Goal: Task Accomplishment & Management: Use online tool/utility

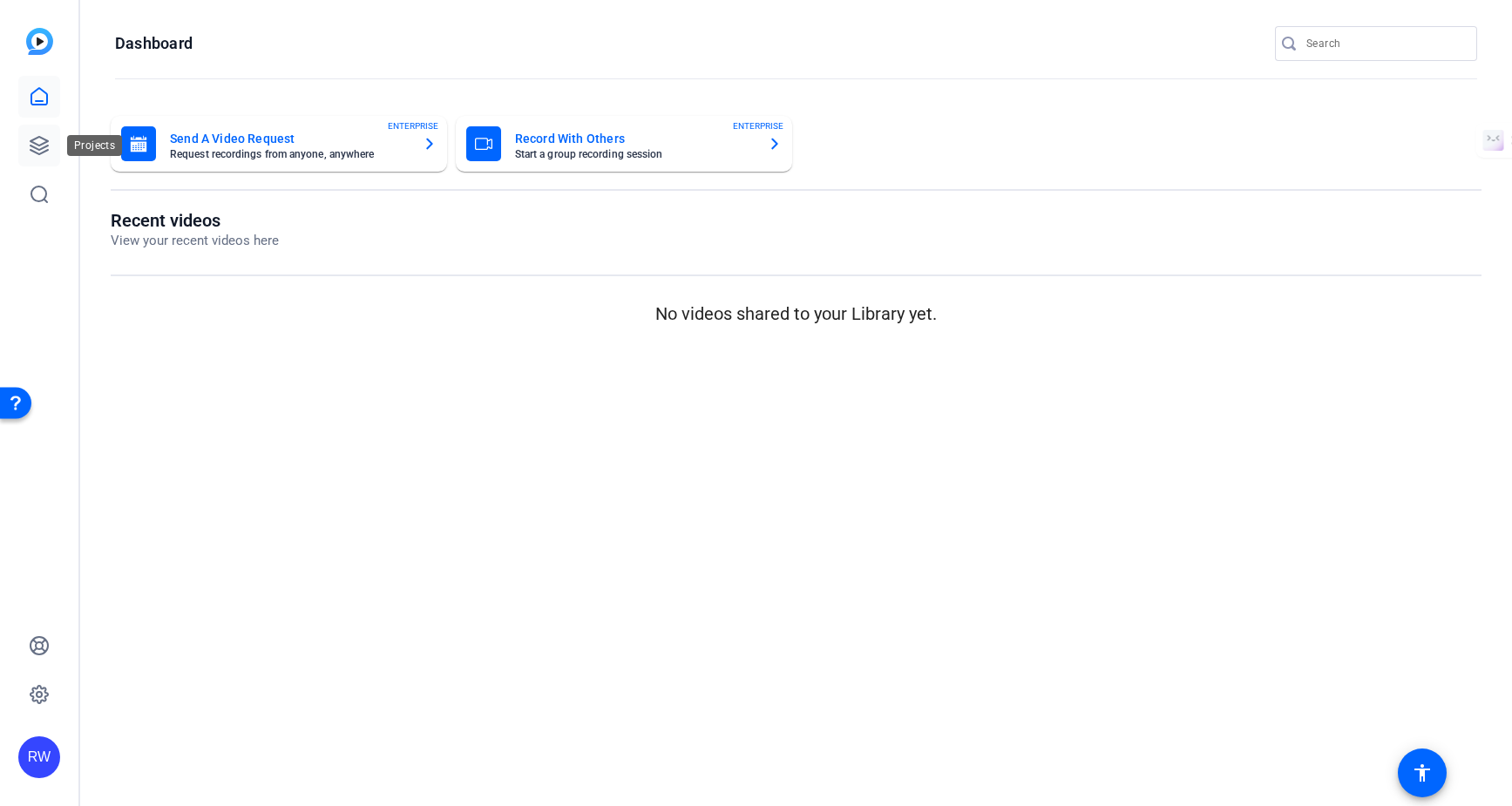
click at [35, 149] on icon at bounding box center [39, 146] width 18 height 18
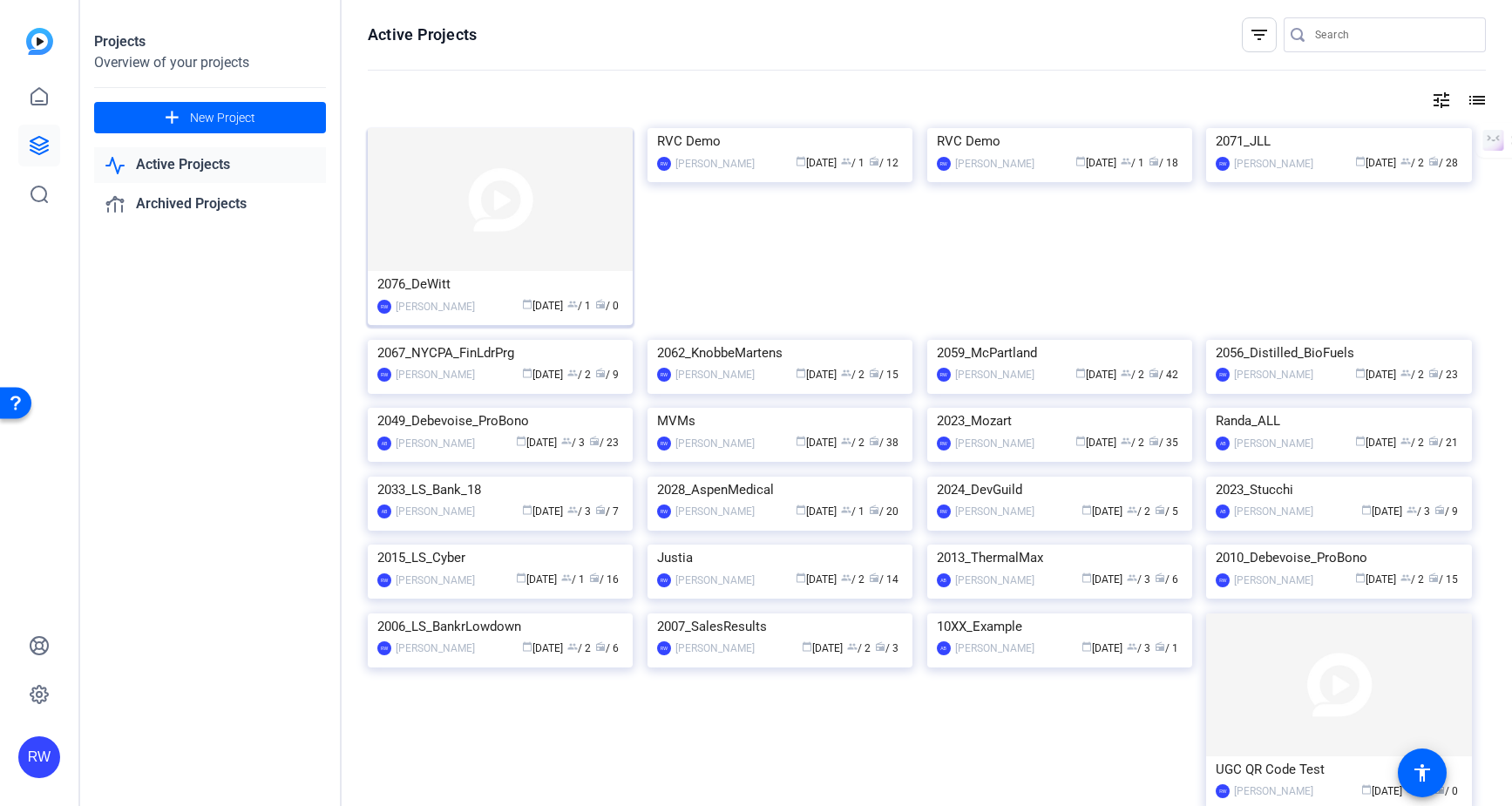
click at [494, 223] on img at bounding box center [500, 199] width 265 height 143
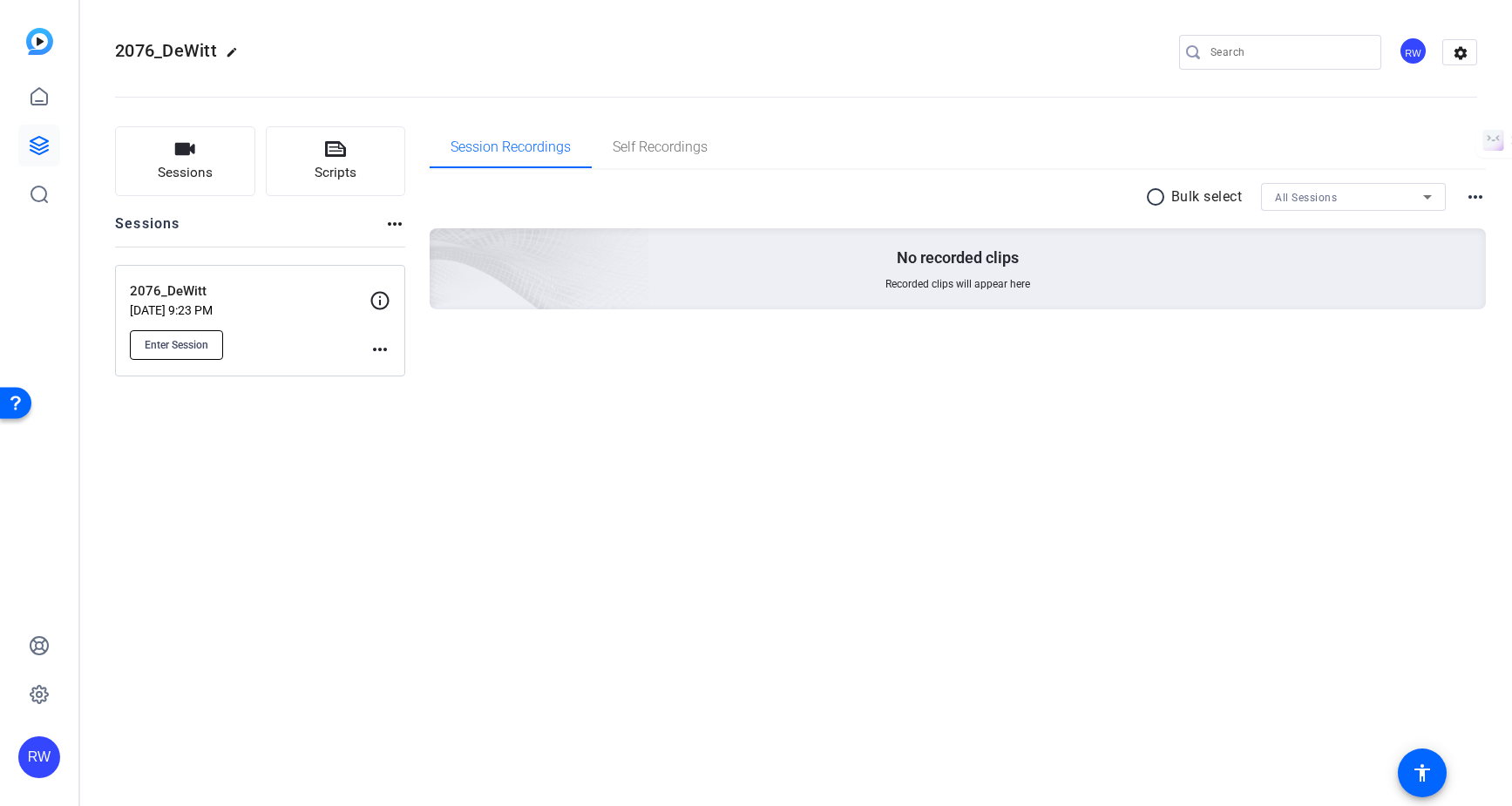
click at [197, 338] on span "Enter Session" at bounding box center [176, 345] width 64 height 14
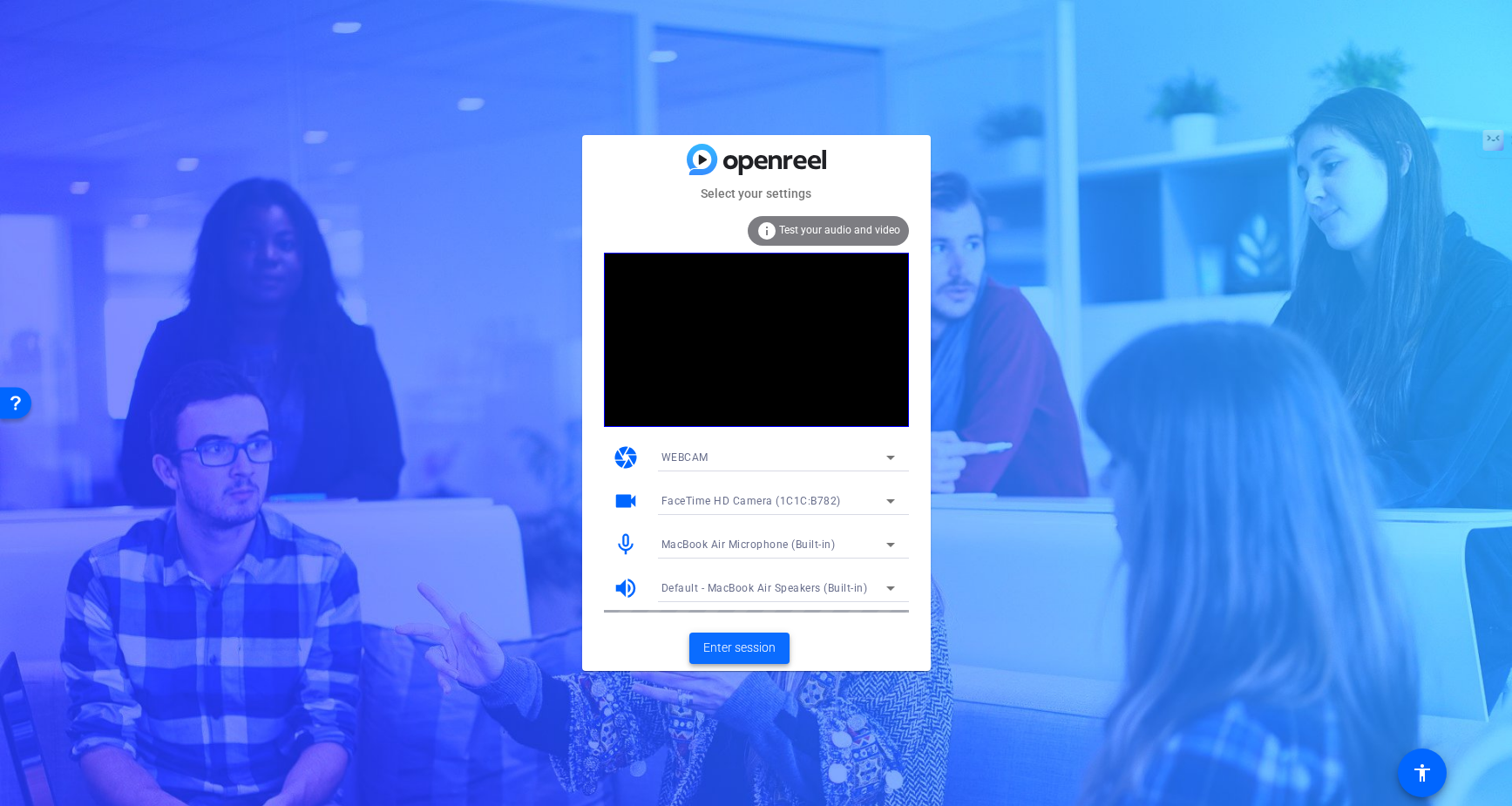
click at [734, 642] on span "Enter session" at bounding box center [738, 647] width 72 height 19
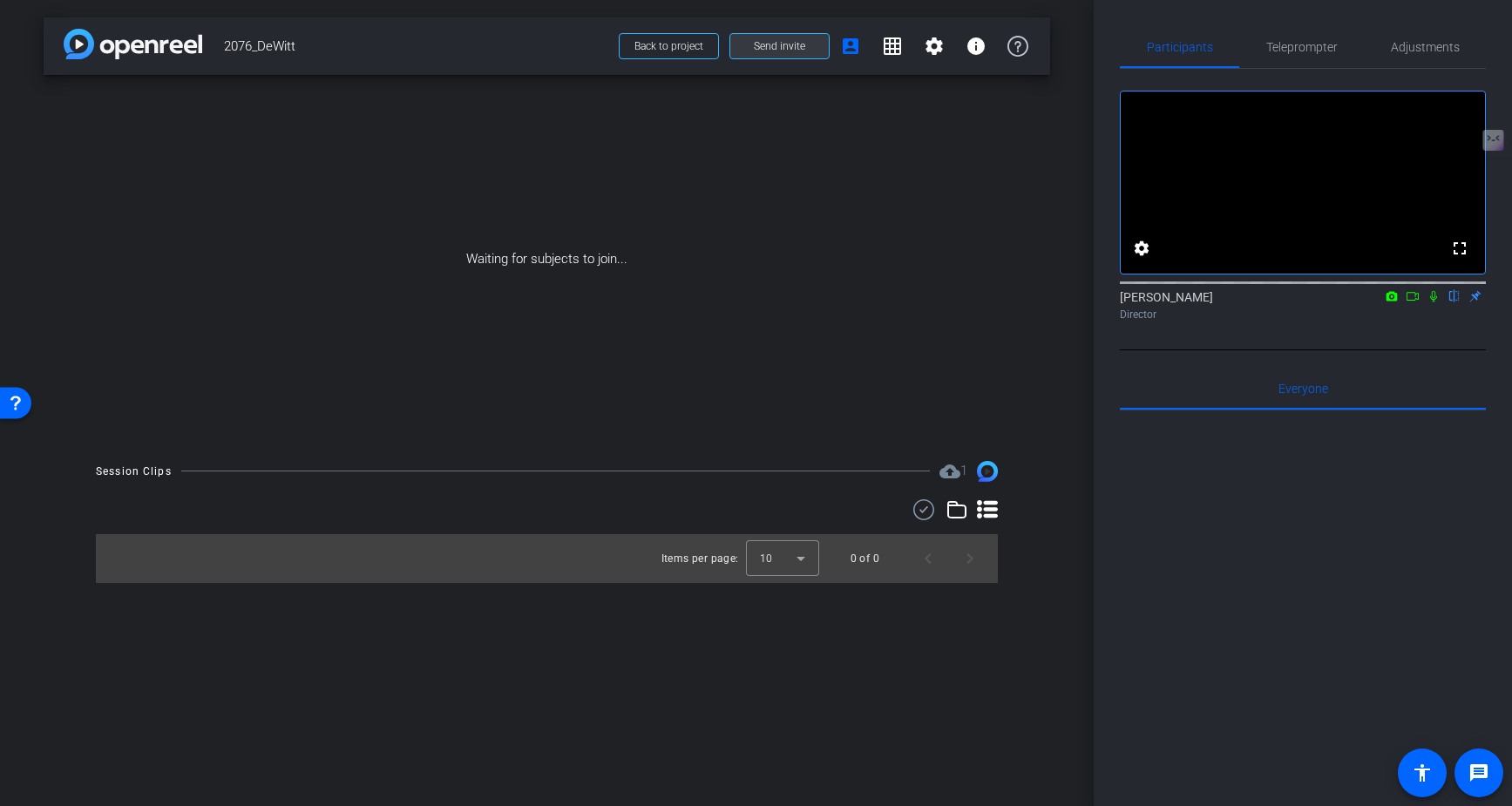
click at [764, 49] on span "Send invite" at bounding box center [780, 46] width 51 height 14
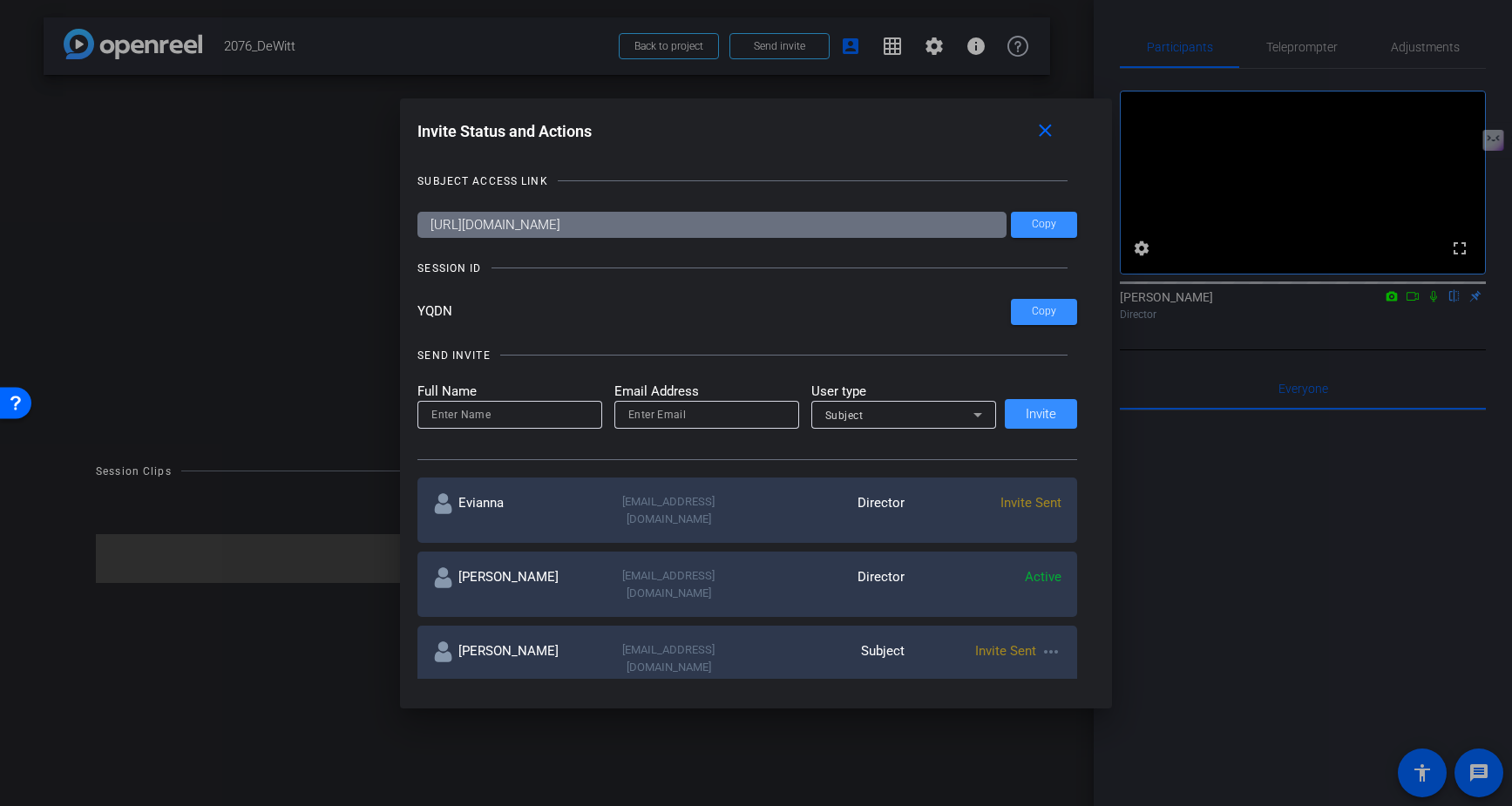
click at [0, 0] on div at bounding box center [0, 0] width 0 height 0
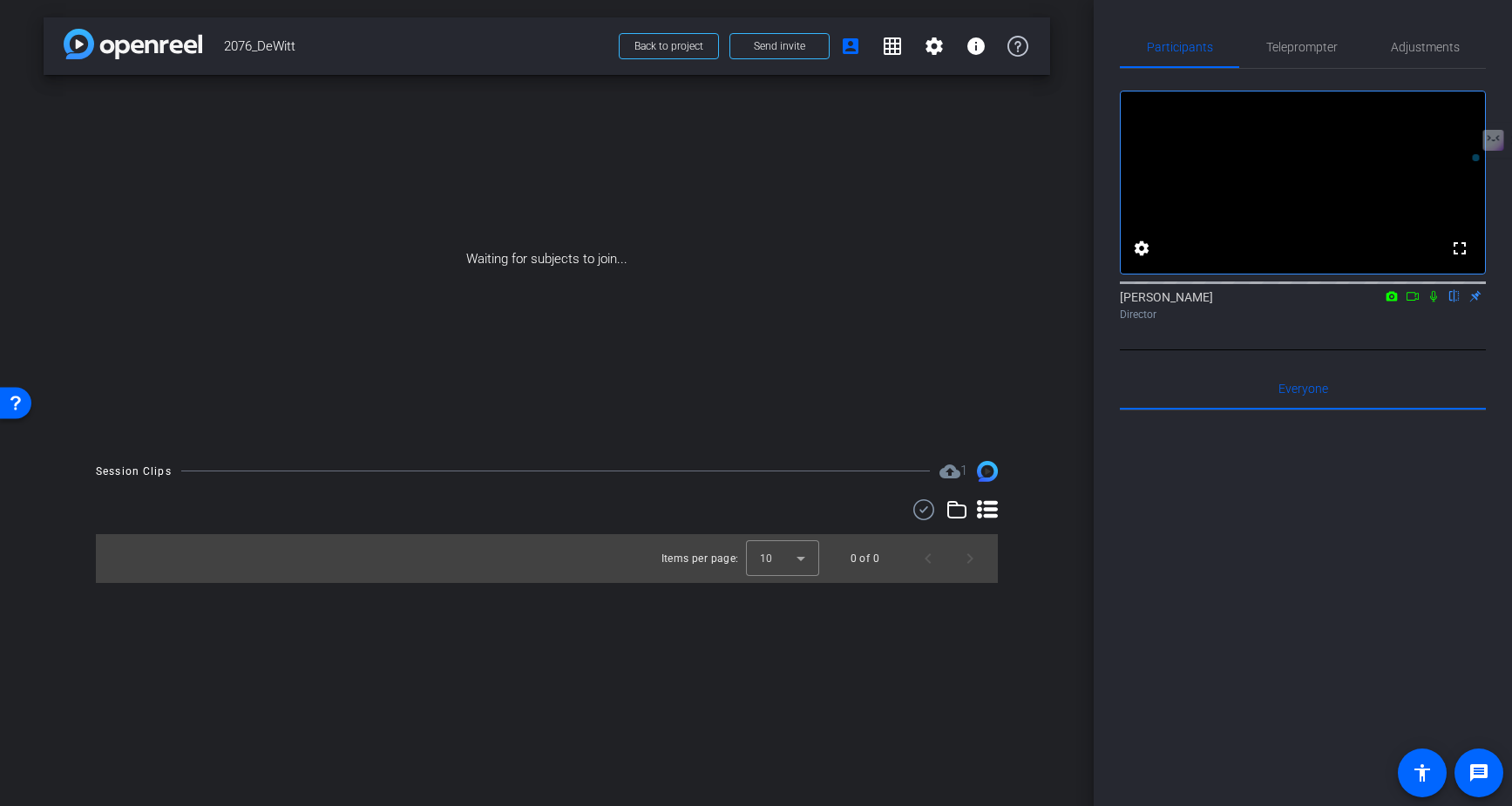
drag, startPoint x: 341, startPoint y: 49, endPoint x: 214, endPoint y: 49, distance: 127.0
click at [214, 49] on div "arrow_back 2076_DeWitt Back to project Send invite account_box grid_on settings…" at bounding box center [546, 46] width 1006 height 57
copy span "2076_DeWitt"
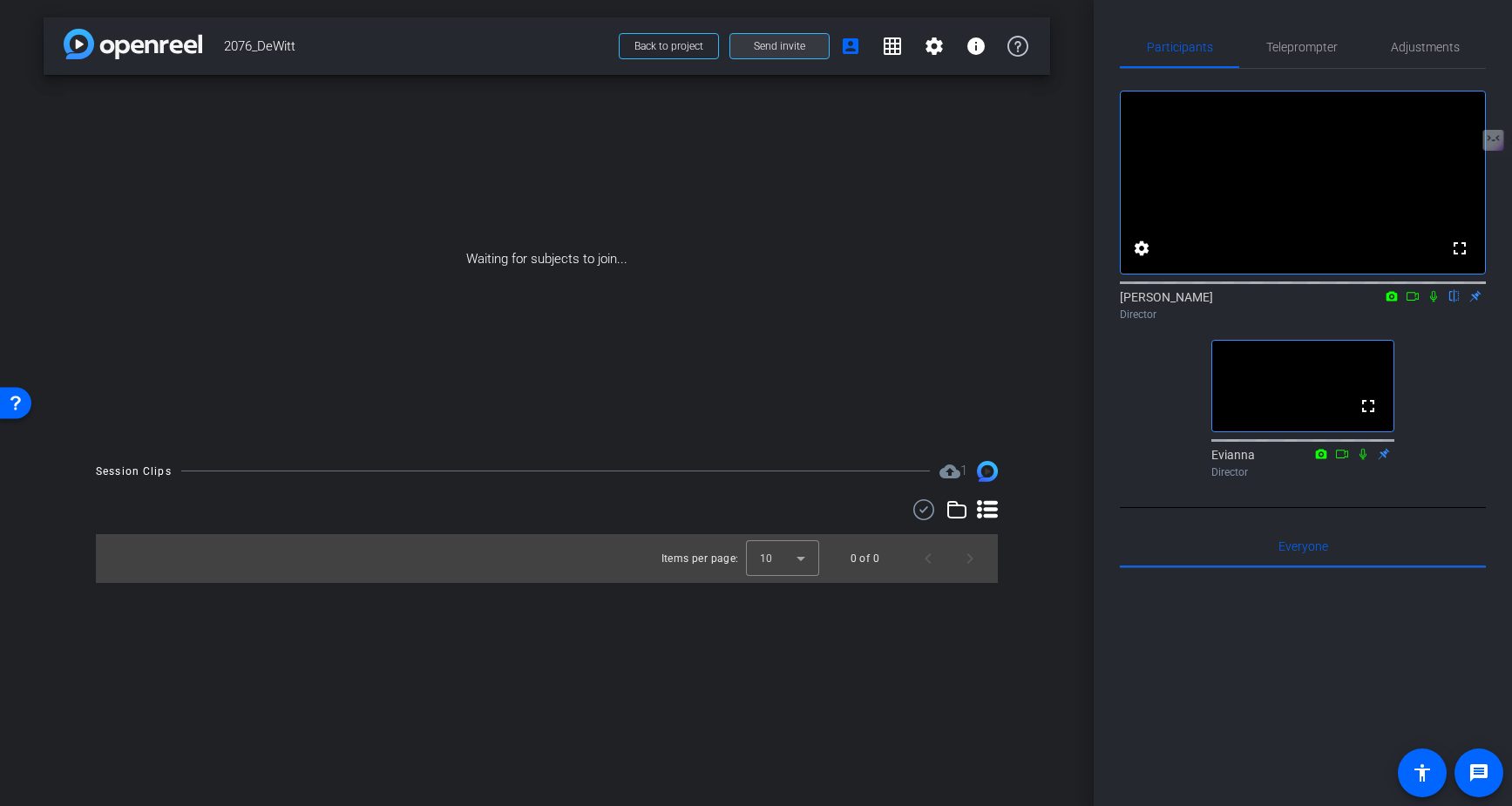
click at [783, 50] on span "Send invite" at bounding box center [780, 46] width 51 height 14
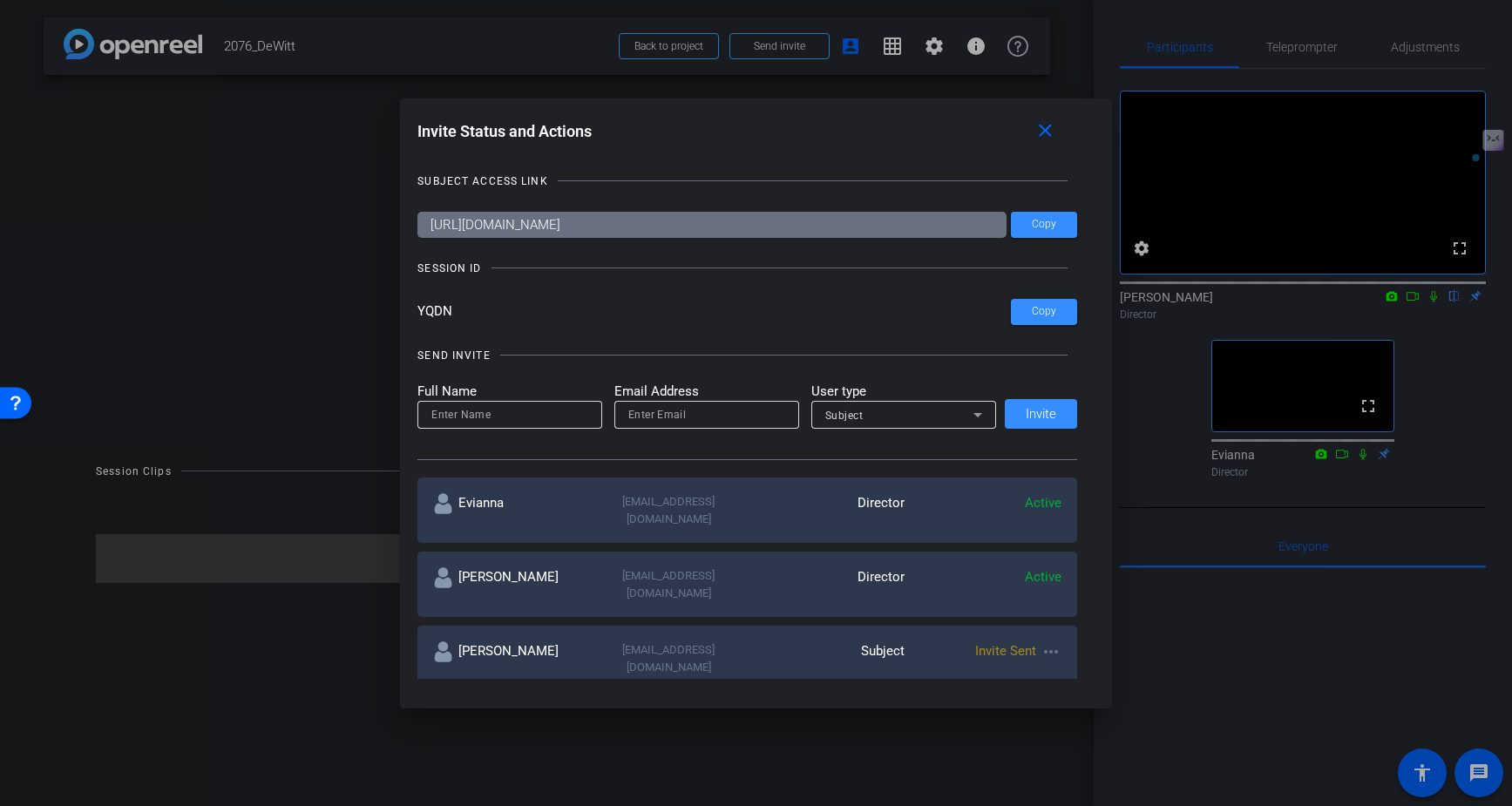
drag, startPoint x: 417, startPoint y: 312, endPoint x: 484, endPoint y: 312, distance: 67.0
click at [484, 312] on input "YQDN" at bounding box center [714, 311] width 593 height 27
click at [1045, 131] on mat-icon "close" at bounding box center [1045, 131] width 22 height 22
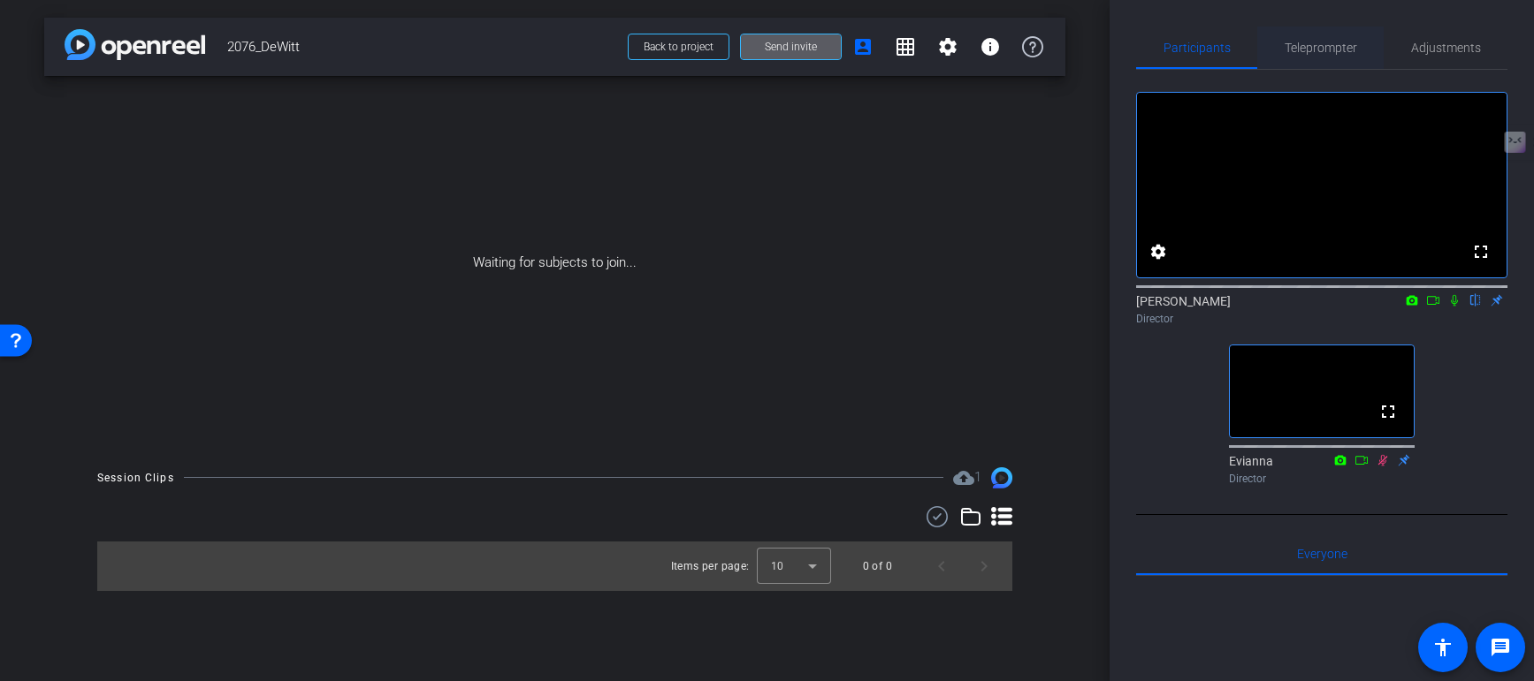
click at [1315, 55] on span "Teleprompter" at bounding box center [1320, 48] width 72 height 42
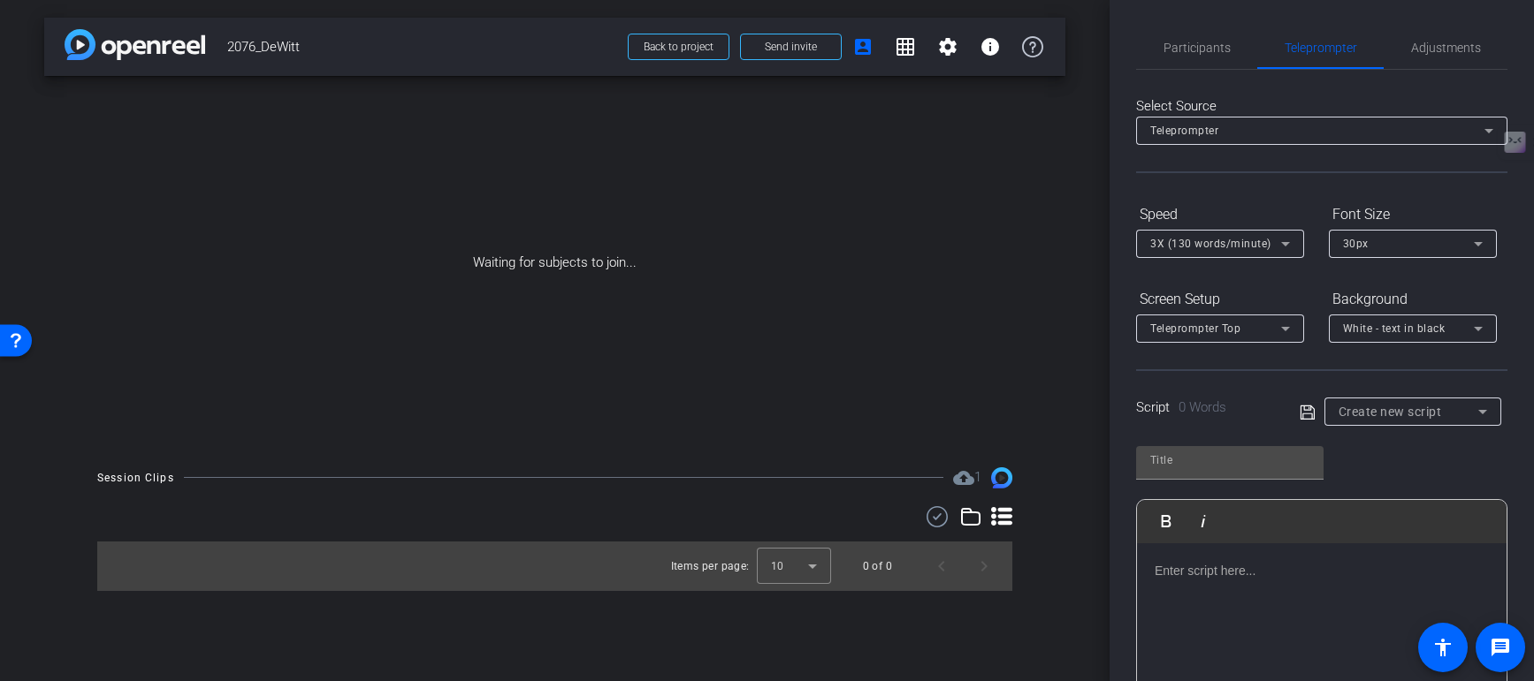
click at [1211, 582] on div at bounding box center [1321, 632] width 369 height 177
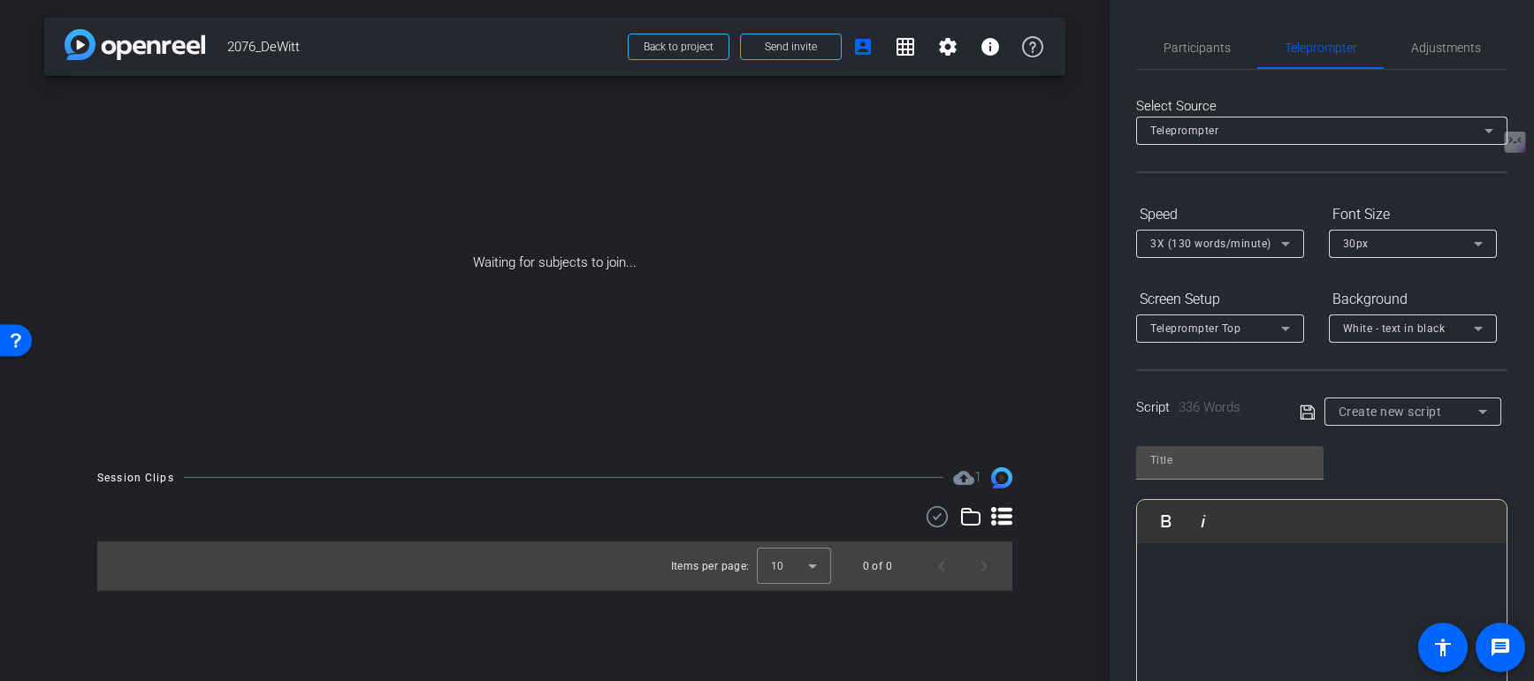
click at [1229, 666] on p at bounding box center [1321, 675] width 334 height 19
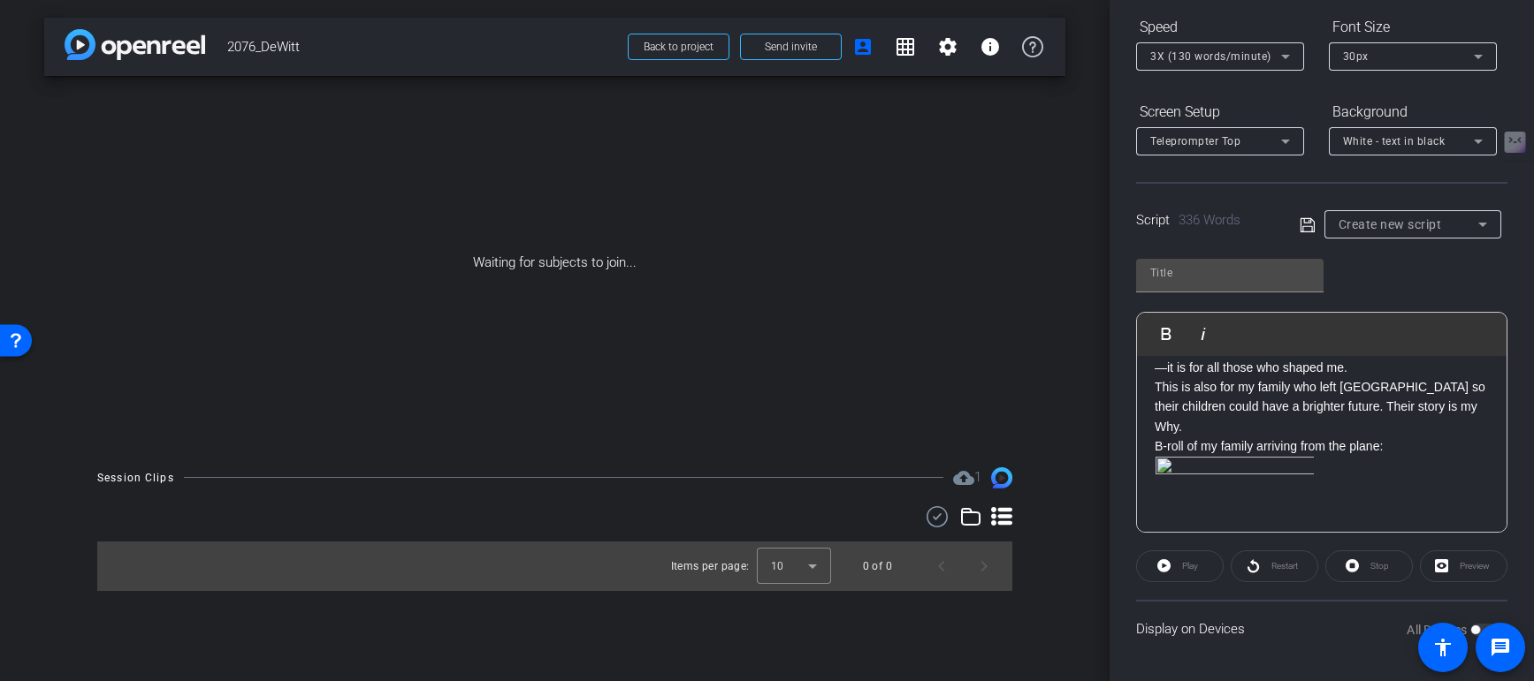
scroll to position [0, 0]
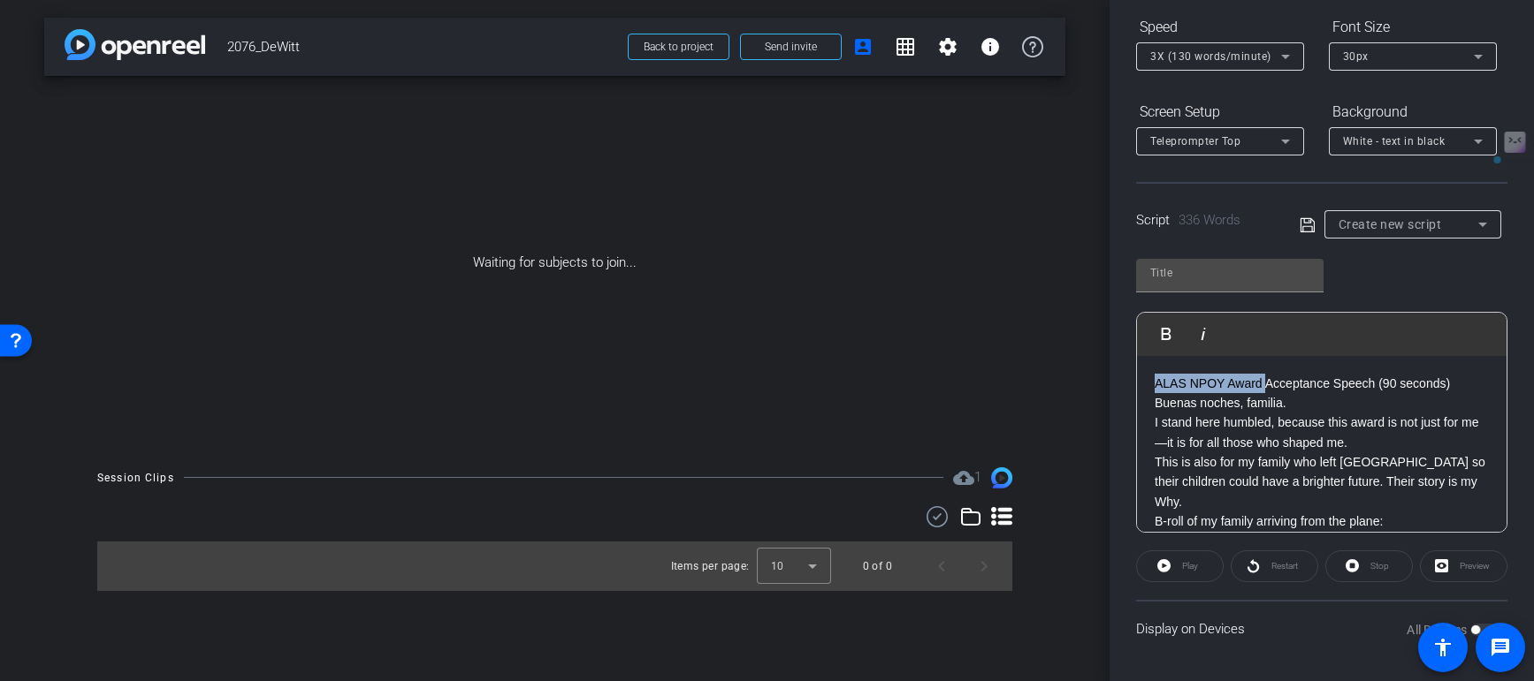
drag, startPoint x: 1263, startPoint y: 383, endPoint x: 1148, endPoint y: 382, distance: 114.9
drag, startPoint x: 1222, startPoint y: 380, endPoint x: 1133, endPoint y: 380, distance: 89.3
click at [1133, 380] on div "Participants Teleprompter Adjustments settings Robert Weiss flip Director Evian…" at bounding box center [1321, 340] width 424 height 681
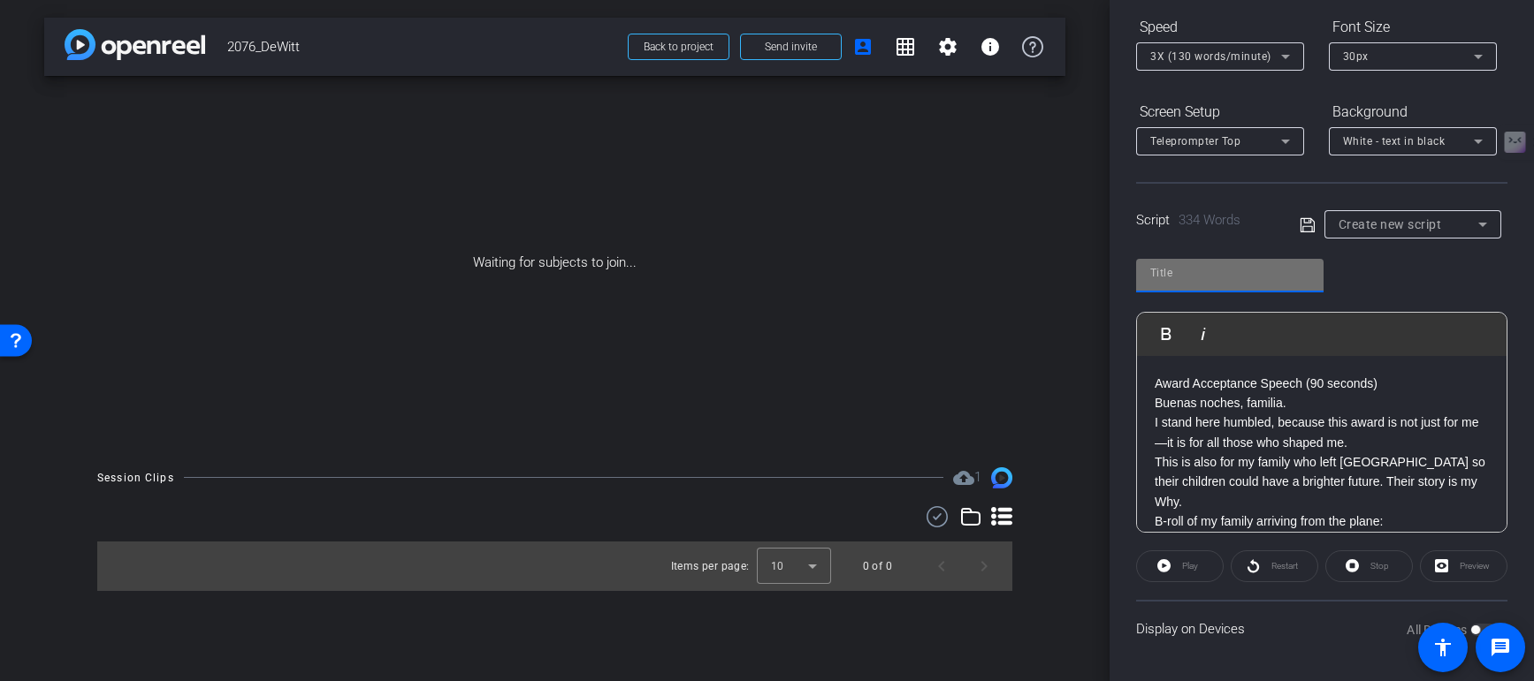
click at [1187, 281] on input "text" at bounding box center [1229, 273] width 159 height 21
paste input "ALAS NPOY"
type input "ALAS NPOY"
click at [1166, 387] on p "Award Acceptance Speech (90 seconds)" at bounding box center [1321, 383] width 334 height 19
drag, startPoint x: 1421, startPoint y: 381, endPoint x: 1118, endPoint y: 391, distance: 303.3
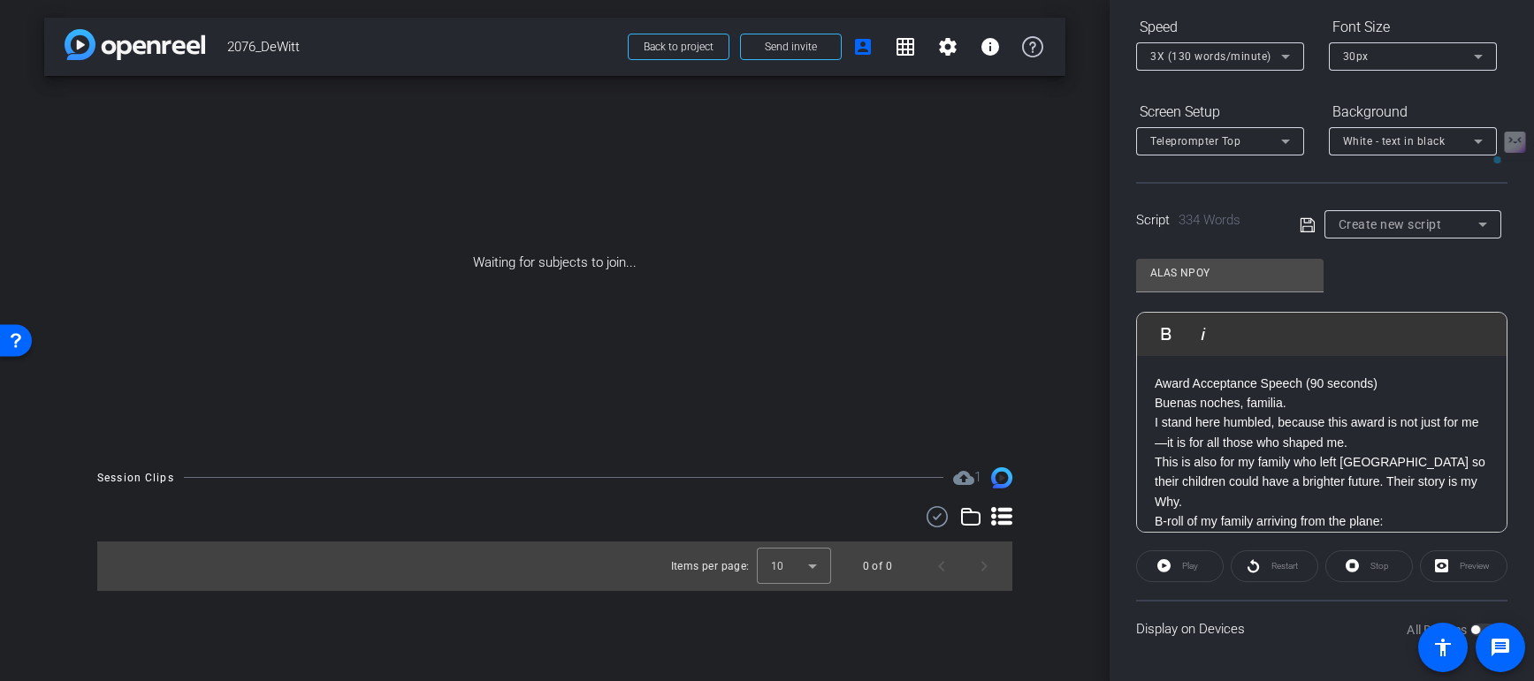
click at [1118, 391] on div "Participants Teleprompter Adjustments settings Robert Weiss flip Director Evian…" at bounding box center [1321, 340] width 424 height 681
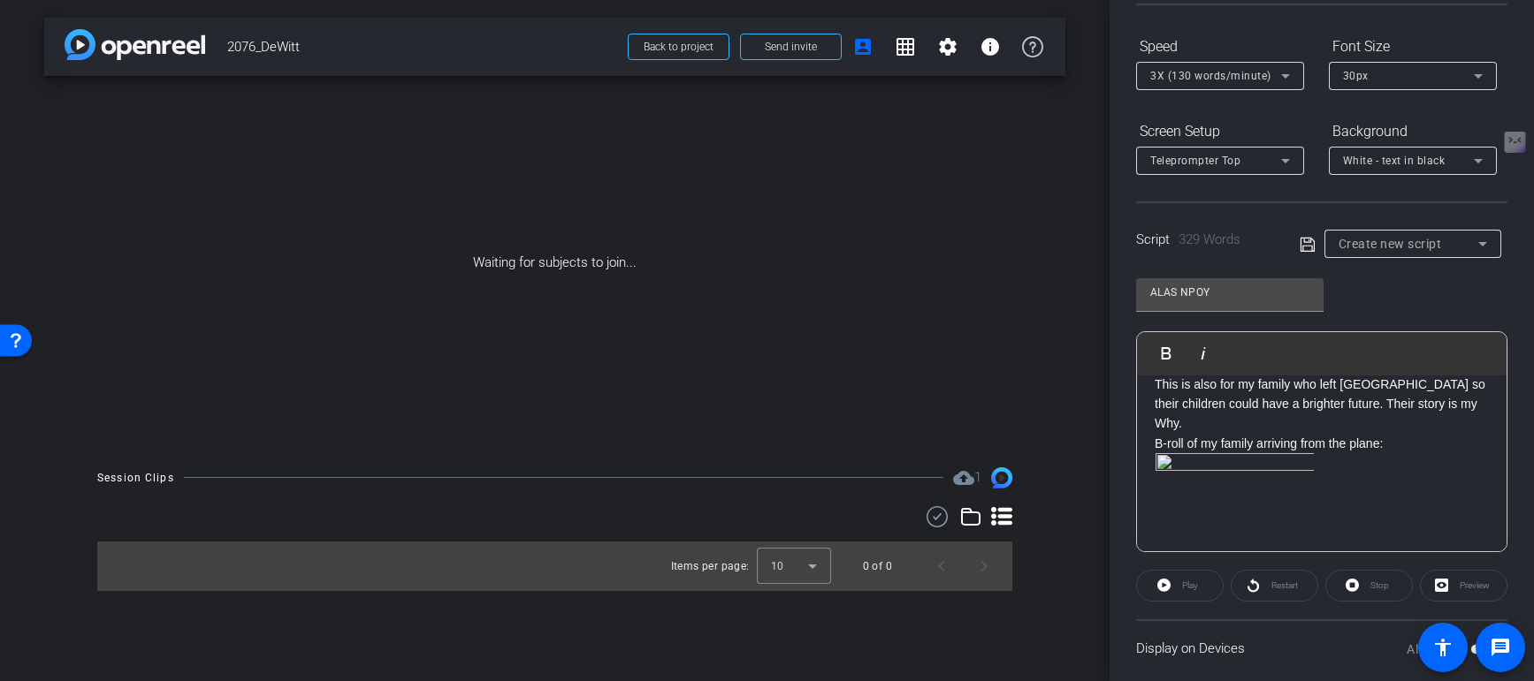
scroll to position [107, 0]
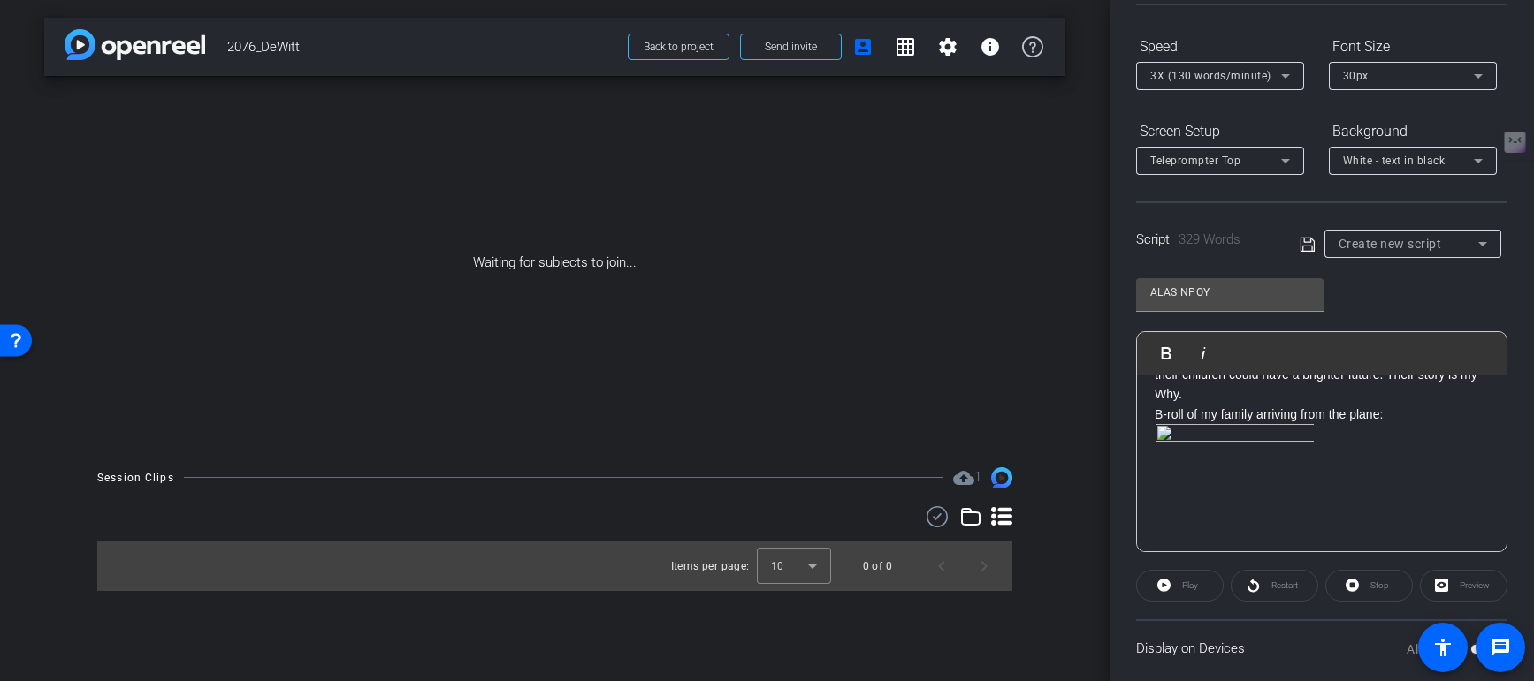
click at [1321, 447] on p at bounding box center [1321, 529] width 334 height 210
click at [1306, 483] on img at bounding box center [1234, 529] width 160 height 210
click at [1341, 476] on p at bounding box center [1321, 529] width 334 height 210
click at [1341, 476] on p at bounding box center [1321, 439] width 334 height 210
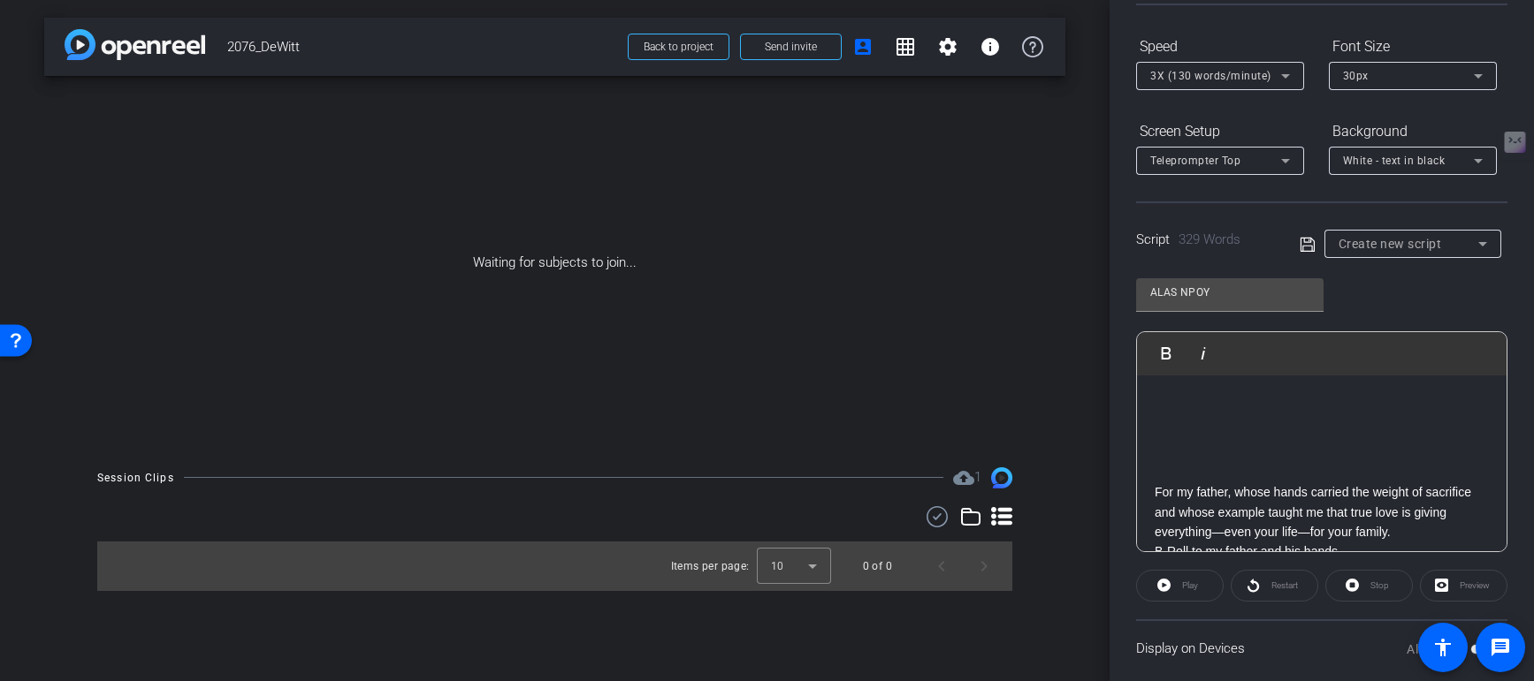
scroll to position [411, 0]
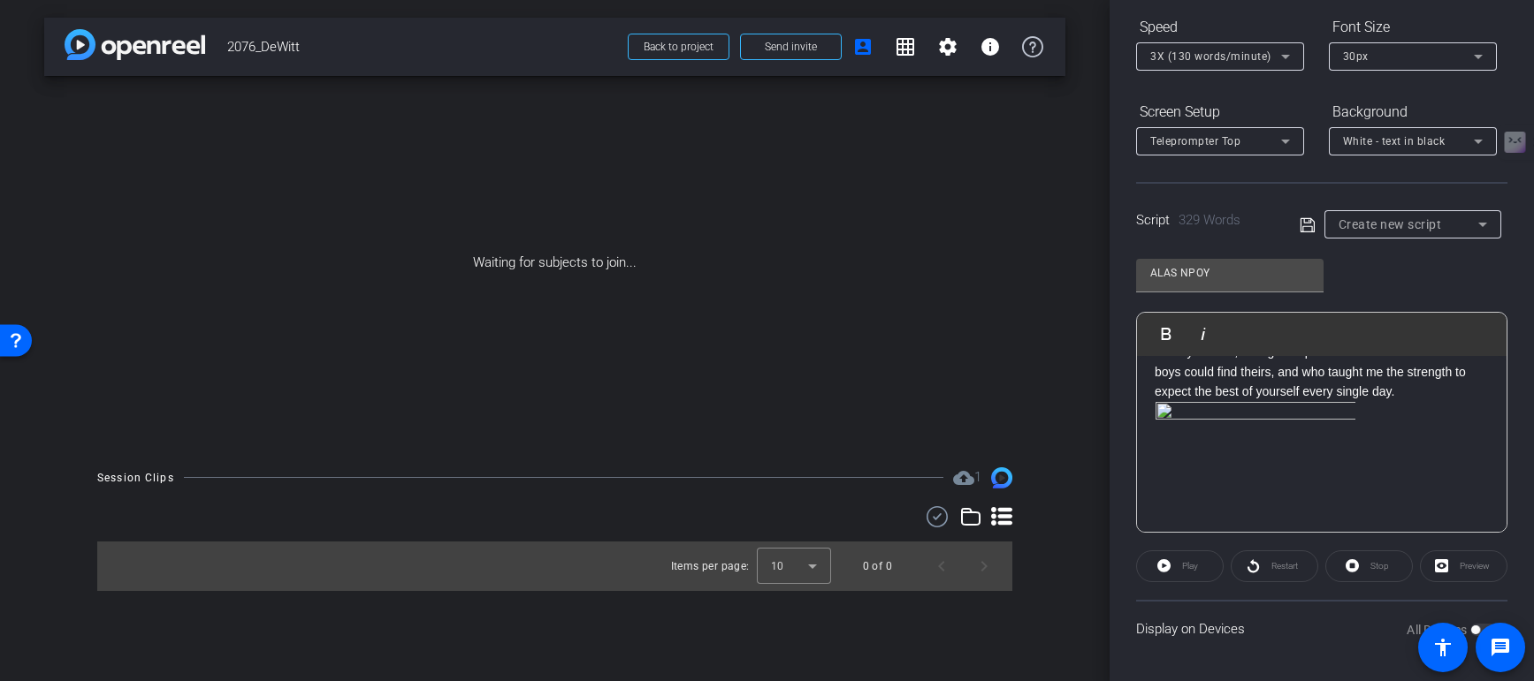
scroll to position [308, 0]
click at [1378, 401] on p at bounding box center [1321, 651] width 334 height 501
click at [1294, 401] on img at bounding box center [1255, 533] width 202 height 265
click at [1377, 458] on p at bounding box center [1321, 651] width 334 height 501
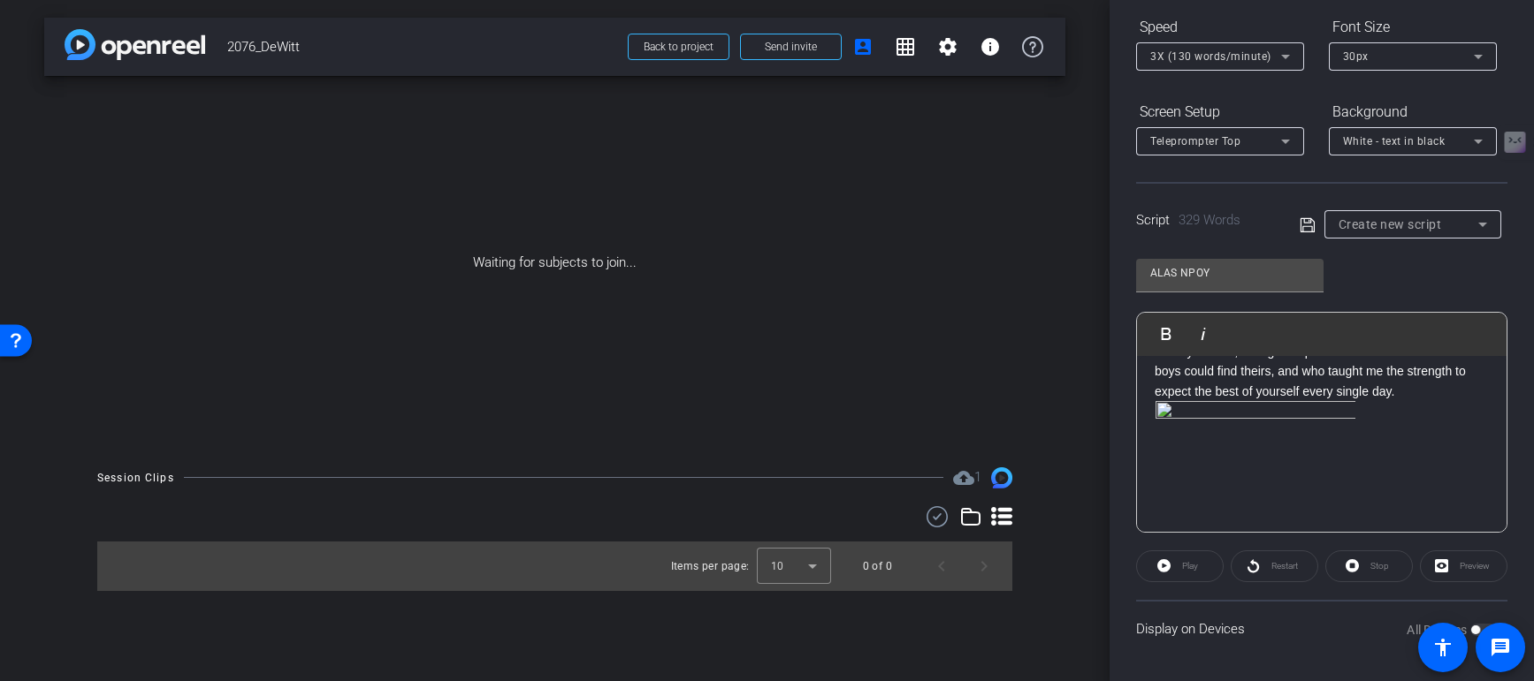
click at [1359, 416] on p "For my mother, who gave up her own dreams so her three boys could find theirs, …" at bounding box center [1321, 622] width 334 height 560
click at [1330, 401] on img at bounding box center [1255, 533] width 202 height 265
click at [1398, 434] on p "For my mother, who gave up her own dreams so her three boys could find theirs, …" at bounding box center [1321, 622] width 334 height 560
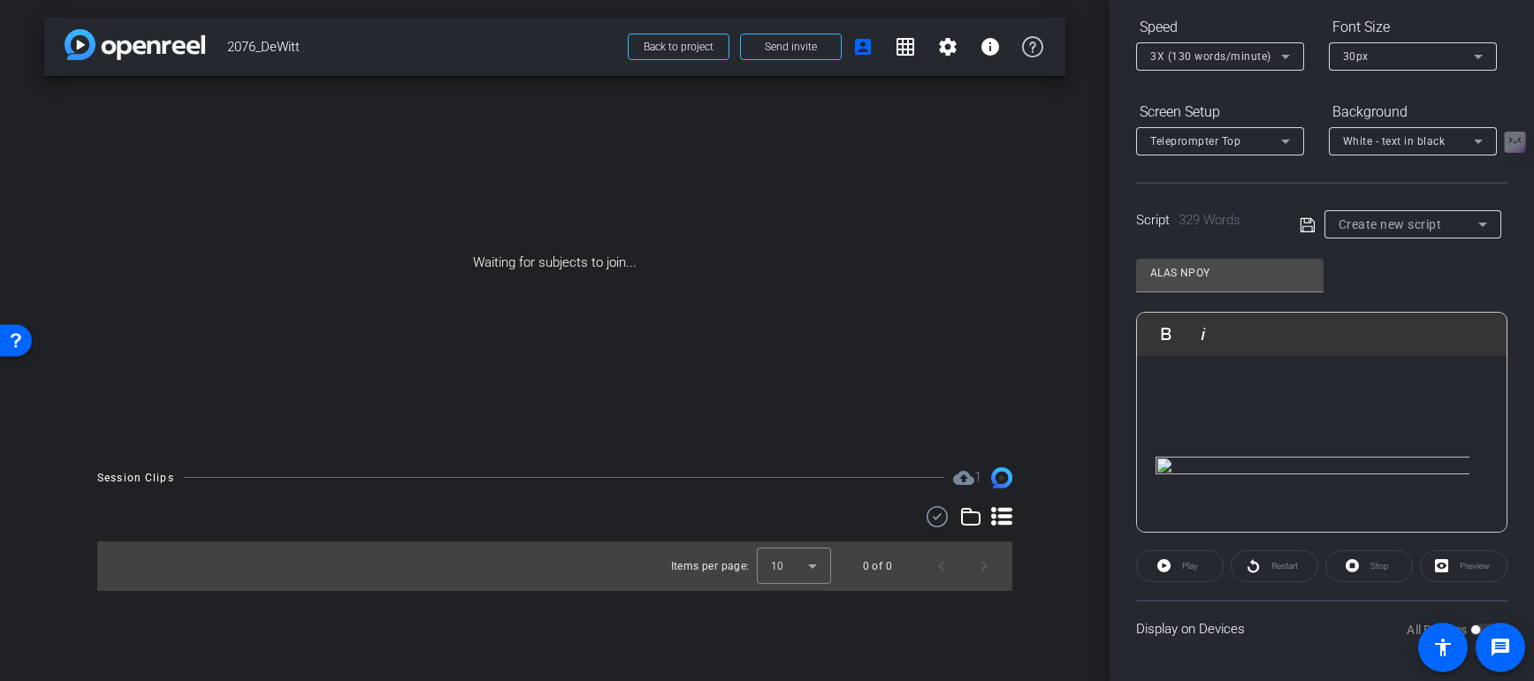
click at [1370, 457] on img at bounding box center [1312, 574] width 316 height 235
click at [1282, 455] on p at bounding box center [1321, 464] width 334 height 19
click at [1202, 506] on p at bounding box center [1321, 515] width 334 height 19
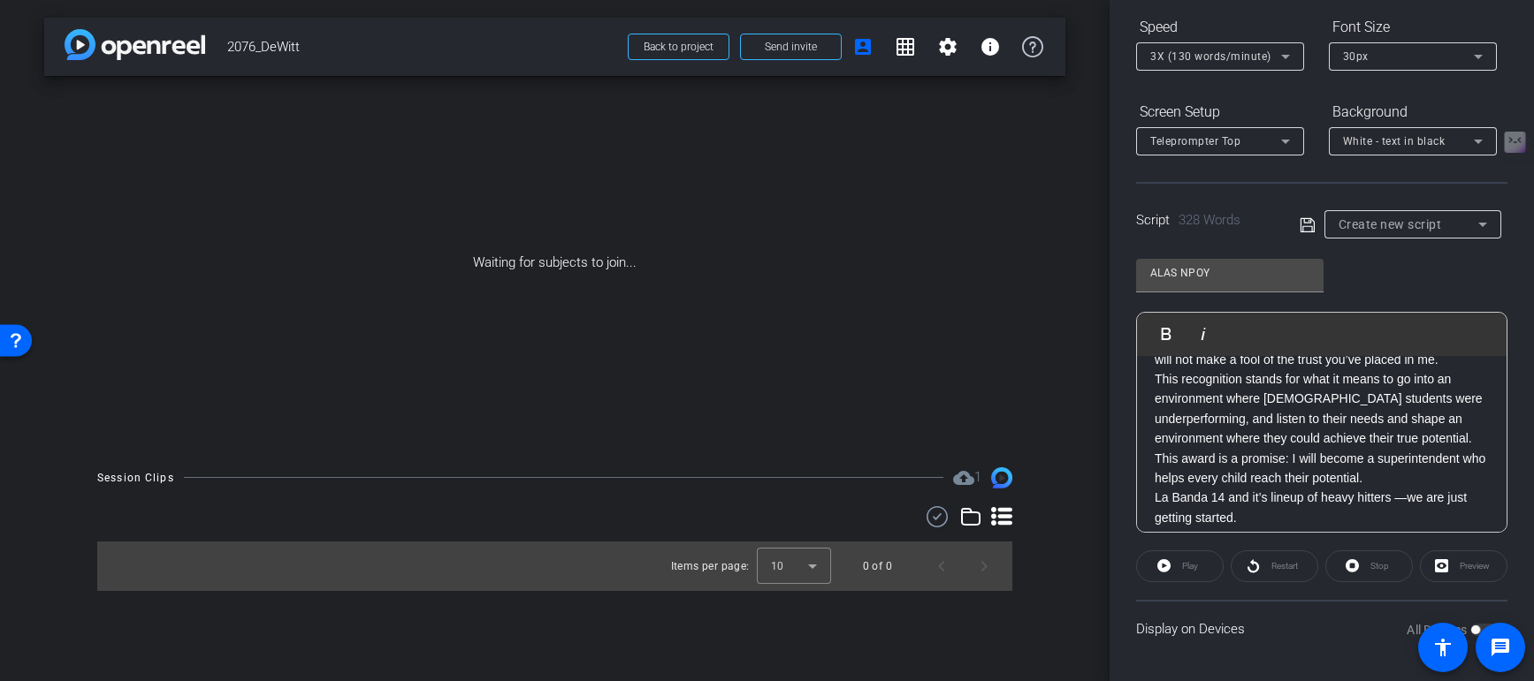
scroll to position [788, 0]
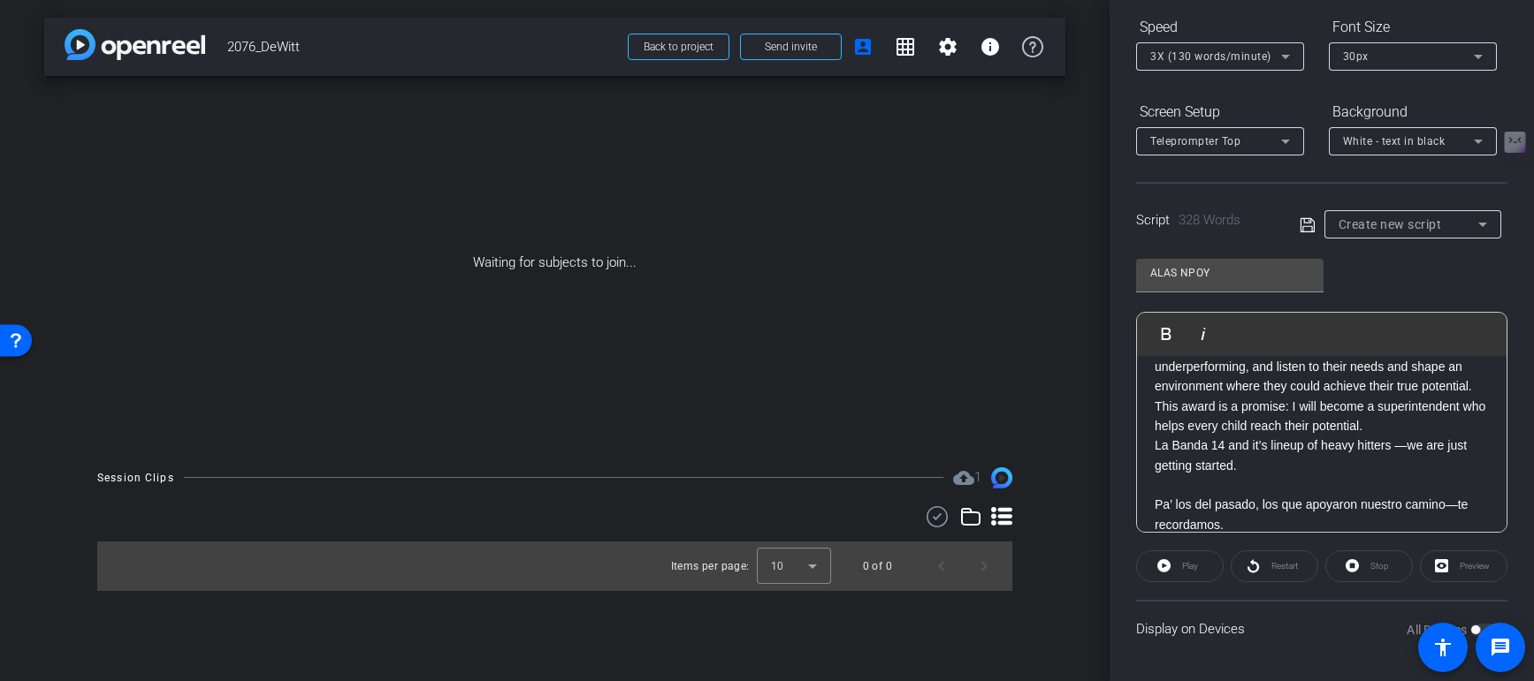
click at [1305, 225] on icon at bounding box center [1307, 225] width 16 height 21
click at [1303, 228] on icon at bounding box center [1307, 224] width 16 height 21
click at [1366, 228] on span "ALAS NPOY" at bounding box center [1368, 224] width 61 height 12
click at [1363, 258] on span "Create new script" at bounding box center [1384, 257] width 93 height 21
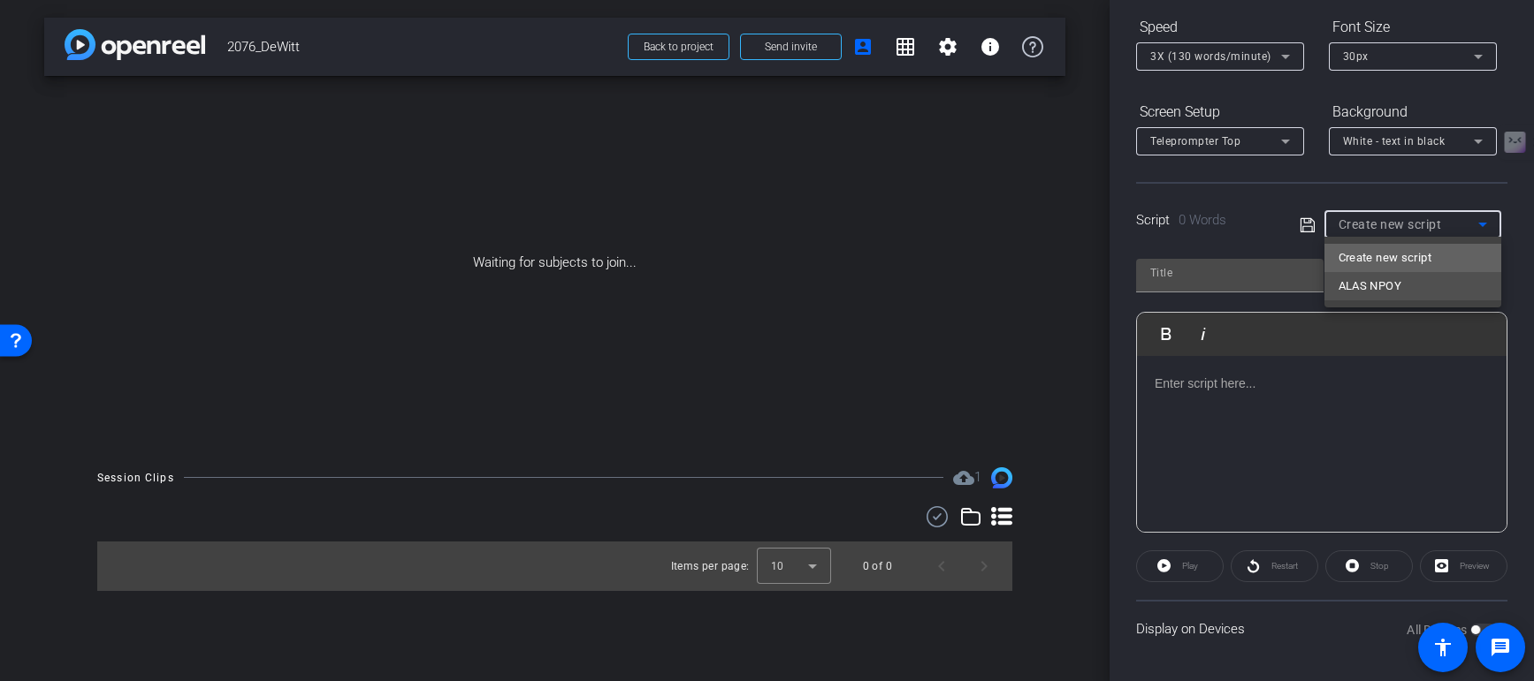
scroll to position [0, 0]
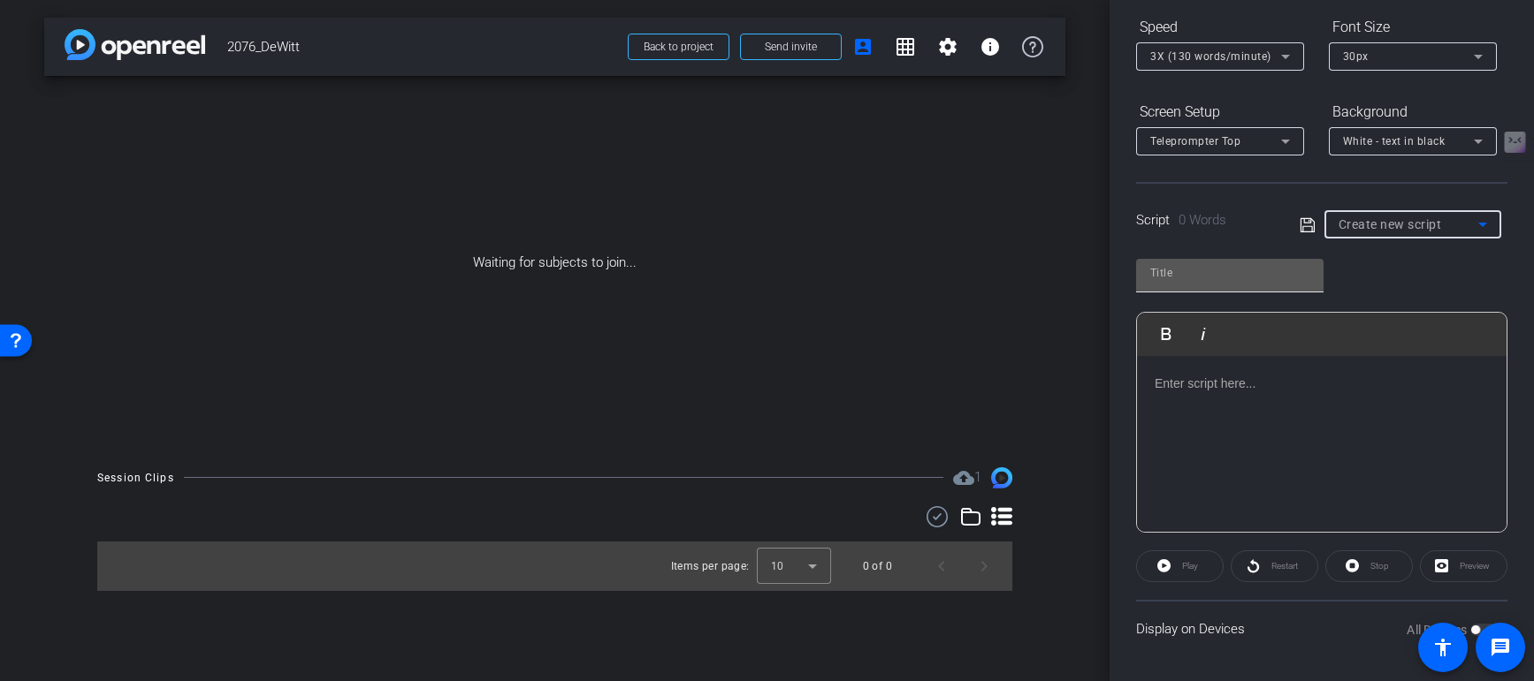
click at [1207, 280] on input "text" at bounding box center [1229, 273] width 159 height 21
paste input "SAANYS"
click at [1187, 395] on div at bounding box center [1321, 444] width 369 height 177
click at [1186, 385] on p at bounding box center [1321, 383] width 334 height 19
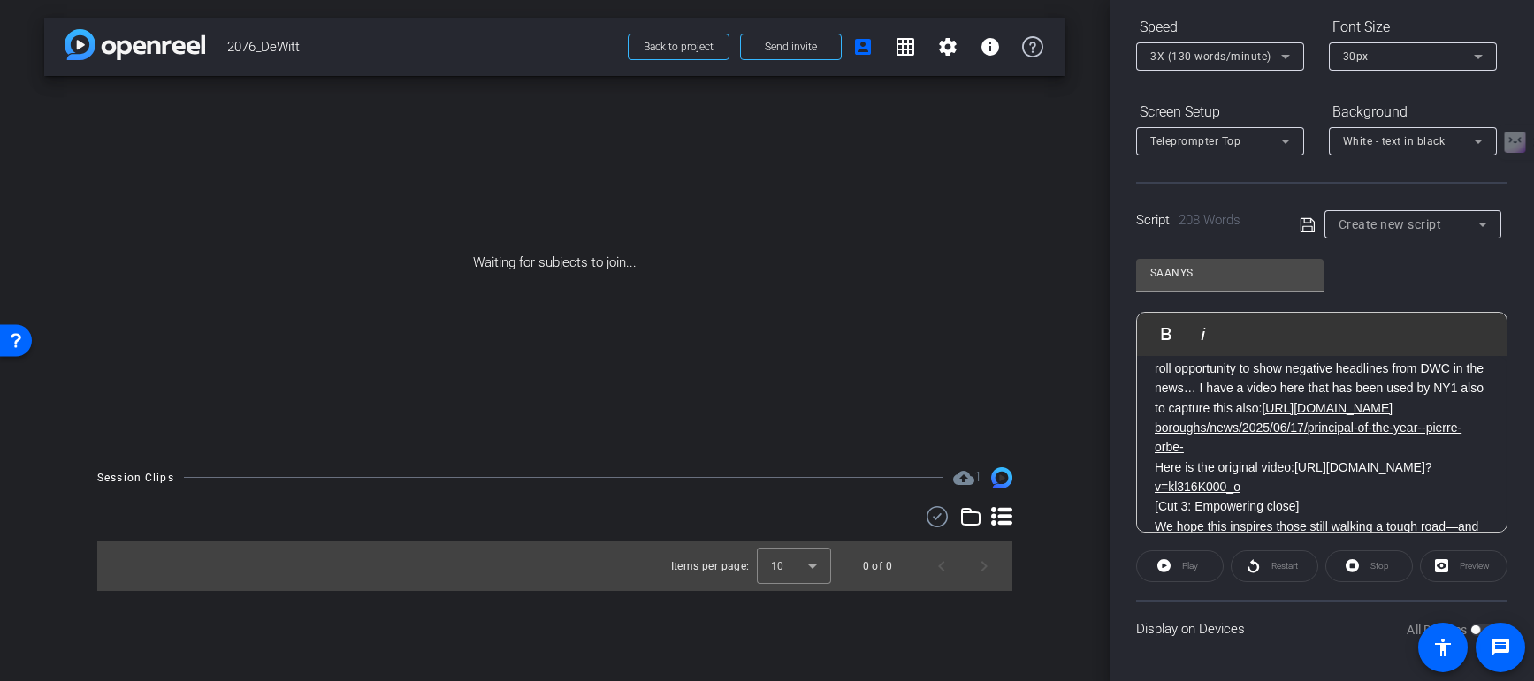
scroll to position [323, 0]
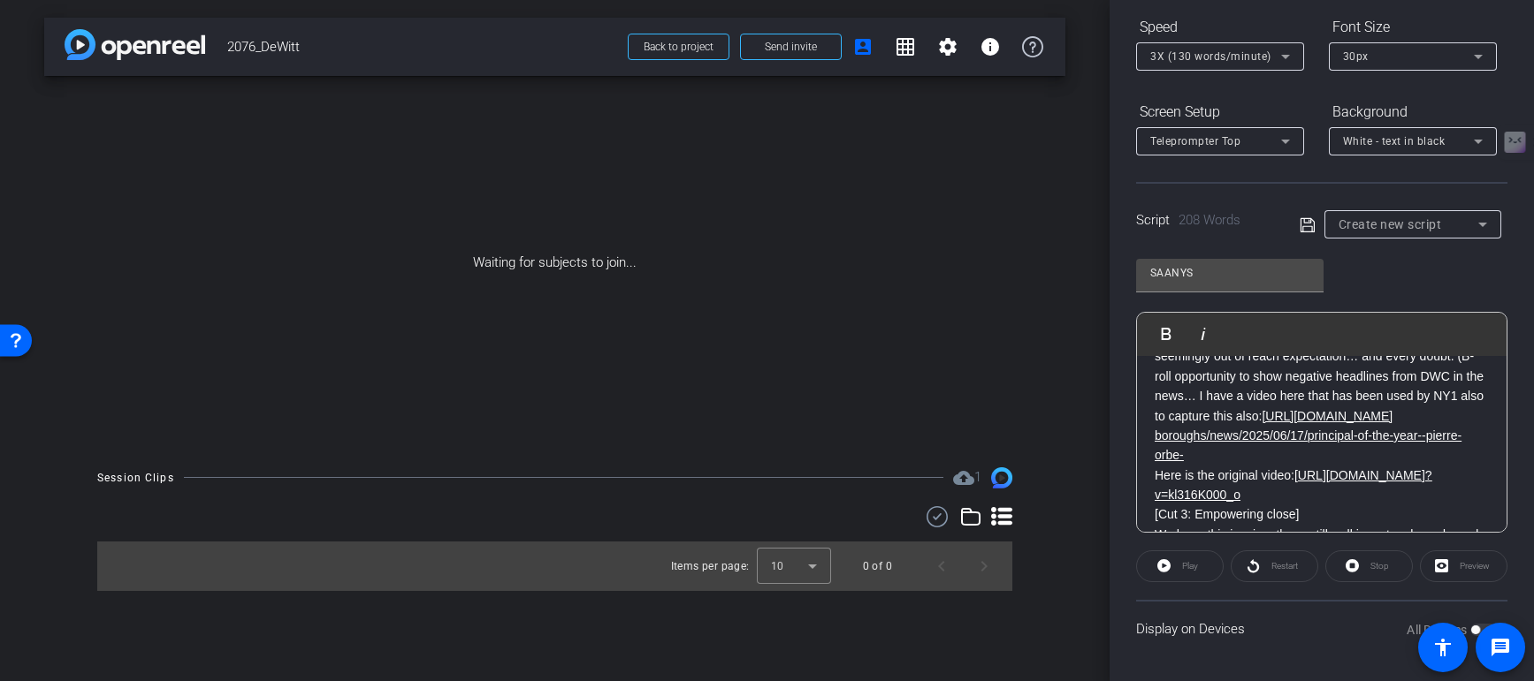
click at [1200, 398] on p "In this, which I call “ Everyone’s Baseball Story” , I’ll share the moment that…" at bounding box center [1321, 376] width 334 height 179
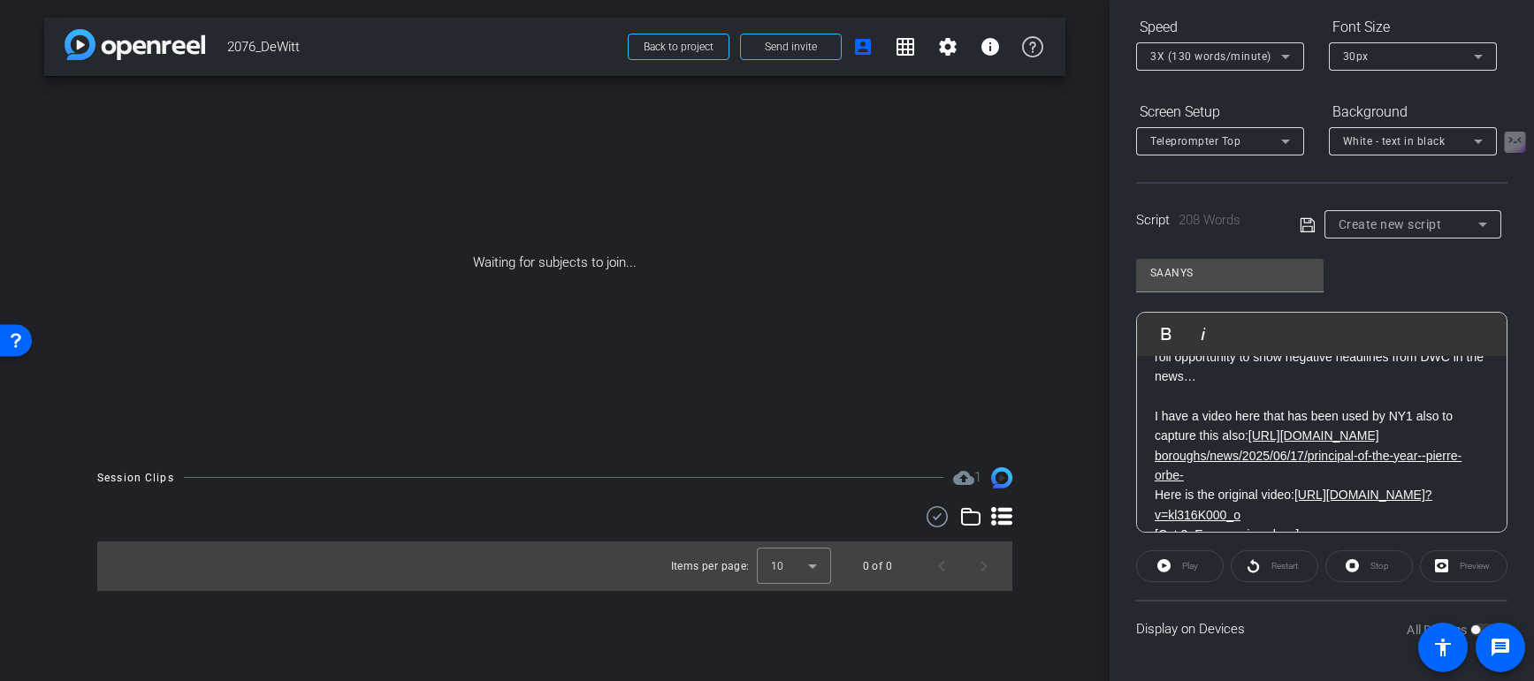
scroll to position [362, 0]
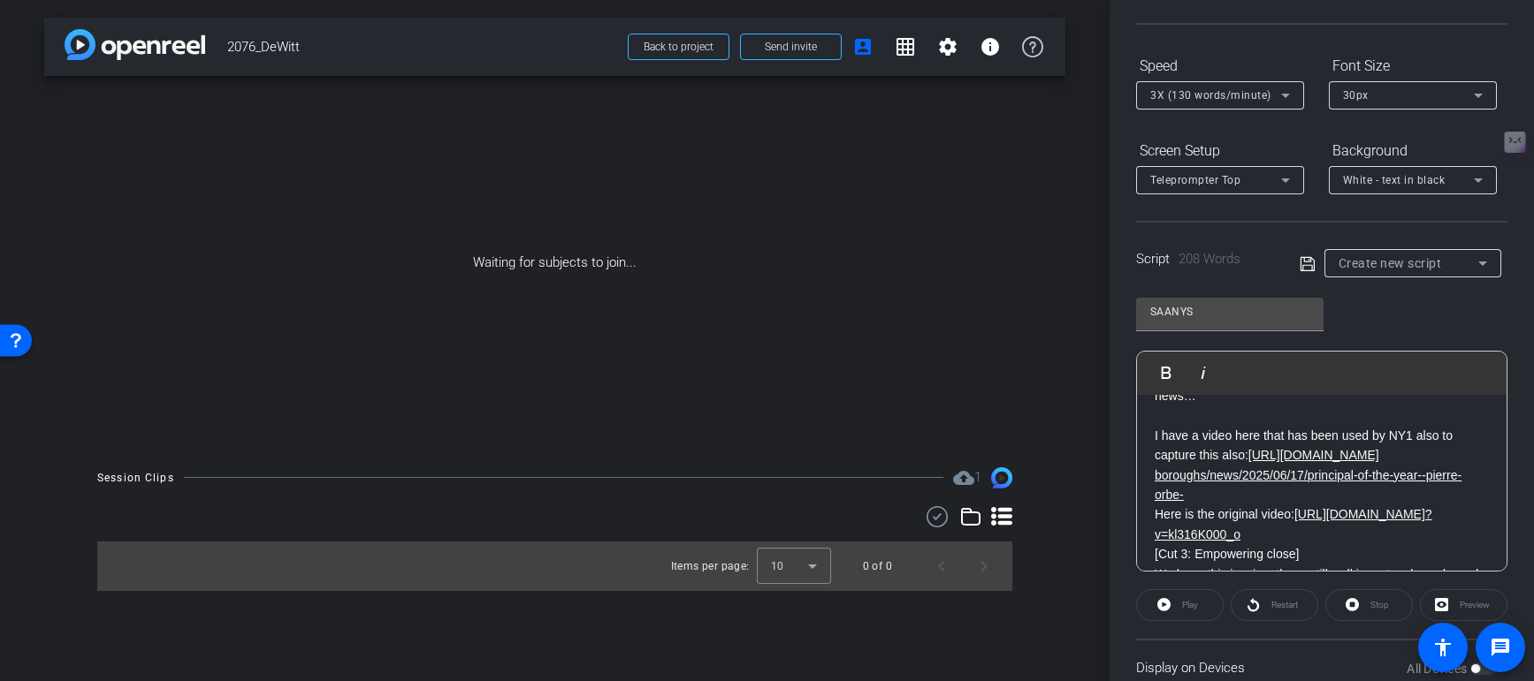
click at [1249, 496] on p "I have a video here that has been used by NY1 also to capture this also: https:…" at bounding box center [1321, 466] width 334 height 80
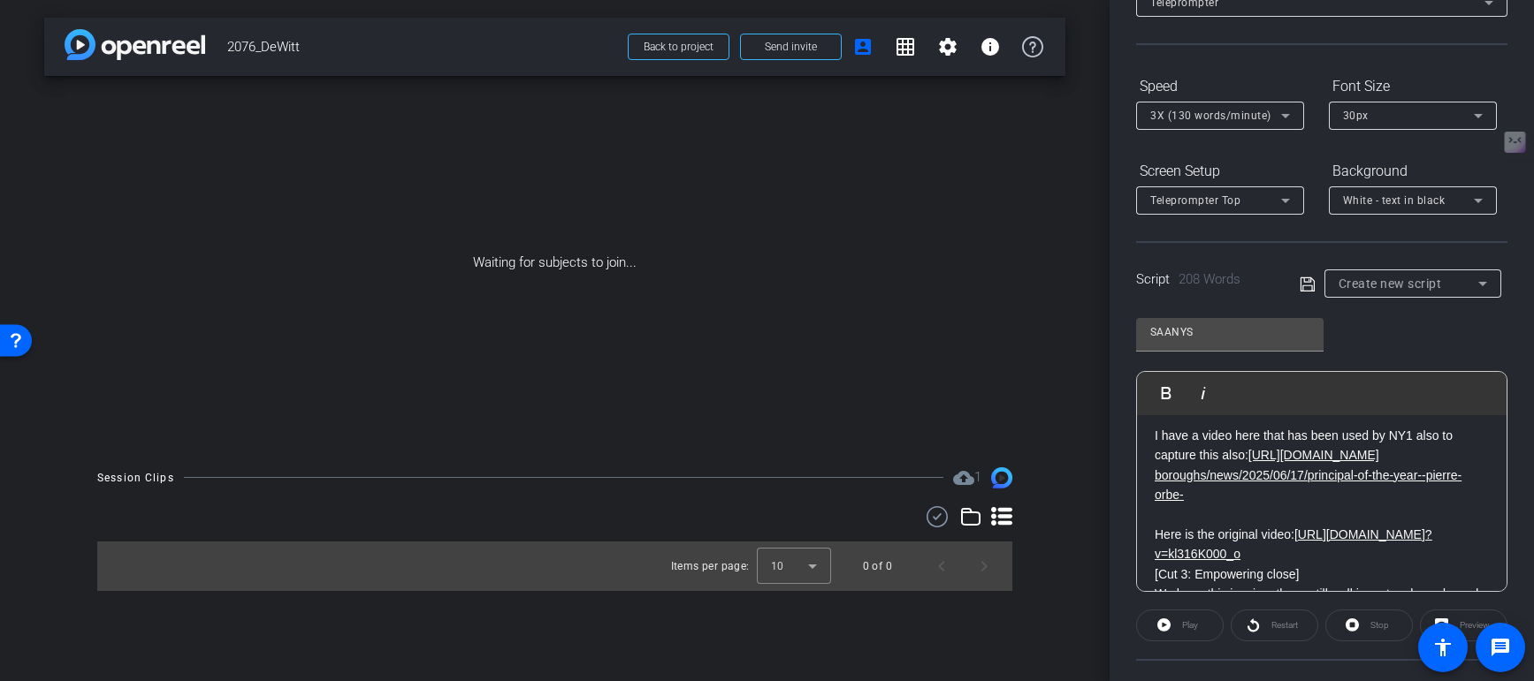
scroll to position [464, 0]
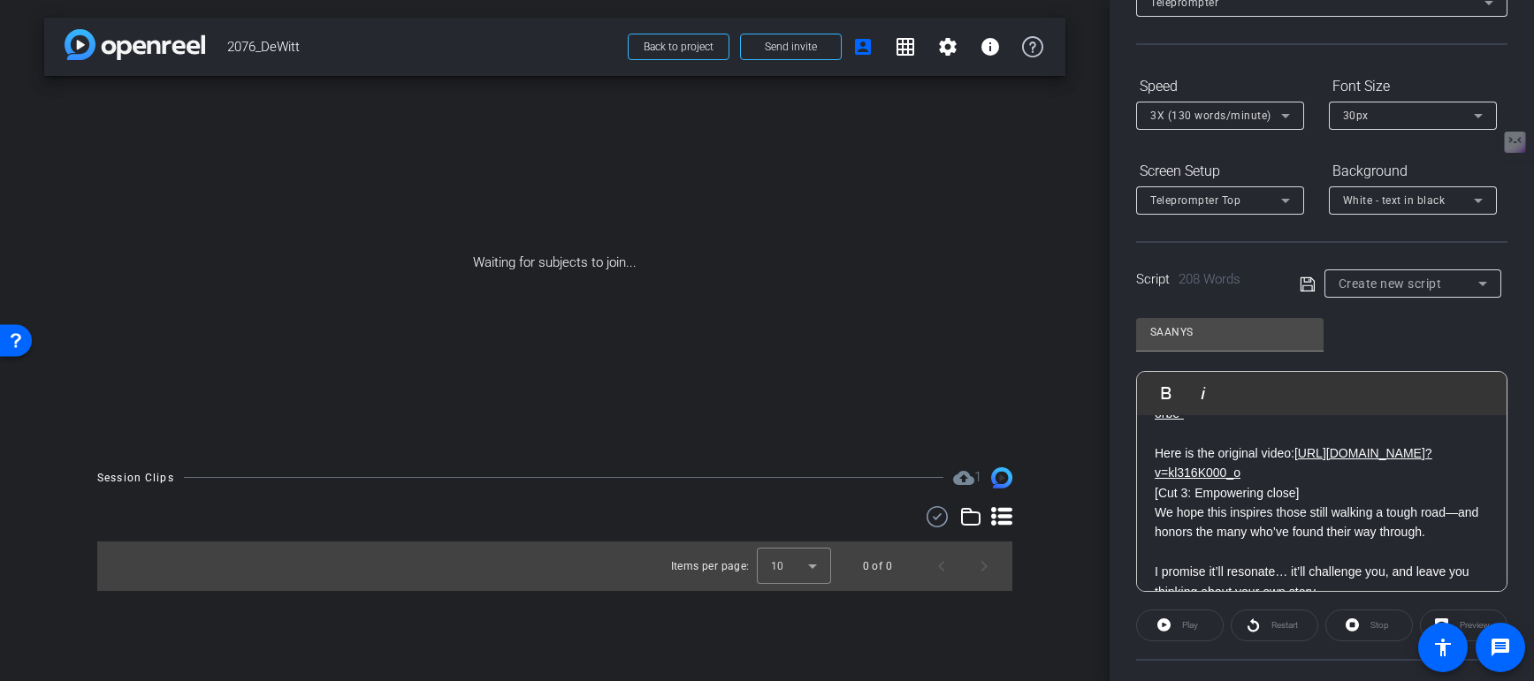
click at [1267, 476] on p "Here is the original video: https://www.youtube.com/watch? v=kl316K000_o" at bounding box center [1321, 464] width 334 height 40
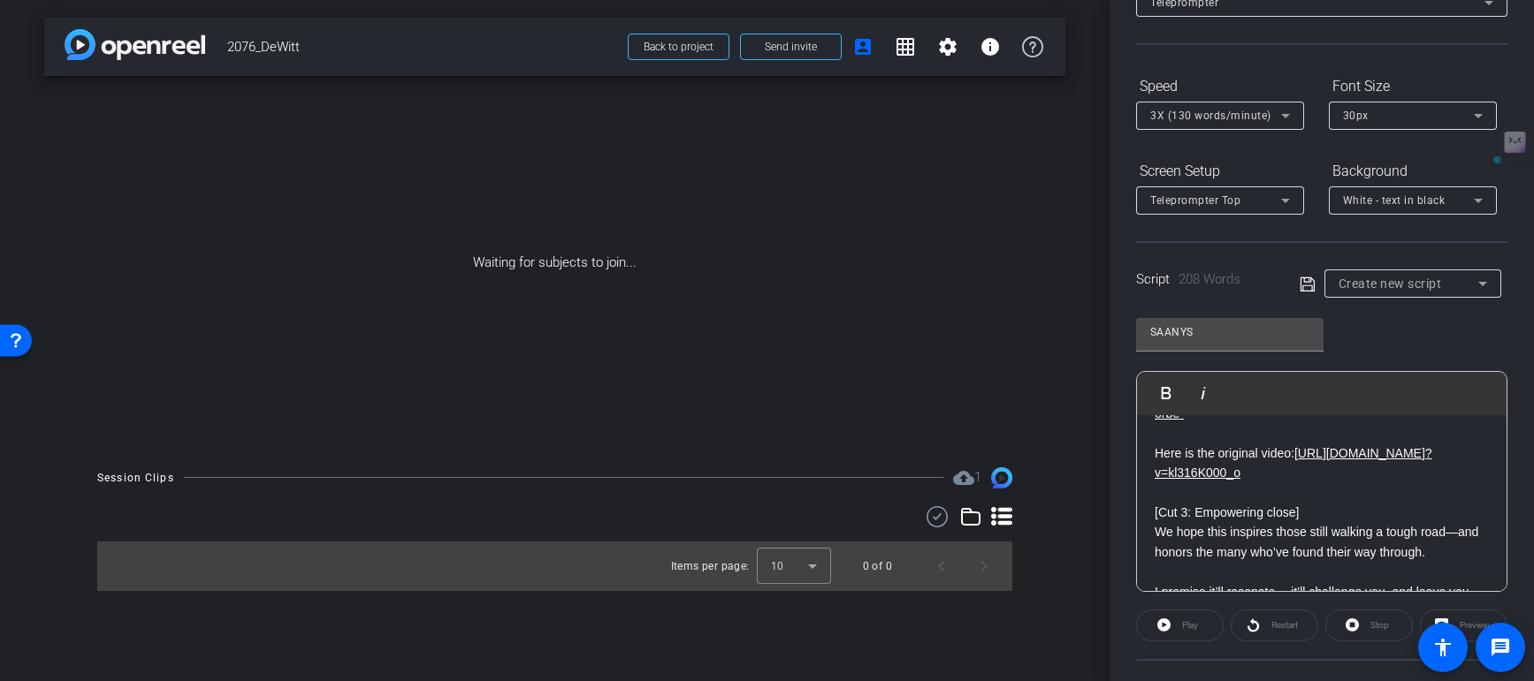
drag, startPoint x: 1310, startPoint y: 514, endPoint x: 1068, endPoint y: 524, distance: 242.4
click at [1067, 524] on div "arrow_back 2076_DeWitt Back to project Send invite account_box grid_on settings…" at bounding box center [767, 340] width 1534 height 681
click at [1159, 535] on p "We hope this inspires those still walking a tough road—and honors the many who’…" at bounding box center [1321, 542] width 334 height 40
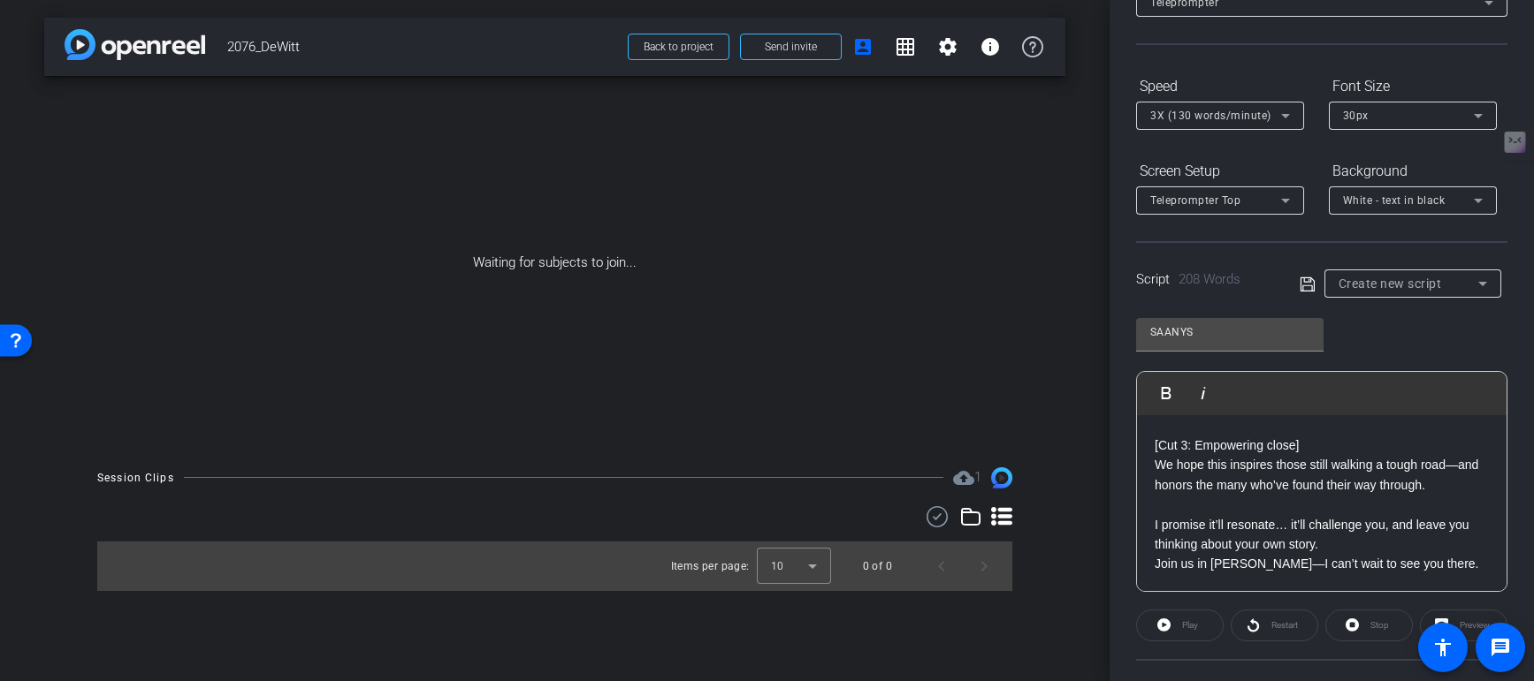
click at [1330, 537] on p "I promise it’ll resonate… it’ll challenge you, and leave you thinking about you…" at bounding box center [1321, 535] width 334 height 80
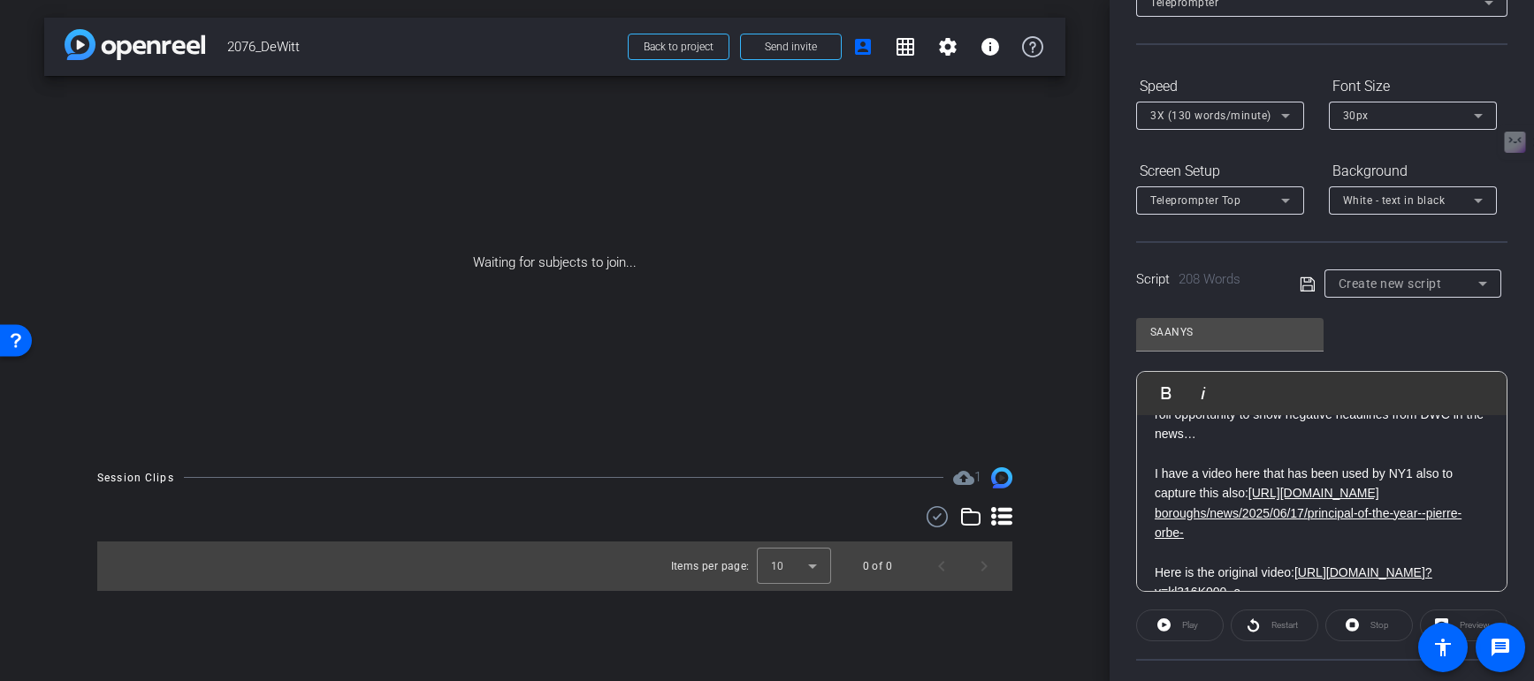
scroll to position [350, 0]
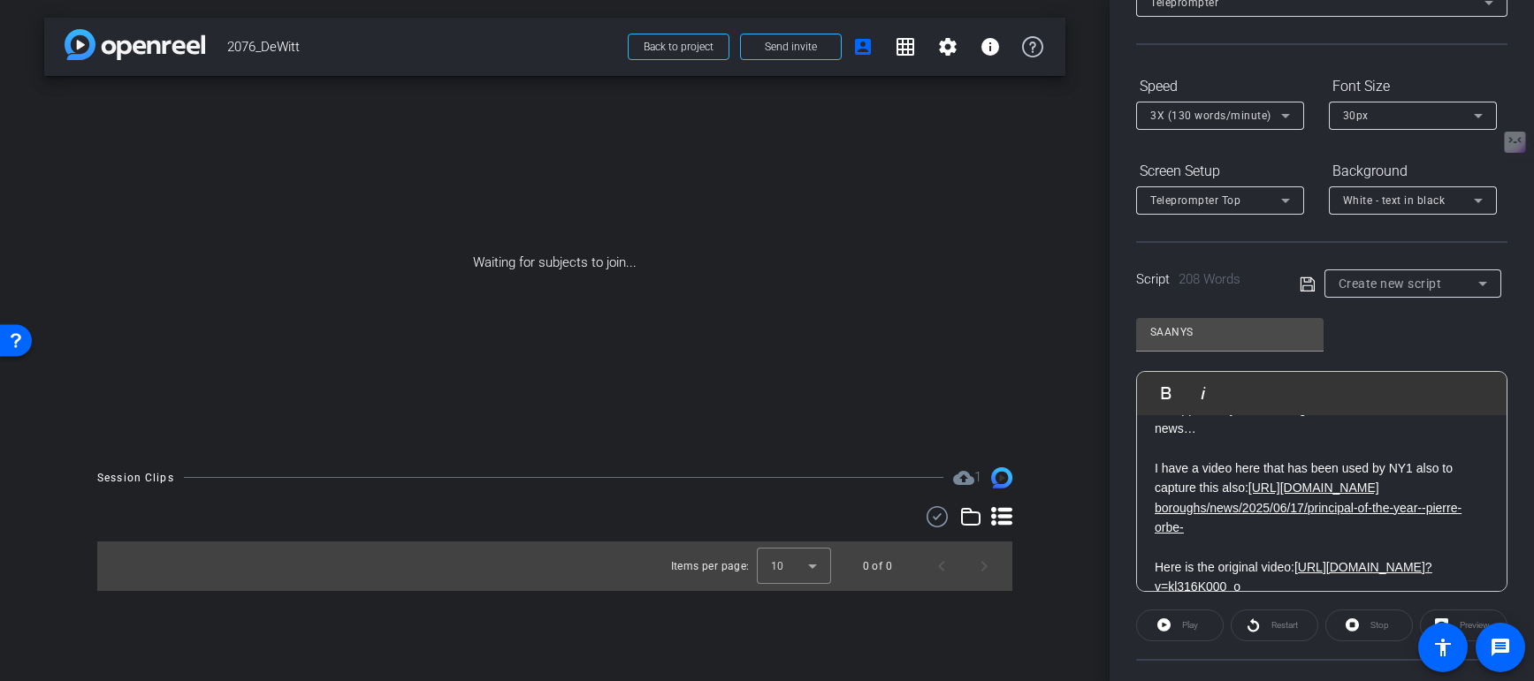
click at [1276, 534] on p "I have a video here that has been used by NY1 also to capture this also: https:…" at bounding box center [1321, 499] width 334 height 80
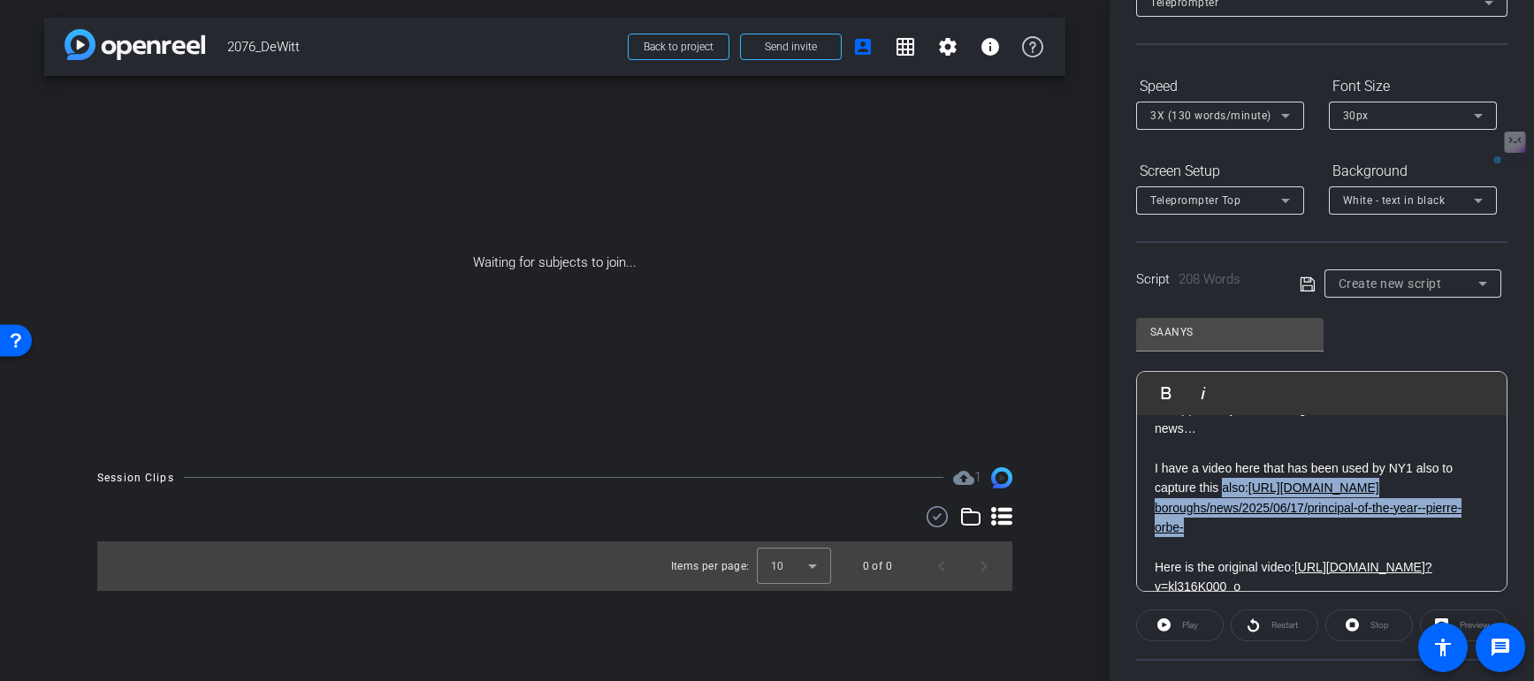
drag, startPoint x: 1276, startPoint y: 534, endPoint x: 1223, endPoint y: 490, distance: 69.0
click at [1223, 490] on p "I have a video here that has been used by NY1 also to capture this also: https:…" at bounding box center [1321, 499] width 334 height 80
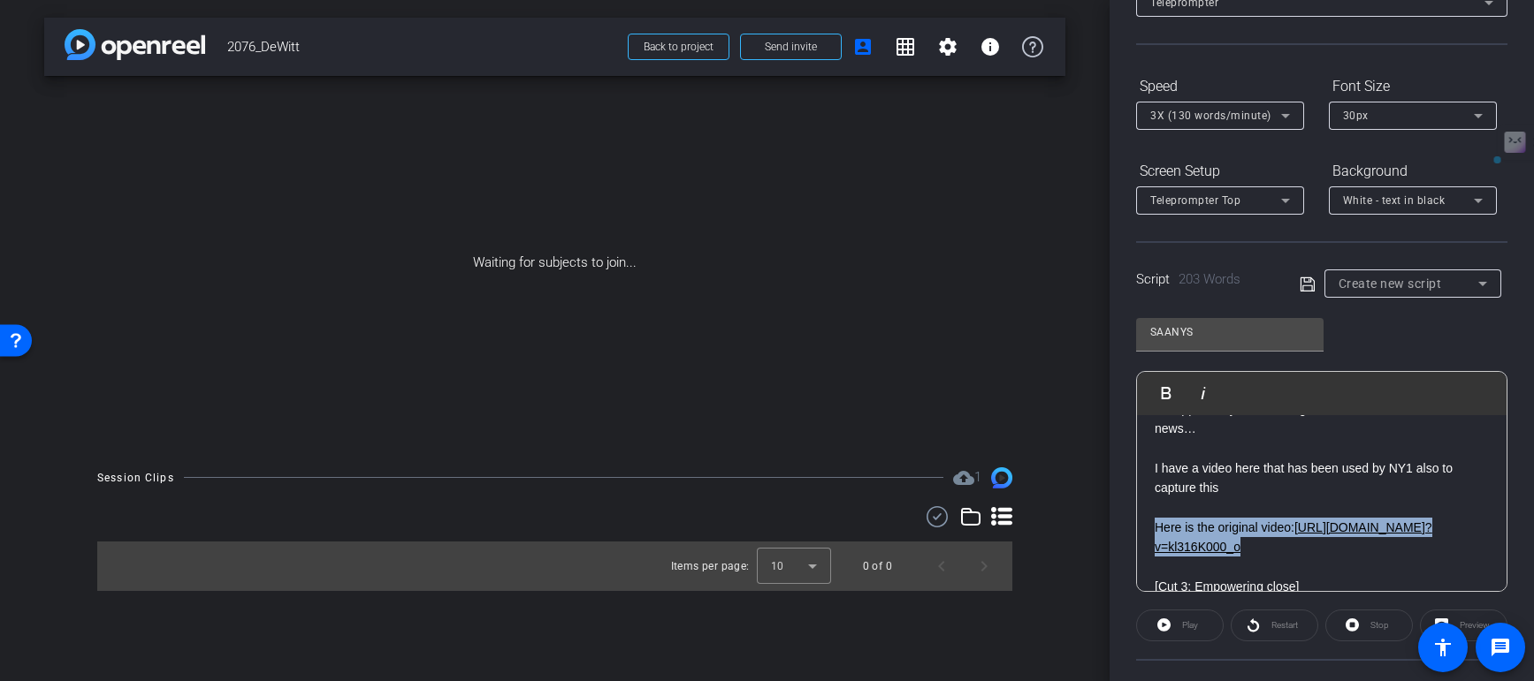
drag, startPoint x: 1260, startPoint y: 543, endPoint x: 1147, endPoint y: 519, distance: 114.8
click at [1147, 518] on div "Hi, I’m Pierre Orbe, Principal of DeWitt Clinton High School—and I’m deeply hon…" at bounding box center [1321, 409] width 369 height 689
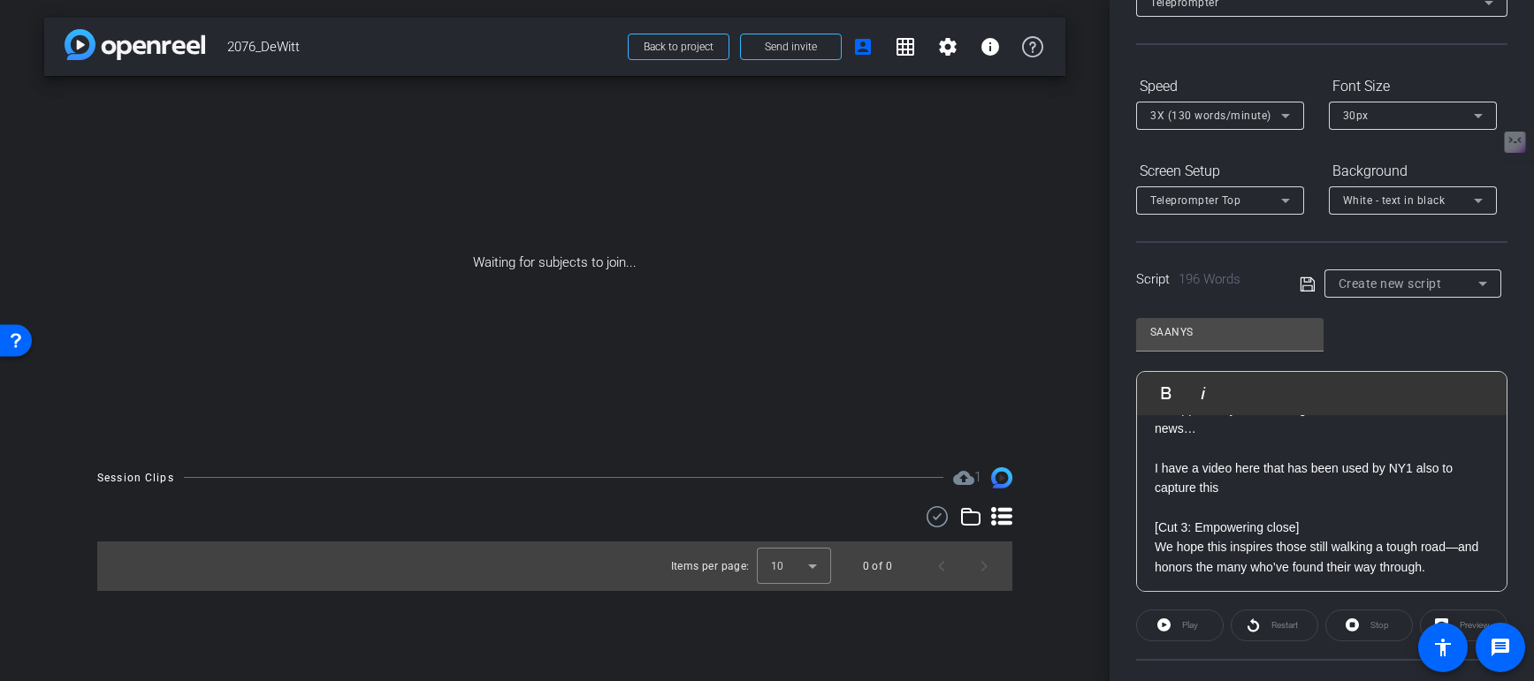
click at [1287, 503] on p at bounding box center [1321, 508] width 334 height 19
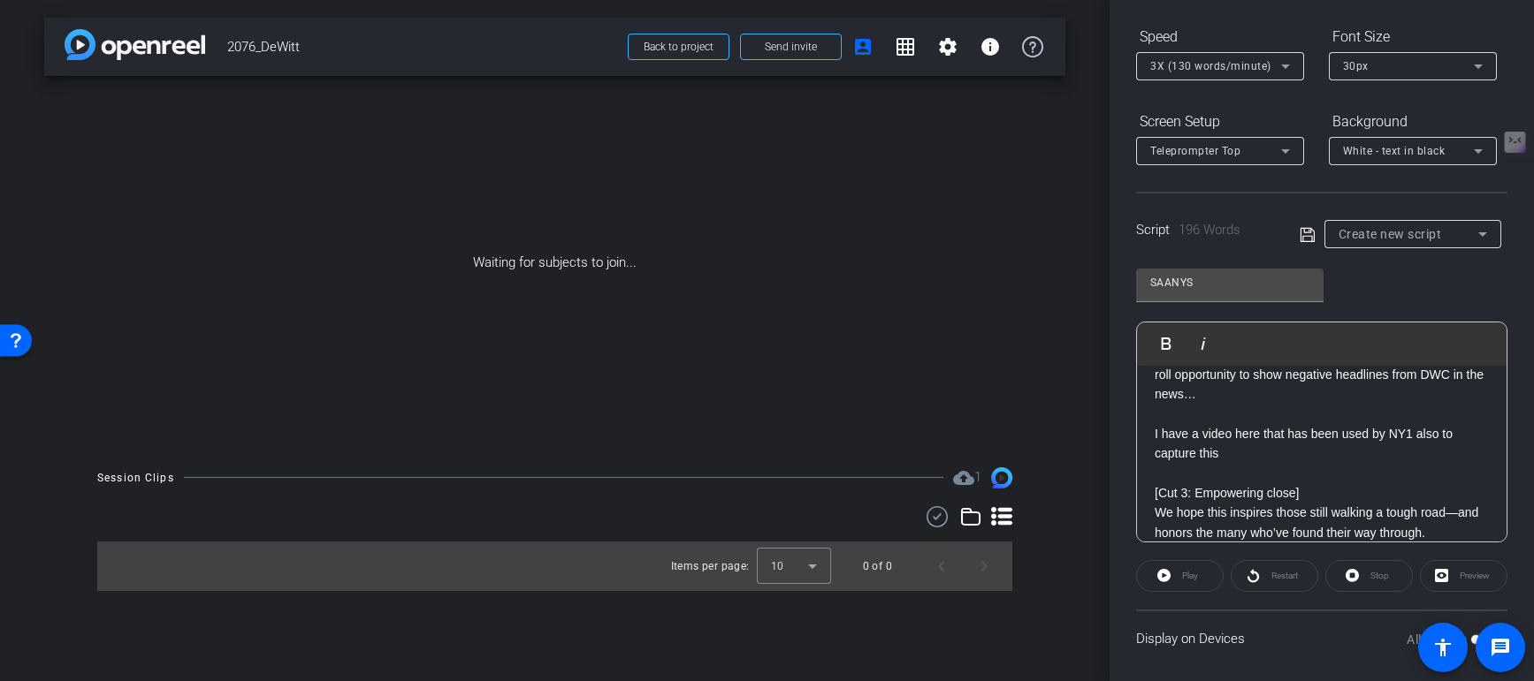
scroll to position [332, 0]
drag, startPoint x: 1235, startPoint y: 454, endPoint x: 1200, endPoint y: 453, distance: 34.5
click at [1200, 453] on p "I have a video here that has been used by NY1 also to capture this" at bounding box center [1321, 447] width 334 height 40
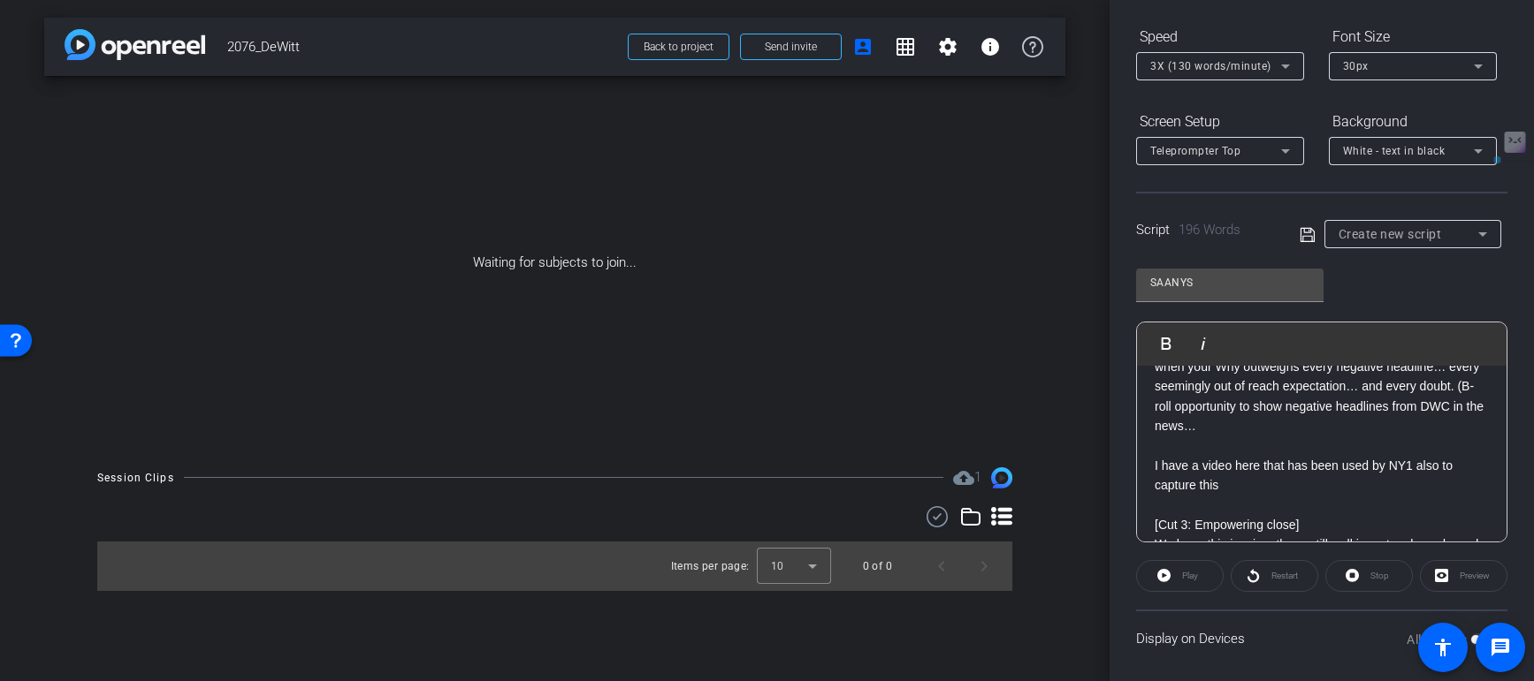
drag, startPoint x: 1457, startPoint y: 389, endPoint x: 1407, endPoint y: 486, distance: 109.1
click at [1407, 487] on div "Hi, I’m Pierre Orbe, Principal of DeWitt Clinton High School—and I’m deeply hon…" at bounding box center [1321, 377] width 369 height 629
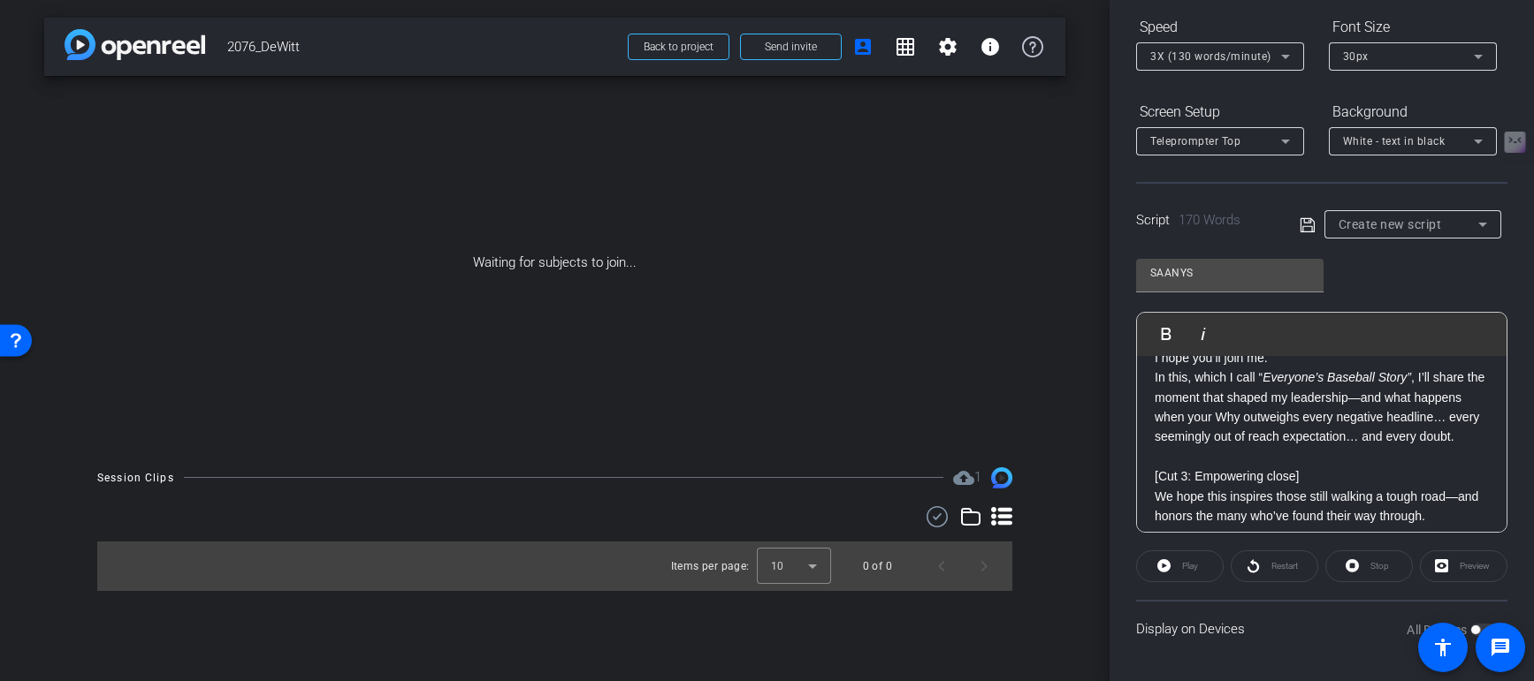
scroll to position [199, 0]
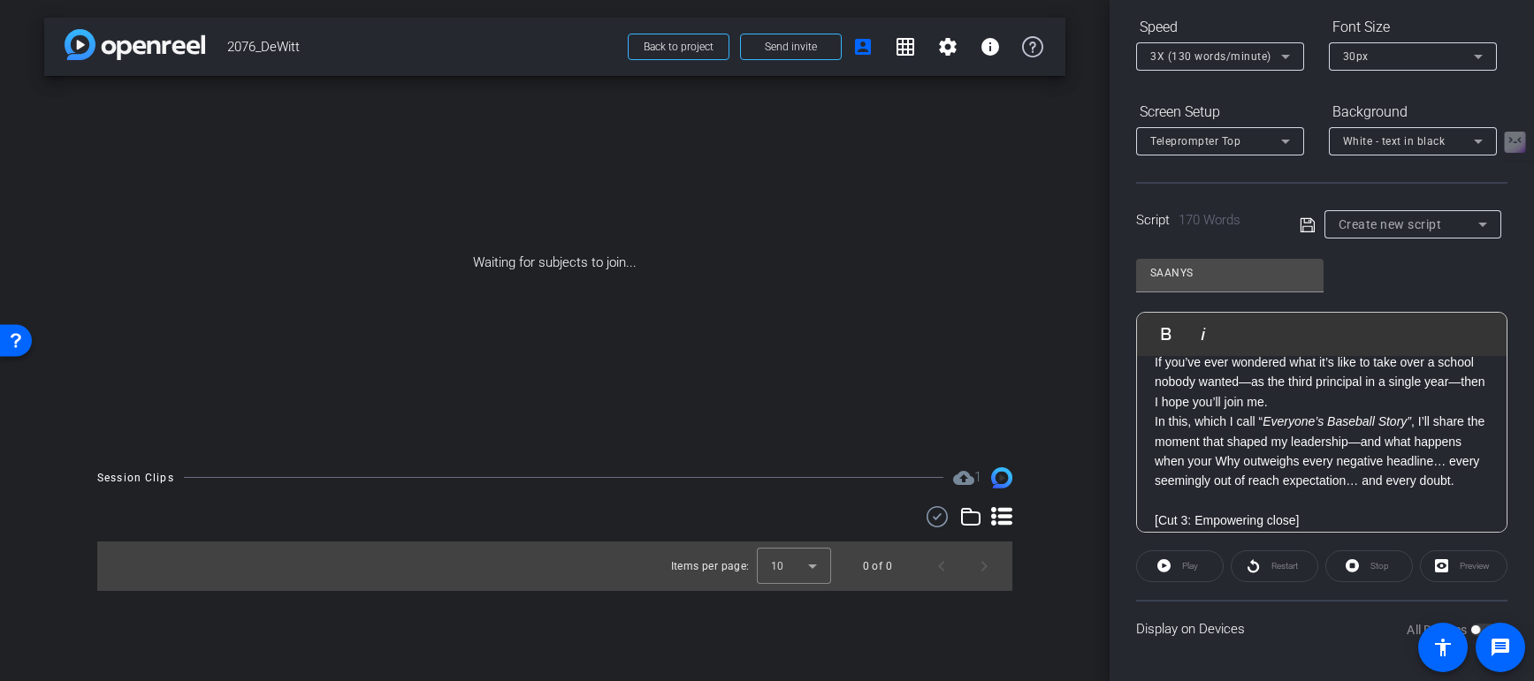
click at [1360, 403] on p "If you’ve ever wondered what it’s like to take over a school nobody wanted—as t…" at bounding box center [1321, 382] width 334 height 59
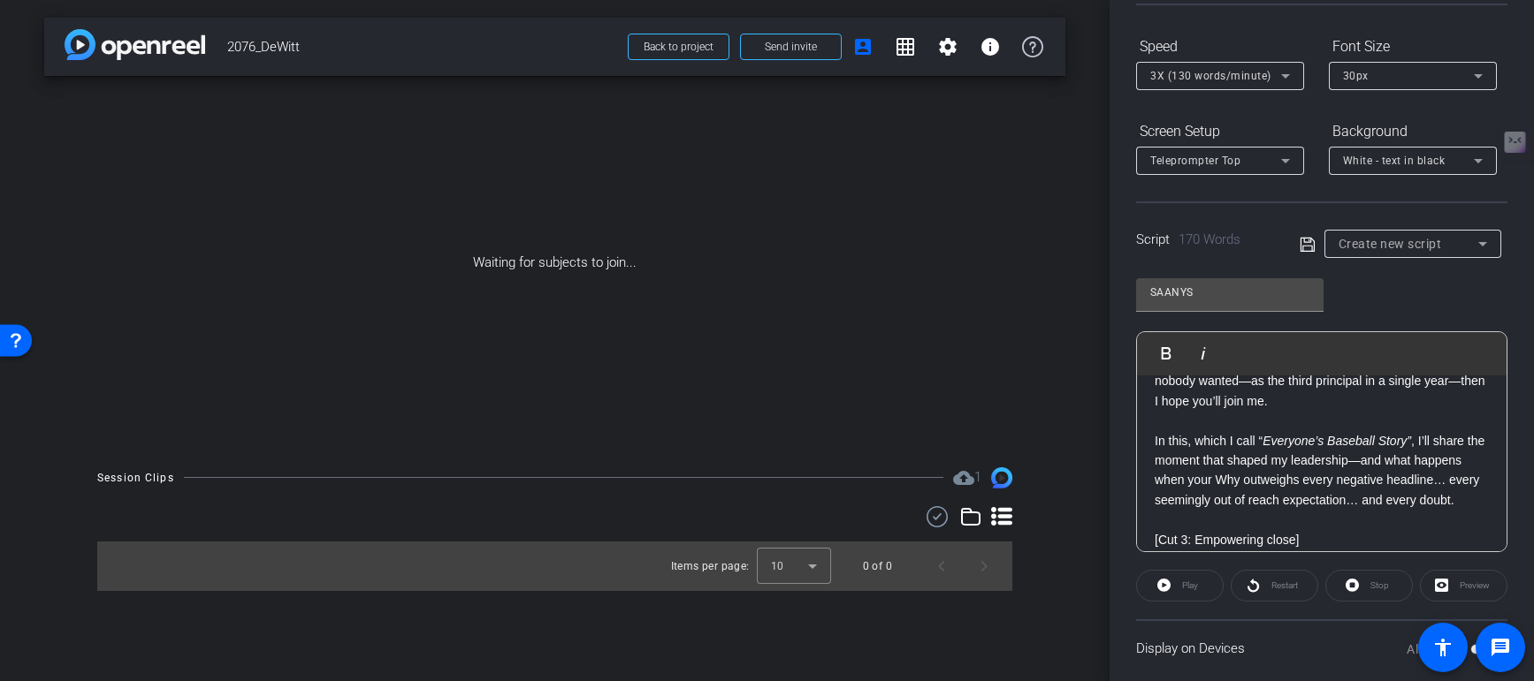
click at [1303, 242] on icon at bounding box center [1307, 244] width 16 height 21
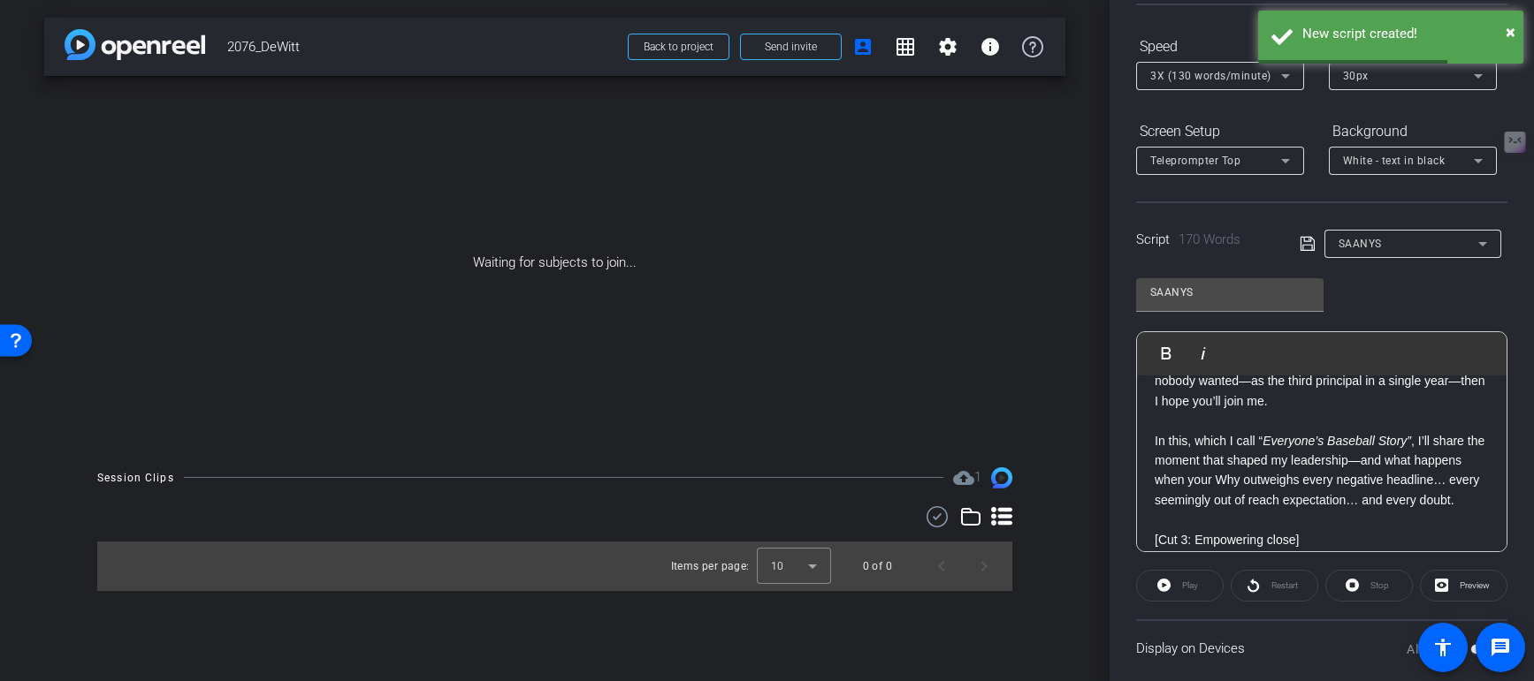
scroll to position [0, 0]
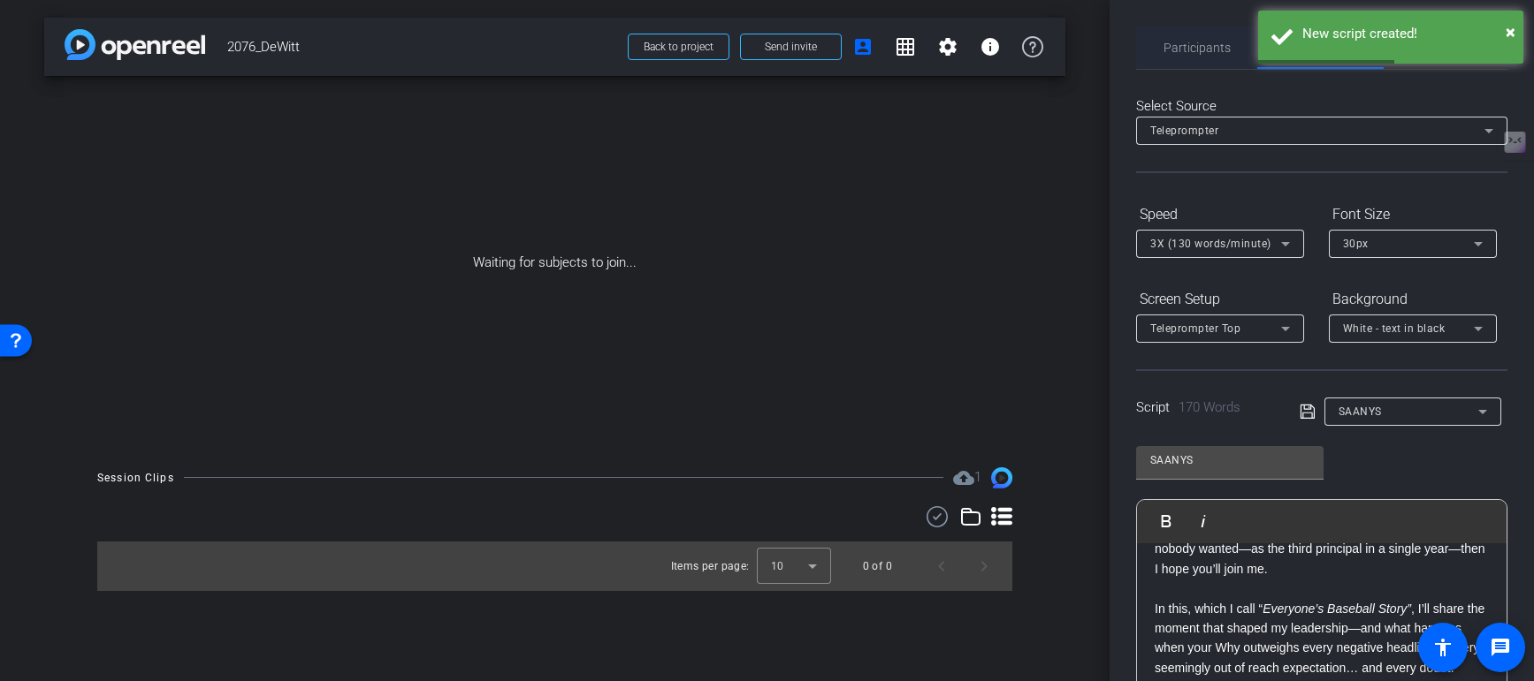
click at [1205, 52] on span "Participants" at bounding box center [1196, 48] width 67 height 12
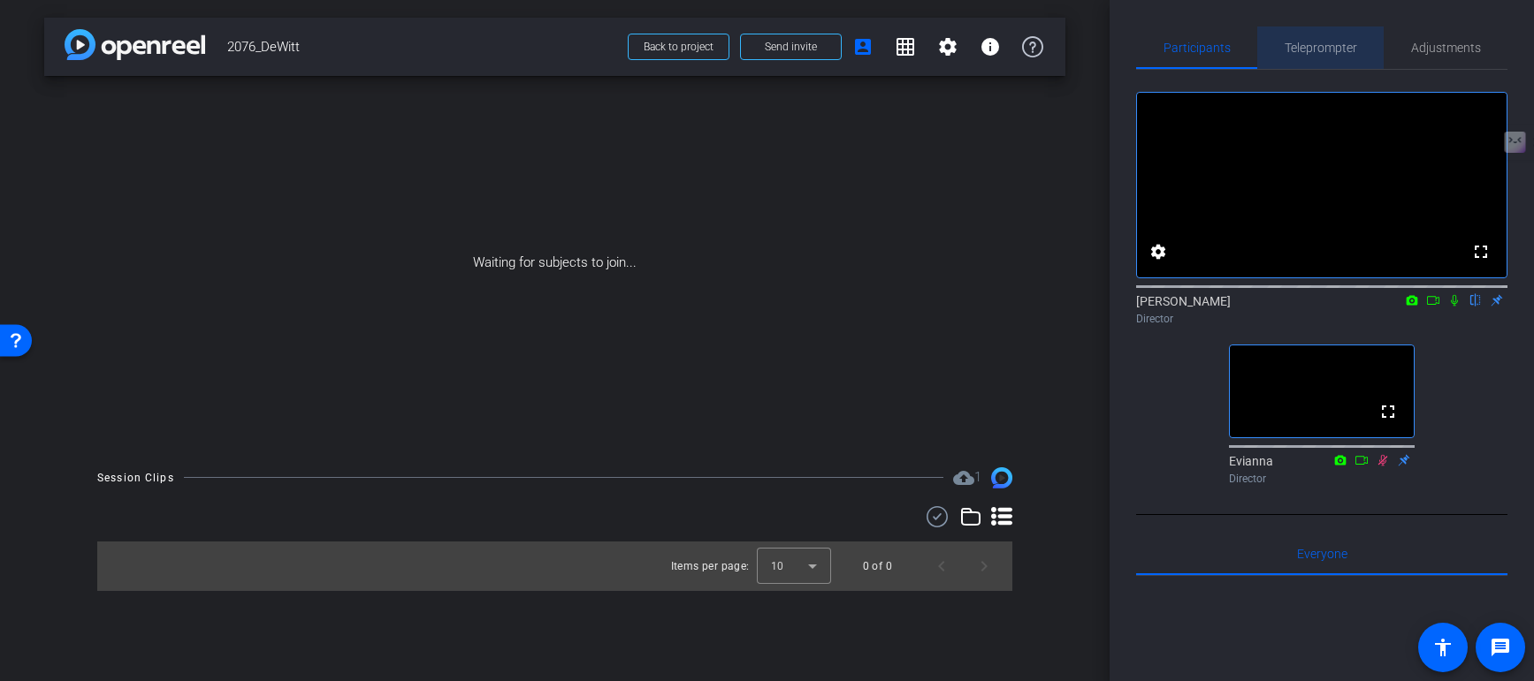
click at [1325, 47] on span "Teleprompter" at bounding box center [1320, 48] width 72 height 12
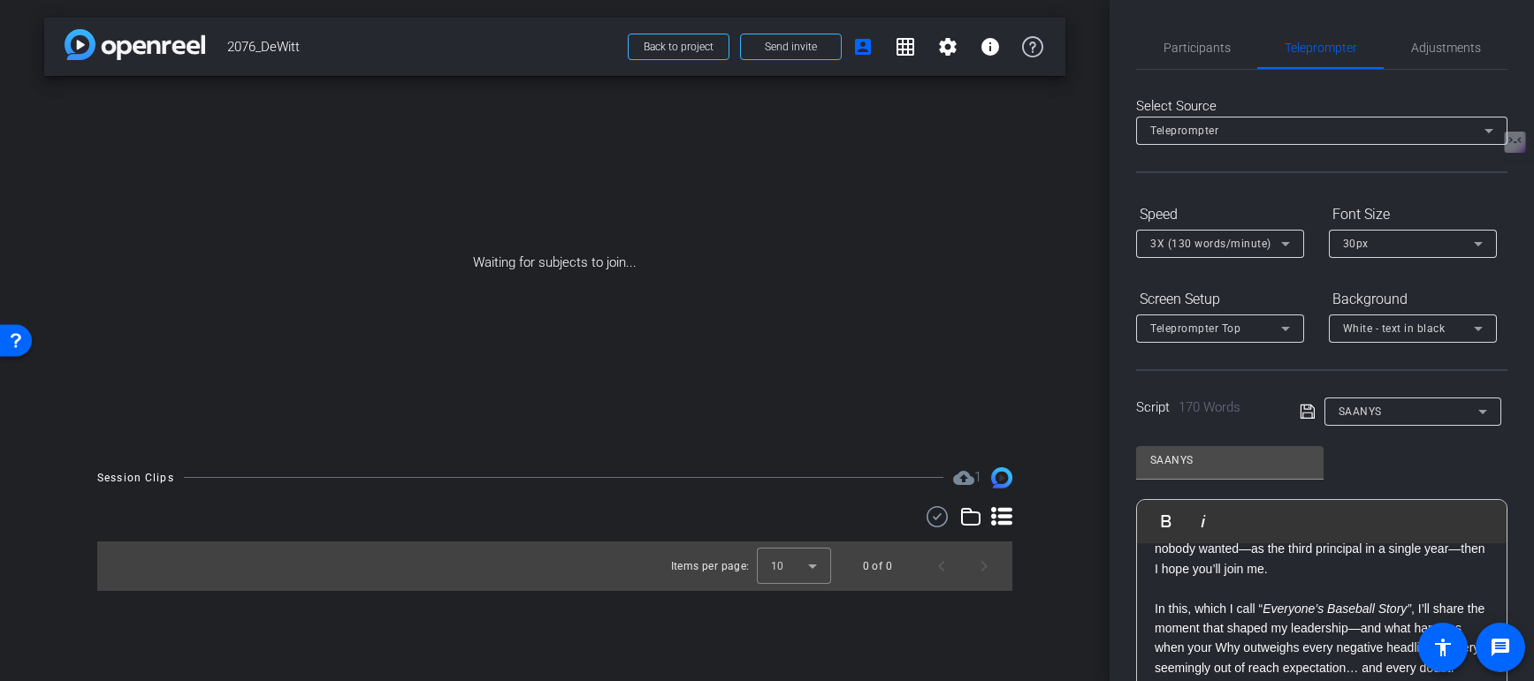
click at [1275, 246] on icon at bounding box center [1285, 243] width 21 height 21
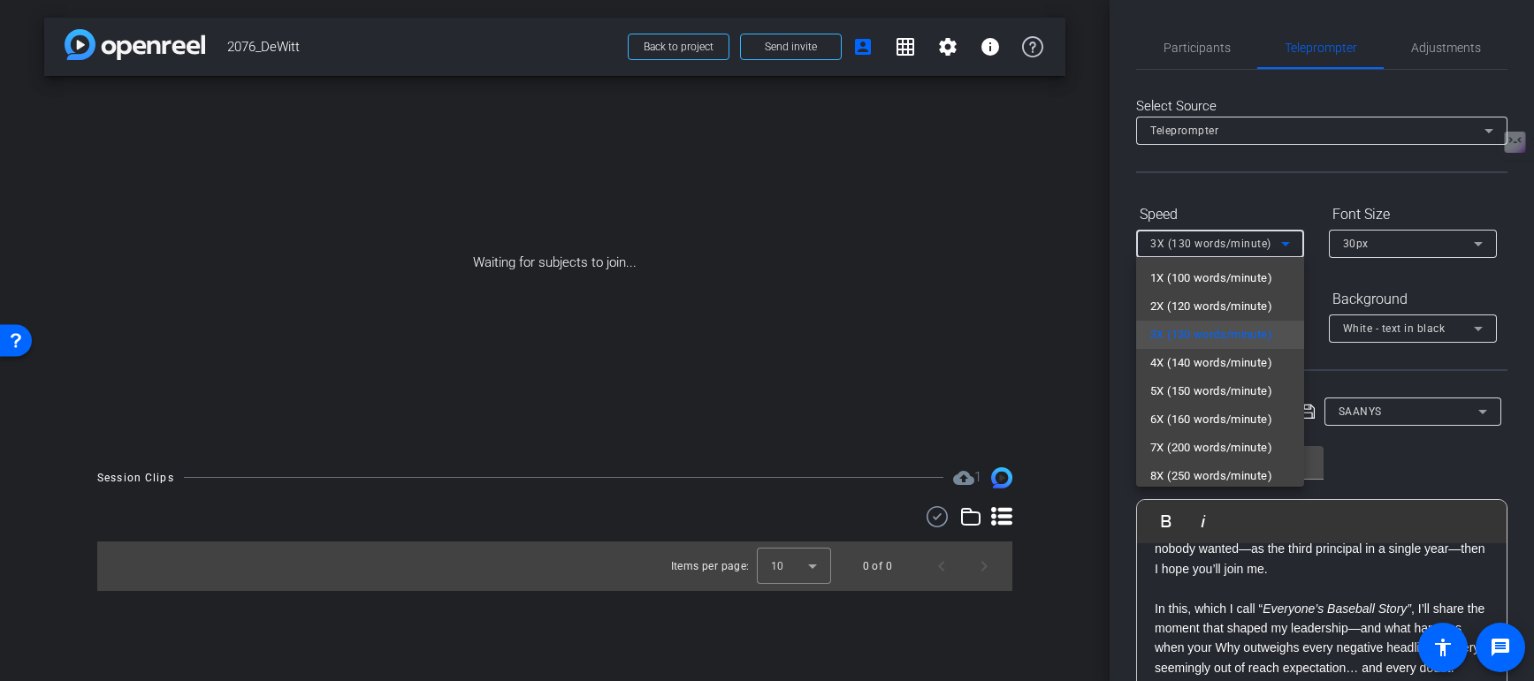
click at [1376, 240] on div at bounding box center [767, 340] width 1534 height 681
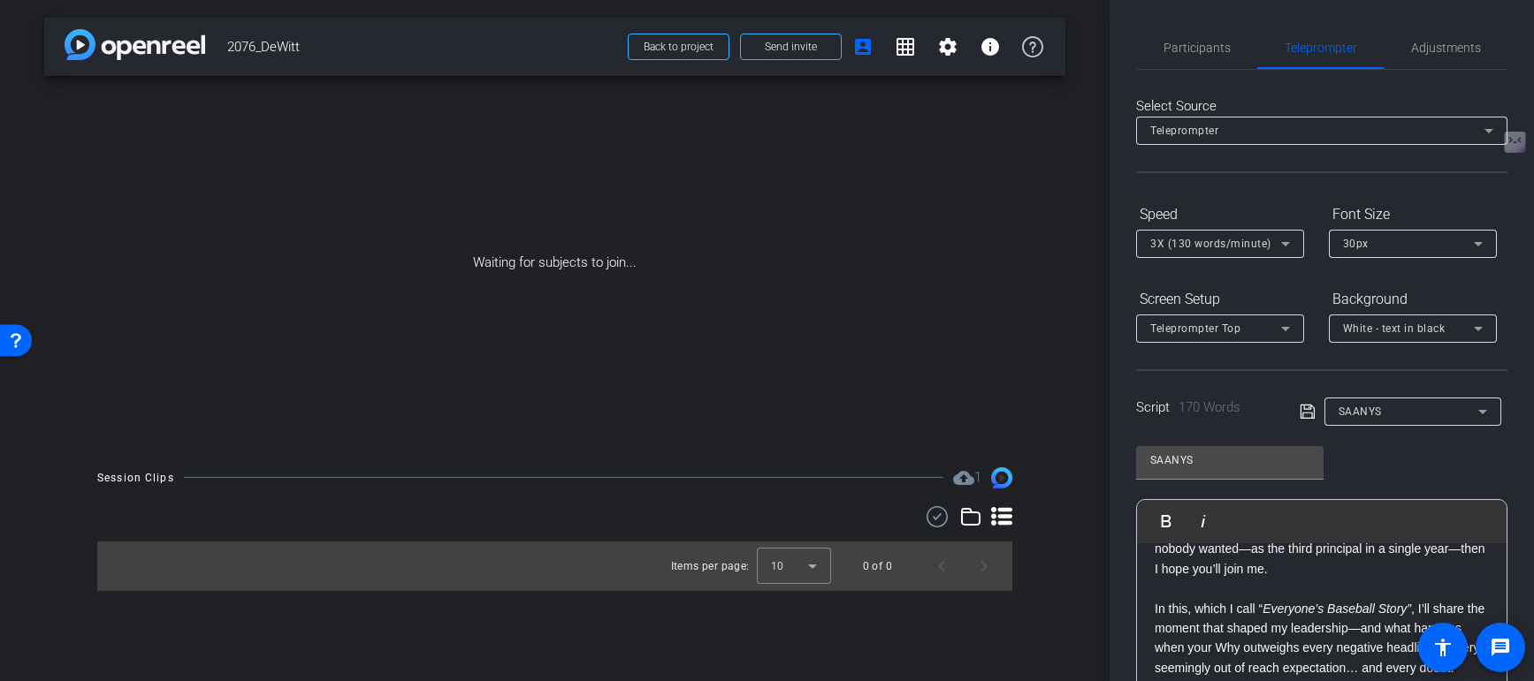
click at [1376, 240] on div "30px" at bounding box center [1408, 243] width 131 height 22
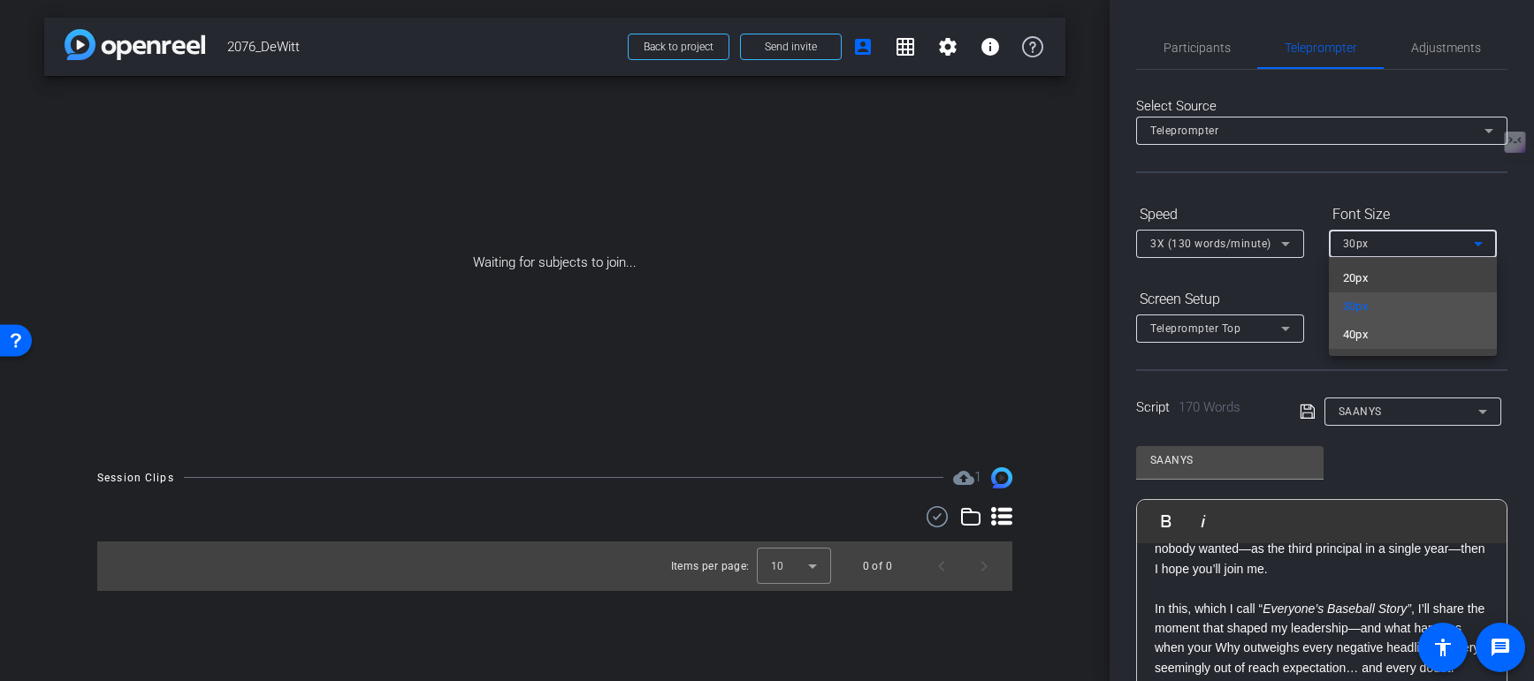
click at [1359, 332] on span "40px" at bounding box center [1356, 334] width 26 height 21
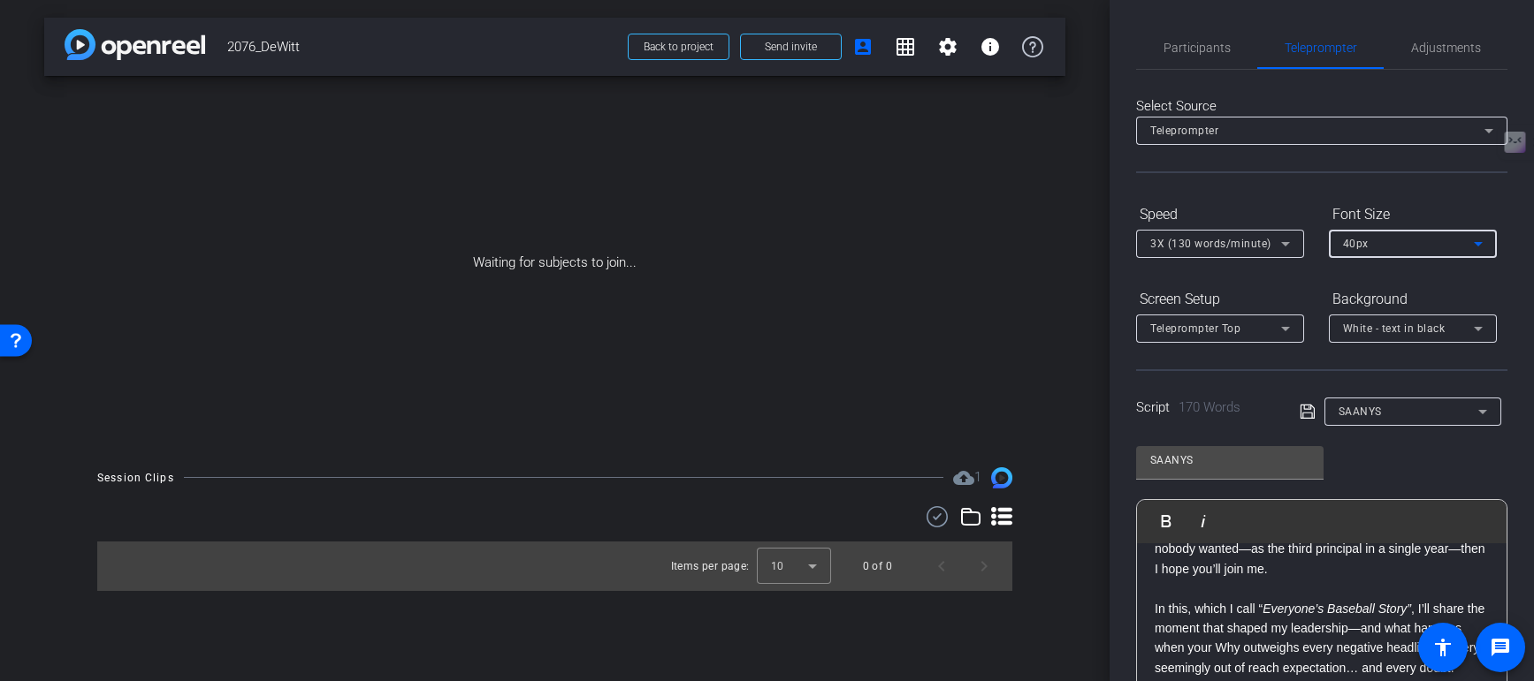
click at [1299, 269] on div at bounding box center [1220, 267] width 168 height 19
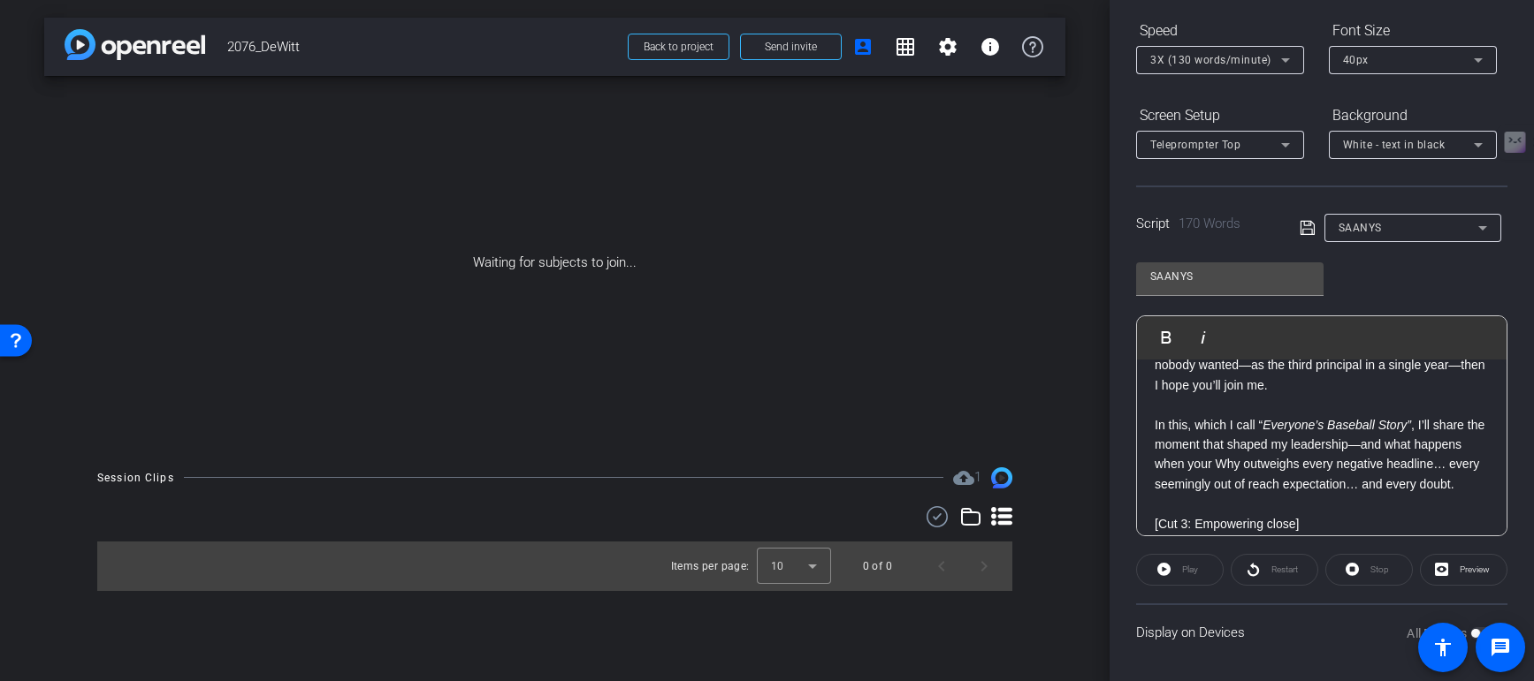
scroll to position [187, 0]
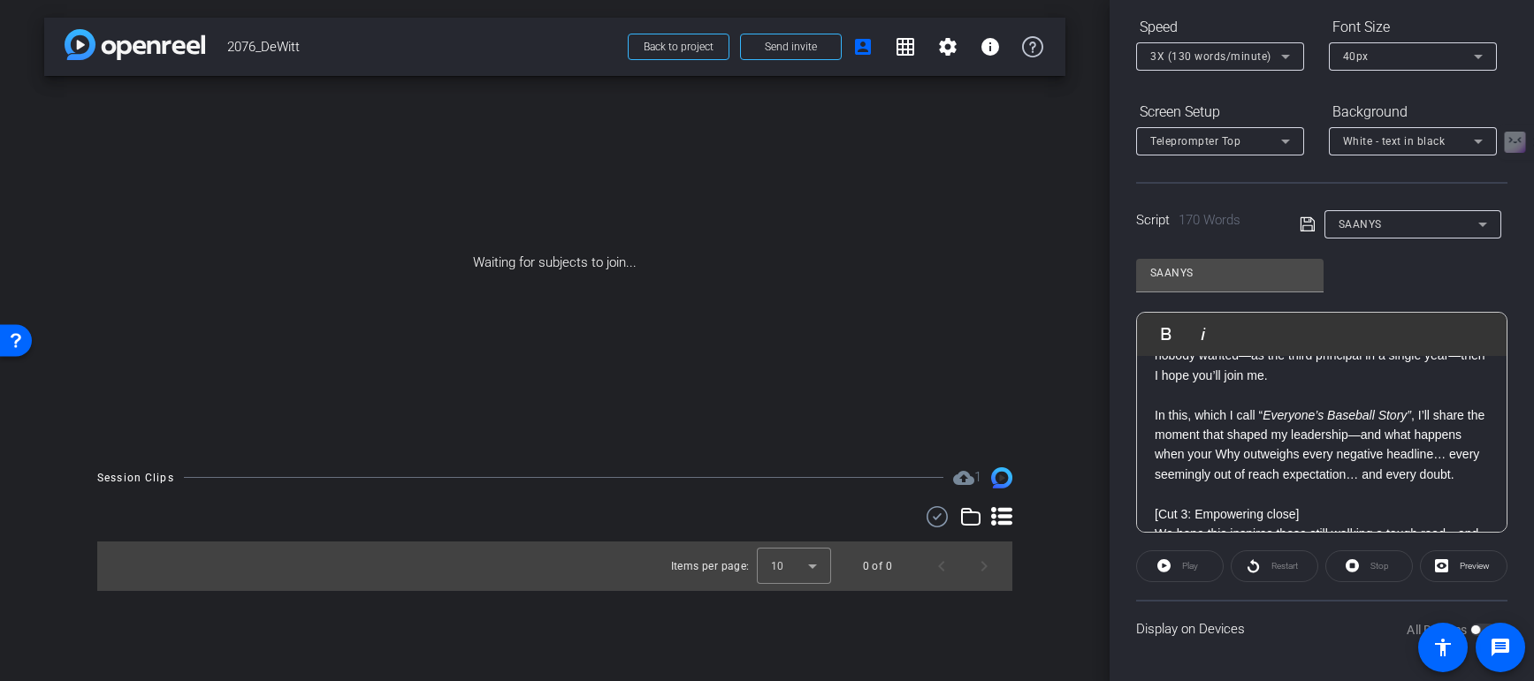
click at [1288, 408] on em "Everyone’s Baseball Story”" at bounding box center [1336, 415] width 148 height 14
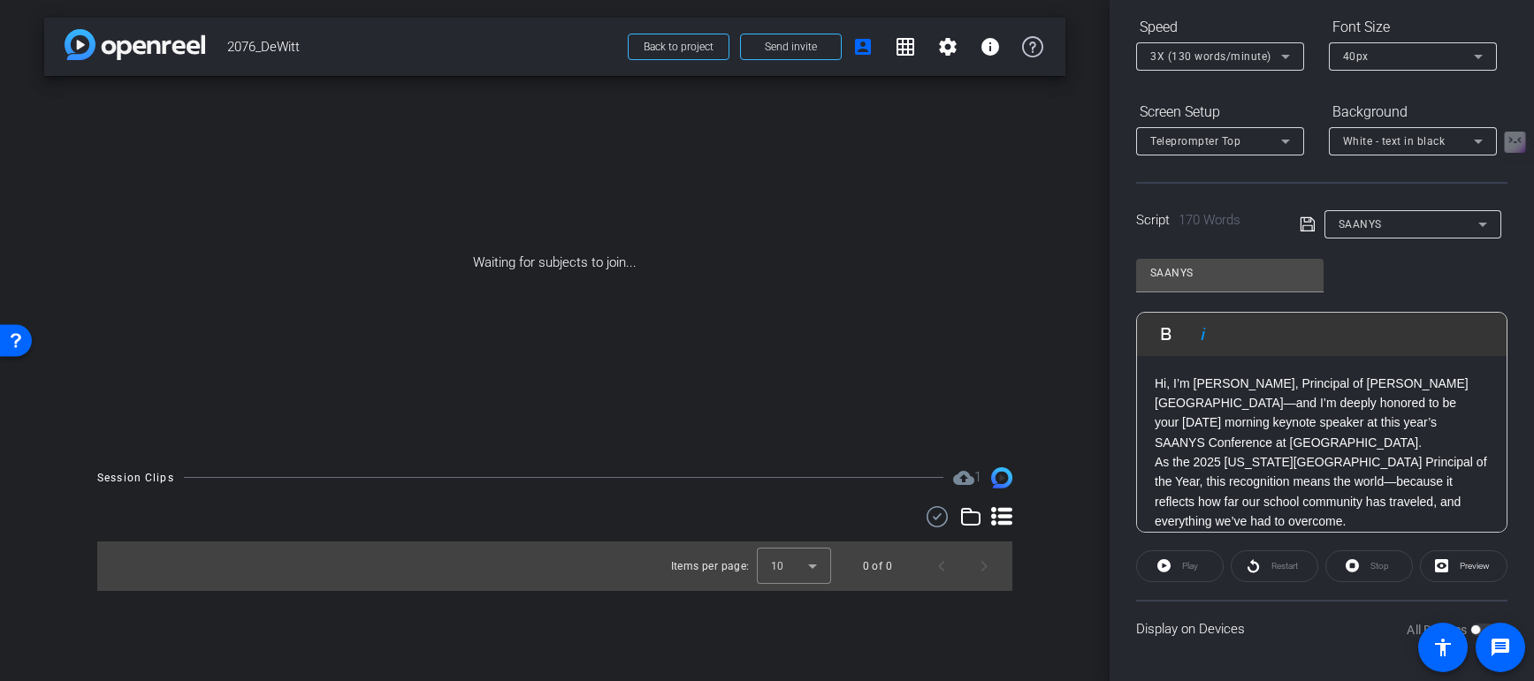
scroll to position [1, 0]
click at [1236, 445] on p "Hi, I’m [PERSON_NAME], Principal of [PERSON_NAME][GEOGRAPHIC_DATA]—and I’m deep…" at bounding box center [1321, 413] width 334 height 80
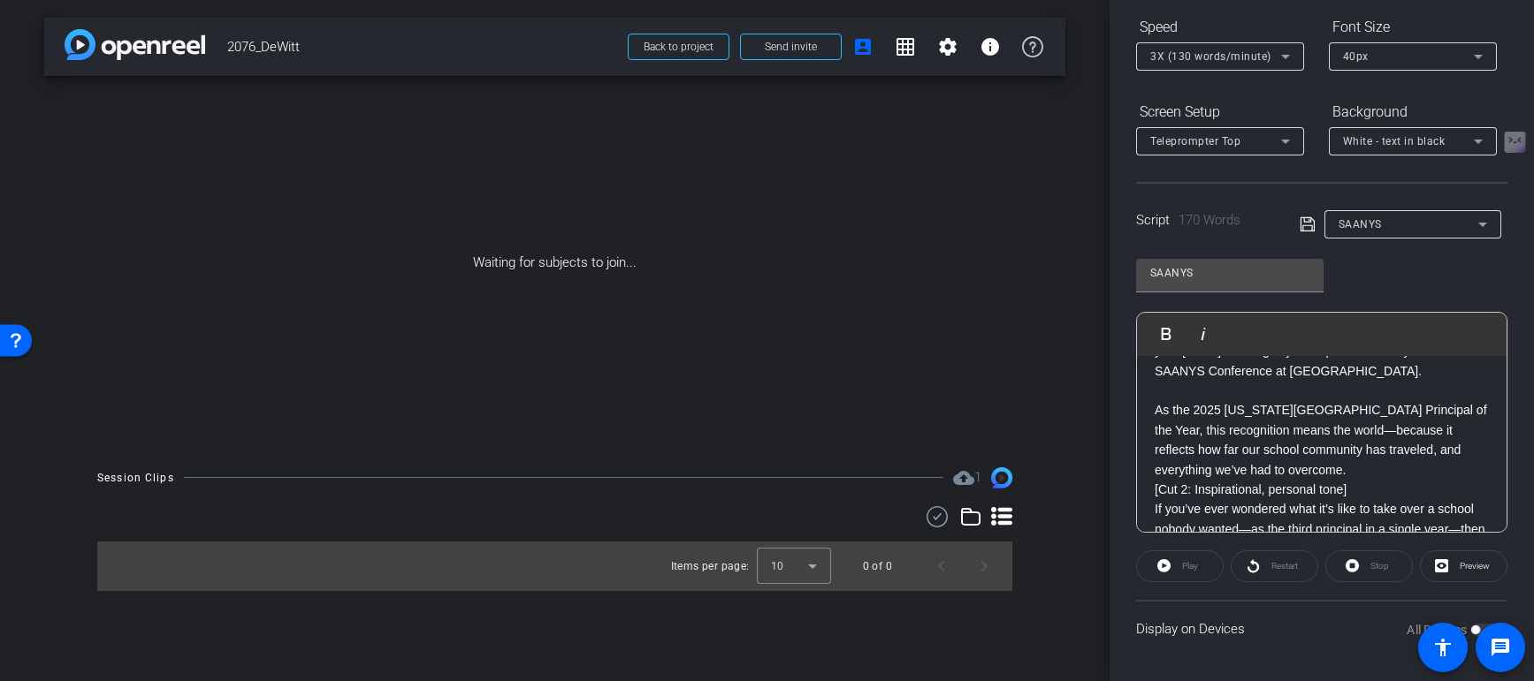
scroll to position [75, 0]
click at [1306, 465] on p "As the 2025 New York State High School Principal of the Year, this recognition …" at bounding box center [1321, 437] width 334 height 80
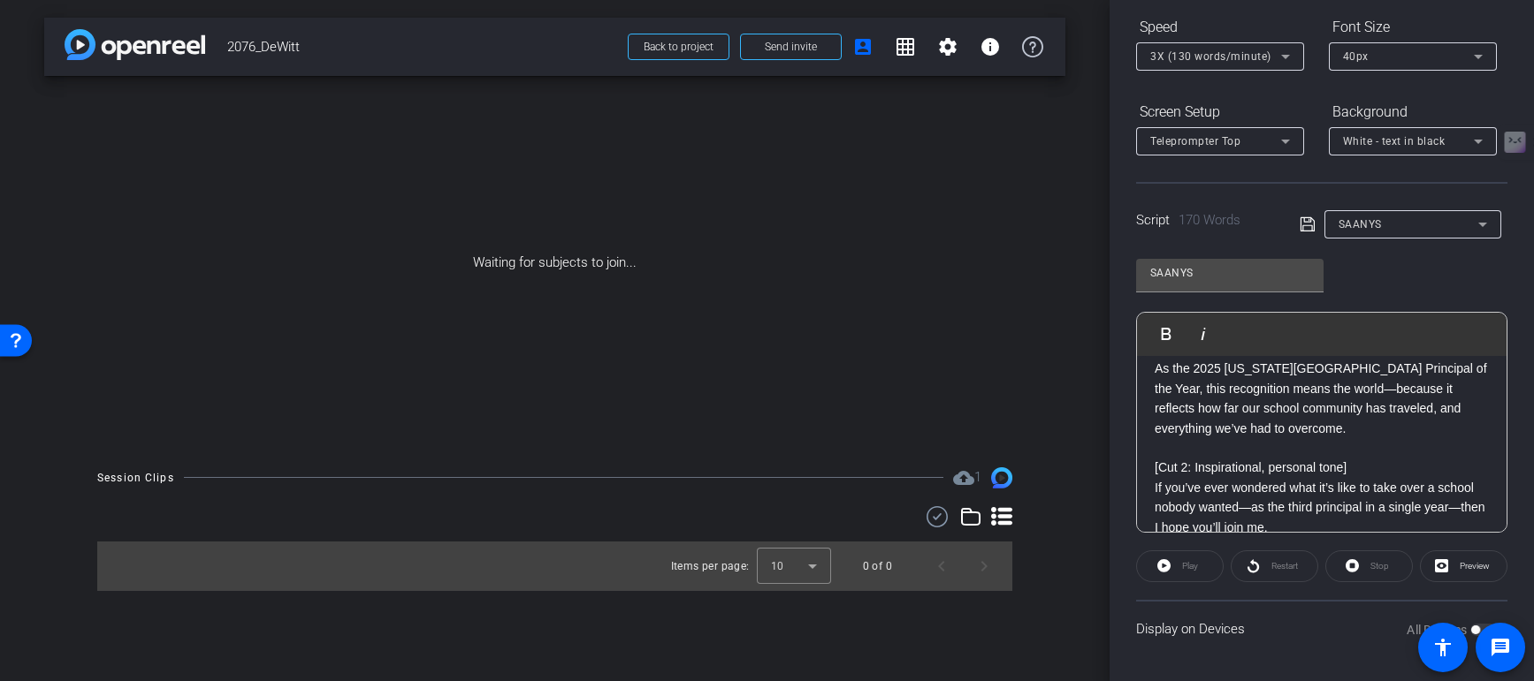
scroll to position [122, 0]
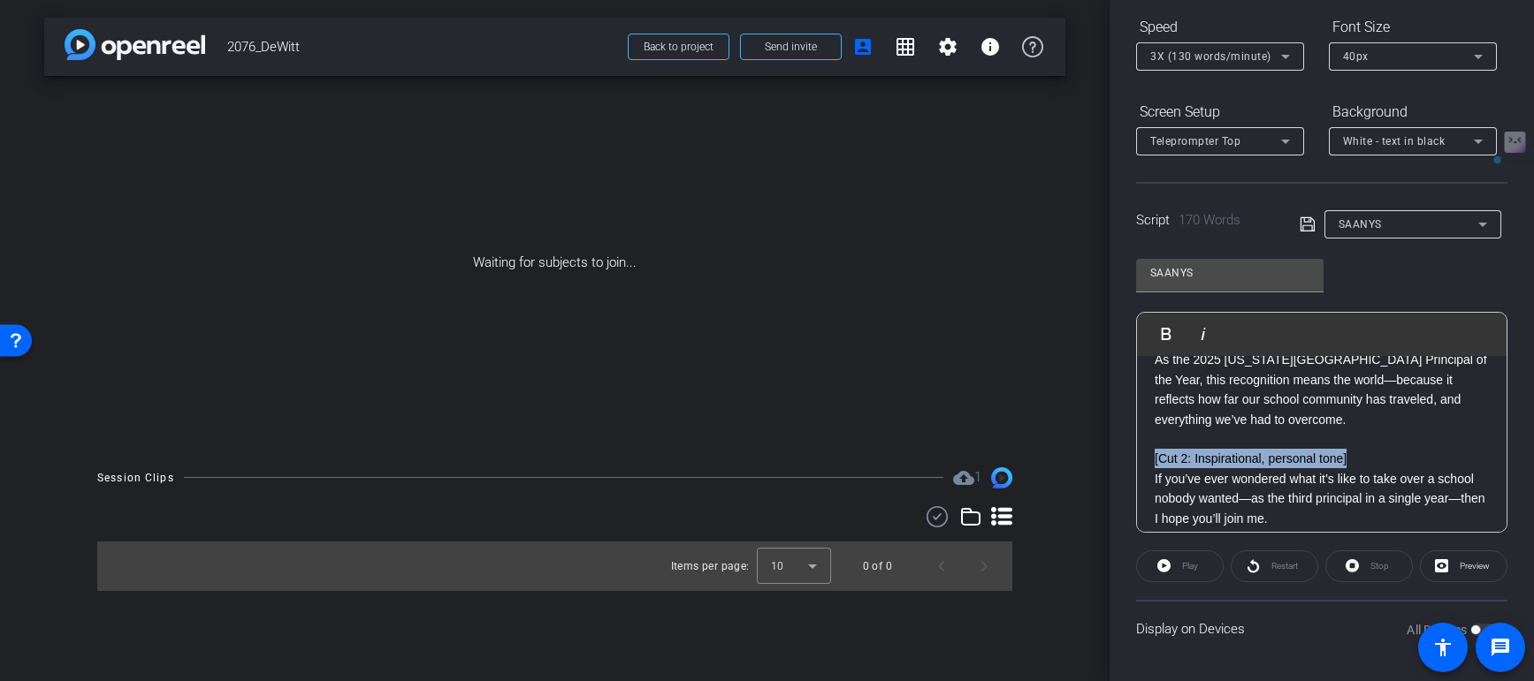
drag, startPoint x: 1364, startPoint y: 457, endPoint x: 1130, endPoint y: 466, distance: 234.4
click at [1130, 466] on div "Participants Teleprompter Adjustments settings Robert Weiss flip Director Evian…" at bounding box center [1321, 340] width 424 height 681
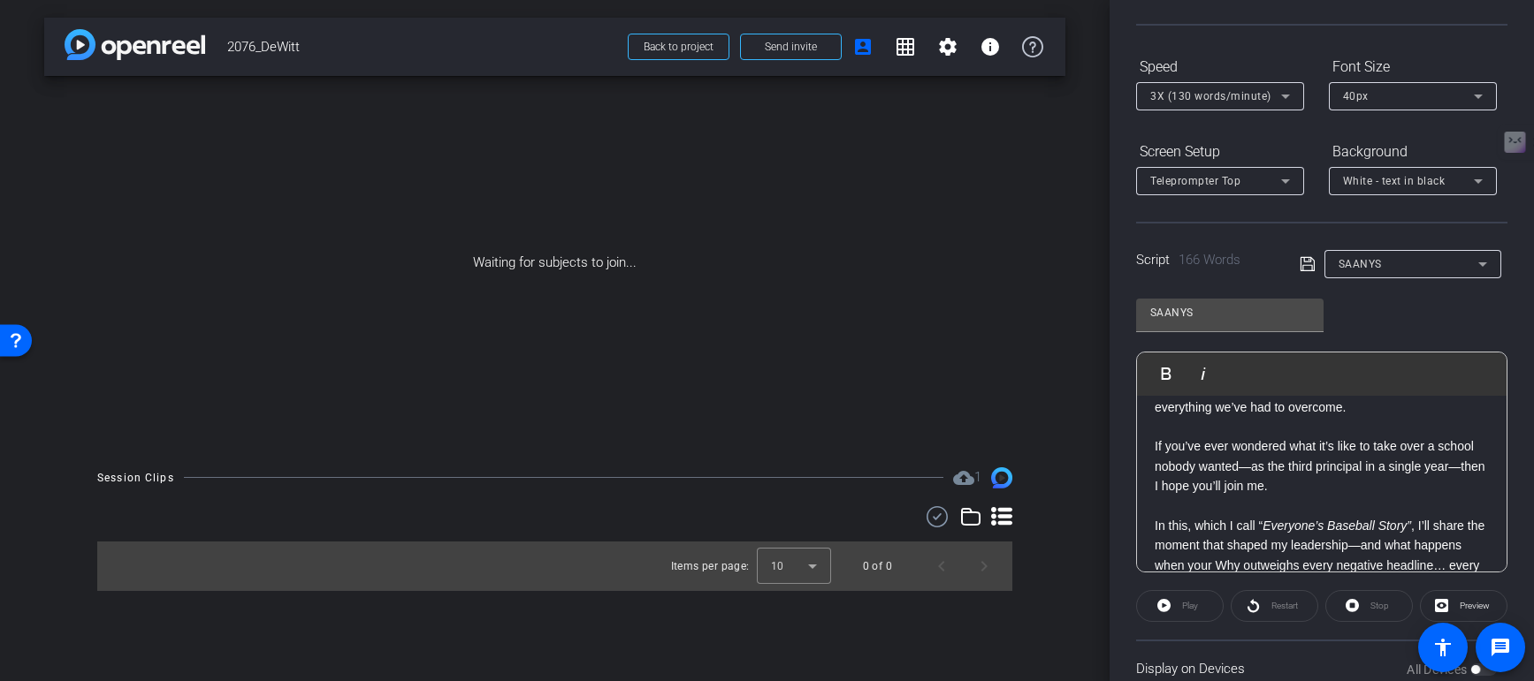
scroll to position [275, 0]
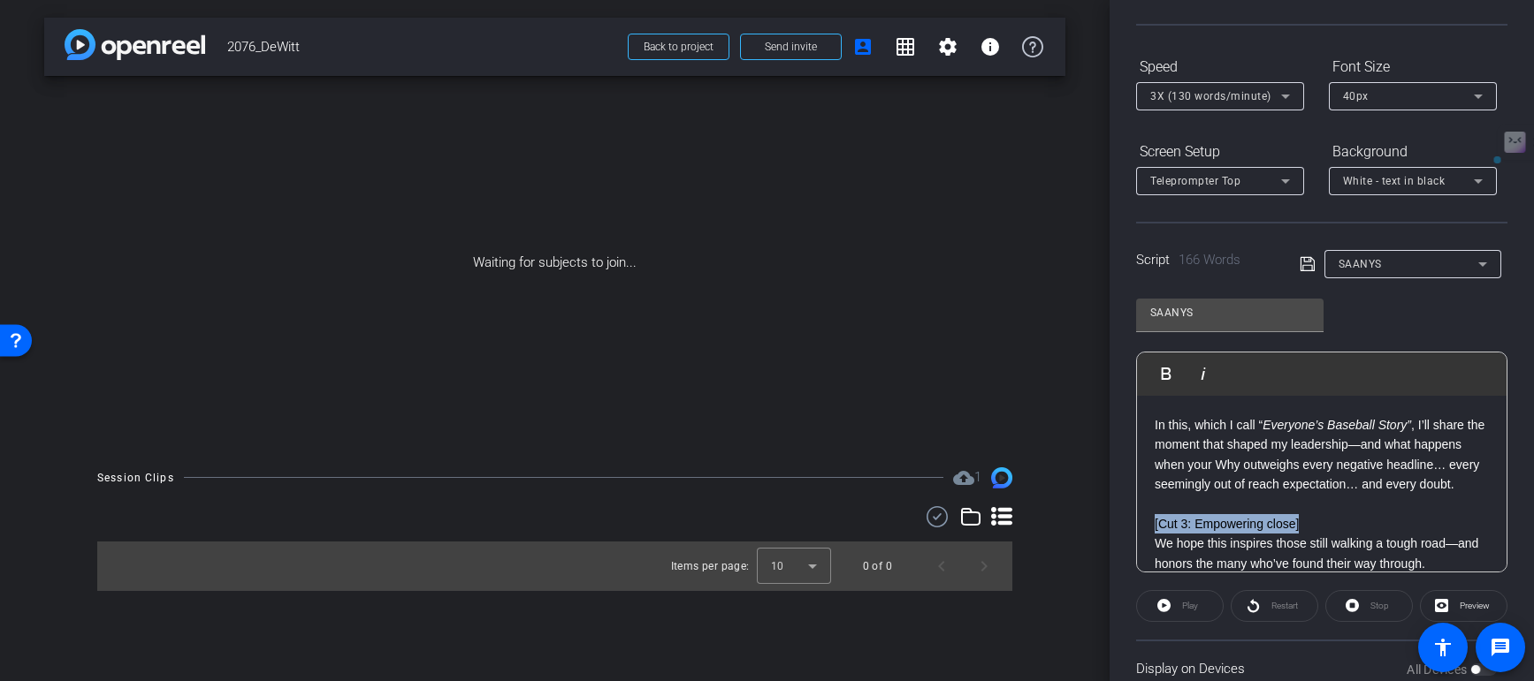
drag, startPoint x: 1317, startPoint y: 524, endPoint x: 1146, endPoint y: 521, distance: 170.6
click at [1146, 521] on div "Hi, I’m Pierre Orbe, Principal of DeWitt Clinton High School—and I’m deeply hon…" at bounding box center [1321, 406] width 369 height 570
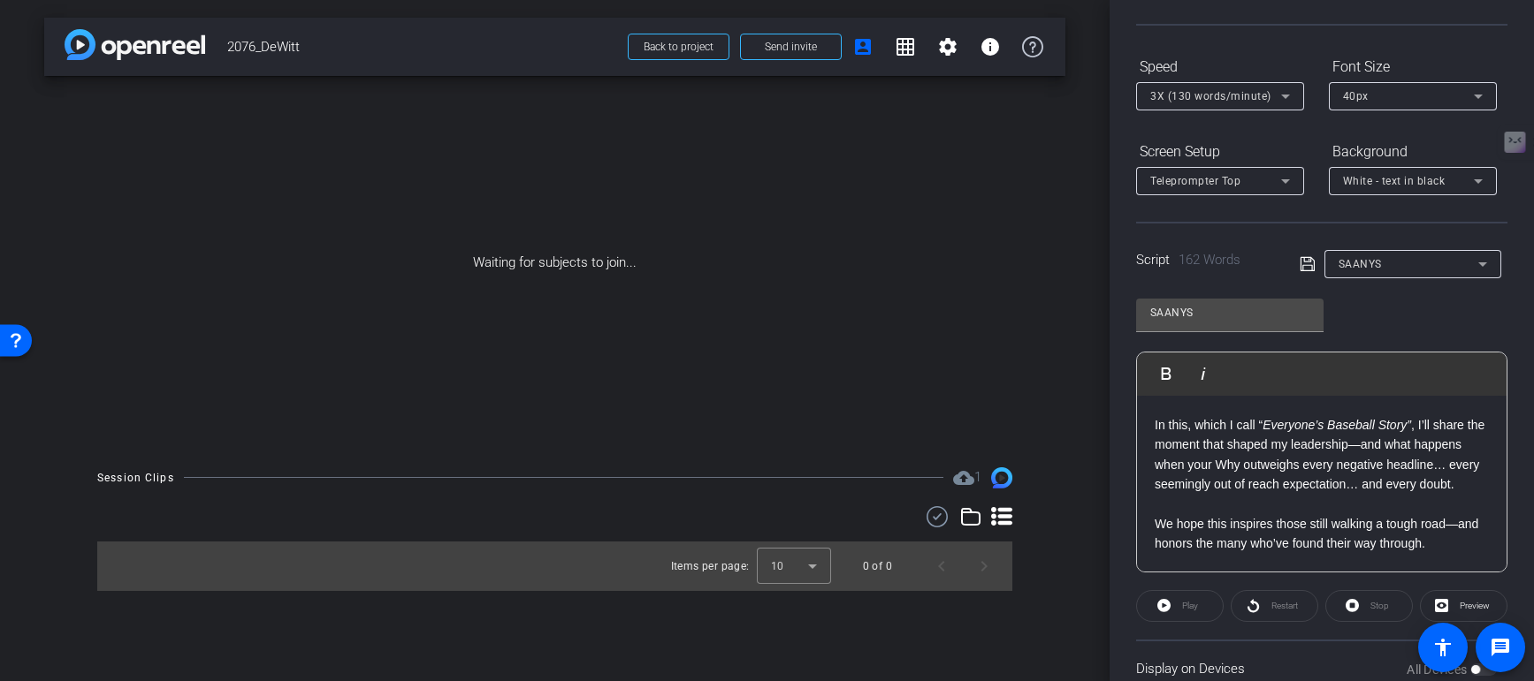
scroll to position [373, 0]
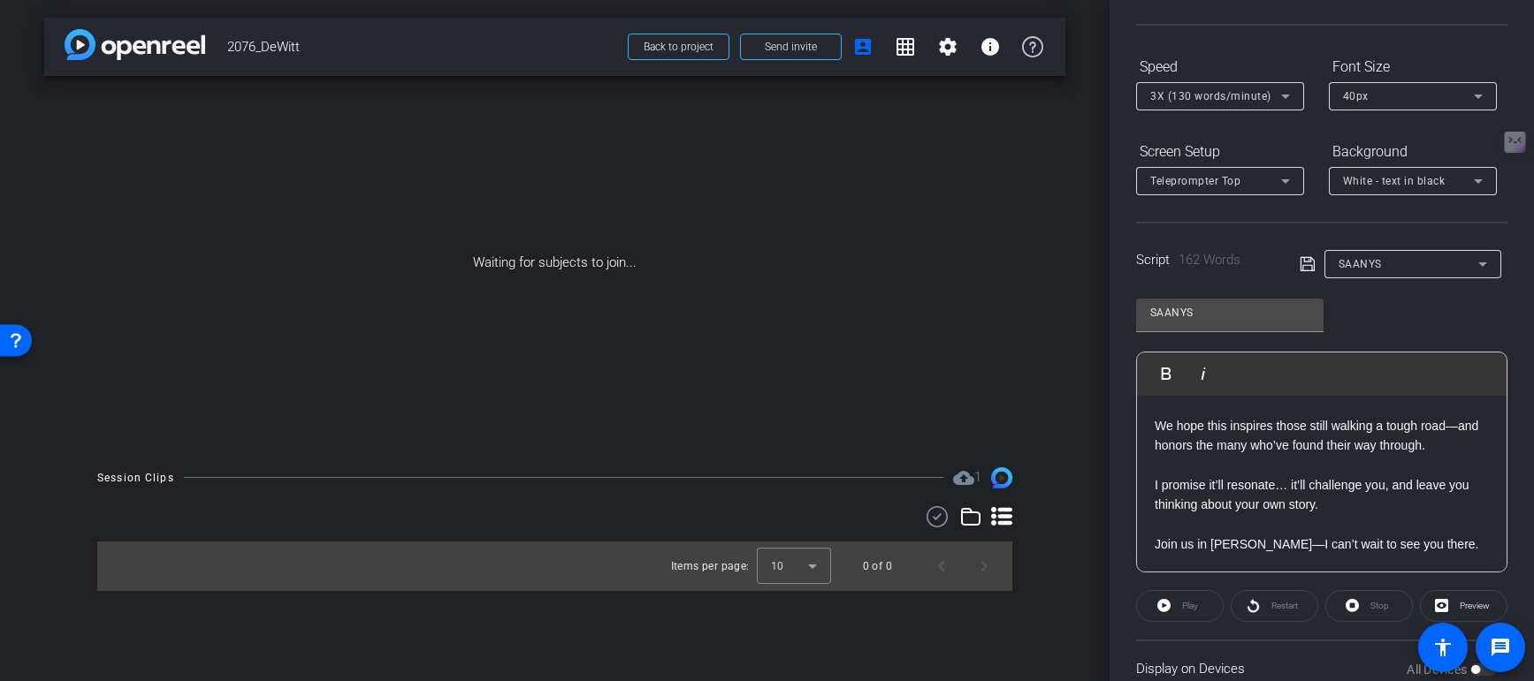
click at [1302, 259] on icon at bounding box center [1307, 264] width 16 height 21
click at [1287, 461] on p "I promise it’ll resonate… it’ll challenge you, and leave you thinking about you…" at bounding box center [1321, 485] width 334 height 59
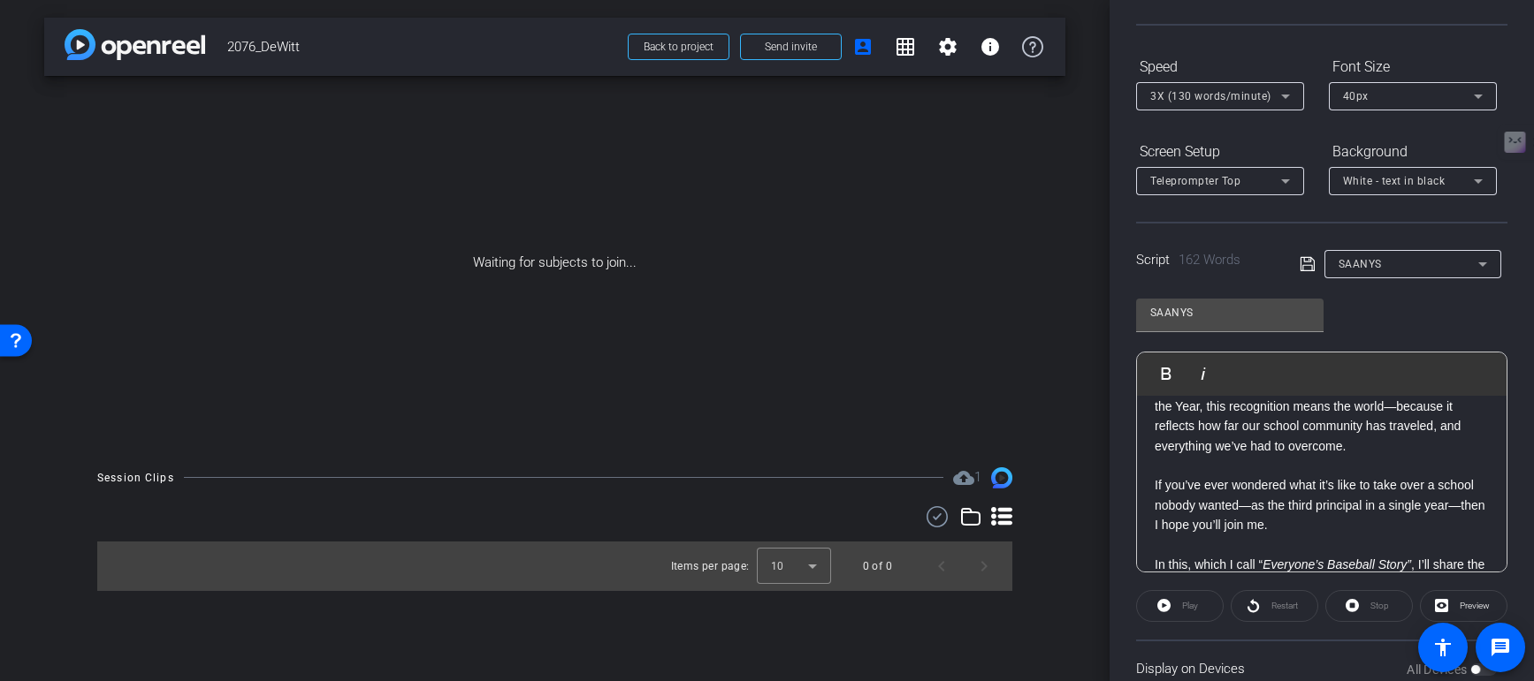
scroll to position [139, 0]
click at [1427, 271] on div "SAANYS" at bounding box center [1408, 264] width 140 height 22
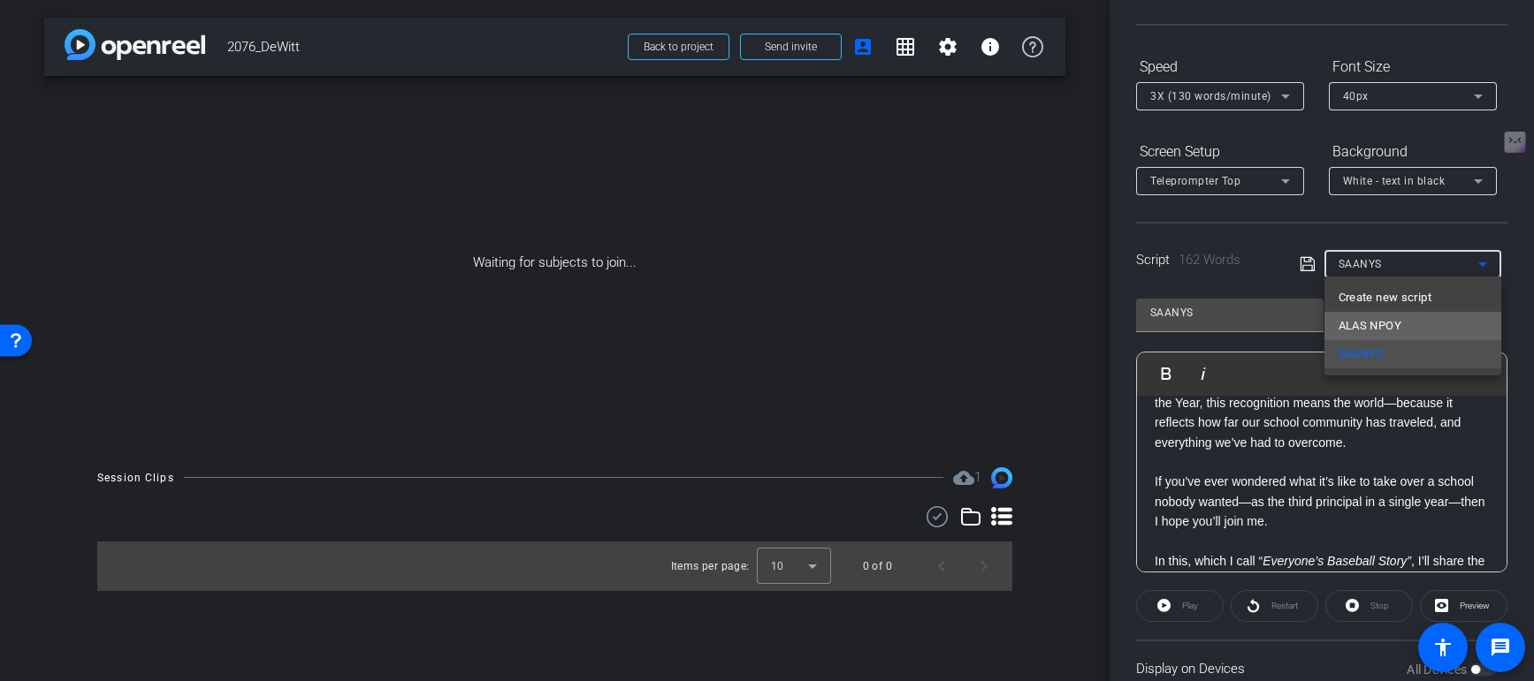
click at [1404, 316] on mat-option "ALAS NPOY" at bounding box center [1412, 326] width 177 height 28
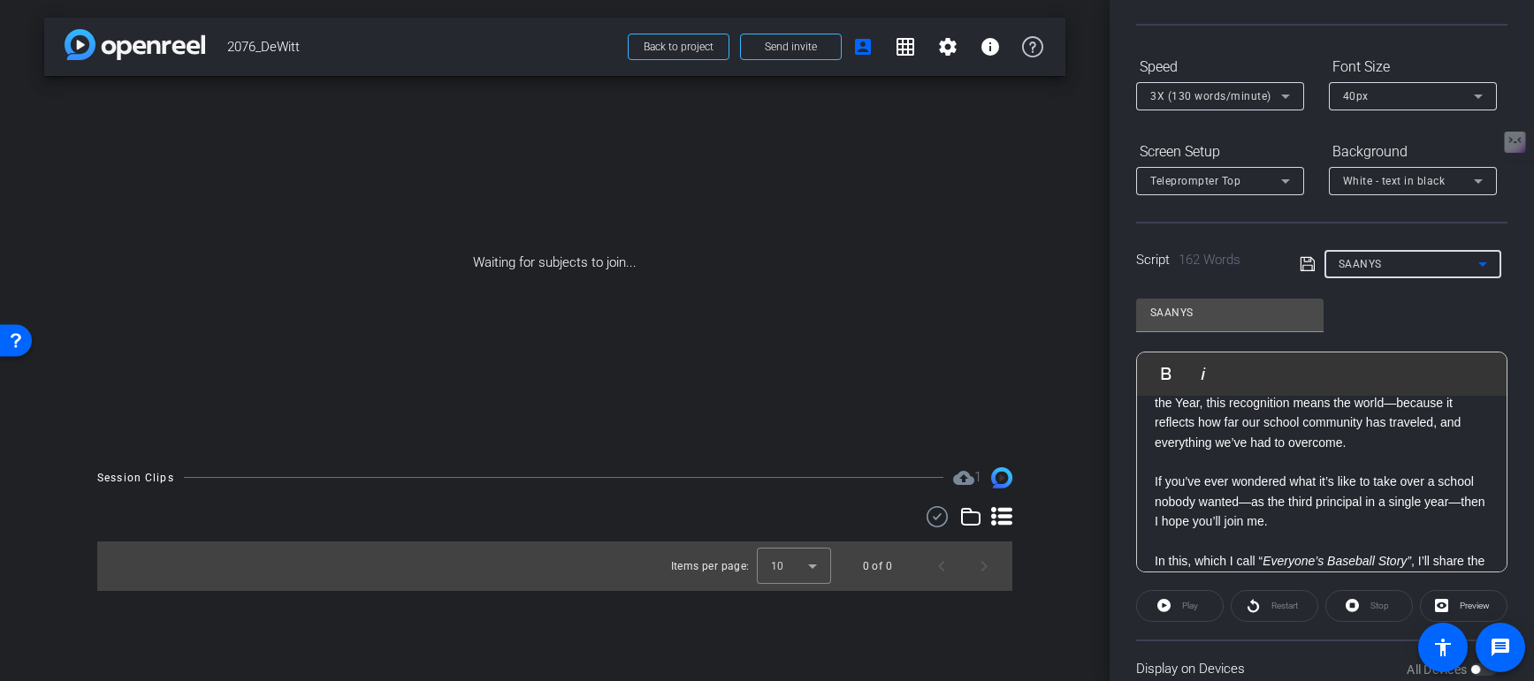
type input "ALAS NPOY"
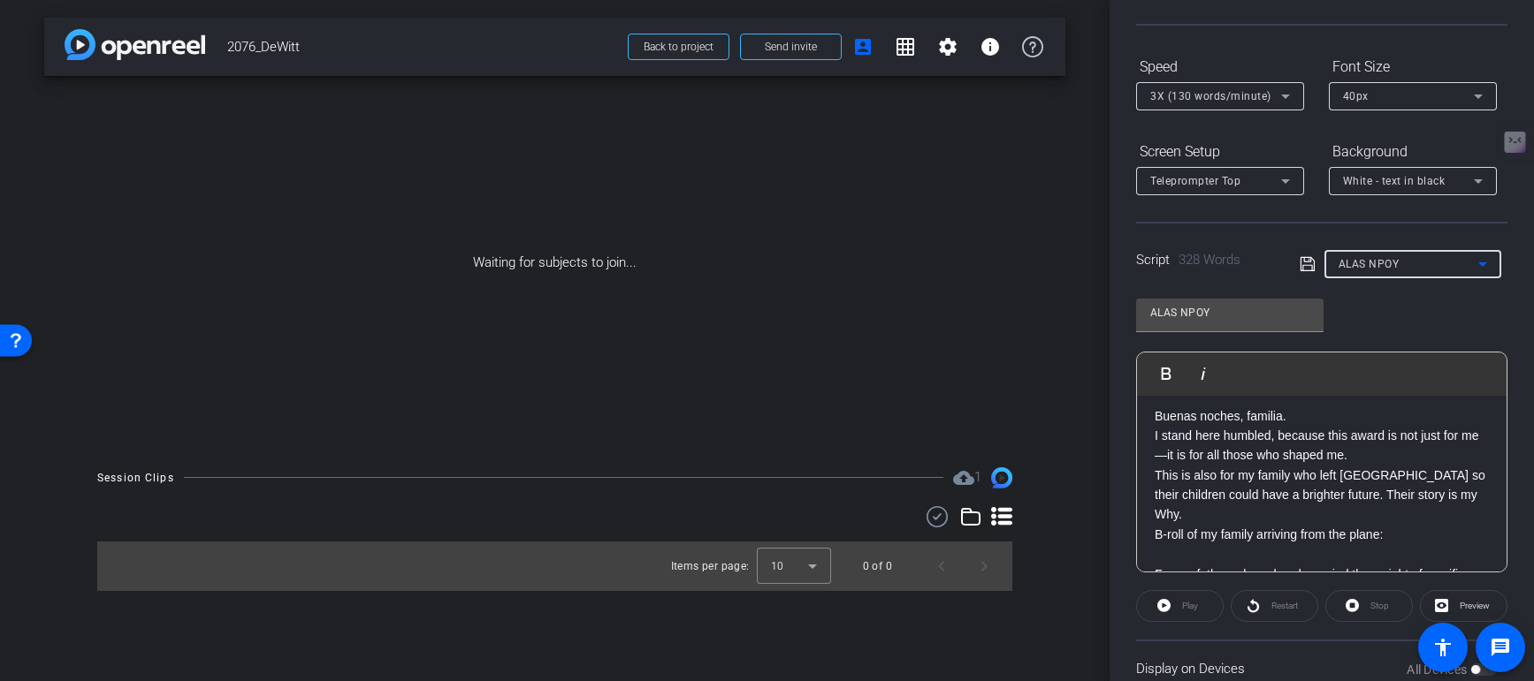
scroll to position [0, 0]
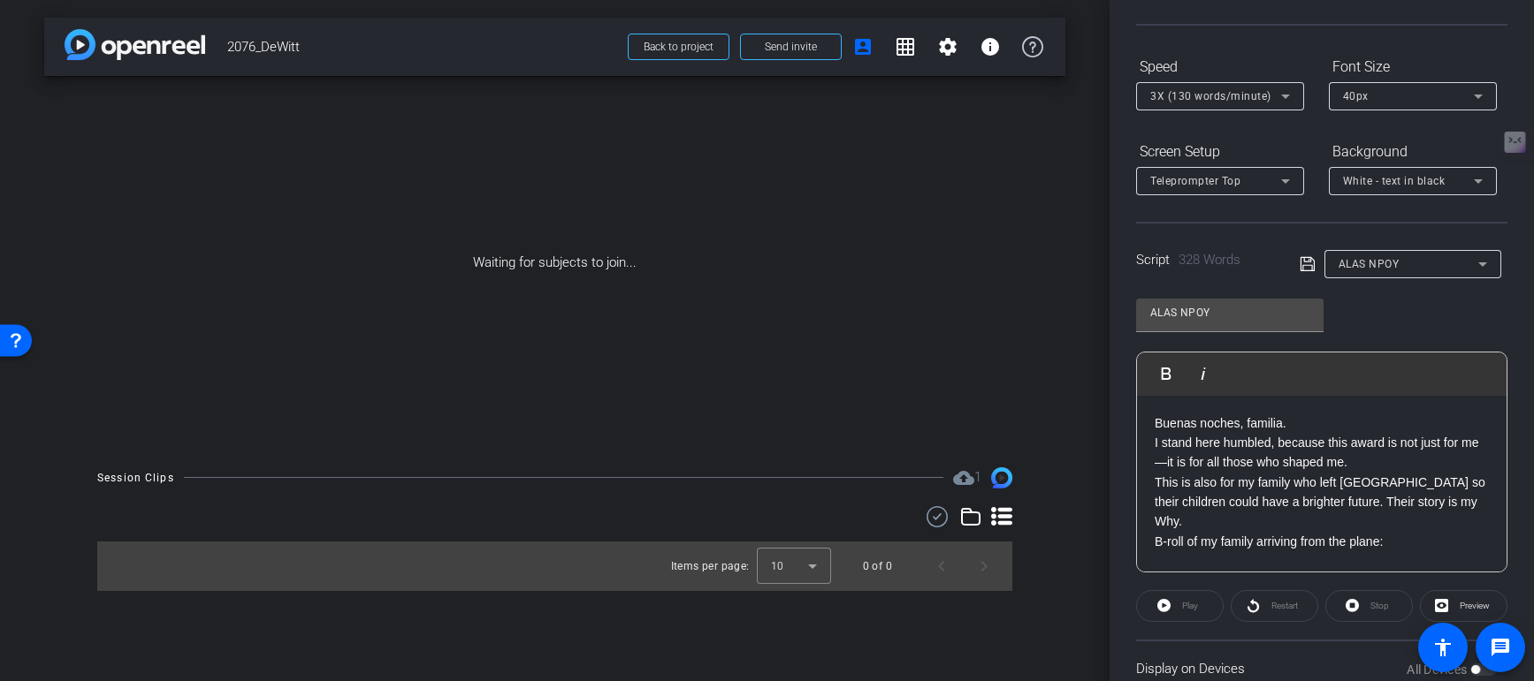
click at [1372, 459] on p "I stand here humbled, because this award is not just for me—it is for all those…" at bounding box center [1321, 453] width 334 height 40
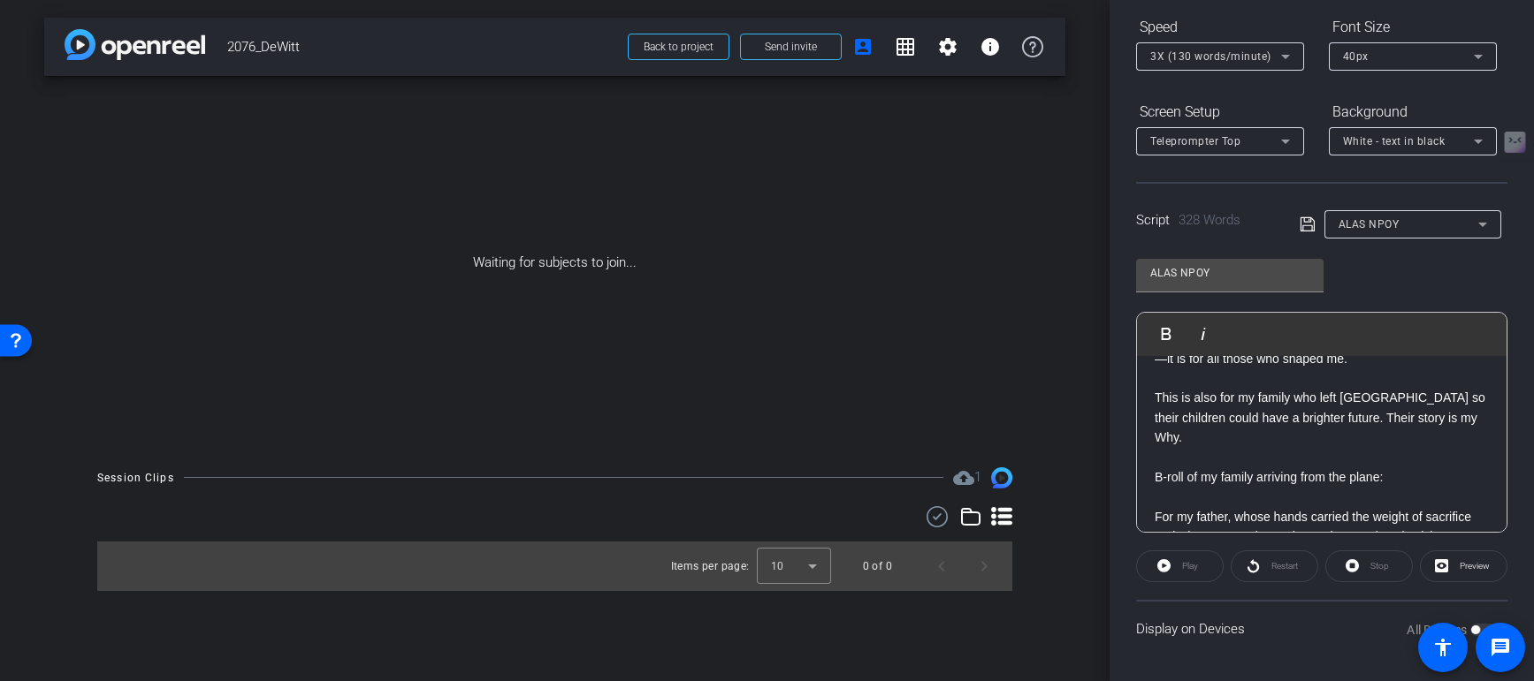
scroll to position [88, 0]
drag, startPoint x: 1411, startPoint y: 453, endPoint x: 1123, endPoint y: 453, distance: 287.3
click at [1123, 453] on div "Participants Teleprompter Adjustments settings Robert Weiss flip Director Evian…" at bounding box center [1321, 340] width 424 height 681
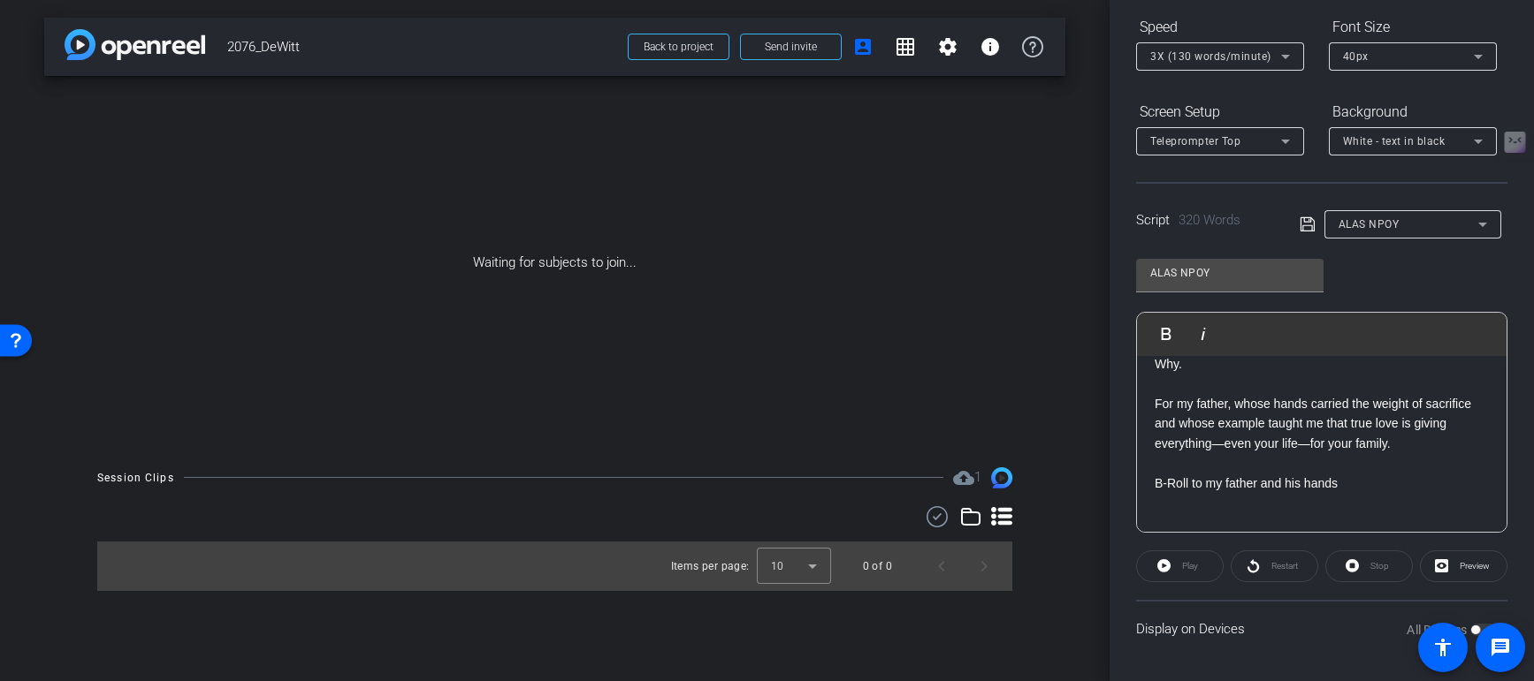
scroll to position [159, 0]
drag, startPoint x: 1363, startPoint y: 458, endPoint x: 1135, endPoint y: 453, distance: 228.1
click at [1135, 453] on div "Participants Teleprompter Adjustments settings Robert Weiss flip Director Evian…" at bounding box center [1321, 340] width 424 height 681
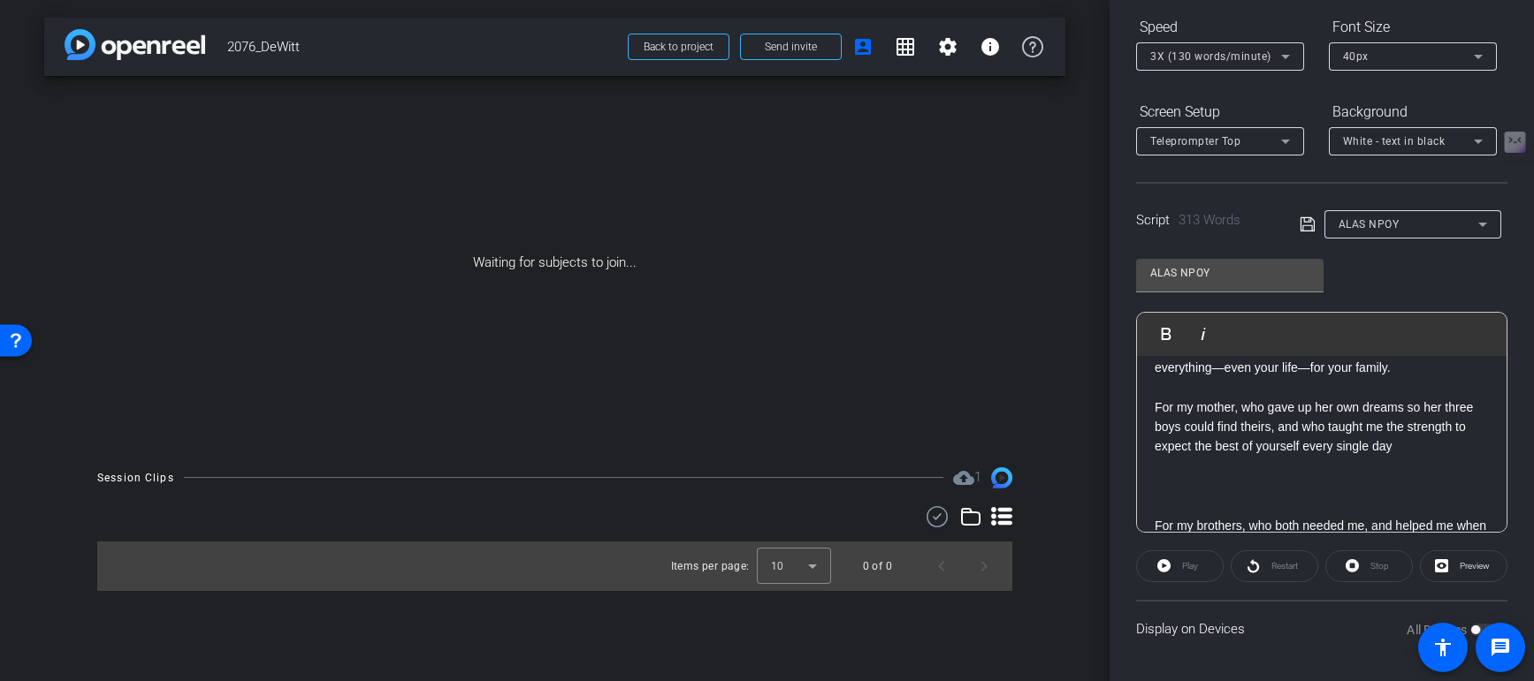
scroll to position [237, 0]
click at [1414, 430] on p "For my mother, who gave up her own dreams so her three boys could find theirs, …" at bounding box center [1321, 423] width 334 height 59
click at [1300, 227] on icon at bounding box center [1307, 224] width 16 height 21
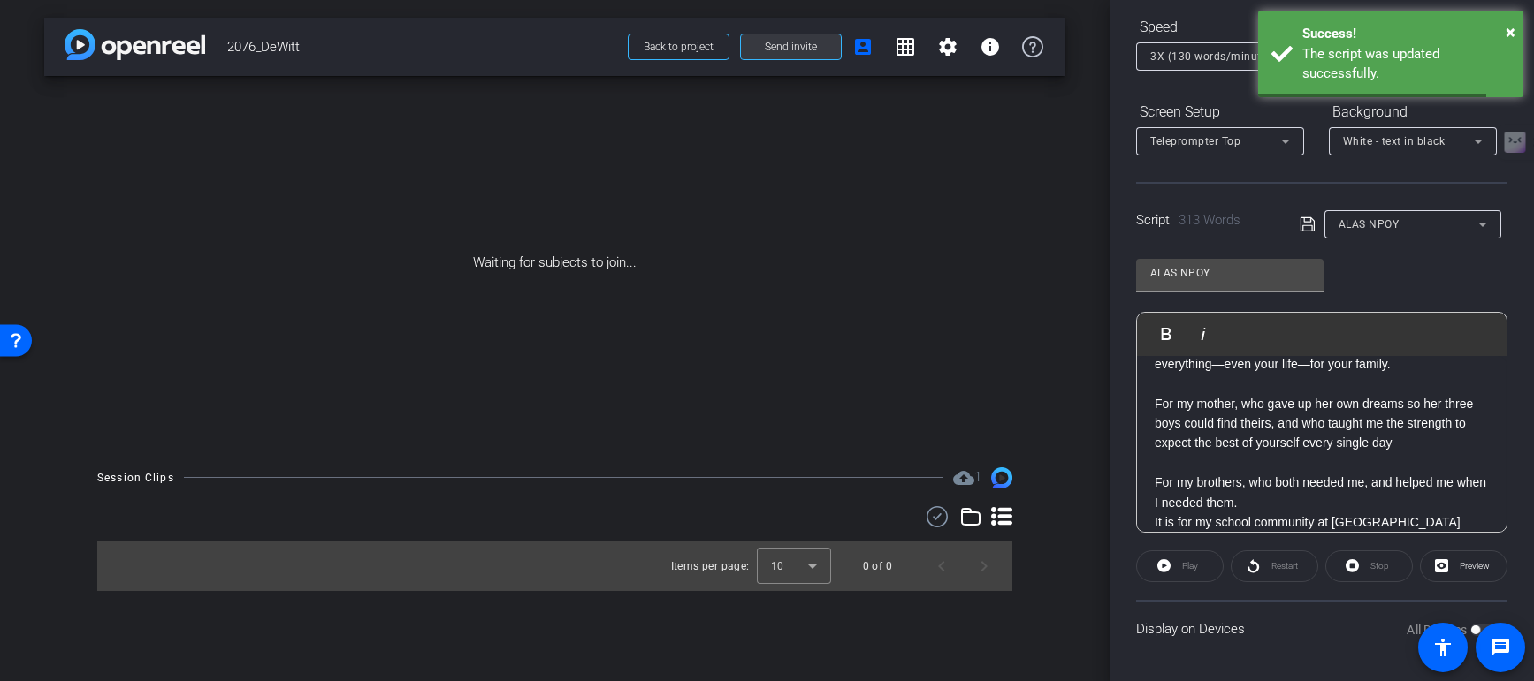
click at [785, 50] on span "Send invite" at bounding box center [791, 47] width 52 height 14
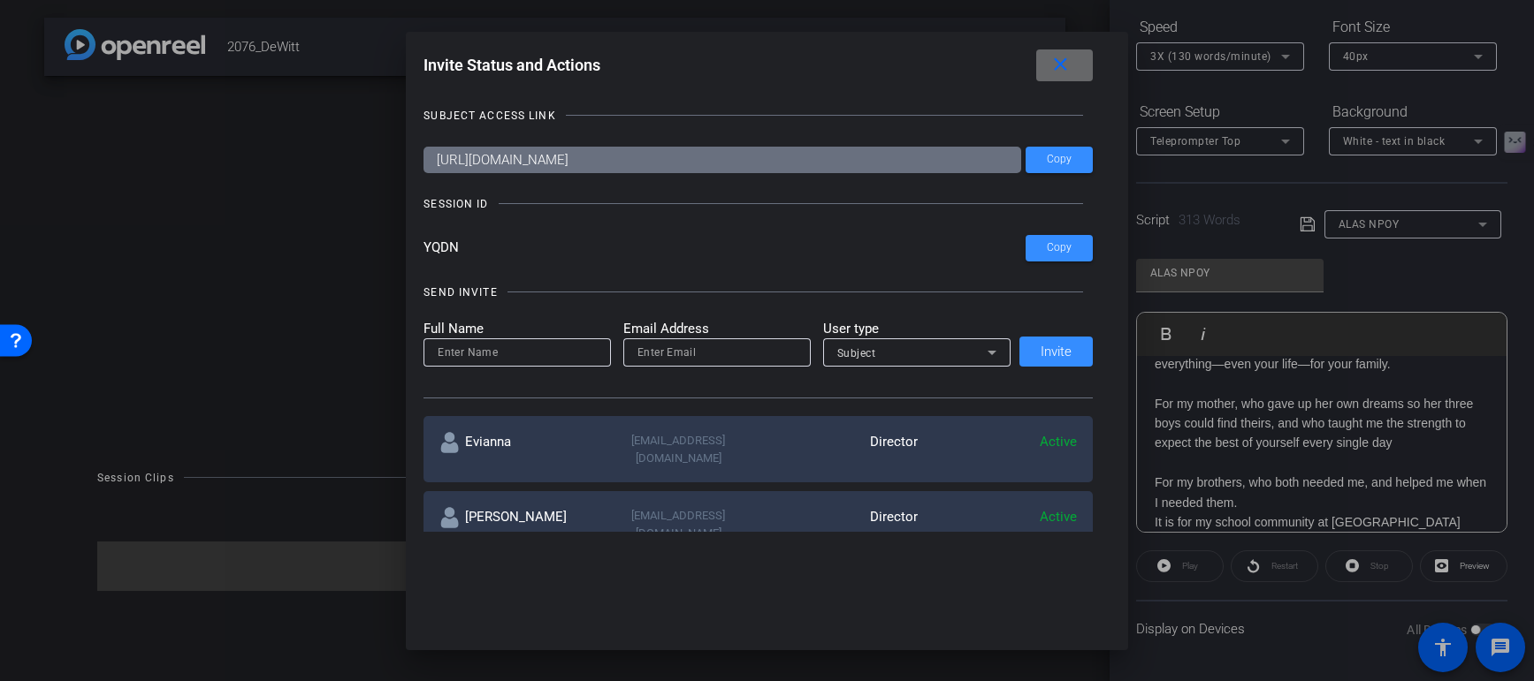
click at [1070, 65] on mat-icon "close" at bounding box center [1060, 65] width 22 height 22
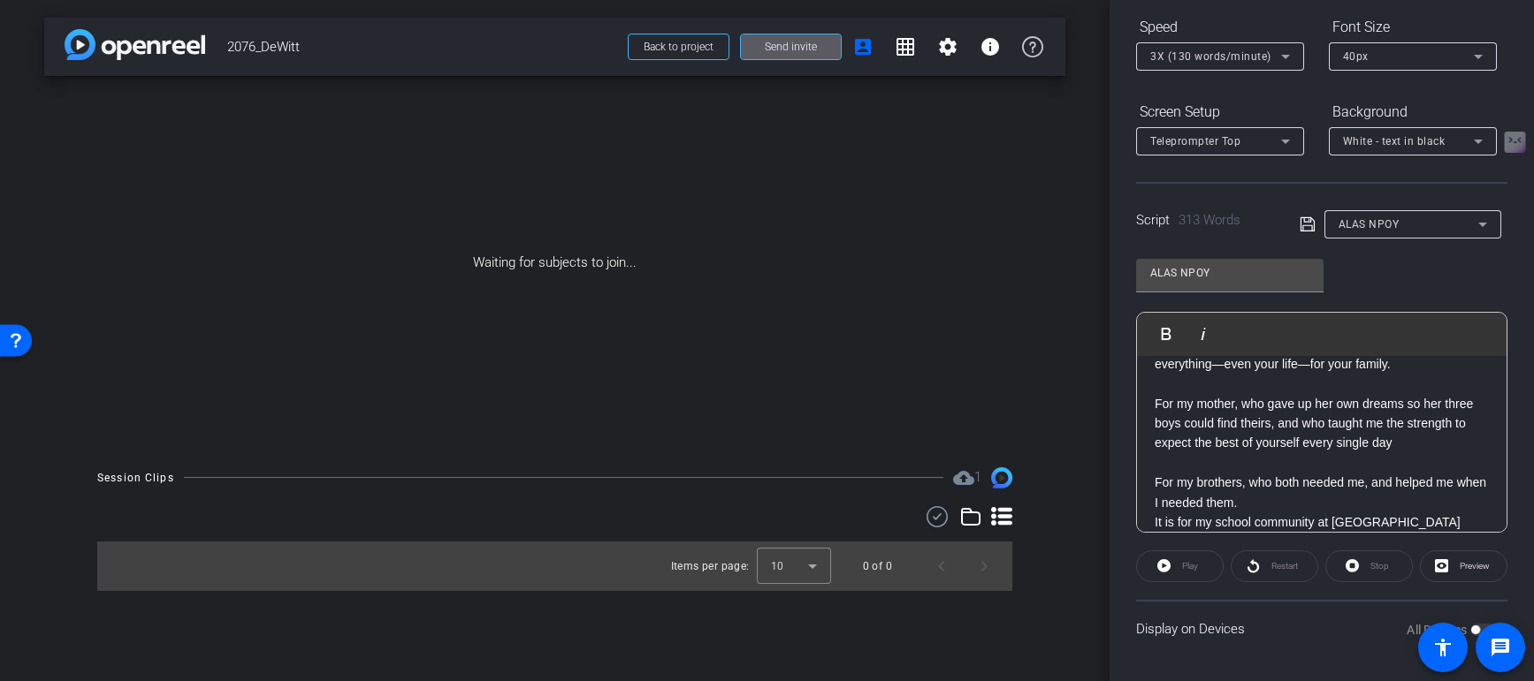
click at [1242, 473] on p "For my brothers, who both needed me, and helped me when I needed them." at bounding box center [1321, 493] width 334 height 40
click at [802, 51] on span "Send invite" at bounding box center [791, 47] width 52 height 14
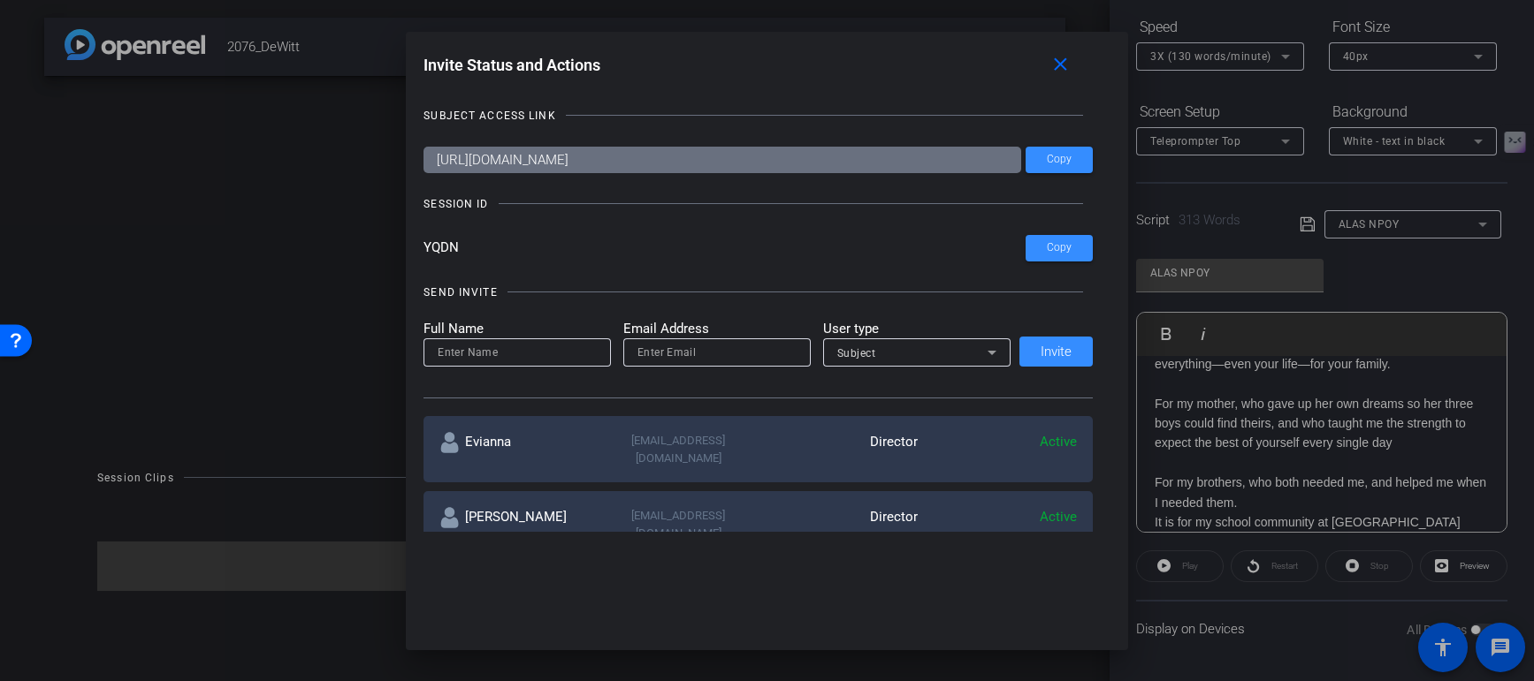
click at [475, 244] on input "YQDN" at bounding box center [724, 248] width 602 height 27
drag, startPoint x: 429, startPoint y: 249, endPoint x: 466, endPoint y: 249, distance: 37.1
click at [466, 249] on input "YQDN" at bounding box center [724, 248] width 602 height 27
drag, startPoint x: 438, startPoint y: 250, endPoint x: 452, endPoint y: 250, distance: 13.3
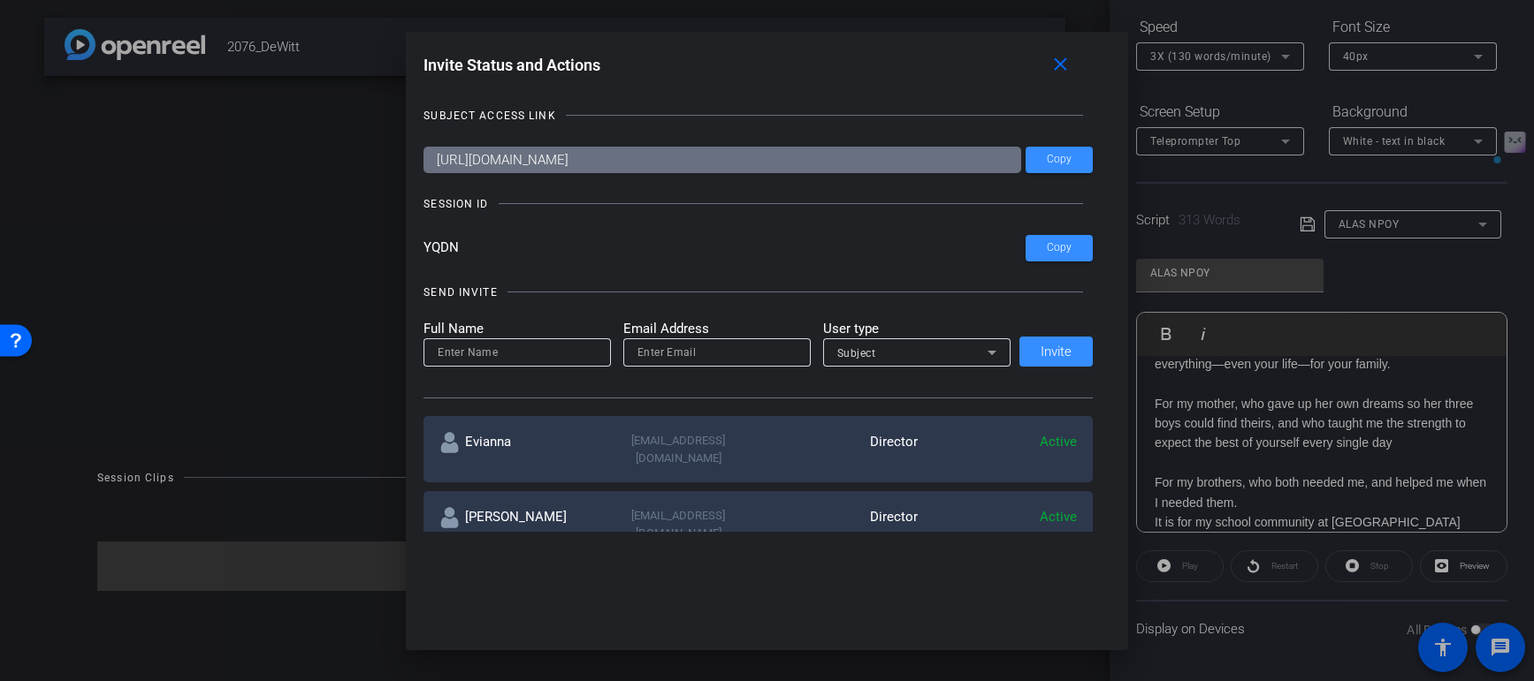
click at [452, 250] on input "YQDN" at bounding box center [724, 248] width 602 height 27
click at [480, 248] on input "YQDN" at bounding box center [724, 248] width 602 height 27
click at [1061, 62] on mat-icon "close" at bounding box center [1060, 65] width 22 height 22
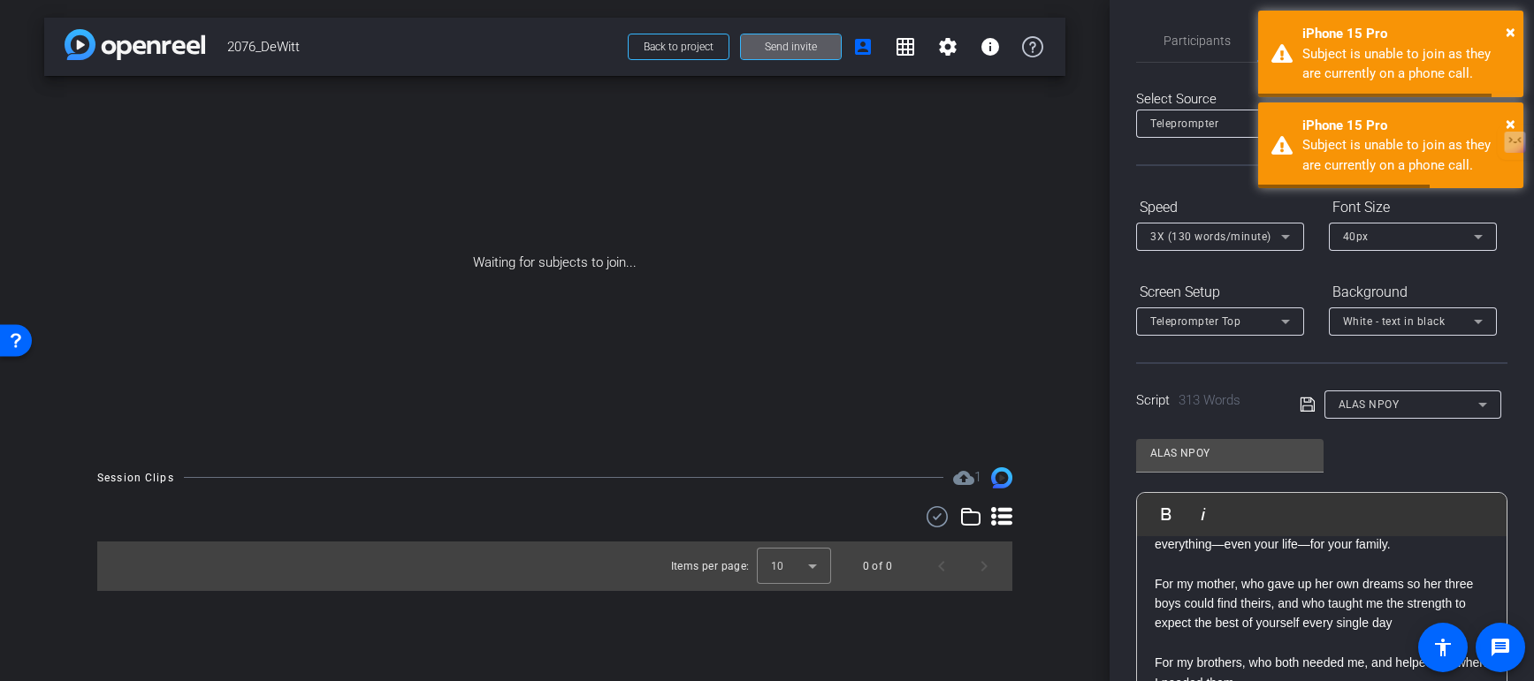
scroll to position [0, 0]
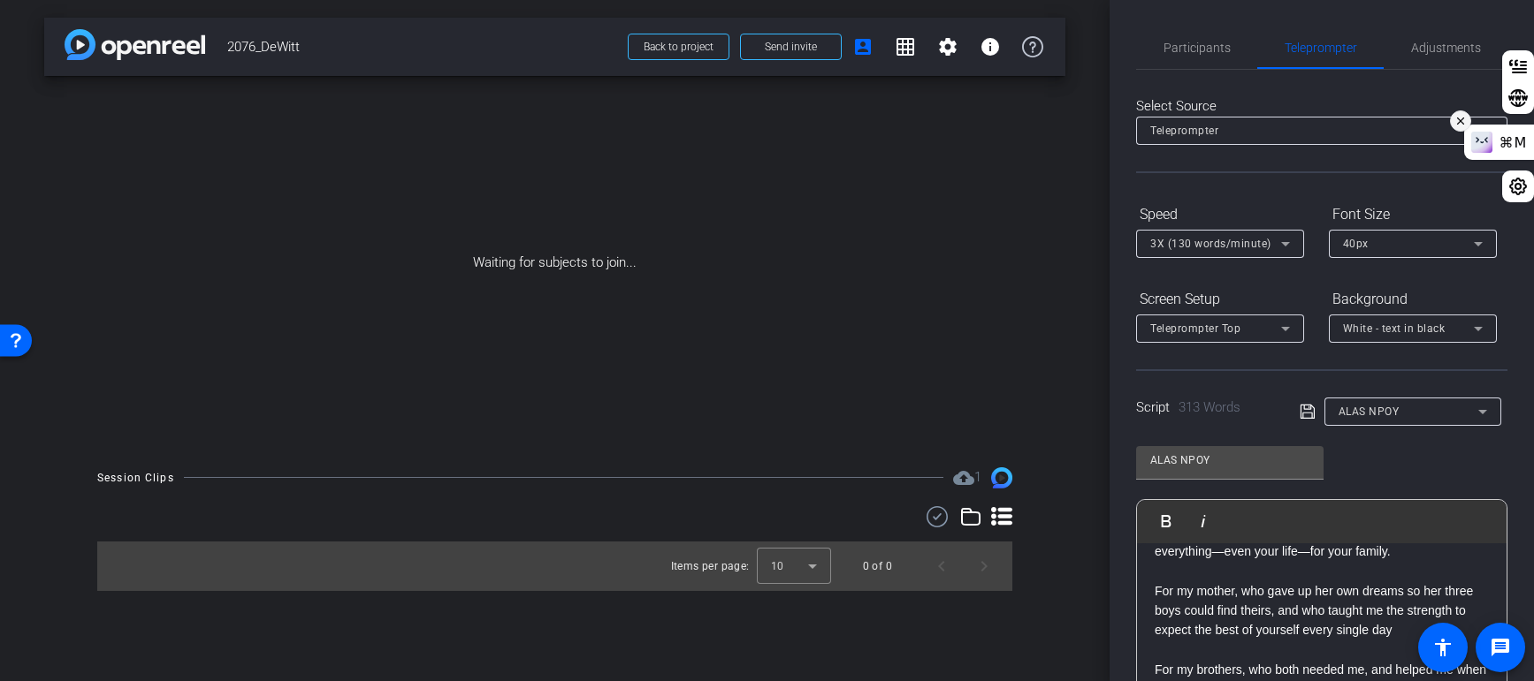
click at [1468, 119] on button at bounding box center [1460, 120] width 21 height 21
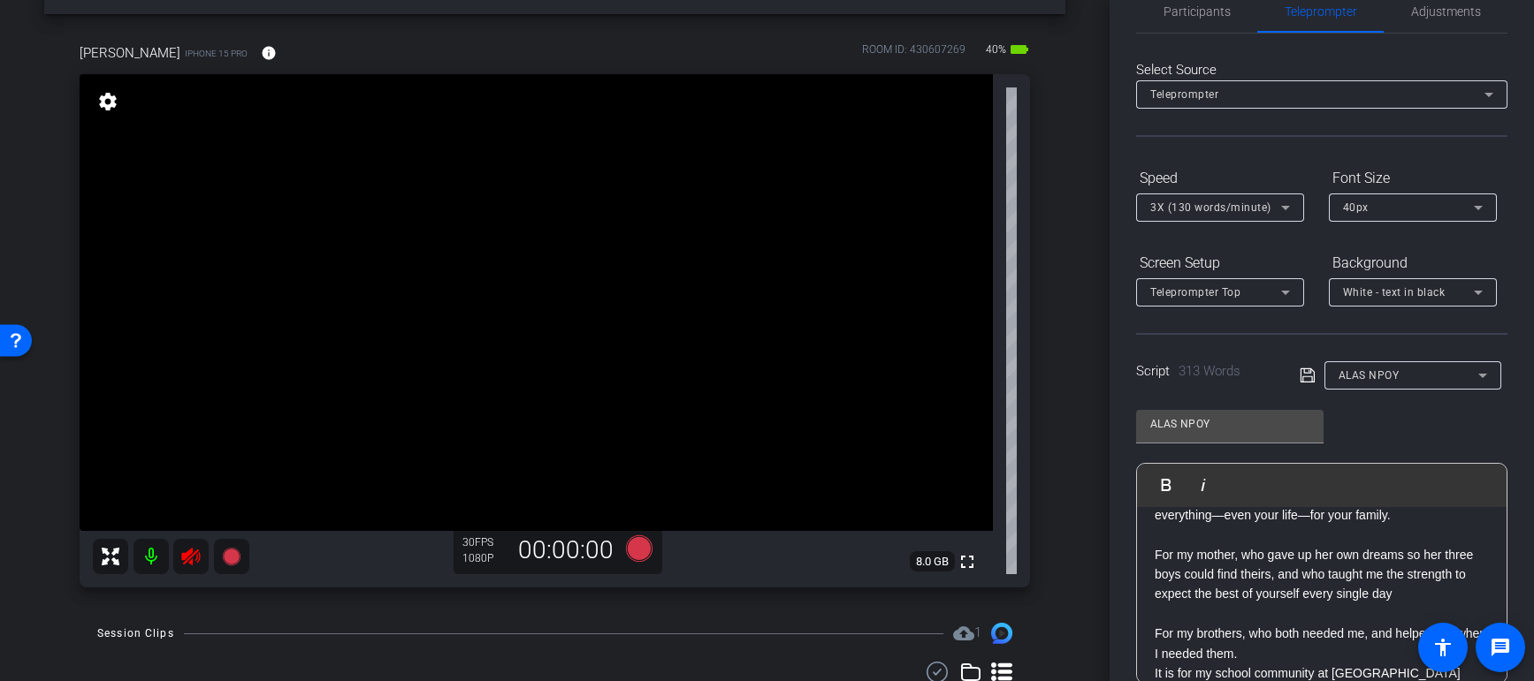
scroll to position [107, 0]
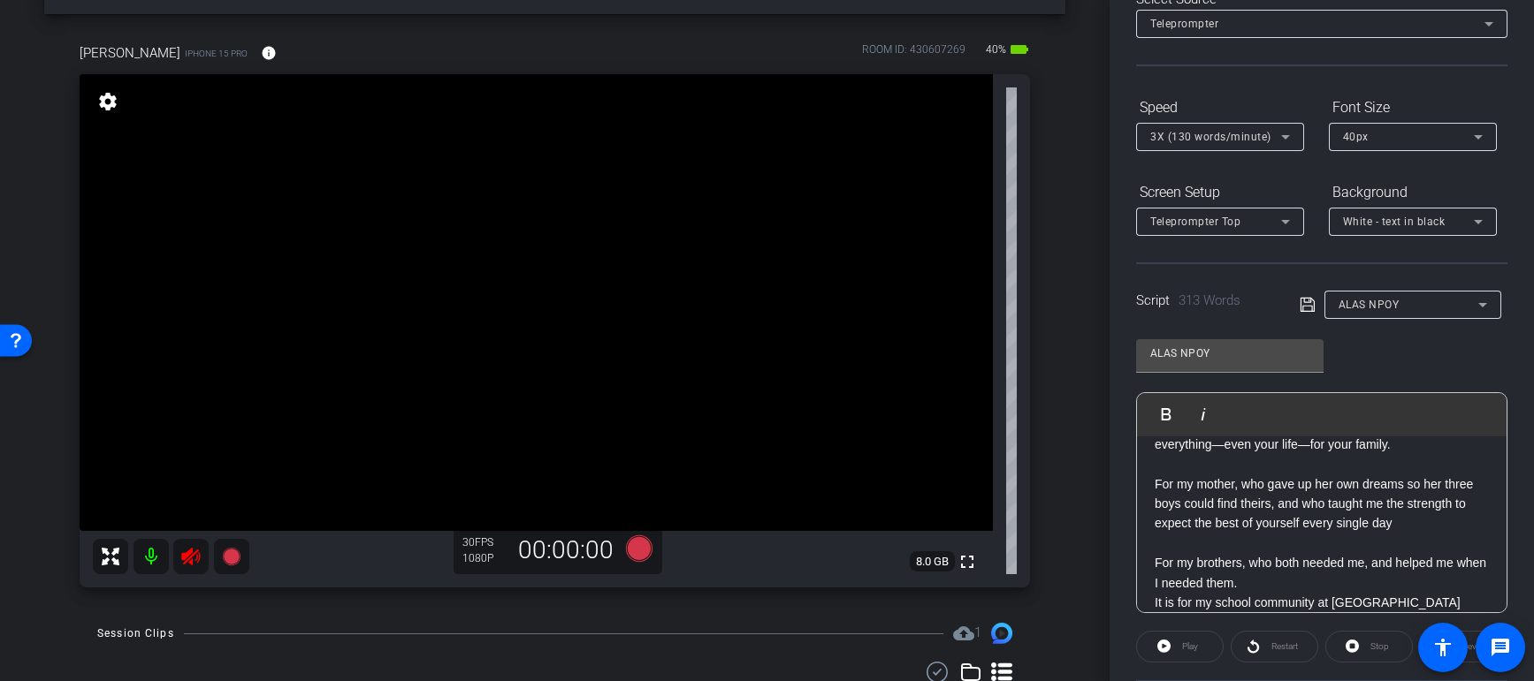
click at [1226, 484] on p "For my mother, who gave up her own dreams so her three boys could find theirs, …" at bounding box center [1321, 504] width 334 height 59
click at [1285, 556] on p "For my brothers, who both needed me, and helped me when I needed them." at bounding box center [1321, 573] width 334 height 40
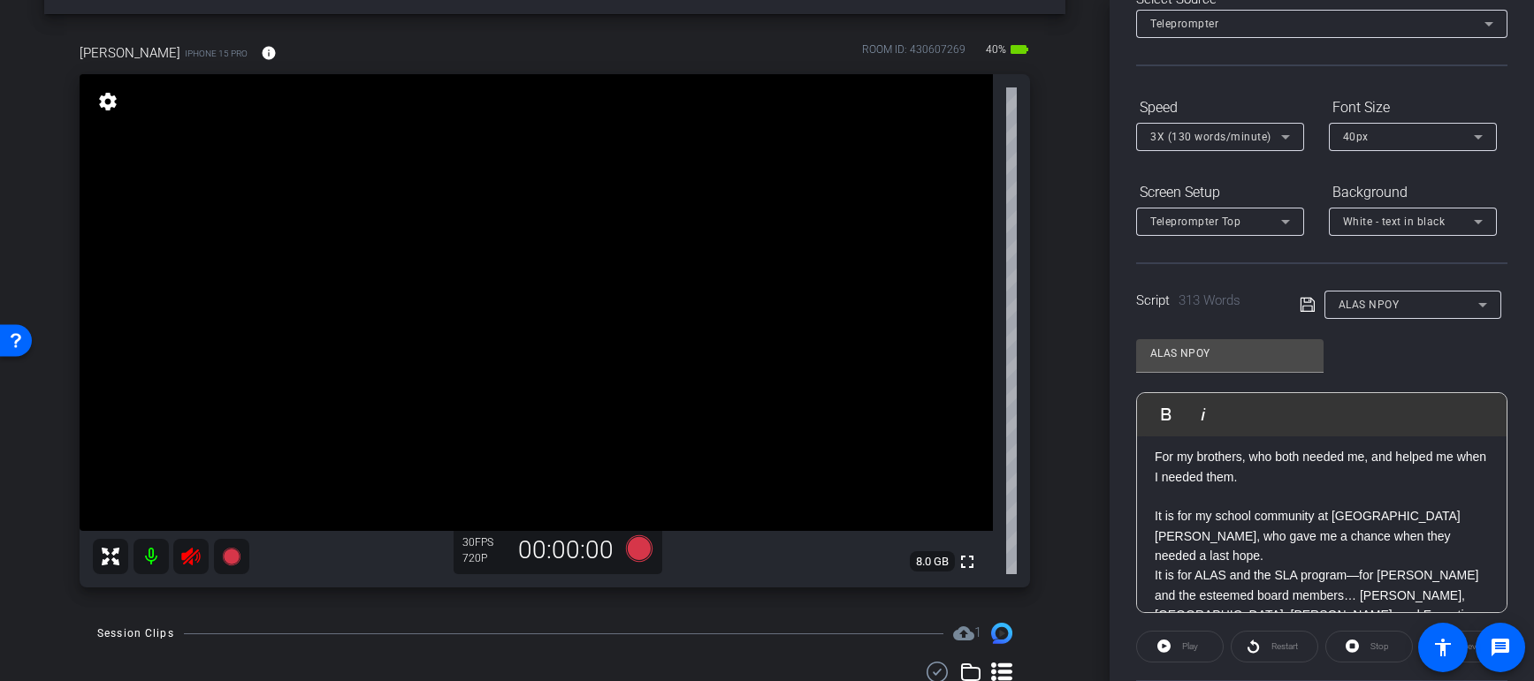
scroll to position [344, 0]
click at [1401, 519] on p "It is for my school community at [GEOGRAPHIC_DATA][PERSON_NAME], who gave me a …" at bounding box center [1321, 535] width 334 height 59
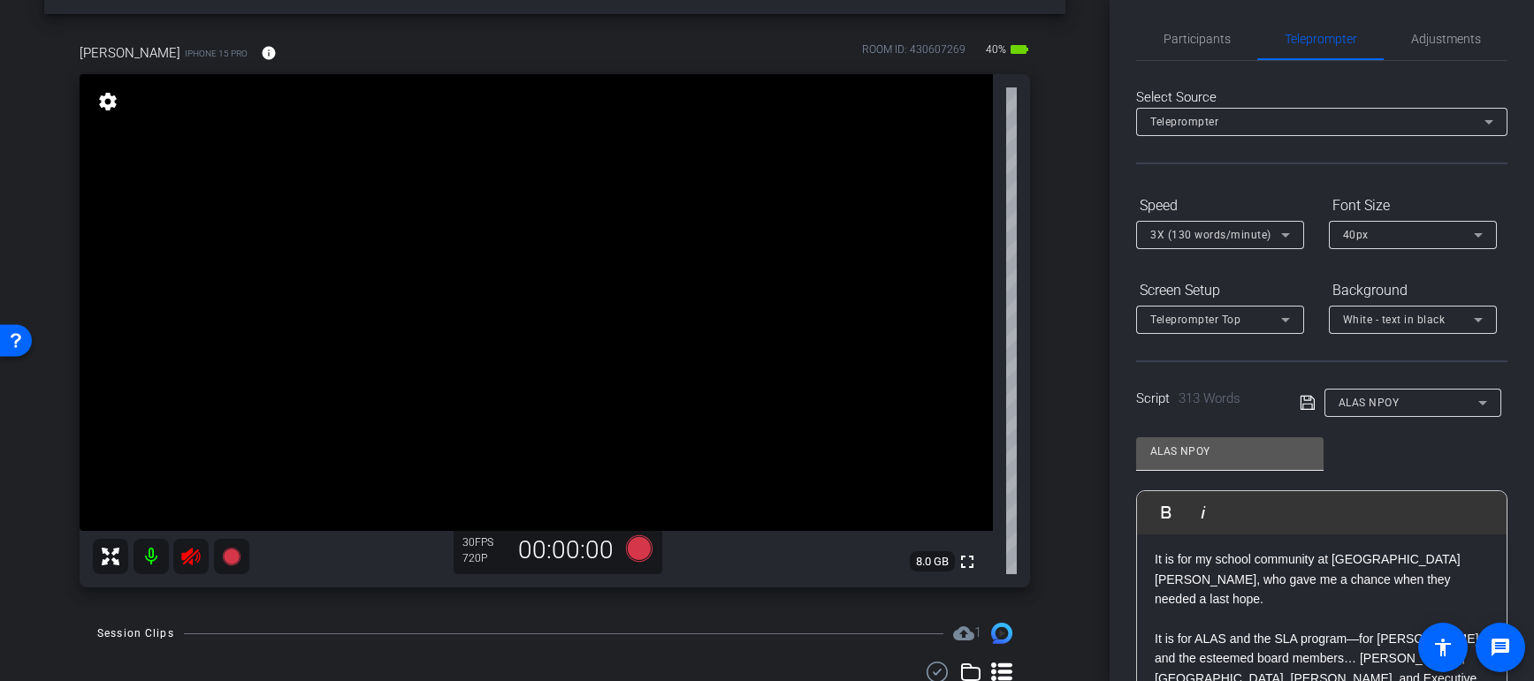
scroll to position [0, 0]
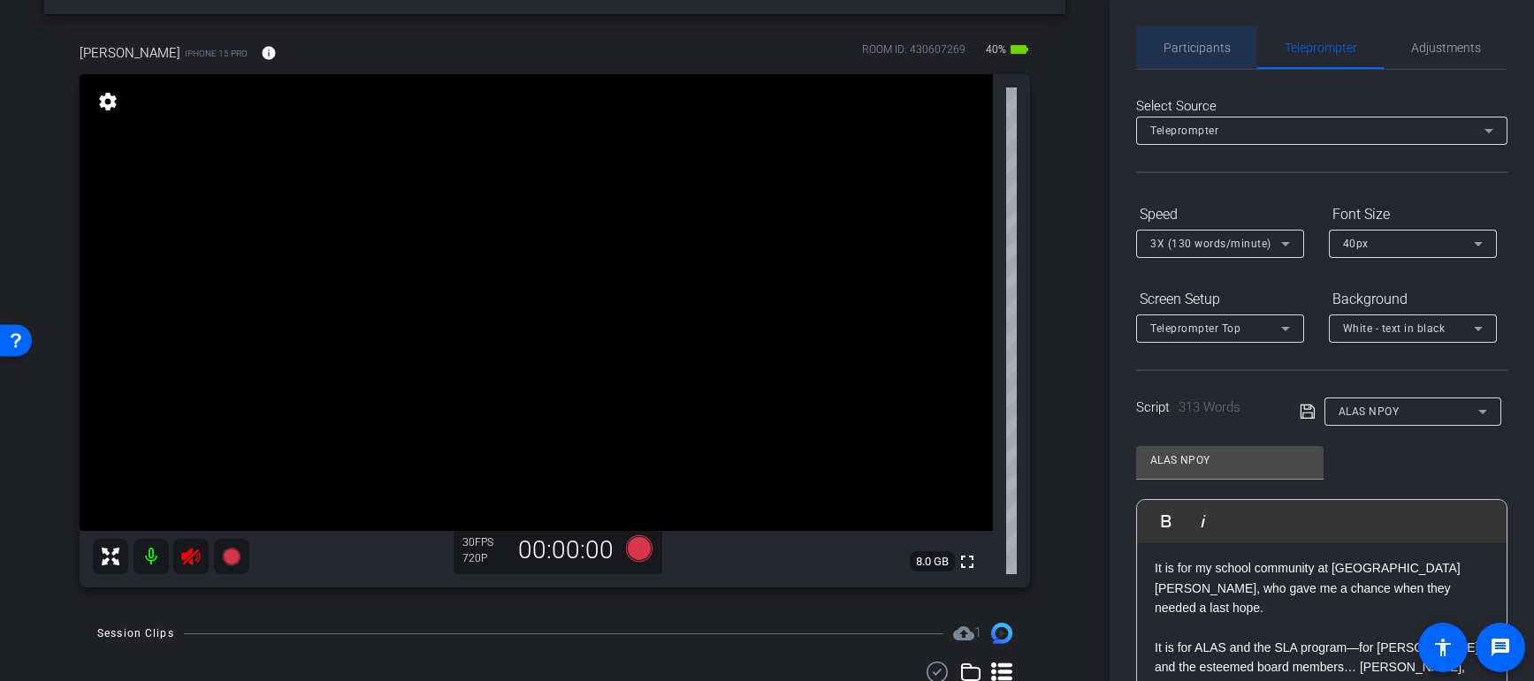
click at [1204, 49] on span "Participants" at bounding box center [1196, 48] width 67 height 12
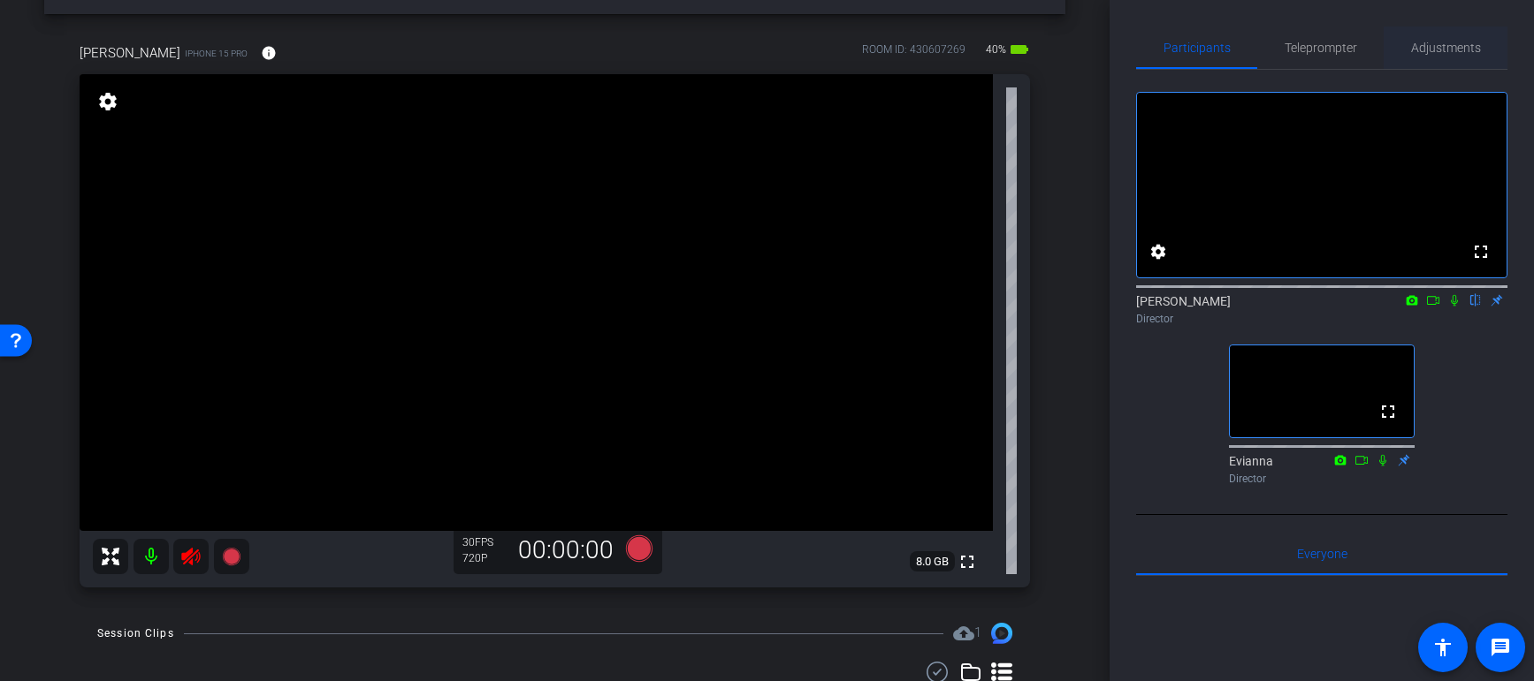
click at [1431, 49] on span "Adjustments" at bounding box center [1446, 48] width 70 height 12
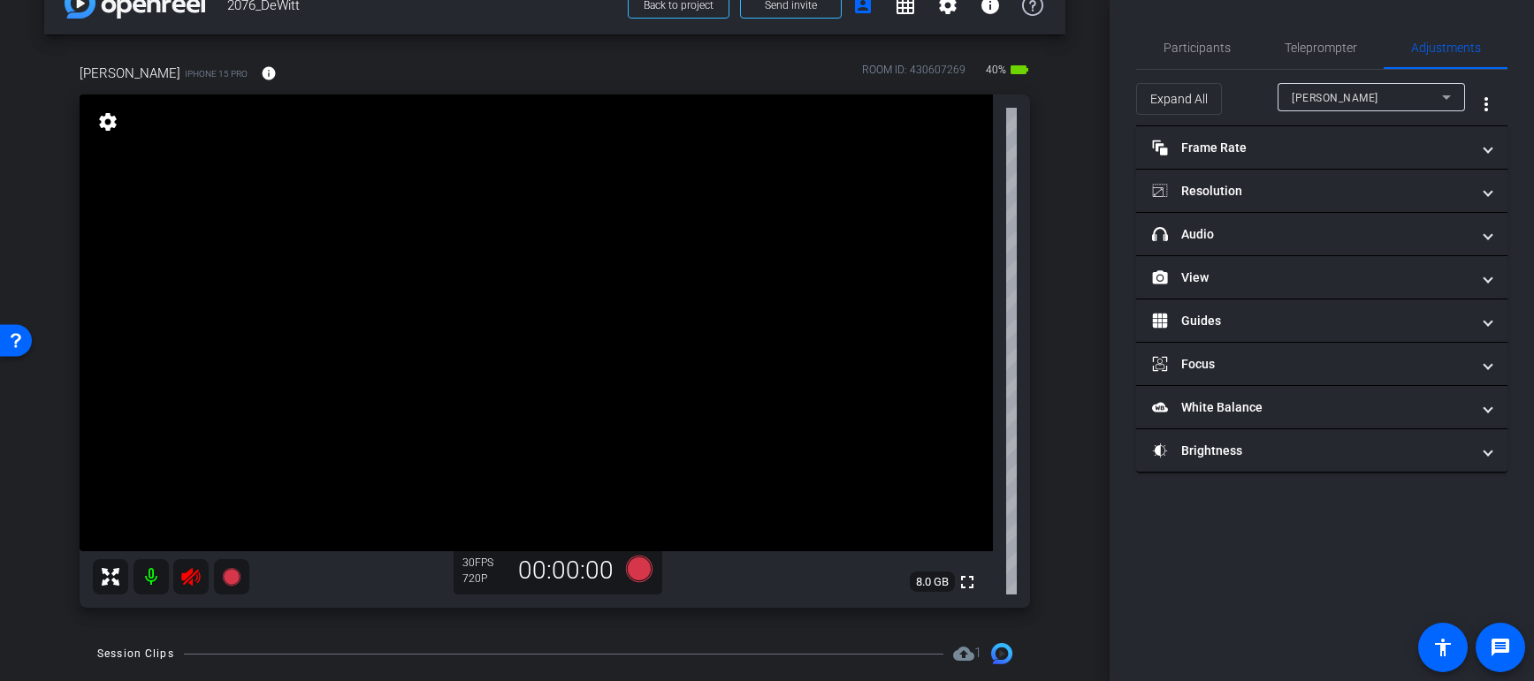
scroll to position [38, 0]
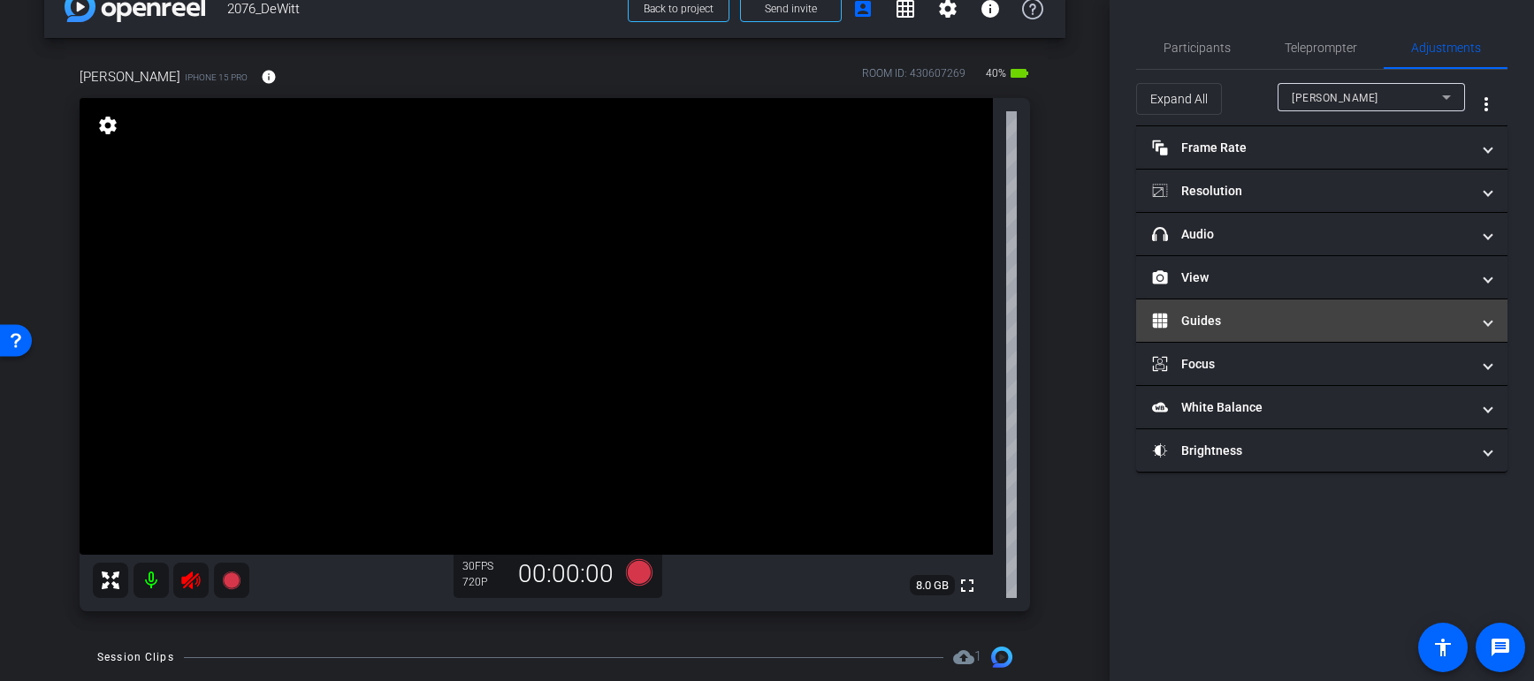
click at [1285, 312] on mat-panel-title "Guides" at bounding box center [1311, 321] width 318 height 19
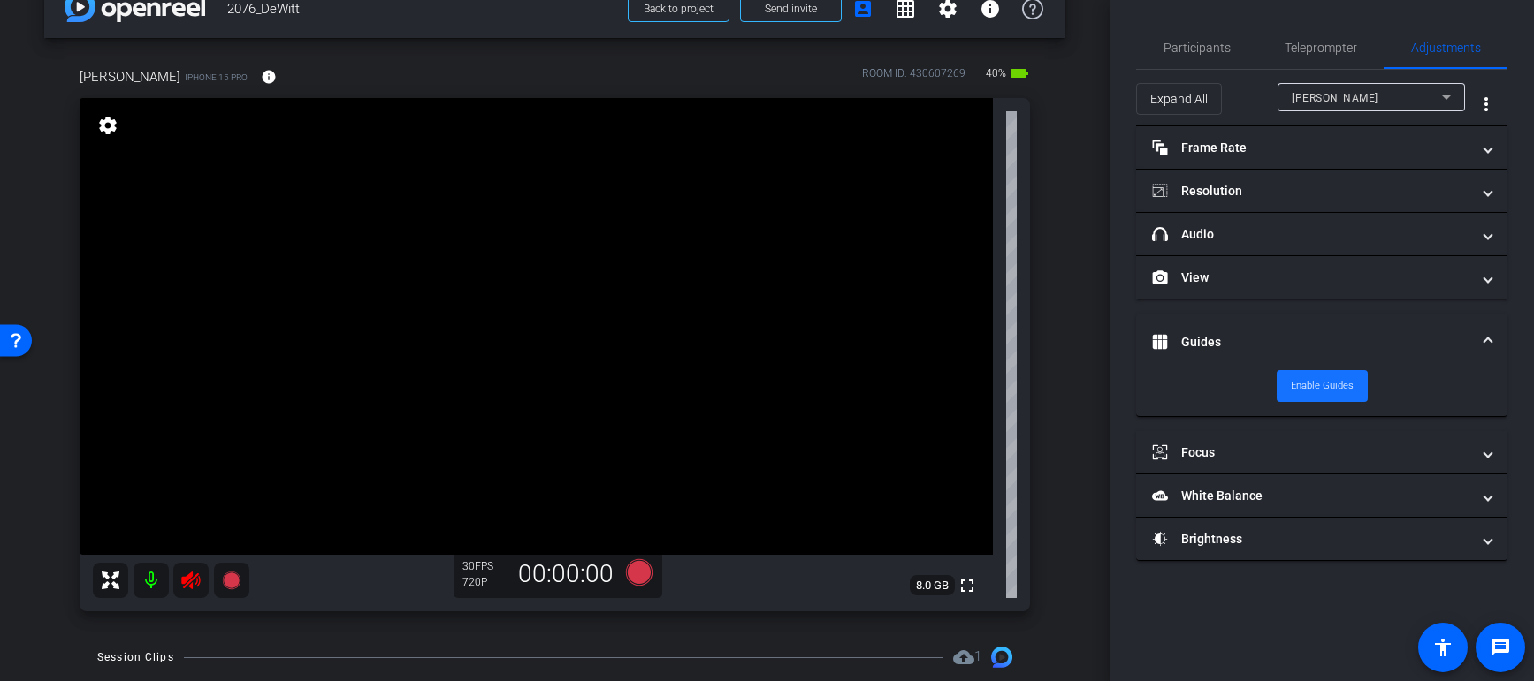
click at [1324, 382] on span "Enable Guides" at bounding box center [1321, 386] width 63 height 27
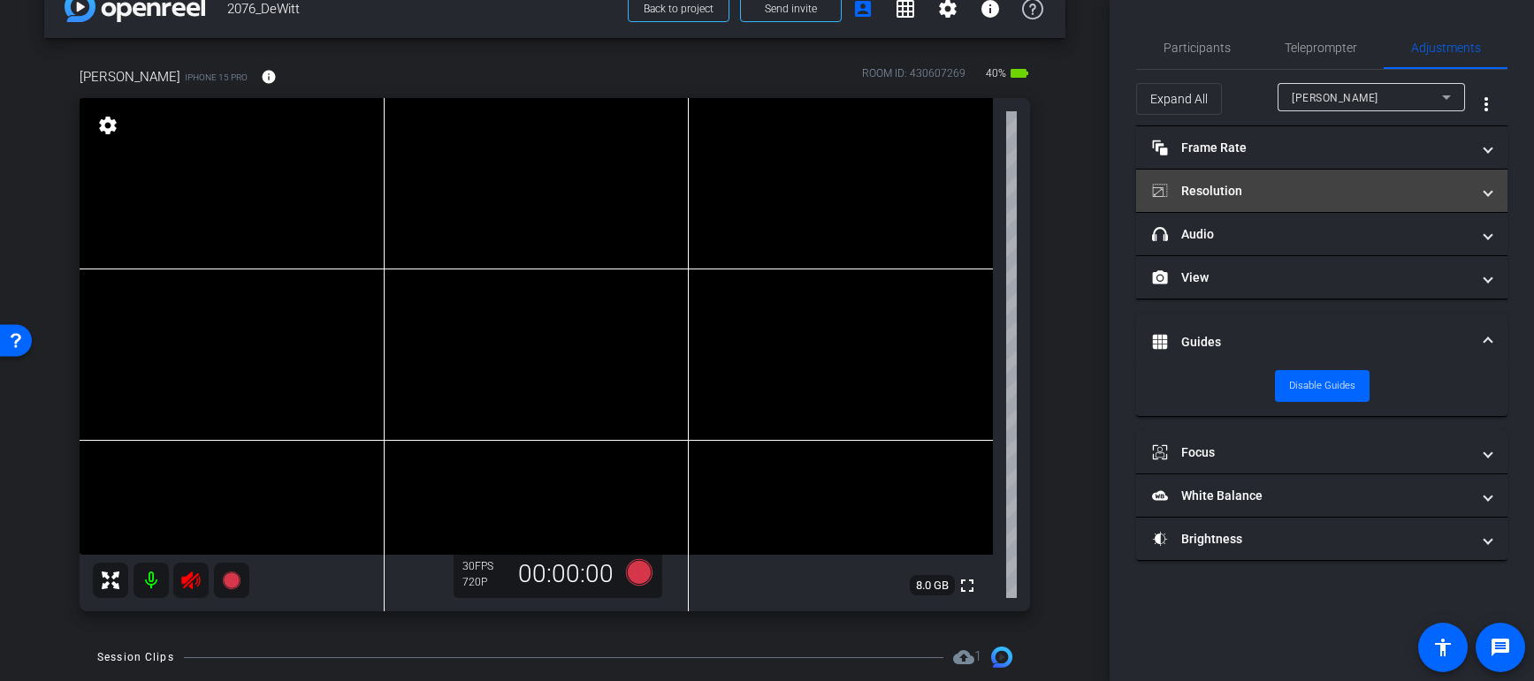
click at [1316, 182] on mat-panel-title "Resolution" at bounding box center [1311, 191] width 318 height 19
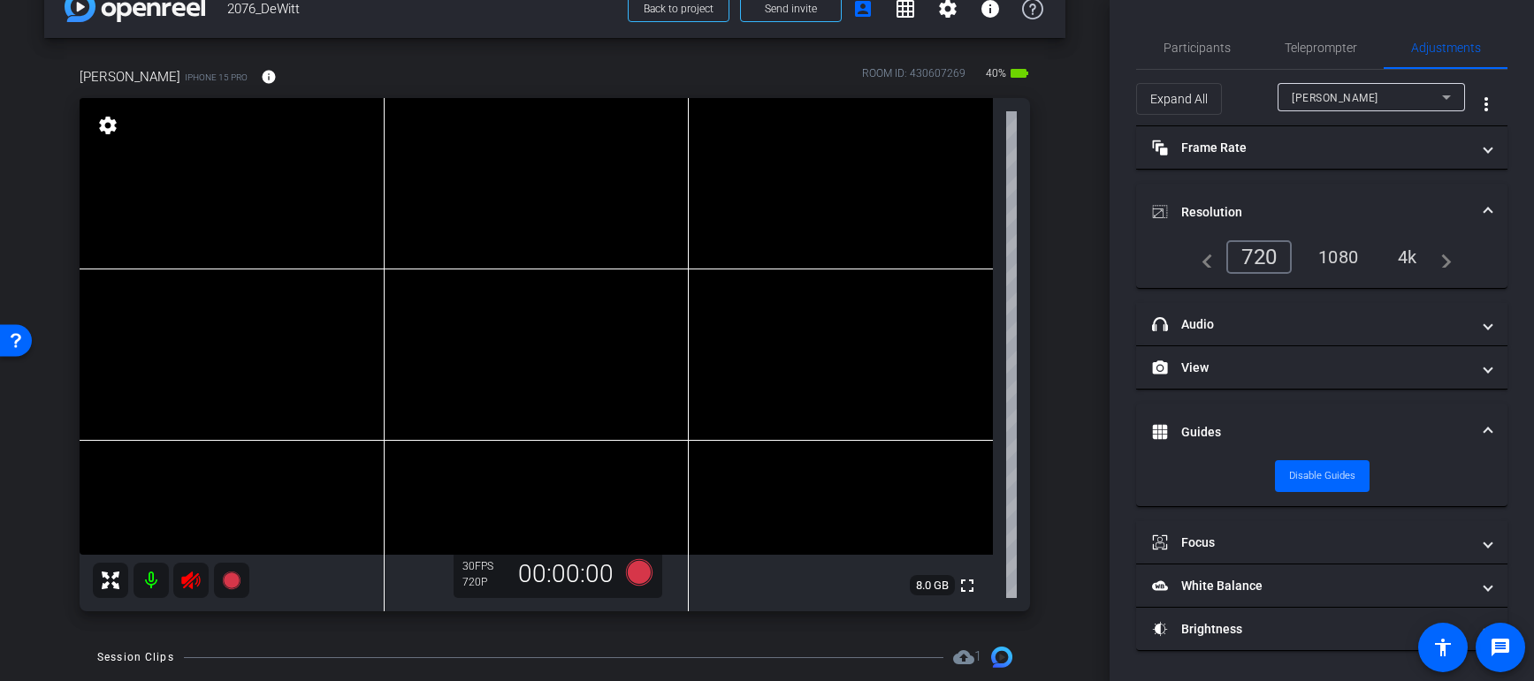
click at [1405, 253] on div "4k" at bounding box center [1407, 257] width 46 height 30
click at [209, 573] on div at bounding box center [171, 580] width 156 height 35
click at [195, 577] on icon at bounding box center [190, 580] width 21 height 21
click at [190, 585] on div at bounding box center [171, 580] width 156 height 35
click at [38, 487] on div "arrow_back 2076_DeWitt Back to project Send invite account_box grid_on settings…" at bounding box center [554, 302] width 1109 height 681
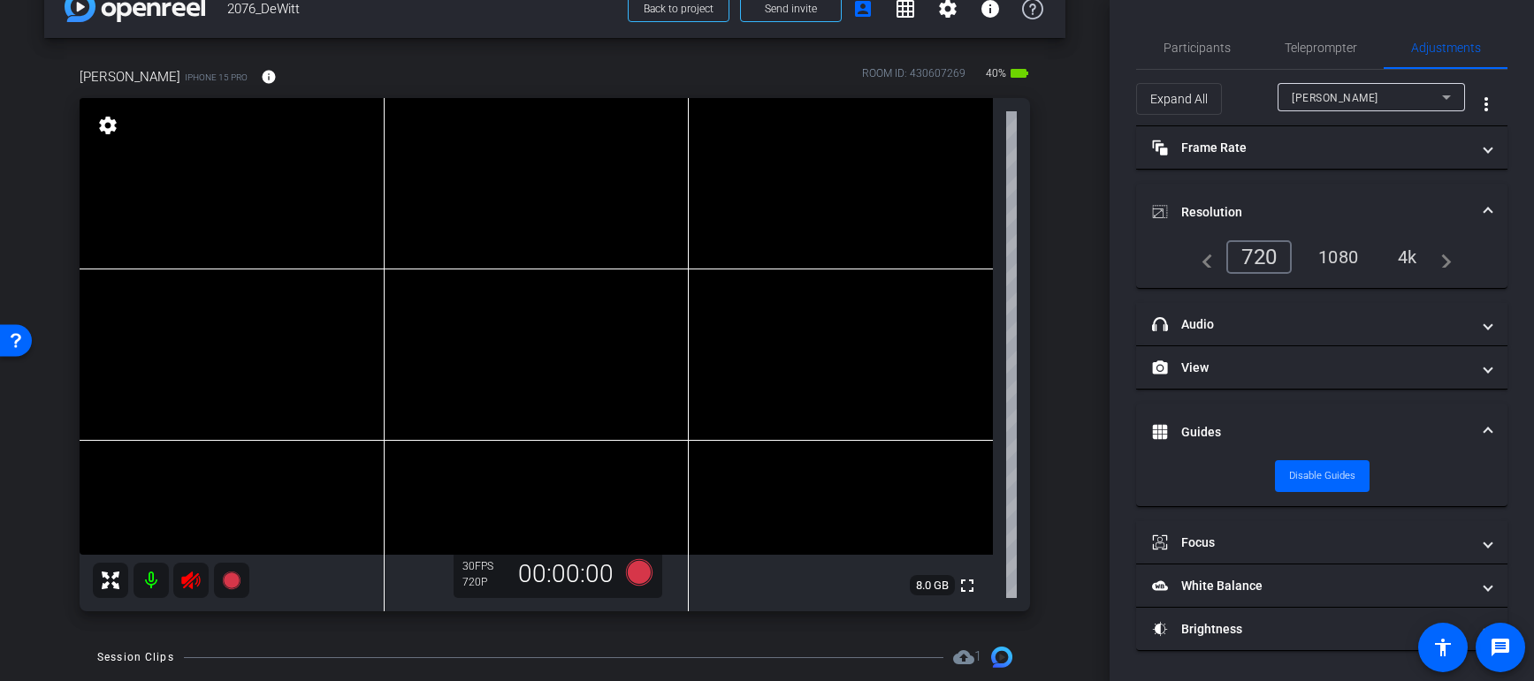
scroll to position [127, 0]
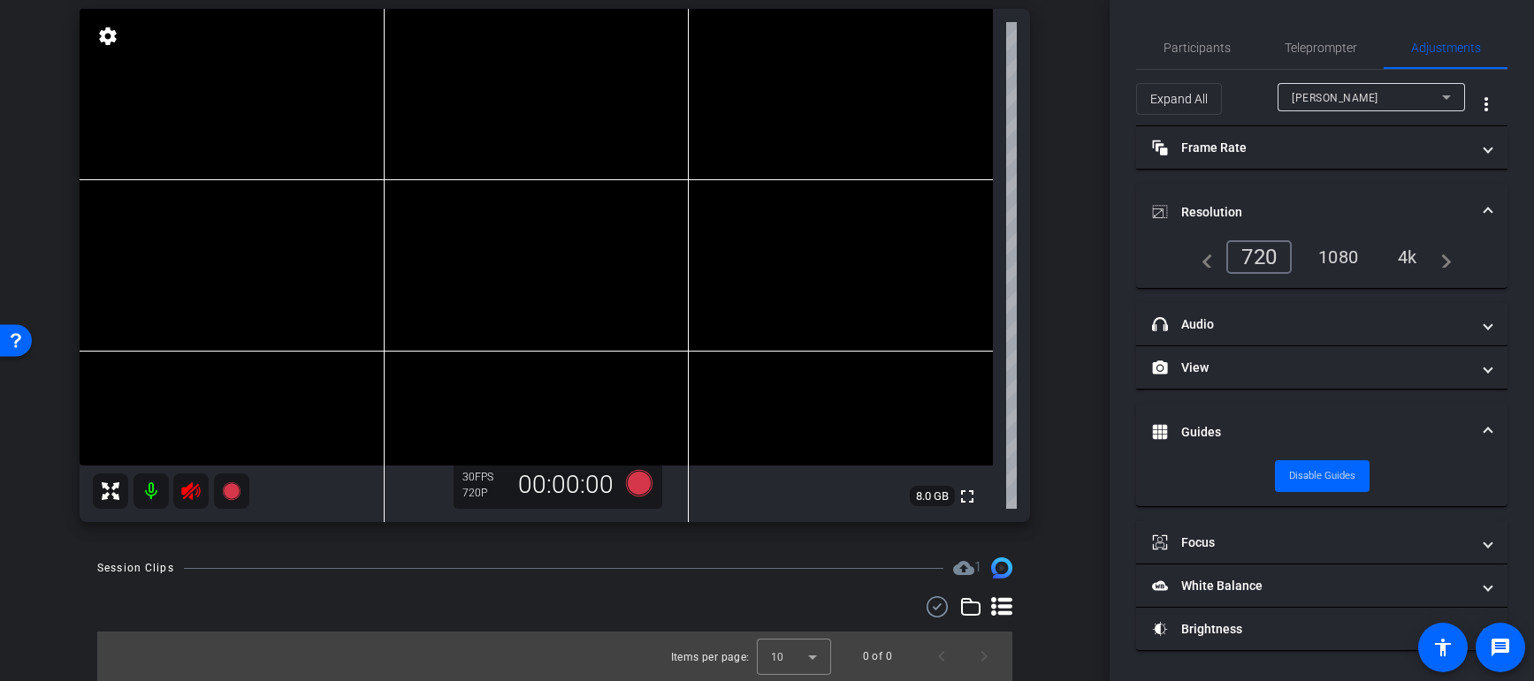
click at [184, 489] on div at bounding box center [171, 491] width 156 height 35
click at [186, 497] on div at bounding box center [171, 491] width 156 height 35
click at [198, 529] on div "pierre orbe iPhone 15 Pro info ROOM ID: 430607269 40% battery_std fullscreen se…" at bounding box center [554, 244] width 1021 height 591
click at [192, 494] on div at bounding box center [171, 491] width 156 height 35
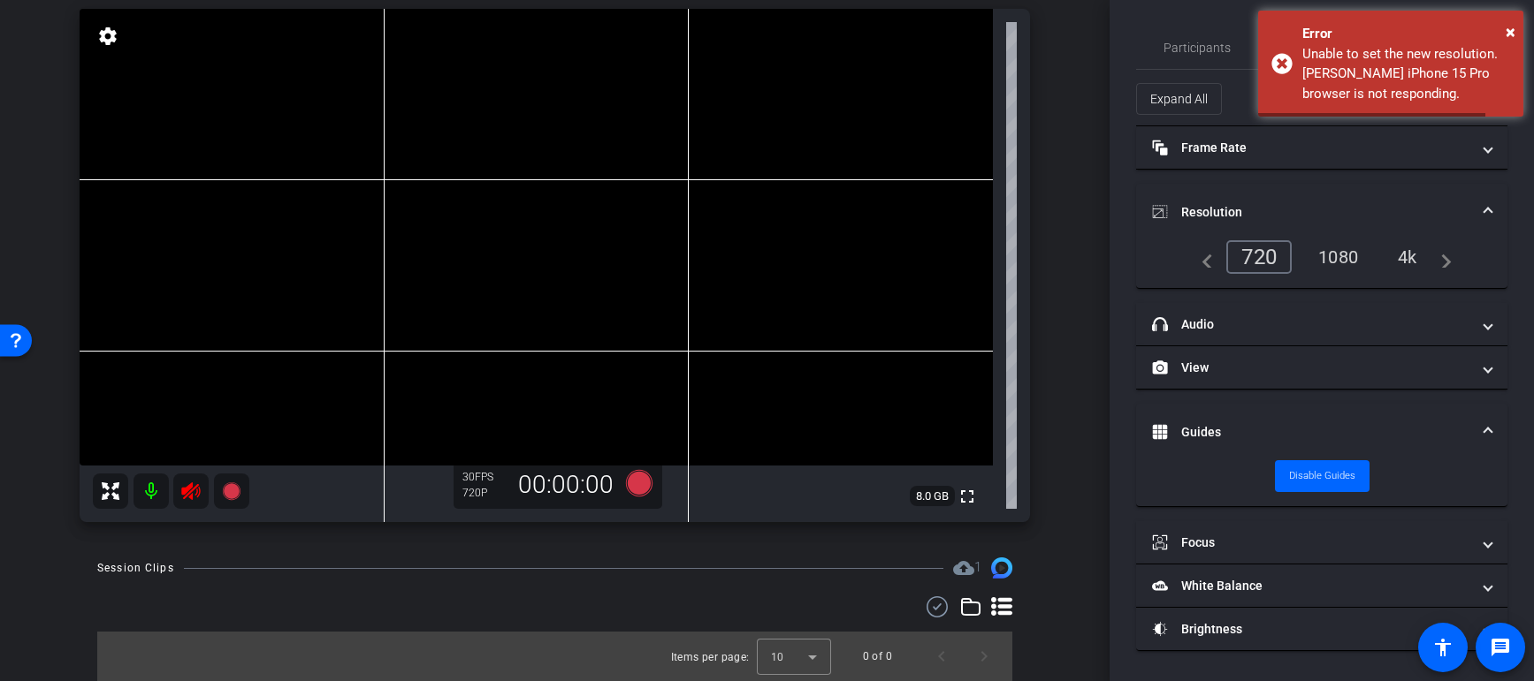
click at [192, 494] on div at bounding box center [171, 491] width 156 height 35
click at [190, 497] on icon at bounding box center [190, 492] width 19 height 18
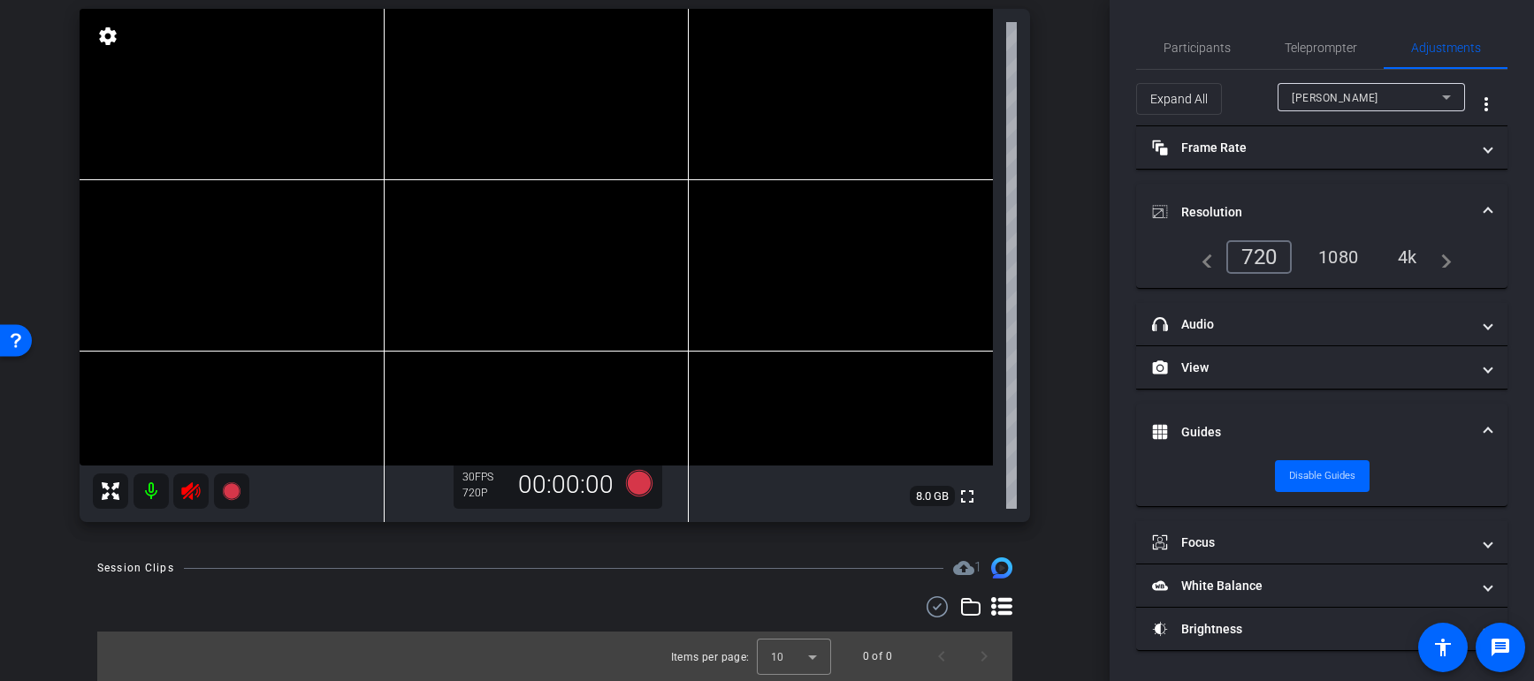
click at [187, 494] on div at bounding box center [171, 491] width 156 height 35
click at [191, 494] on div at bounding box center [171, 491] width 156 height 35
click at [187, 495] on div at bounding box center [171, 491] width 156 height 35
click at [193, 495] on div at bounding box center [171, 491] width 156 height 35
click at [193, 495] on icon at bounding box center [190, 491] width 21 height 21
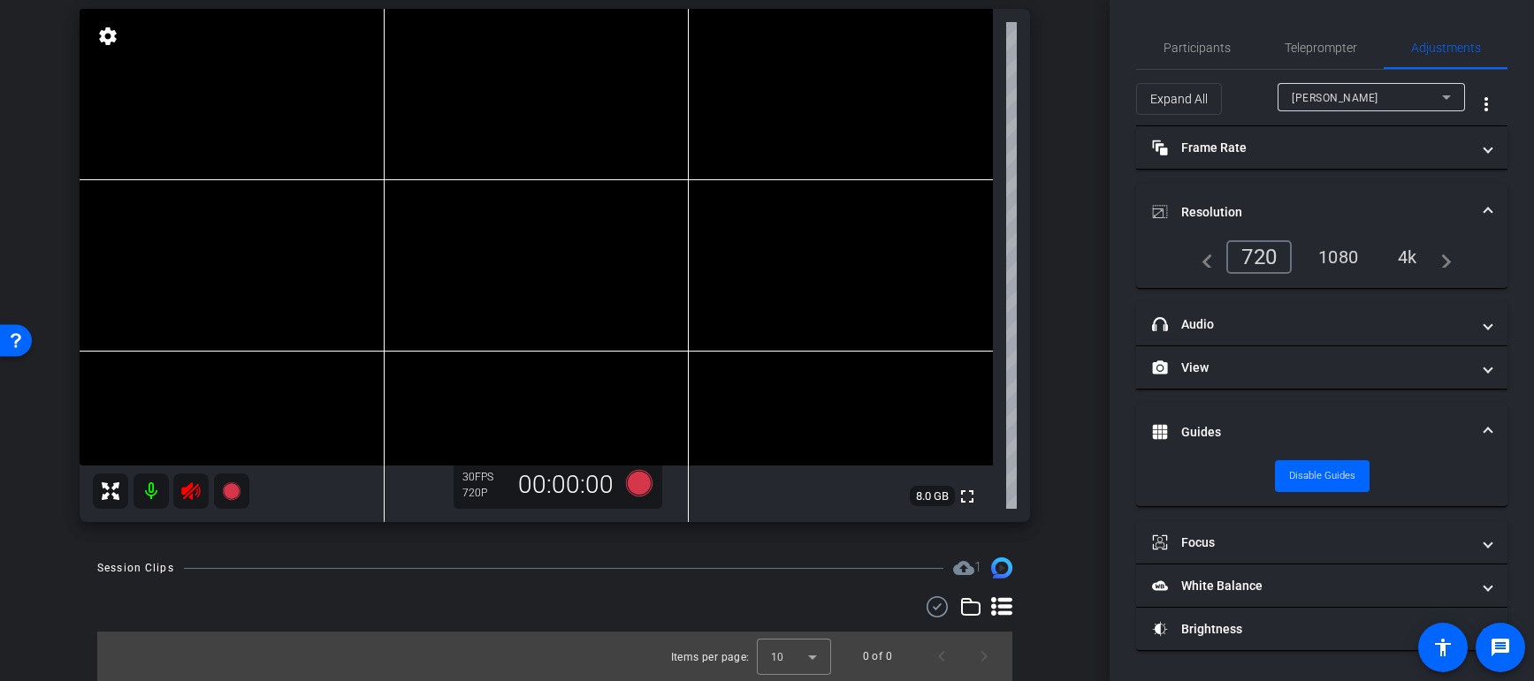
click at [181, 499] on div at bounding box center [171, 491] width 156 height 35
click at [1216, 49] on span "Participants" at bounding box center [1196, 48] width 67 height 12
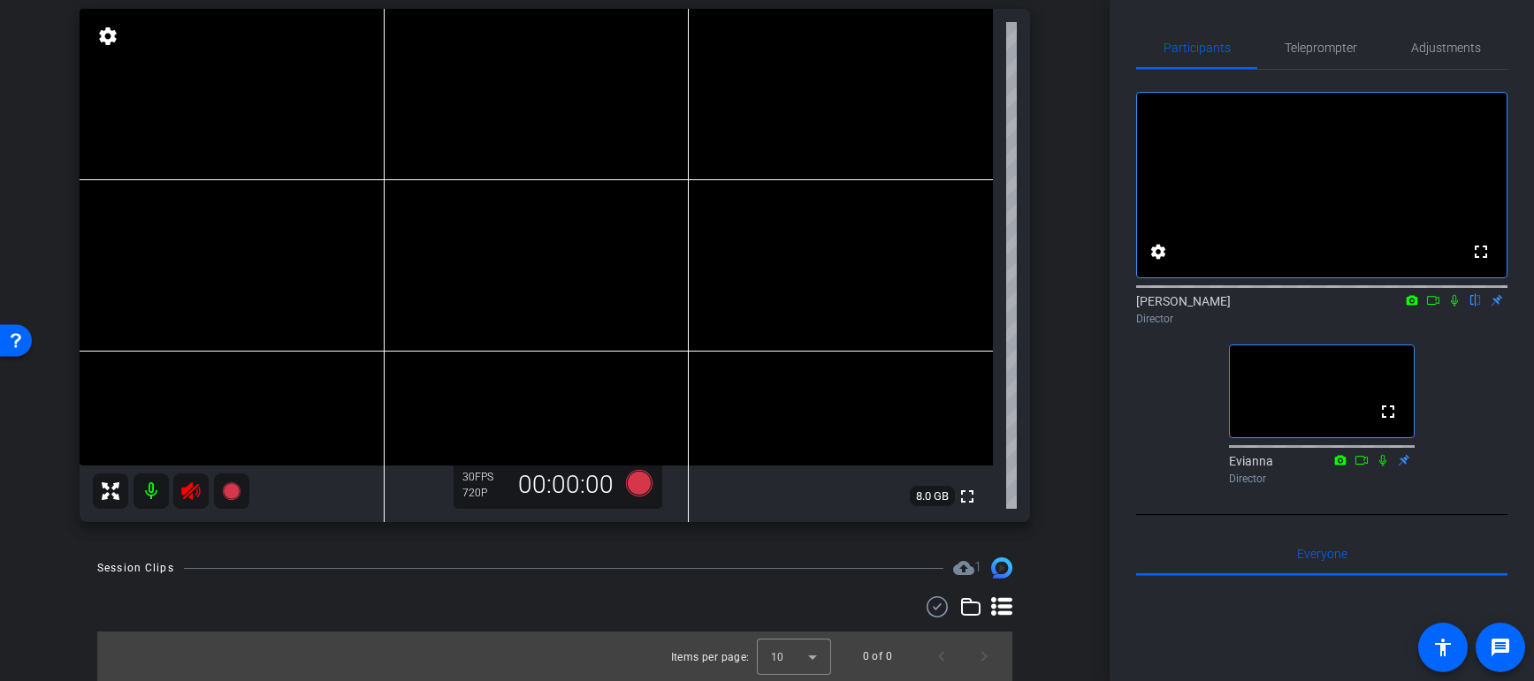
click at [190, 489] on div at bounding box center [171, 491] width 156 height 35
click at [148, 494] on mat-icon at bounding box center [150, 491] width 35 height 35
click at [154, 494] on mat-icon at bounding box center [150, 491] width 35 height 35
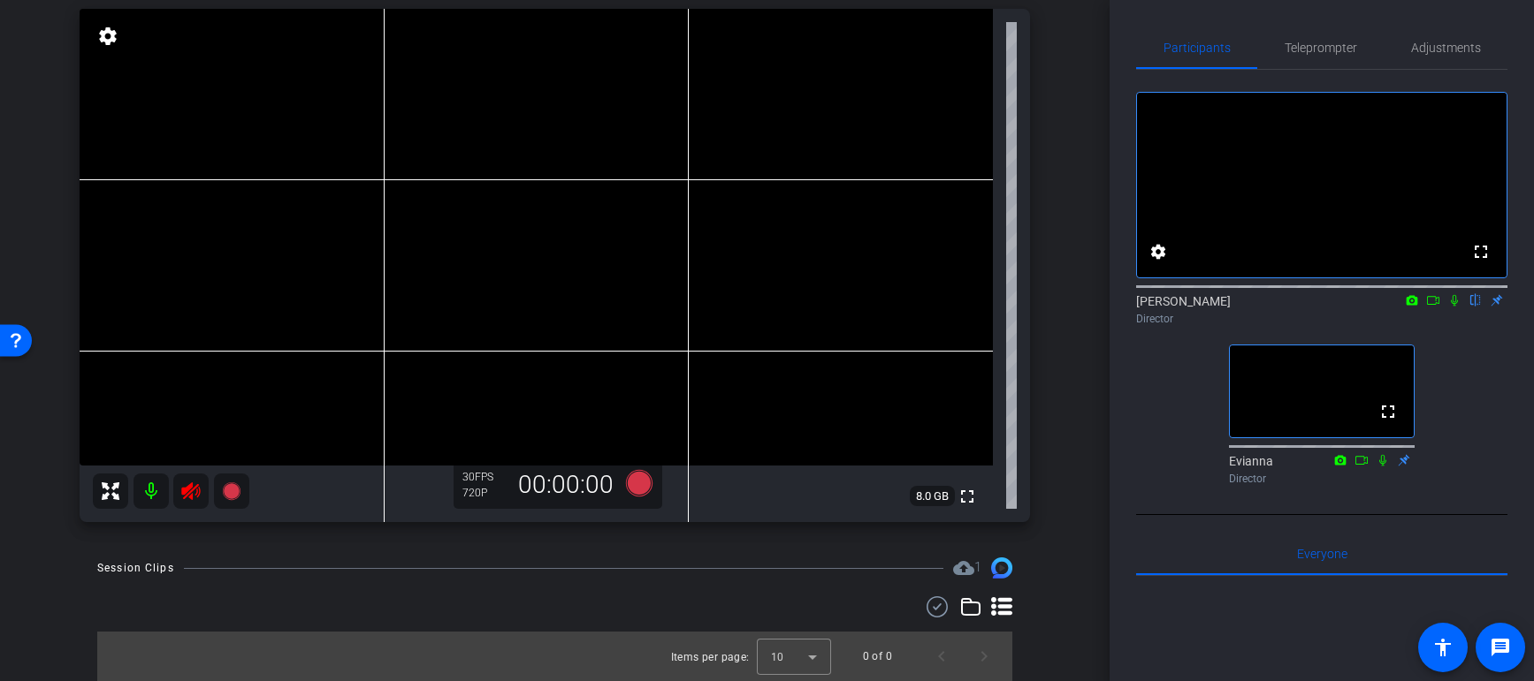
click at [196, 499] on div at bounding box center [171, 491] width 156 height 35
click at [193, 499] on icon at bounding box center [190, 491] width 21 height 21
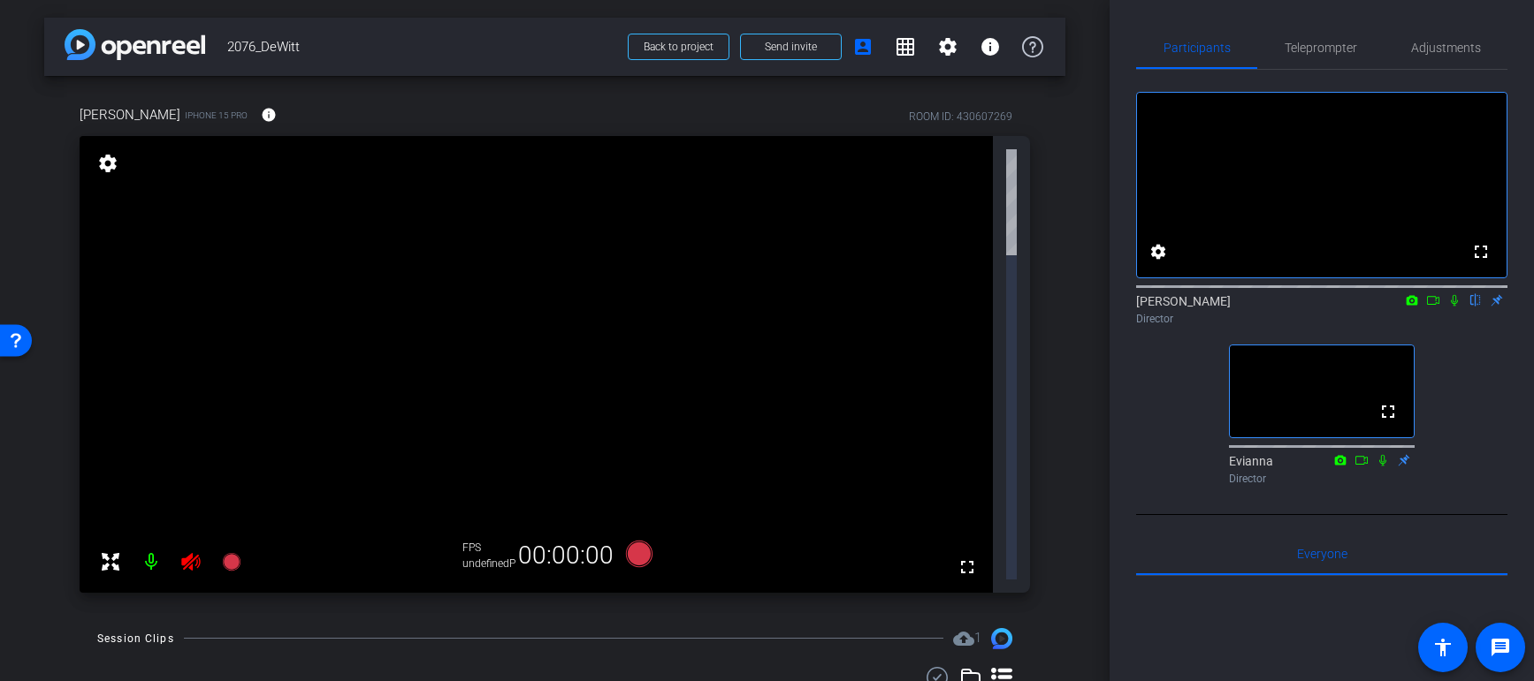
click at [188, 552] on icon at bounding box center [190, 562] width 21 height 21
click at [56, 232] on div "pierre orbe iPhone 15 Pro info ROOM ID: 430607269 40% battery_std fullscreen se…" at bounding box center [554, 343] width 1021 height 535
click at [150, 544] on mat-icon at bounding box center [150, 561] width 35 height 35
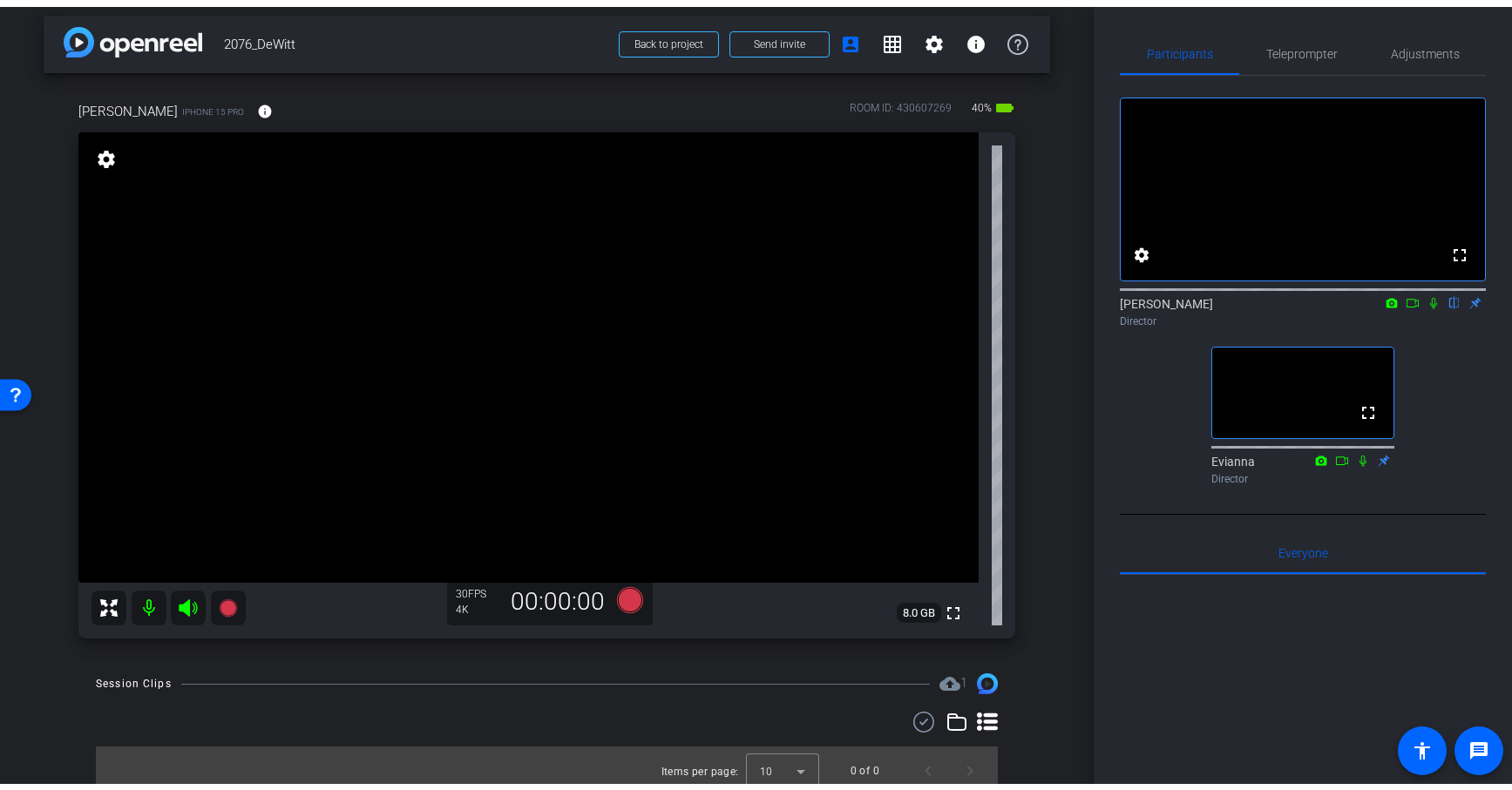
scroll to position [7, 0]
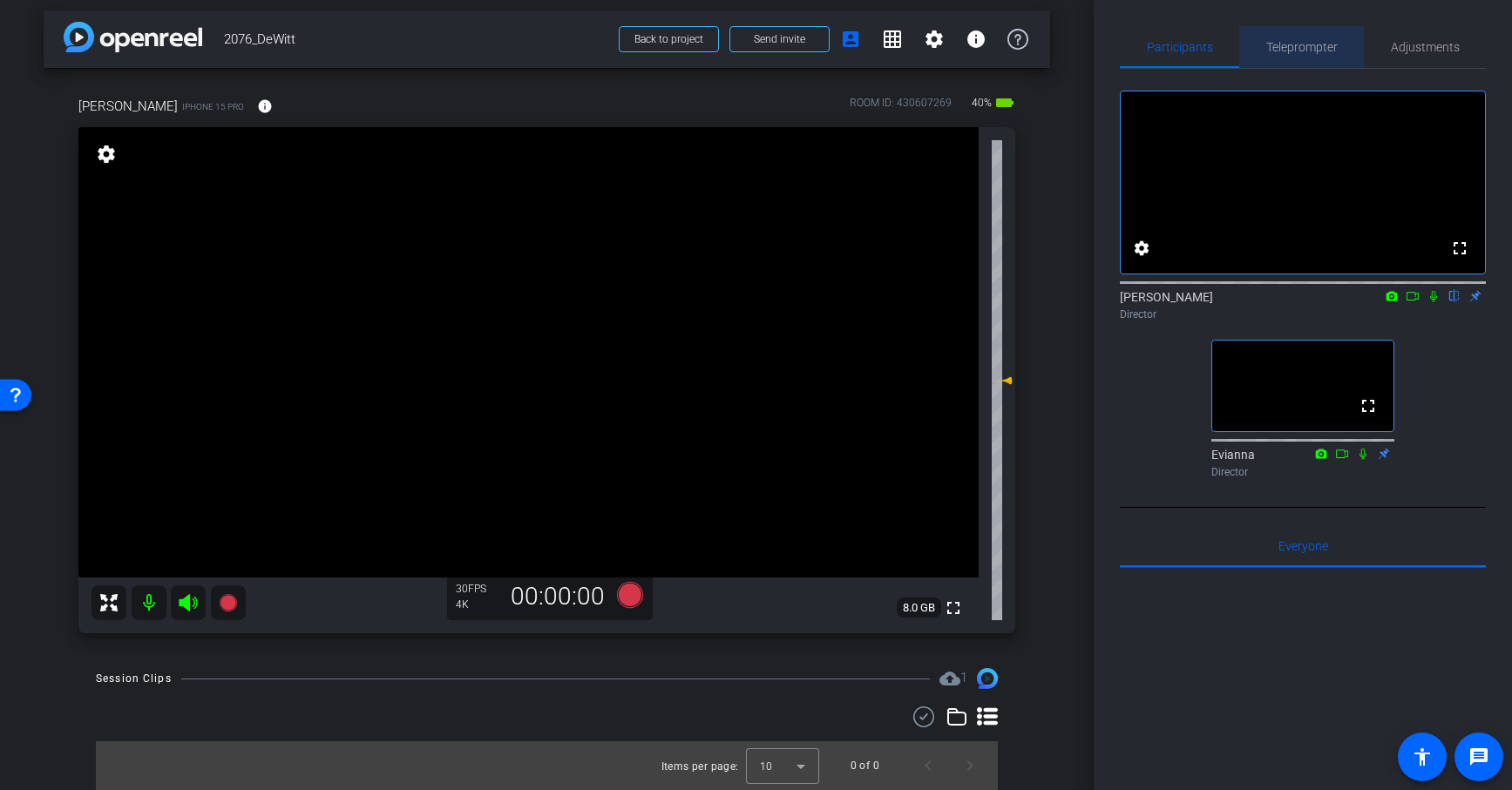
click at [1302, 48] on span "Teleprompter" at bounding box center [1301, 47] width 71 height 12
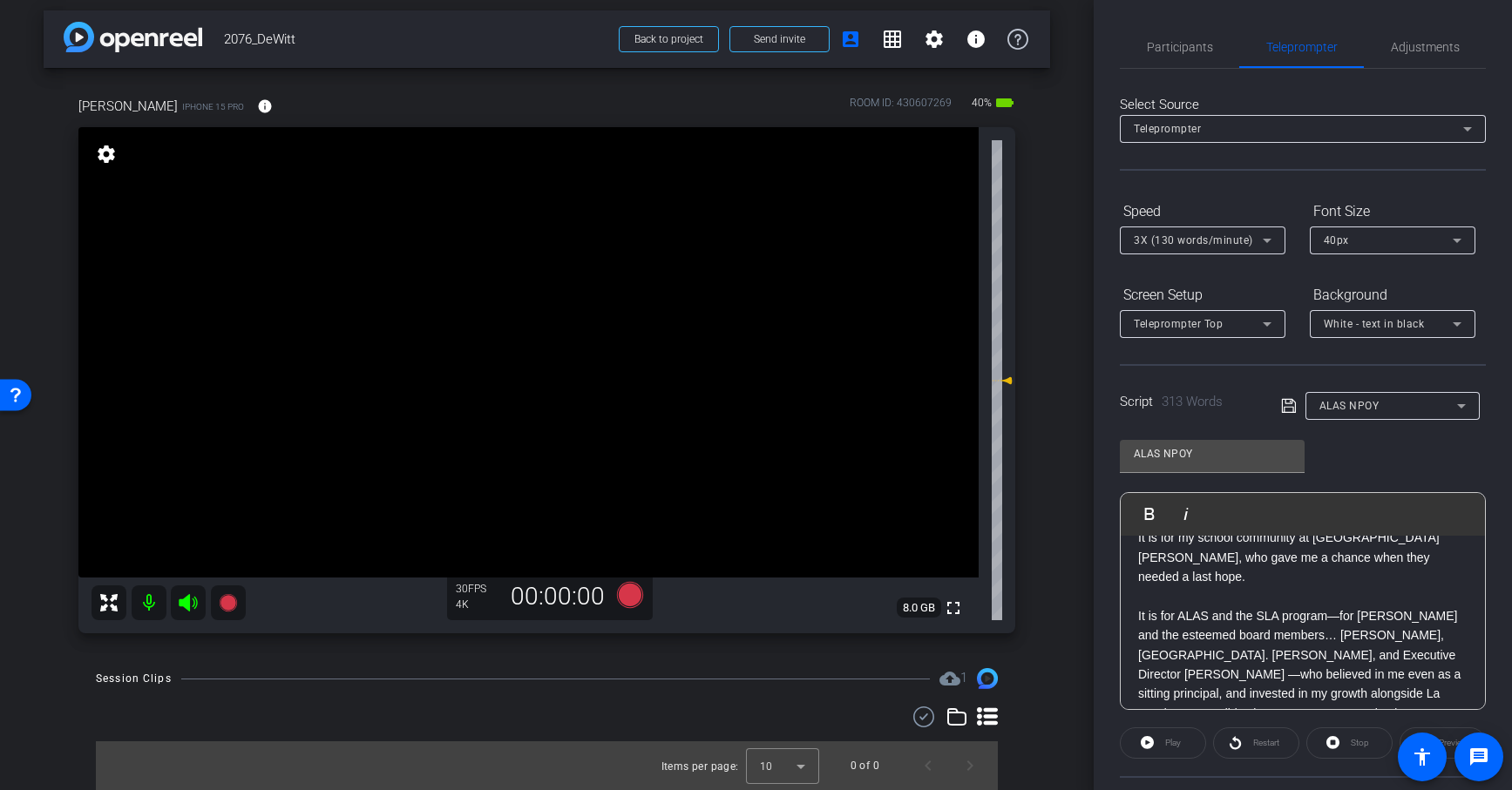
scroll to position [414, 0]
click at [1337, 607] on p "It is for ALAS and the SLA program—for [PERSON_NAME] and the esteemed board mem…" at bounding box center [1302, 685] width 329 height 156
click at [1424, 626] on p "for [PERSON_NAME] and the esteemed board members… [PERSON_NAME], [GEOGRAPHIC_DA…" at bounding box center [1302, 704] width 329 height 156
click at [1206, 646] on p "[PERSON_NAME], Dra. [PERSON_NAME], and Executive Director [PERSON_NAME] —who be…" at bounding box center [1302, 704] width 329 height 116
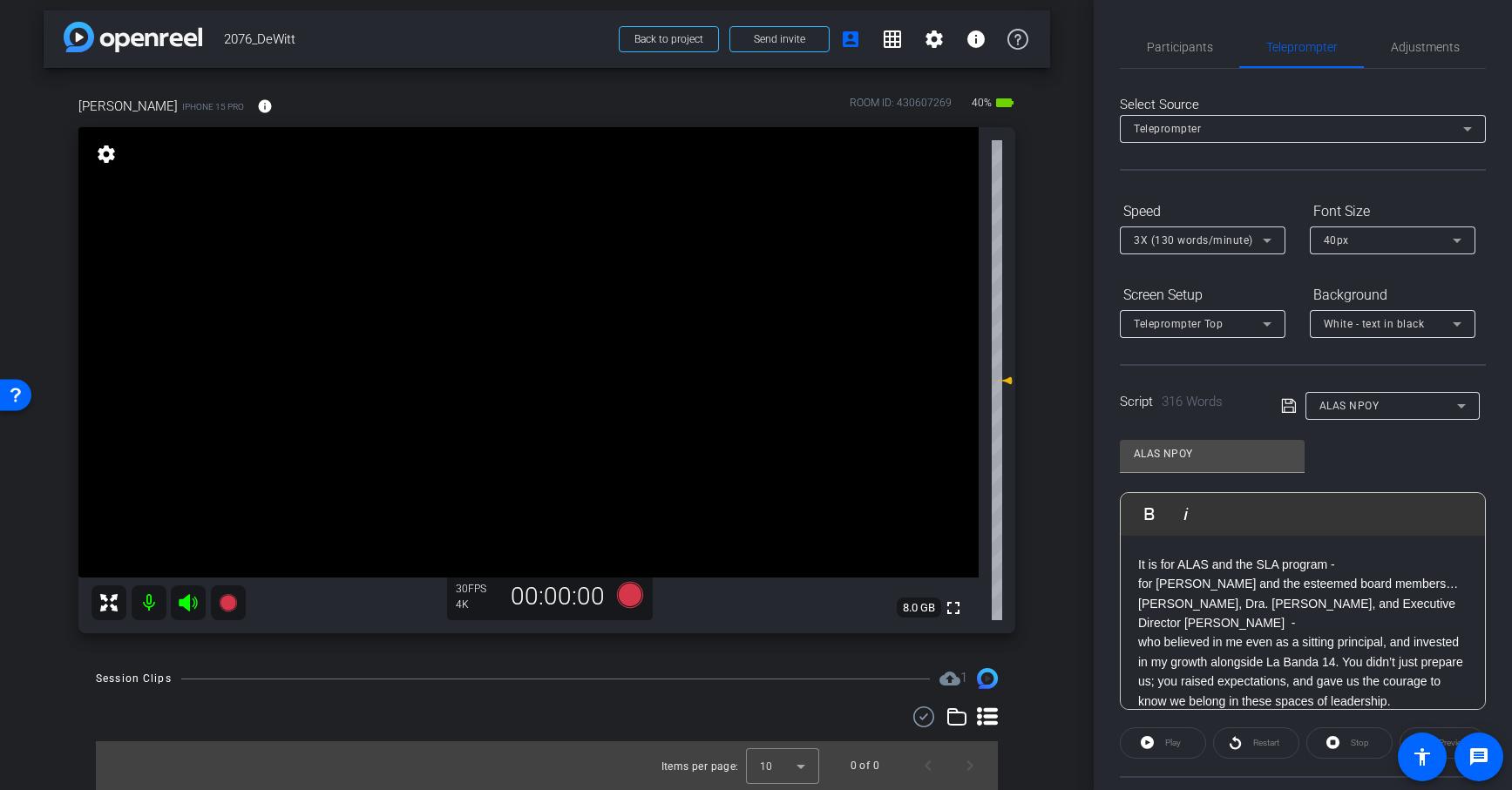
click at [1345, 632] on p "who believed in me even as a sitting principal, and invested in my growth along…" at bounding box center [1302, 672] width 329 height 79
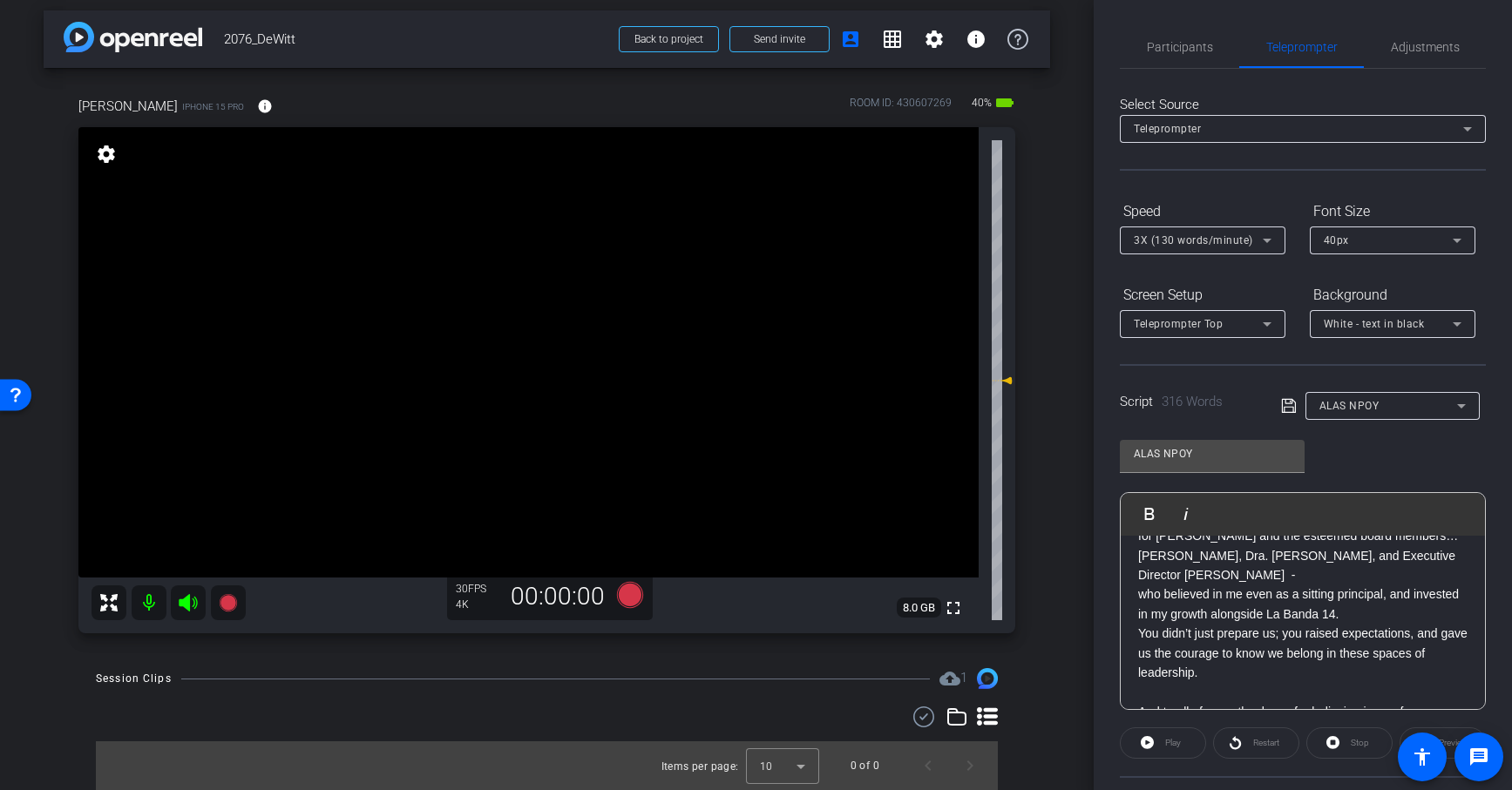
scroll to position [551, 0]
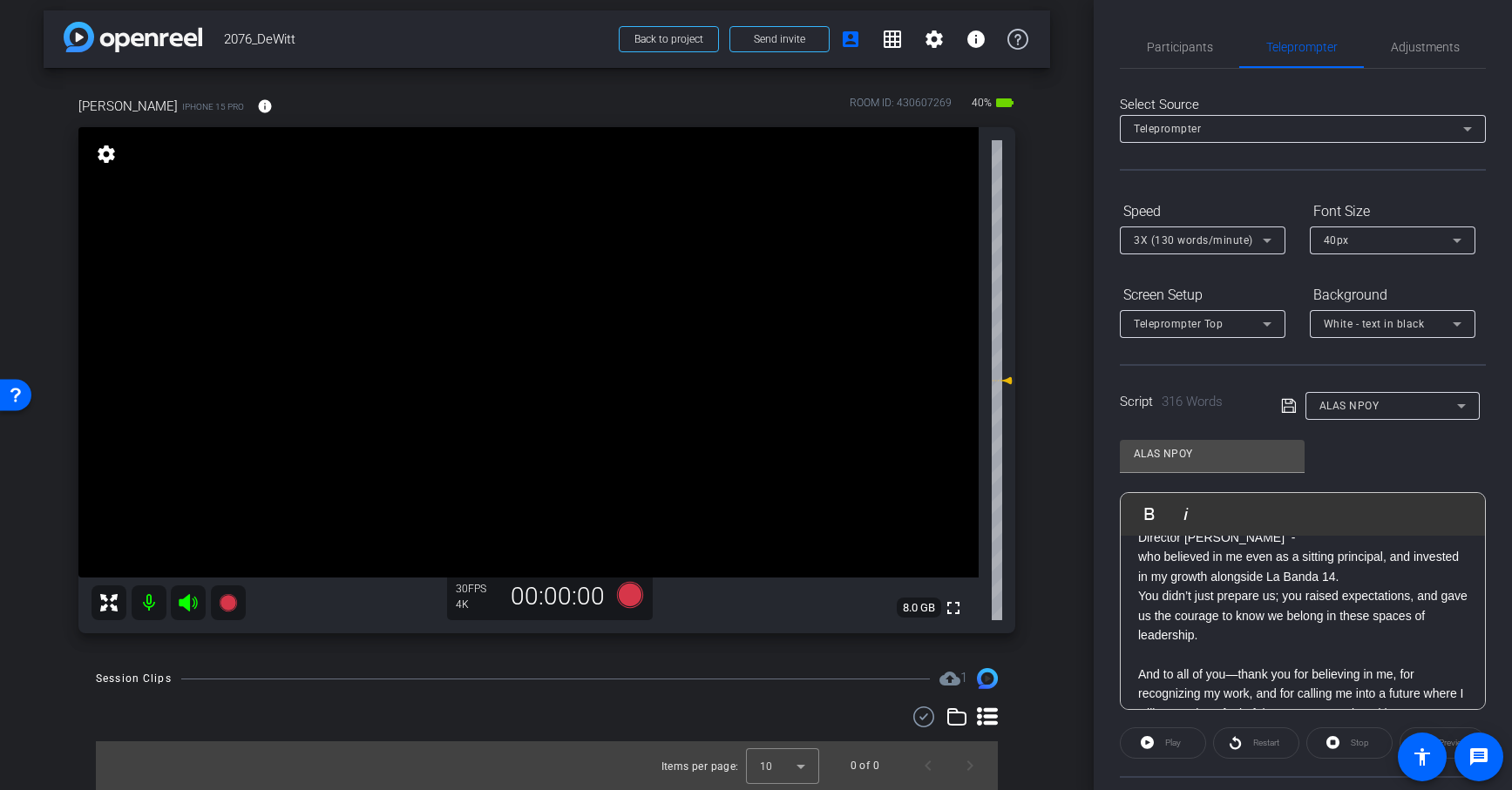
click at [1257, 664] on p "And to all of you—thank you for believing in me, for recognizing my work, and f…" at bounding box center [1302, 692] width 329 height 58
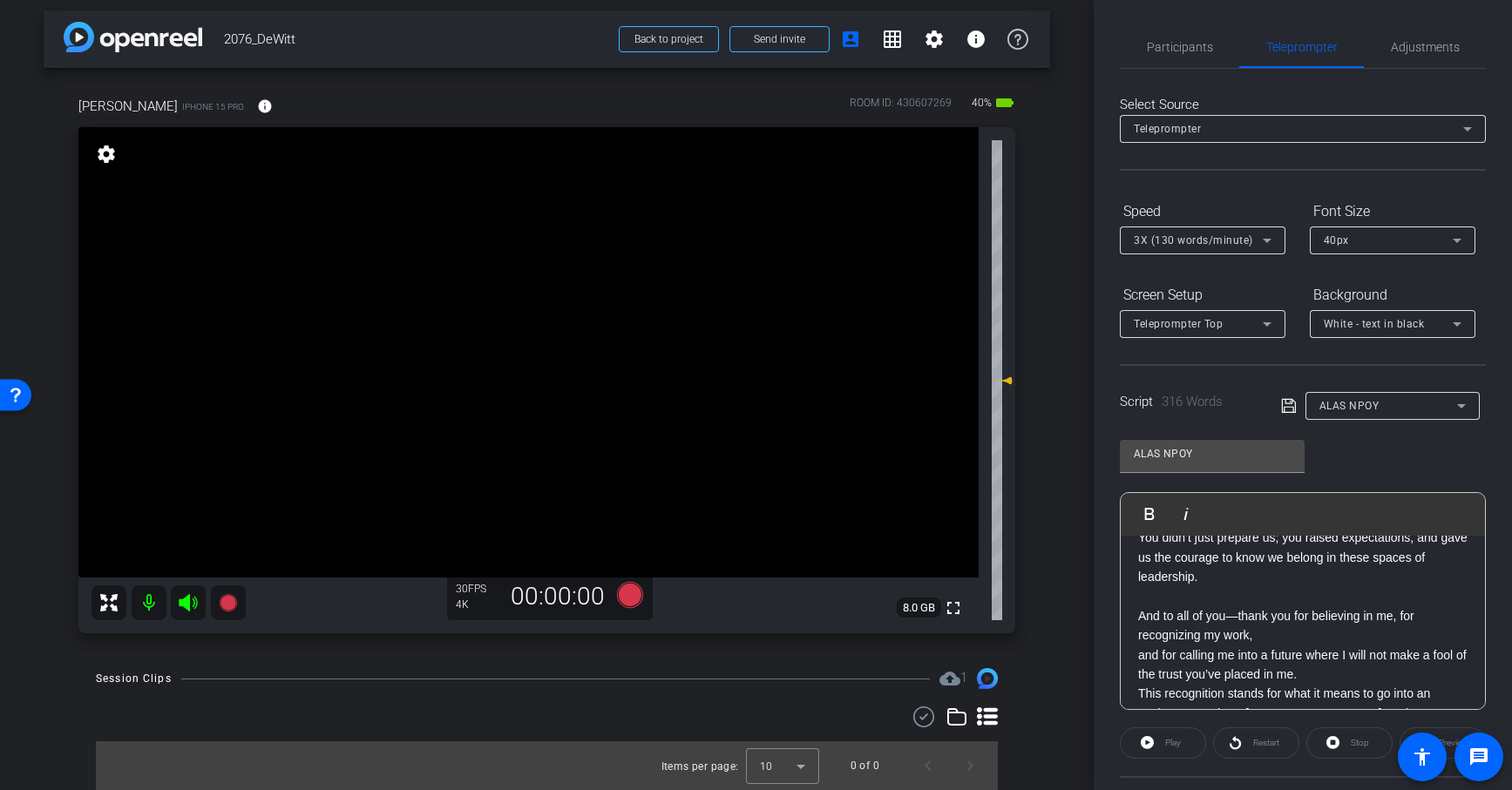
click at [1320, 645] on p "and for calling me into a future where I will not make a fool of the trust you’…" at bounding box center [1302, 665] width 329 height 39
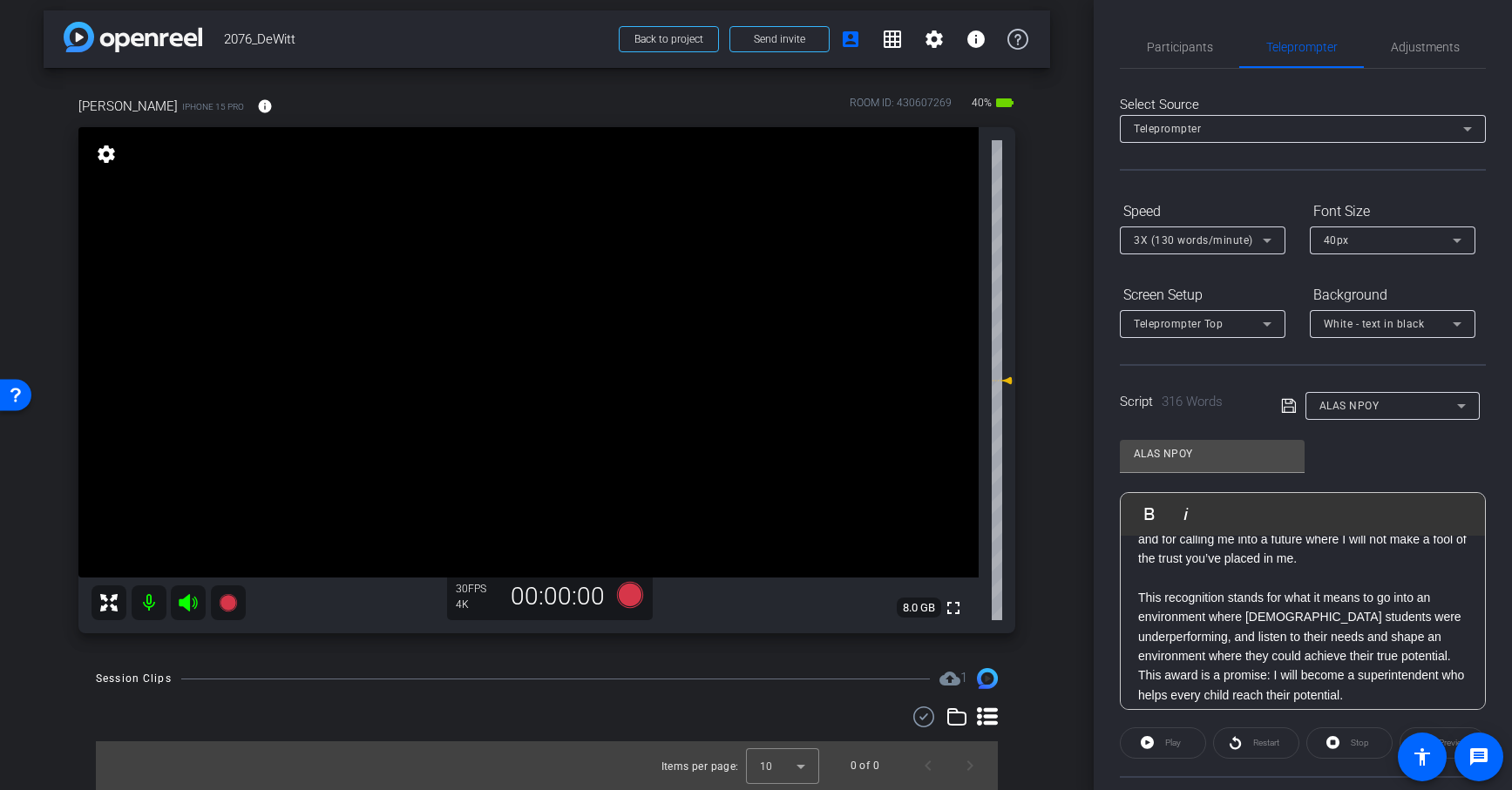
scroll to position [730, 0]
click at [1343, 610] on p "This recognition stands for what it means to go into an environment where [DEMO…" at bounding box center [1302, 623] width 329 height 79
click at [1362, 671] on p "This award is a promise: I will become a superintendent who helps every child r…" at bounding box center [1302, 700] width 329 height 39
click at [1273, 671] on p "This award is a promise: I will become a superintendent who helps every child r…" at bounding box center [1302, 700] width 329 height 39
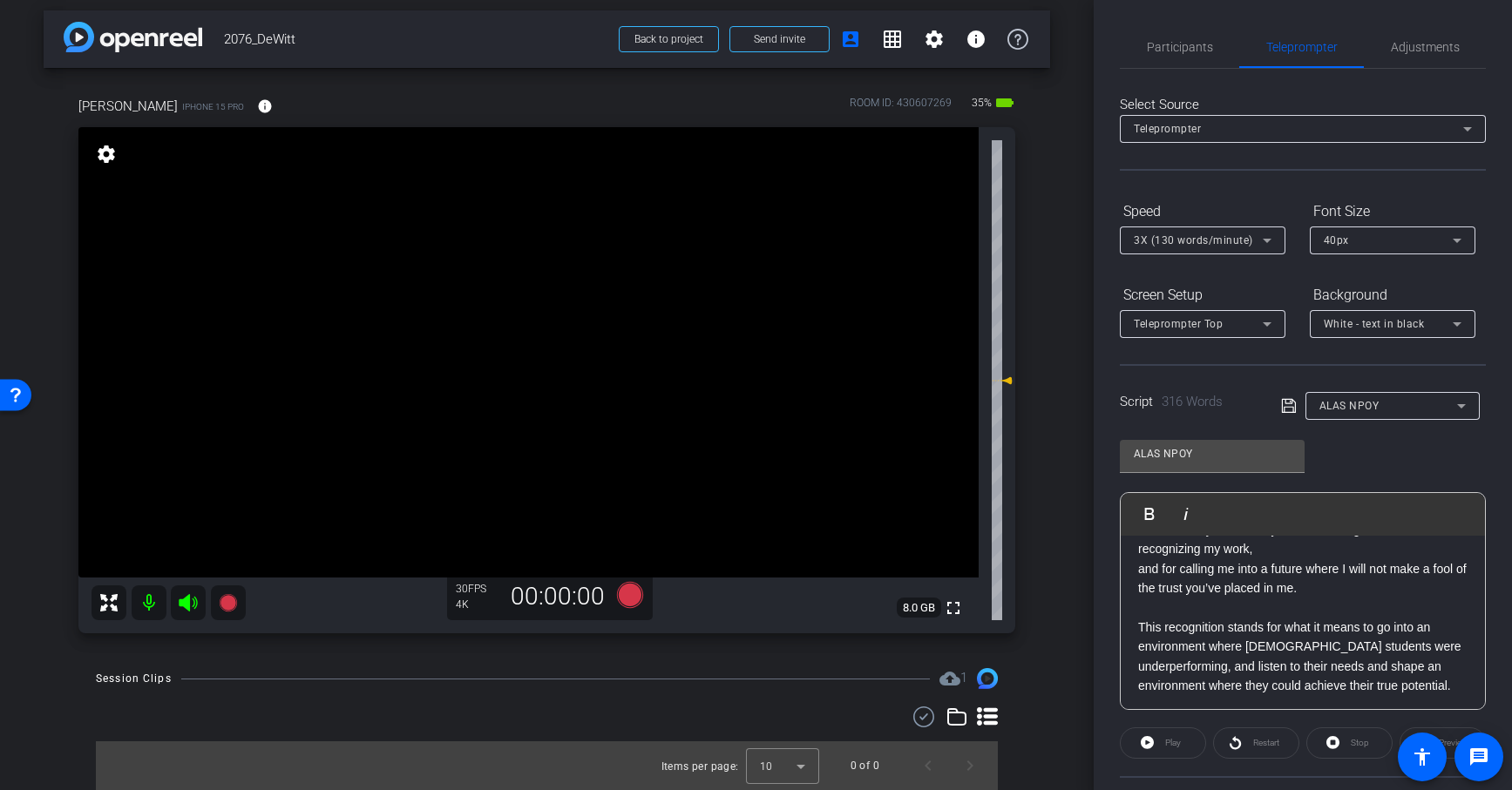
scroll to position [688, 0]
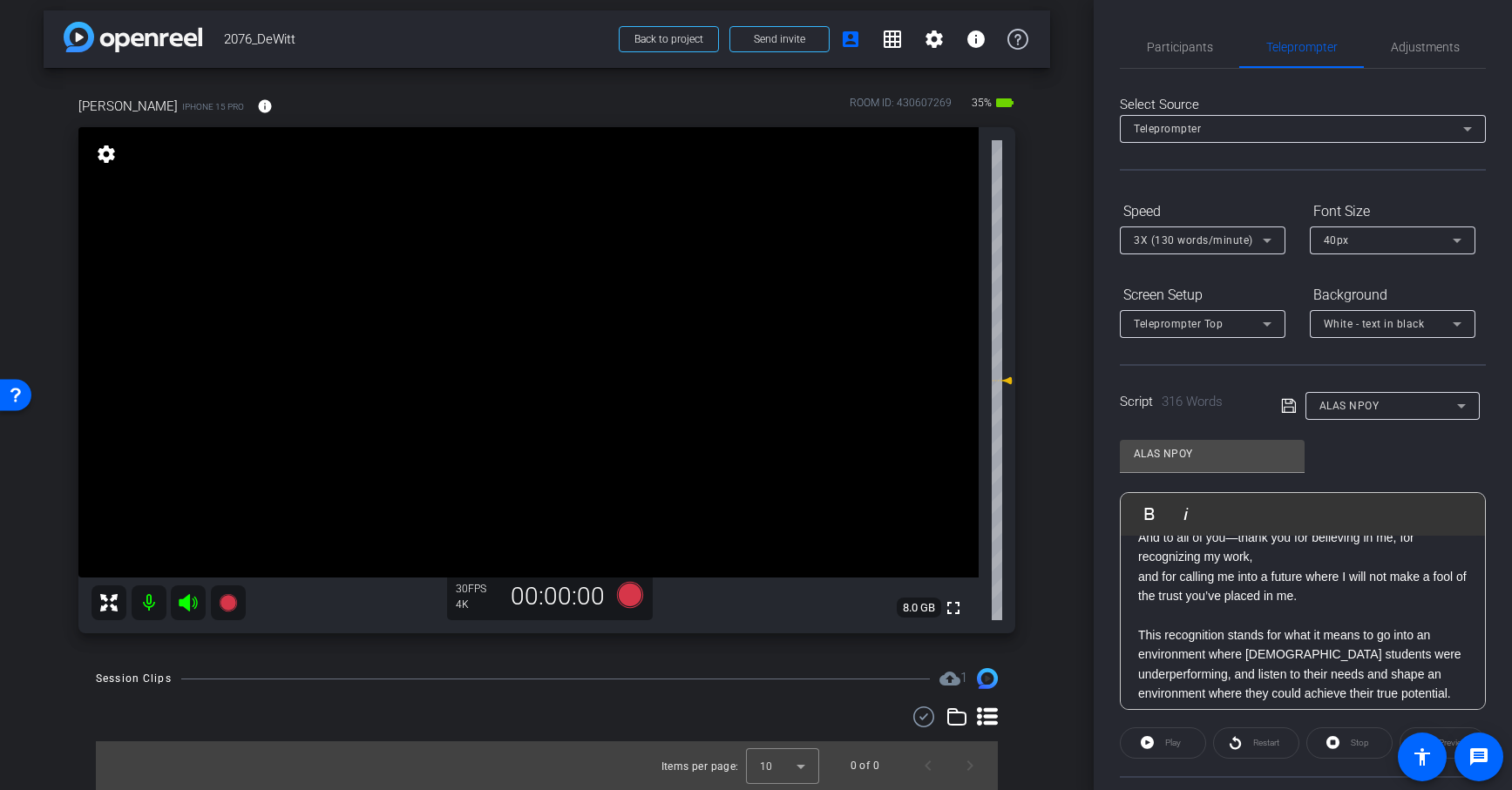
click at [1286, 406] on icon at bounding box center [1287, 406] width 14 height 14
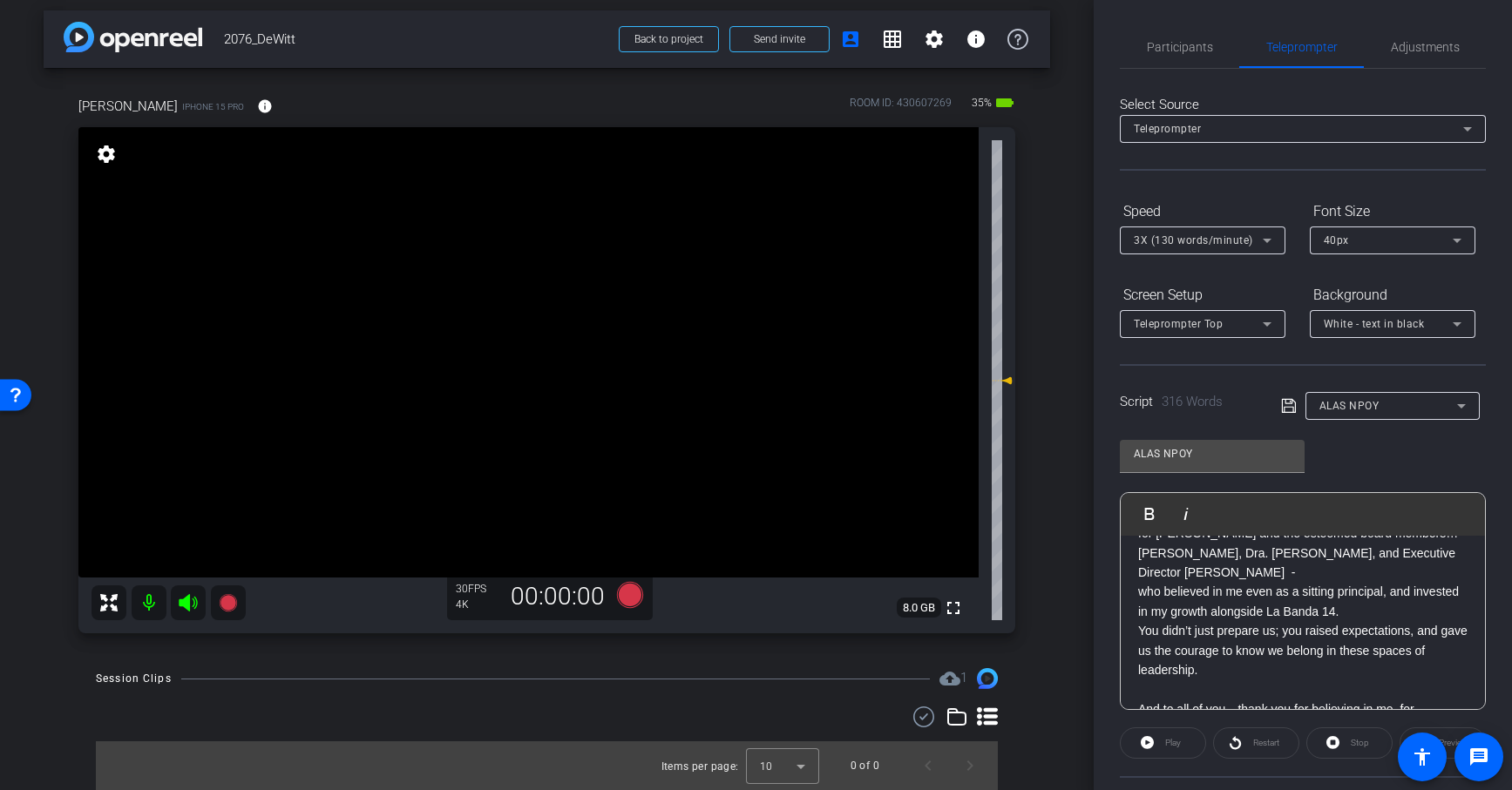
scroll to position [512, 0]
click at [1357, 586] on p "who believed in me even as a sitting principal, and invested in my growth along…" at bounding box center [1302, 606] width 329 height 39
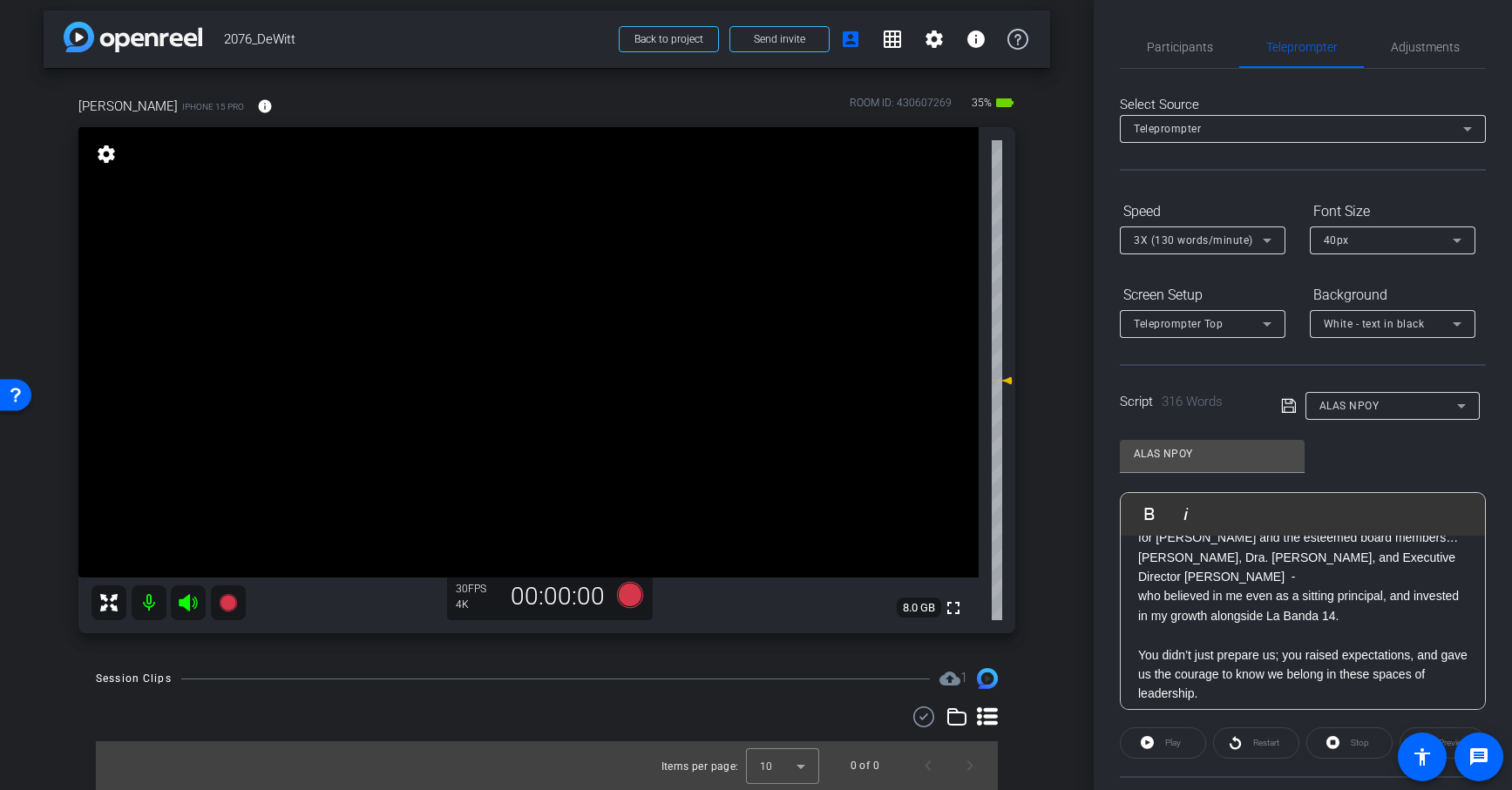
click at [1290, 402] on icon at bounding box center [1287, 406] width 14 height 14
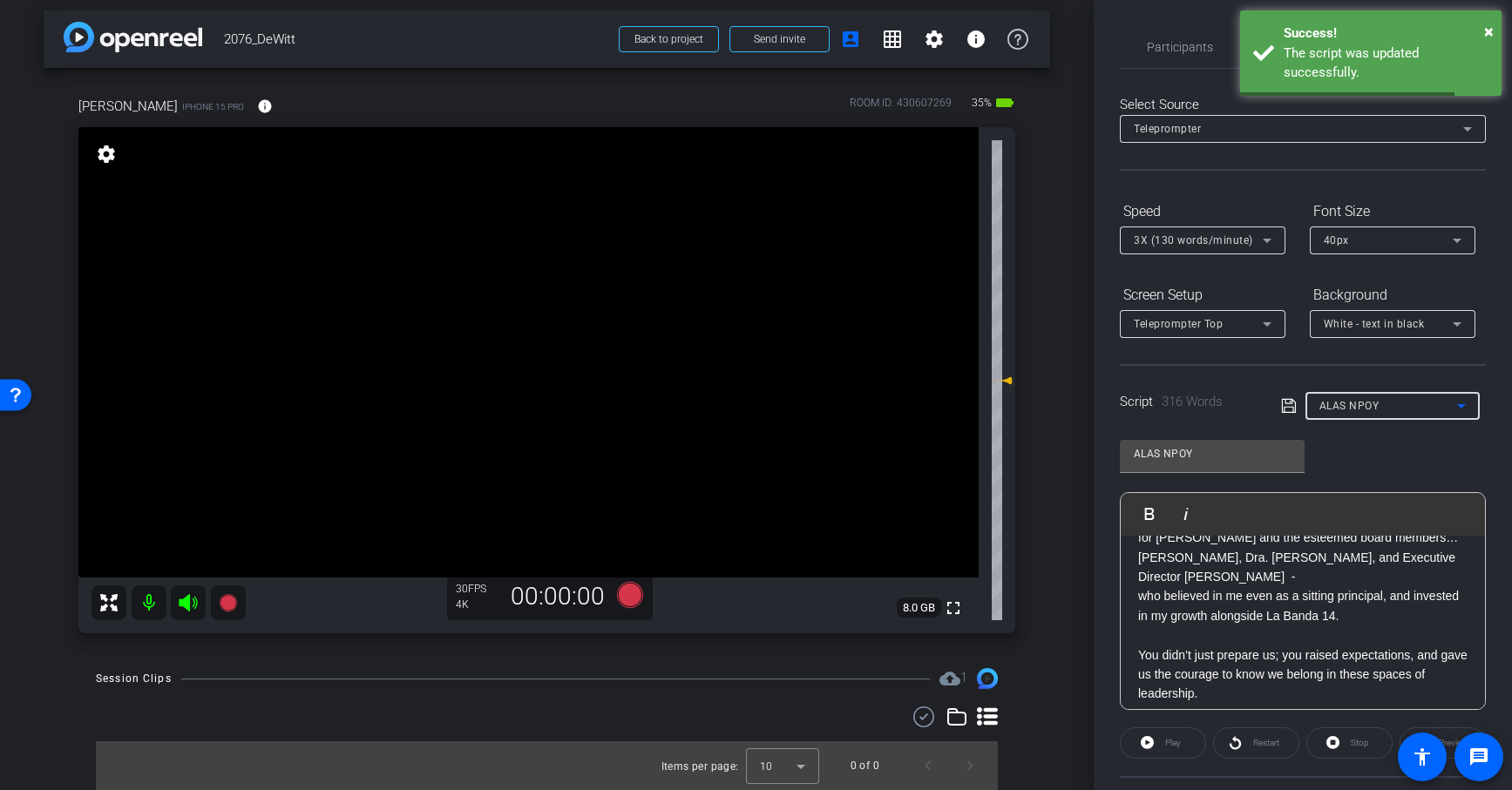
click at [1356, 405] on span "ALAS NPOY" at bounding box center [1348, 406] width 60 height 12
click at [1339, 489] on span "SAANYS" at bounding box center [1340, 494] width 44 height 21
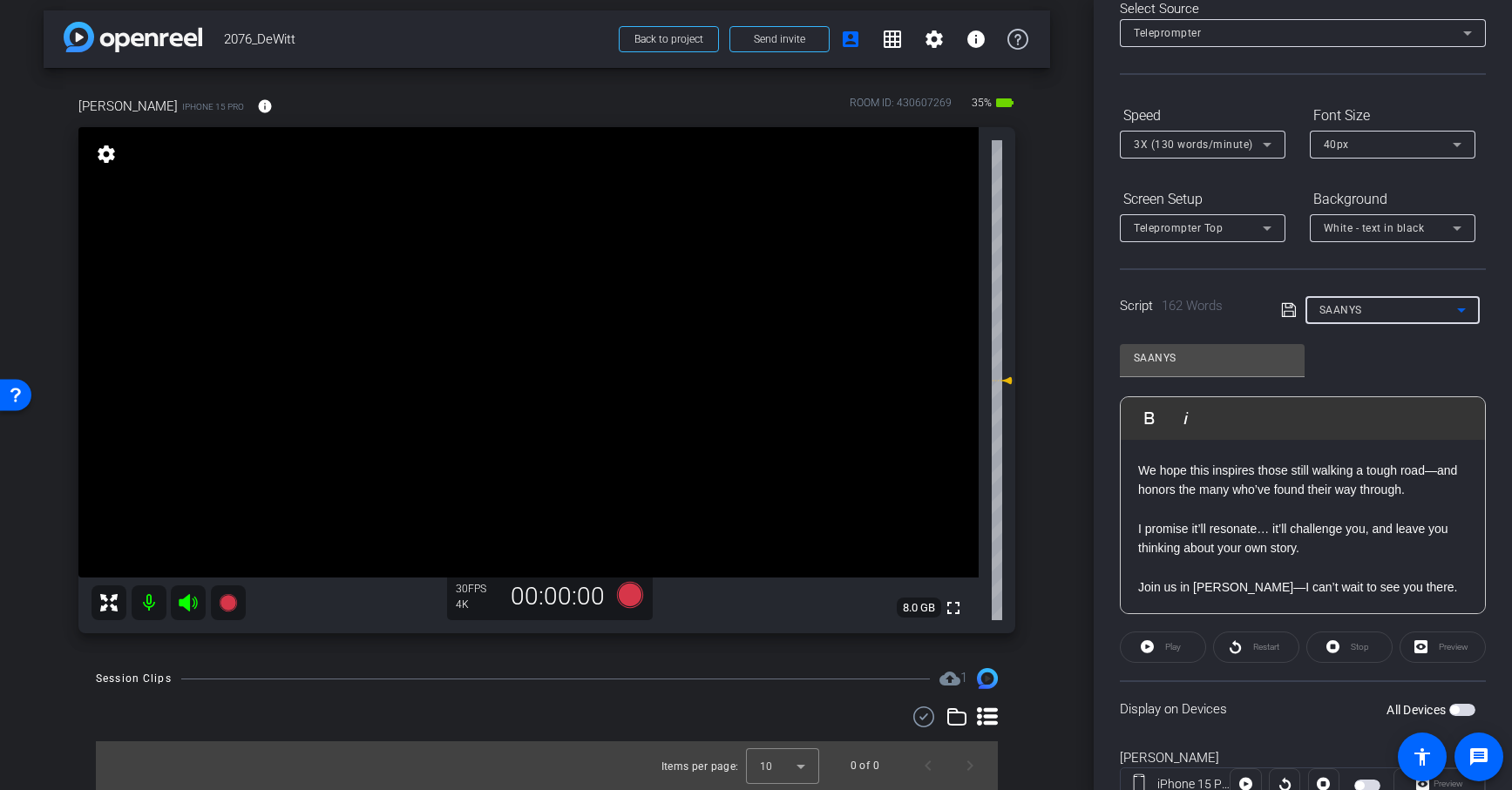
scroll to position [100, 0]
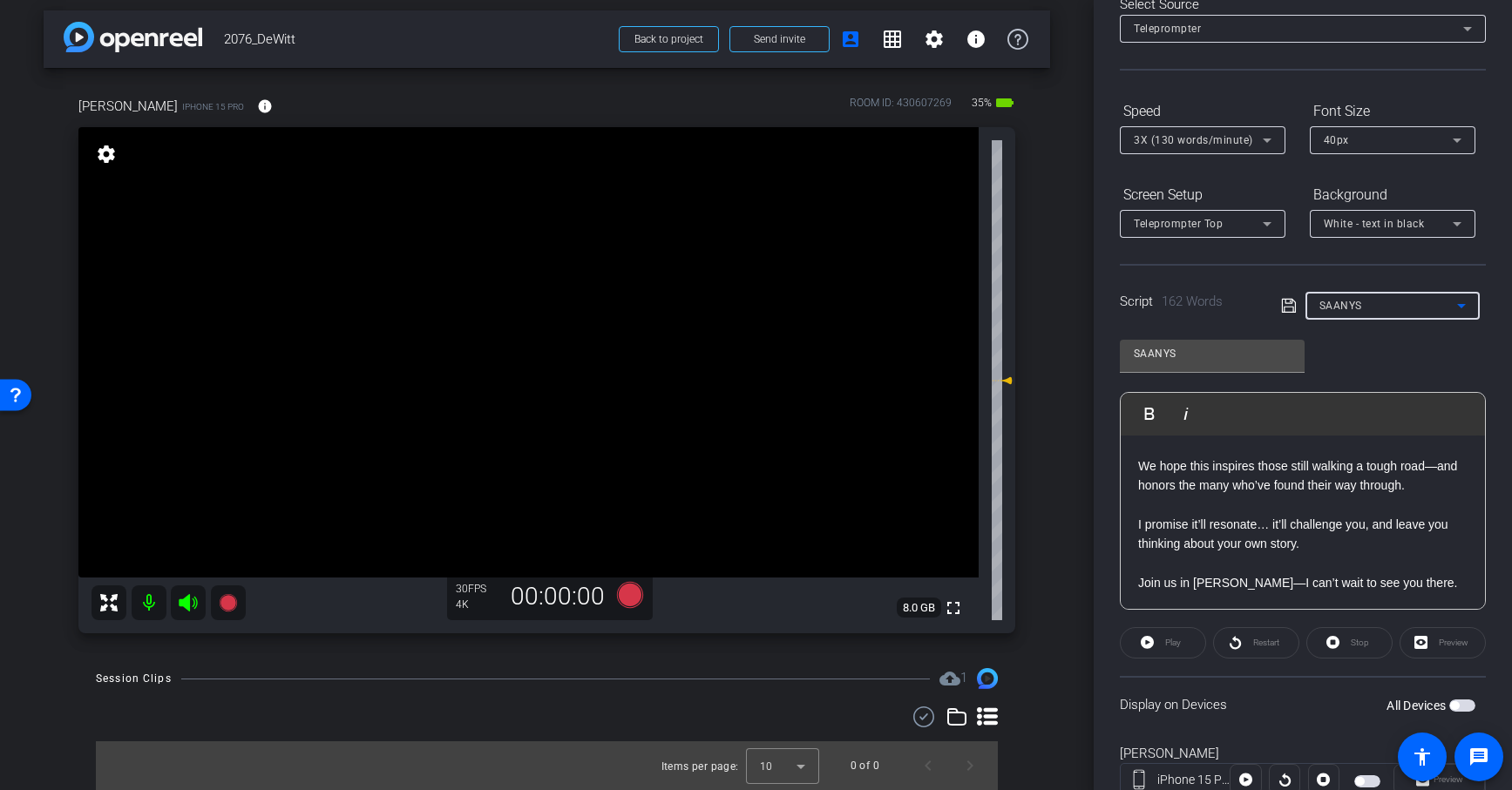
click at [1288, 532] on p "I promise it’ll resonate… it’ll challenge you, and leave you thinking about you…" at bounding box center [1302, 524] width 329 height 58
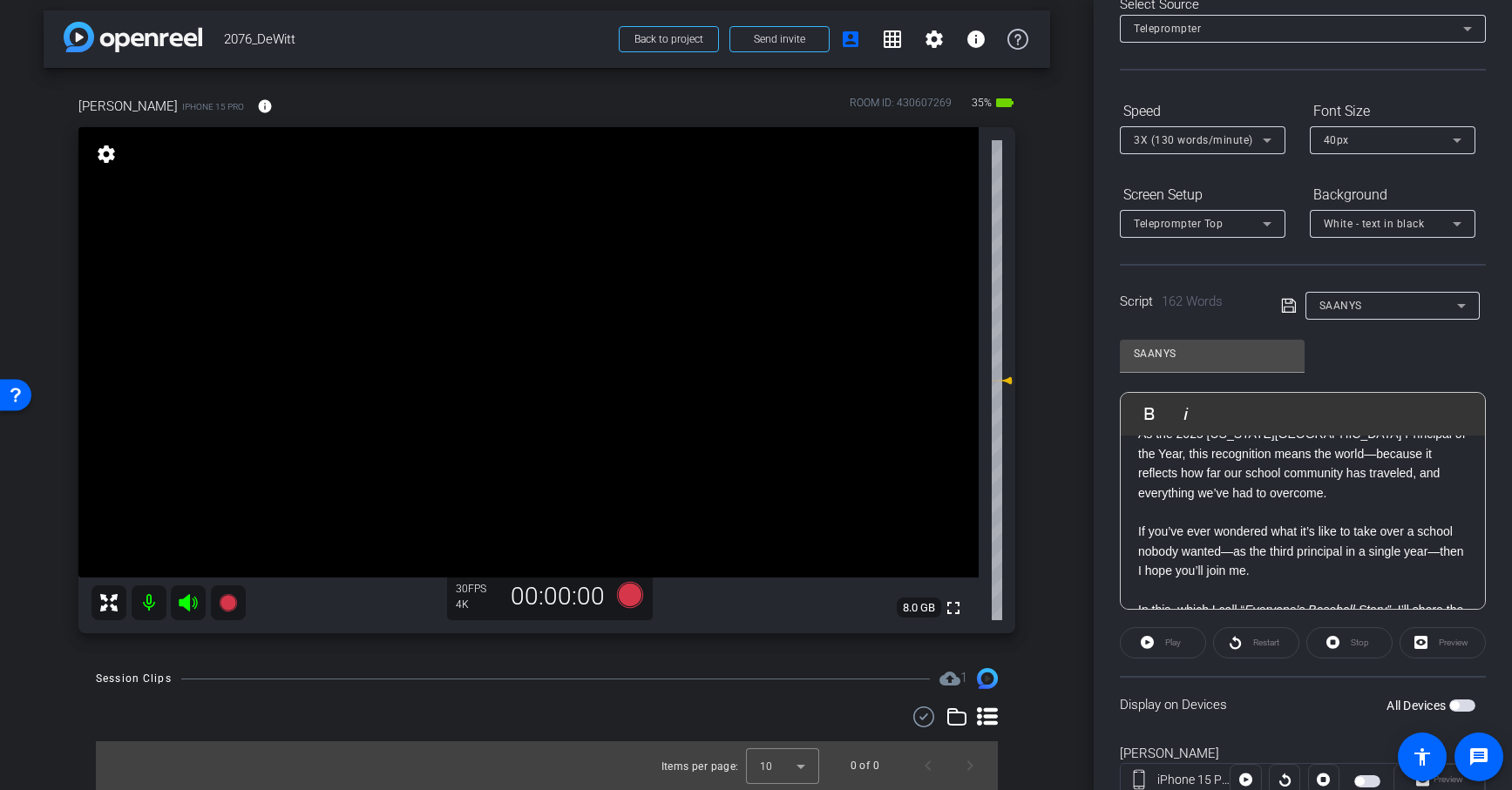
scroll to position [103, 0]
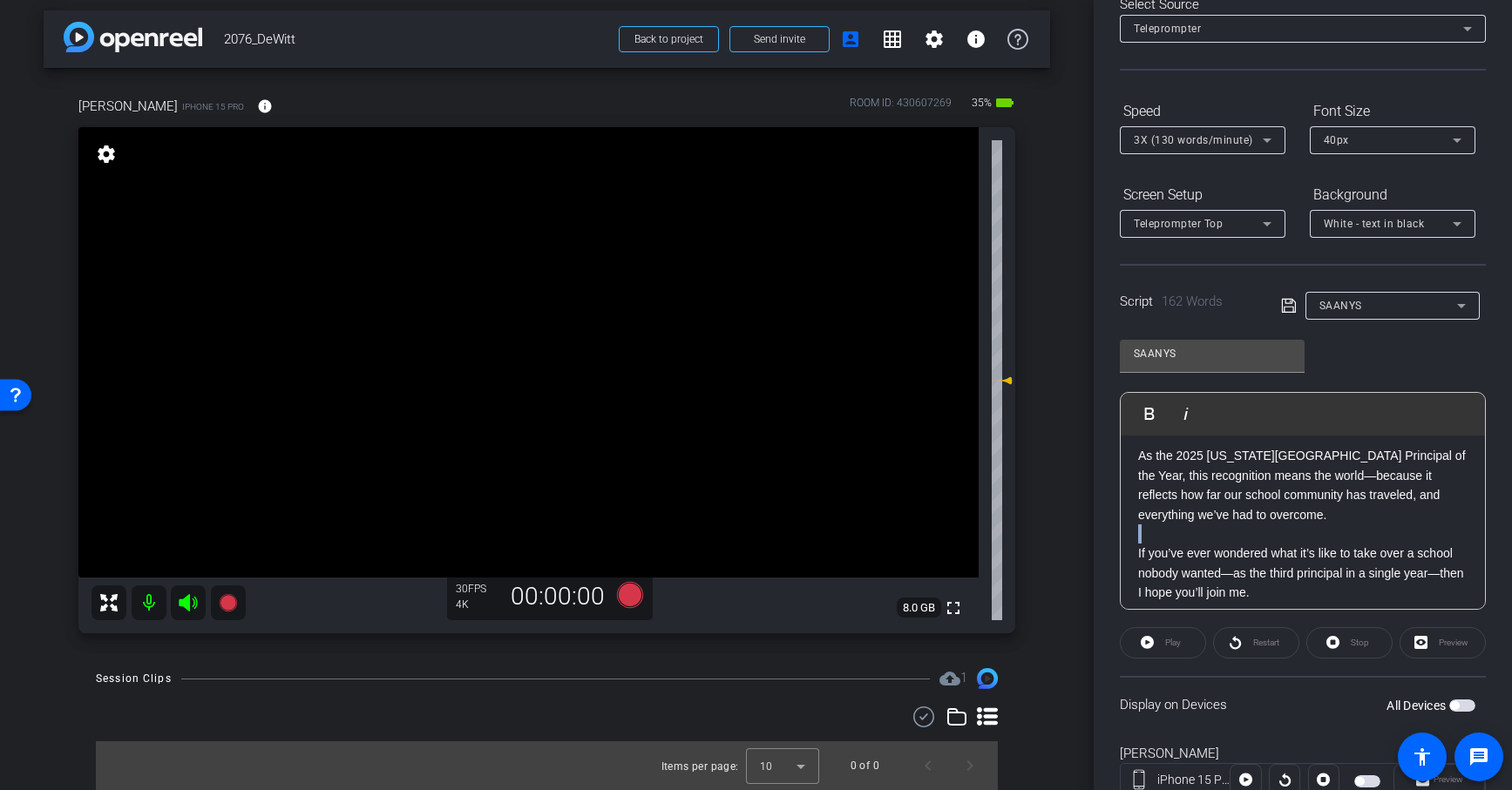
click at [1332, 525] on p at bounding box center [1302, 533] width 329 height 19
click at [1350, 475] on p "As the 2025 [US_STATE][GEOGRAPHIC_DATA] Principal of the Year, this recognition…" at bounding box center [1302, 486] width 329 height 79
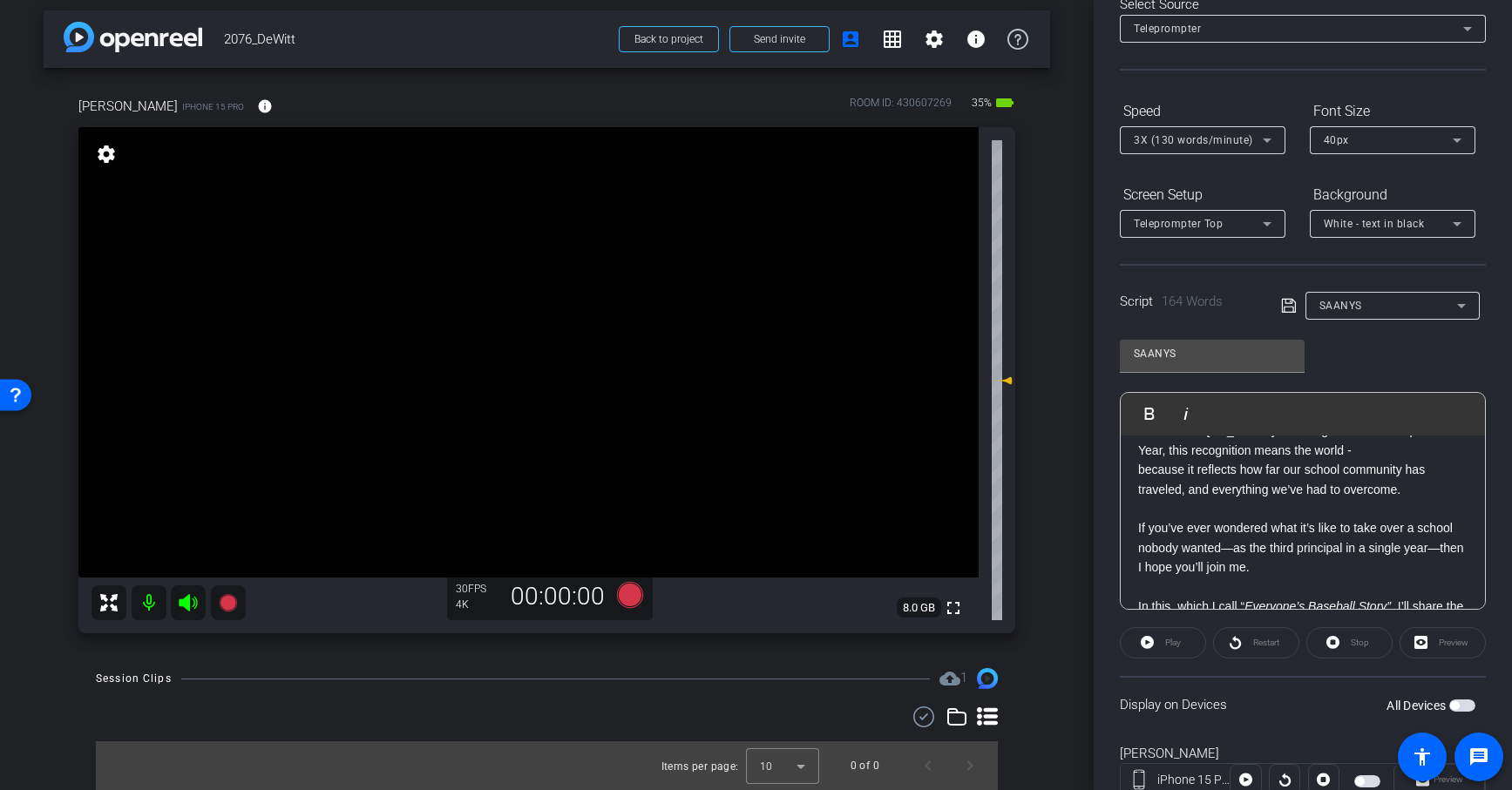
scroll to position [131, 0]
click at [1233, 540] on p "If you’ve ever wondered what it’s like to take over a school nobody wanted—as t…" at bounding box center [1302, 544] width 329 height 58
click at [1343, 567] on p "as the third principal in a single year—then I hope you’ll join me." at bounding box center [1302, 574] width 329 height 39
click at [1286, 314] on icon at bounding box center [1288, 305] width 16 height 21
click at [1249, 541] on p "If you’ve ever wondered what it’s like to take over a school nobody wanted" at bounding box center [1302, 535] width 329 height 39
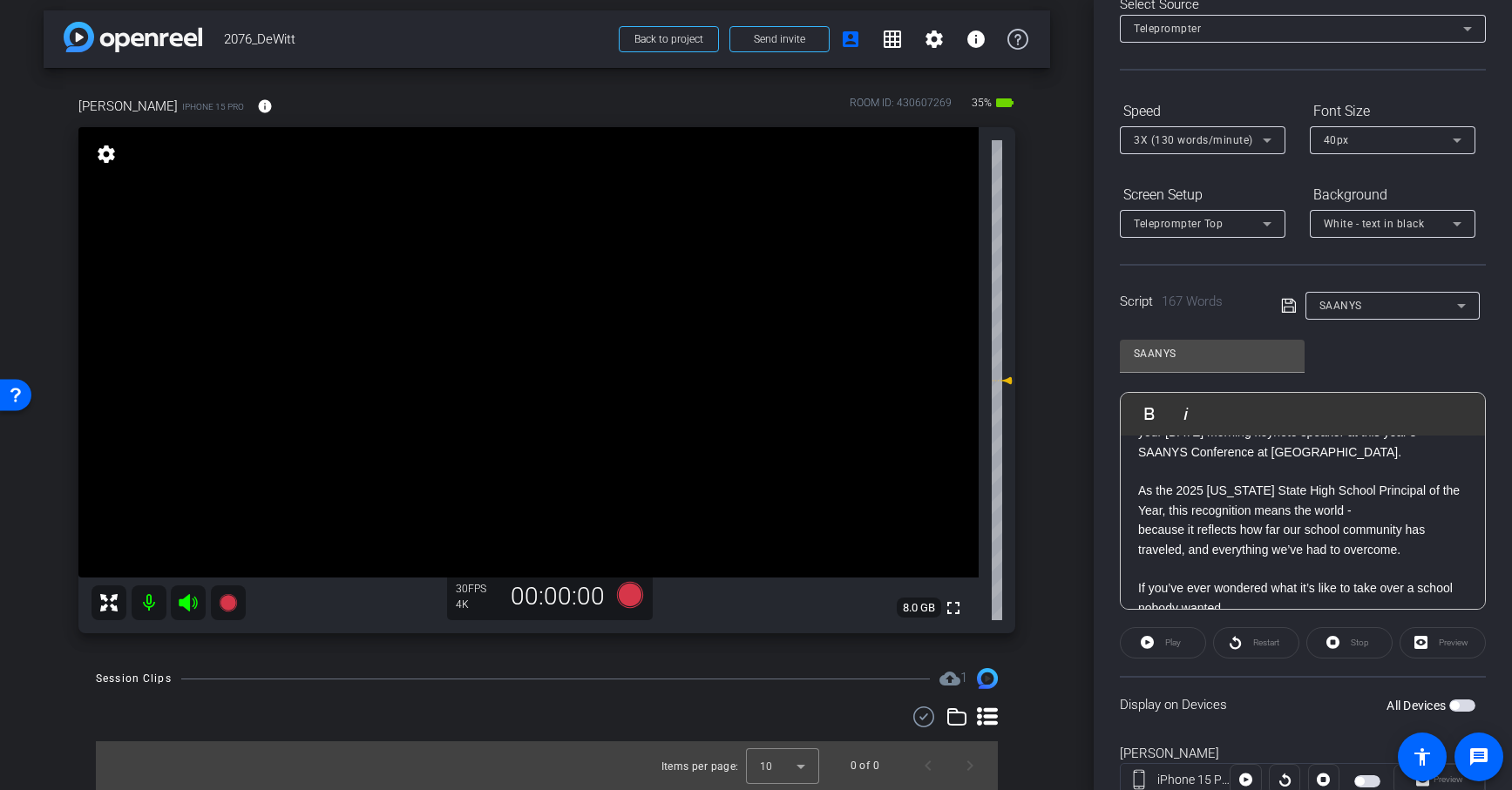
scroll to position [64, 0]
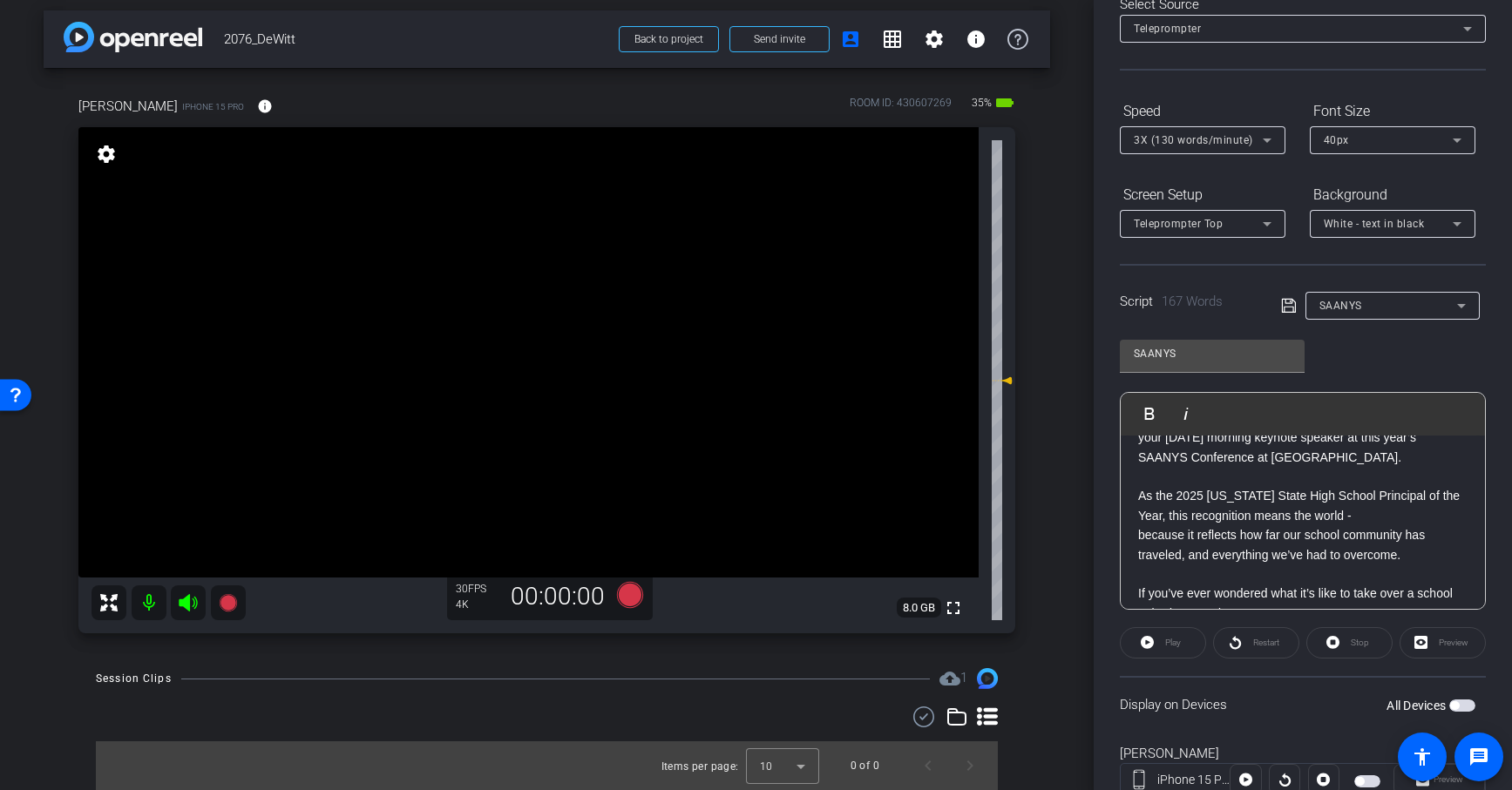
click at [1169, 517] on p "As the 2025 [US_STATE] State High School Principal of the Year, this recognitio…" at bounding box center [1302, 505] width 329 height 39
click at [1354, 518] on p "As the 2025 [US_STATE] State High School Principal of the Year, this recognitio…" at bounding box center [1302, 505] width 329 height 39
click at [1289, 299] on icon at bounding box center [1287, 305] width 14 height 14
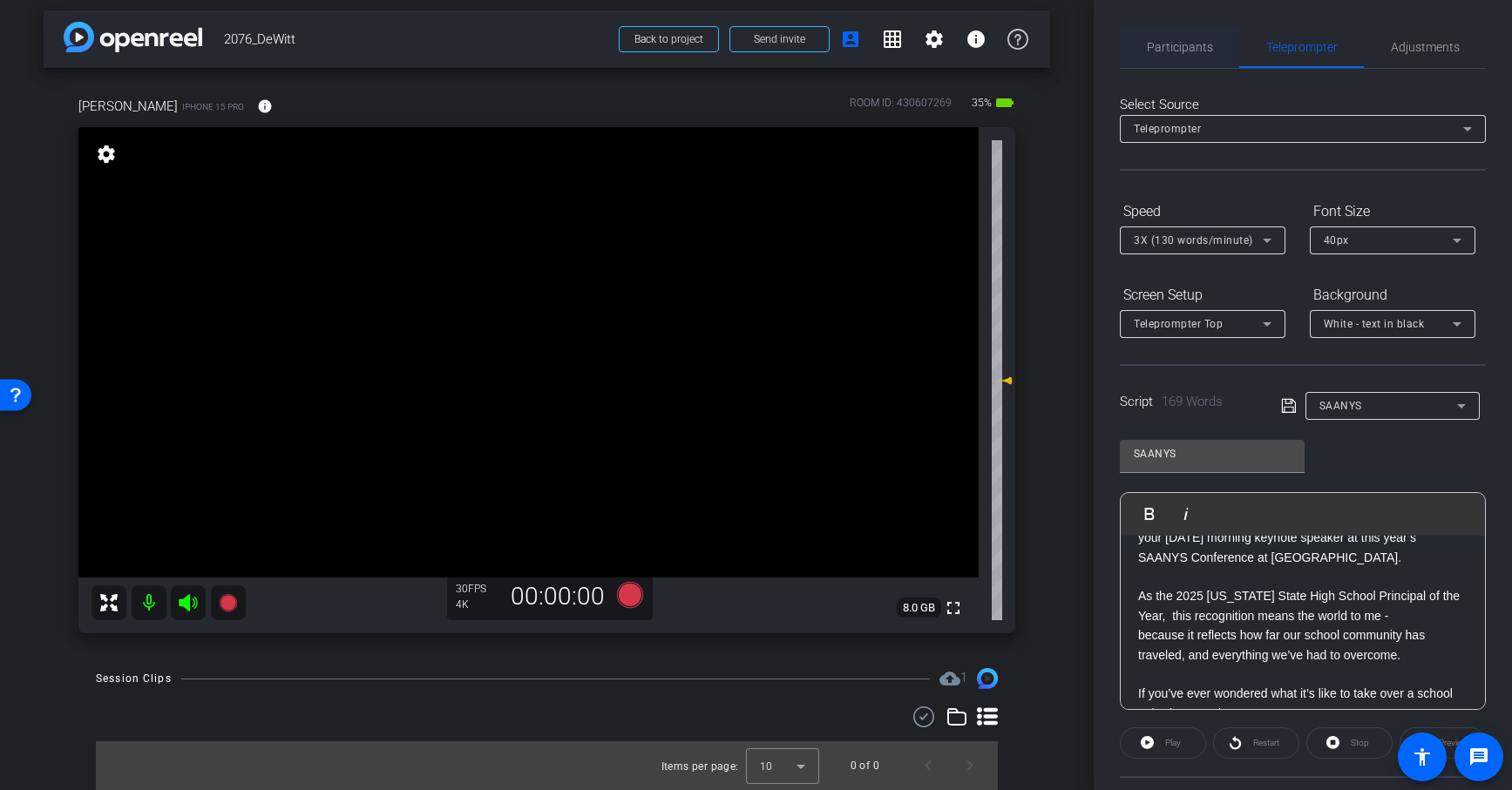
click at [1182, 45] on span "Participants" at bounding box center [1179, 47] width 66 height 12
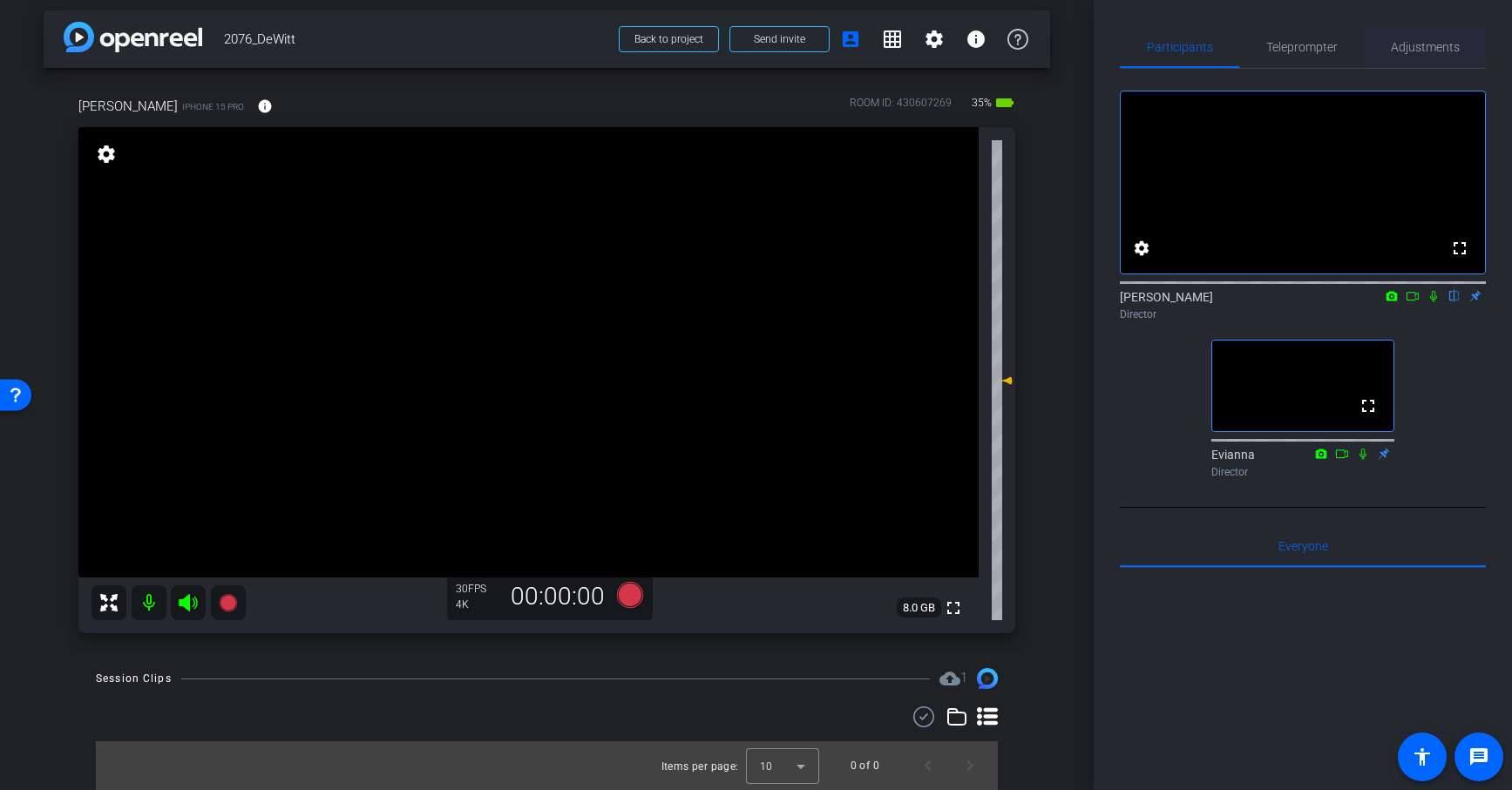
click at [1431, 43] on span "Adjustments" at bounding box center [1425, 47] width 69 height 12
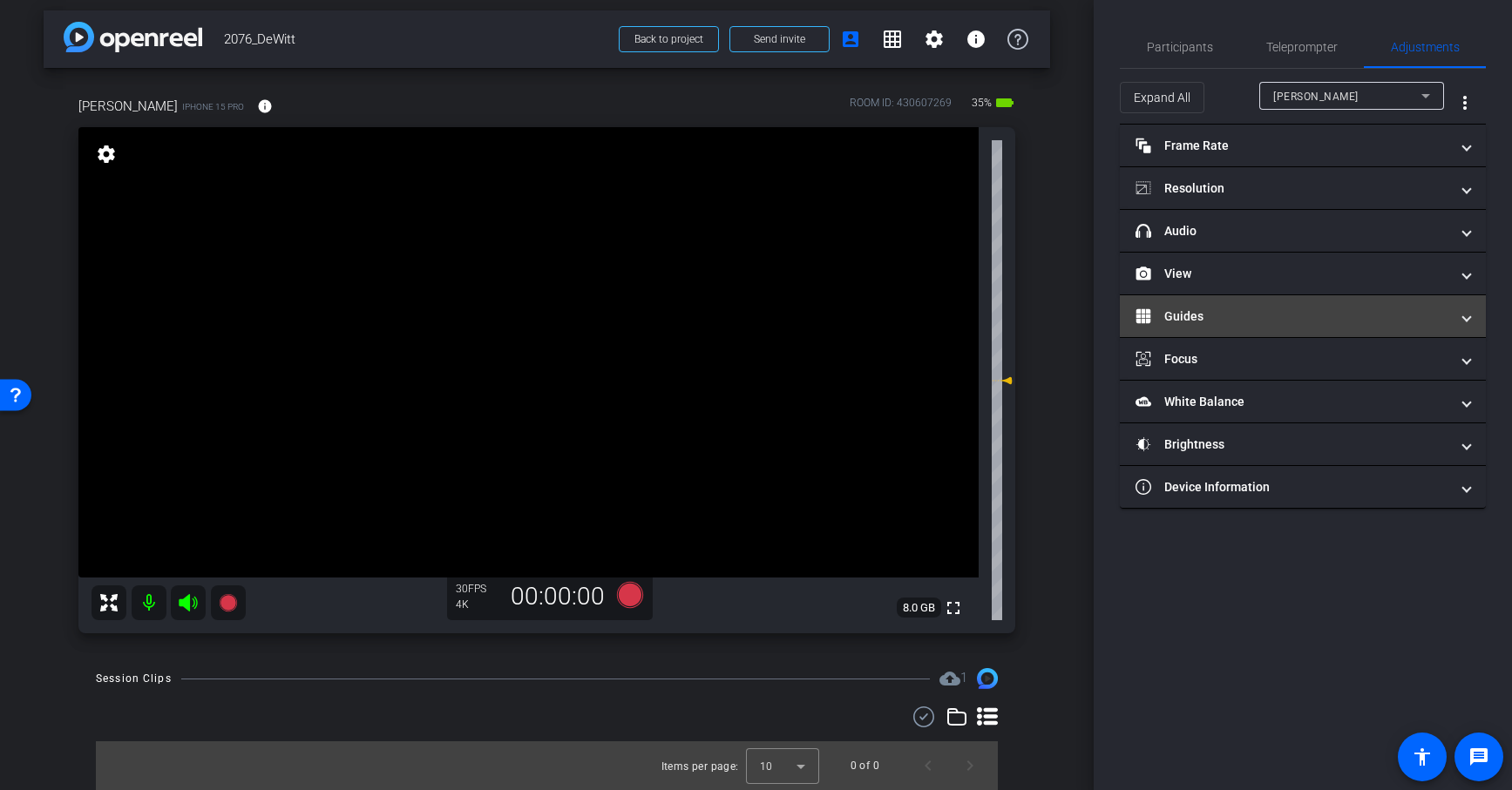
click at [1260, 318] on mat-panel-title "Guides" at bounding box center [1292, 316] width 313 height 19
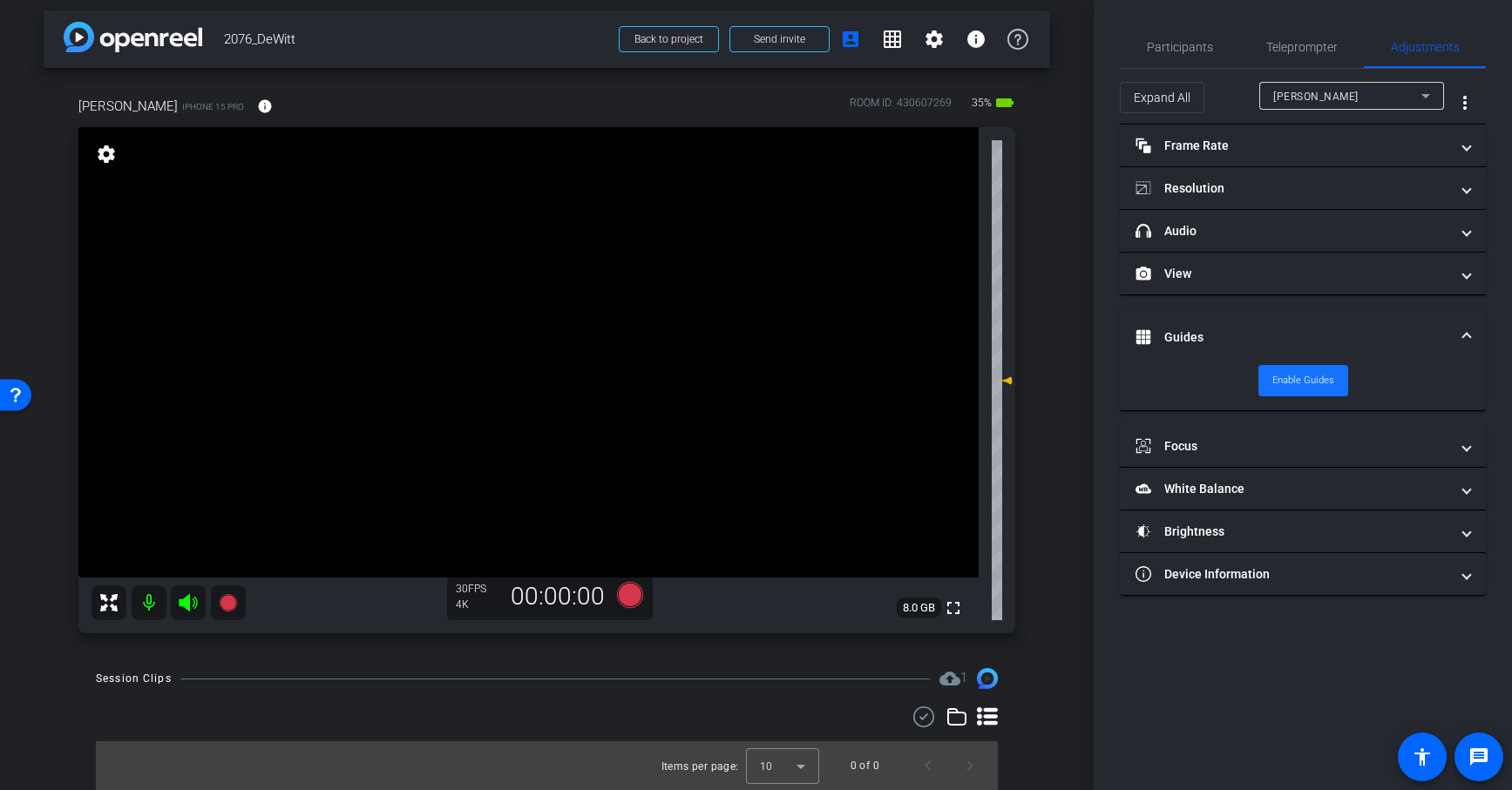
click at [1300, 383] on span "Enable Guides" at bounding box center [1302, 380] width 62 height 27
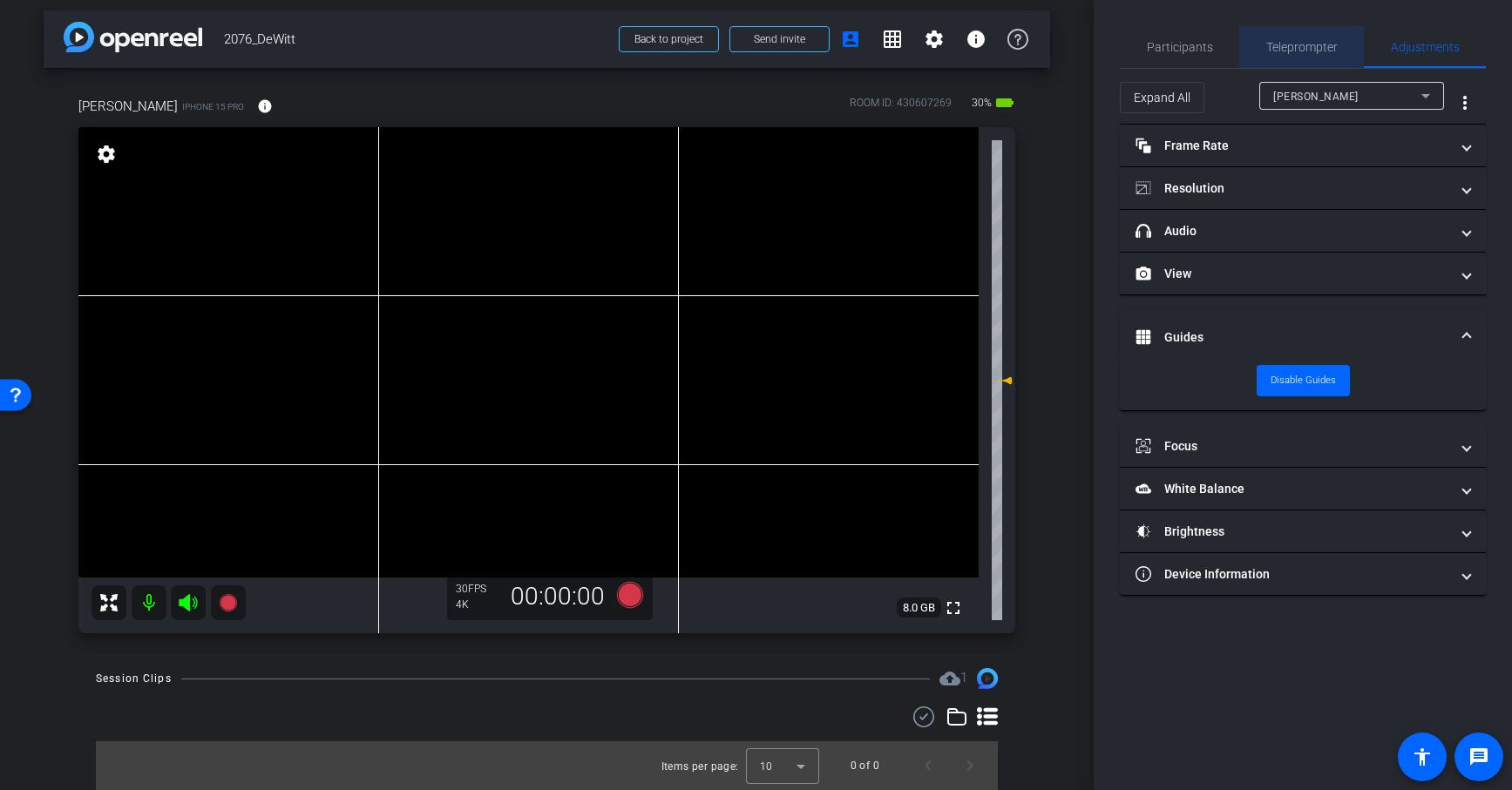
click at [1305, 58] on span "Teleprompter" at bounding box center [1301, 47] width 71 height 41
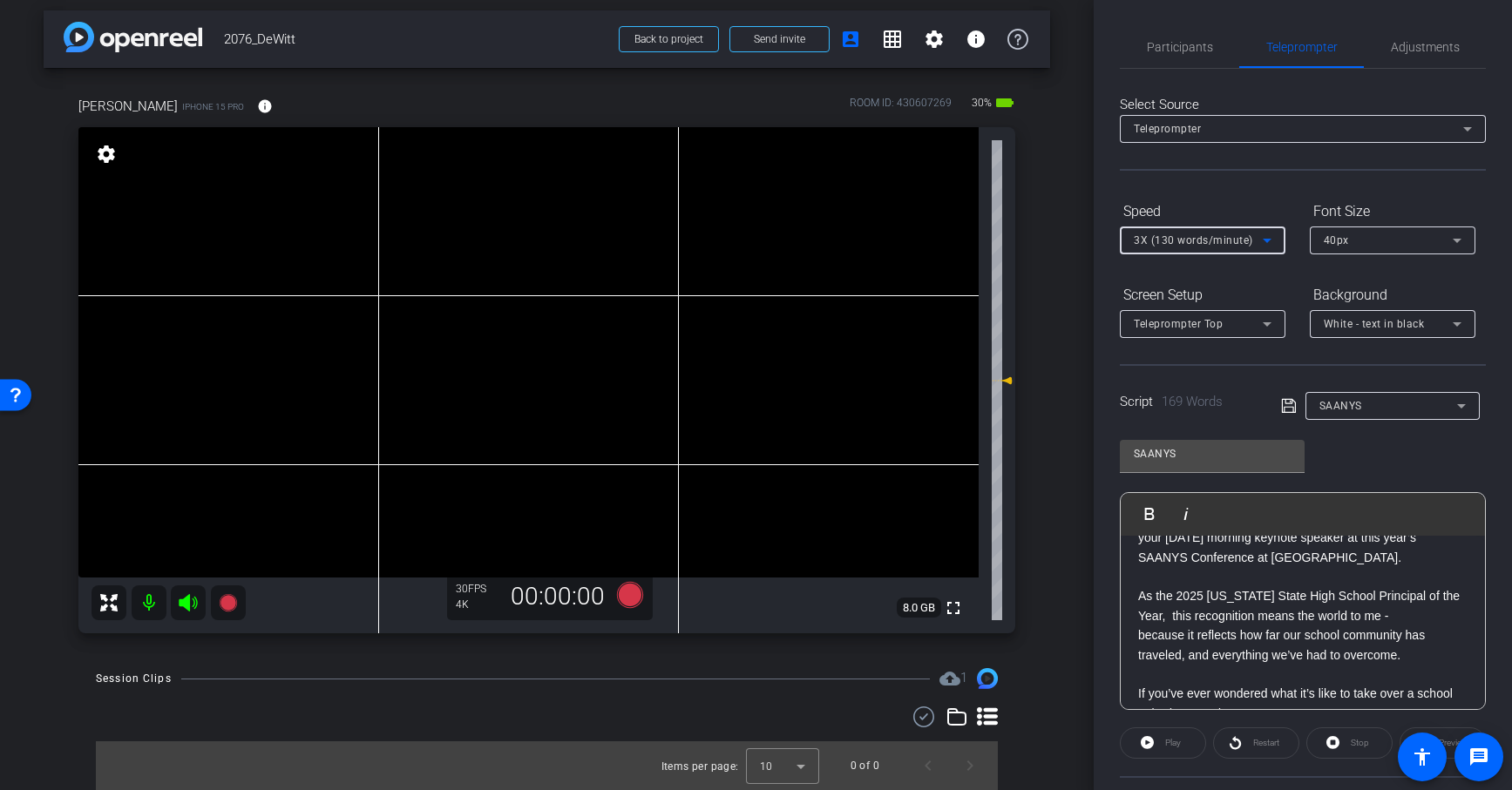
click at [1269, 241] on icon at bounding box center [1267, 239] width 21 height 21
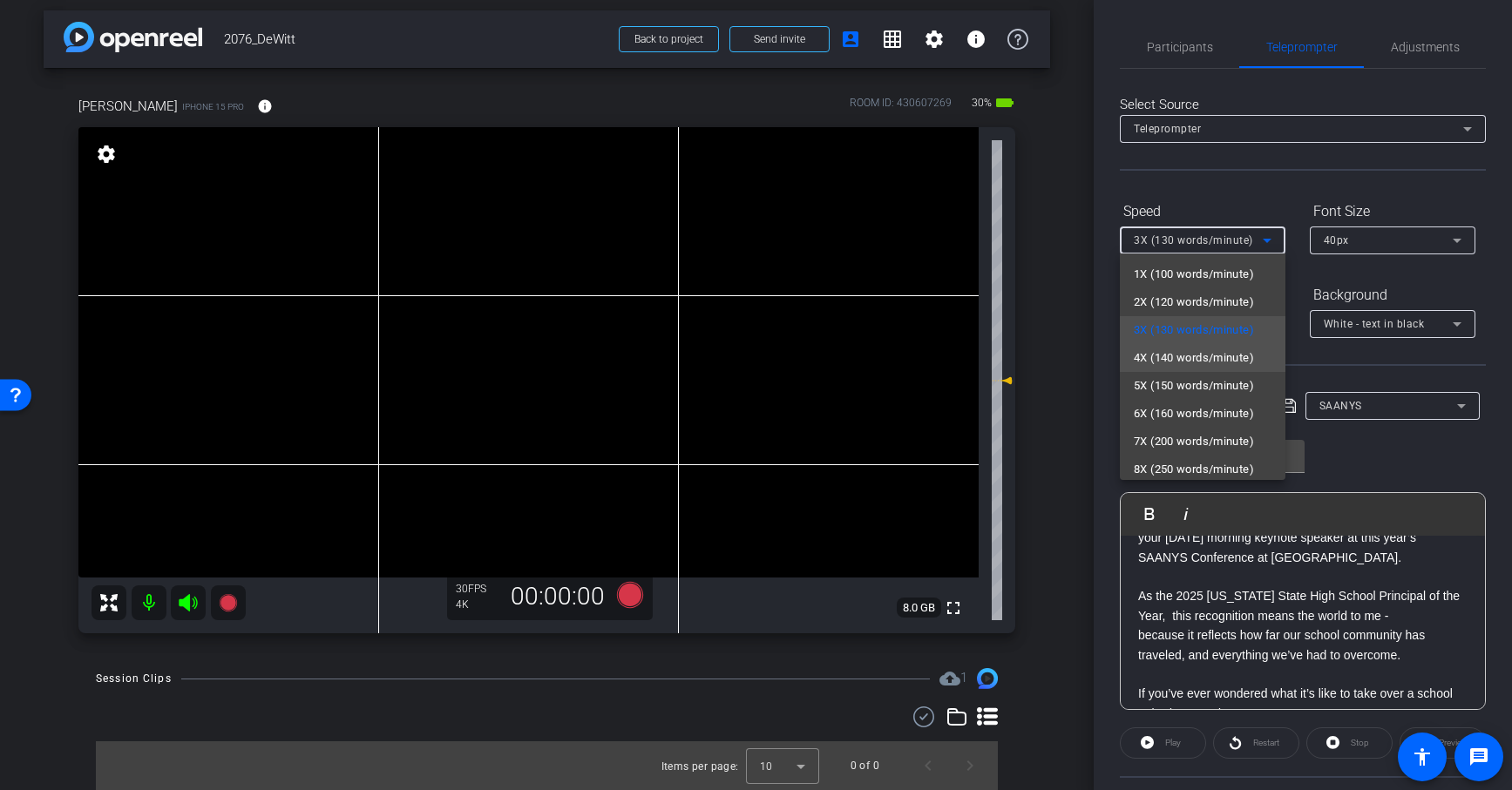
click at [1227, 351] on span "4X (140 words/minute)" at bounding box center [1194, 358] width 120 height 21
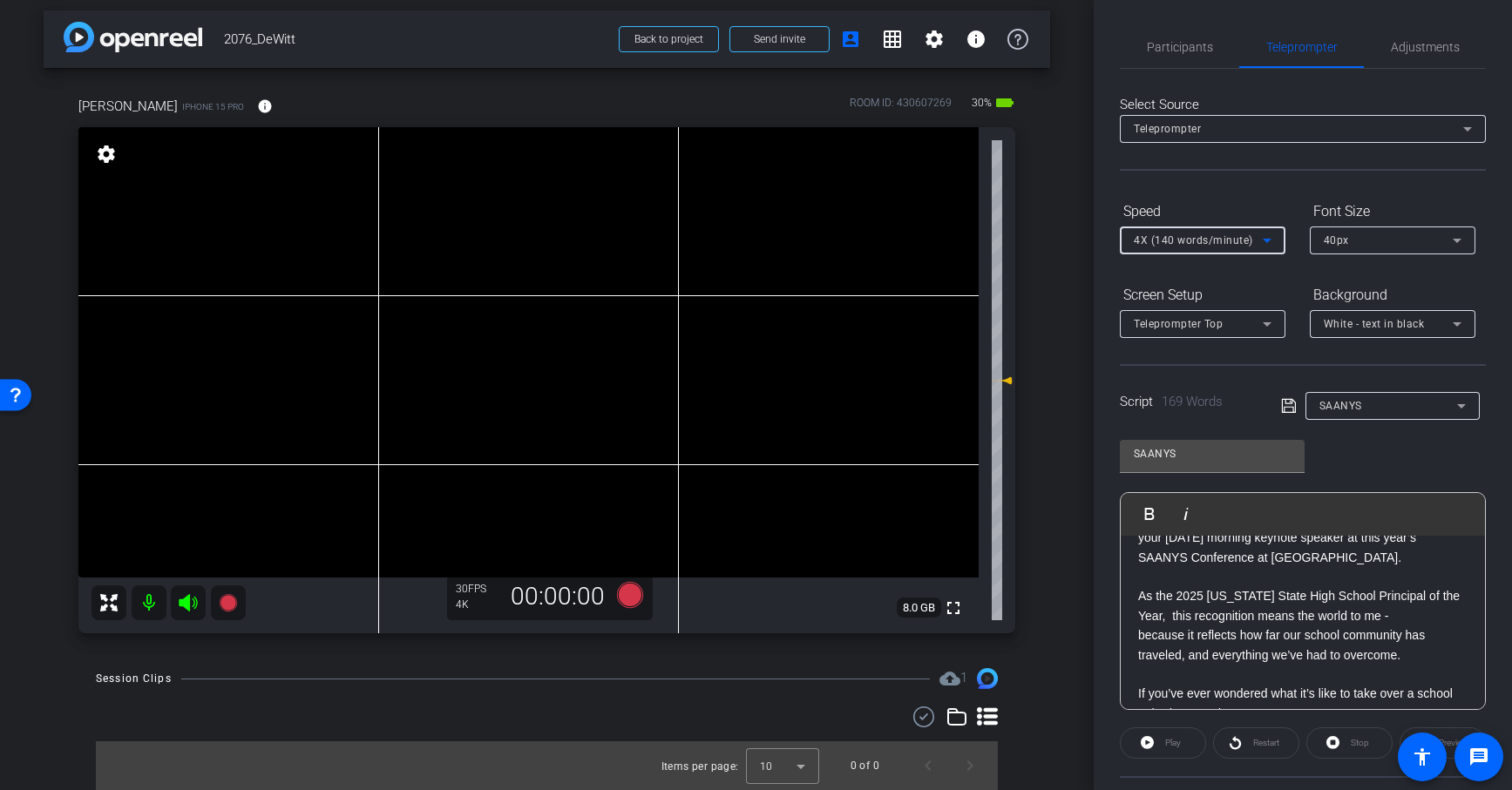
click at [1256, 608] on p "As the 2025 [US_STATE] State High School Principal of the Year, this recognitio…" at bounding box center [1302, 606] width 329 height 39
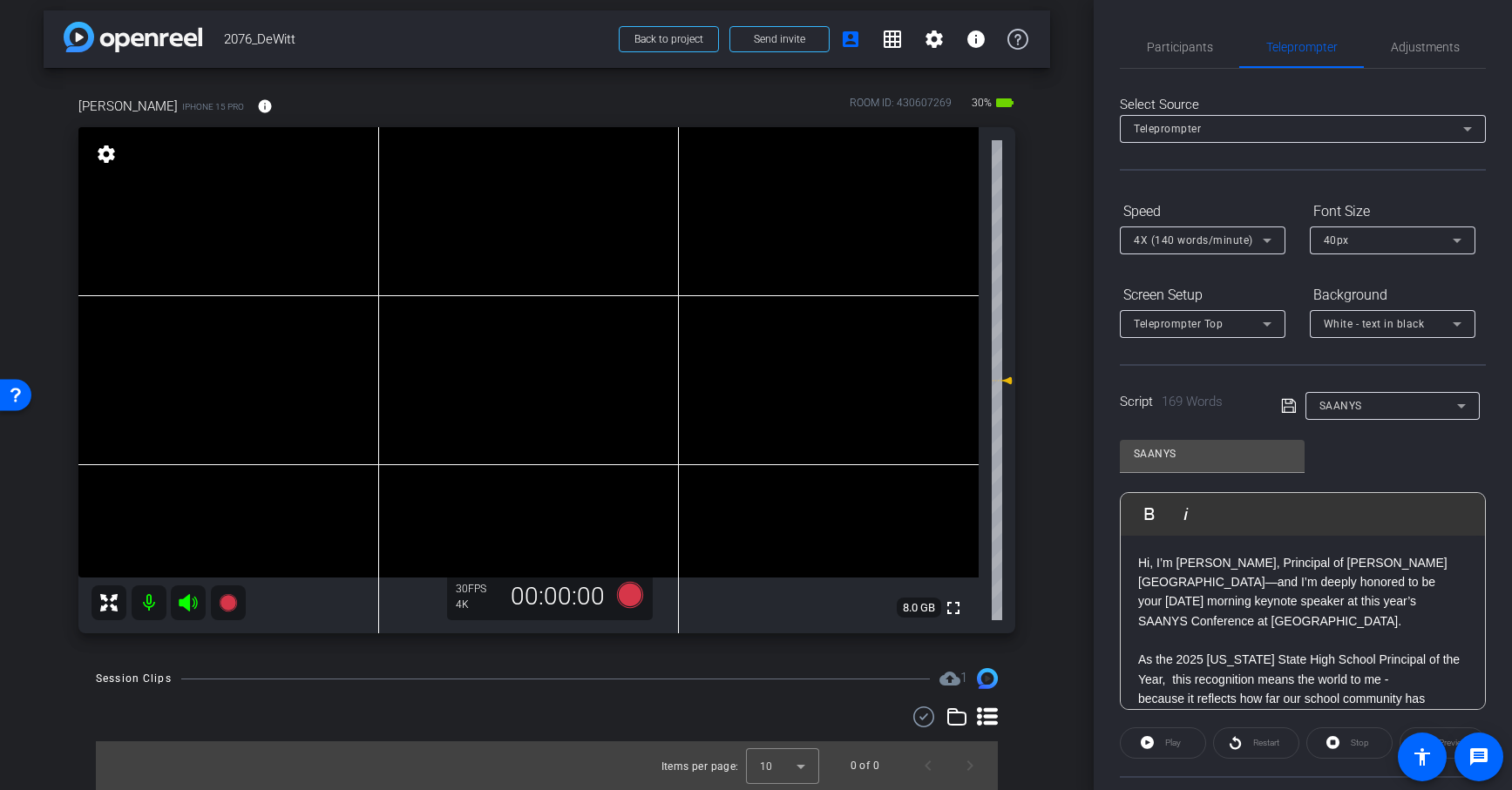
click at [1290, 408] on icon at bounding box center [1288, 405] width 16 height 21
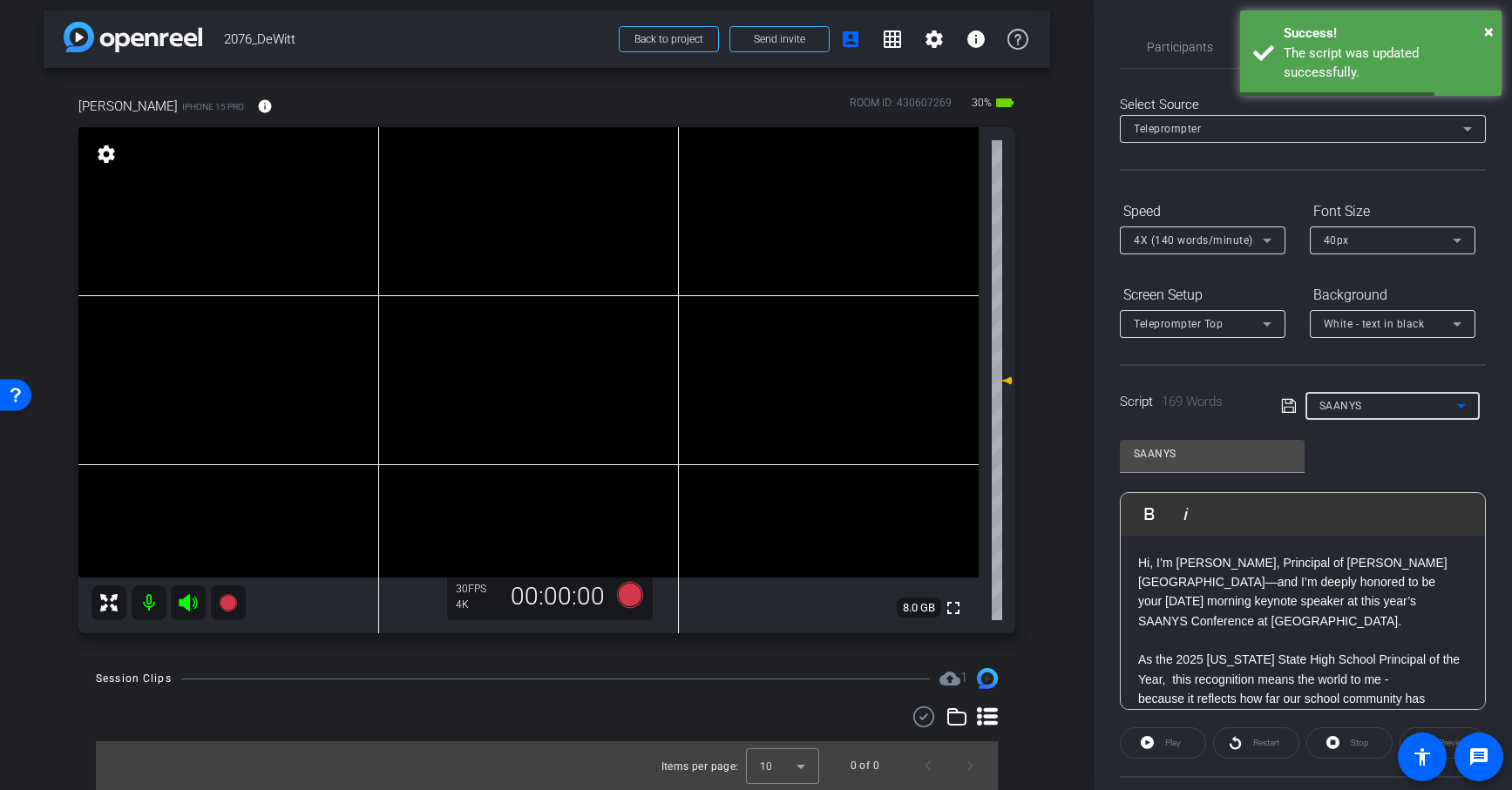
click at [1344, 410] on span "SAANYS" at bounding box center [1340, 406] width 42 height 12
click at [1336, 464] on span "ALAS NPOY" at bounding box center [1349, 467] width 62 height 21
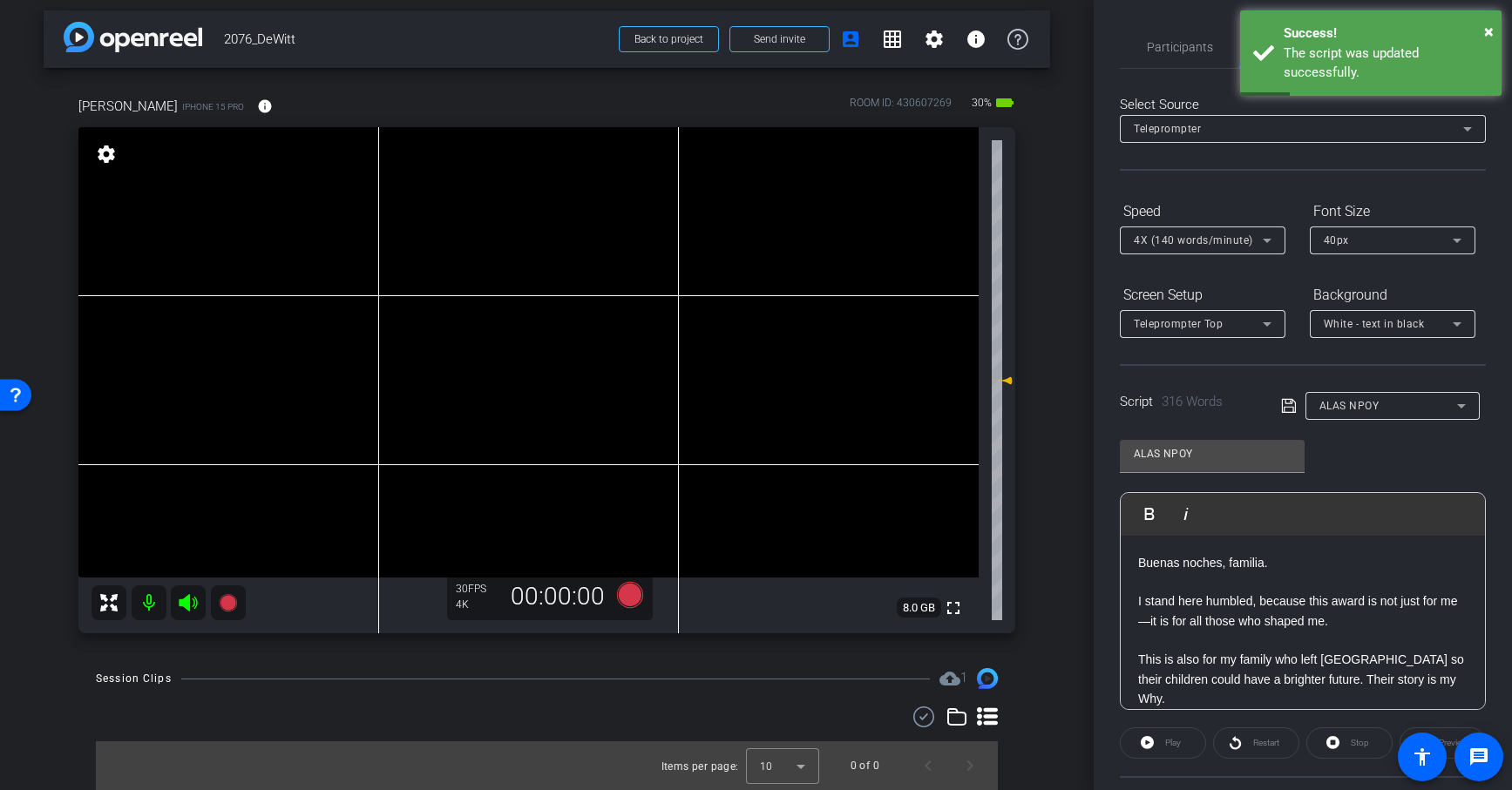
click at [1291, 404] on icon at bounding box center [1288, 405] width 16 height 21
click at [1340, 406] on span "ALAS NPOY" at bounding box center [1348, 406] width 60 height 12
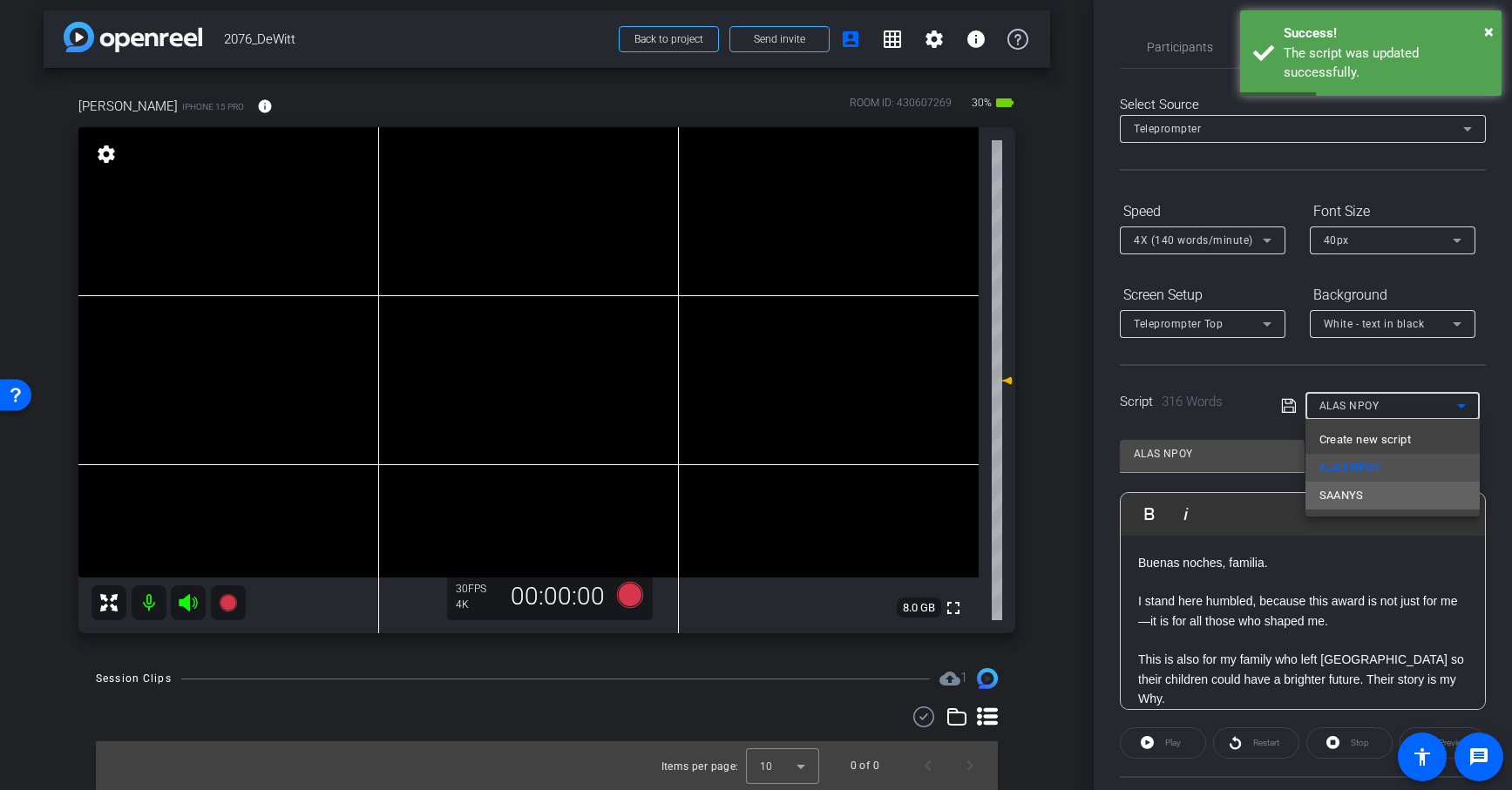
click at [1340, 491] on span "SAANYS" at bounding box center [1340, 494] width 44 height 21
type input "SAANYS"
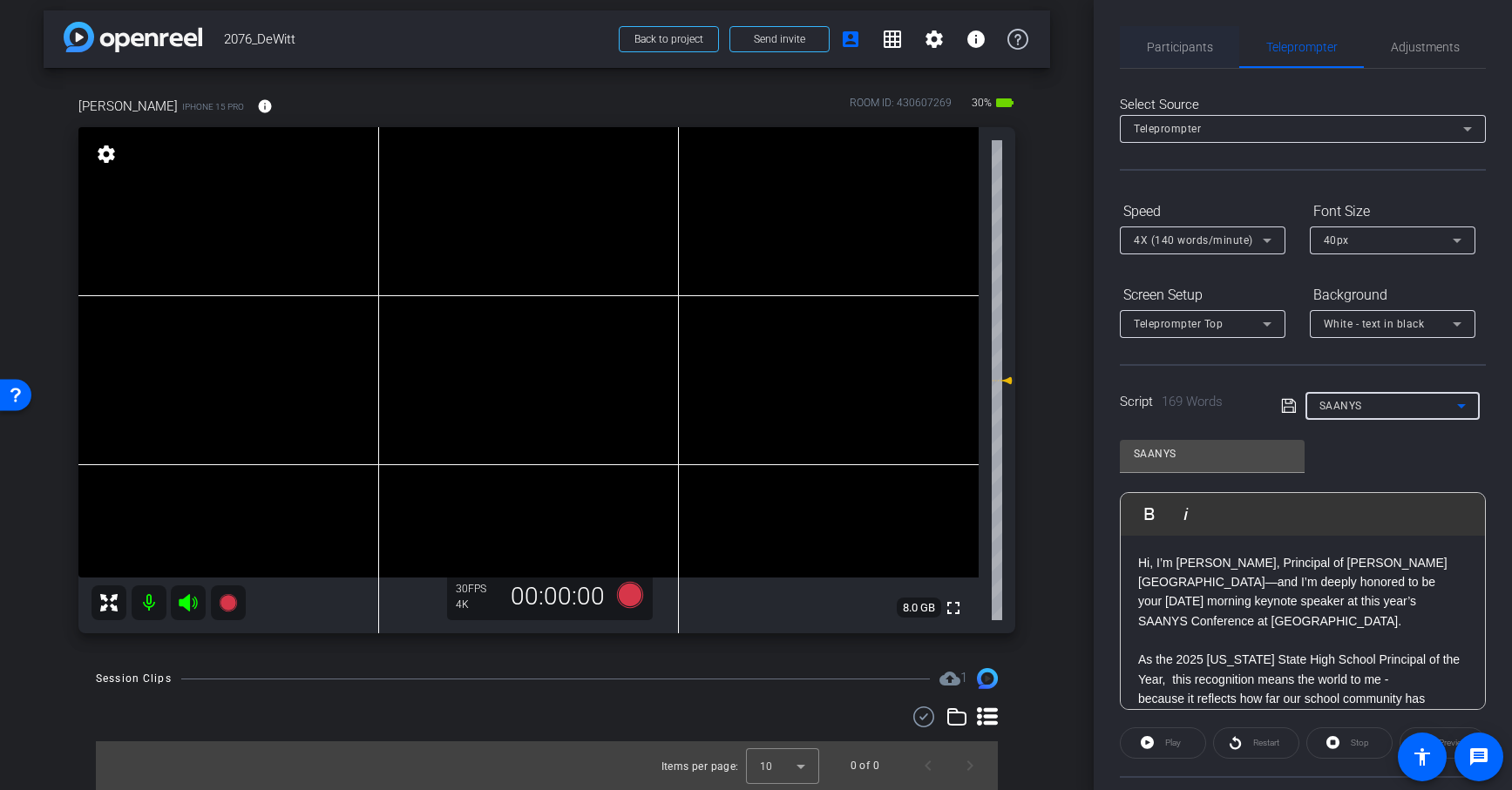
click at [1190, 35] on span "Participants" at bounding box center [1179, 47] width 66 height 41
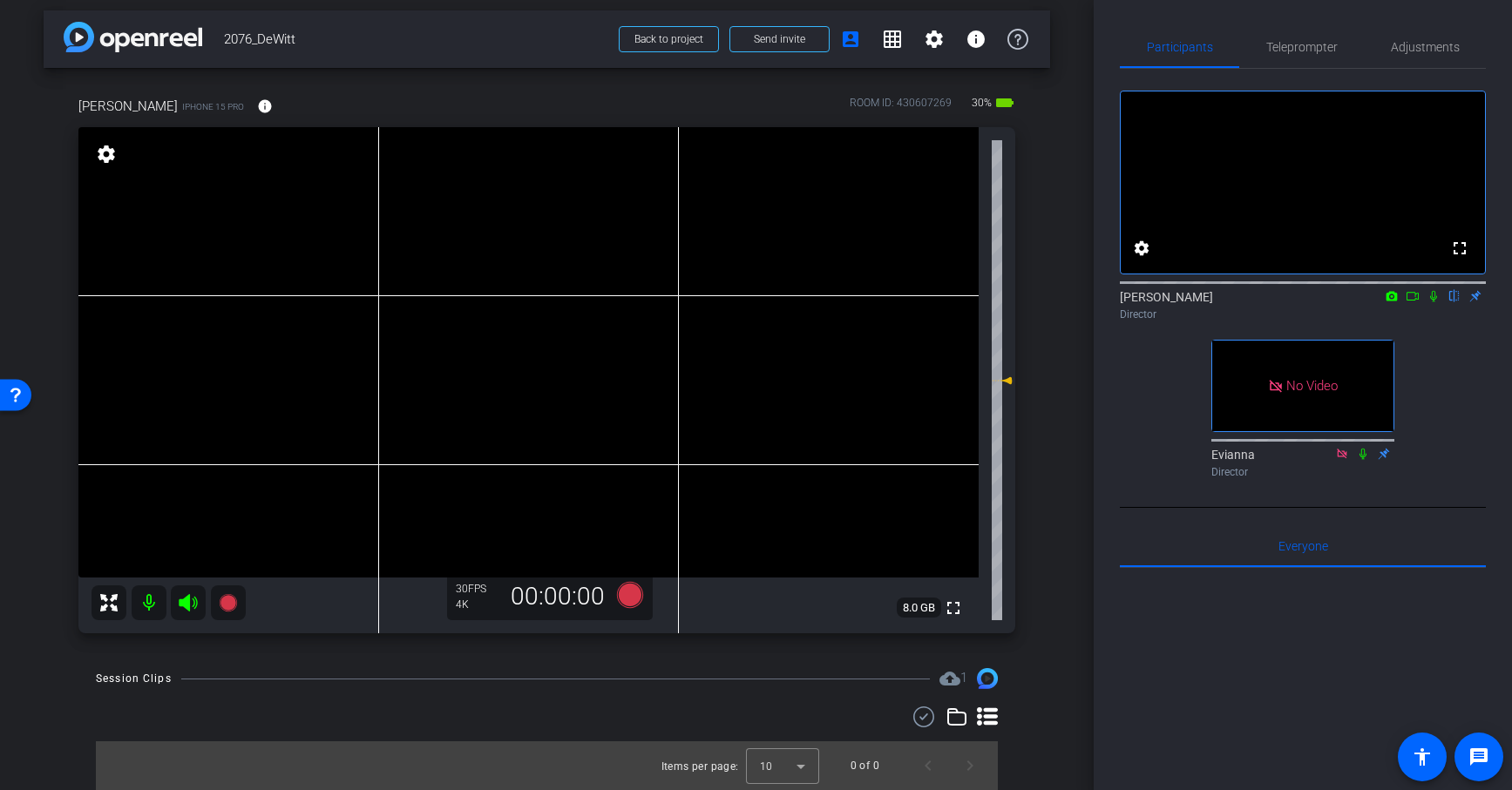
click at [522, 342] on video at bounding box center [528, 352] width 900 height 450
click at [522, 342] on div at bounding box center [522, 342] width 43 height 43
click at [1310, 49] on span "Teleprompter" at bounding box center [1301, 47] width 71 height 12
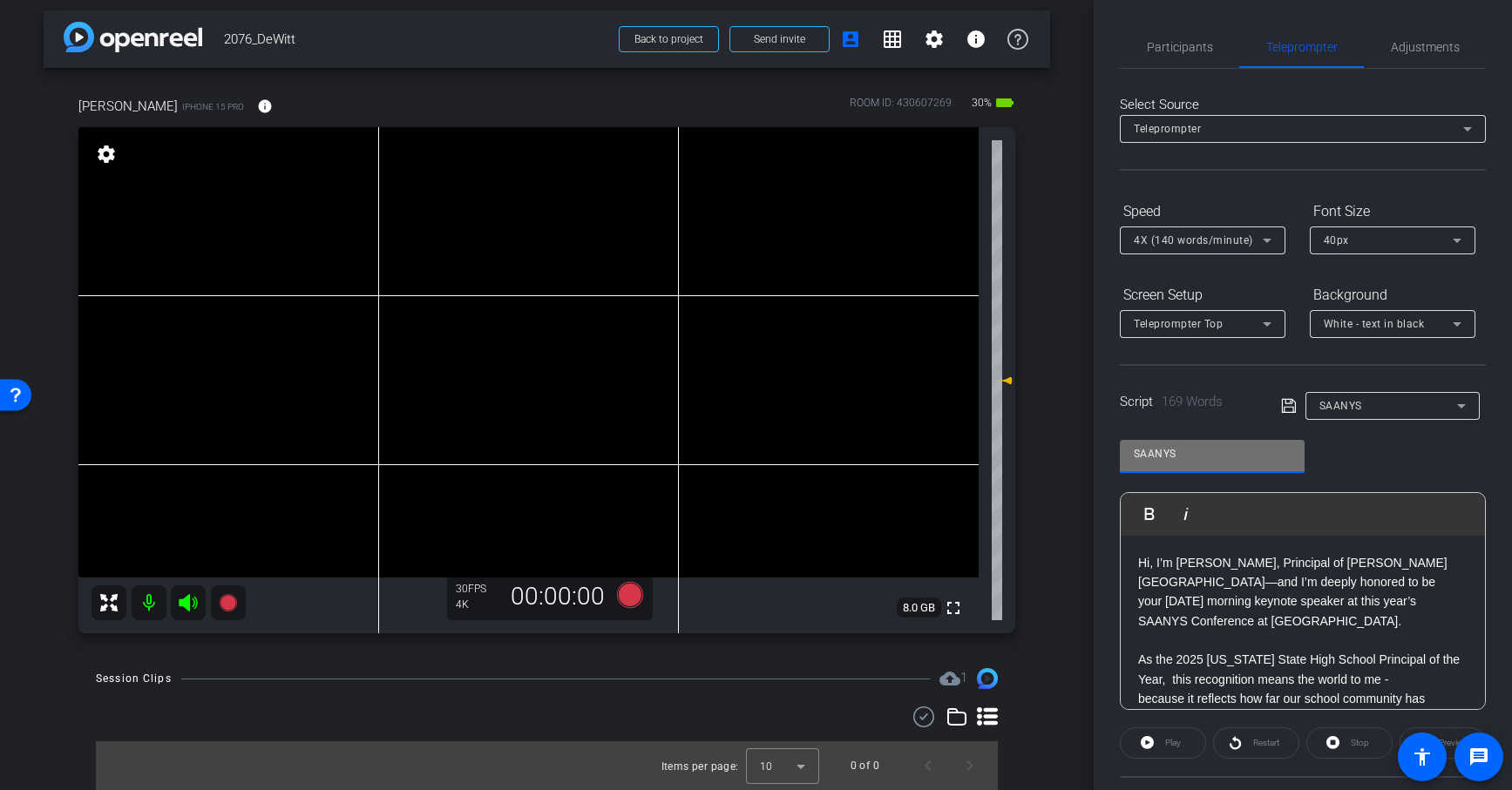
click at [1189, 456] on input "SAANYS" at bounding box center [1211, 453] width 157 height 21
drag, startPoint x: 1189, startPoint y: 456, endPoint x: 1069, endPoint y: 456, distance: 120.0
click at [1069, 456] on div "arrow_back 2076_DeWitt Back to project Send invite account_box grid_on settings…" at bounding box center [756, 395] width 1512 height 790
click at [1346, 235] on span "40px" at bounding box center [1337, 240] width 26 height 12
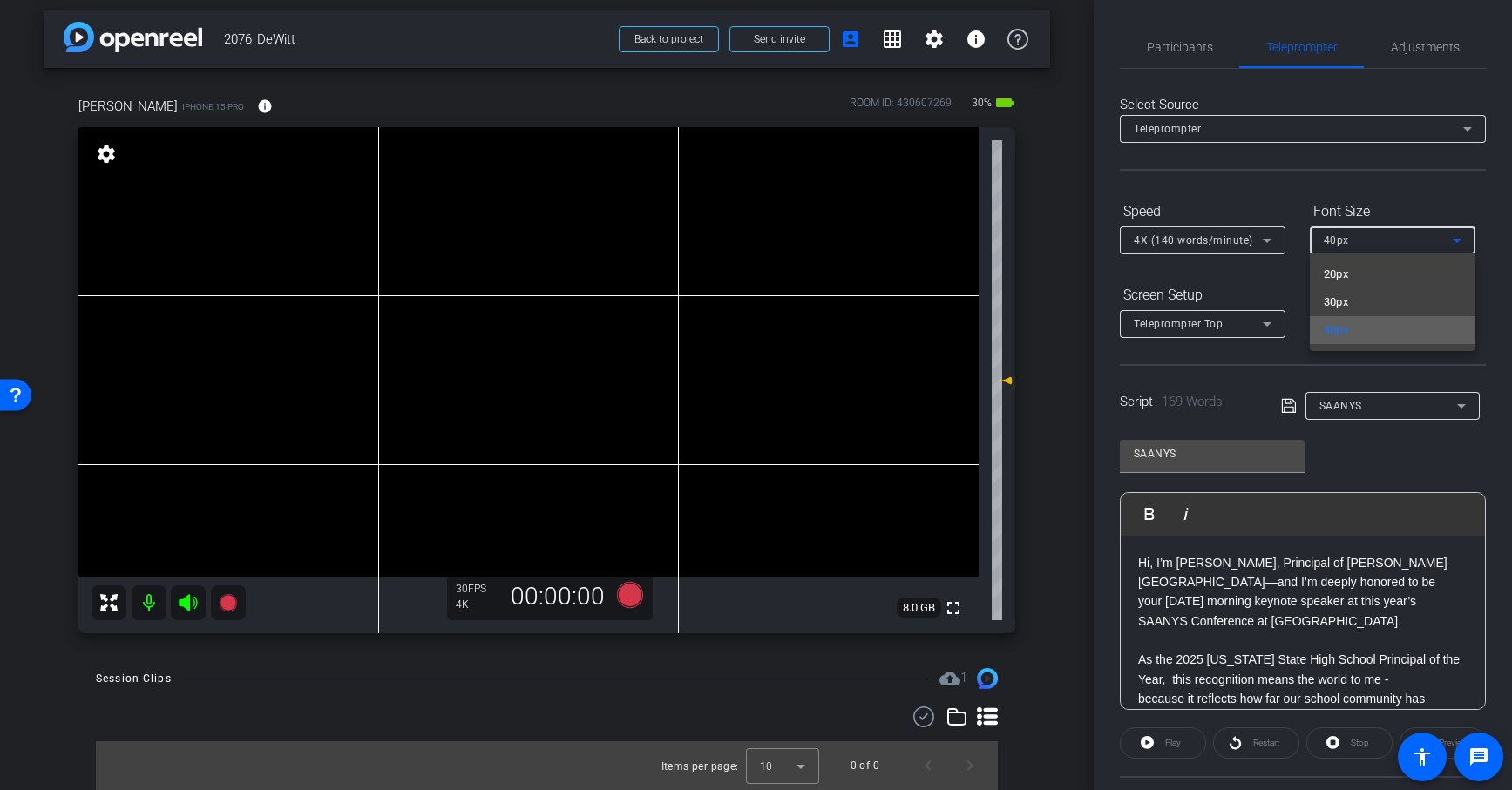
click at [1332, 322] on span "40px" at bounding box center [1337, 329] width 26 height 21
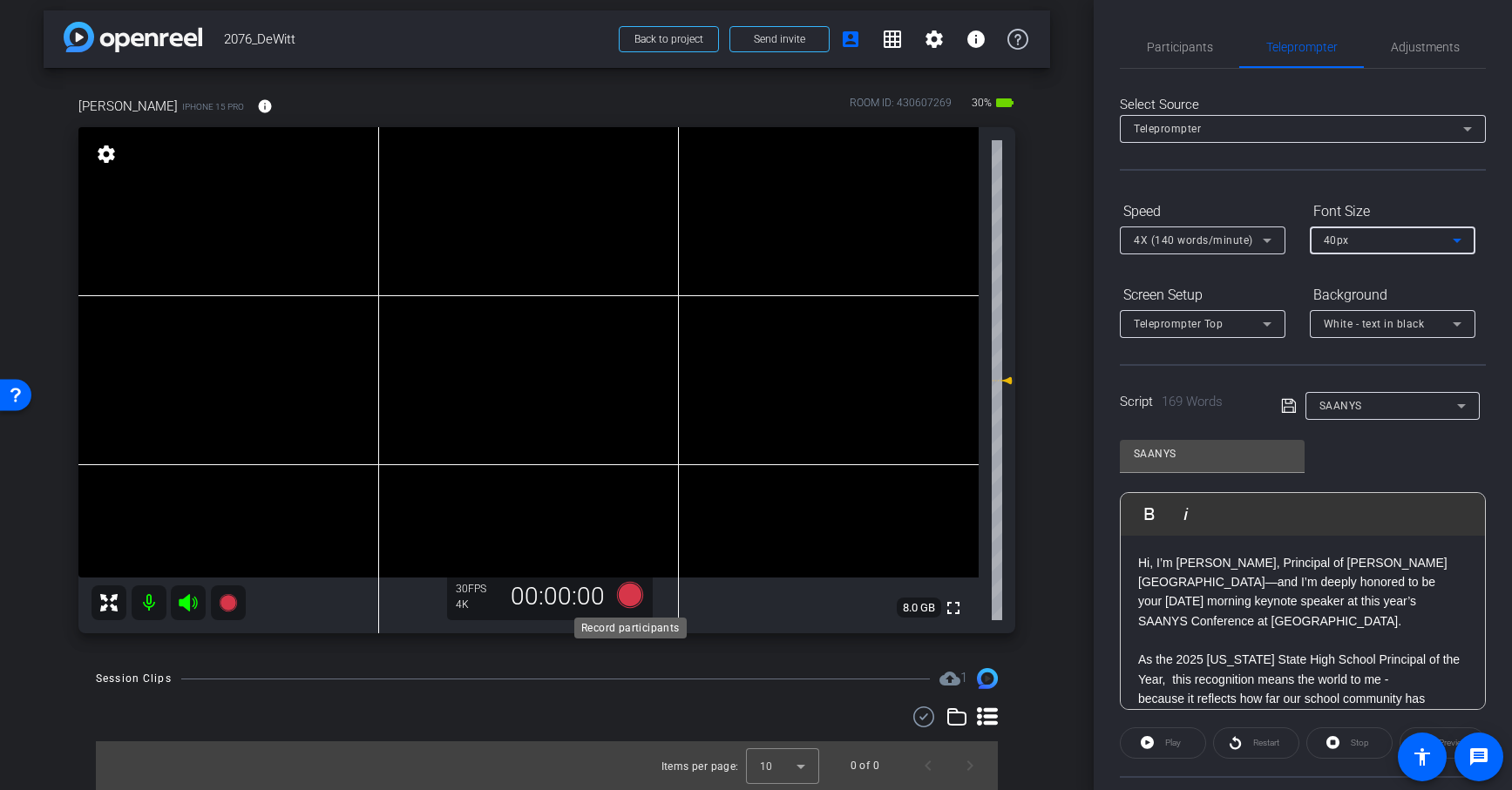
click at [627, 593] on icon at bounding box center [629, 594] width 27 height 27
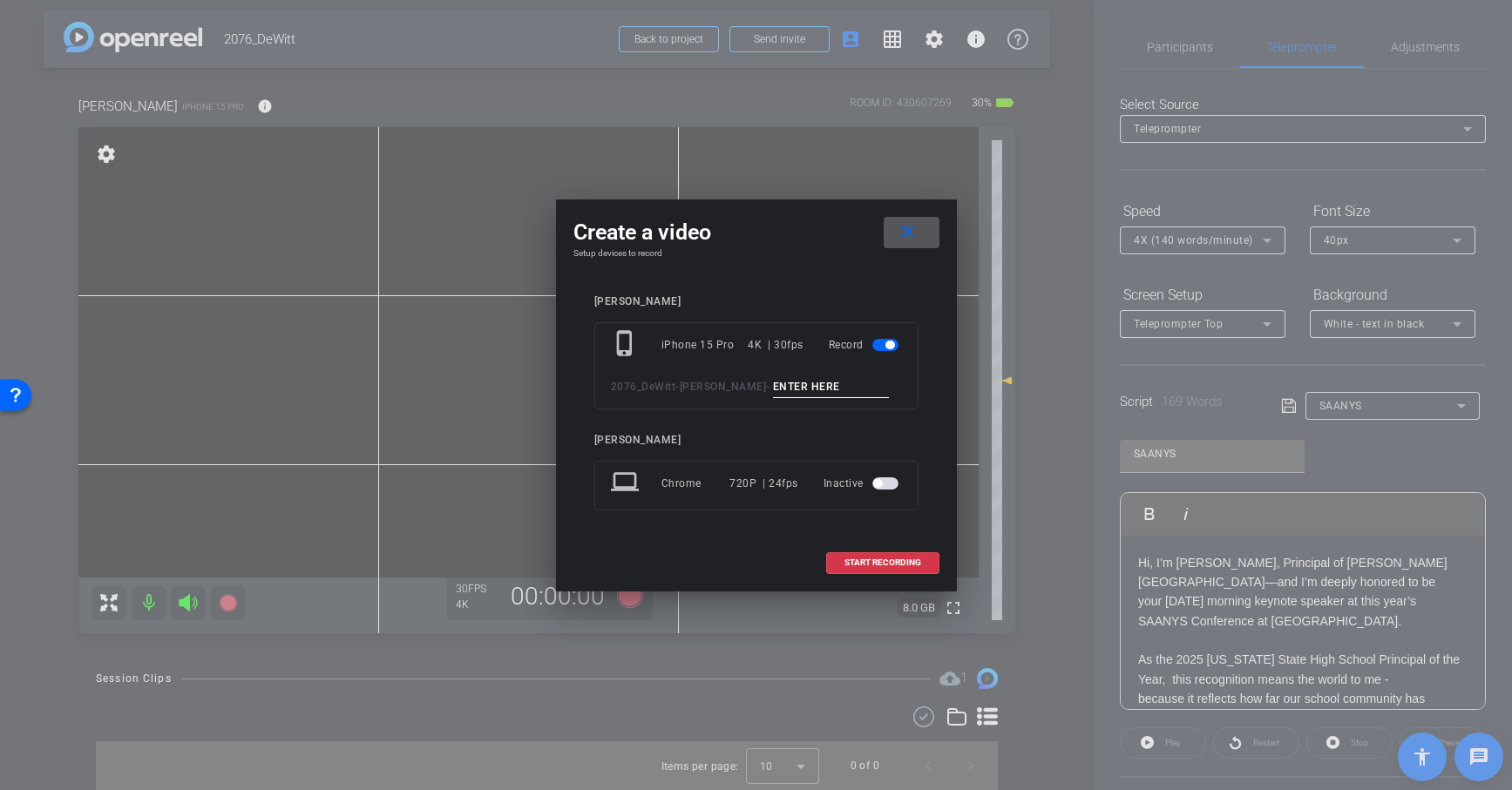
click at [798, 381] on input at bounding box center [831, 387] width 116 height 22
paste input "SAANYS"
type input "SAANYS 1"
click at [890, 559] on span "START RECORDING" at bounding box center [882, 562] width 77 height 9
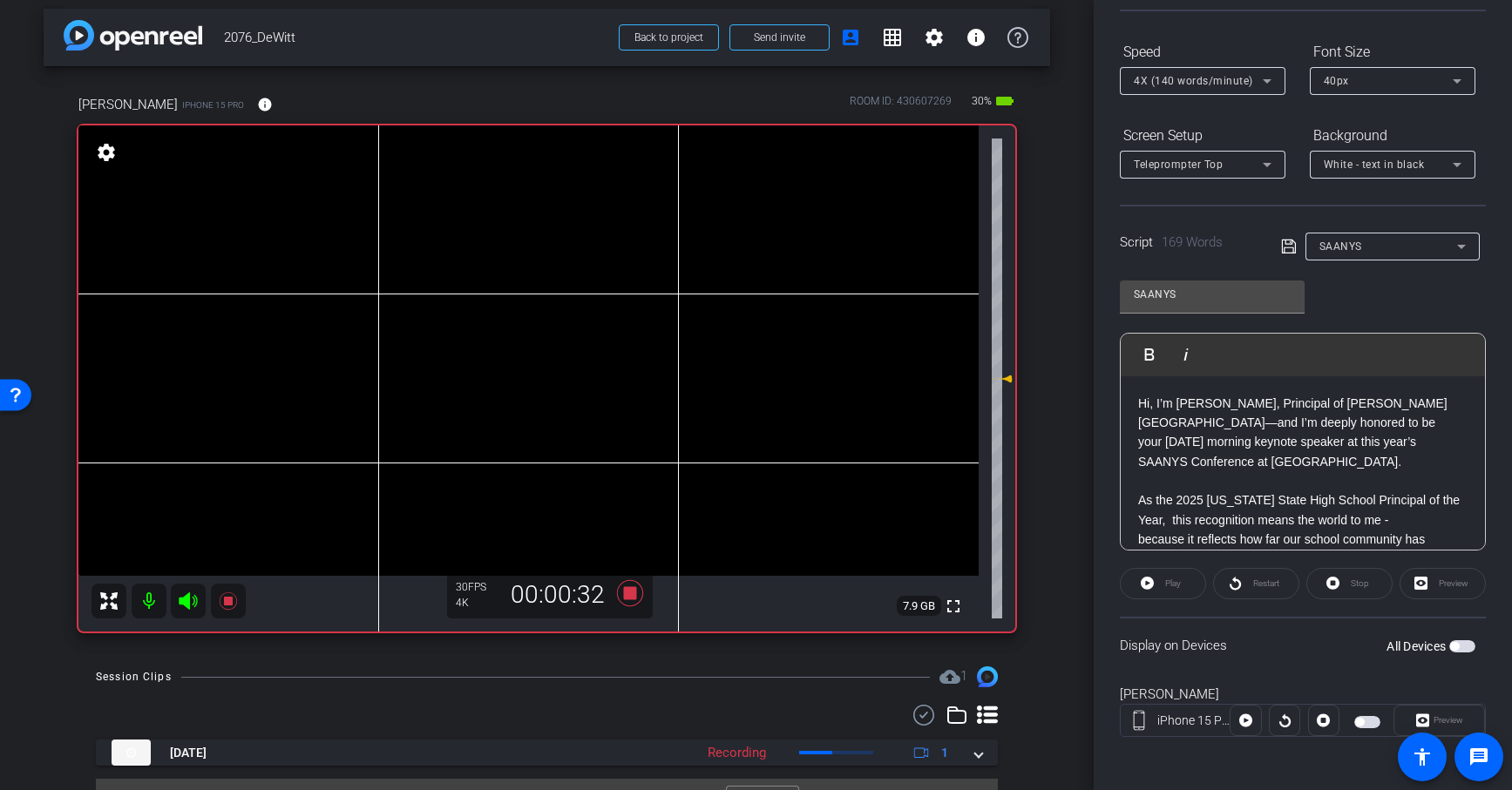
click at [1369, 671] on span "button" at bounding box center [1367, 722] width 27 height 12
click at [1247, 671] on icon at bounding box center [1245, 720] width 13 height 13
click at [1340, 583] on span at bounding box center [1349, 583] width 85 height 41
click at [1237, 480] on p at bounding box center [1302, 480] width 329 height 19
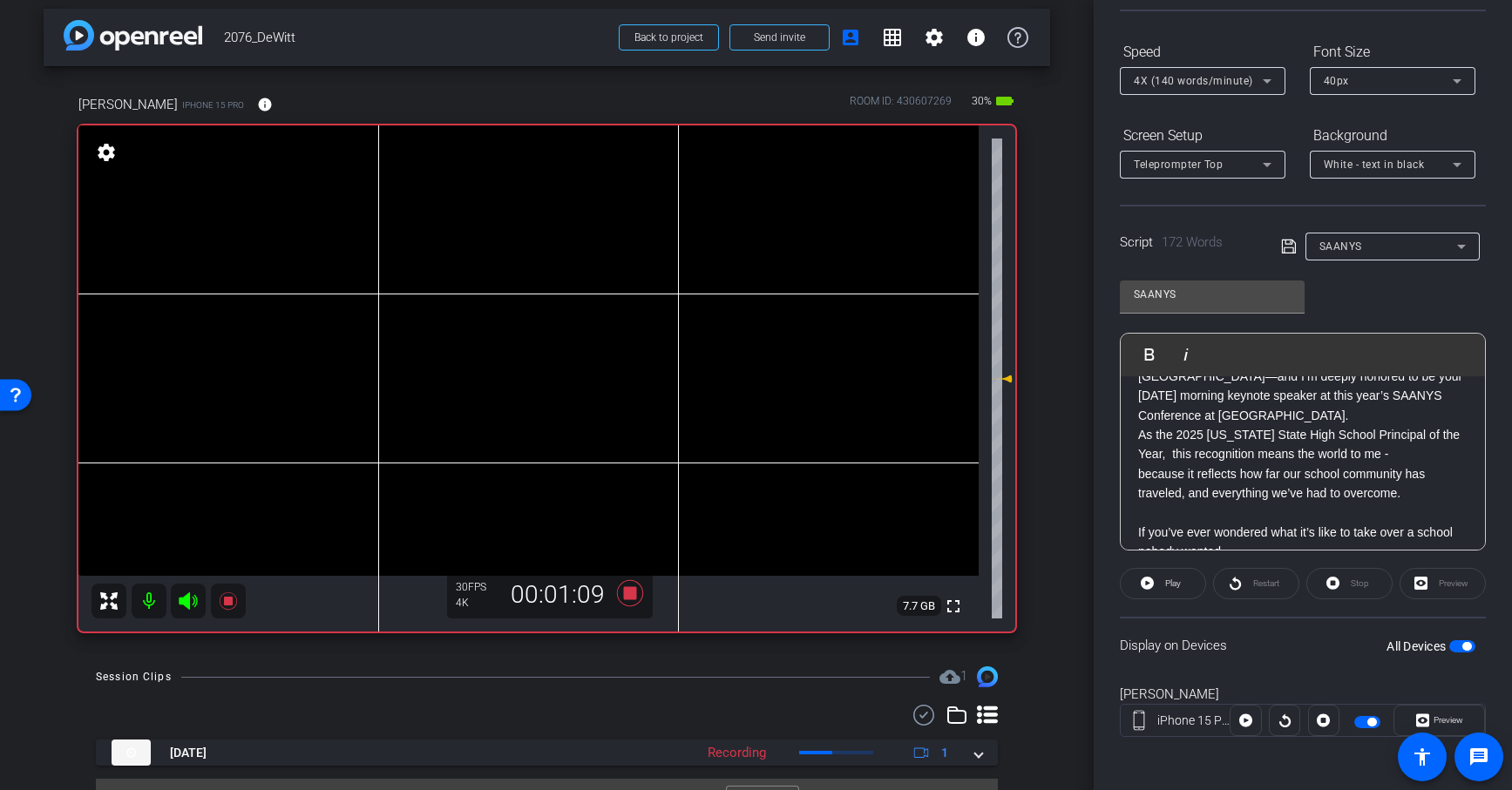
scroll to position [56, 0]
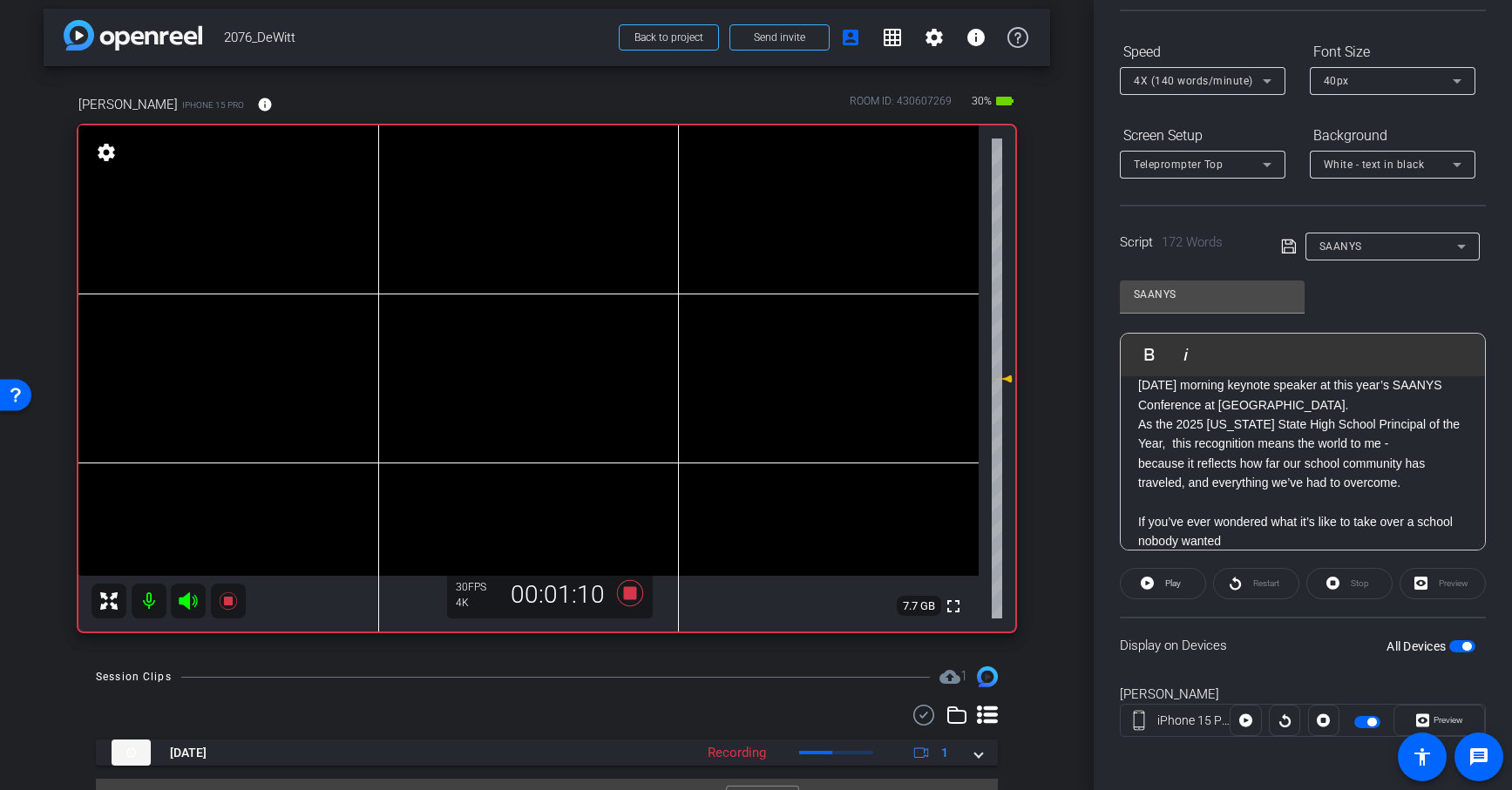
click at [1231, 501] on p at bounding box center [1302, 501] width 329 height 19
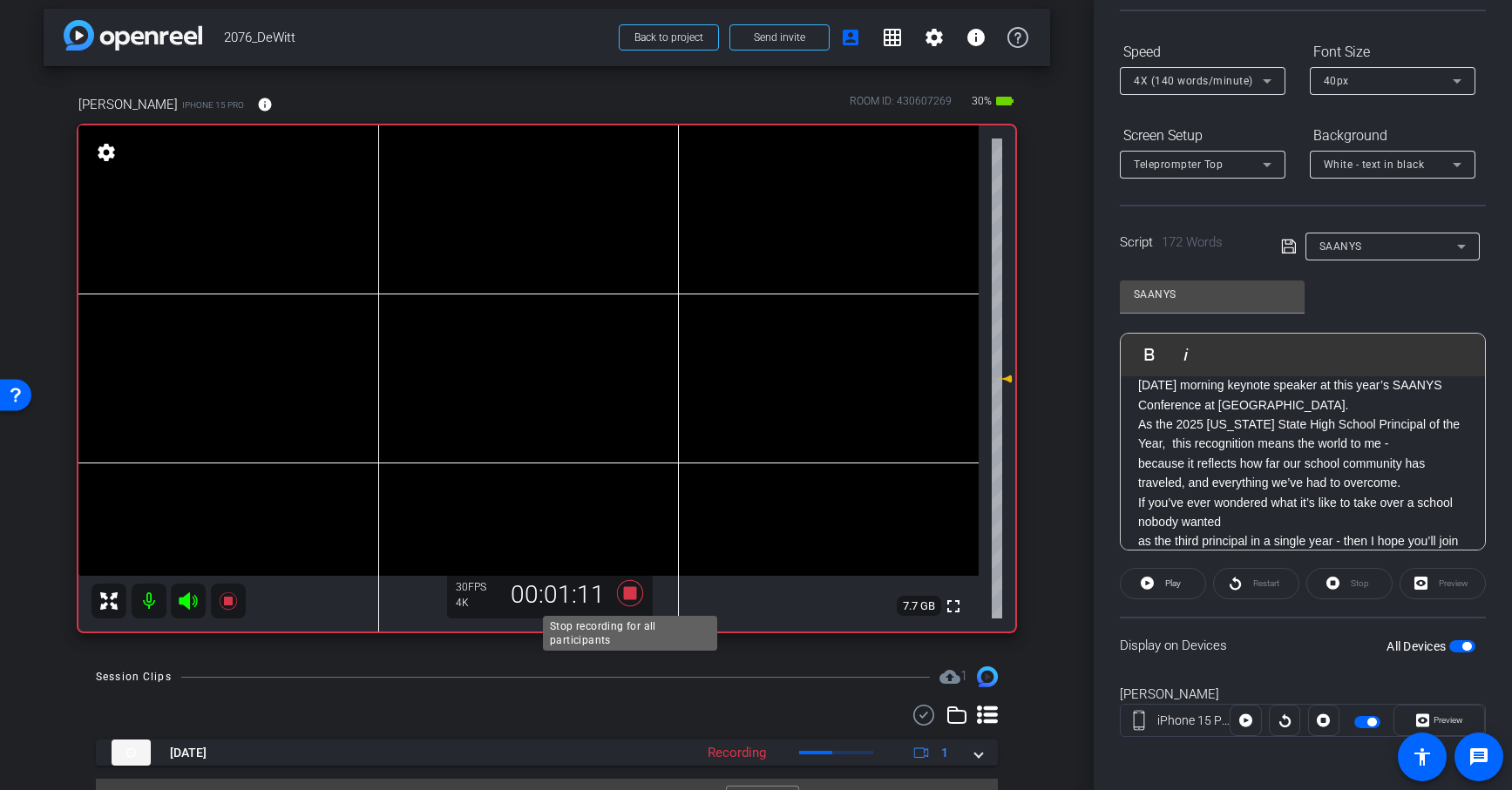
click at [618, 592] on icon at bounding box center [630, 593] width 41 height 32
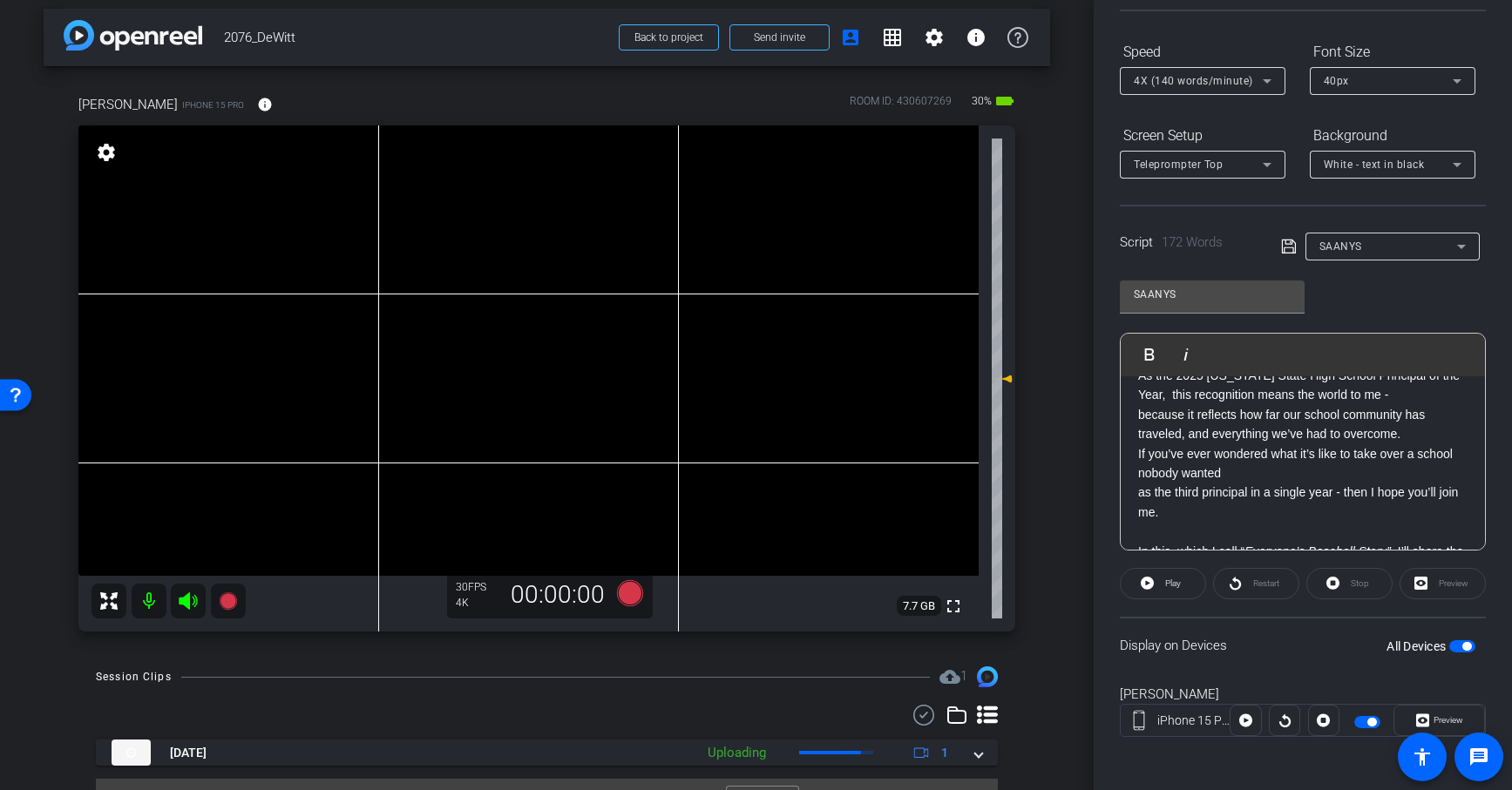
scroll to position [114, 0]
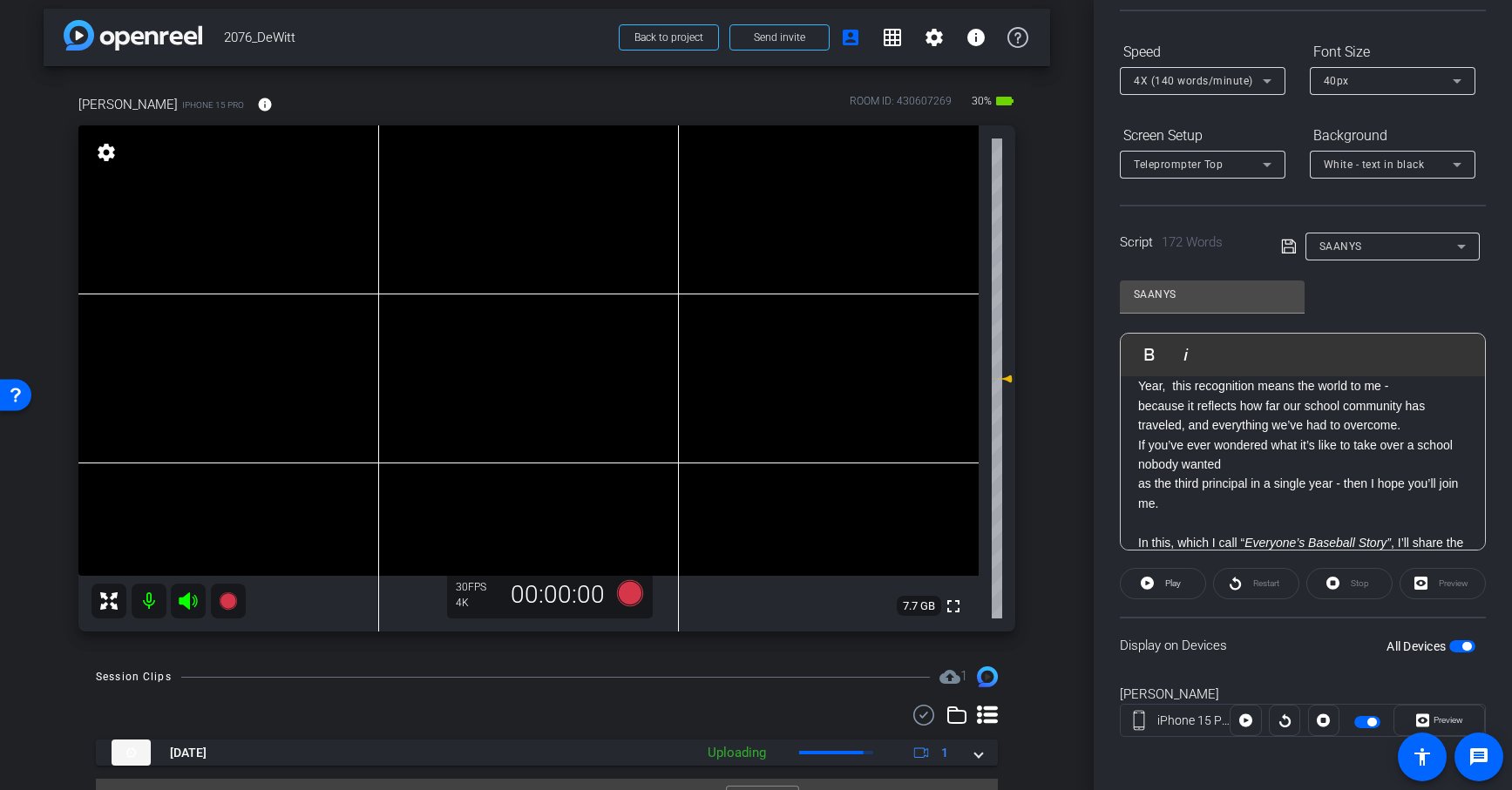
click at [1203, 526] on p at bounding box center [1302, 522] width 329 height 19
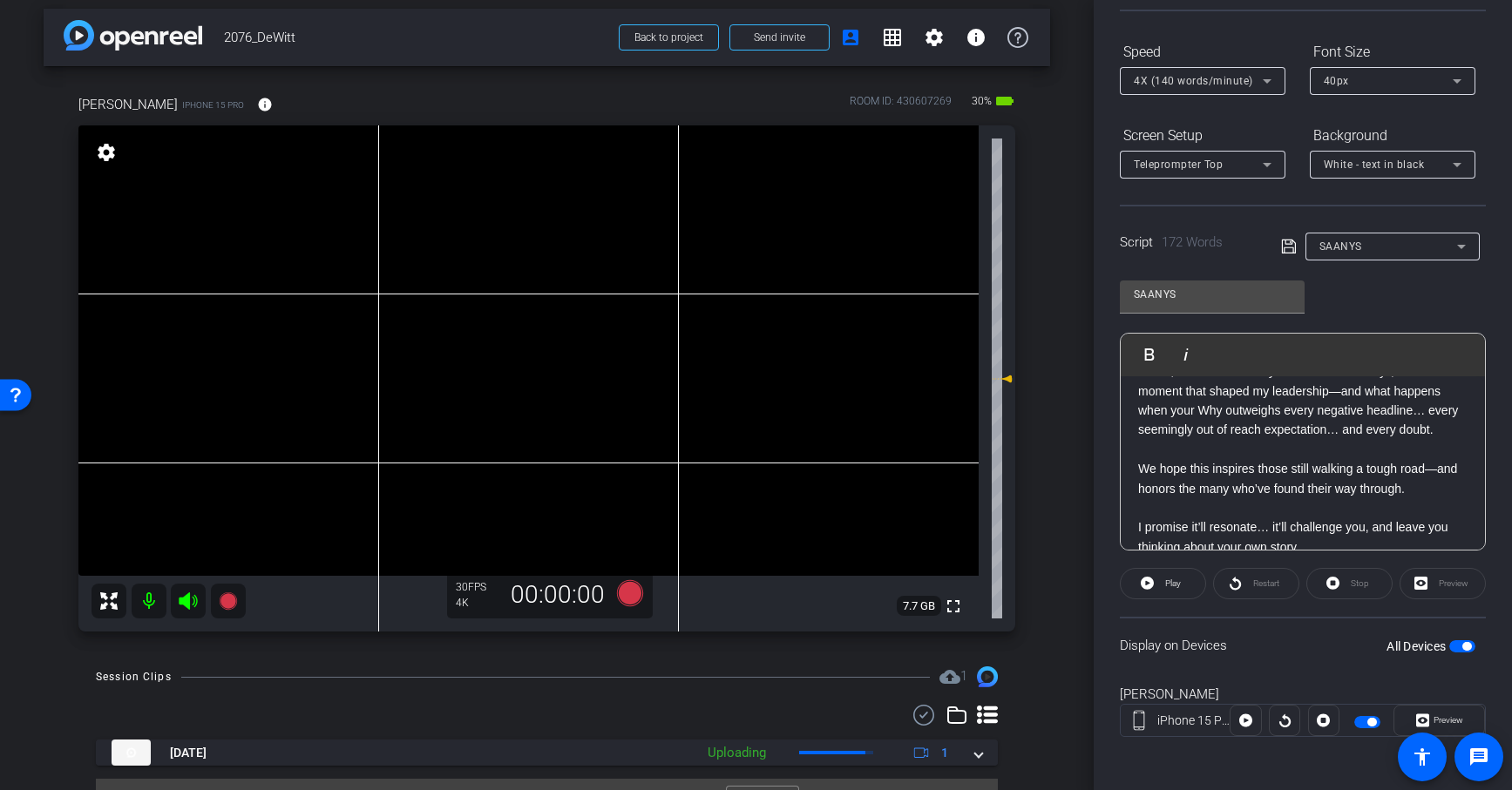
scroll to position [267, 0]
click at [1268, 449] on p at bounding box center [1302, 447] width 329 height 19
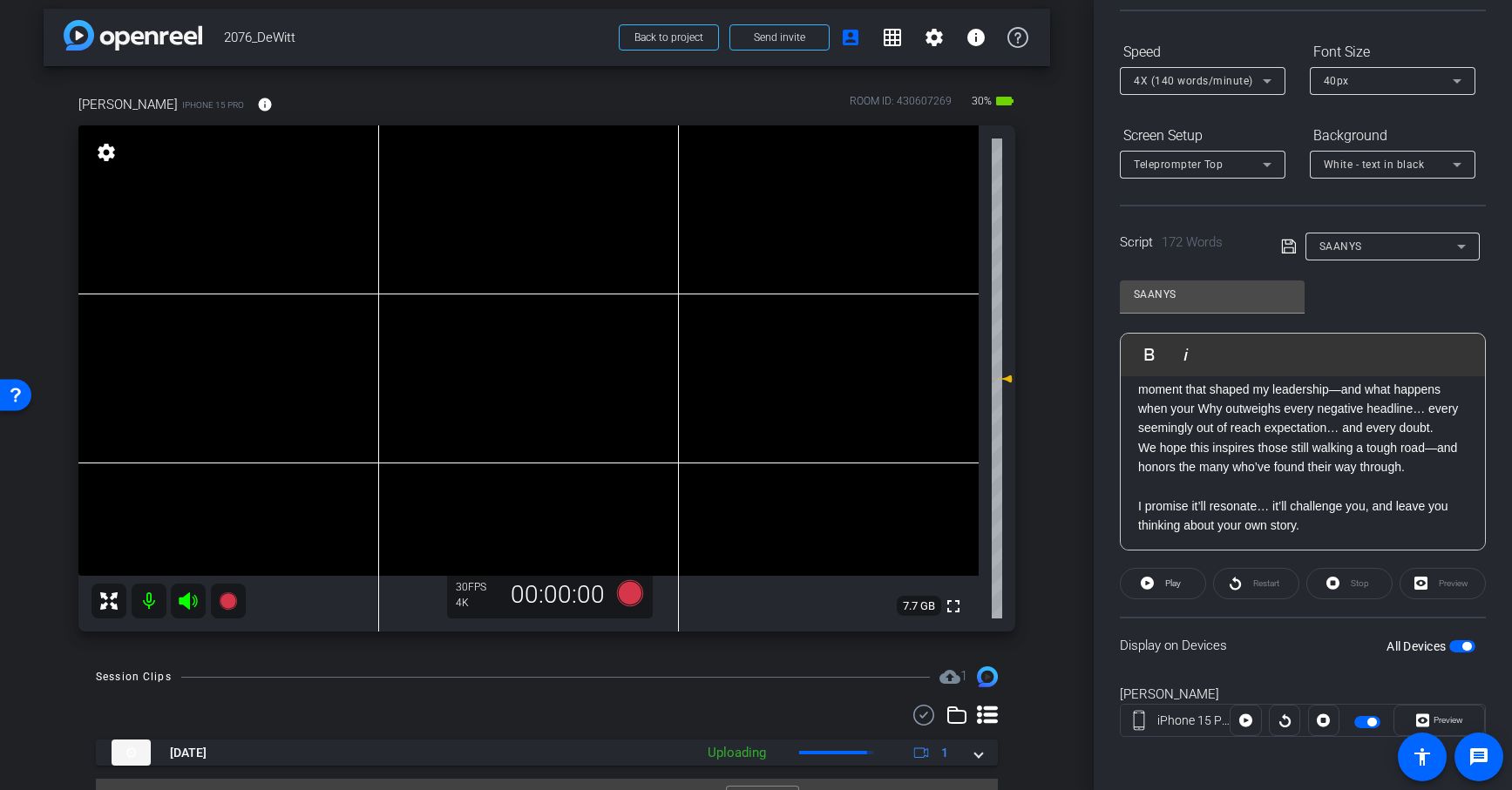
click at [1281, 484] on p "I promise it’ll resonate… it’ll challenge you, and leave you thinking about you…" at bounding box center [1302, 505] width 329 height 58
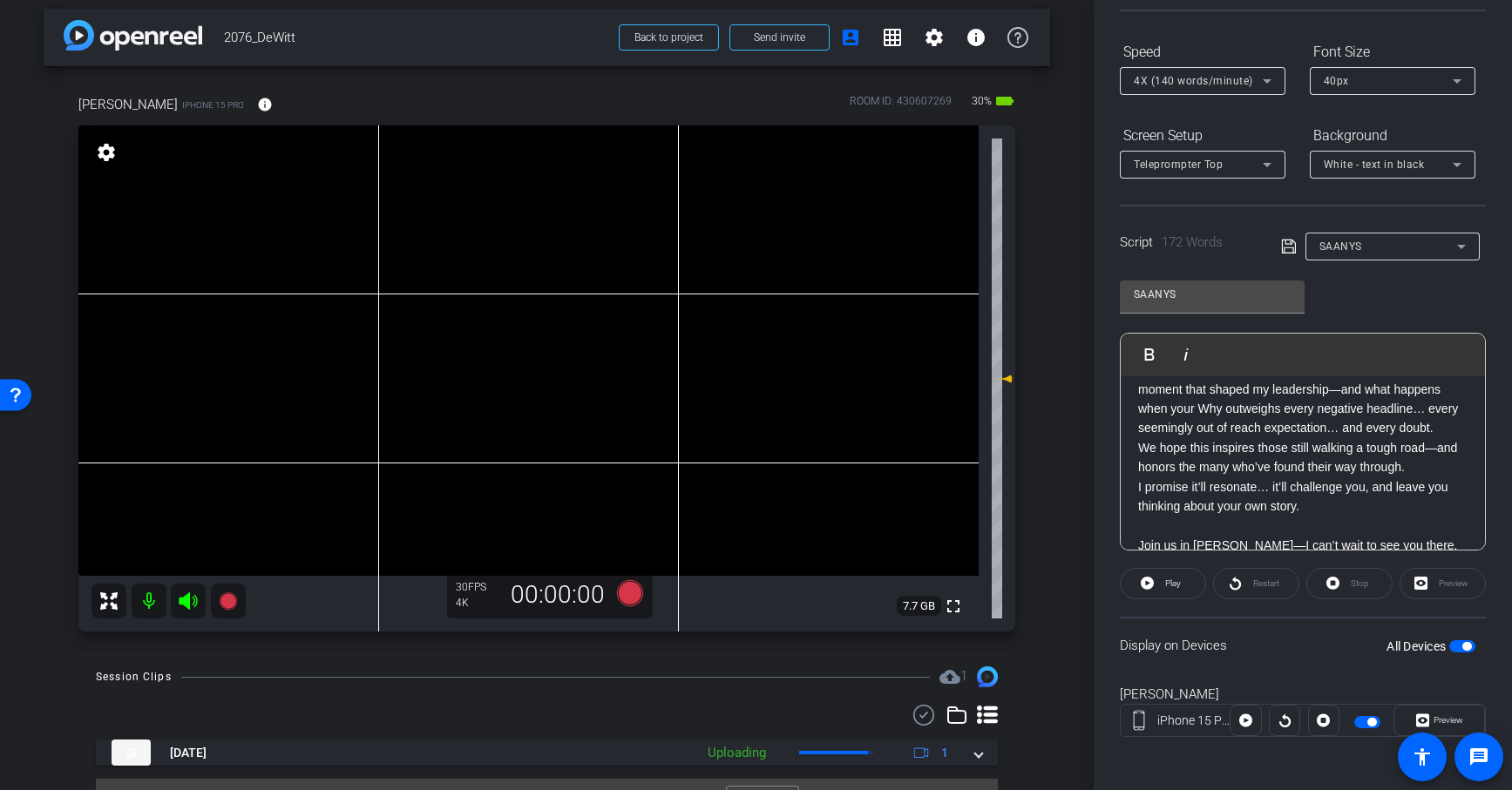
click at [1286, 521] on p "Join us in [PERSON_NAME]—I can’t wait to see you there." at bounding box center [1302, 535] width 329 height 39
click at [1286, 521] on p "We hope this inspires those still walking a tough road—and honors the many who’…" at bounding box center [1302, 484] width 329 height 98
click at [1286, 236] on icon at bounding box center [1288, 246] width 16 height 21
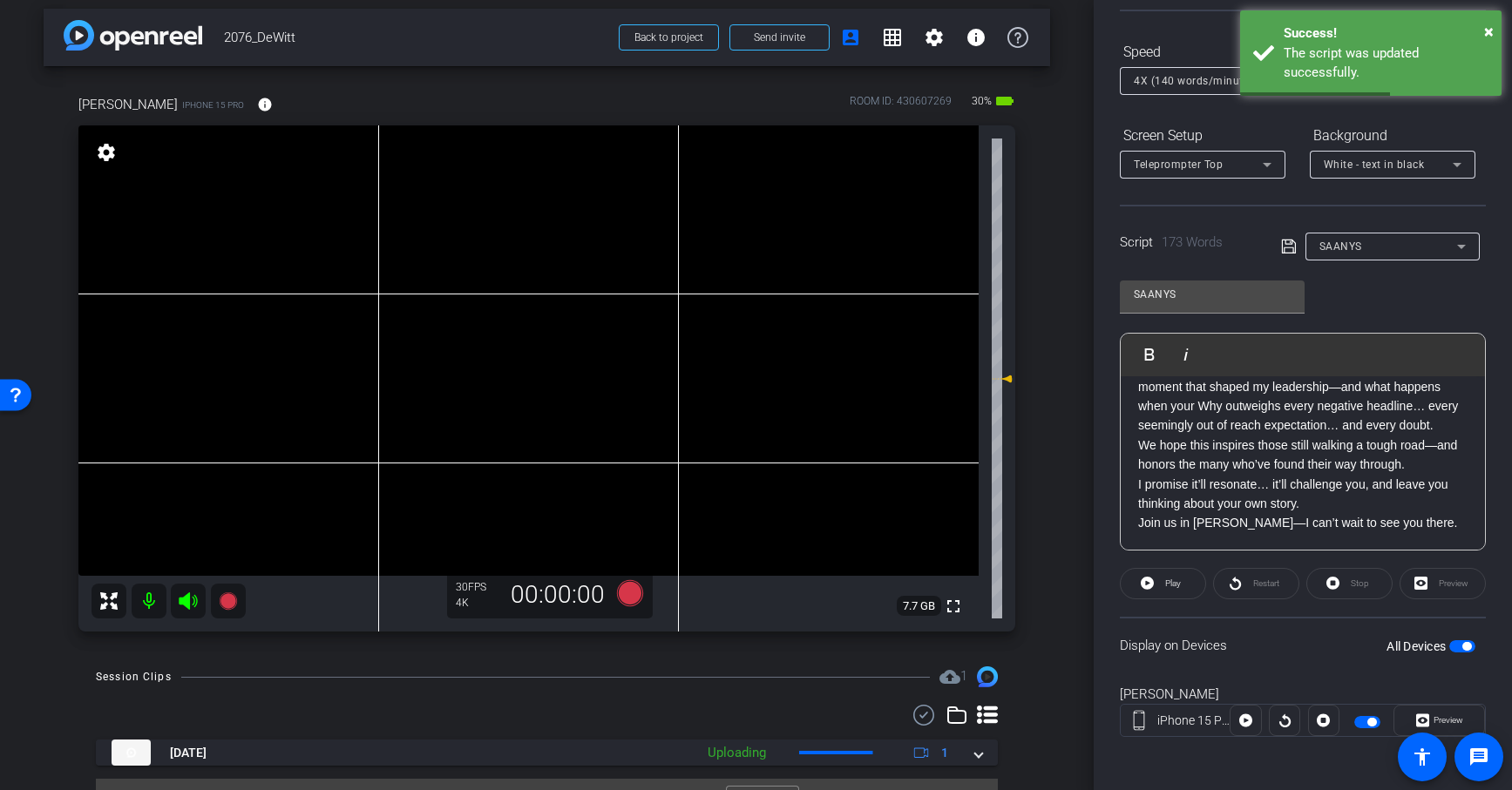
scroll to position [0, 0]
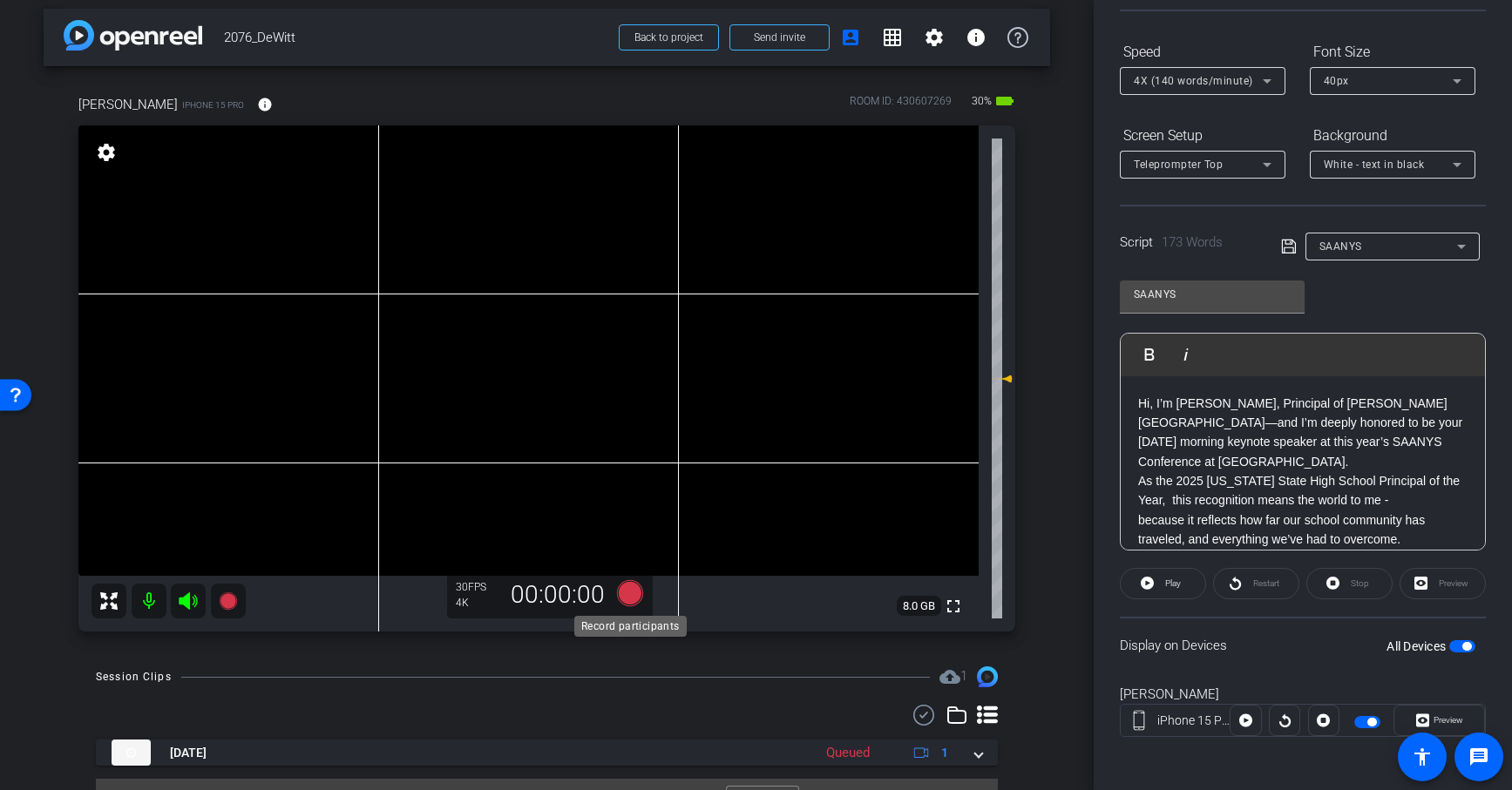
click at [630, 591] on icon at bounding box center [629, 593] width 27 height 27
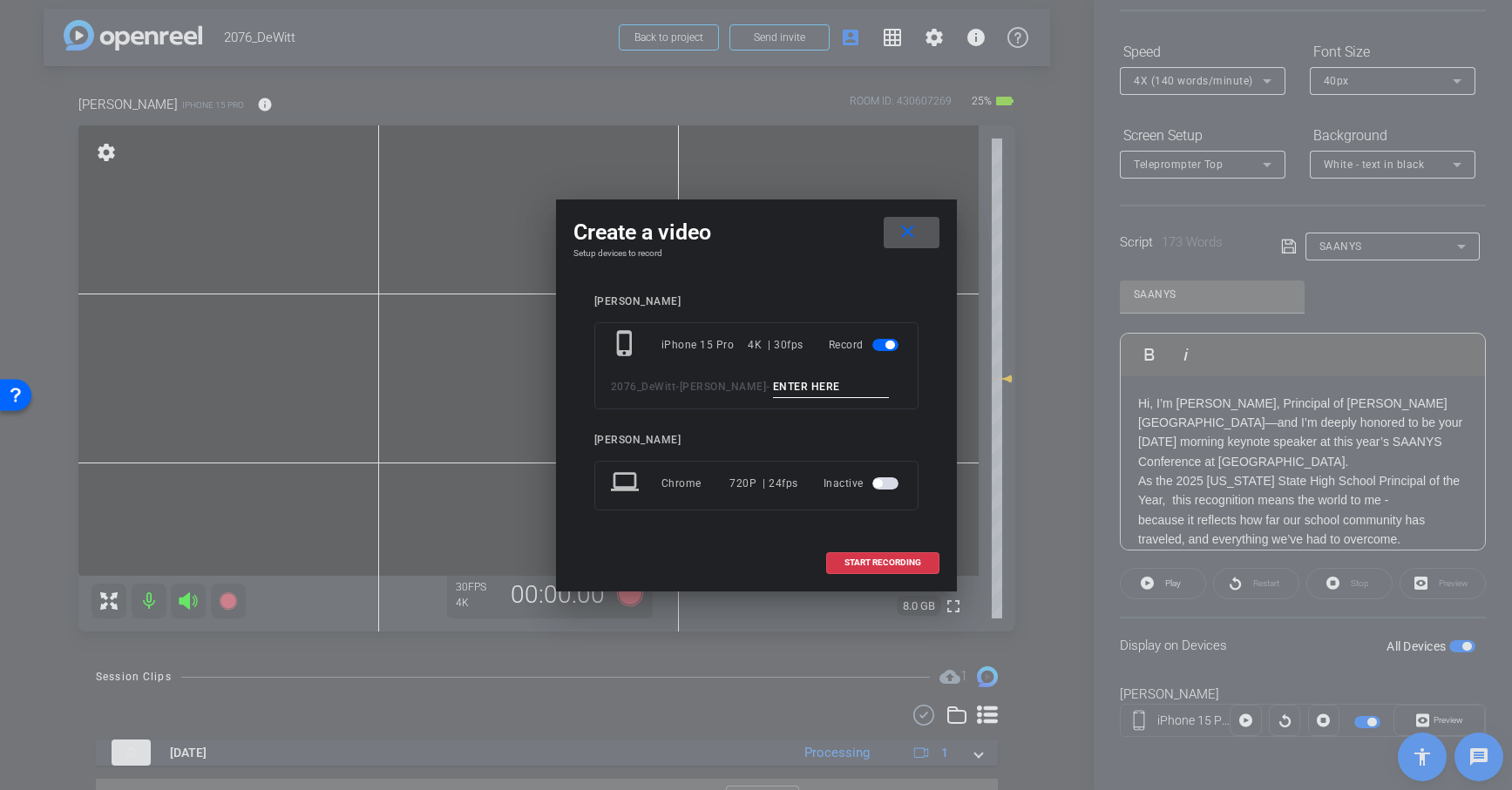
click at [777, 383] on input at bounding box center [831, 387] width 116 height 22
paste input "SAANYS"
type input "SAANYS 2"
click at [872, 559] on span "START RECORDING" at bounding box center [882, 562] width 77 height 9
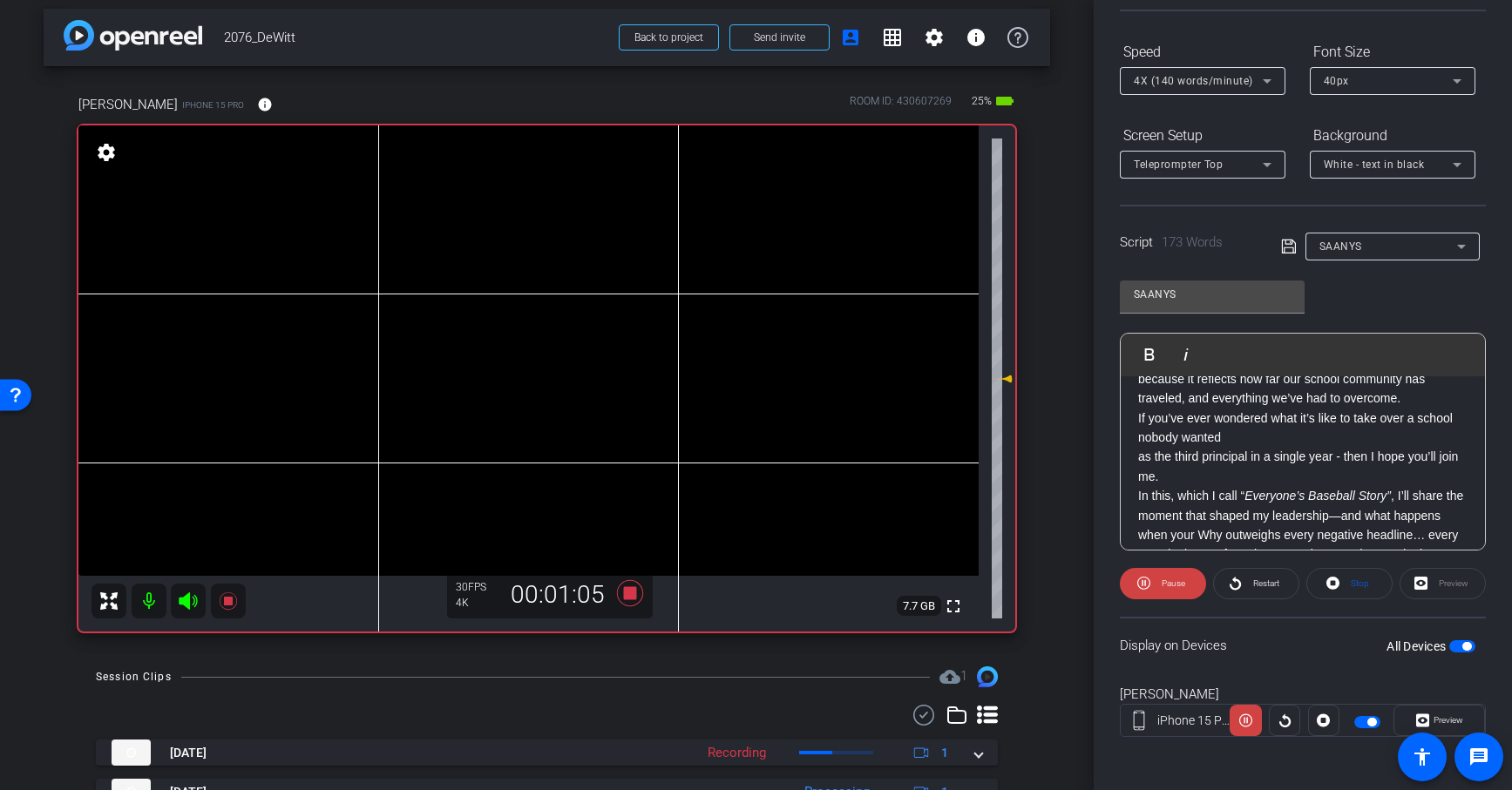
scroll to position [138, 0]
click at [1332, 433] on p "If you’ve ever wondered what it’s like to take over a school nobody wanted" at bounding box center [1302, 431] width 329 height 39
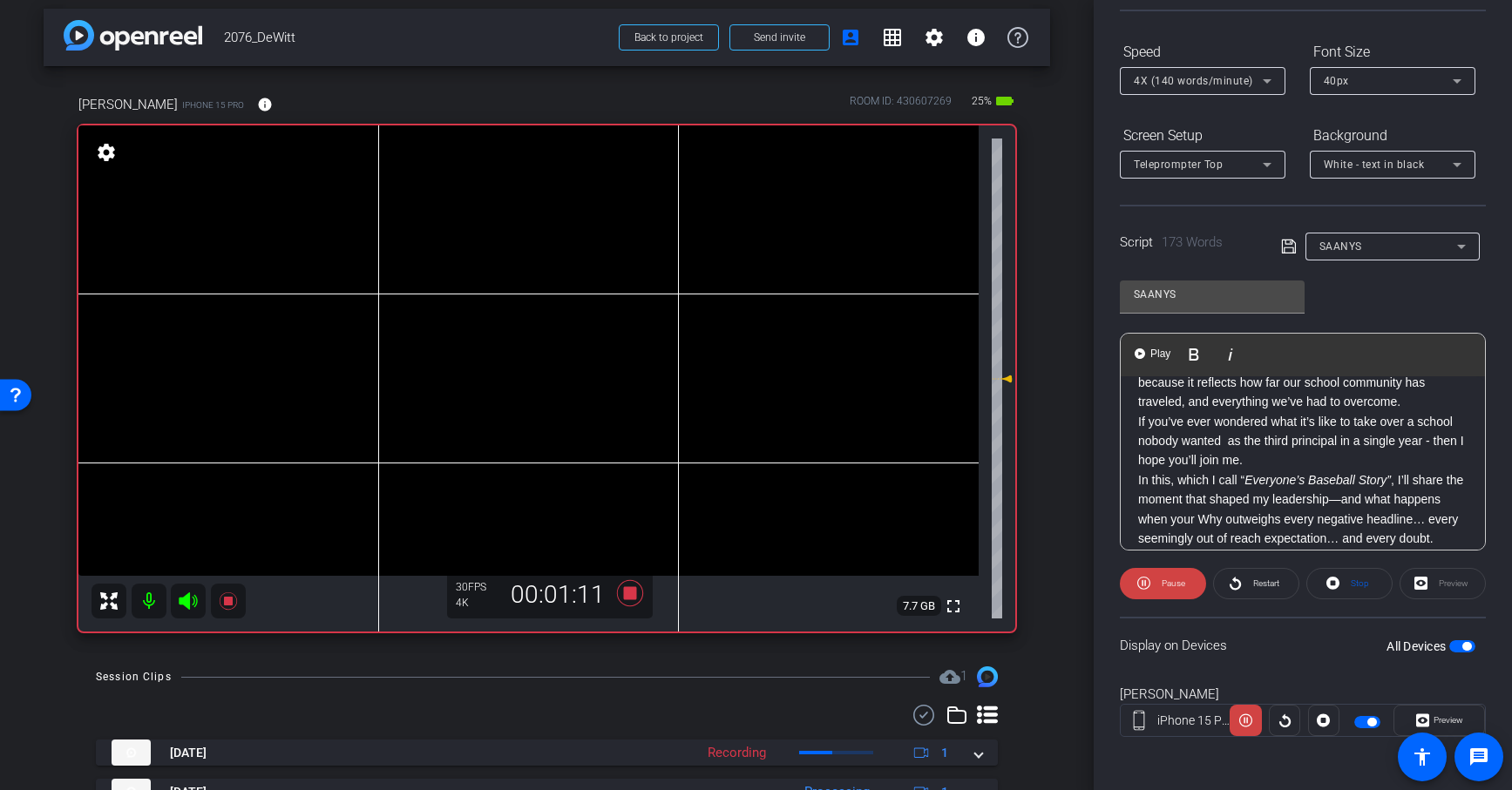
click at [1356, 453] on p "If you’ve ever wondered what it’s like to take over a school nobody wanted as t…" at bounding box center [1302, 440] width 329 height 58
click at [1286, 245] on icon at bounding box center [1288, 246] width 16 height 21
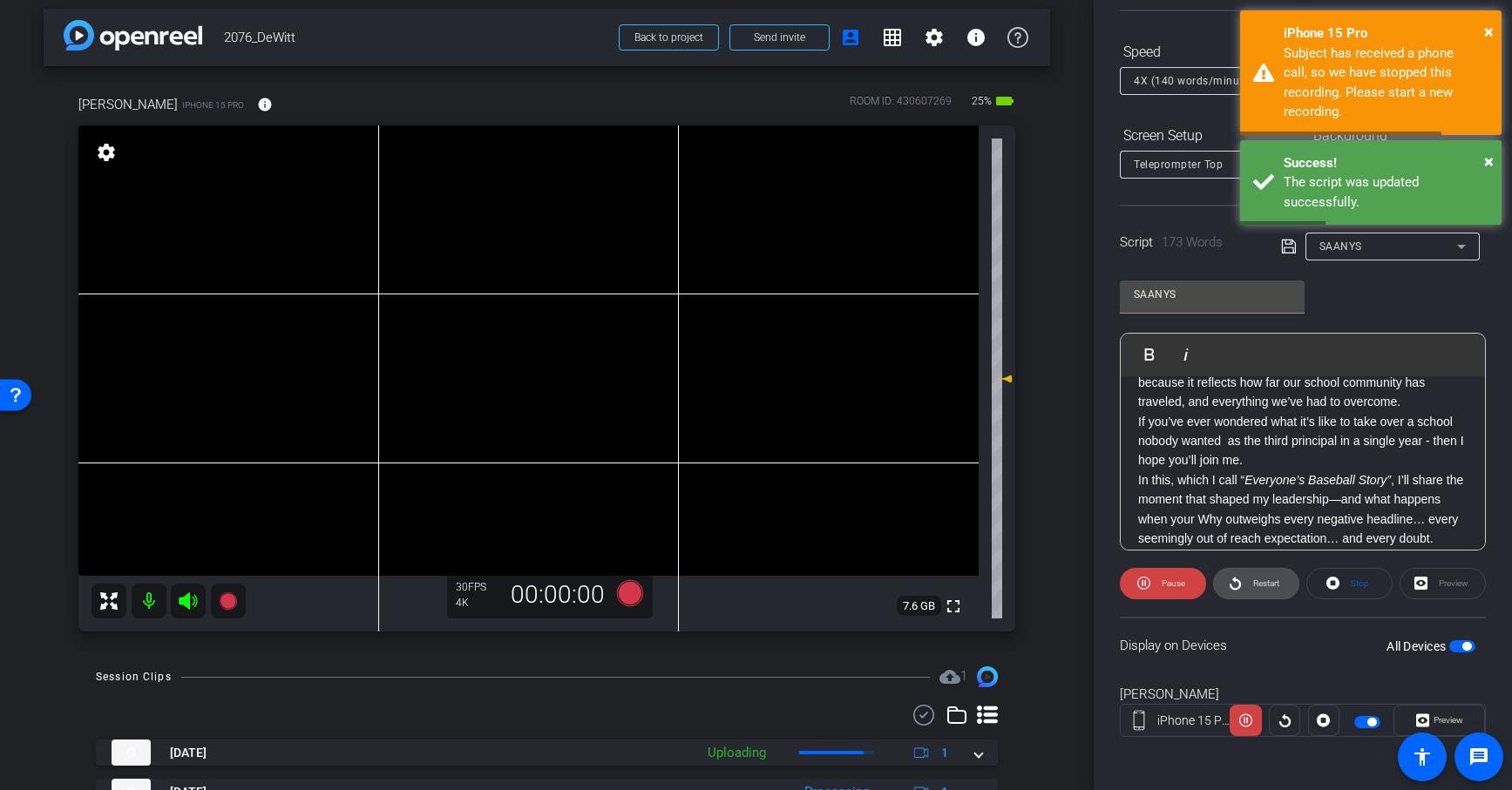
click at [1262, 593] on span "Restart" at bounding box center [1264, 583] width 31 height 25
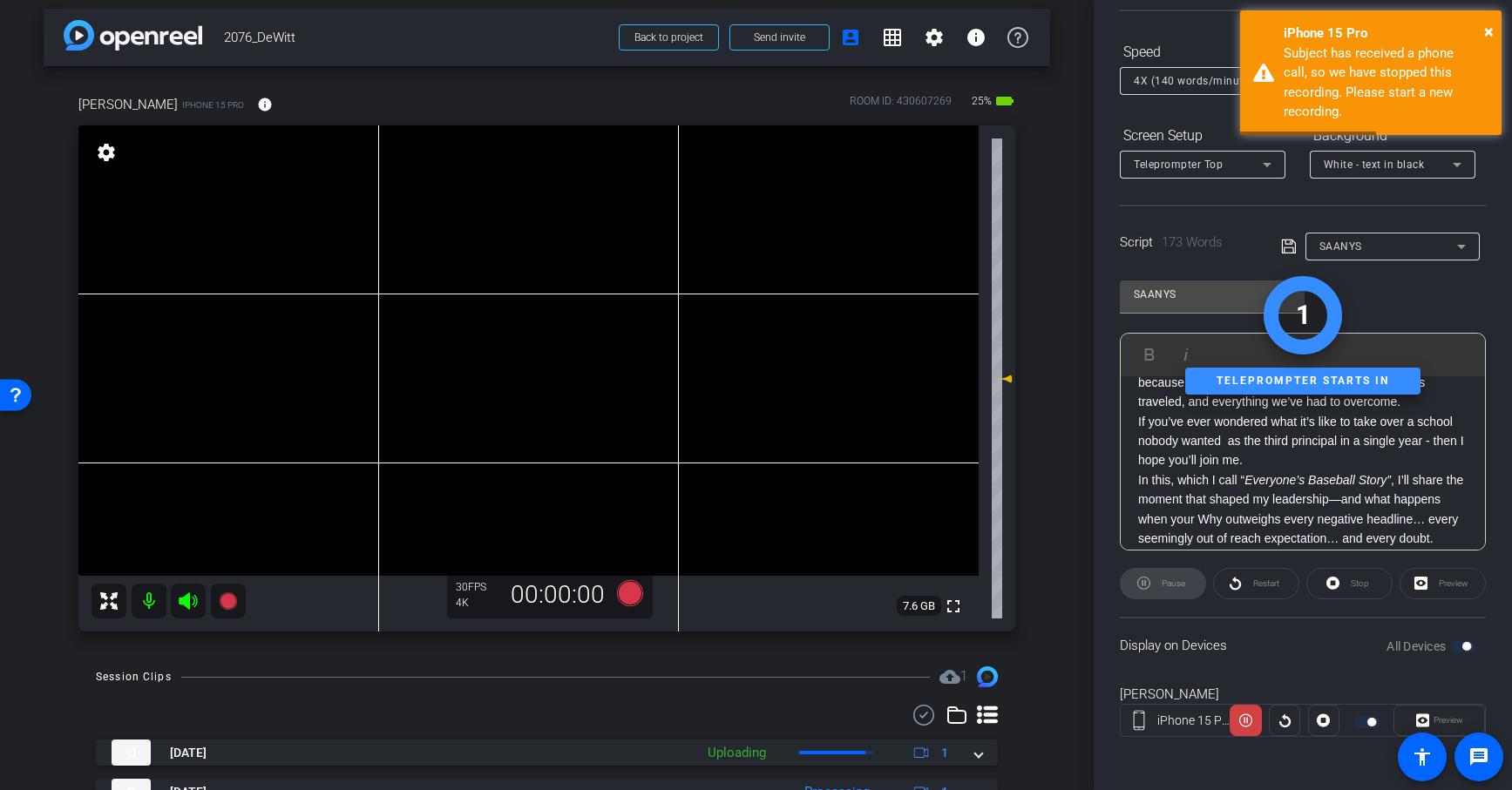
click at [1340, 579] on div "Stop" at bounding box center [1349, 583] width 87 height 32
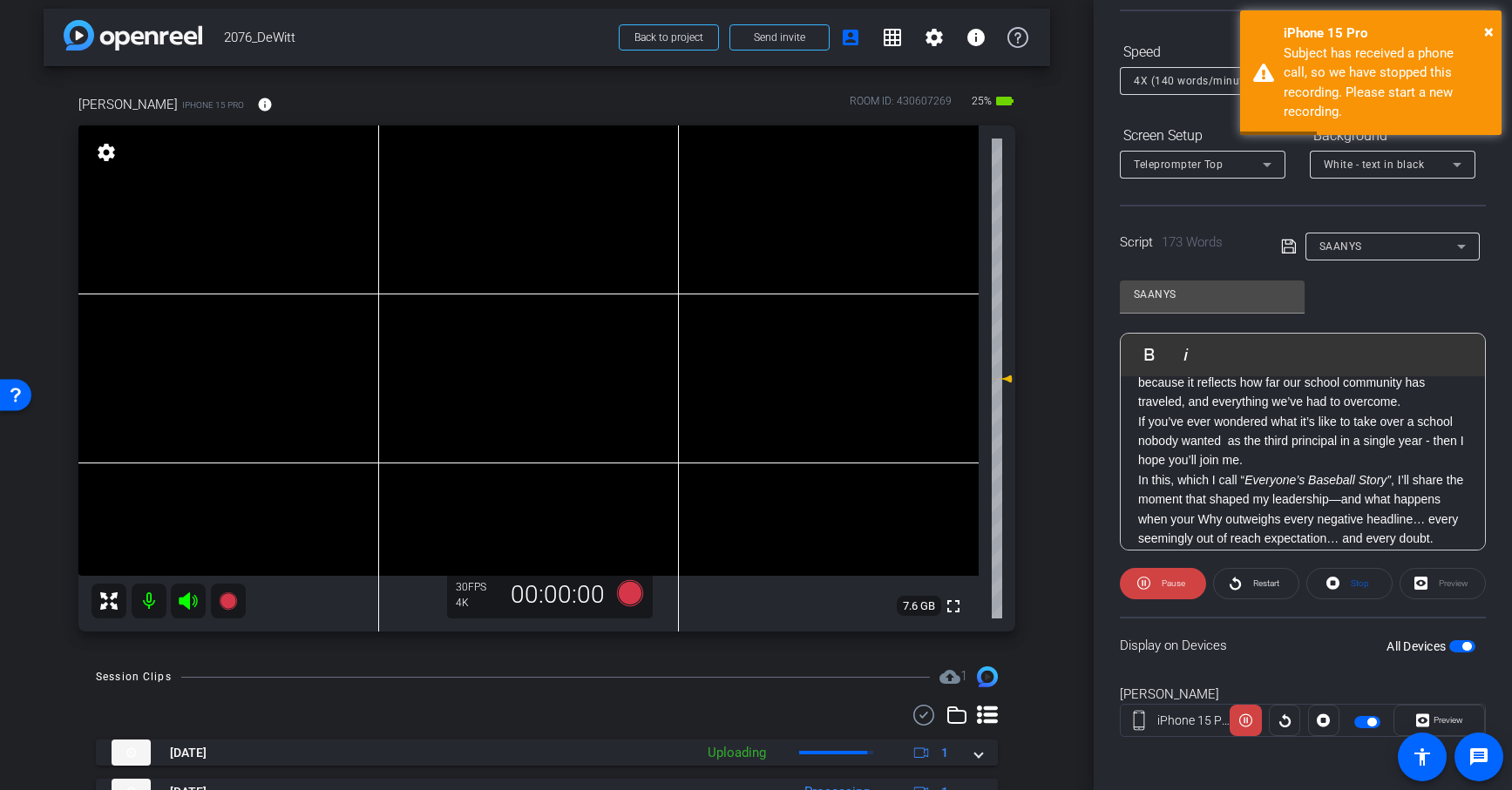
click at [1340, 579] on span at bounding box center [1349, 583] width 85 height 41
click at [627, 590] on icon at bounding box center [629, 593] width 27 height 27
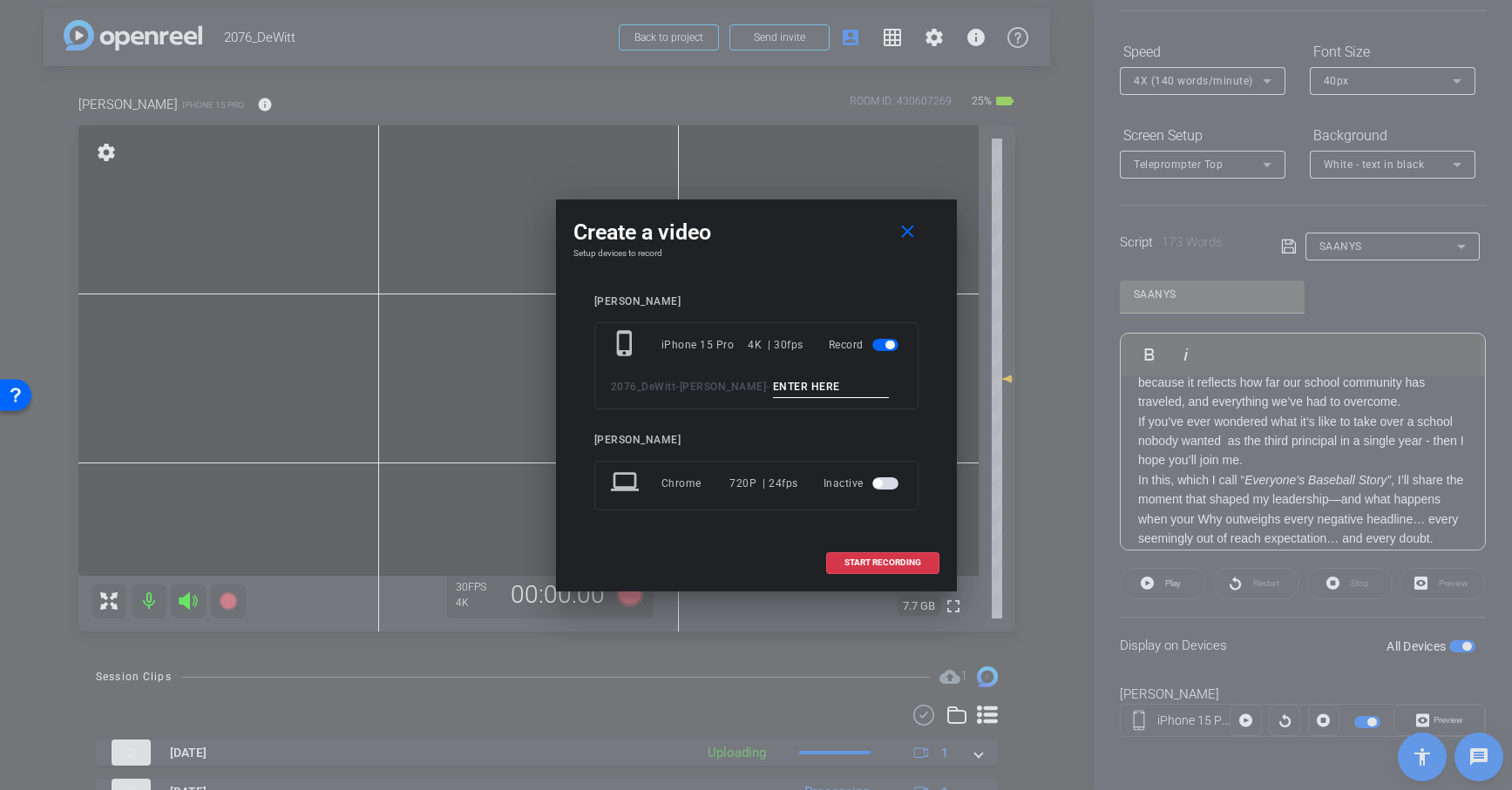
click at [773, 386] on input at bounding box center [831, 387] width 116 height 22
paste input "SAANYS"
type input "SAANYS 3"
click at [903, 559] on span "START RECORDING" at bounding box center [882, 562] width 77 height 9
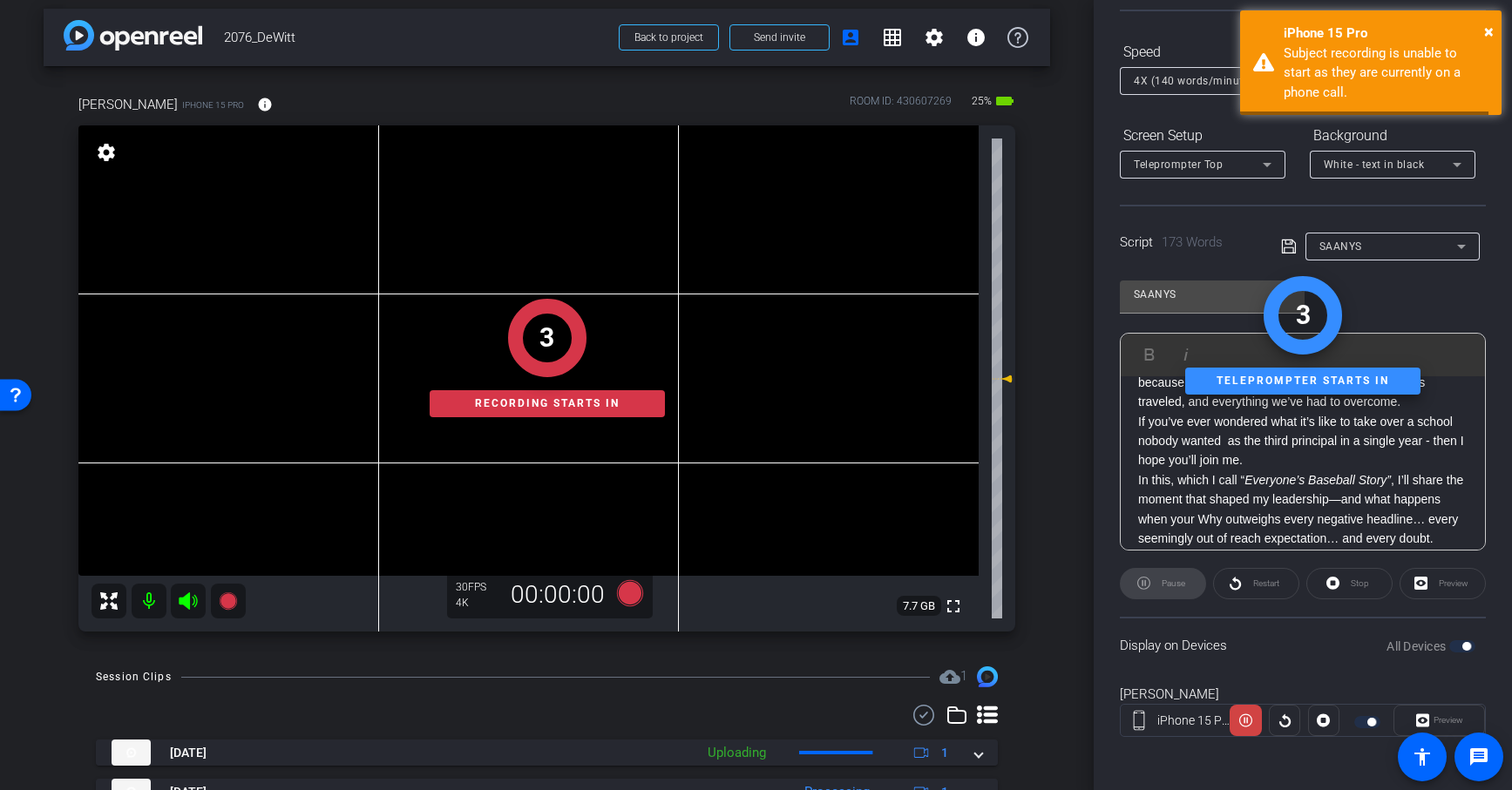
scroll to position [0, 0]
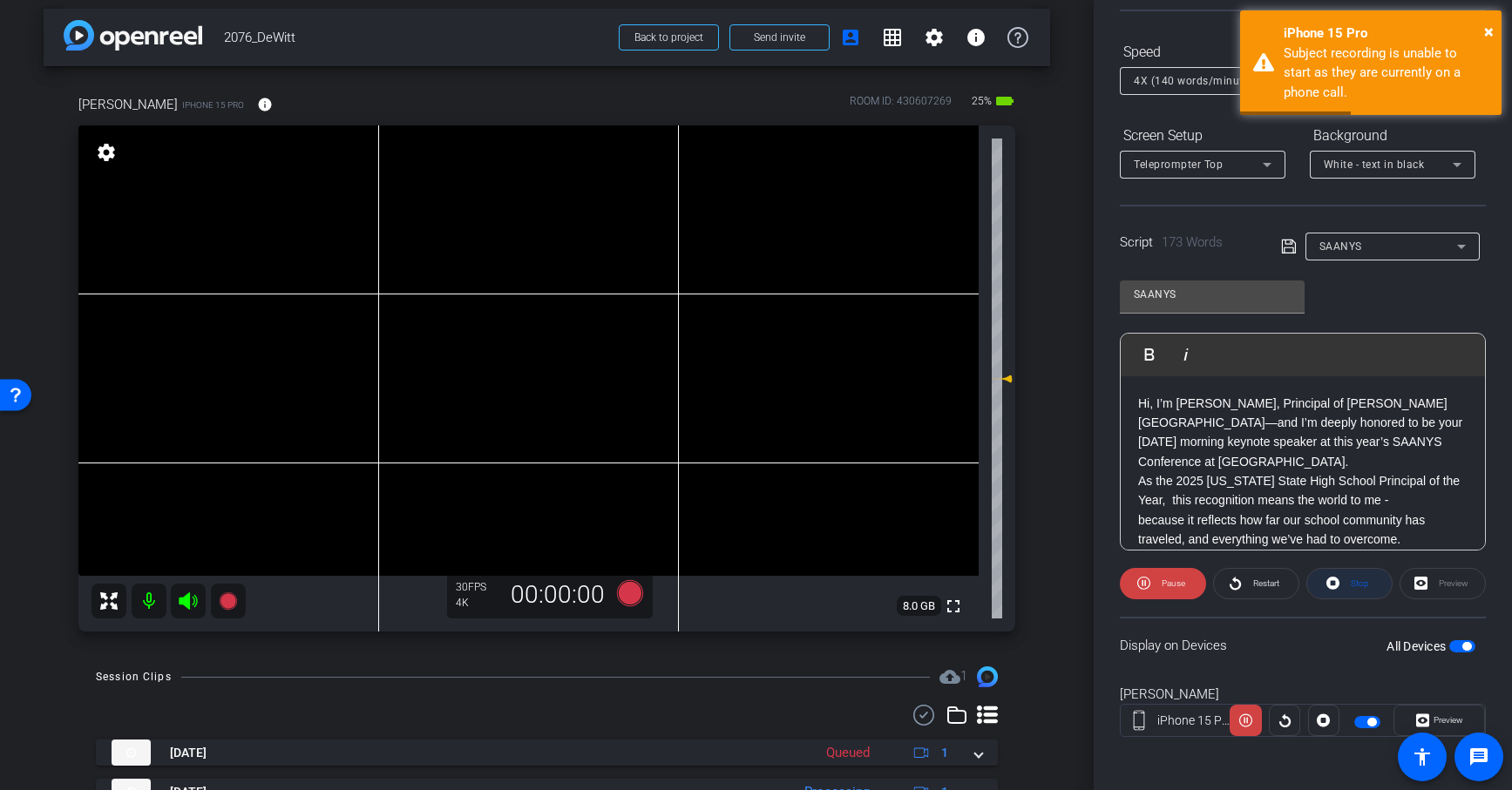
click at [1345, 573] on span at bounding box center [1349, 583] width 85 height 41
click at [1143, 455] on p "Hi, I’m [PERSON_NAME], Principal of [PERSON_NAME][GEOGRAPHIC_DATA]—and I’m deep…" at bounding box center [1302, 433] width 329 height 79
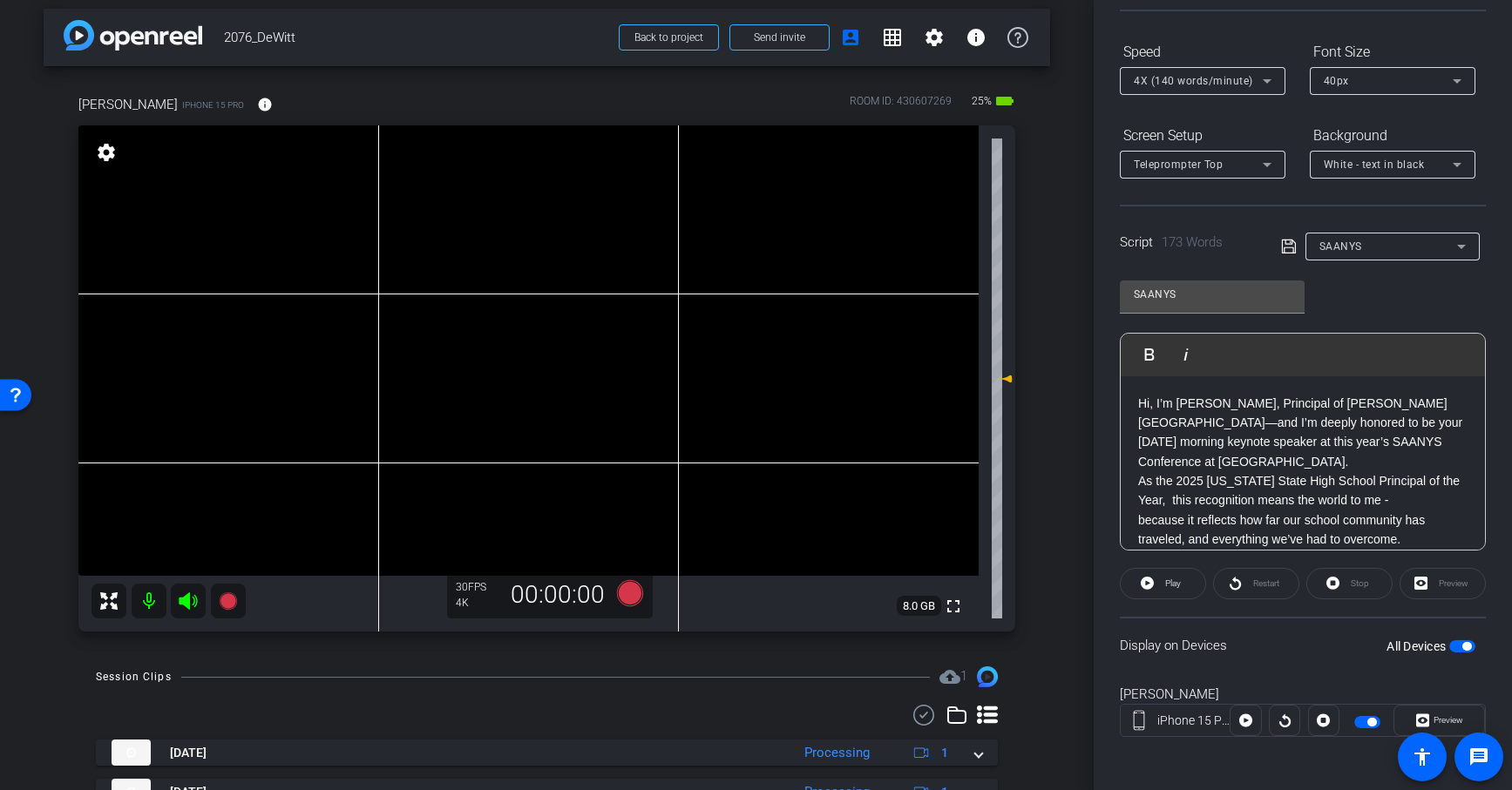
scroll to position [131, 0]
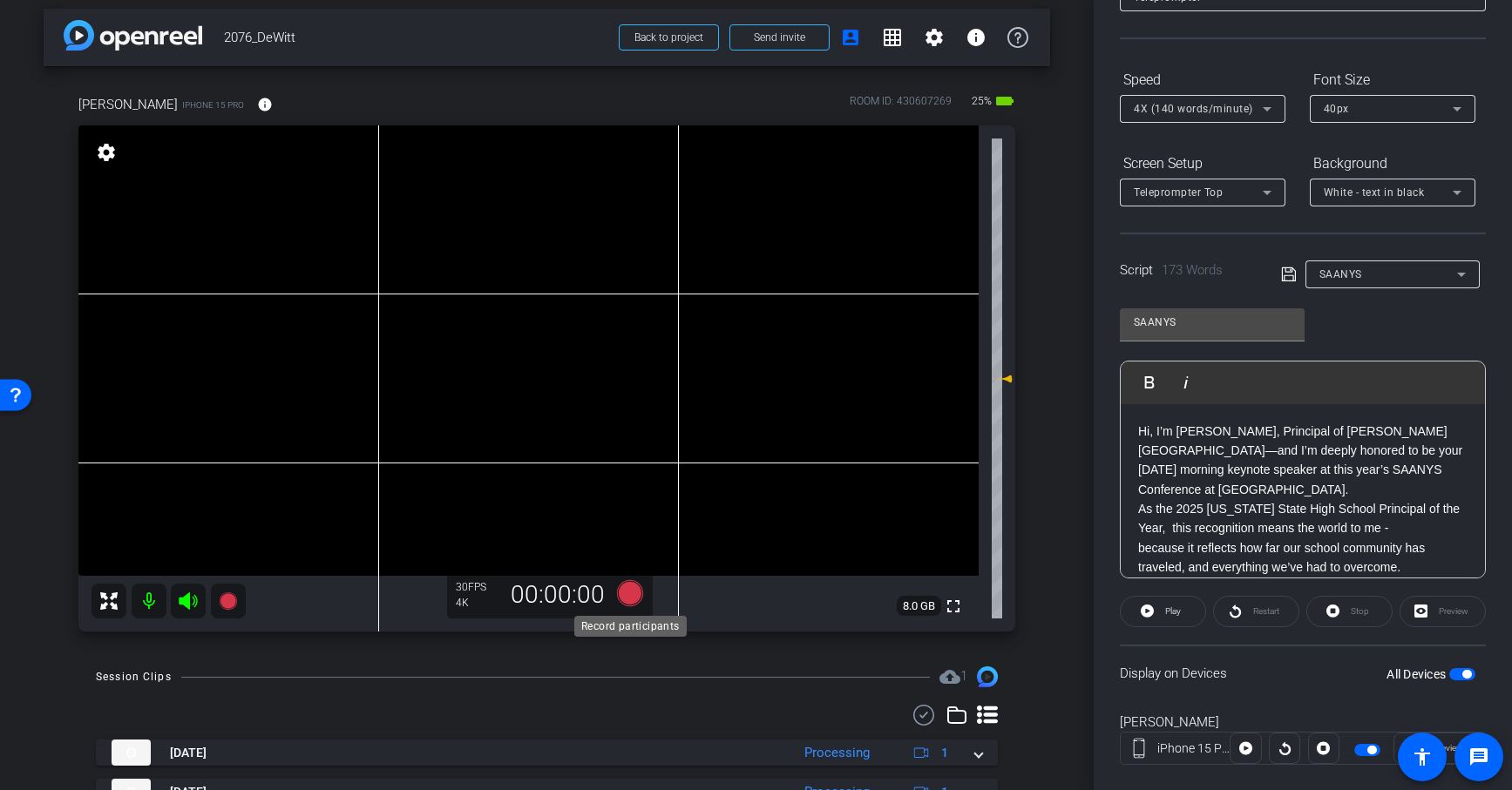
click at [626, 590] on icon at bounding box center [629, 593] width 27 height 27
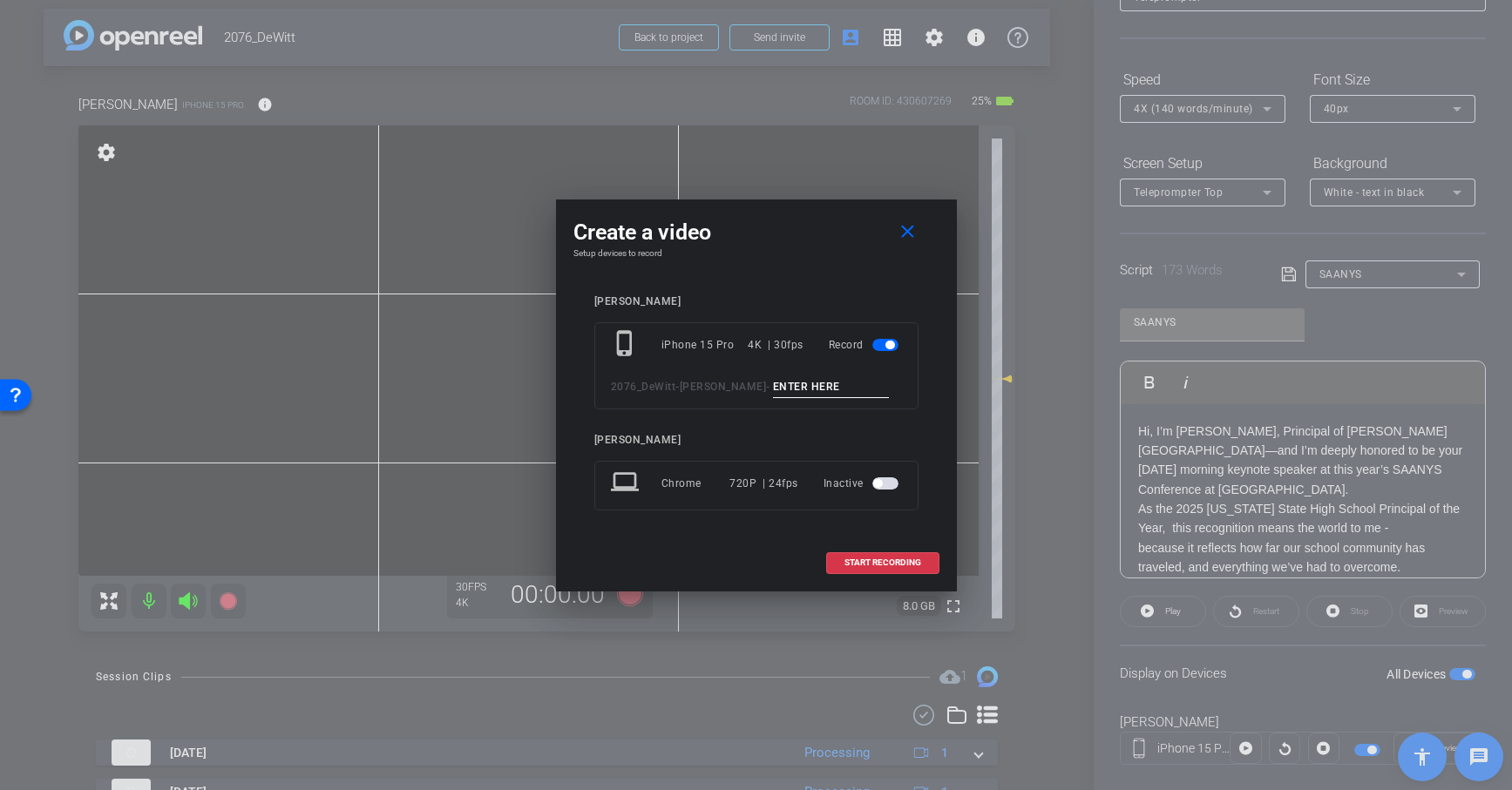
click at [646, 671] on div at bounding box center [756, 395] width 1512 height 790
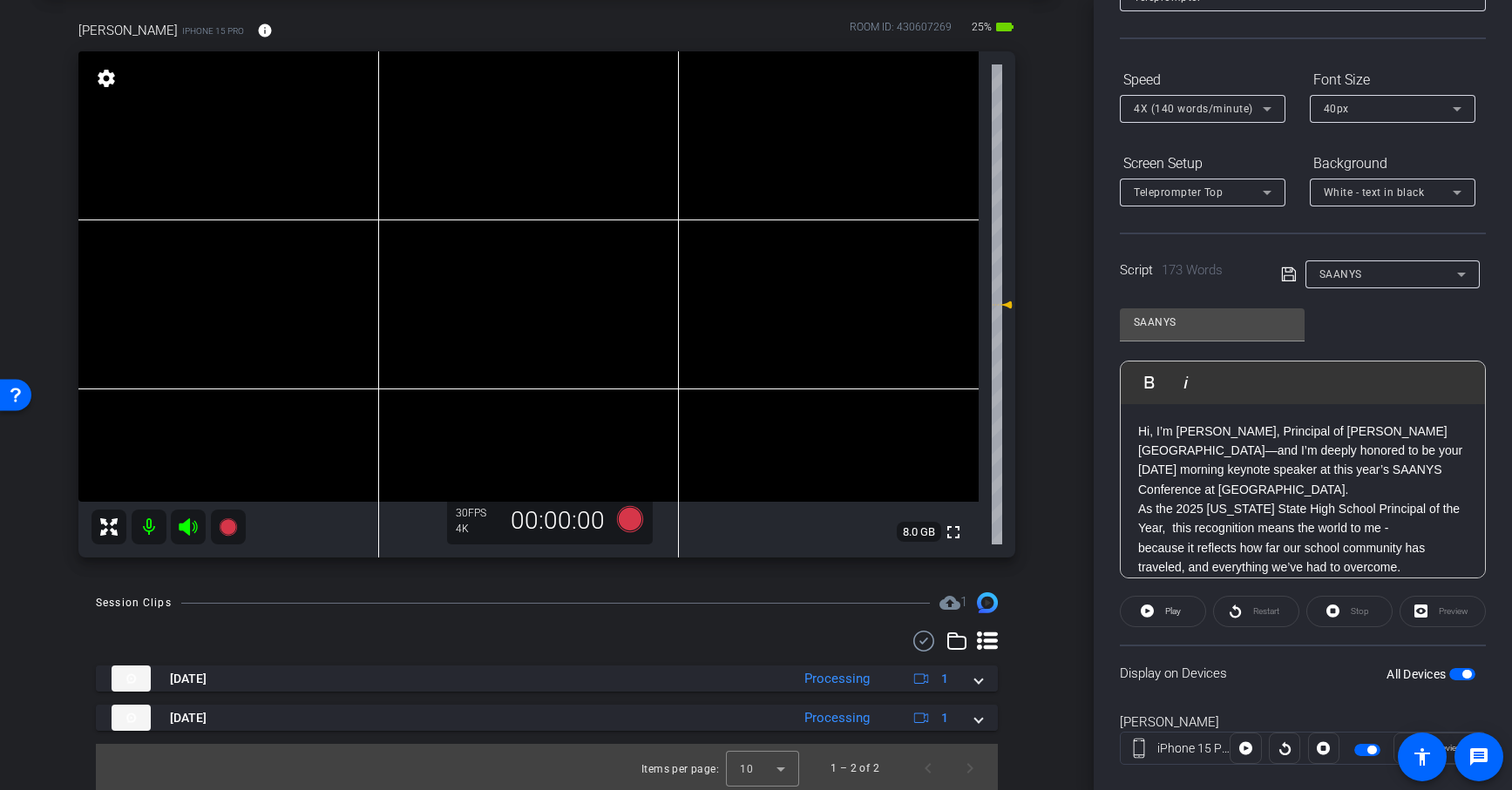
scroll to position [86, 0]
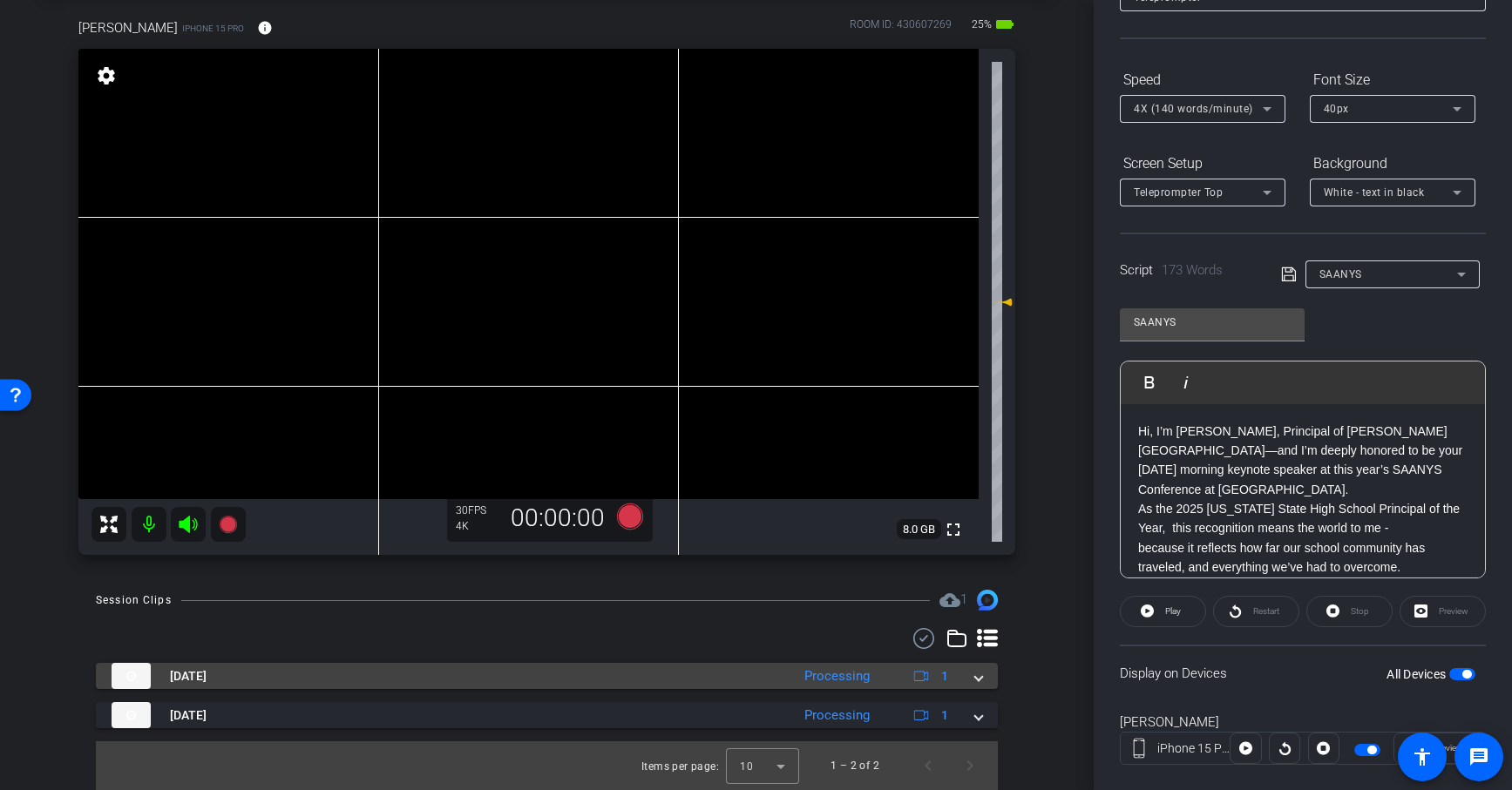
click at [686, 671] on mat-panel-title "[DATE]" at bounding box center [447, 676] width 670 height 27
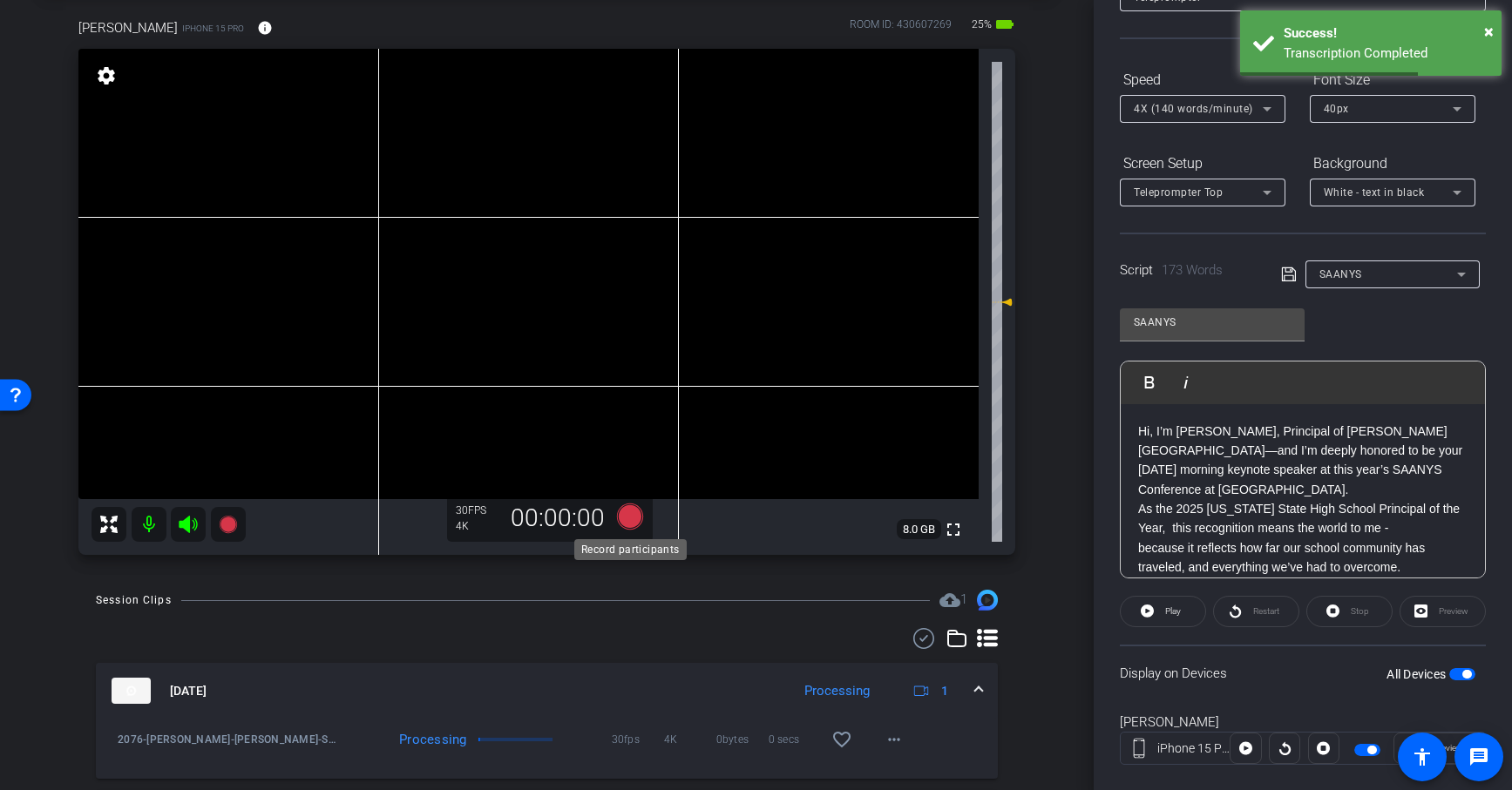
click at [631, 507] on icon at bounding box center [629, 516] width 27 height 27
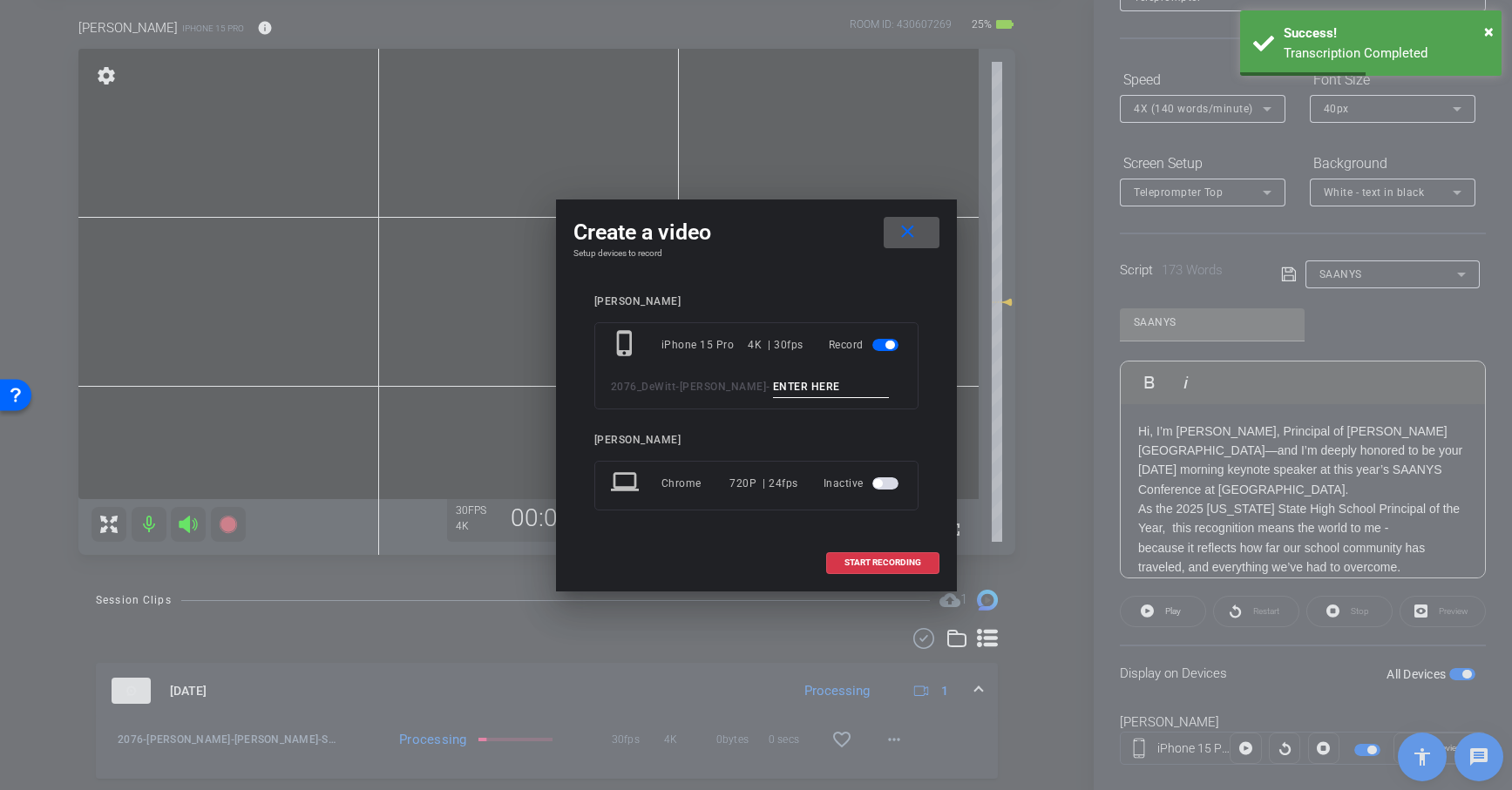
click at [777, 386] on input at bounding box center [831, 387] width 116 height 22
paste input "SAANYS"
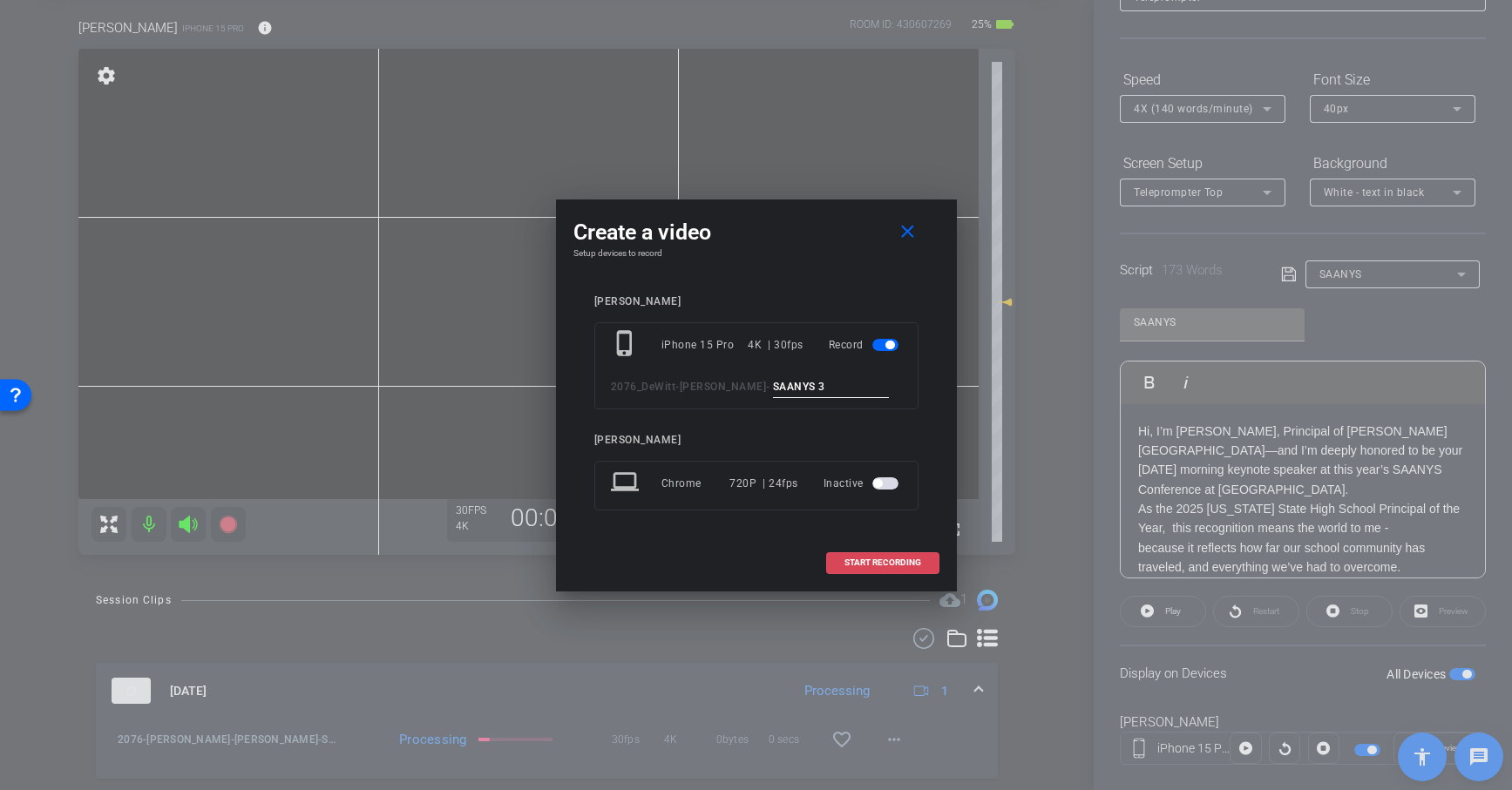
type input "SAANYS 3"
click at [889, 559] on span "START RECORDING" at bounding box center [882, 562] width 77 height 9
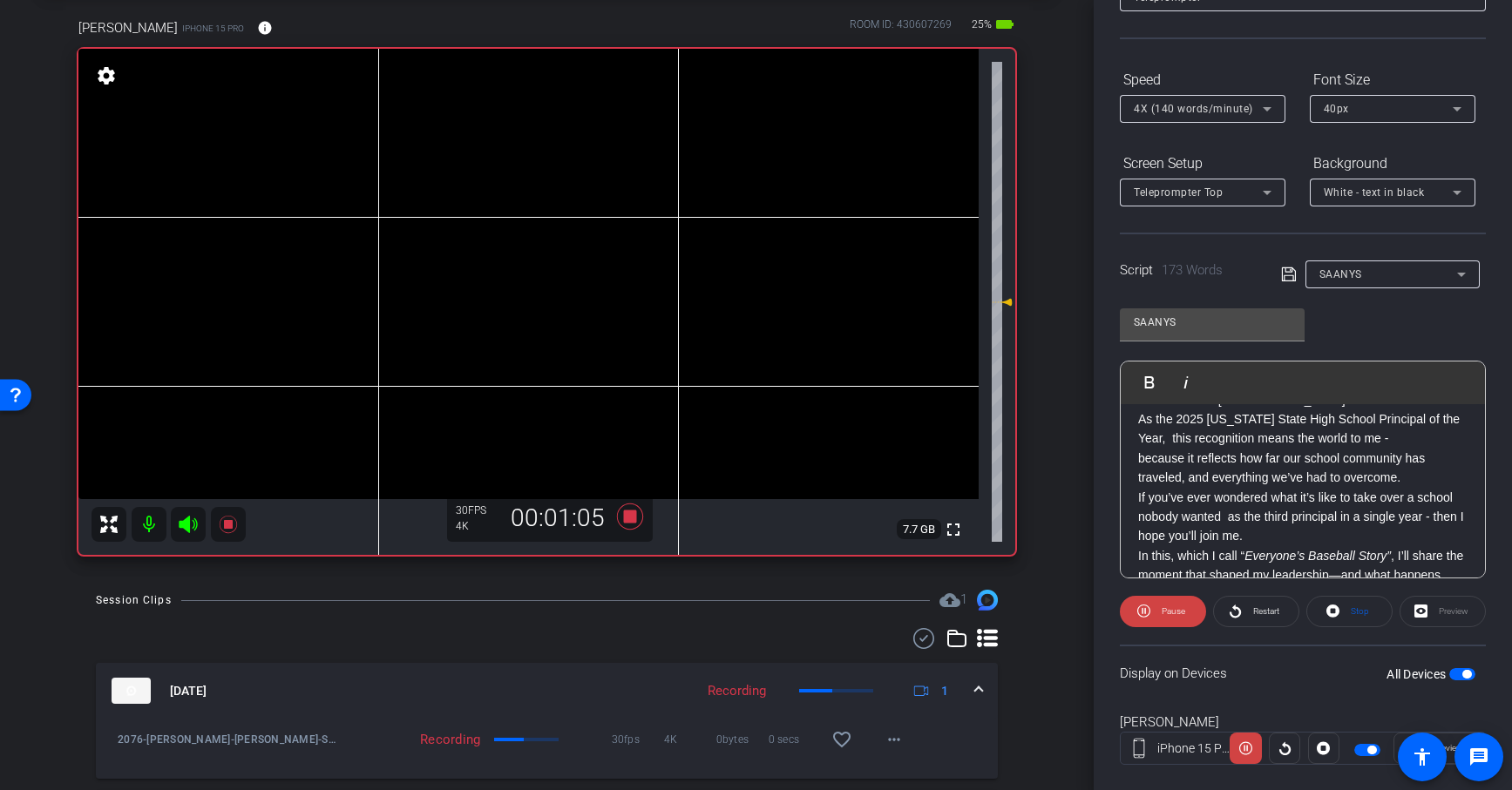
scroll to position [250, 0]
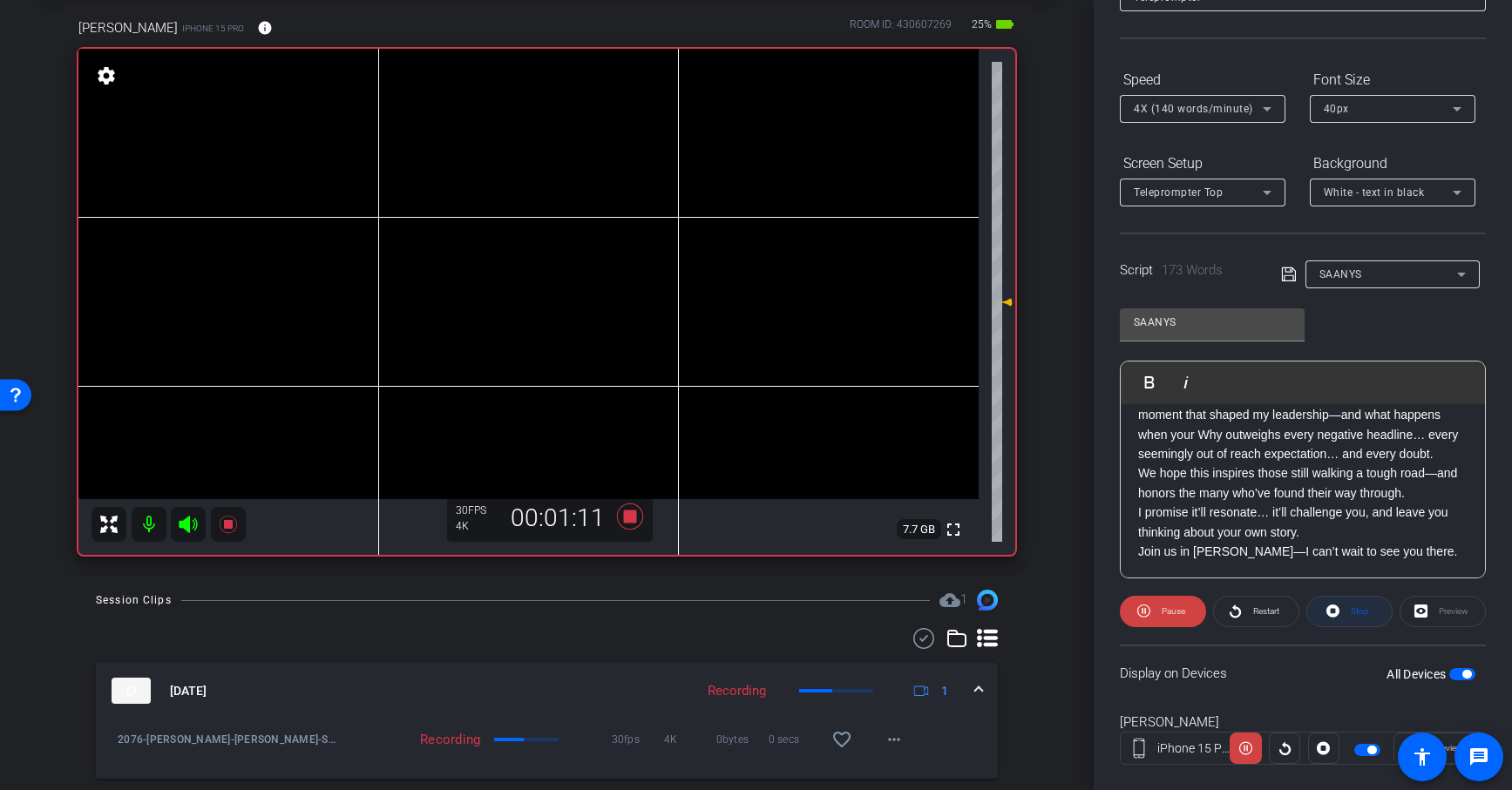
click at [1340, 605] on span at bounding box center [1349, 611] width 85 height 41
click at [1280, 671] on div at bounding box center [1284, 748] width 32 height 32
click at [1247, 614] on div "Restart" at bounding box center [1256, 612] width 87 height 32
click at [1249, 611] on div "Restart" at bounding box center [1256, 612] width 87 height 32
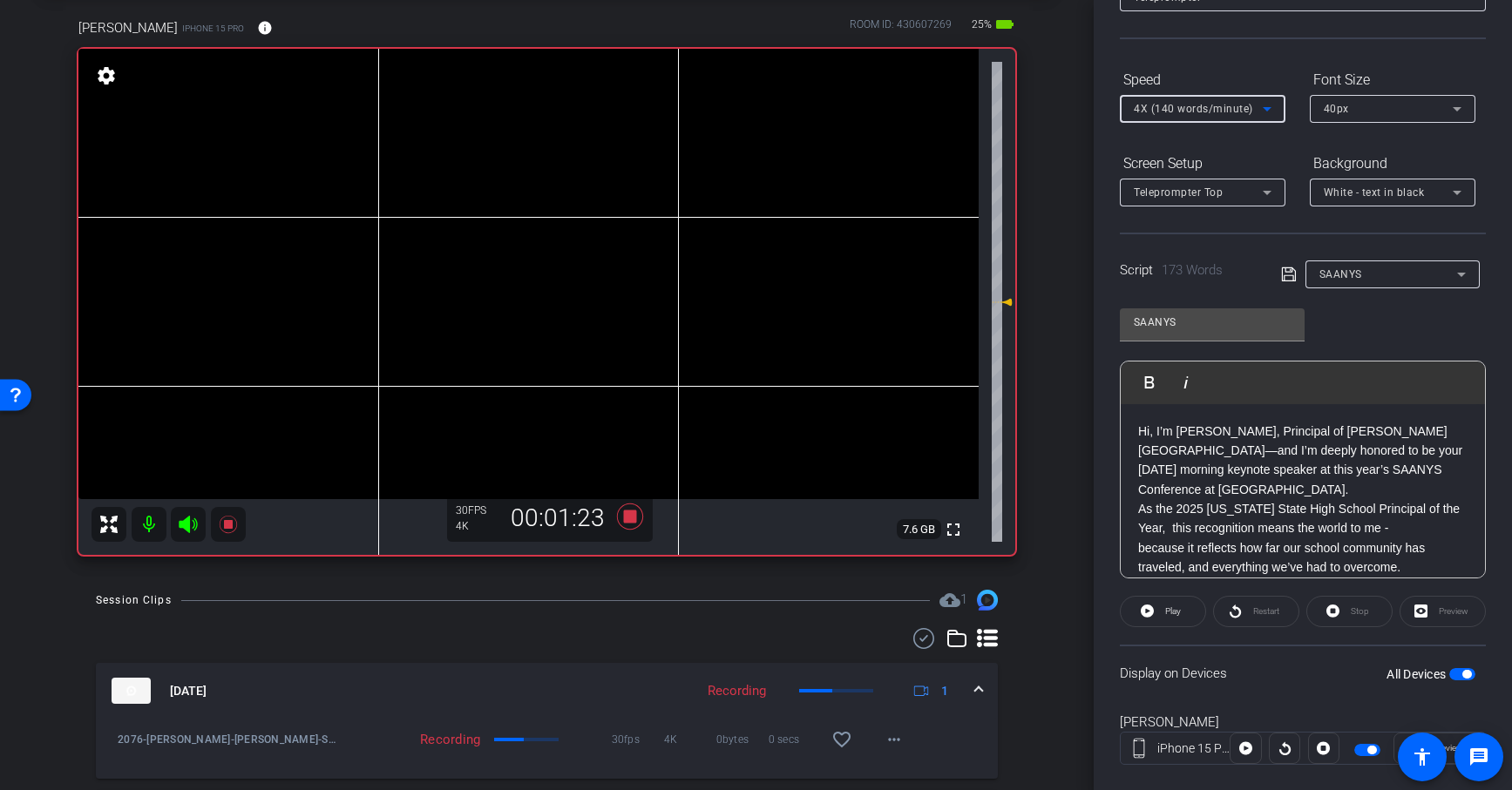
click at [1249, 104] on span "4X (140 words/minute)" at bounding box center [1193, 108] width 119 height 12
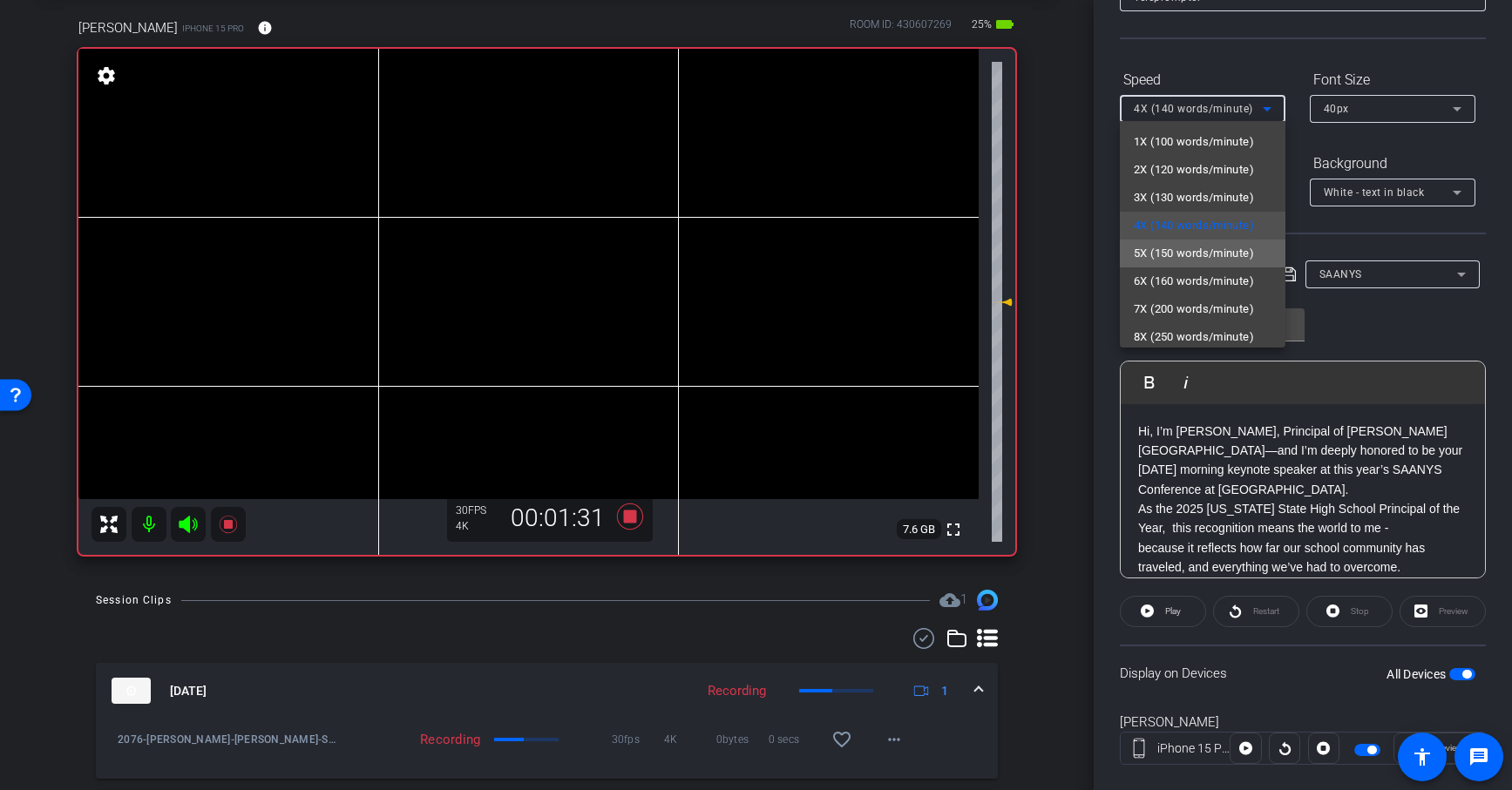
click at [1195, 243] on span "5X (150 words/minute)" at bounding box center [1194, 253] width 120 height 21
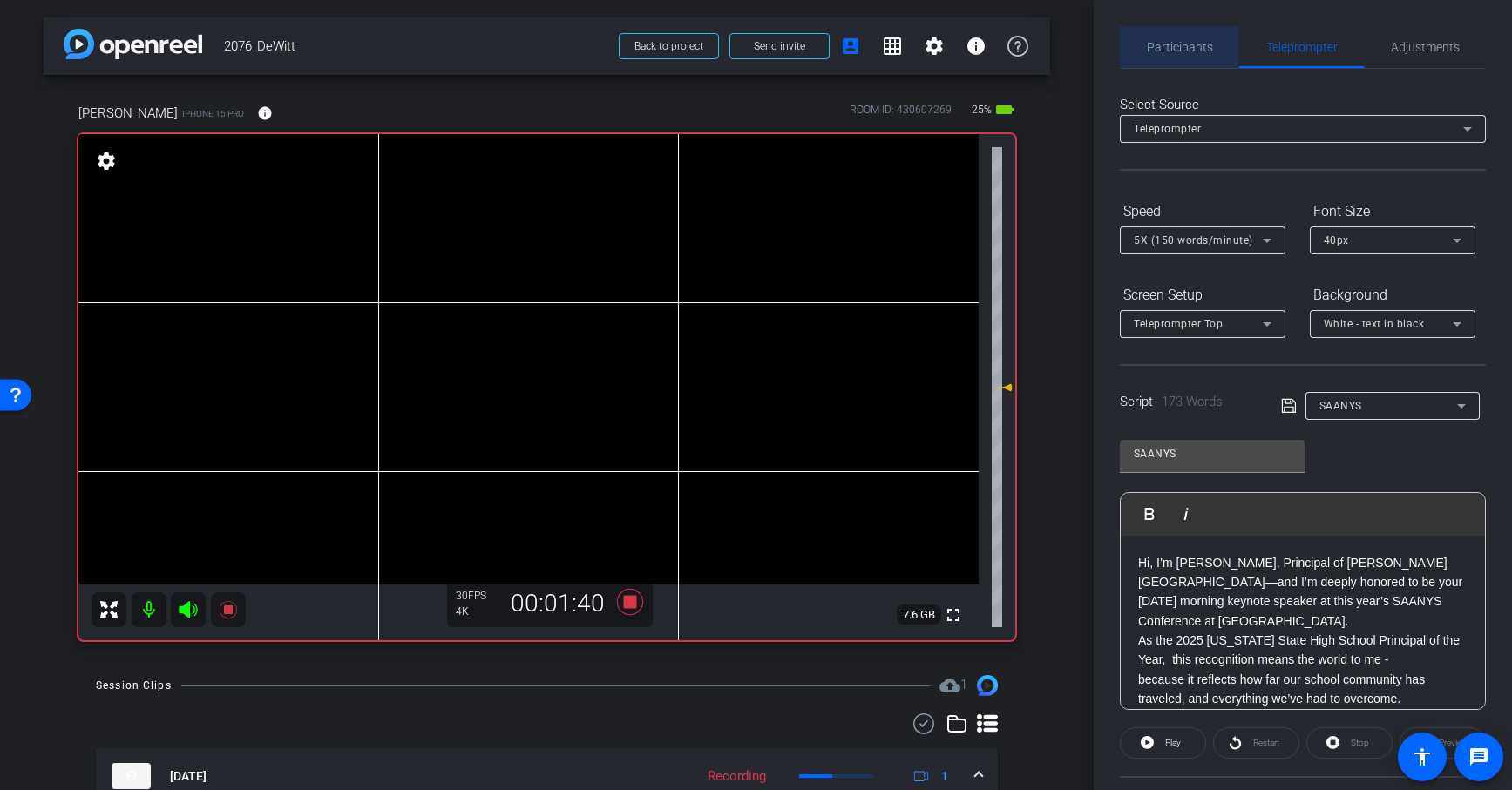
click at [1159, 46] on span "Participants" at bounding box center [1179, 47] width 66 height 12
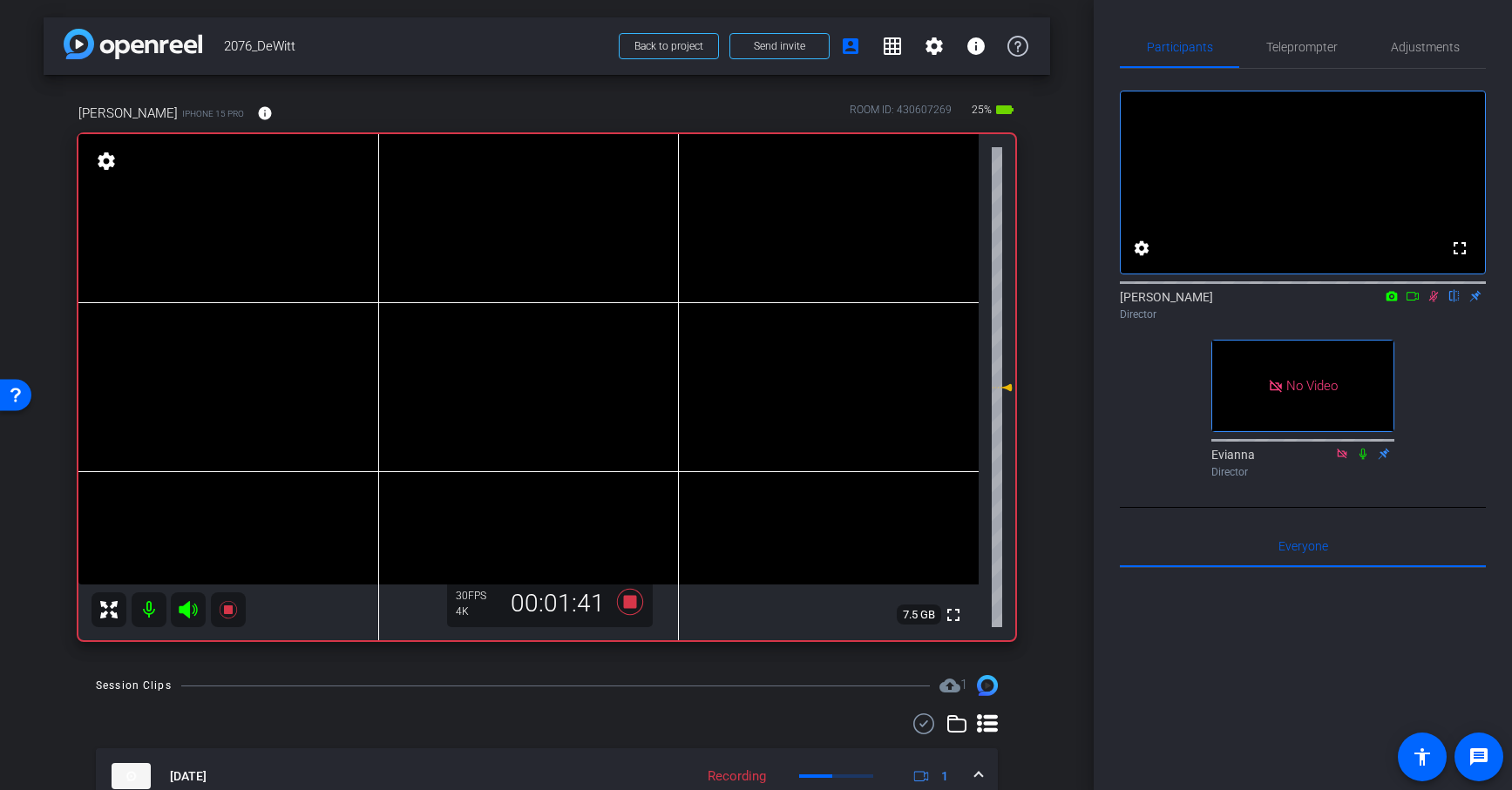
click at [1435, 302] on icon at bounding box center [1434, 296] width 10 height 11
click at [1306, 48] on span "Teleprompter" at bounding box center [1301, 47] width 71 height 12
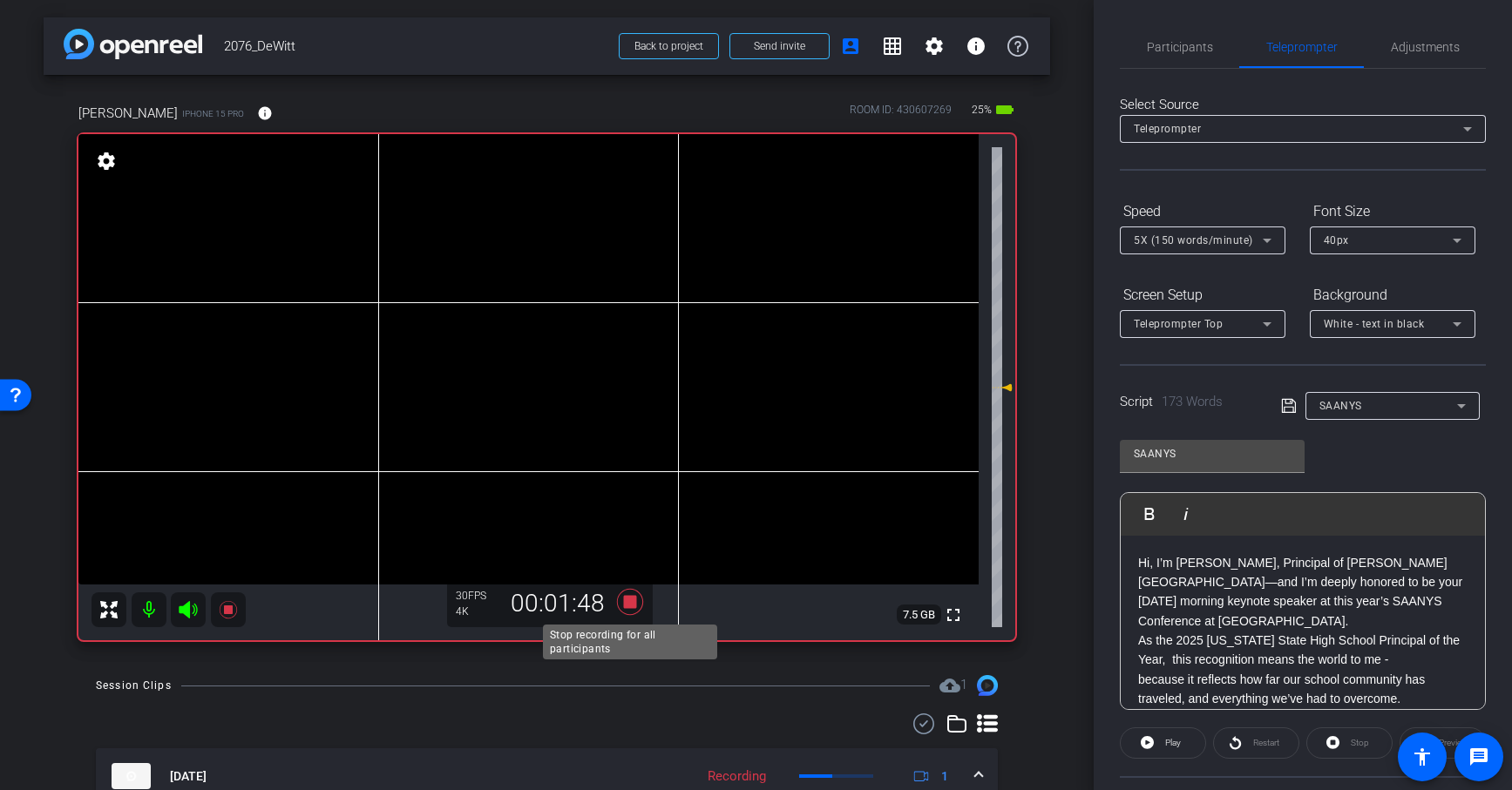
click at [625, 596] on icon at bounding box center [629, 602] width 27 height 27
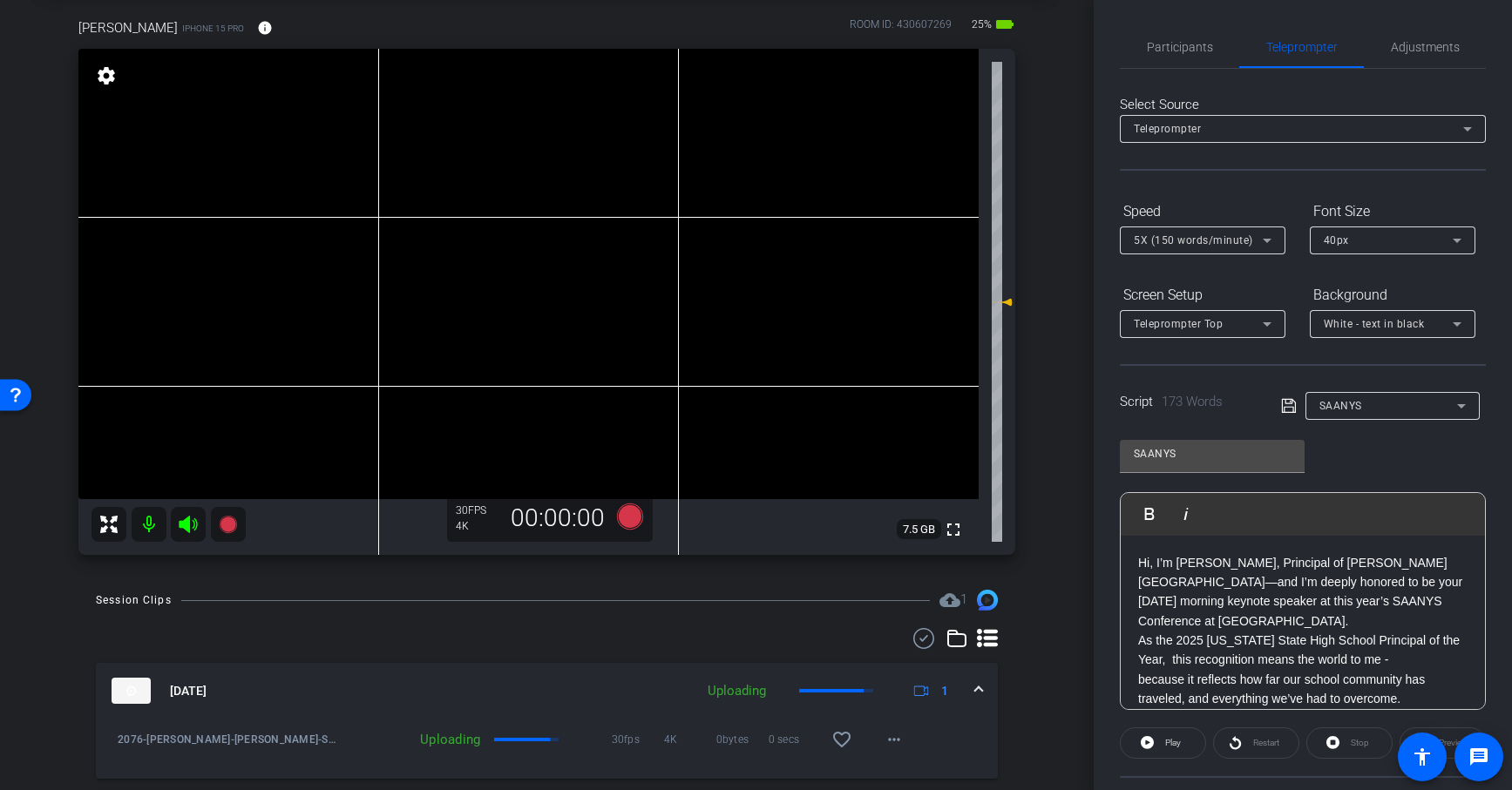
scroll to position [80, 0]
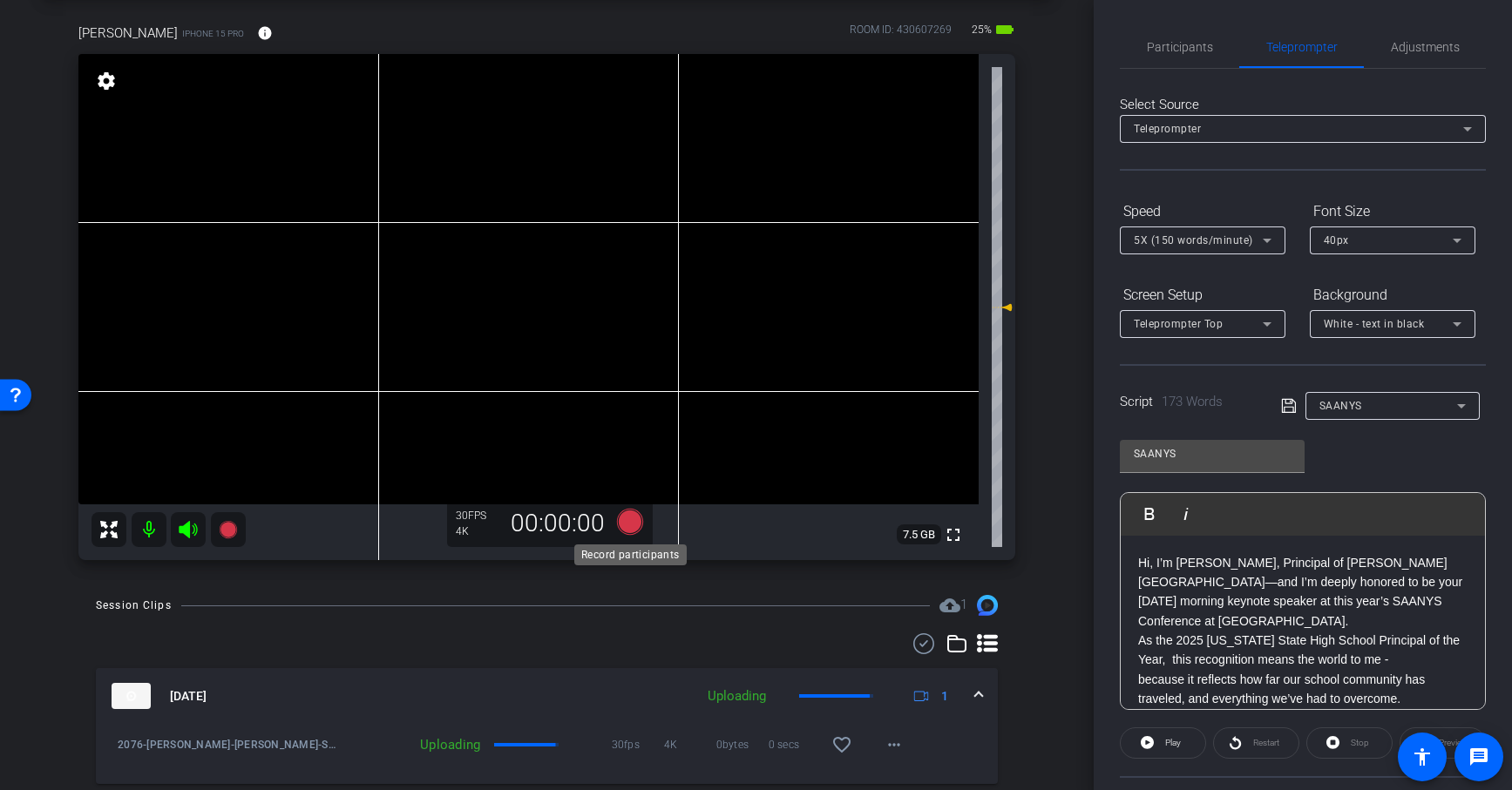
click at [626, 523] on icon at bounding box center [629, 521] width 27 height 27
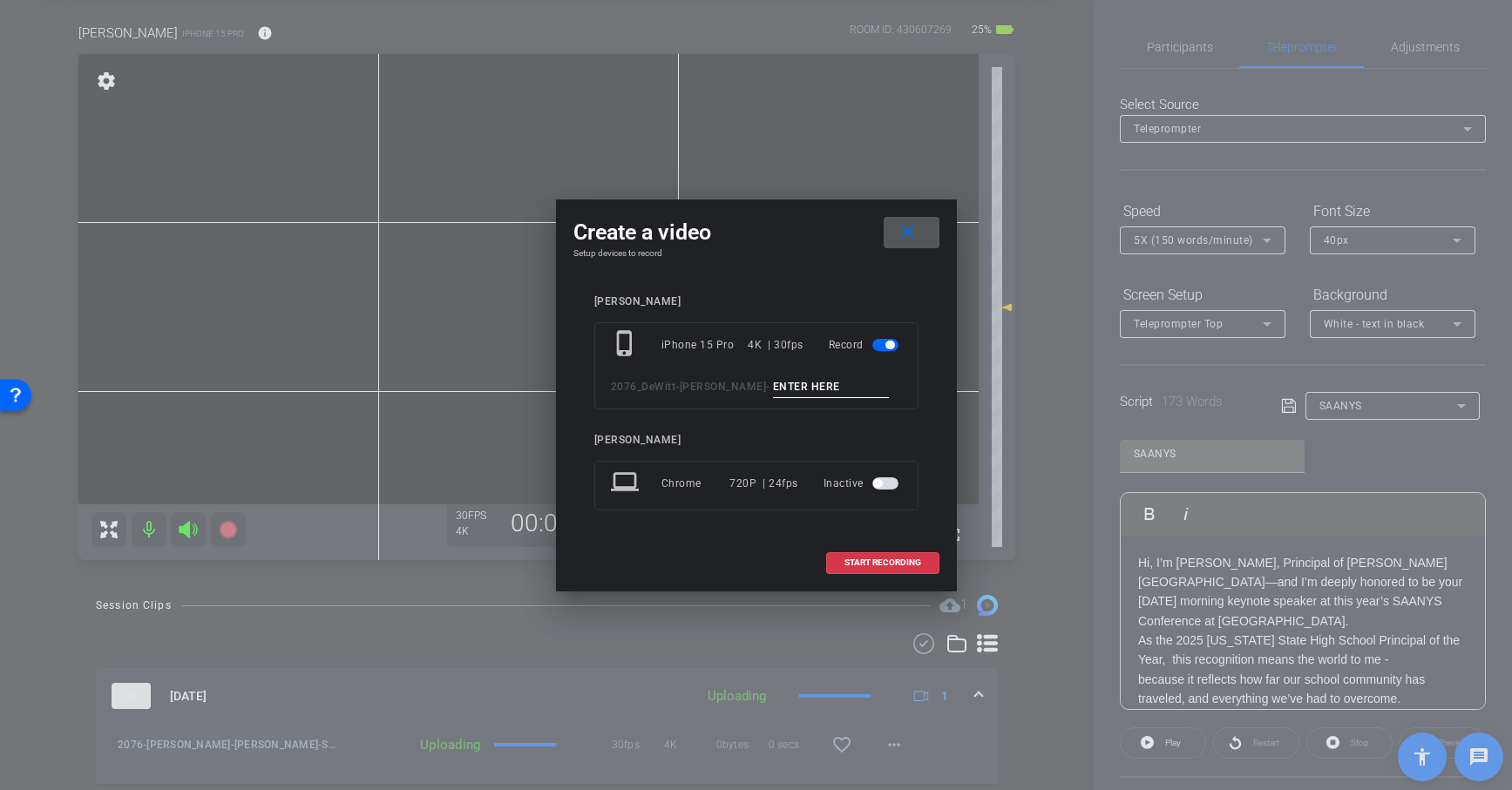
click at [783, 383] on input at bounding box center [831, 387] width 116 height 22
paste input "SAANYS"
type input "SAANYS 4"
click at [912, 564] on span "START RECORDING" at bounding box center [882, 562] width 77 height 9
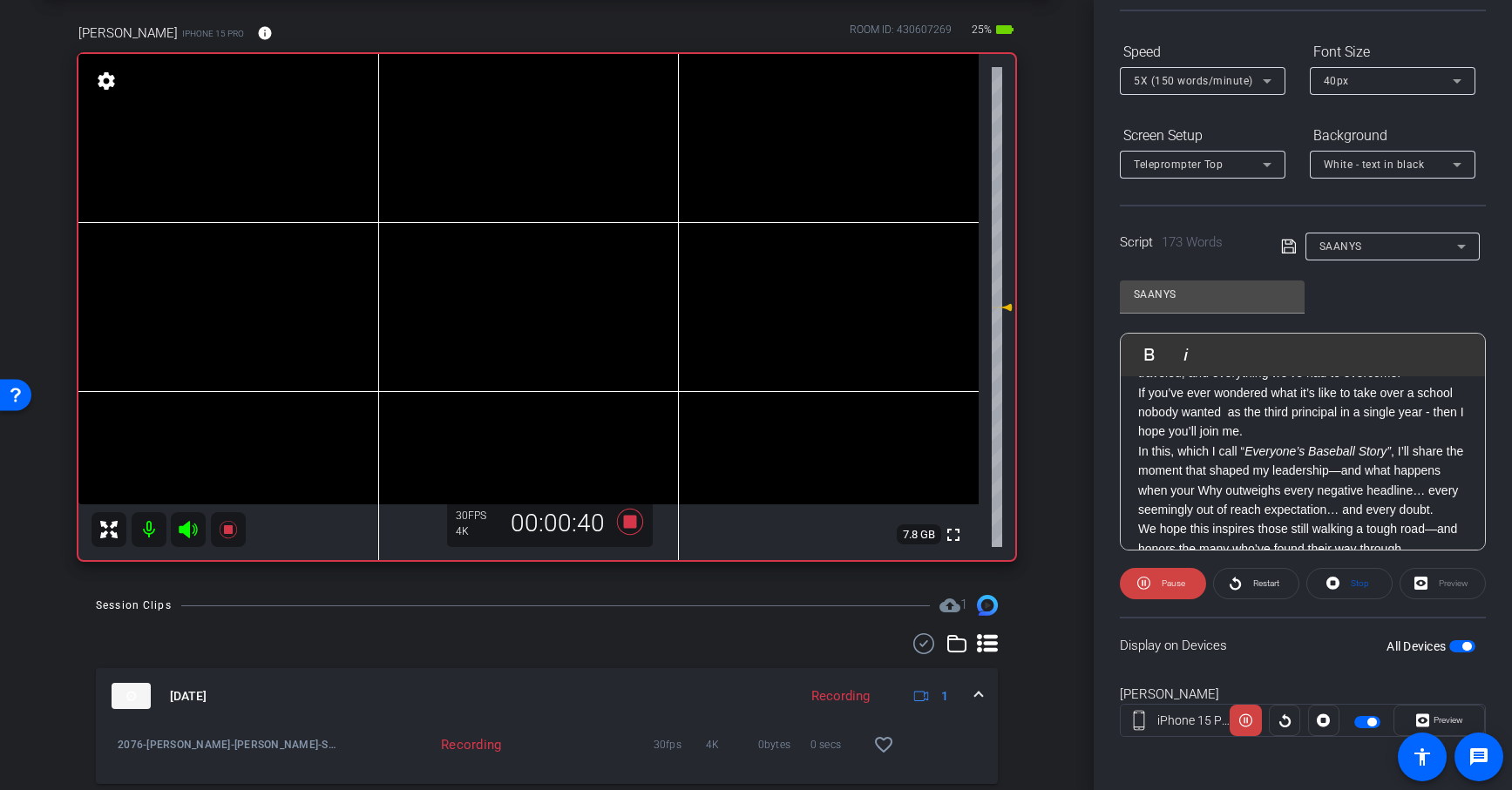
scroll to position [0, 0]
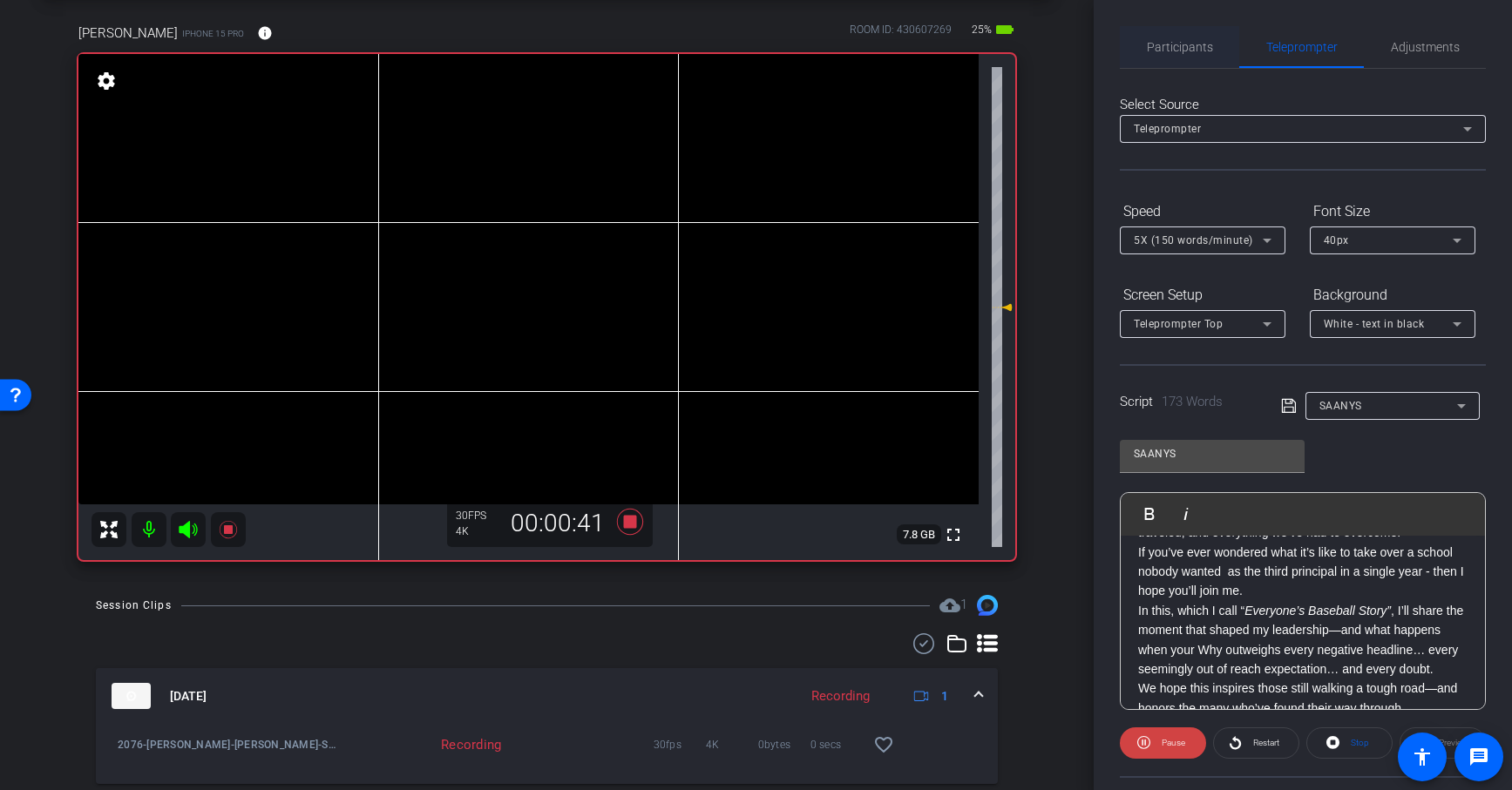
click at [1176, 56] on span "Participants" at bounding box center [1179, 47] width 66 height 41
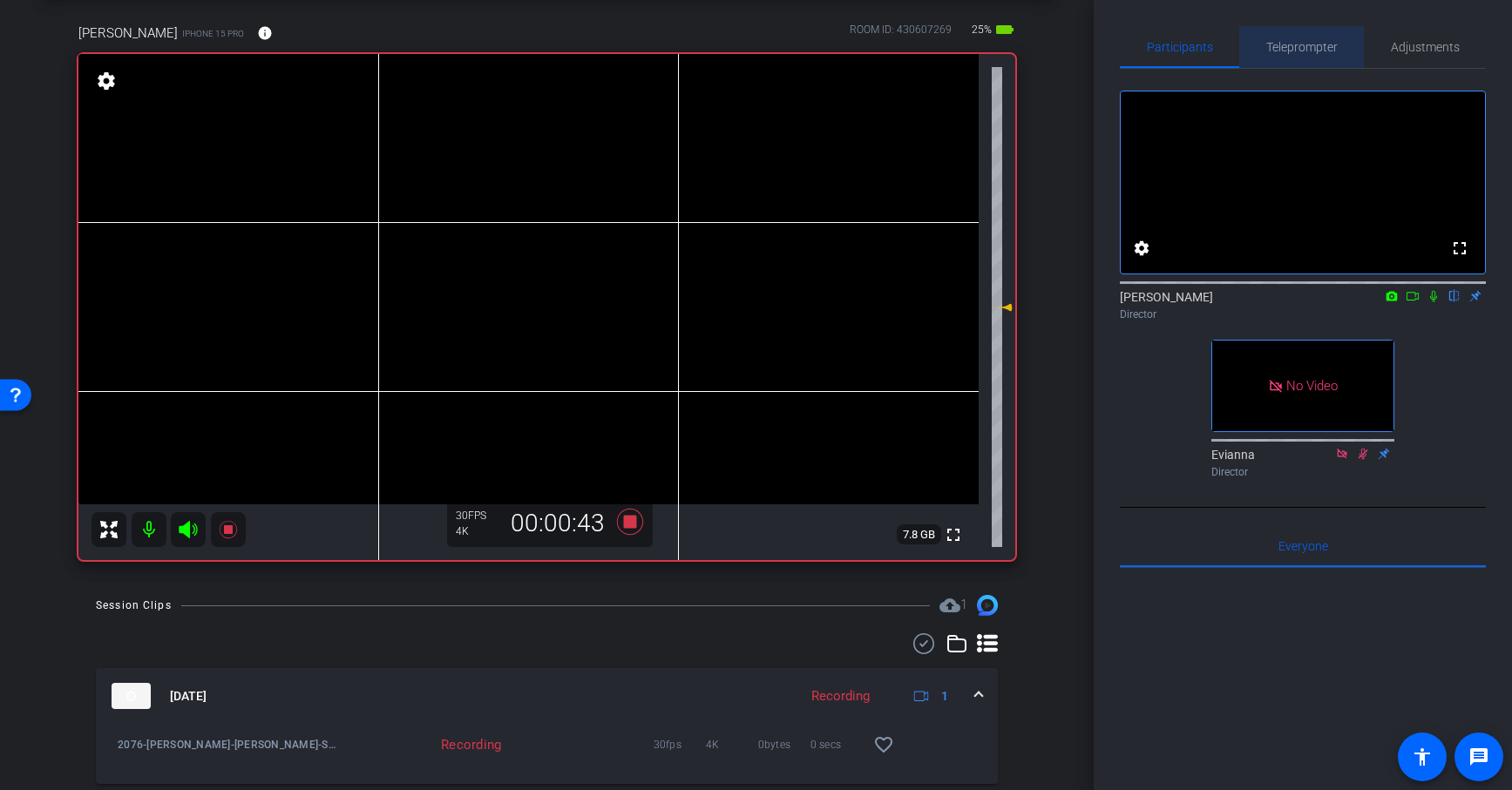
click at [1302, 55] on span "Teleprompter" at bounding box center [1301, 47] width 71 height 41
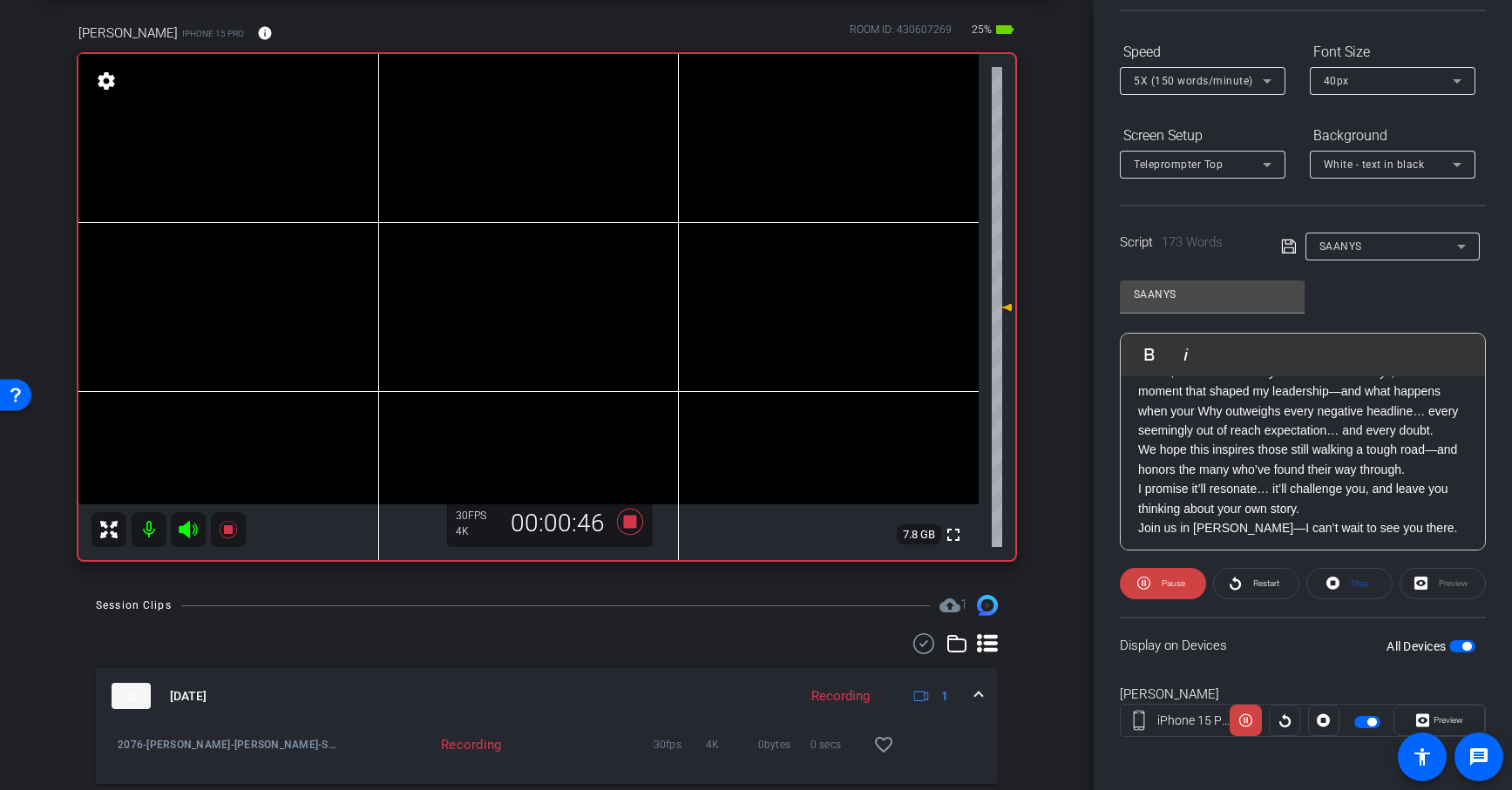
scroll to position [250, 0]
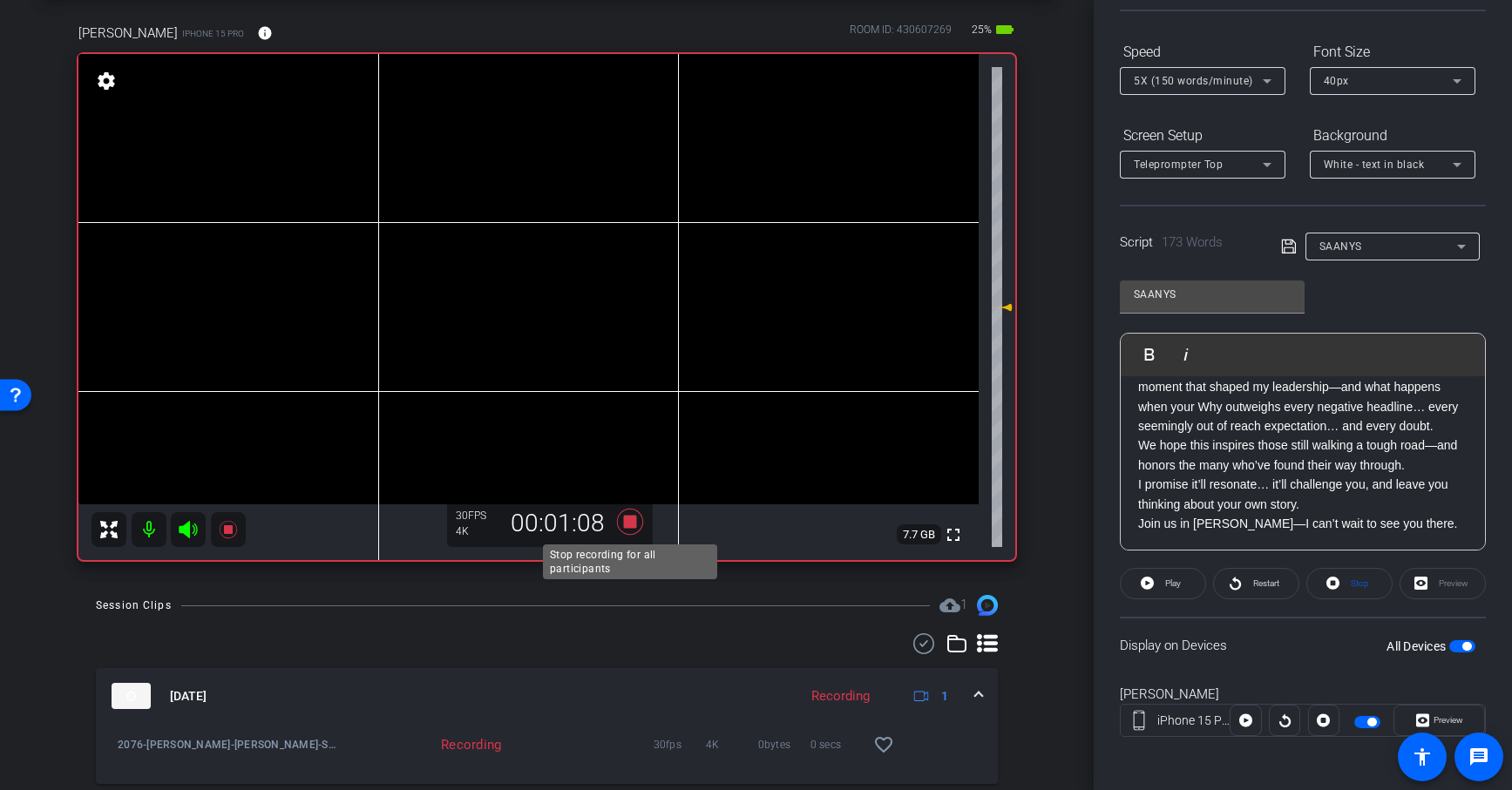
click at [633, 522] on icon at bounding box center [629, 521] width 27 height 27
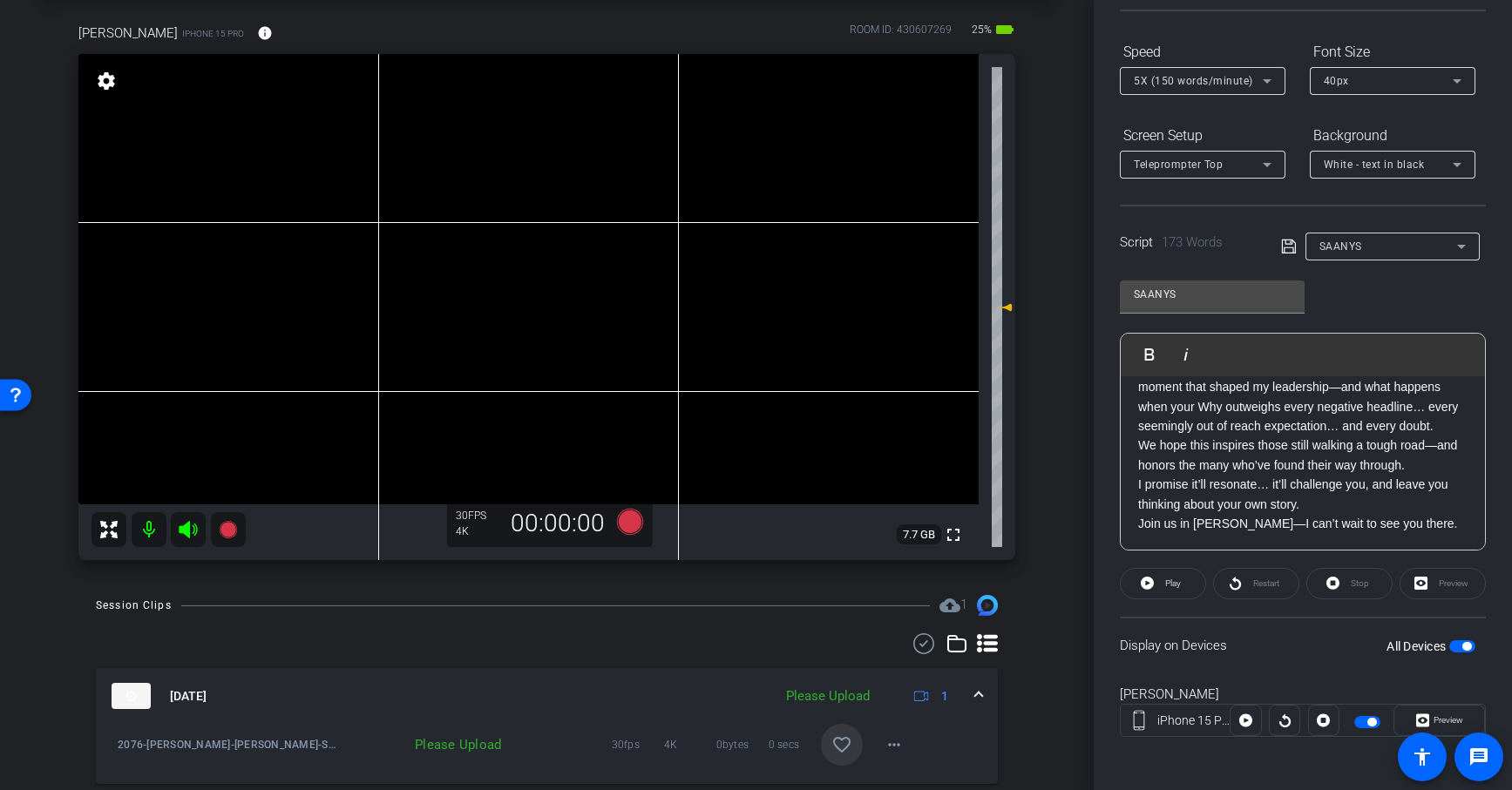
click at [844, 671] on mat-icon "favorite_border" at bounding box center [841, 744] width 21 height 21
click at [641, 516] on icon at bounding box center [629, 521] width 27 height 27
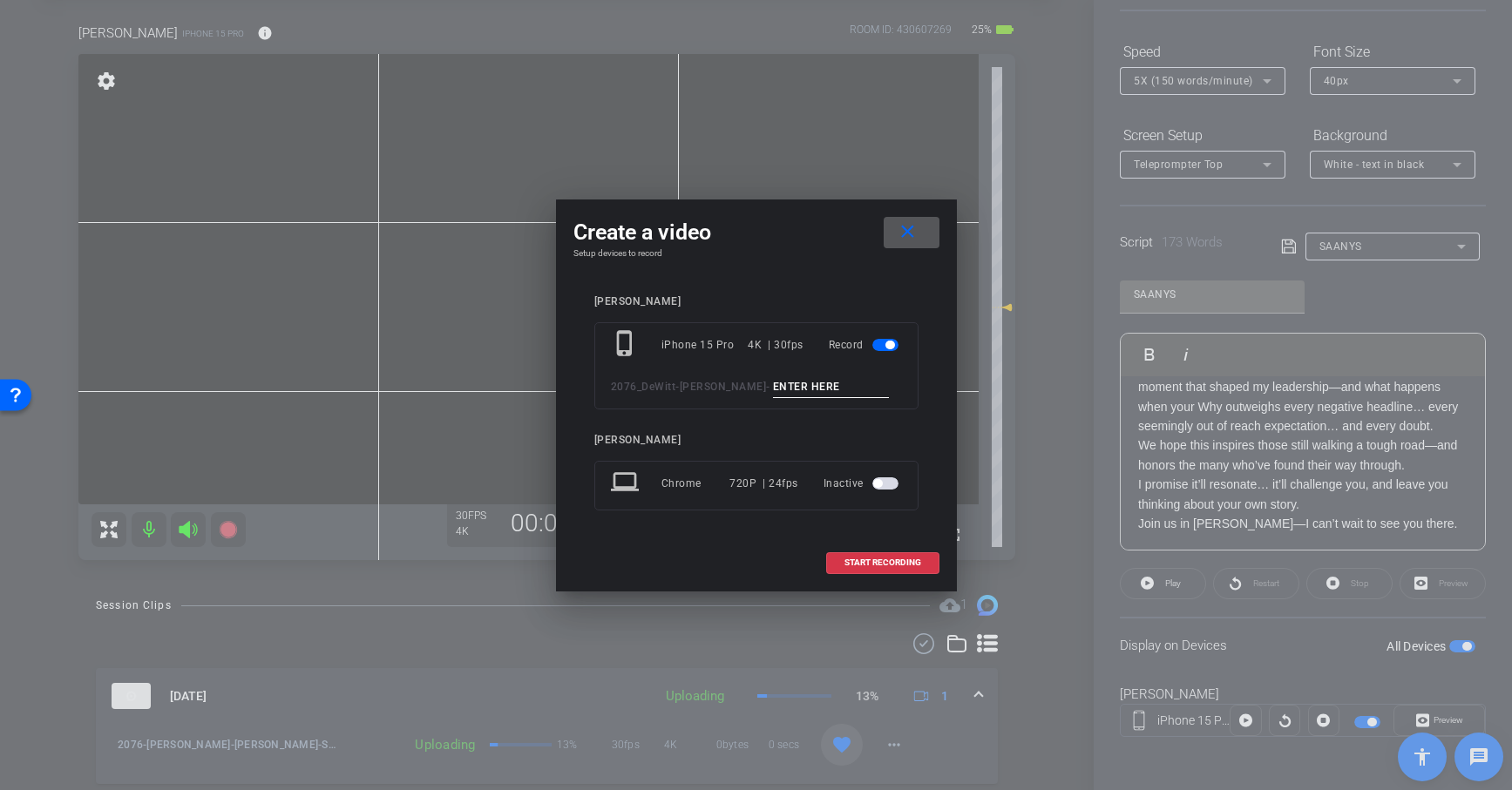
click at [773, 387] on input at bounding box center [831, 387] width 116 height 22
type input "room tone"
click at [887, 563] on span "START RECORDING" at bounding box center [882, 562] width 77 height 9
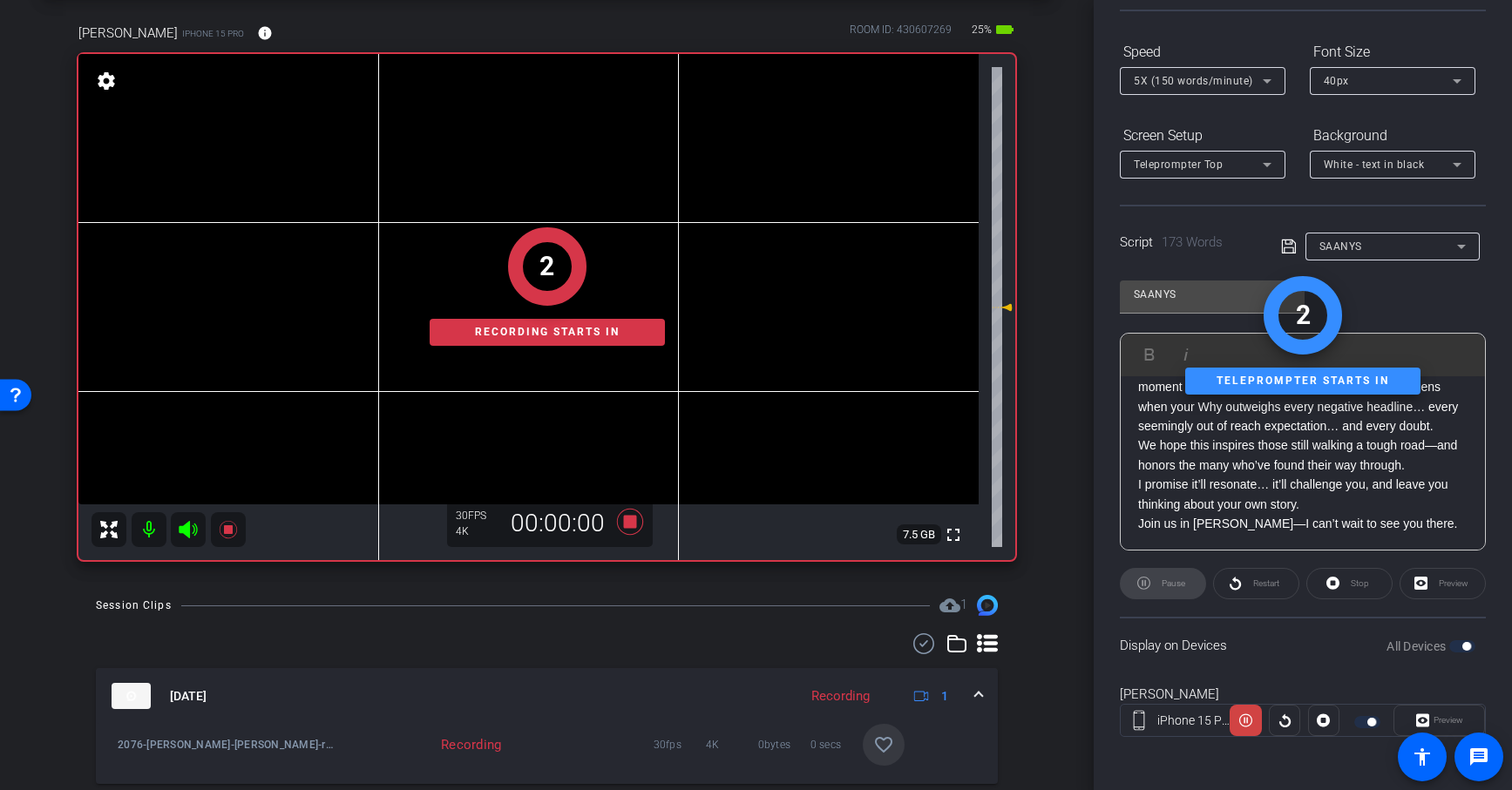
click at [1348, 588] on div "Stop" at bounding box center [1349, 583] width 87 height 32
click at [1318, 671] on div at bounding box center [1324, 720] width 32 height 32
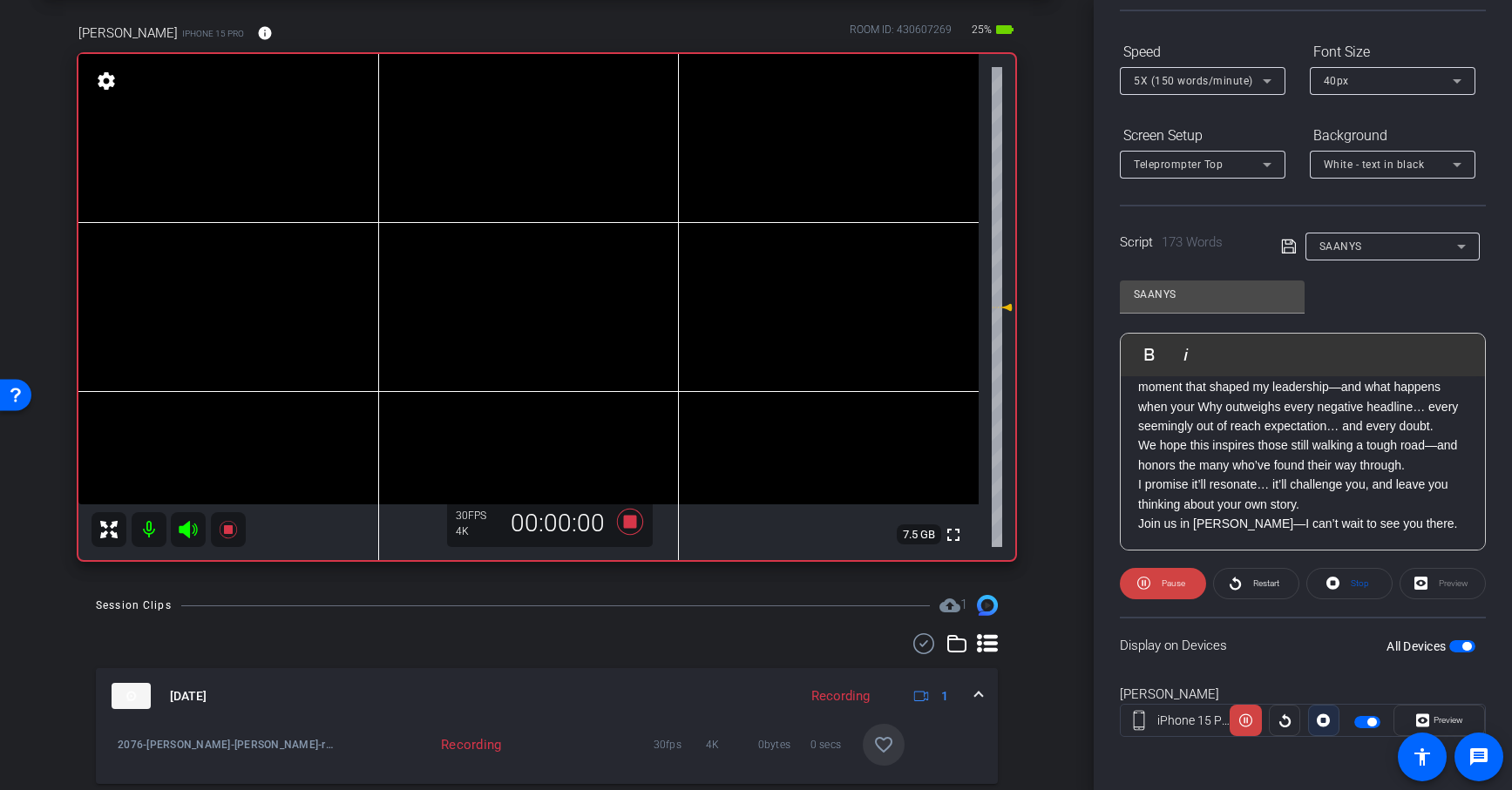
click at [1318, 671] on icon at bounding box center [1323, 720] width 13 height 13
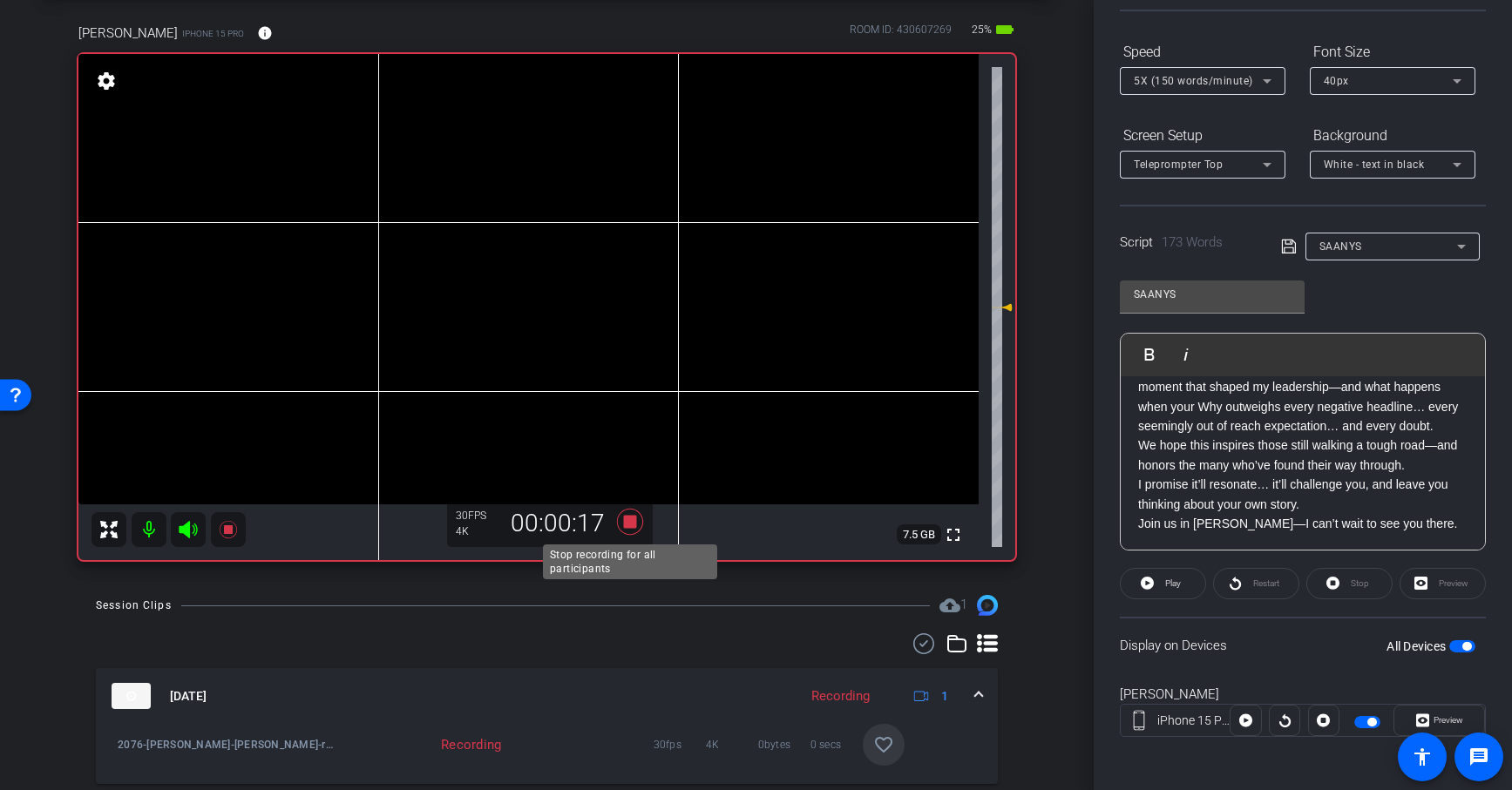
click at [630, 524] on icon at bounding box center [629, 521] width 27 height 27
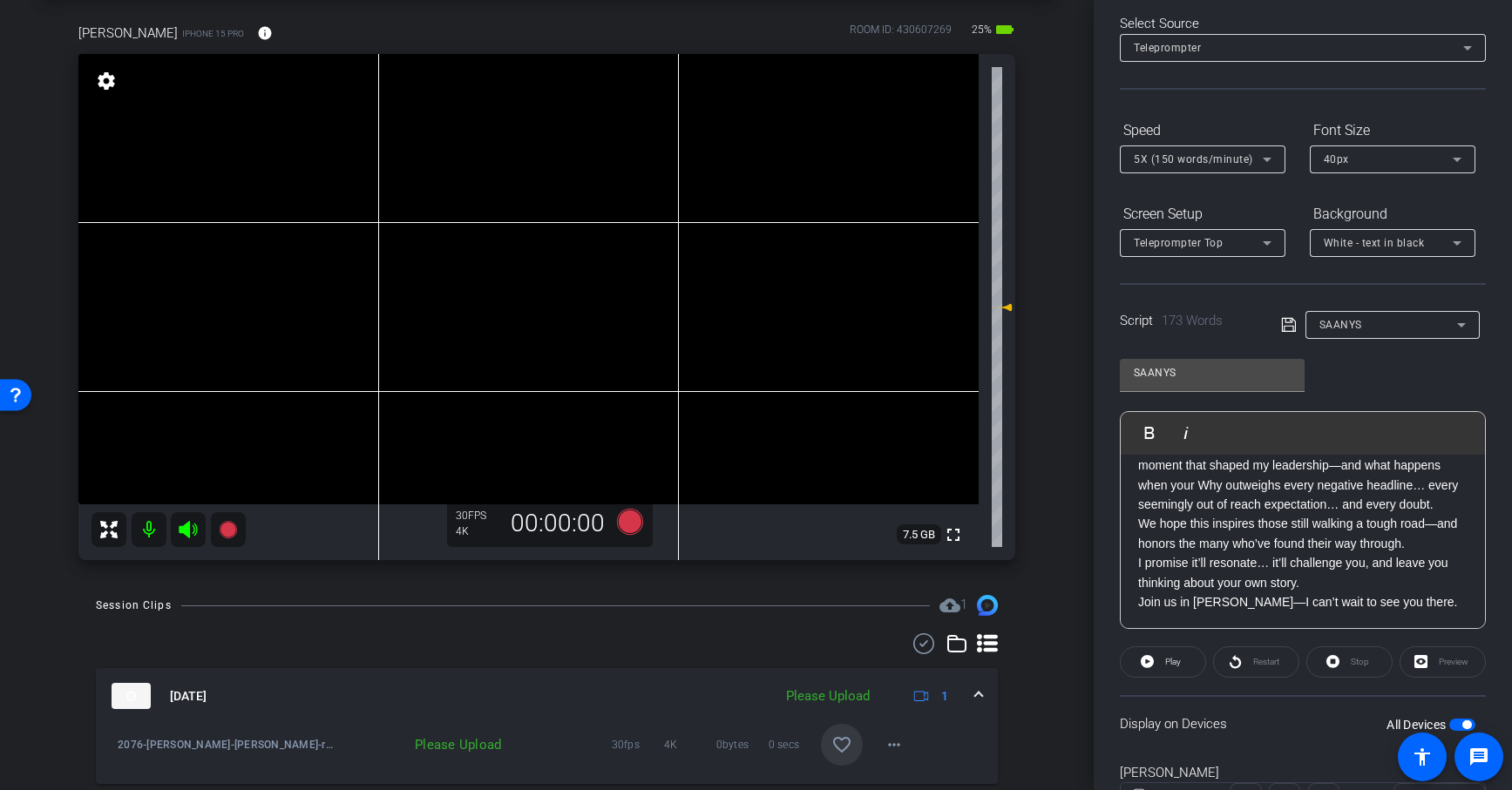
scroll to position [0, 0]
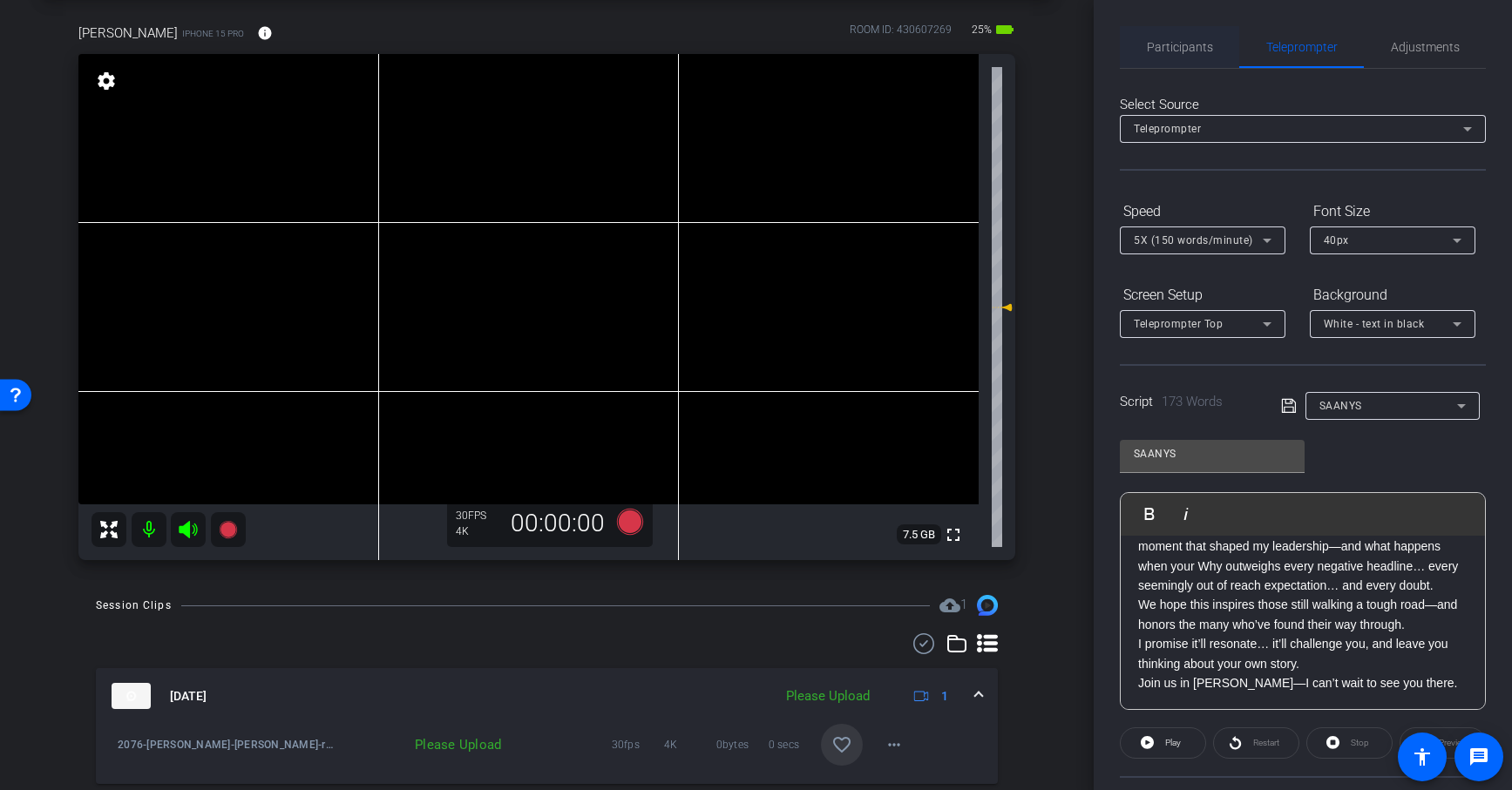
click at [1174, 52] on span "Participants" at bounding box center [1179, 47] width 66 height 12
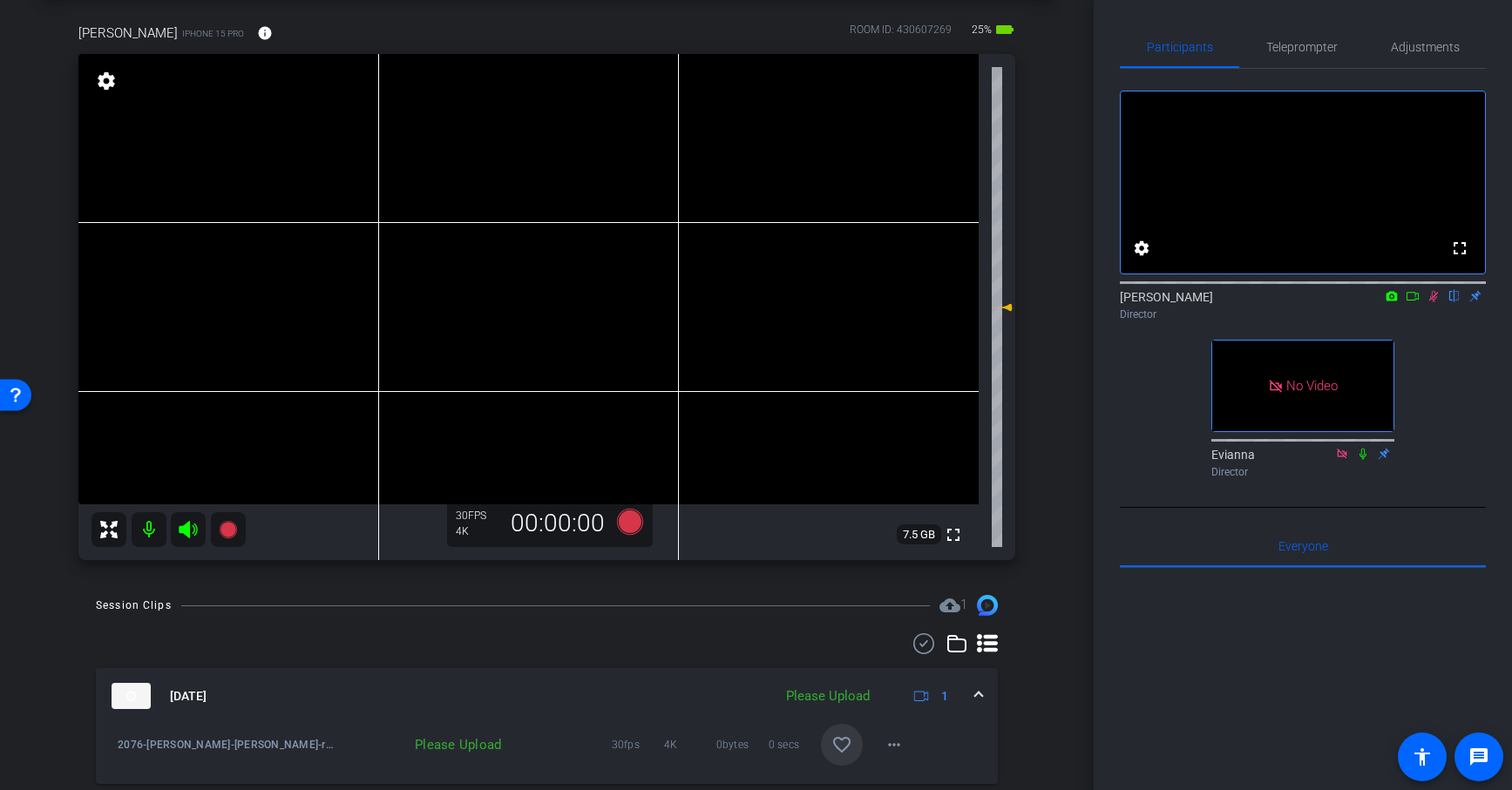
click at [1434, 302] on icon at bounding box center [1433, 296] width 14 height 12
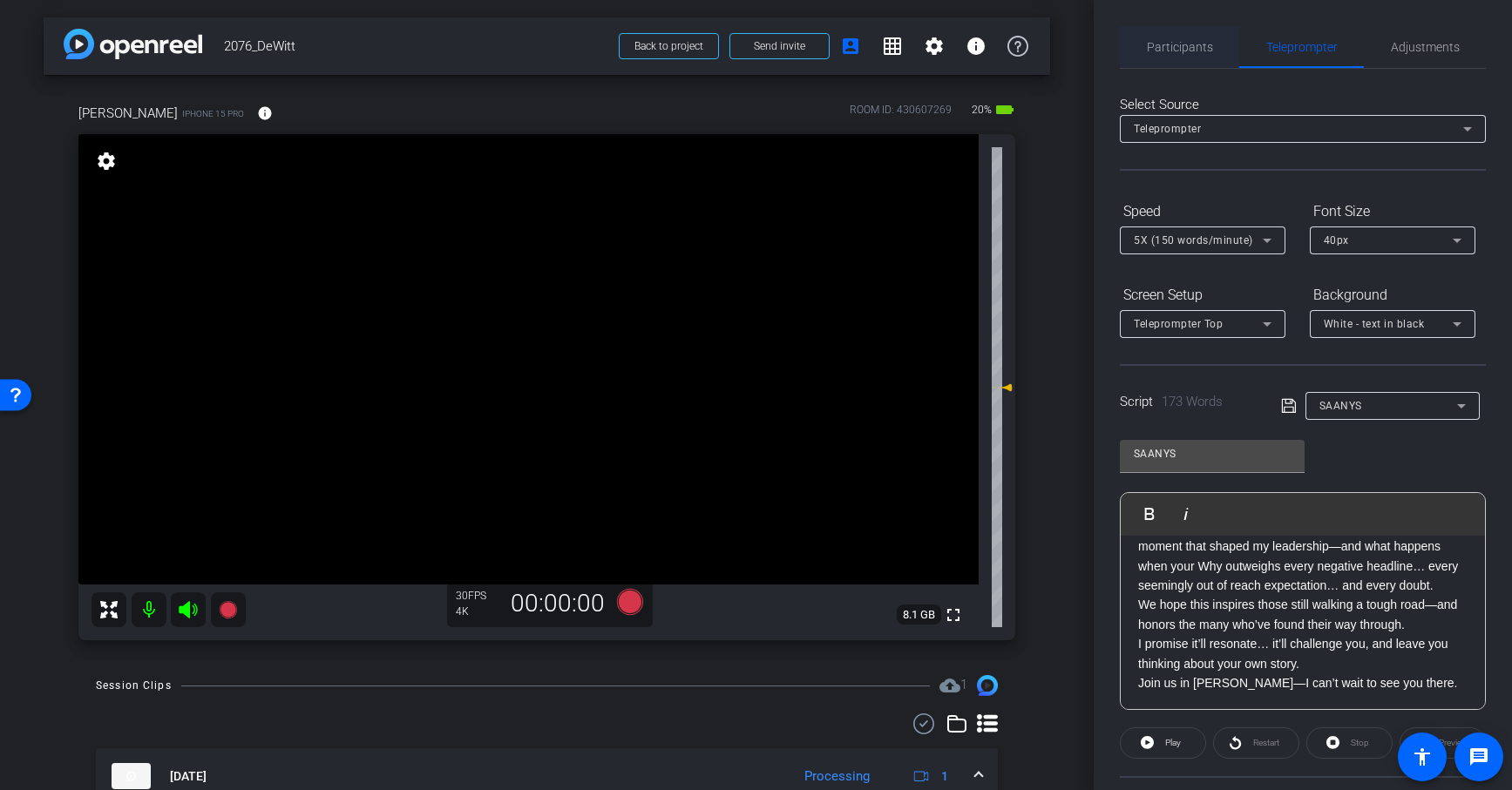
click at [1193, 44] on span "Participants" at bounding box center [1179, 47] width 66 height 12
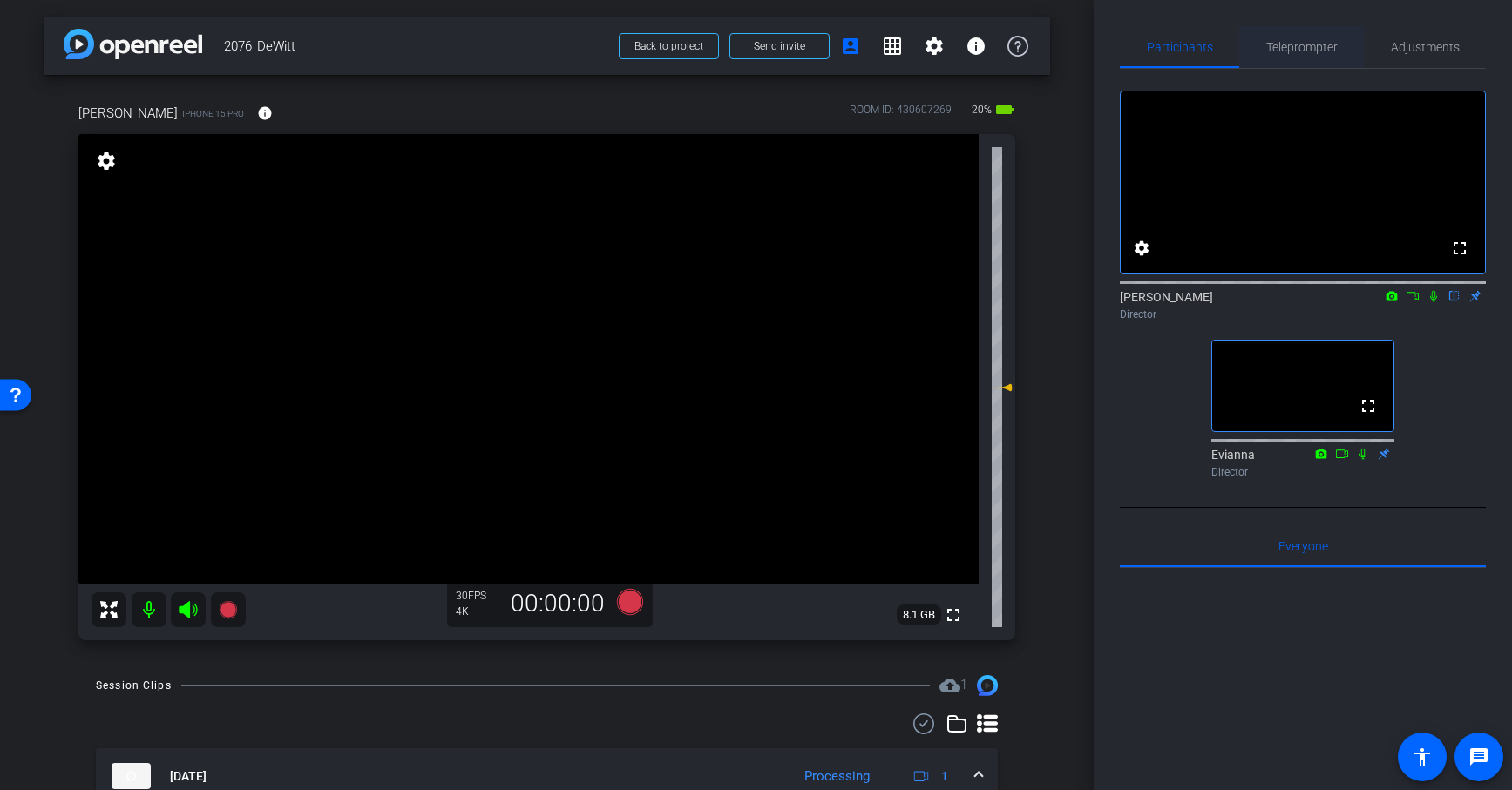
click at [1293, 50] on span "Teleprompter" at bounding box center [1301, 47] width 71 height 12
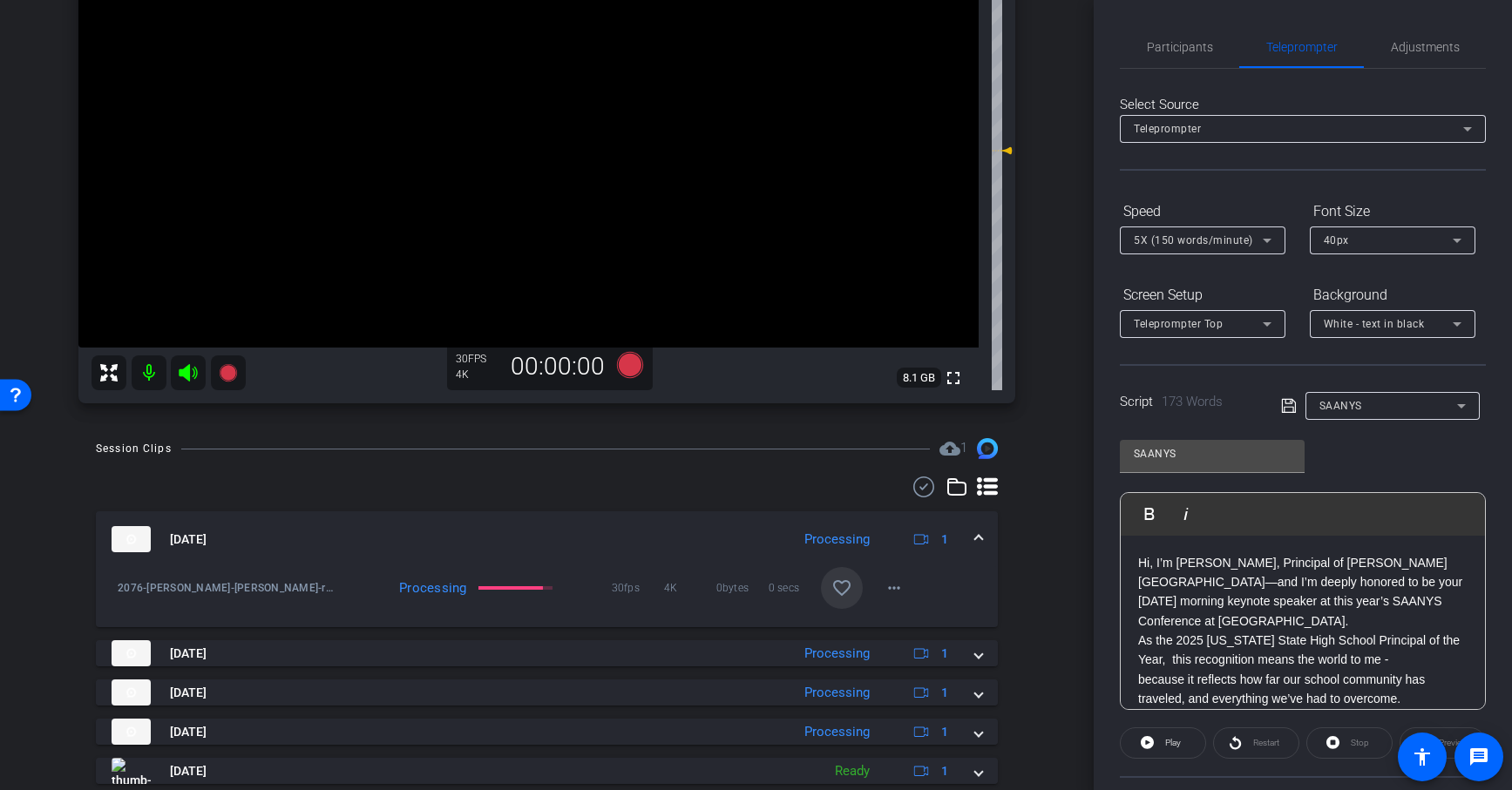
scroll to position [240, 0]
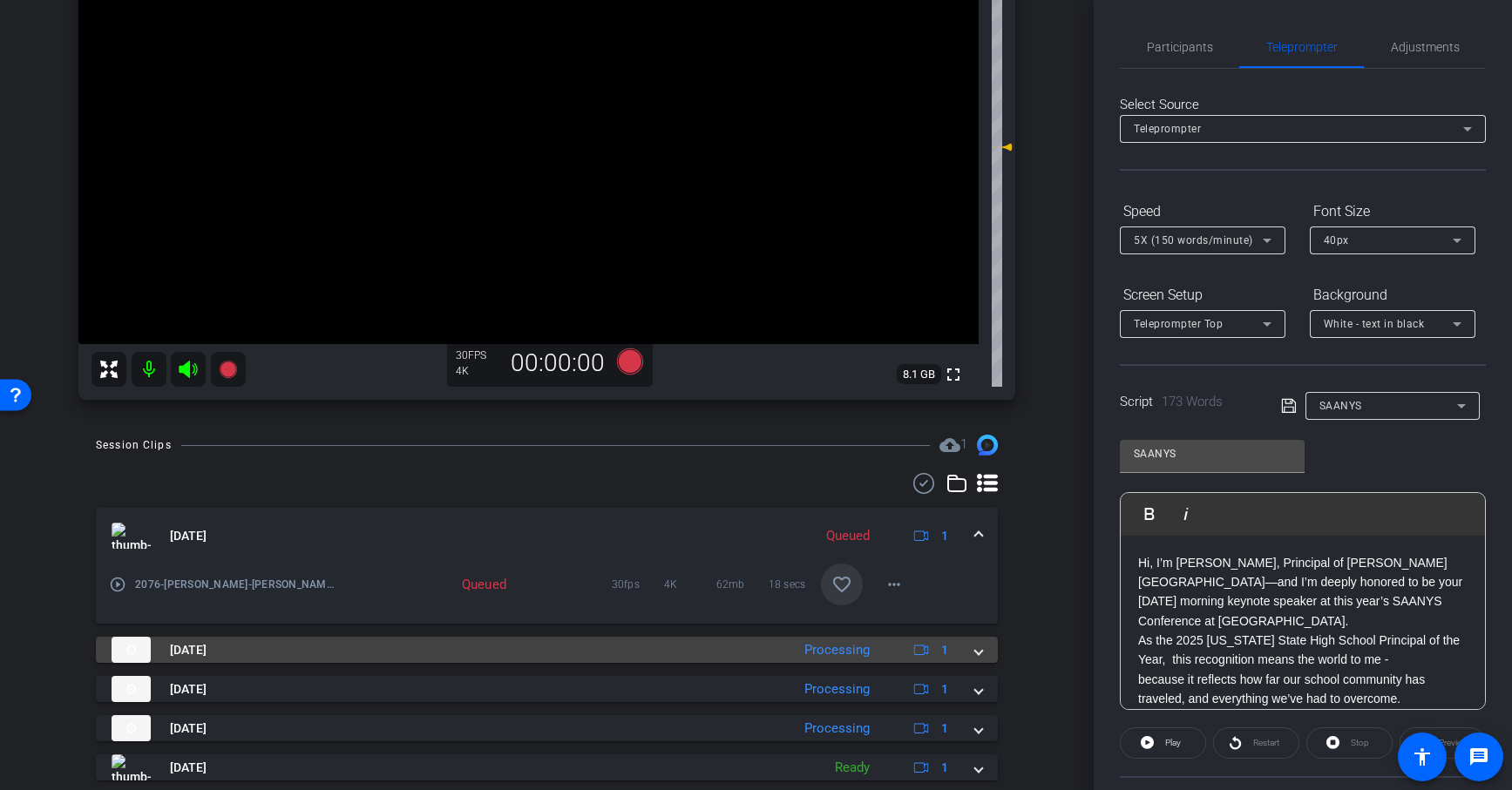
click at [774, 640] on mat-panel-title "[DATE]" at bounding box center [447, 649] width 670 height 27
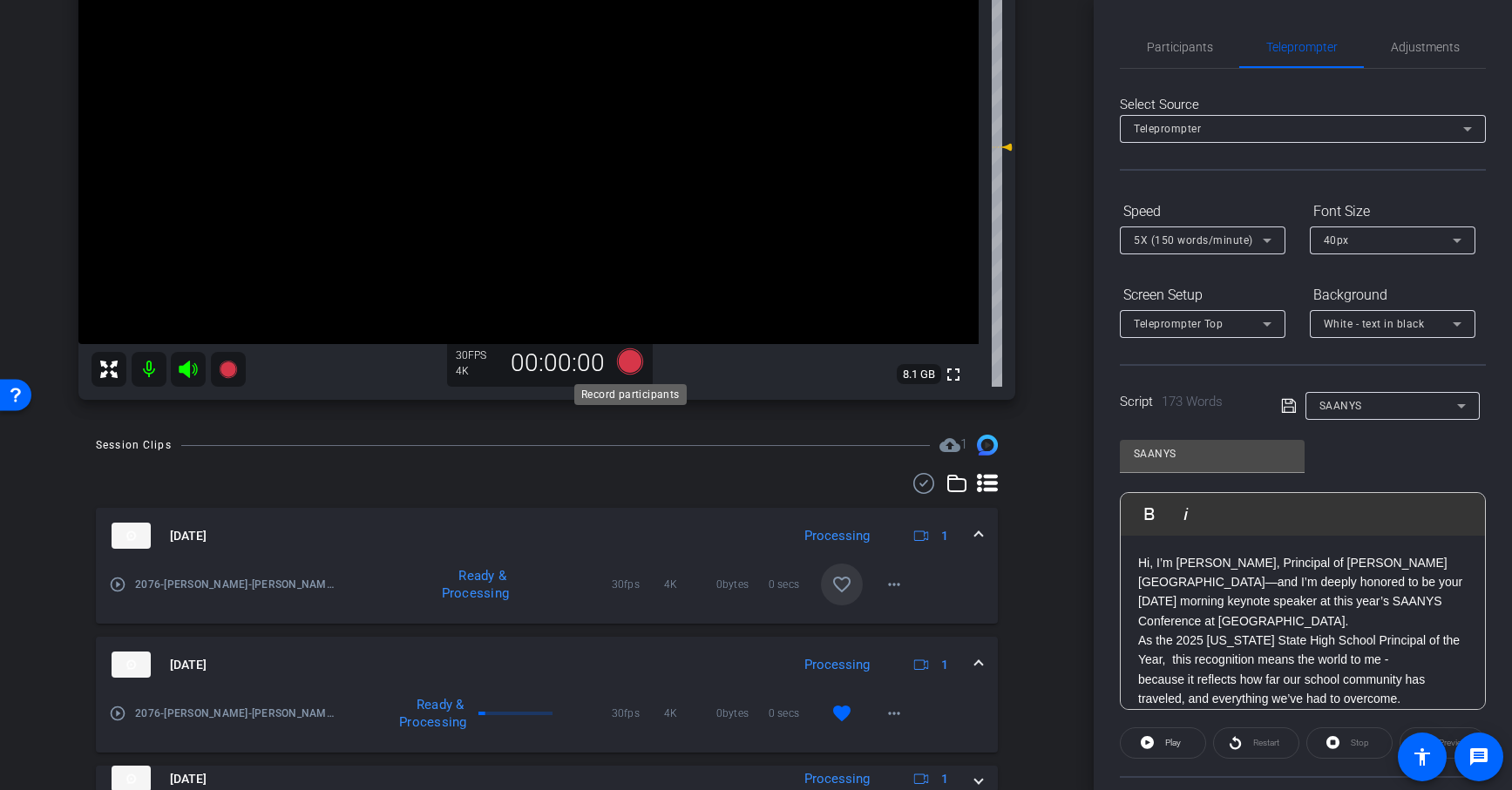
click at [626, 359] on icon at bounding box center [629, 362] width 27 height 27
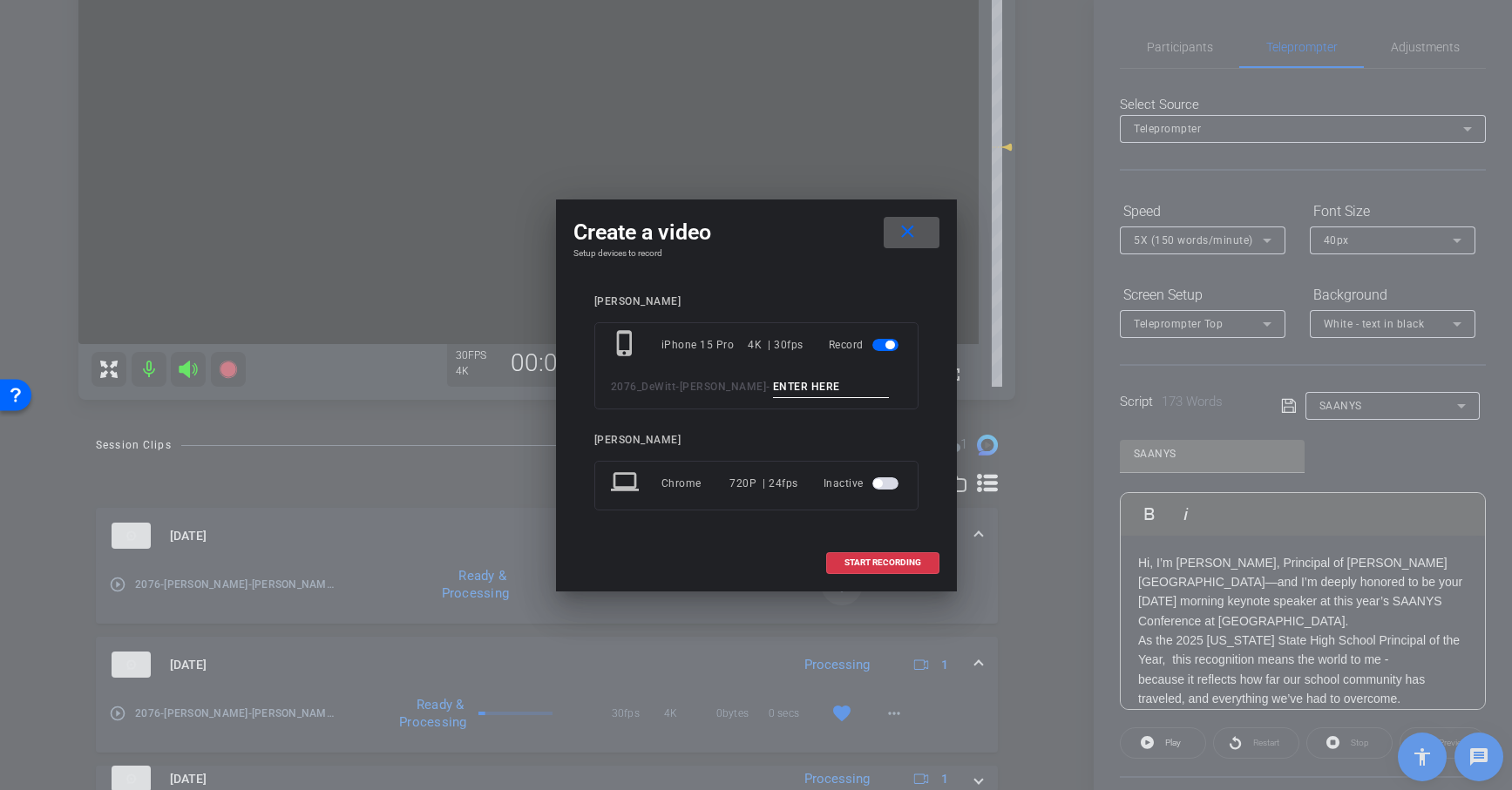
click at [787, 389] on input at bounding box center [831, 387] width 116 height 22
paste input "SAANYS"
type input "SAANYS 5"
click at [906, 232] on mat-icon "close" at bounding box center [908, 232] width 22 height 22
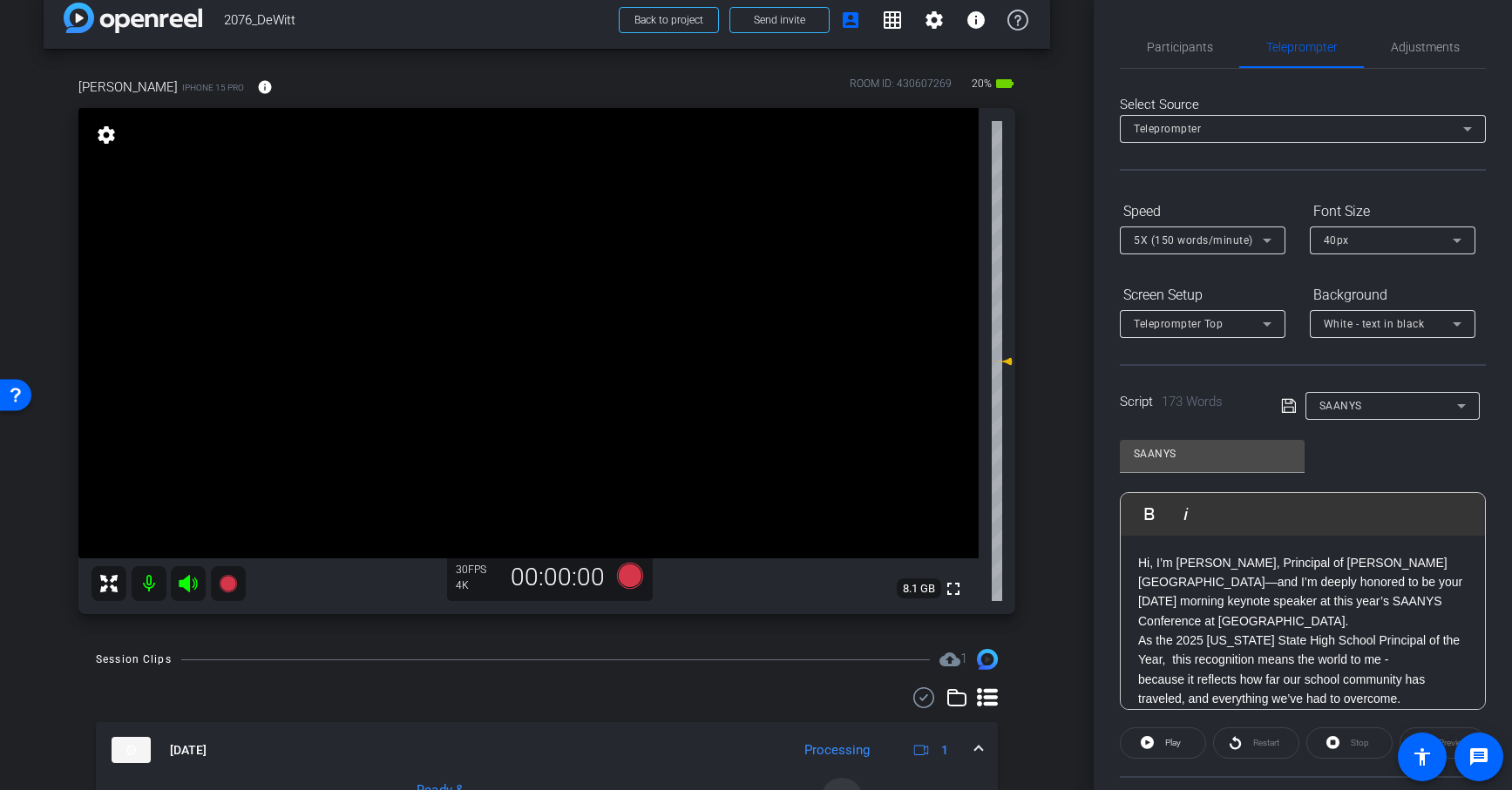
scroll to position [24, 0]
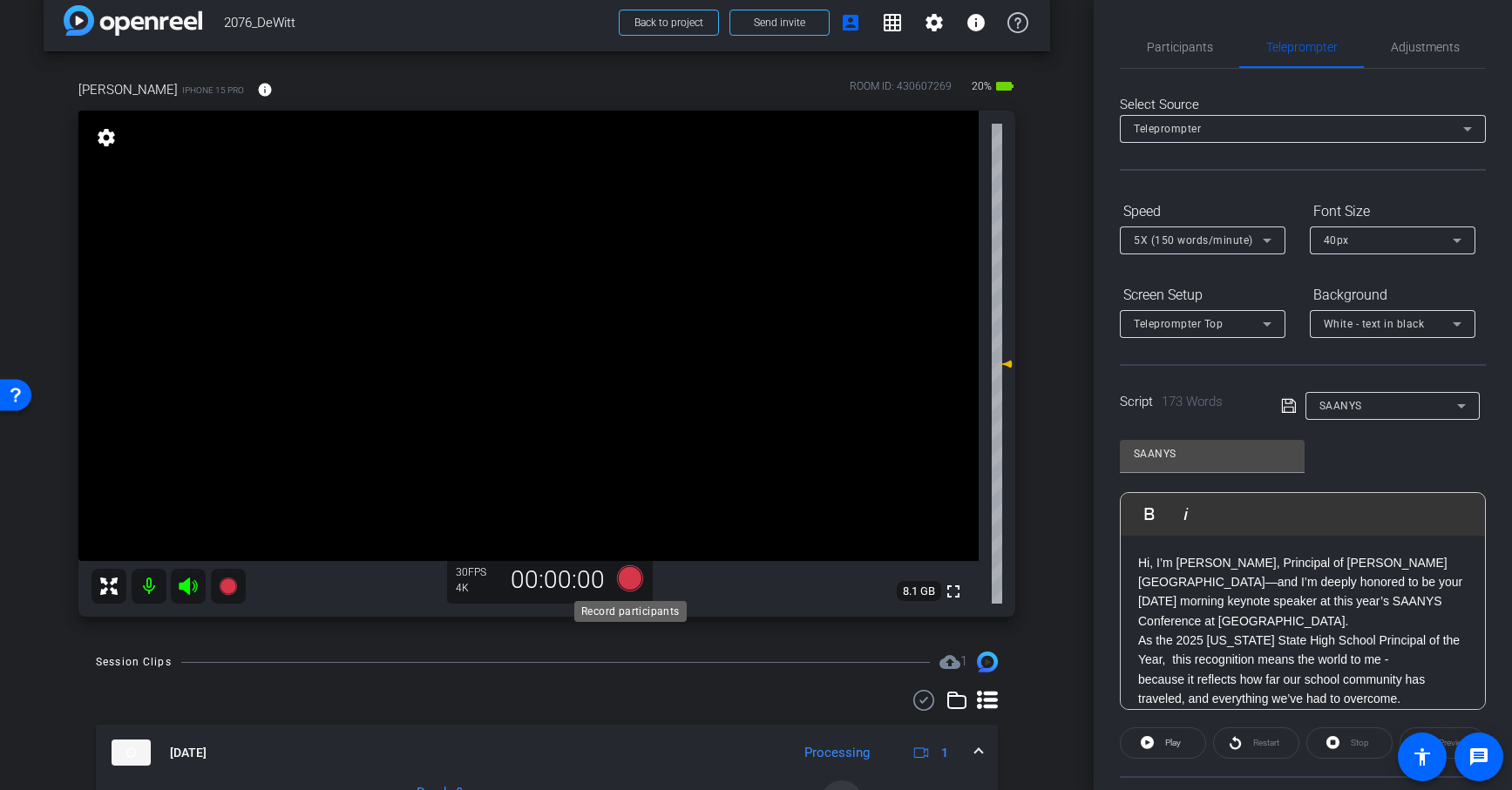
click at [639, 571] on icon at bounding box center [630, 578] width 41 height 32
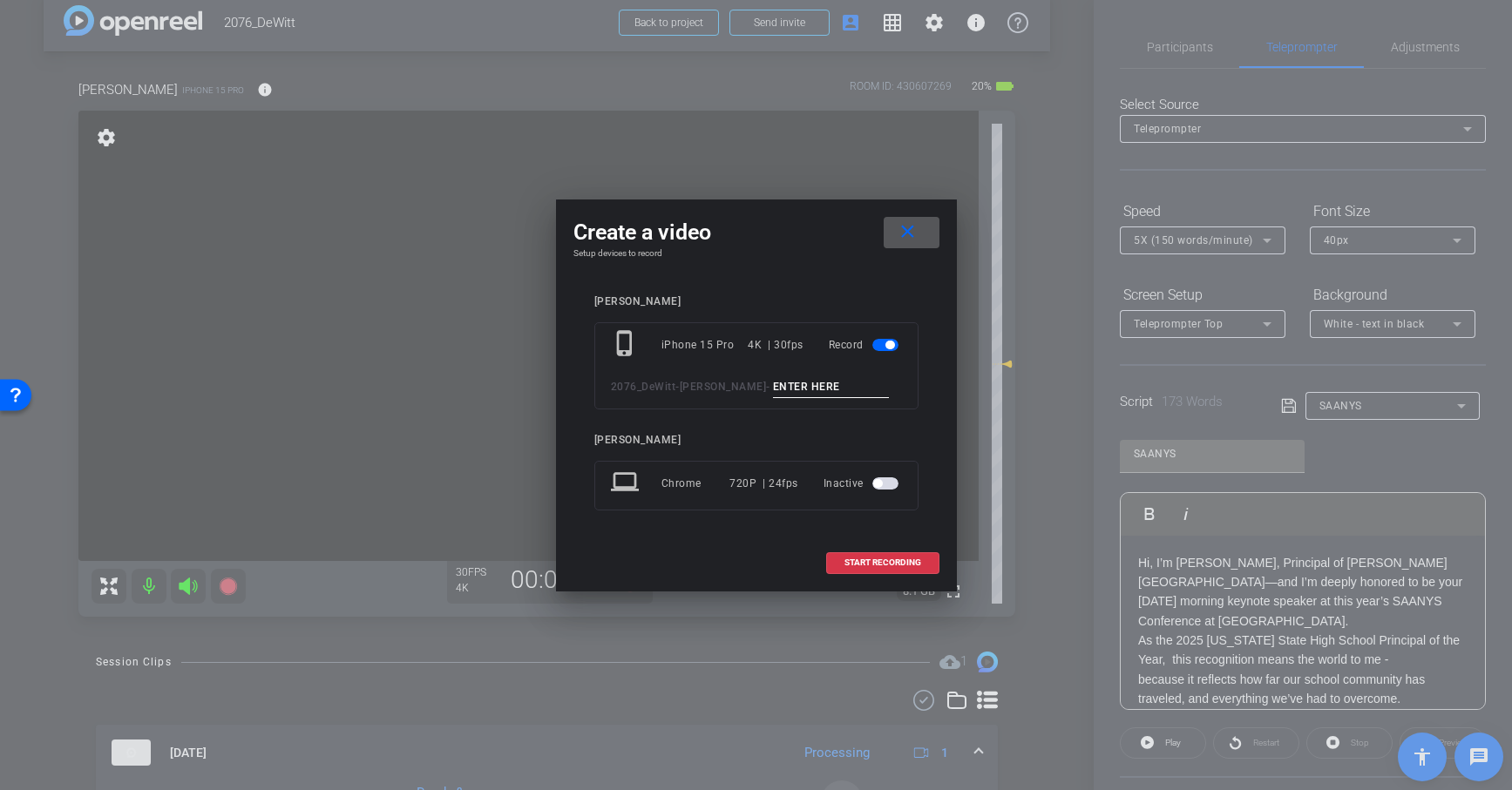
click at [814, 387] on input at bounding box center [831, 387] width 116 height 22
paste input "SAANYS"
type input "SAANYS 5"
click at [875, 552] on span at bounding box center [882, 562] width 111 height 41
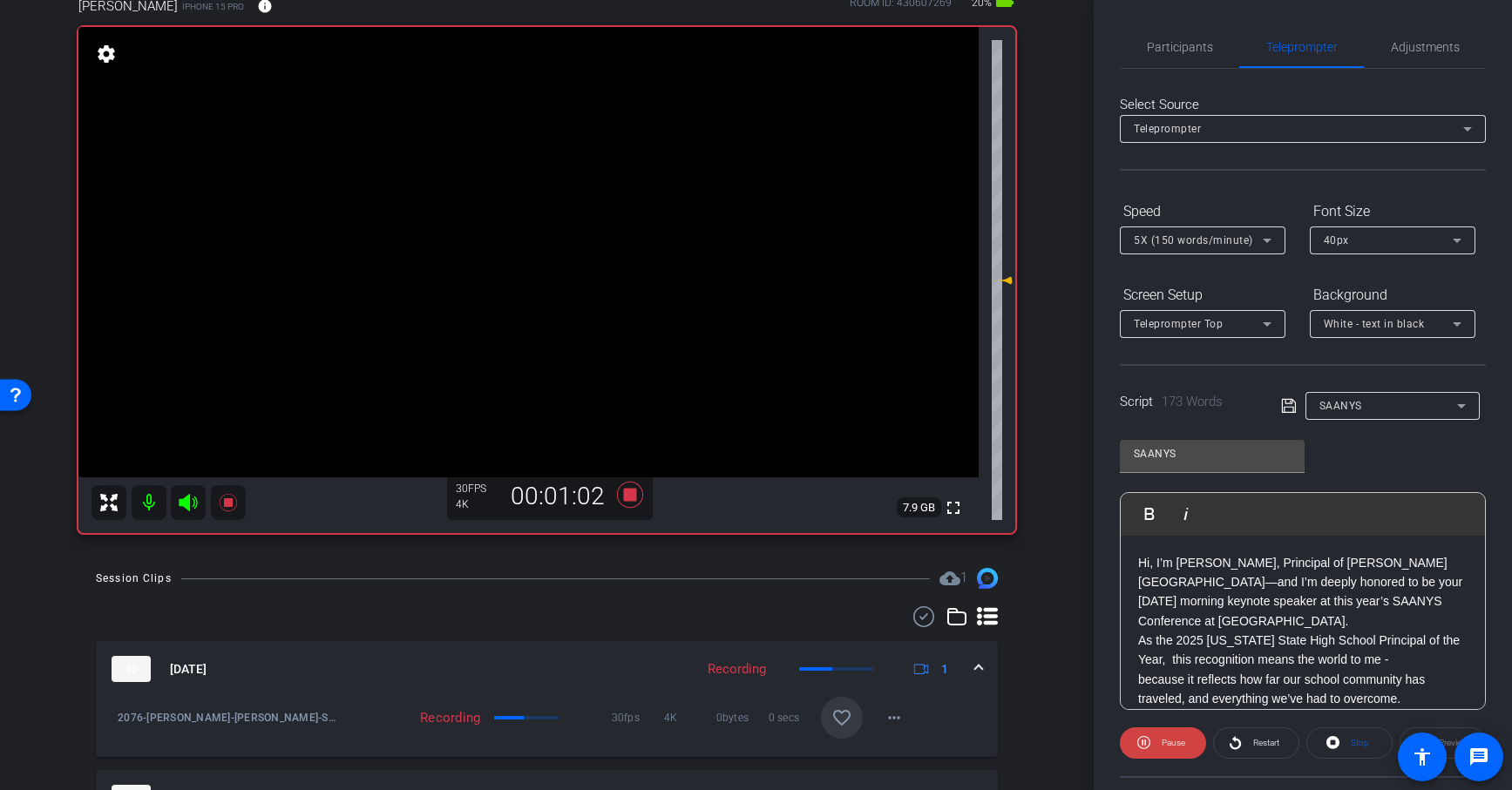
scroll to position [108, 0]
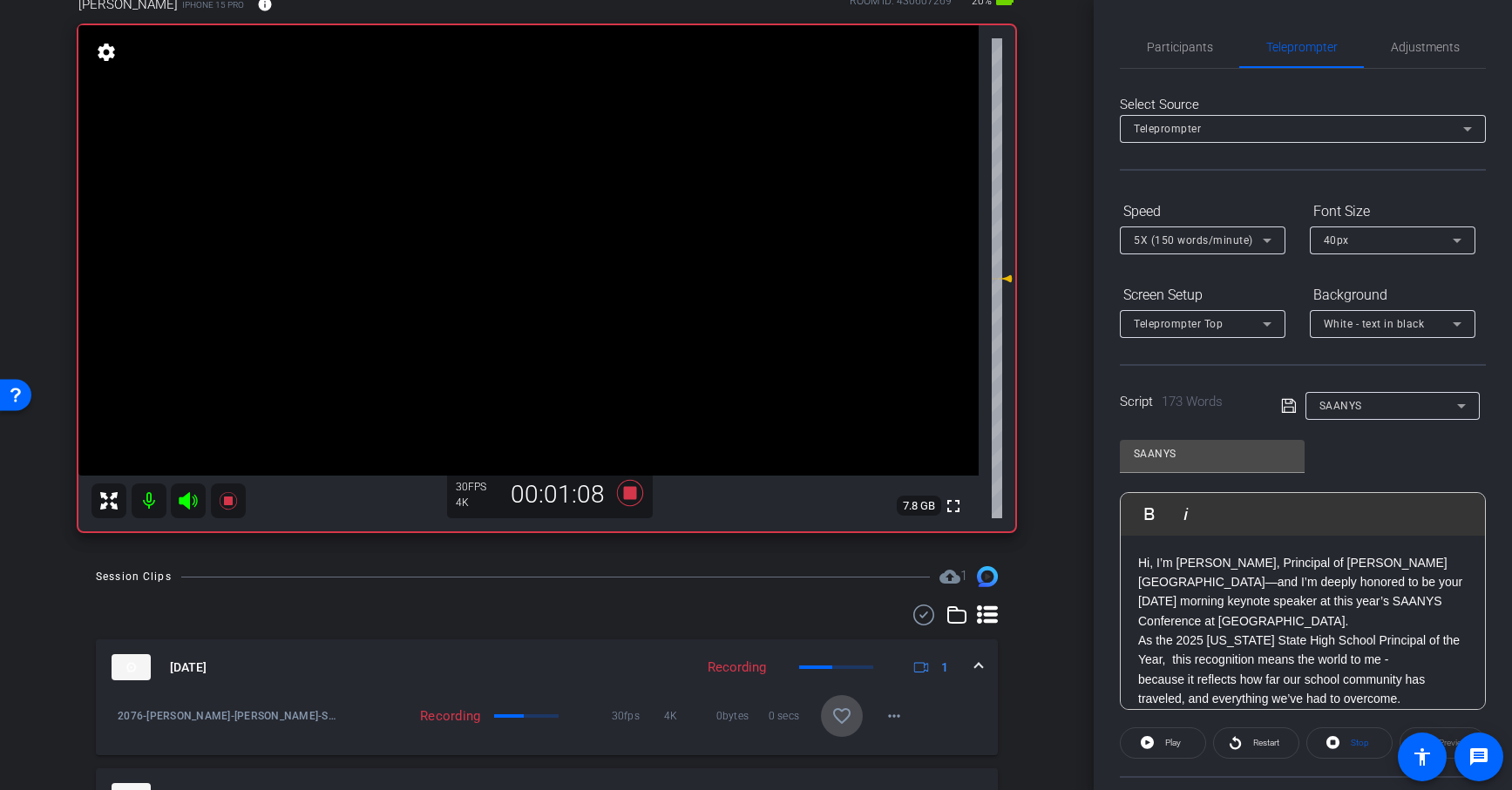
click at [839, 671] on mat-icon "favorite_border" at bounding box center [841, 715] width 21 height 21
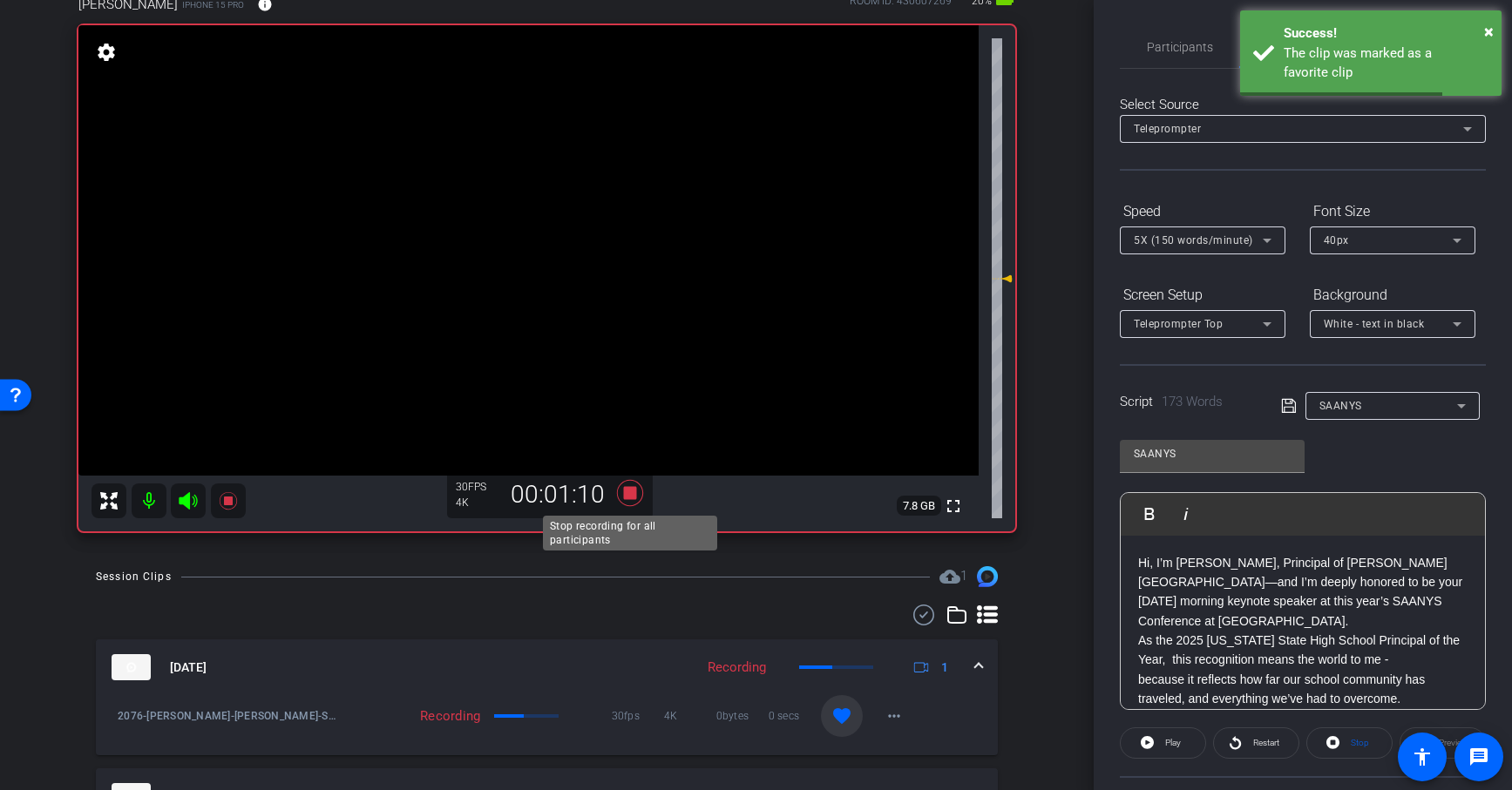
click at [627, 499] on icon at bounding box center [630, 493] width 41 height 32
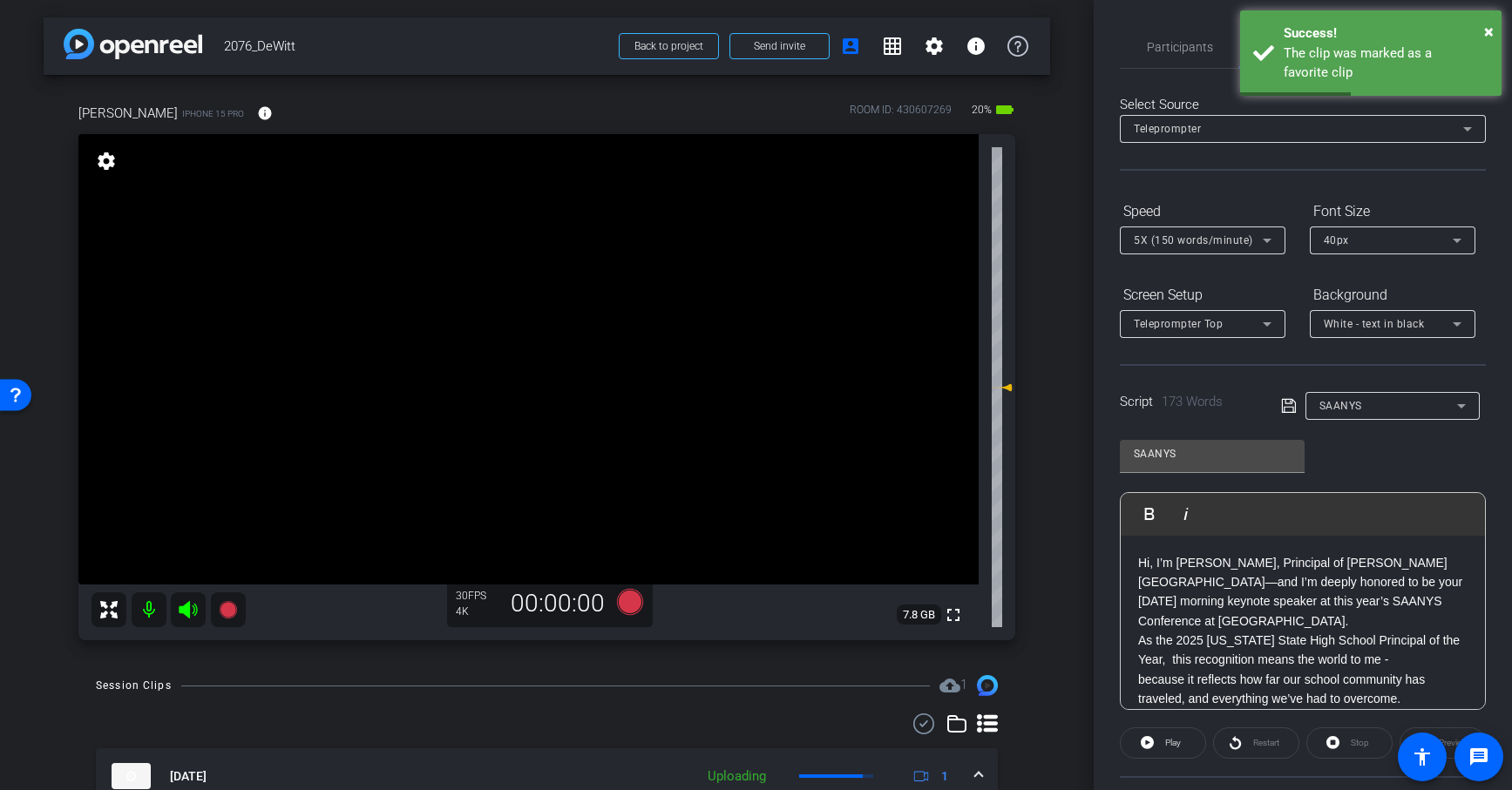
scroll to position [33, 0]
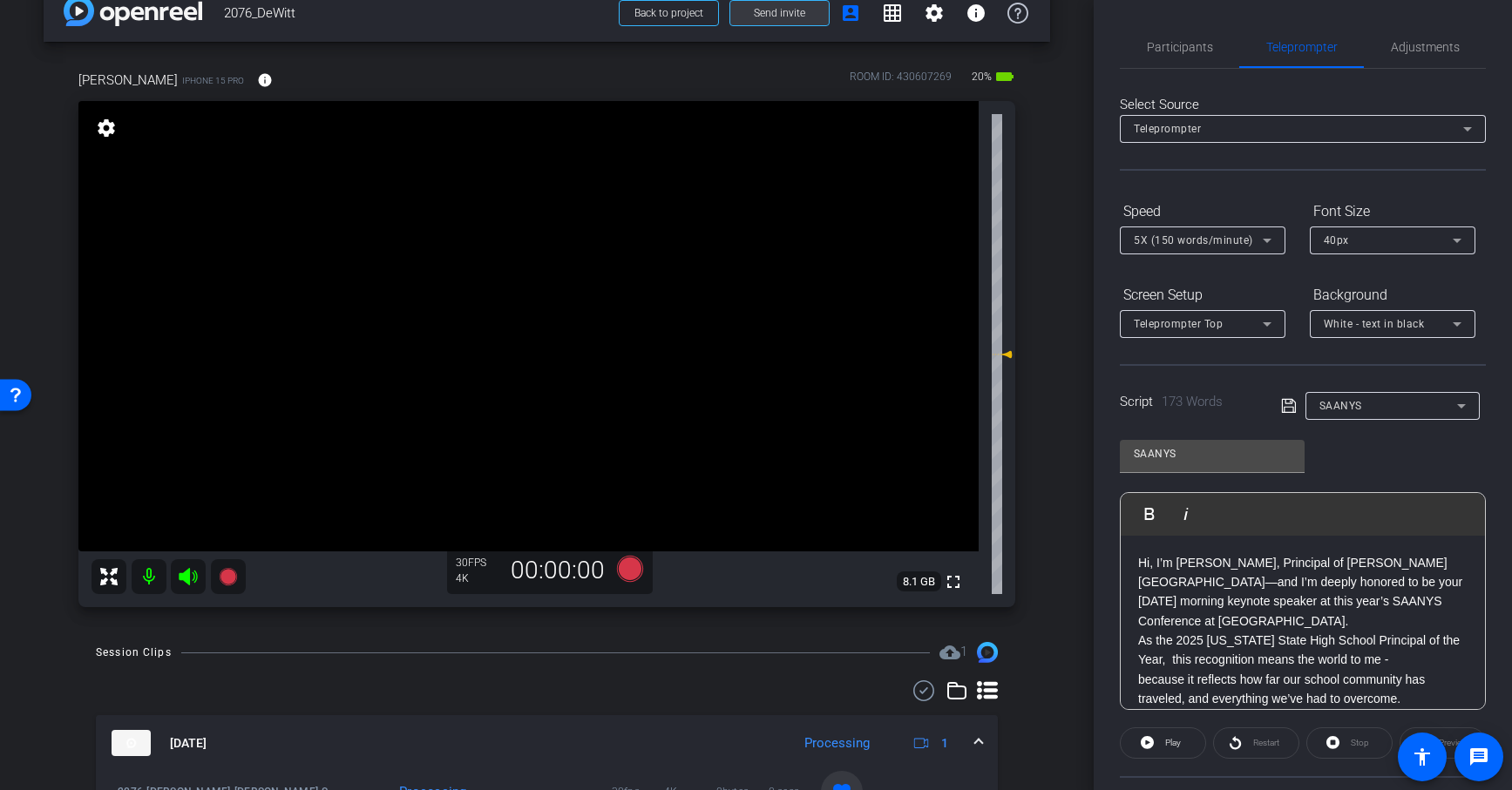
click at [774, 18] on span "Send invite" at bounding box center [780, 13] width 51 height 14
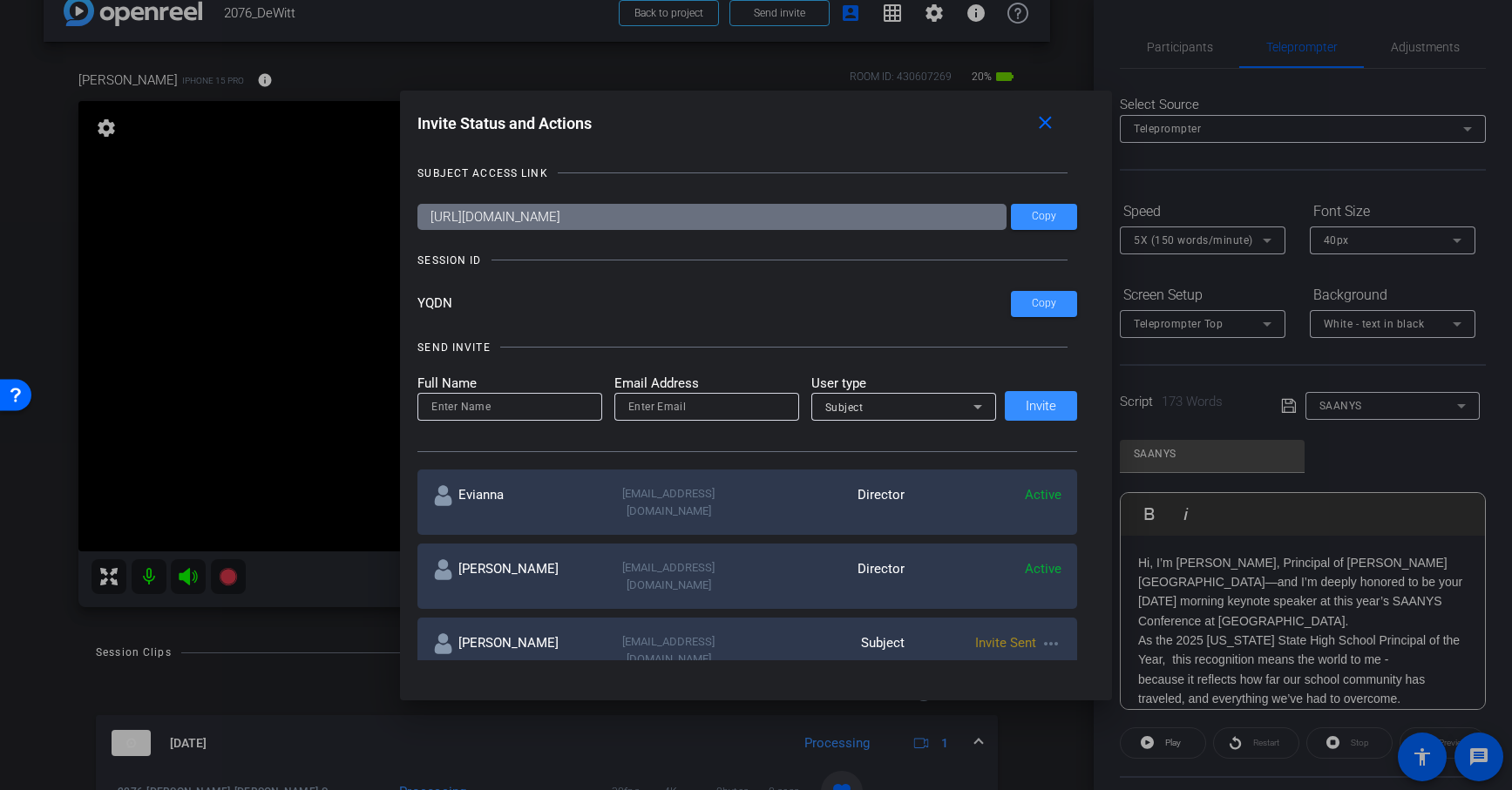
drag, startPoint x: 420, startPoint y: 307, endPoint x: 475, endPoint y: 307, distance: 55.0
click at [475, 307] on input "YQDN" at bounding box center [714, 303] width 593 height 27
click at [1042, 121] on mat-icon "close" at bounding box center [1045, 123] width 22 height 22
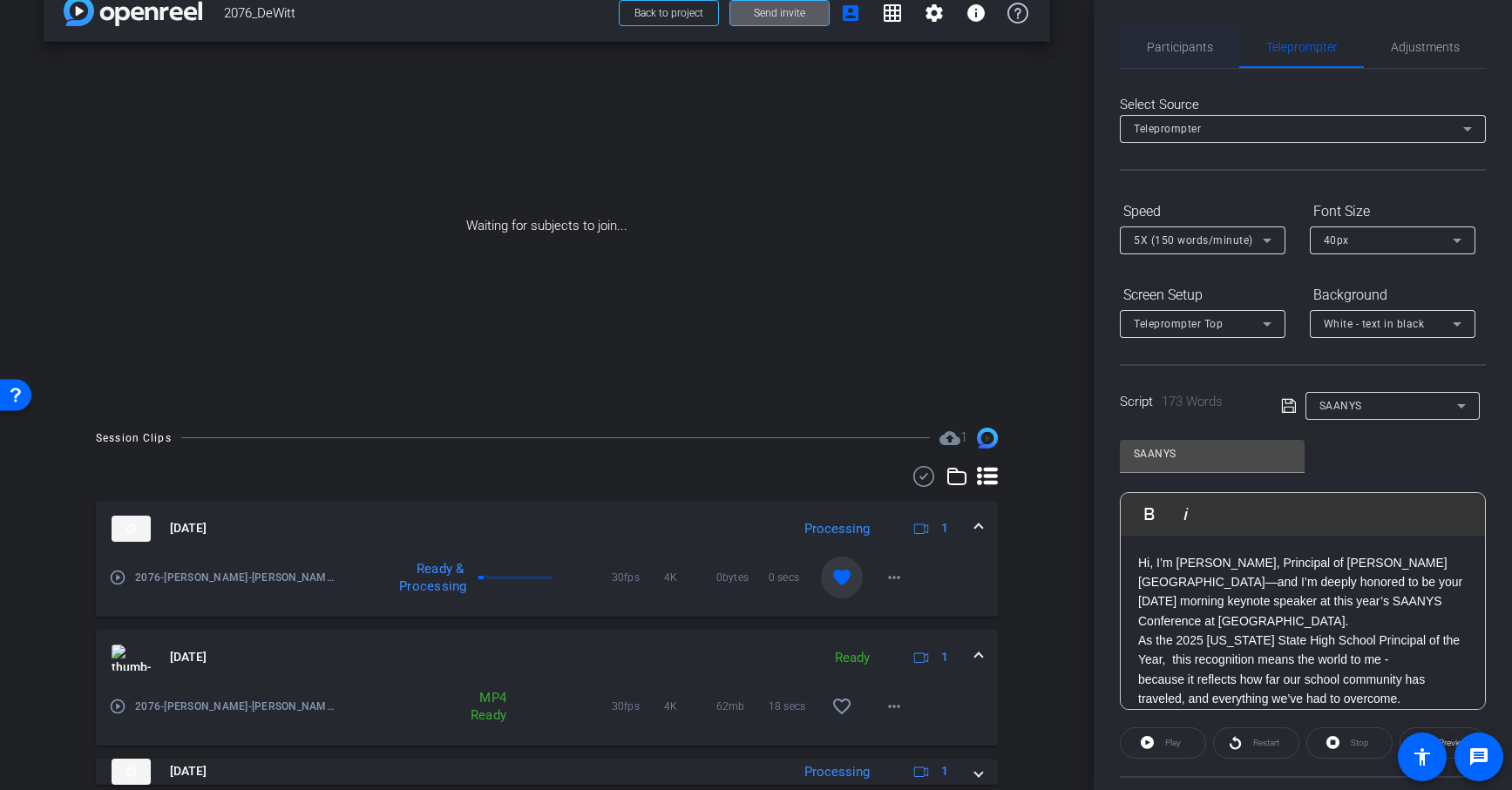
click at [1186, 41] on span "Participants" at bounding box center [1179, 47] width 66 height 12
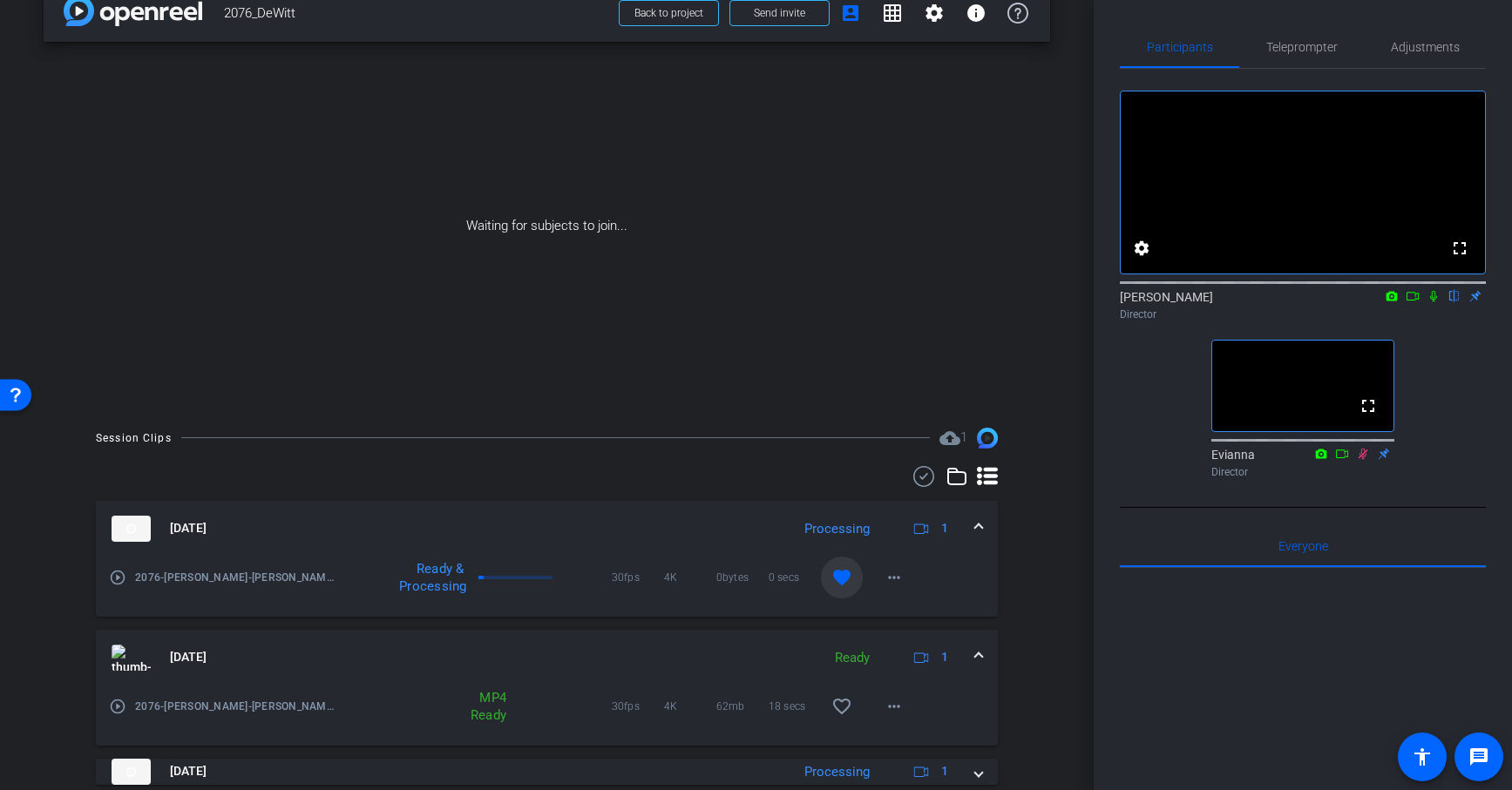
click at [1366, 460] on icon at bounding box center [1362, 453] width 14 height 12
click at [1362, 459] on icon at bounding box center [1363, 452] width 10 height 11
click at [1361, 459] on icon at bounding box center [1363, 452] width 10 height 11
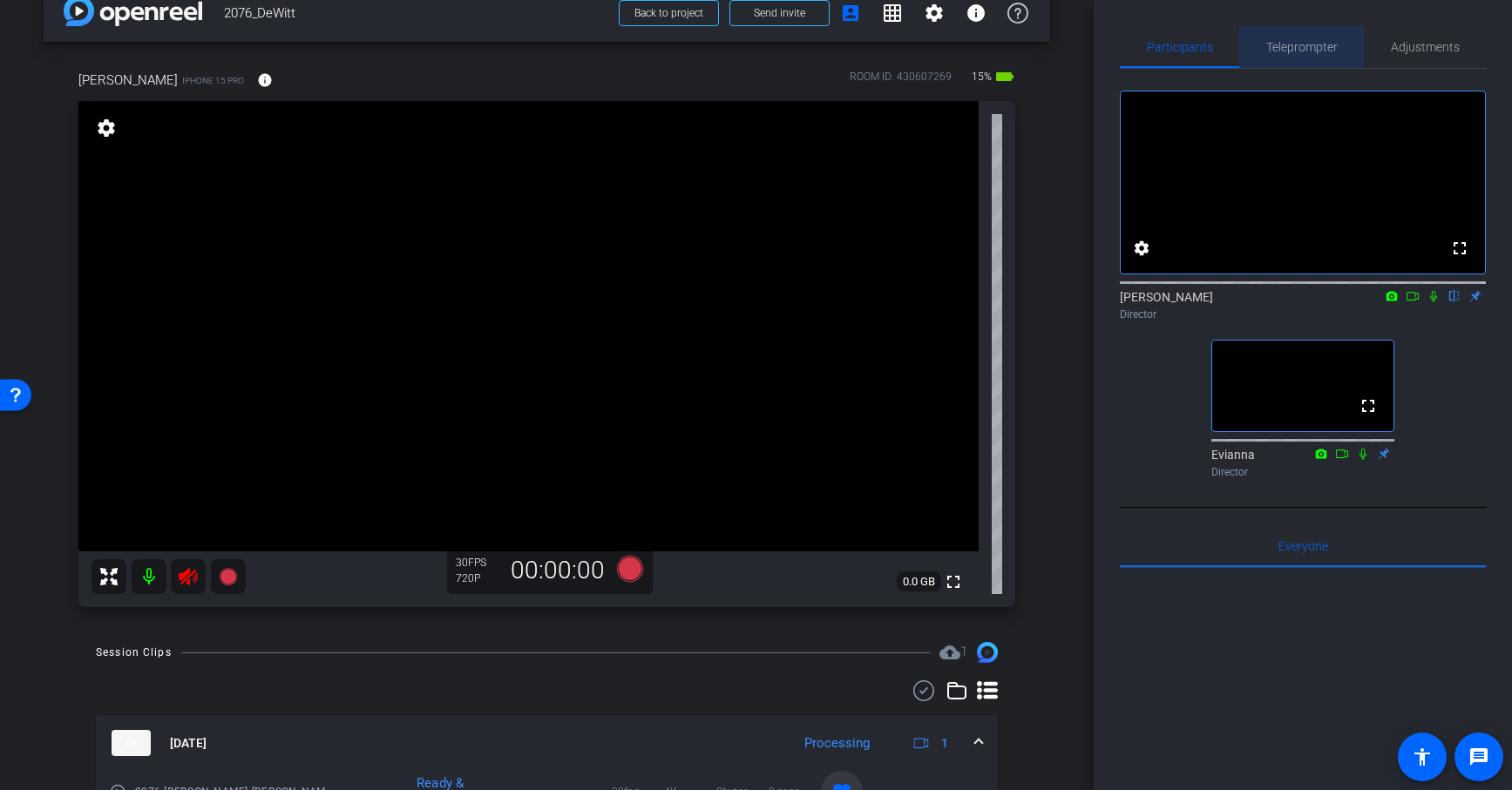
click at [1294, 47] on span "Teleprompter" at bounding box center [1301, 47] width 71 height 12
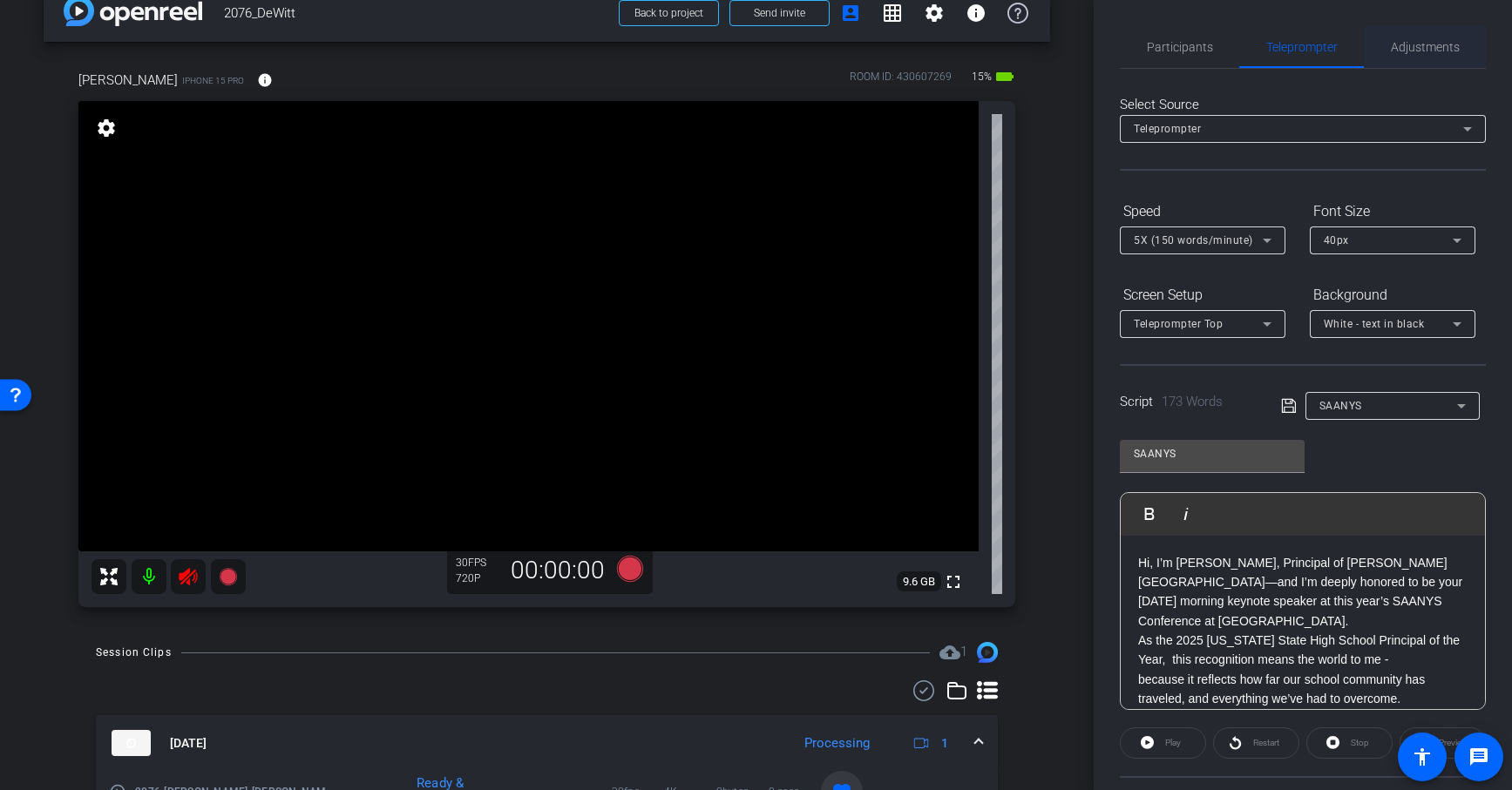
click at [1407, 58] on span "Adjustments" at bounding box center [1425, 47] width 69 height 41
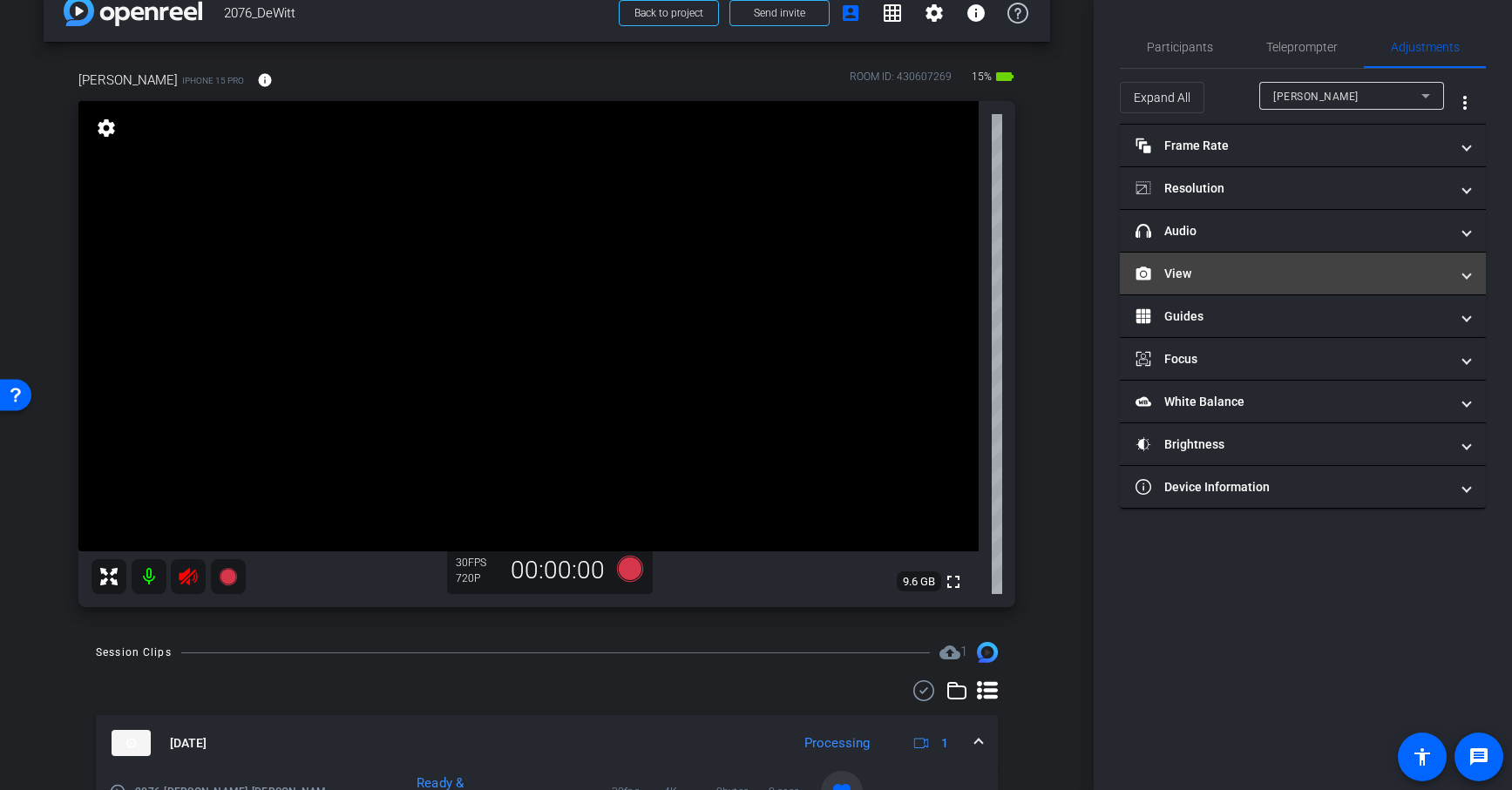
click at [1336, 280] on mat-panel-title "View" at bounding box center [1292, 274] width 313 height 19
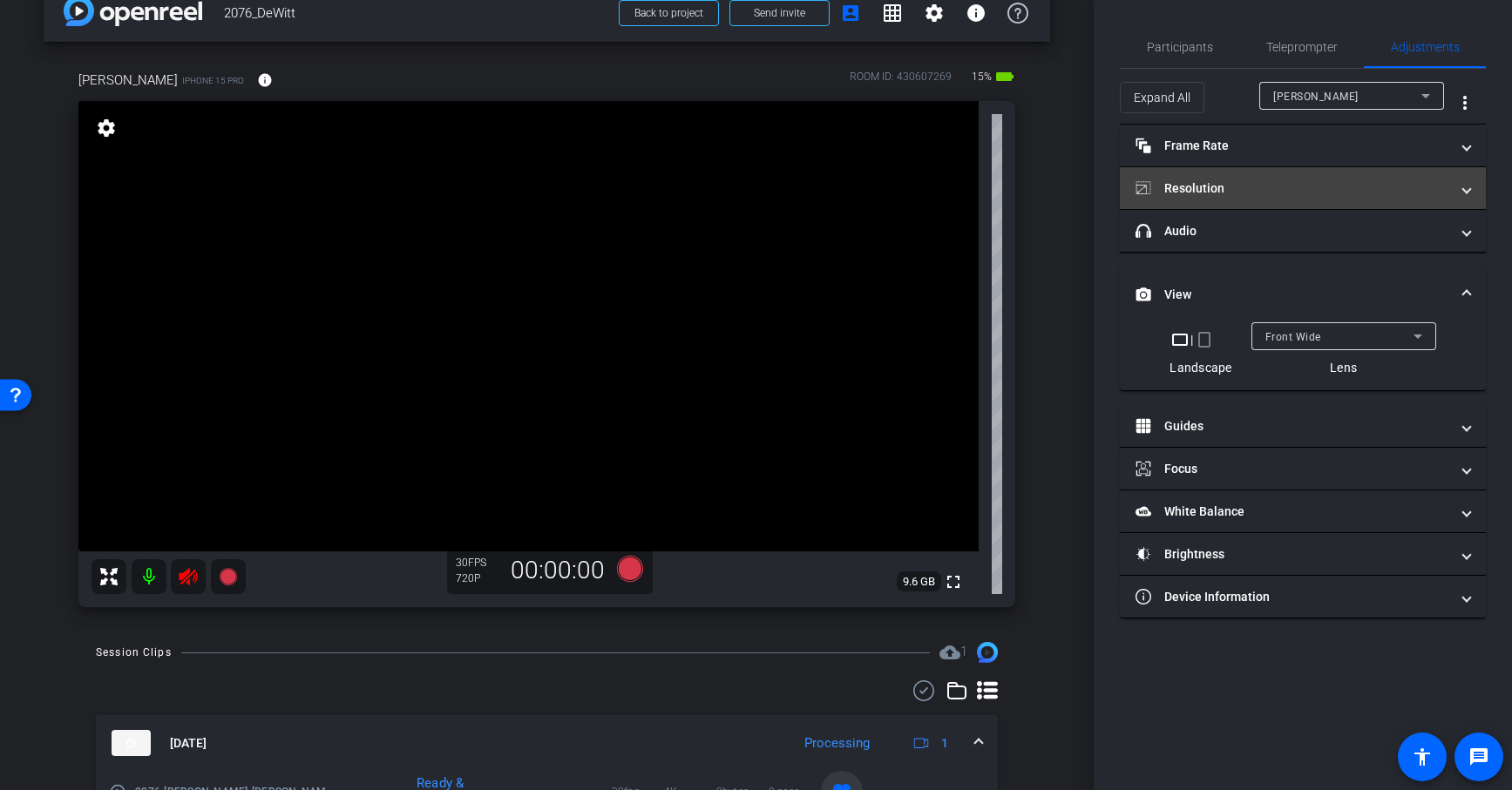
click at [1343, 190] on mat-panel-title "Resolution" at bounding box center [1292, 188] width 313 height 19
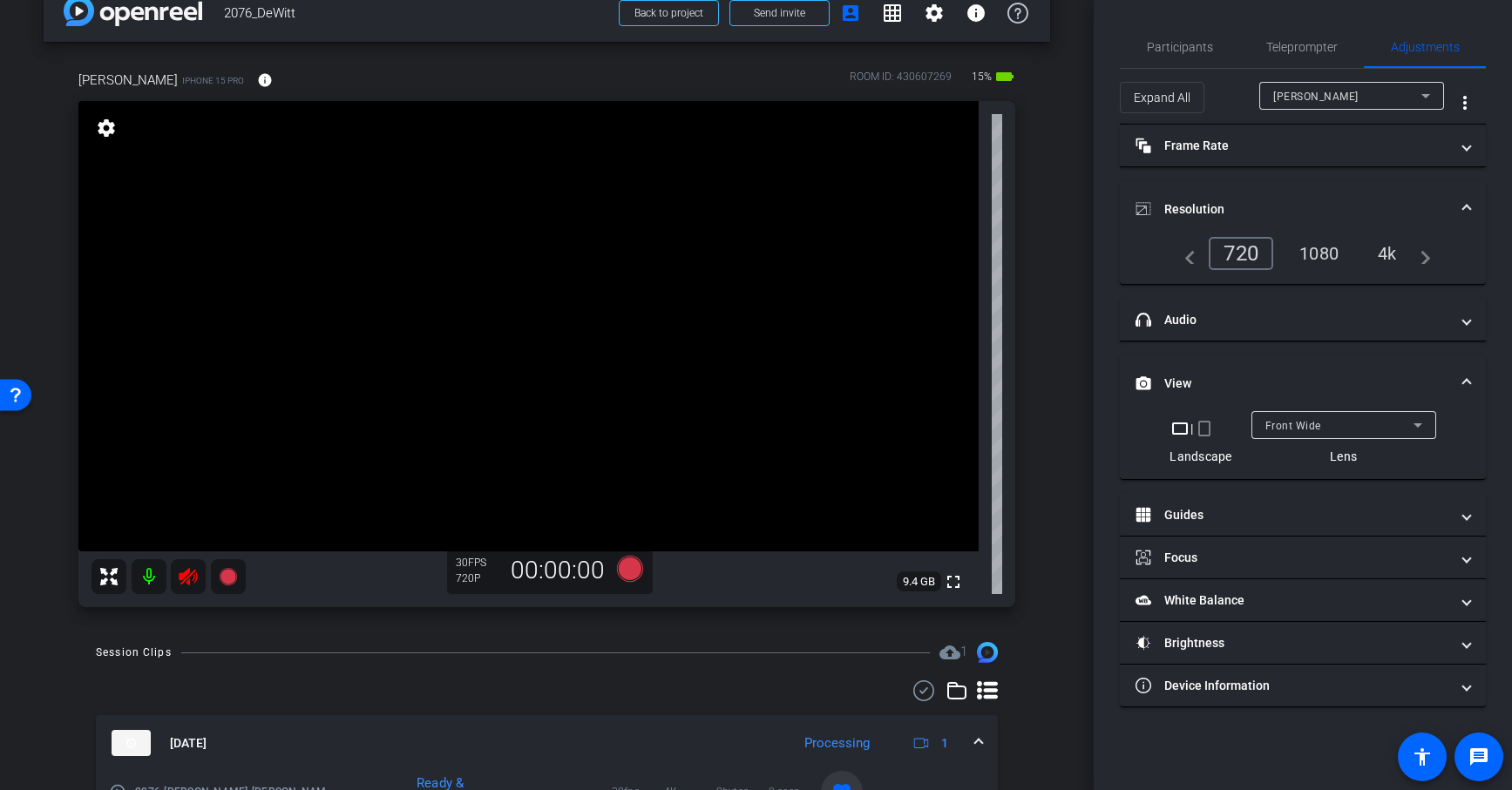
click at [1381, 256] on div "4k" at bounding box center [1387, 253] width 45 height 30
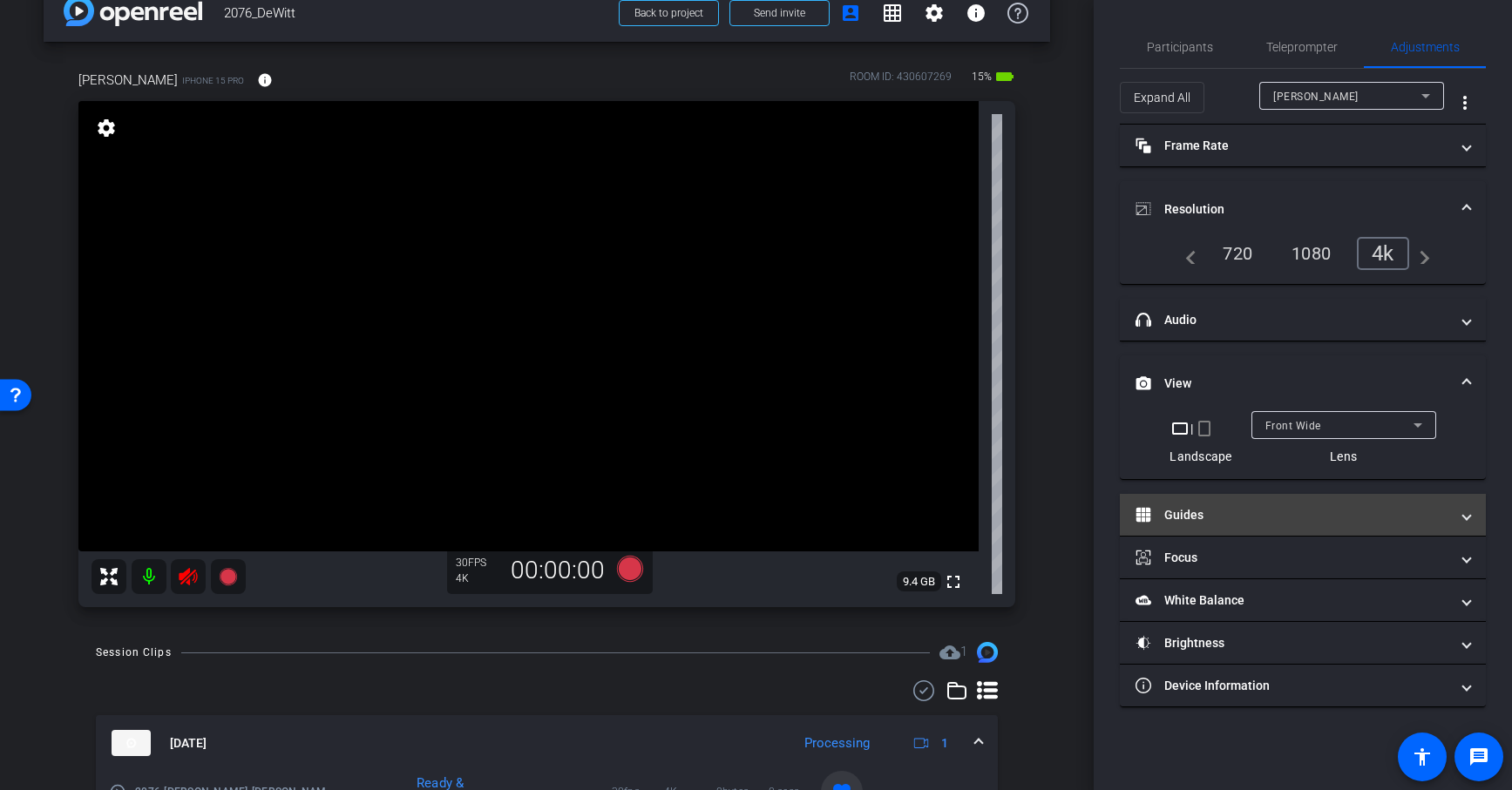
click at [1226, 506] on mat-panel-title "Guides" at bounding box center [1292, 515] width 313 height 19
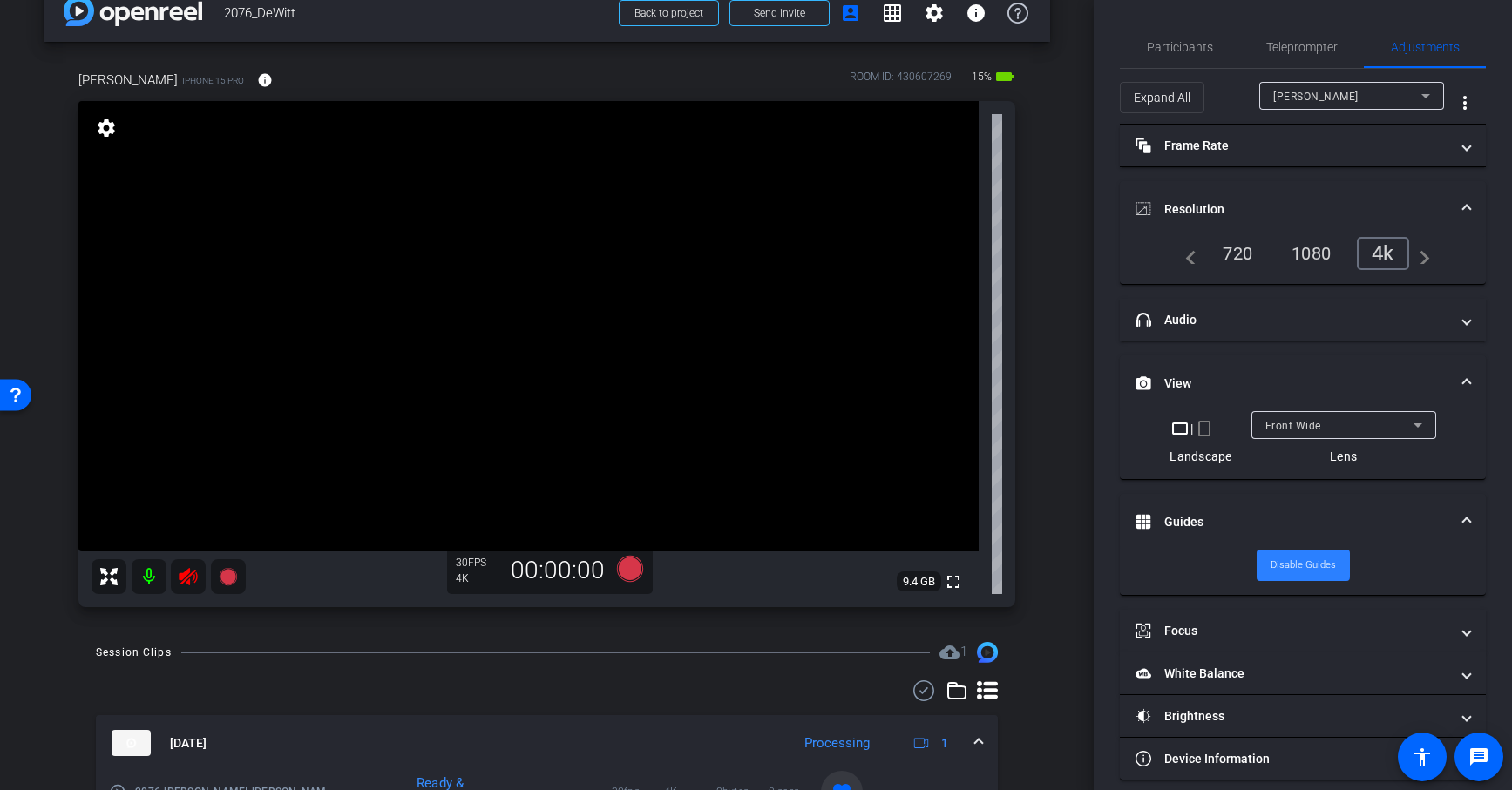
click at [1302, 559] on span "Disable Guides" at bounding box center [1303, 564] width 65 height 27
click at [1296, 566] on span "Enable Guides" at bounding box center [1302, 564] width 62 height 27
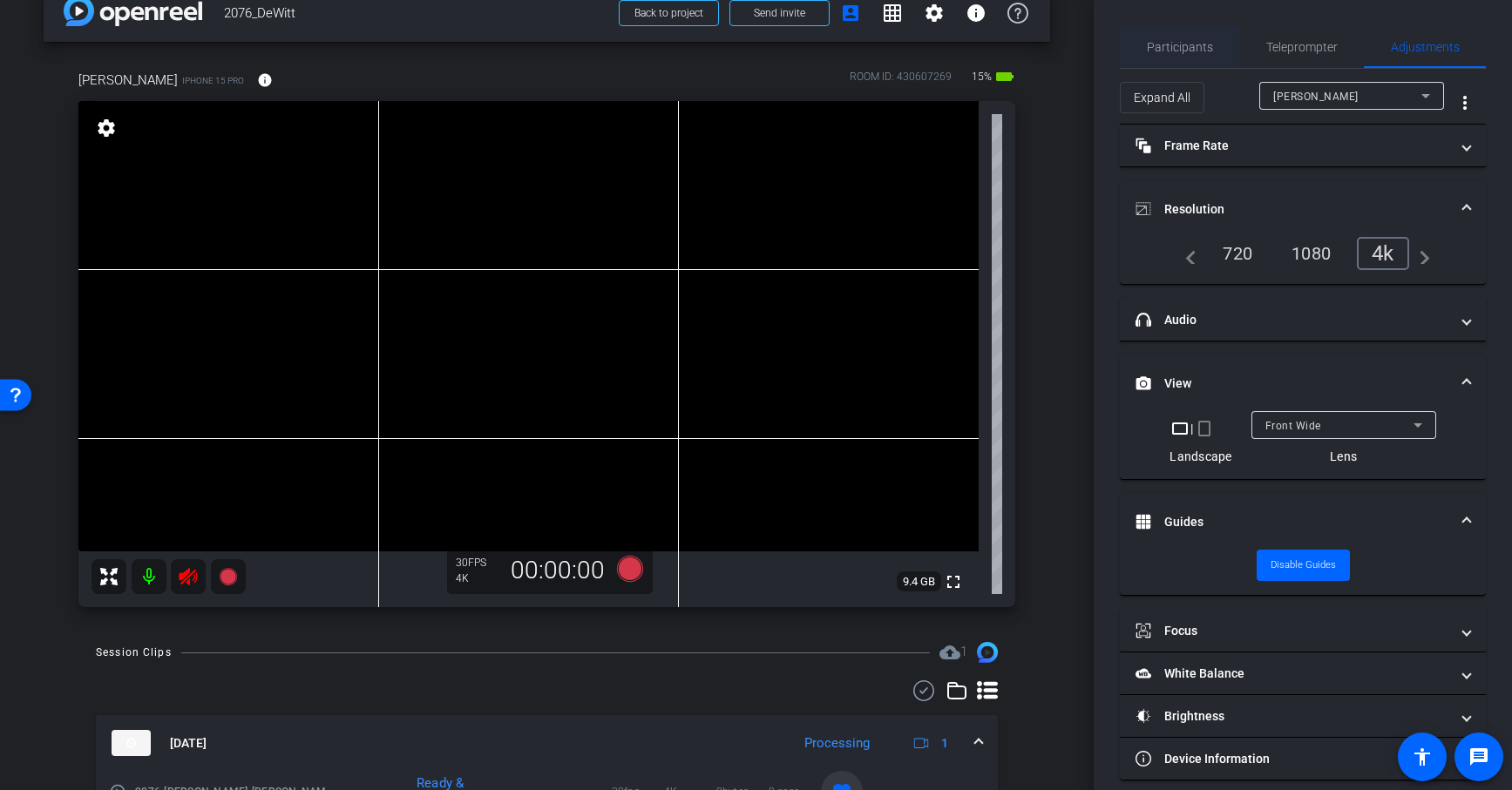
click at [1167, 45] on span "Participants" at bounding box center [1179, 47] width 66 height 12
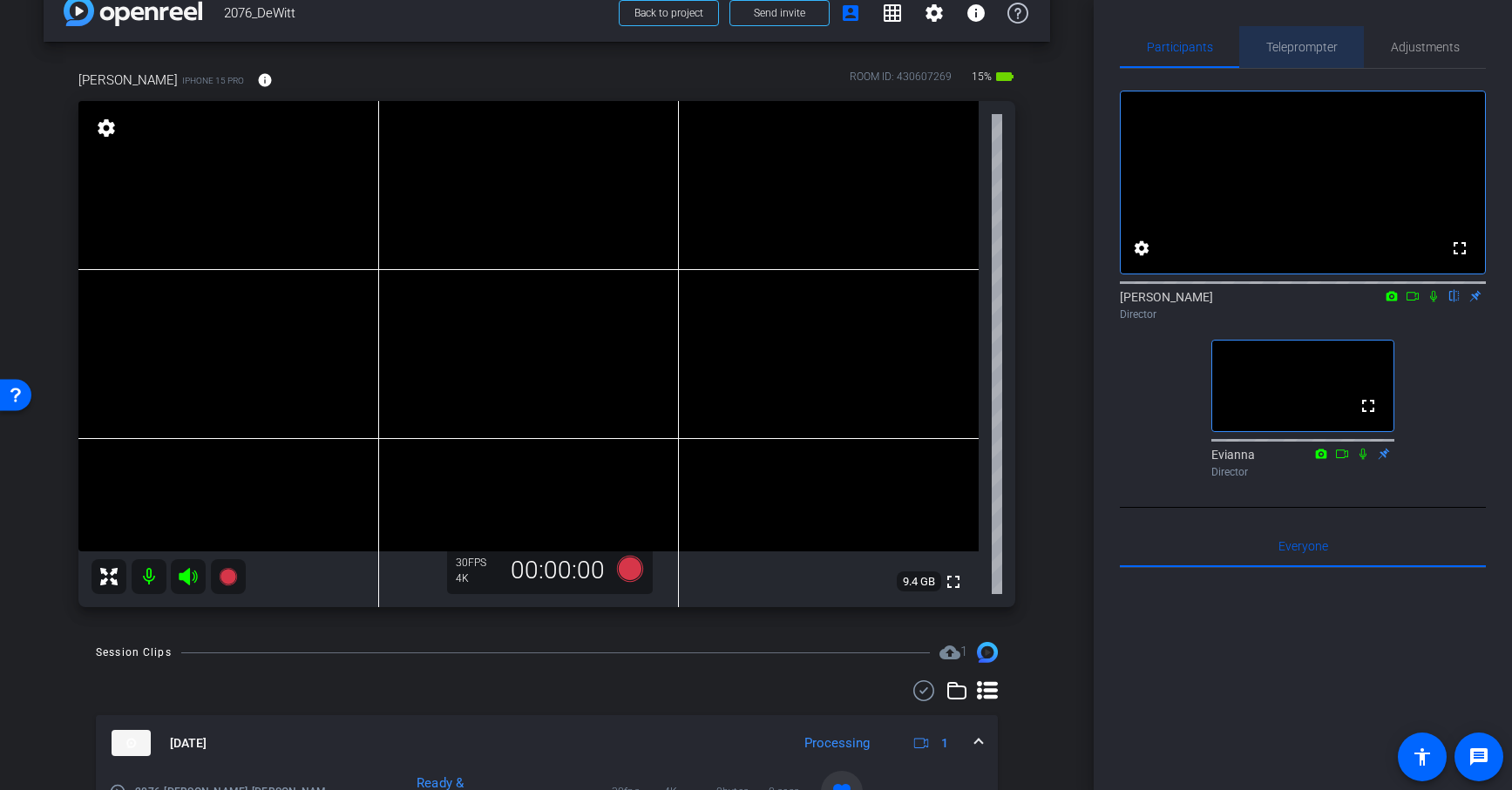
click at [1302, 50] on span "Teleprompter" at bounding box center [1301, 47] width 71 height 12
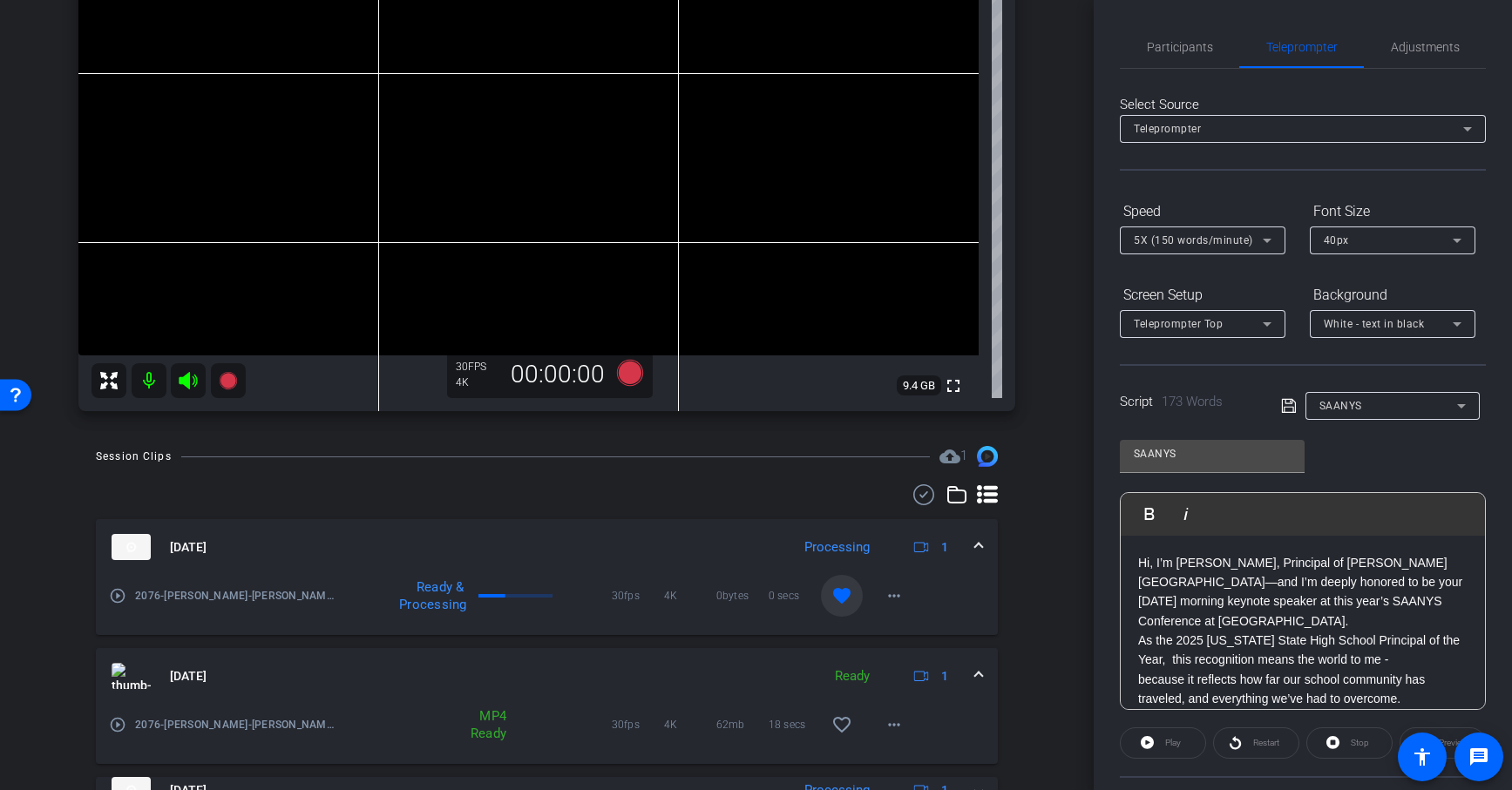
scroll to position [265, 0]
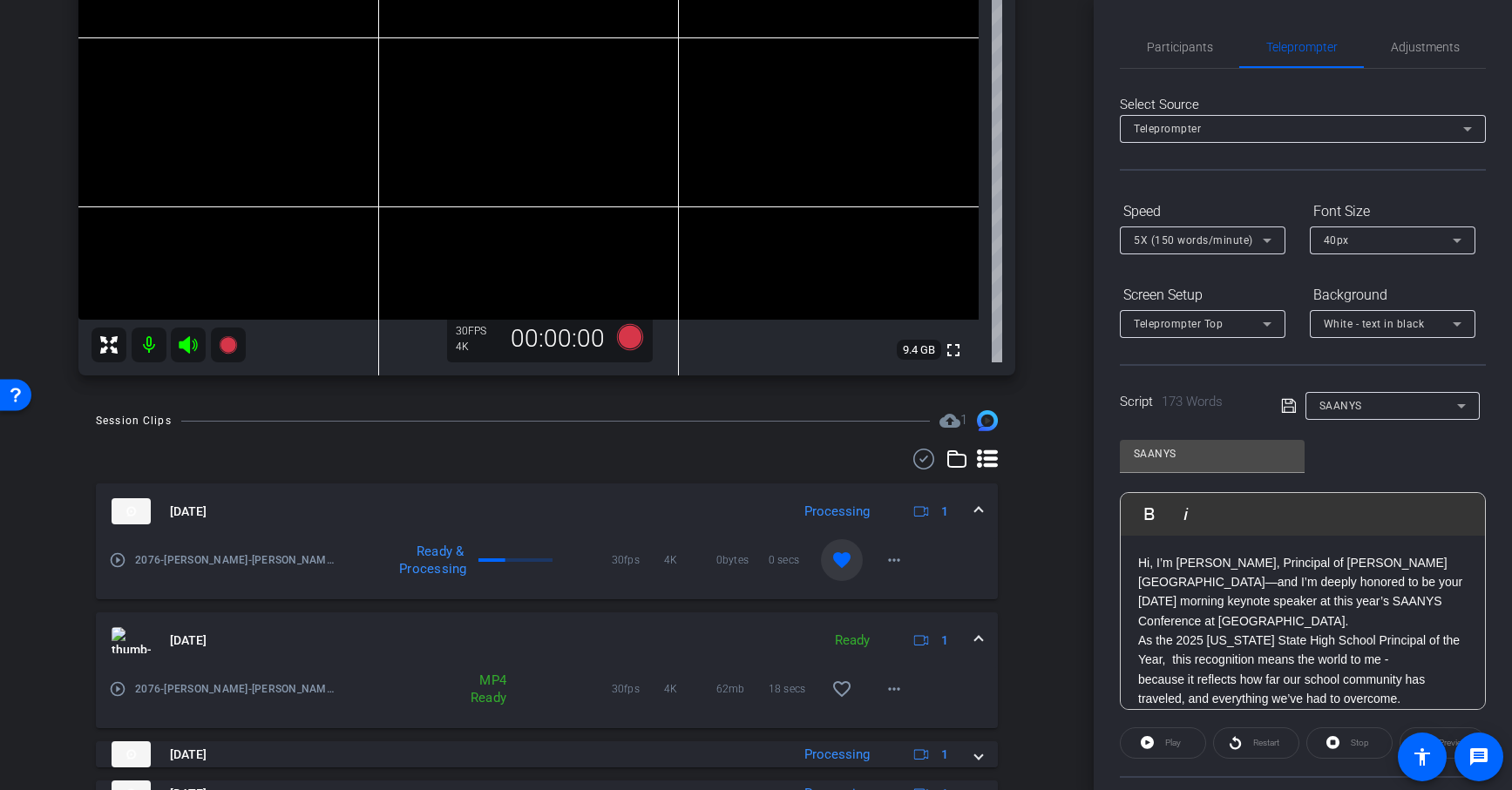
click at [844, 562] on mat-icon "favorite" at bounding box center [841, 560] width 21 height 21
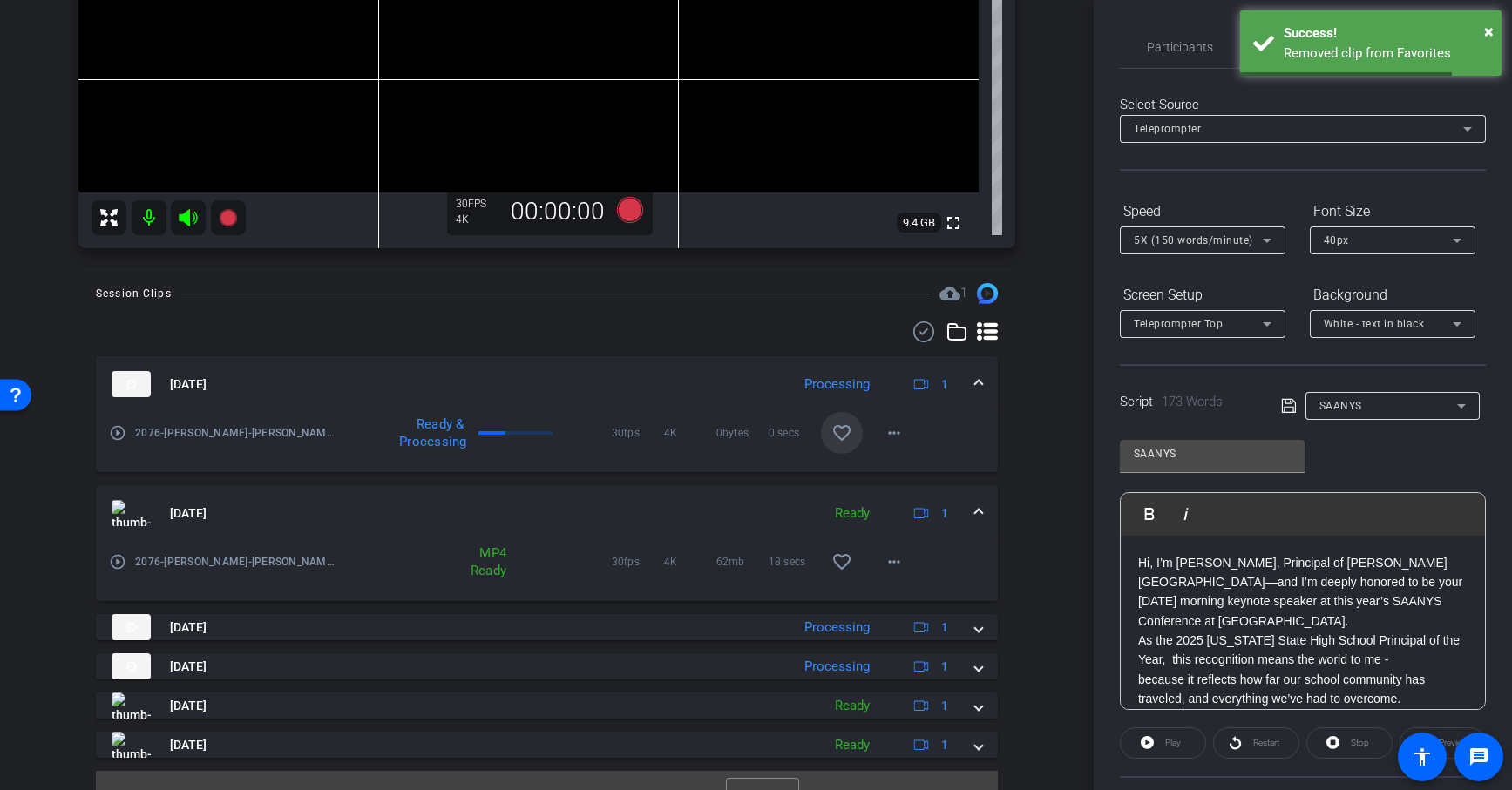
scroll to position [421, 0]
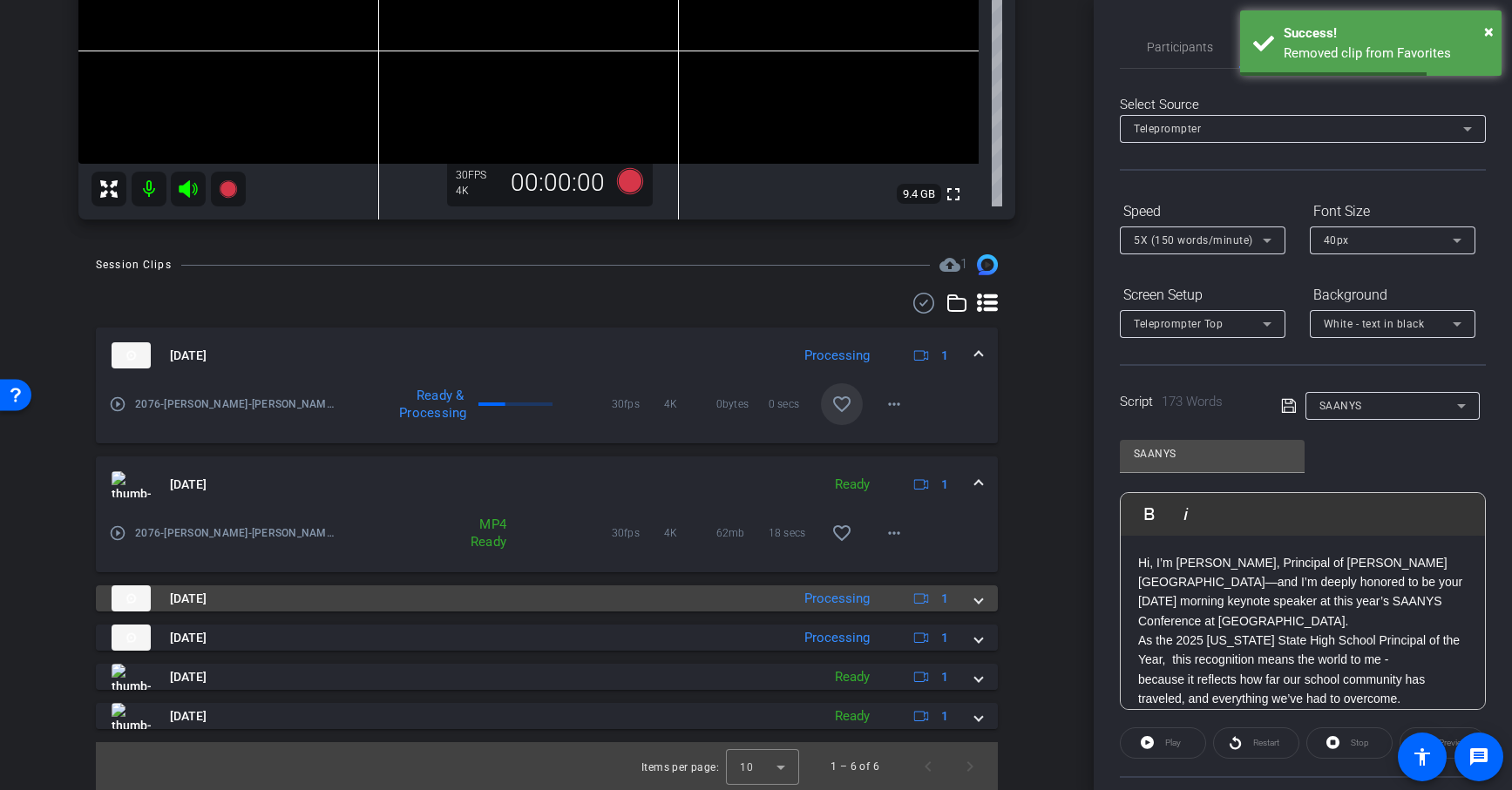
click at [979, 599] on span at bounding box center [978, 598] width 7 height 19
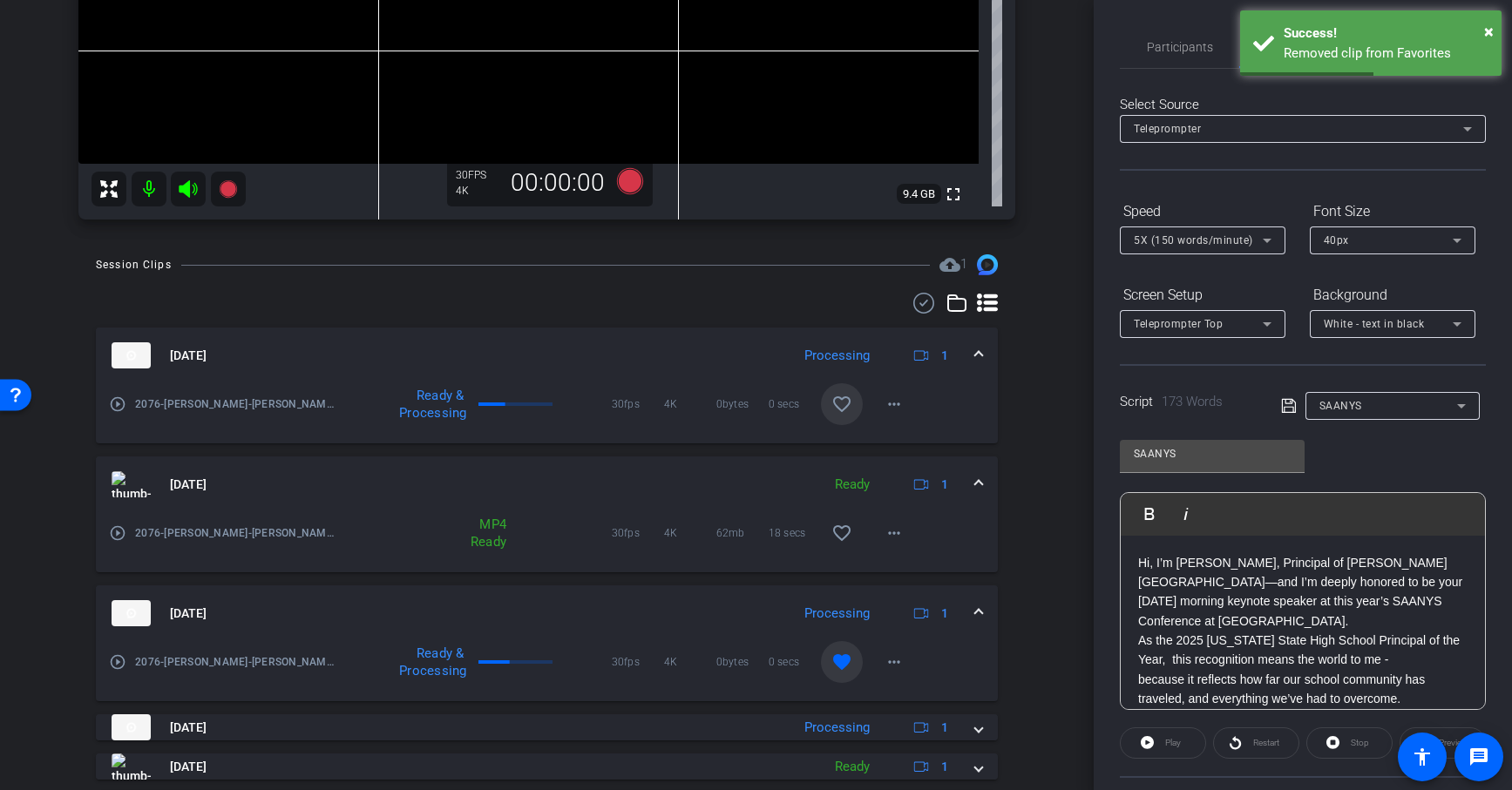
click at [838, 660] on mat-icon "favorite" at bounding box center [841, 661] width 21 height 21
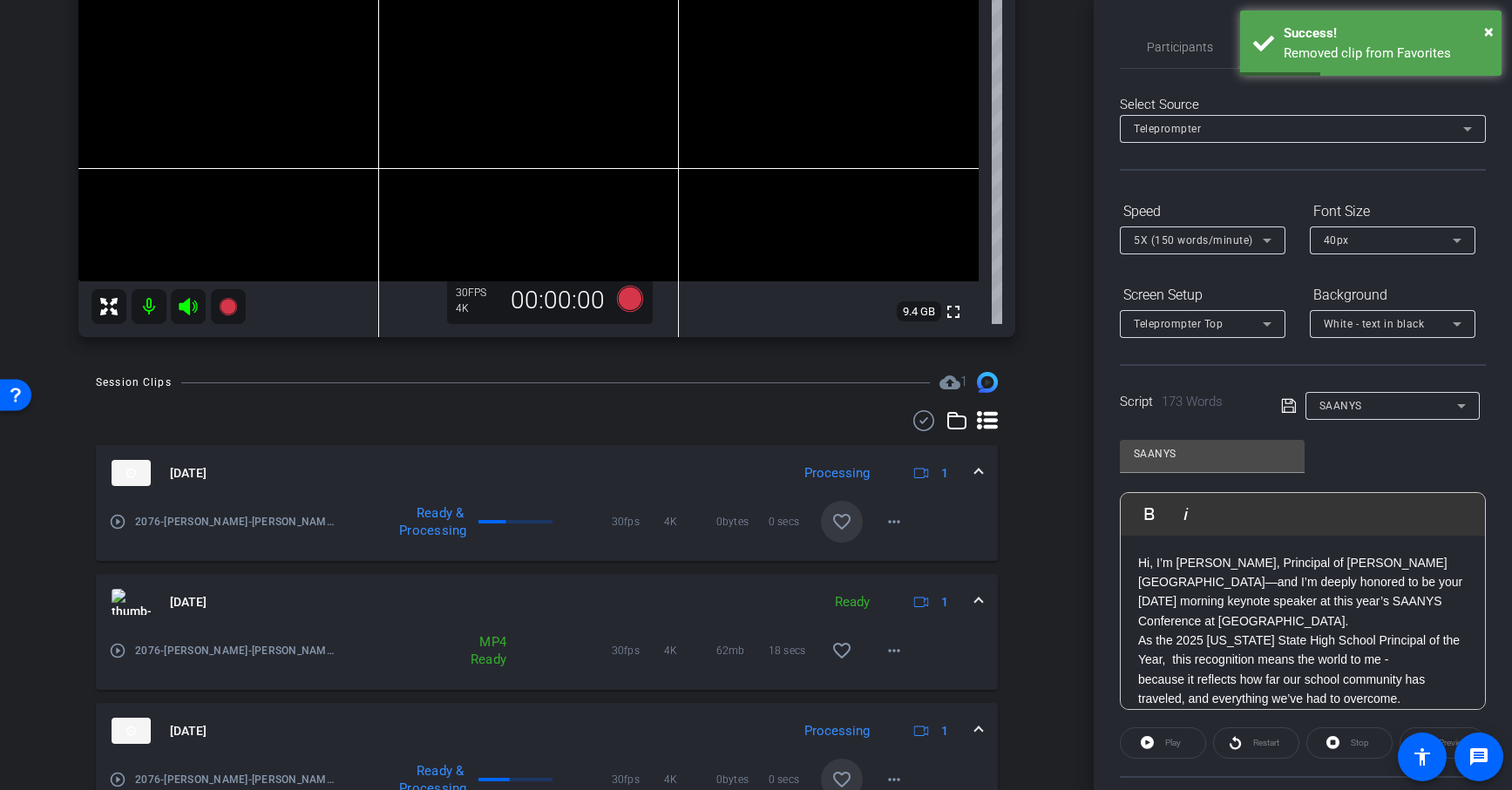
scroll to position [266, 0]
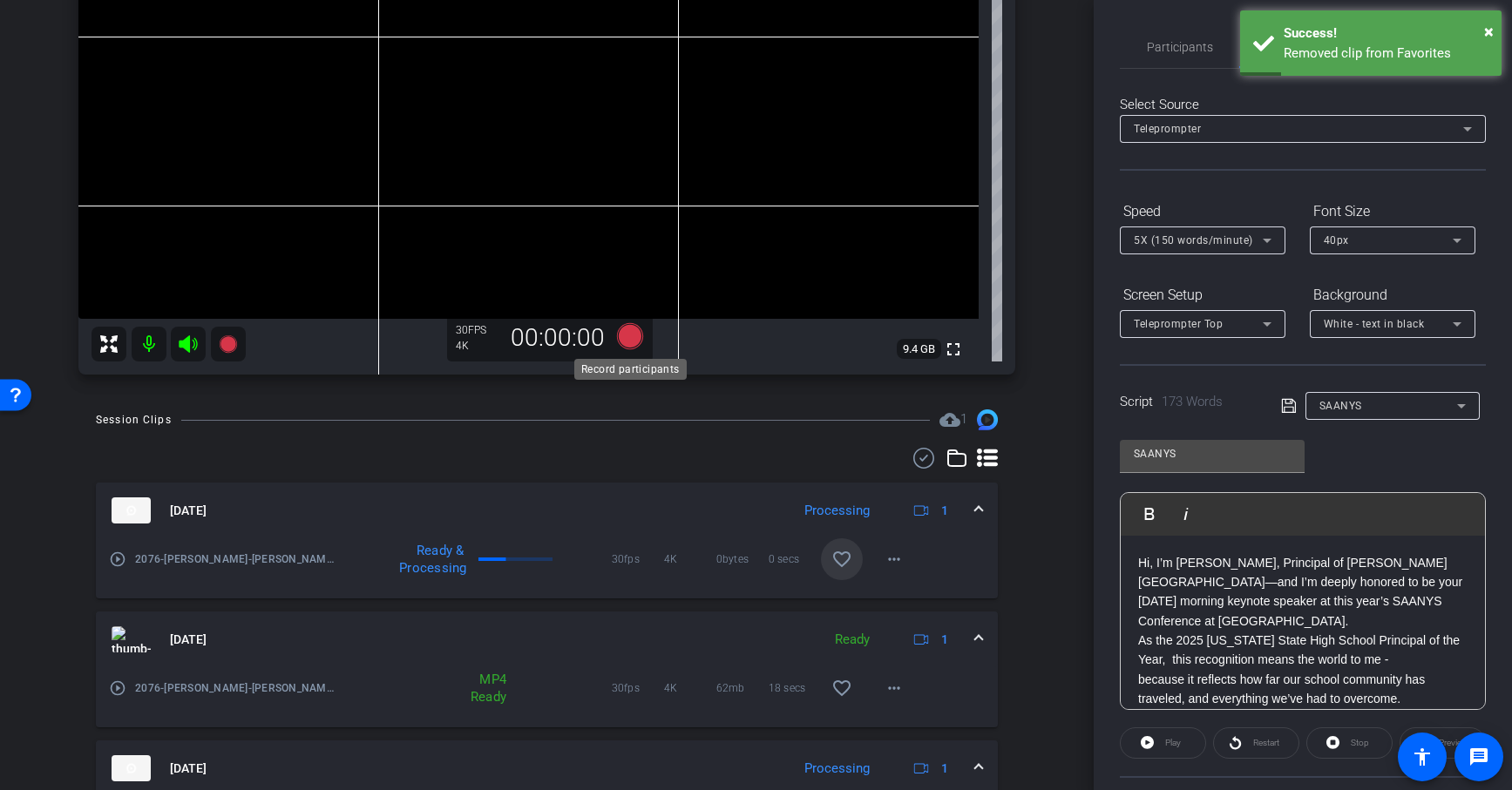
click at [638, 329] on icon at bounding box center [629, 336] width 27 height 27
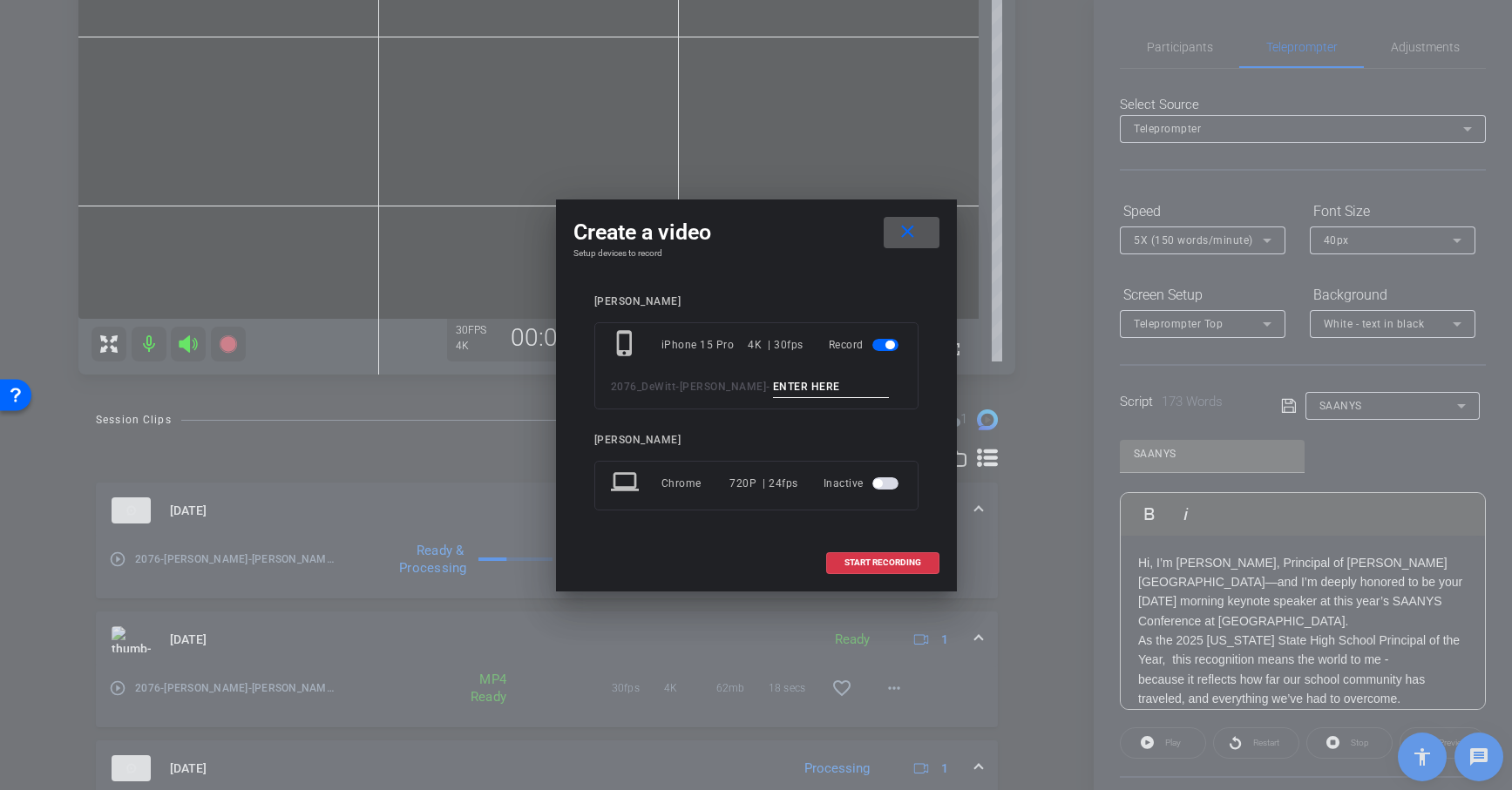
click at [828, 391] on input at bounding box center [831, 387] width 116 height 22
paste input "SAANYS"
type input "SAANYS 6"
drag, startPoint x: 815, startPoint y: 388, endPoint x: 718, endPoint y: 389, distance: 97.0
click at [718, 389] on div "2076_DeWitt - [PERSON_NAME] - SAANYS 6" at bounding box center [756, 387] width 291 height 22
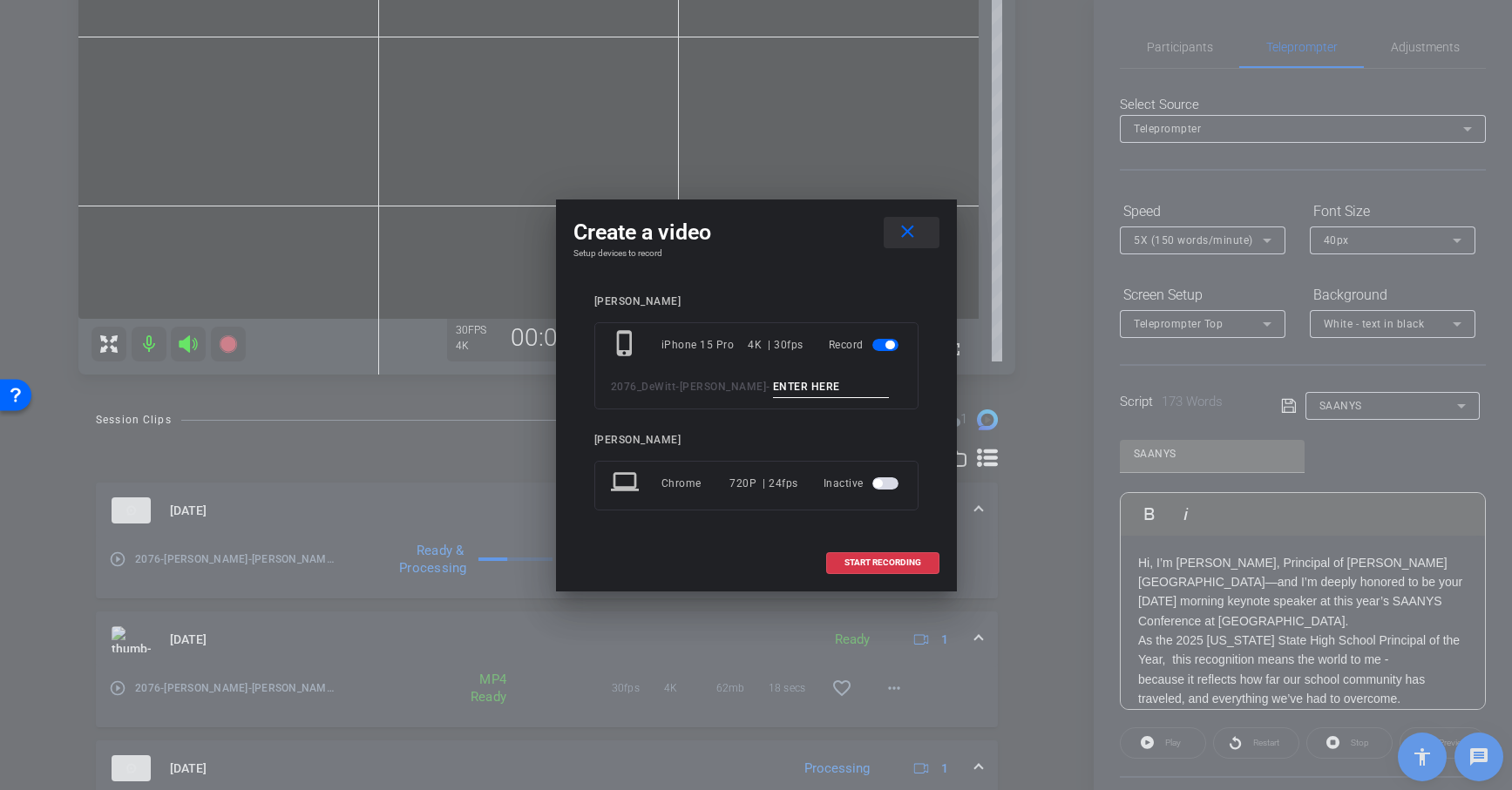
click at [904, 227] on mat-icon "close" at bounding box center [908, 232] width 22 height 22
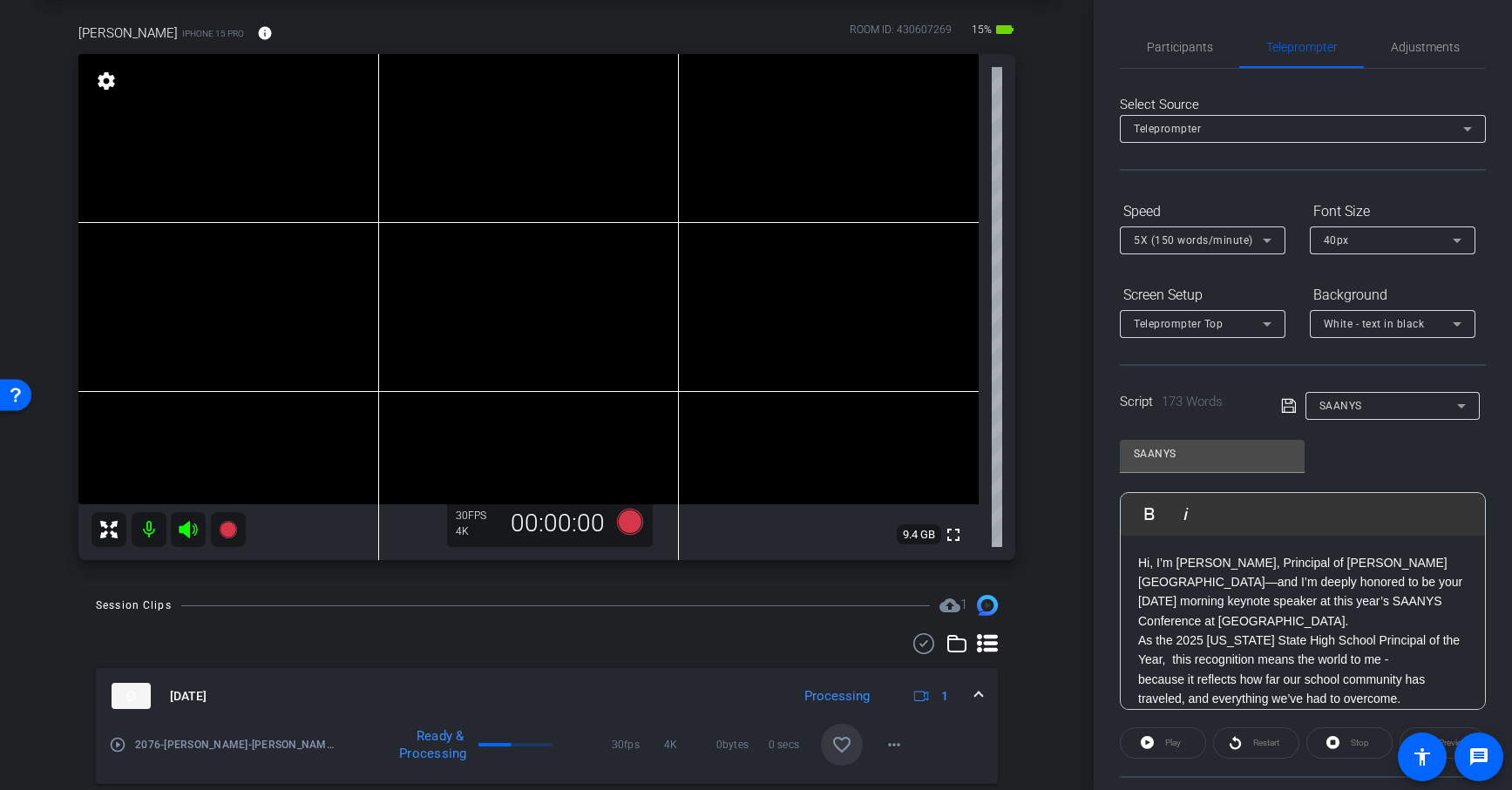
scroll to position [55, 0]
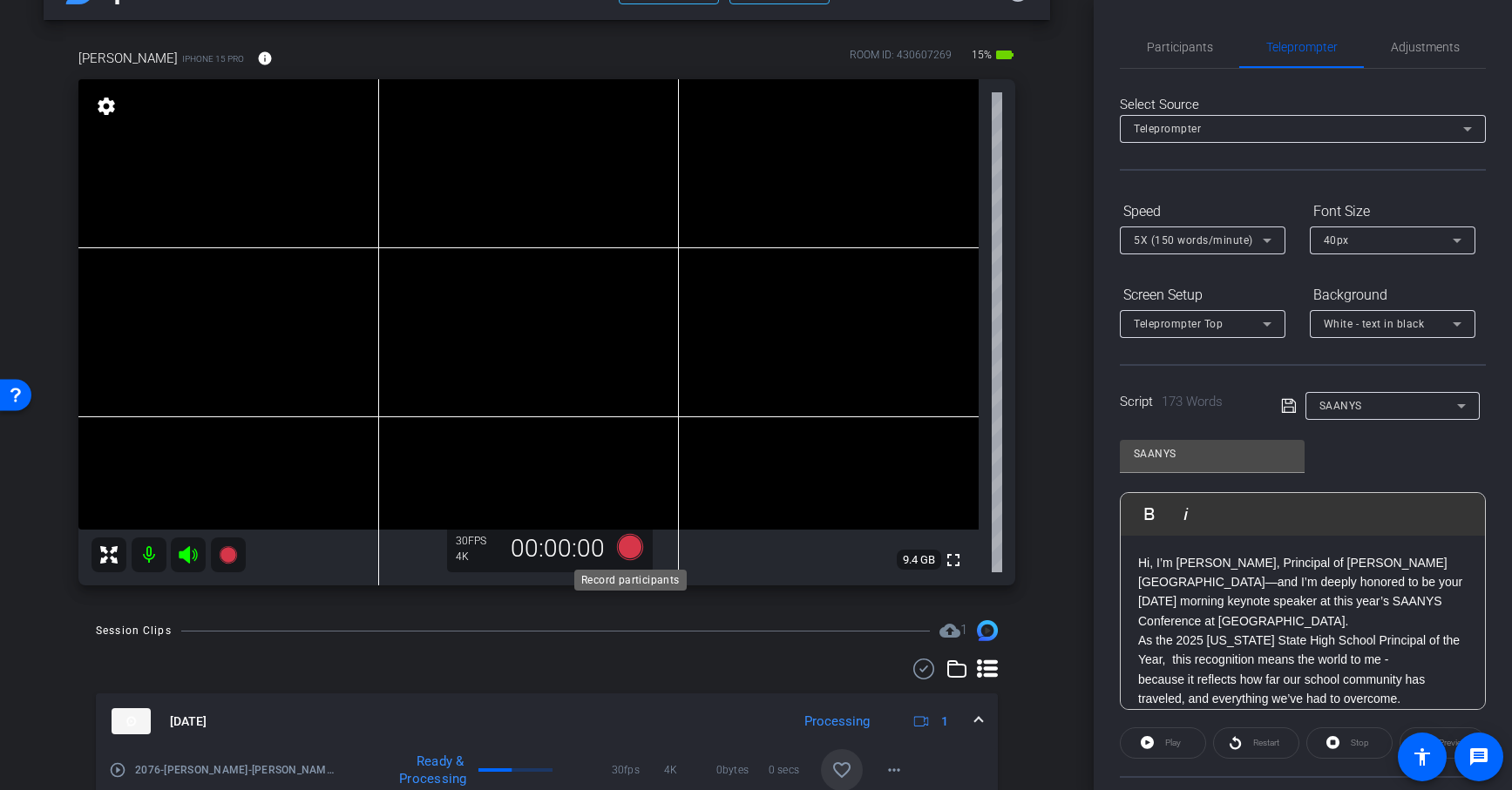
click at [634, 547] on icon at bounding box center [629, 547] width 27 height 27
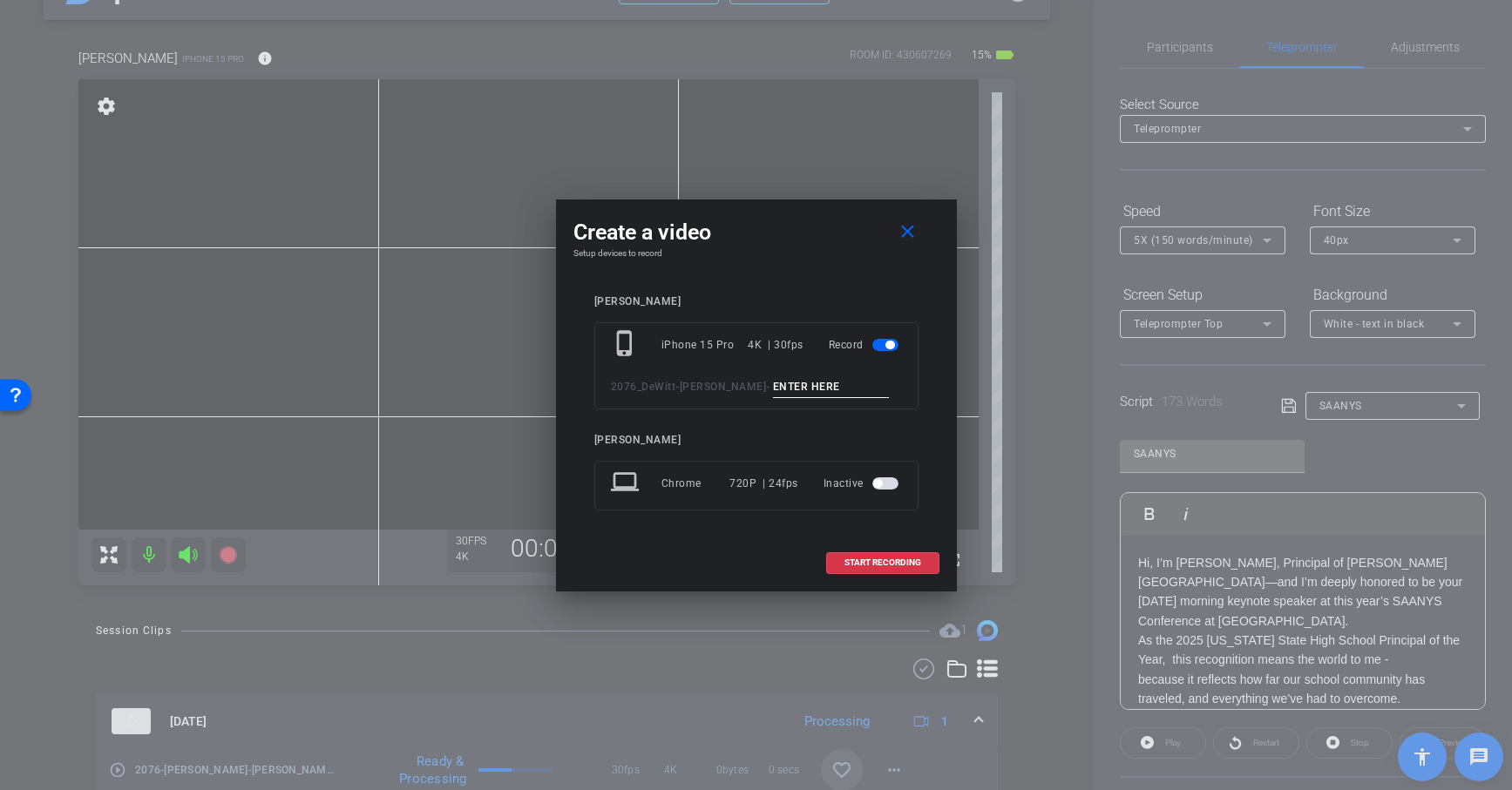
click at [790, 387] on input at bounding box center [831, 387] width 116 height 22
paste input "SAANYS 6"
type input "SAANYS 6"
click at [903, 550] on span at bounding box center [882, 562] width 111 height 41
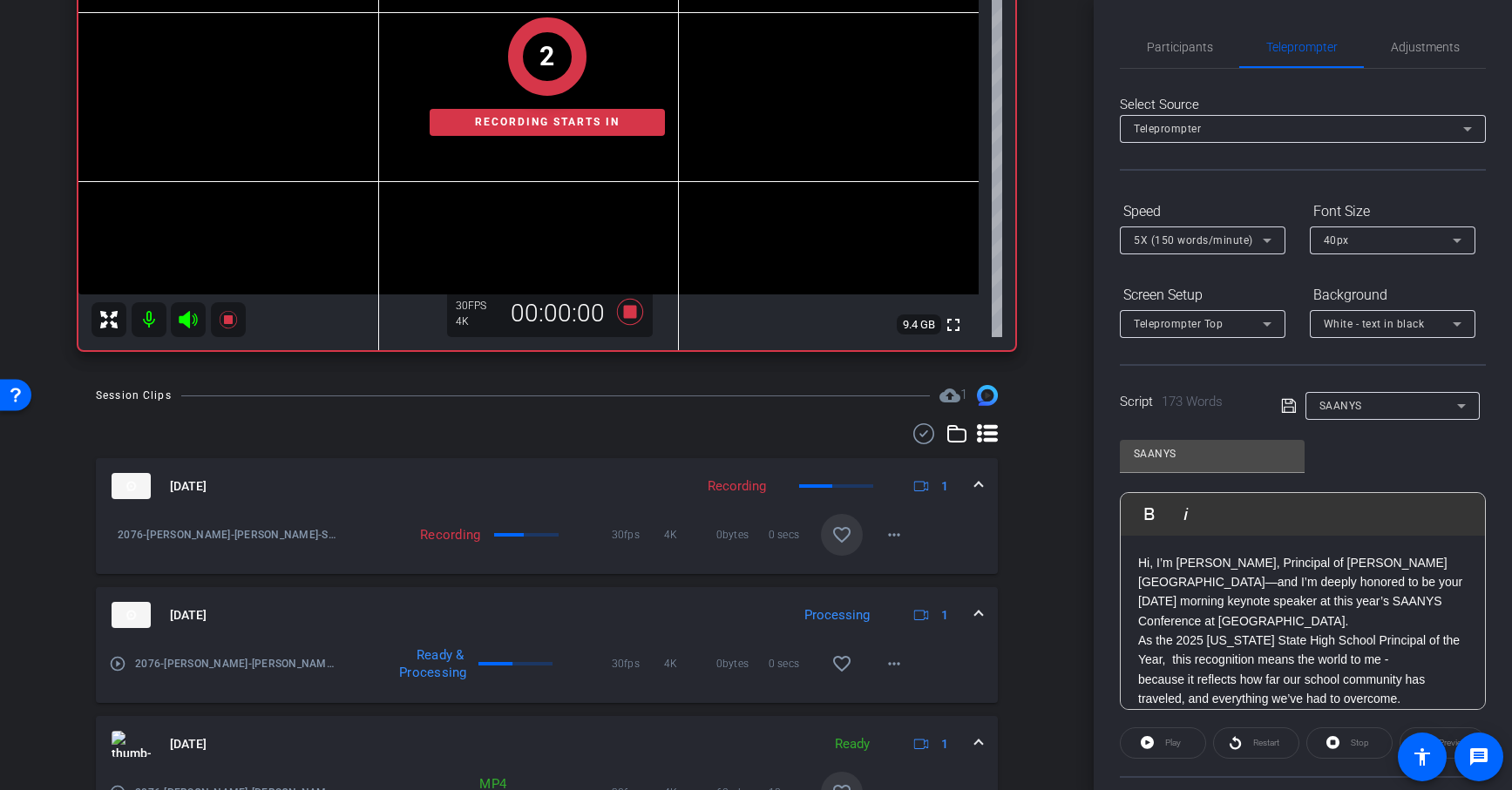
scroll to position [160, 0]
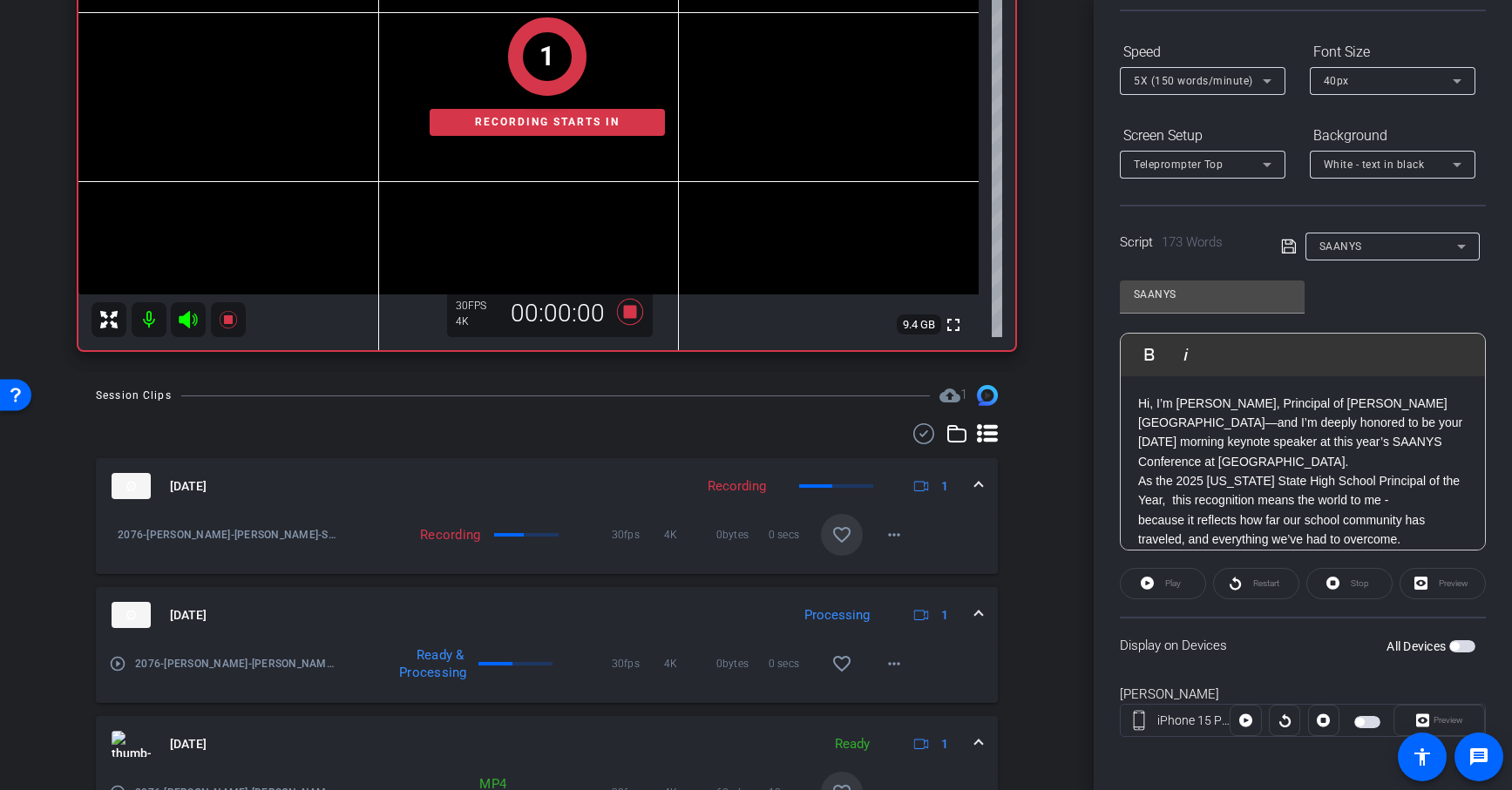
click at [1369, 671] on span "button" at bounding box center [1367, 722] width 27 height 12
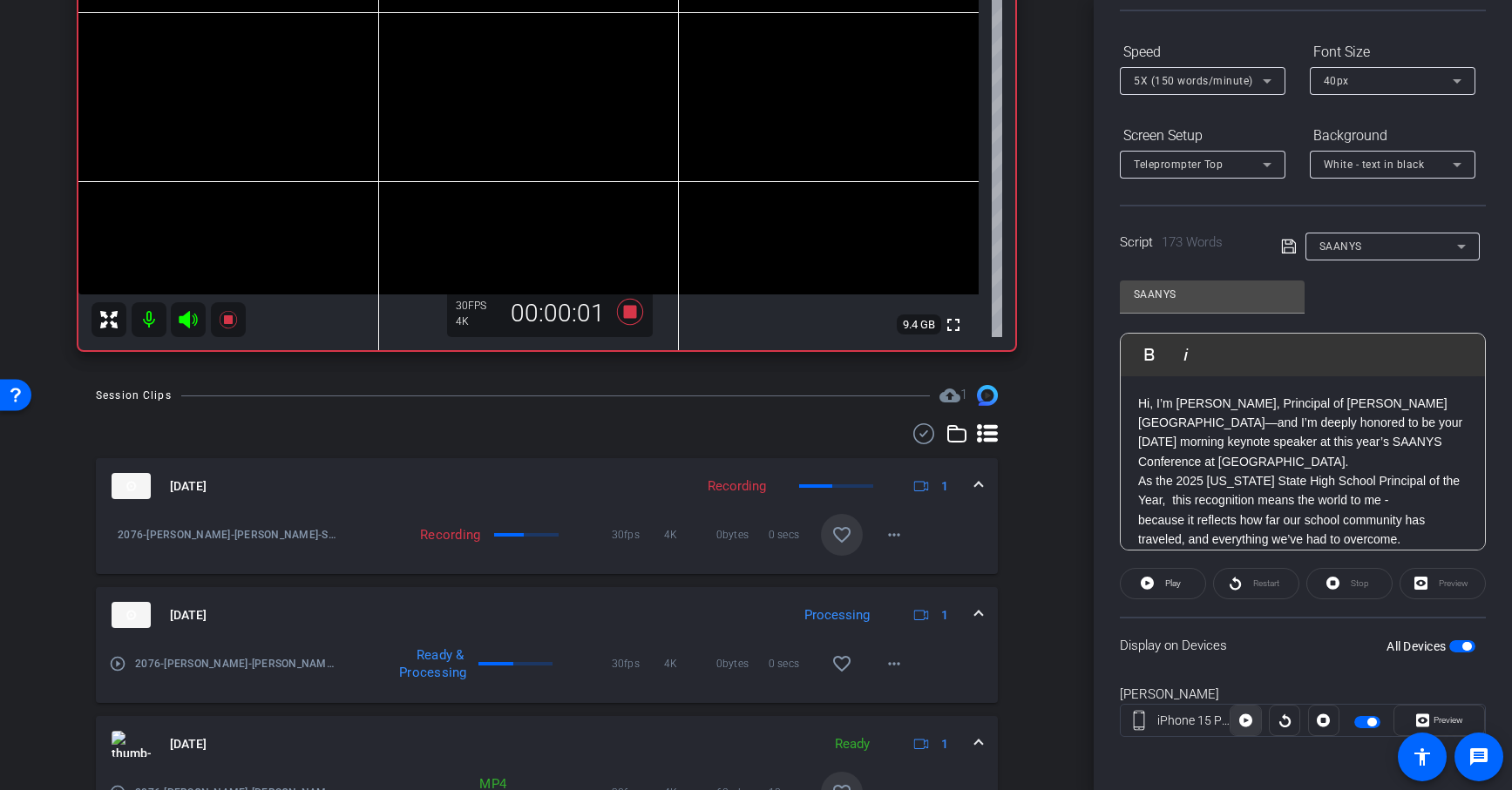
click at [1245, 671] on icon at bounding box center [1245, 720] width 13 height 13
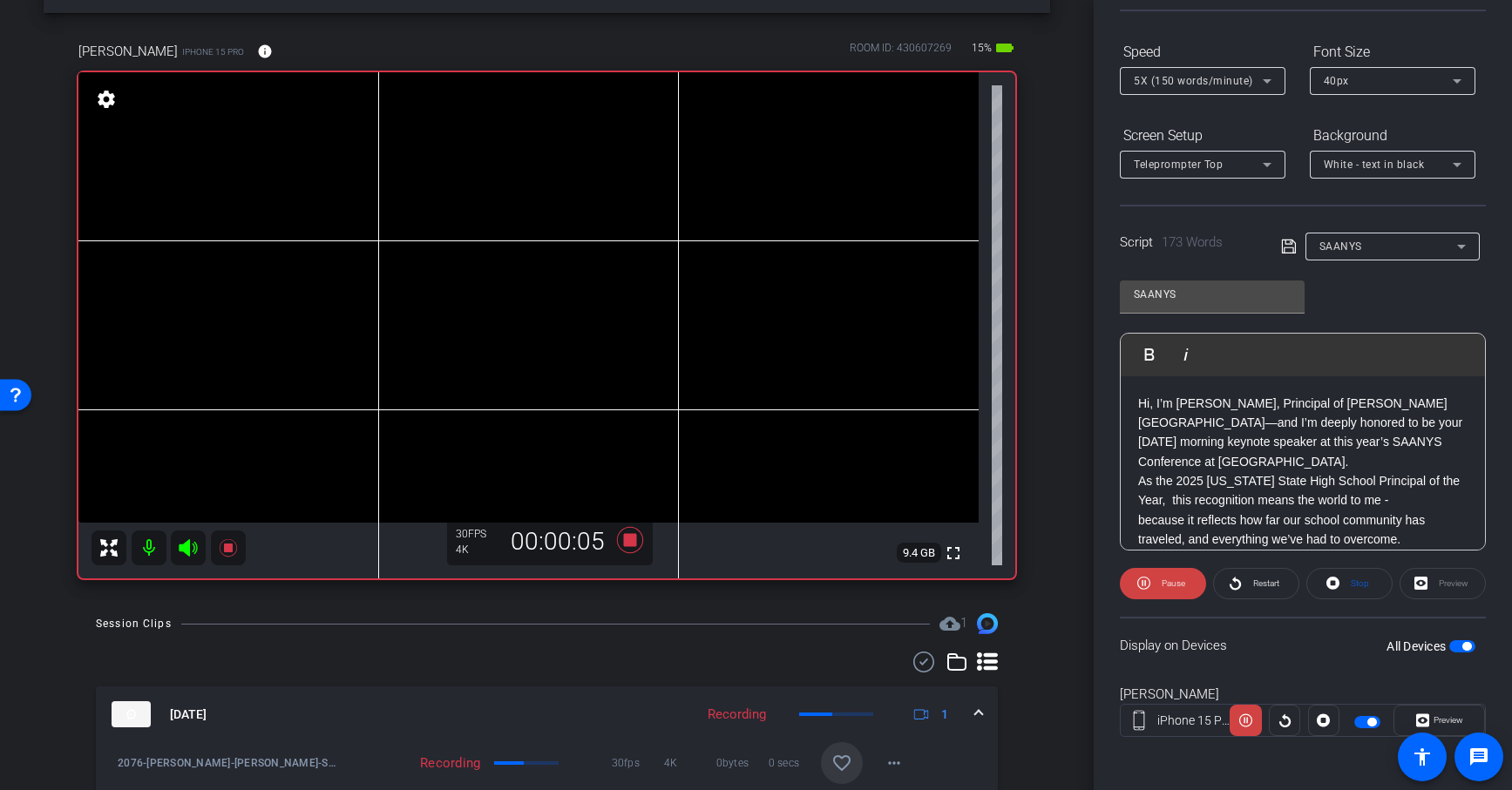
scroll to position [59, 0]
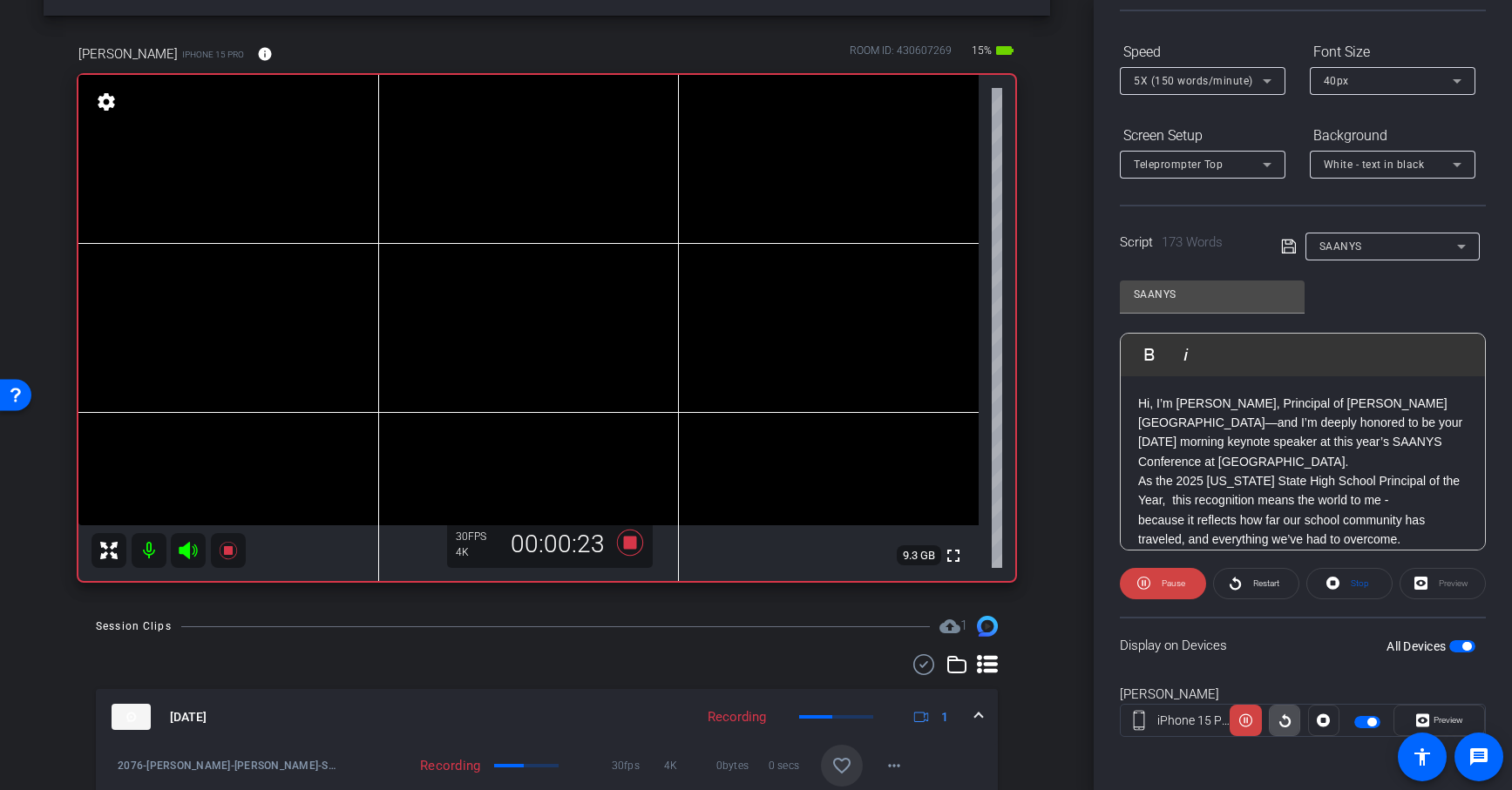
click at [1279, 671] on icon at bounding box center [1284, 720] width 11 height 13
click at [1279, 671] on icon at bounding box center [1284, 720] width 13 height 27
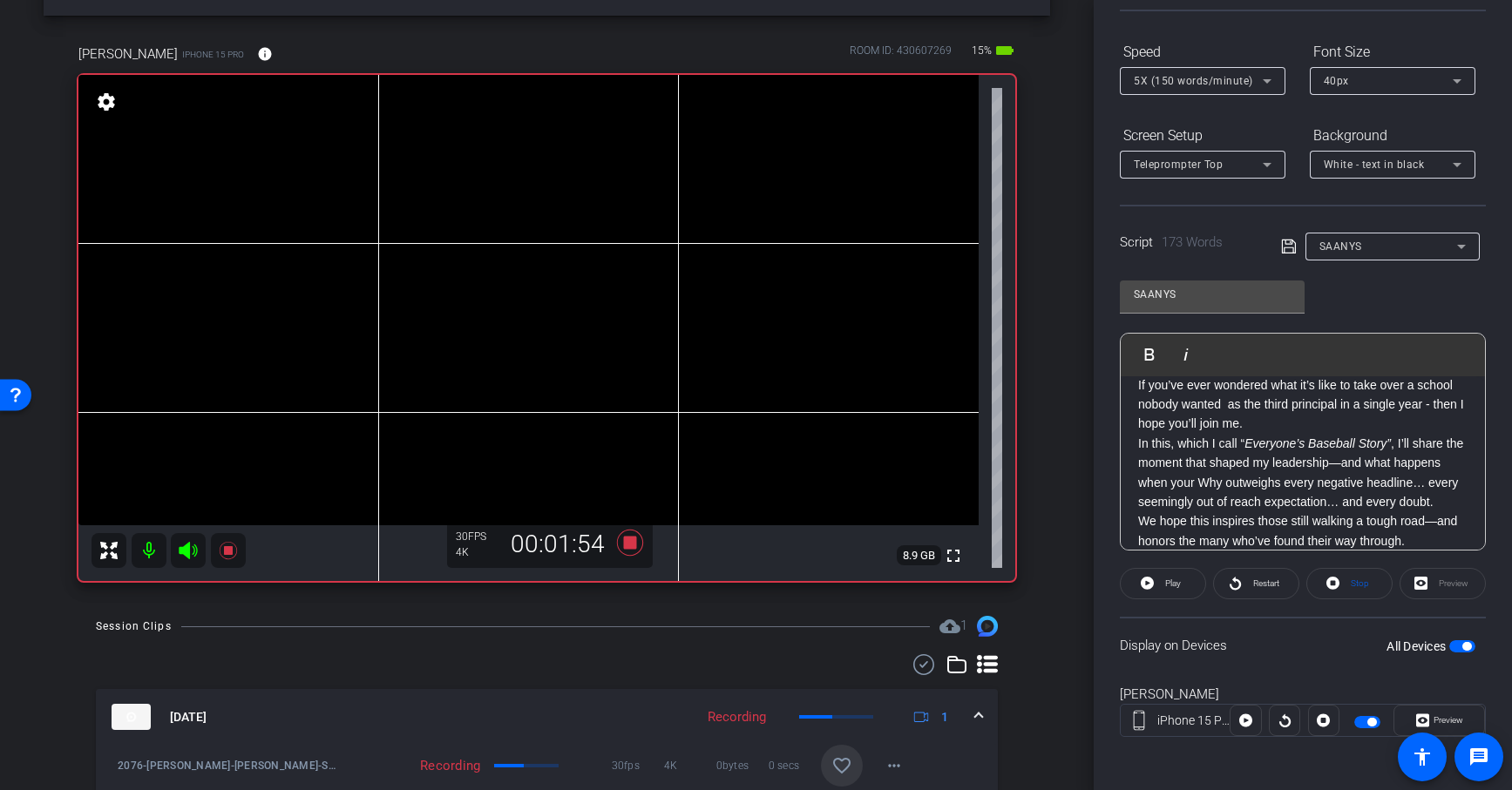
scroll to position [160, 0]
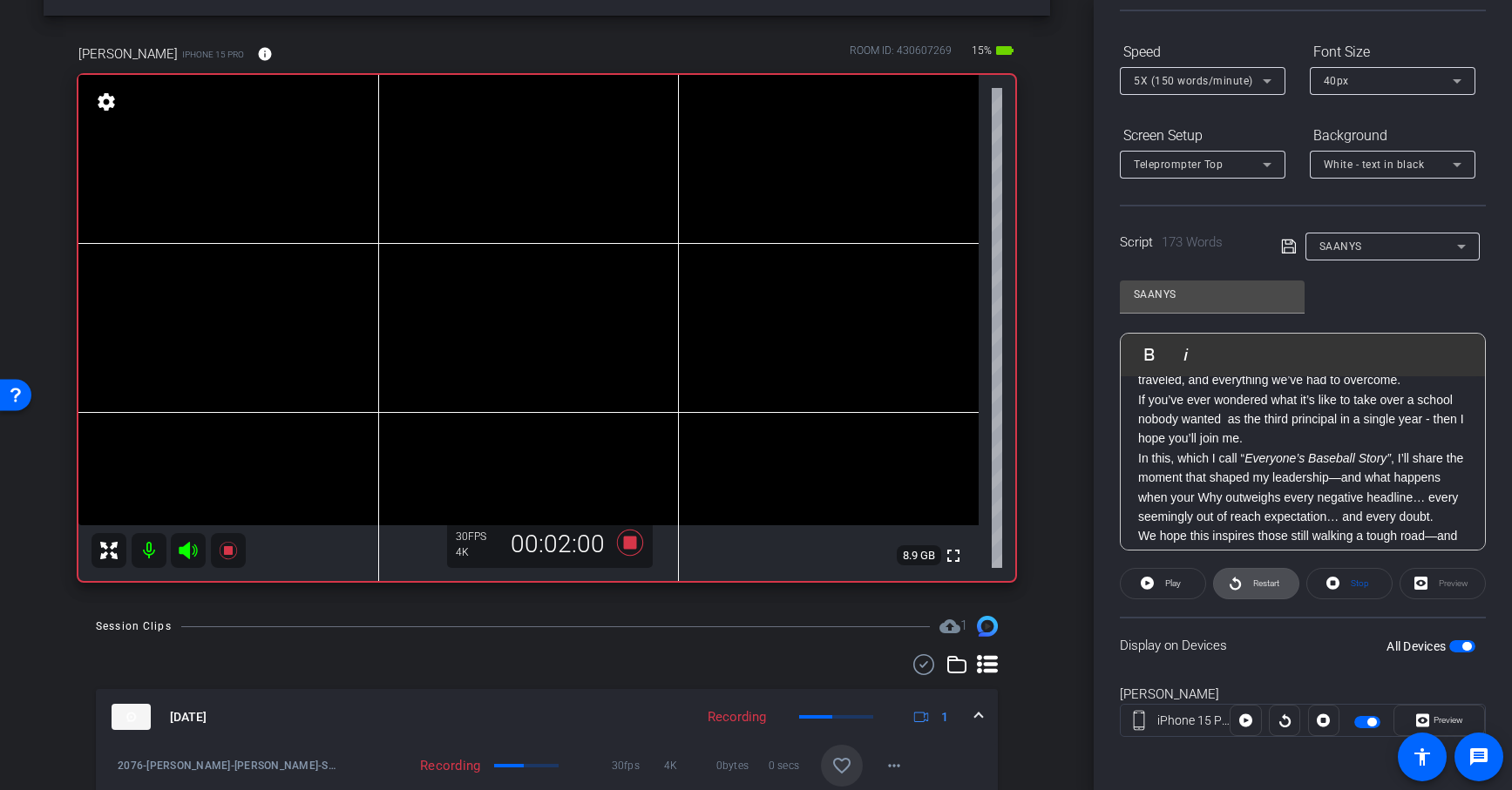
click at [1269, 587] on span "Restart" at bounding box center [1264, 583] width 31 height 25
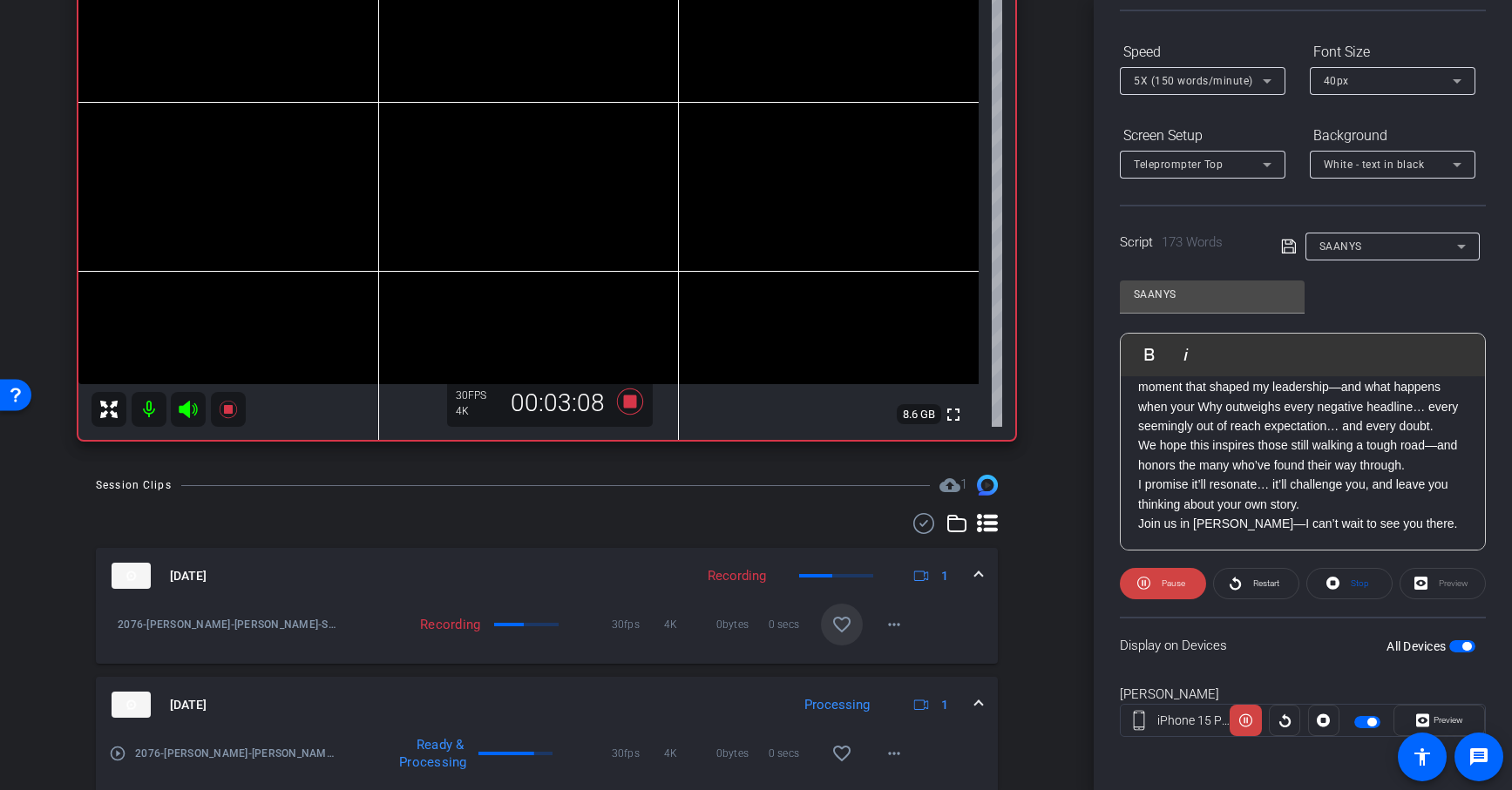
scroll to position [206, 0]
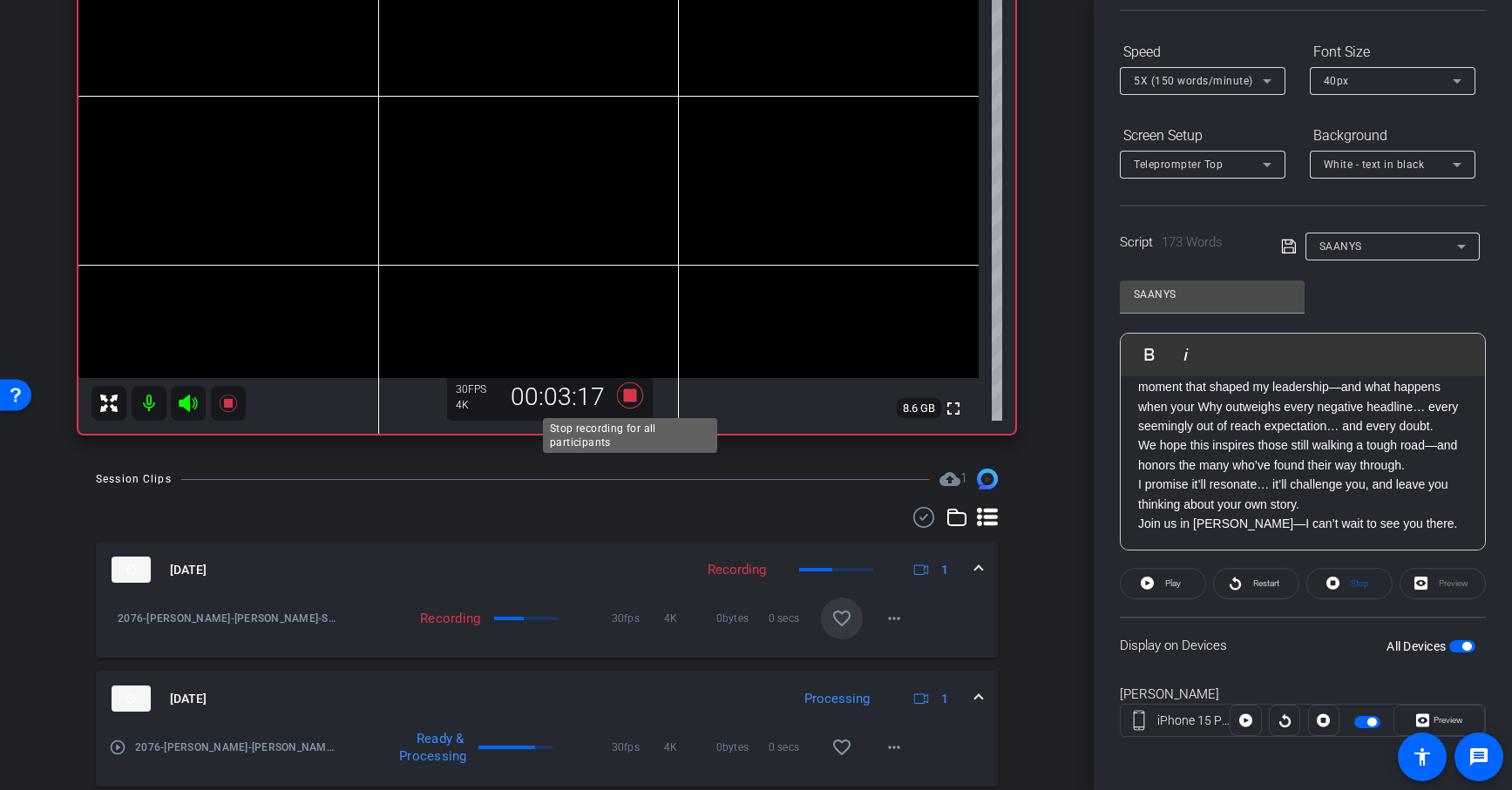
click at [630, 394] on icon at bounding box center [629, 395] width 27 height 27
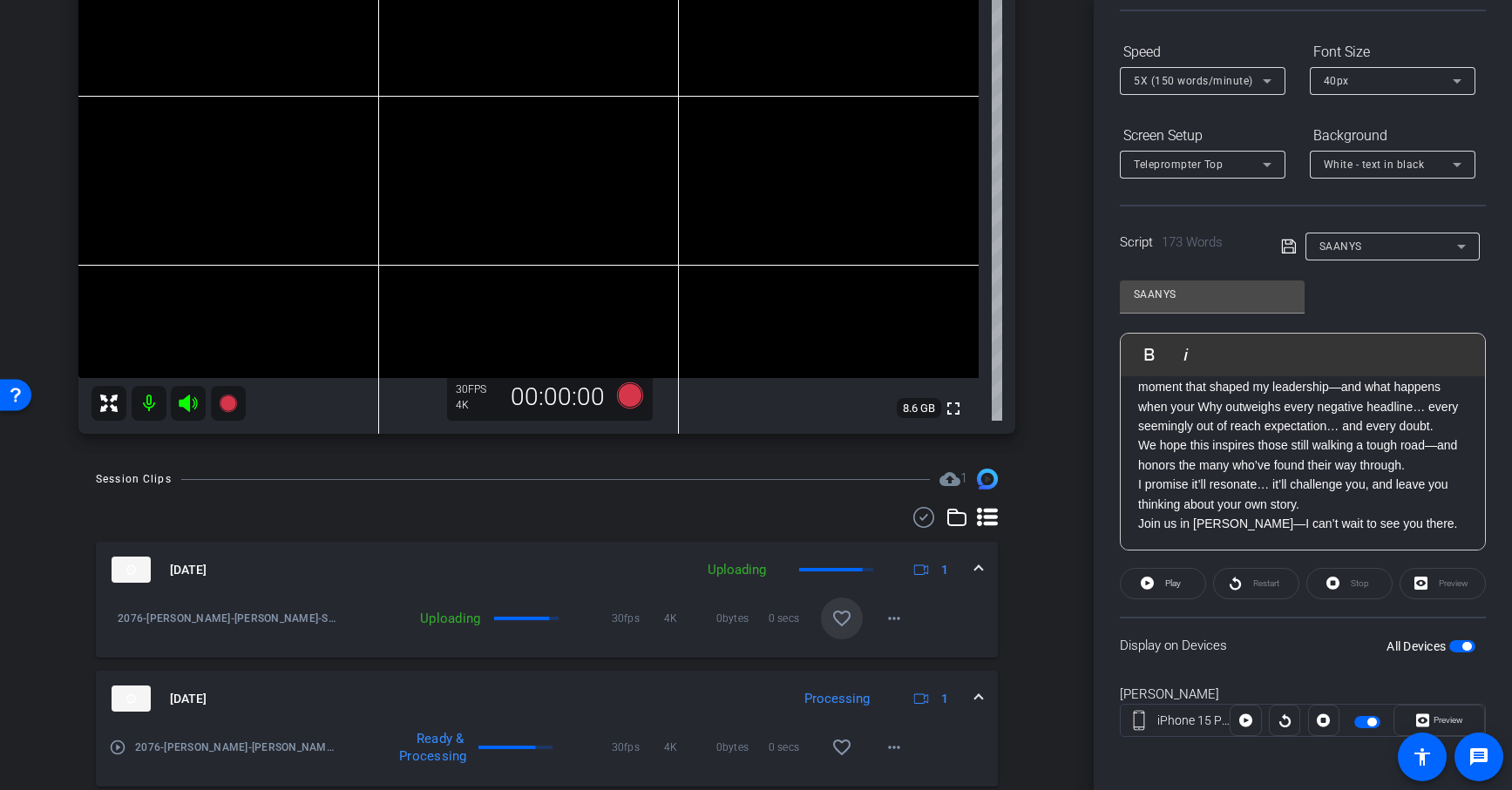
click at [844, 616] on mat-icon "favorite_border" at bounding box center [841, 618] width 21 height 21
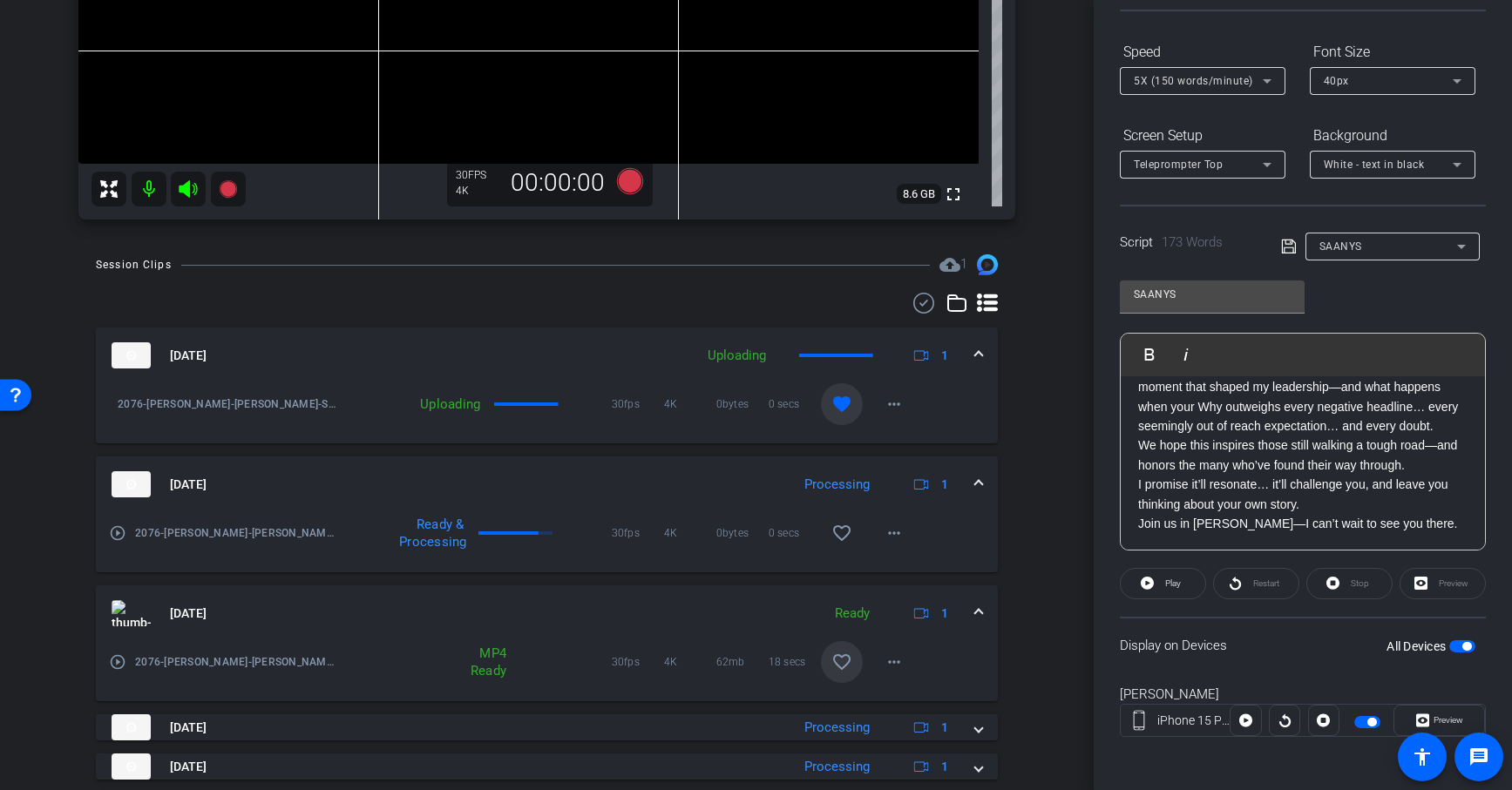
scroll to position [550, 0]
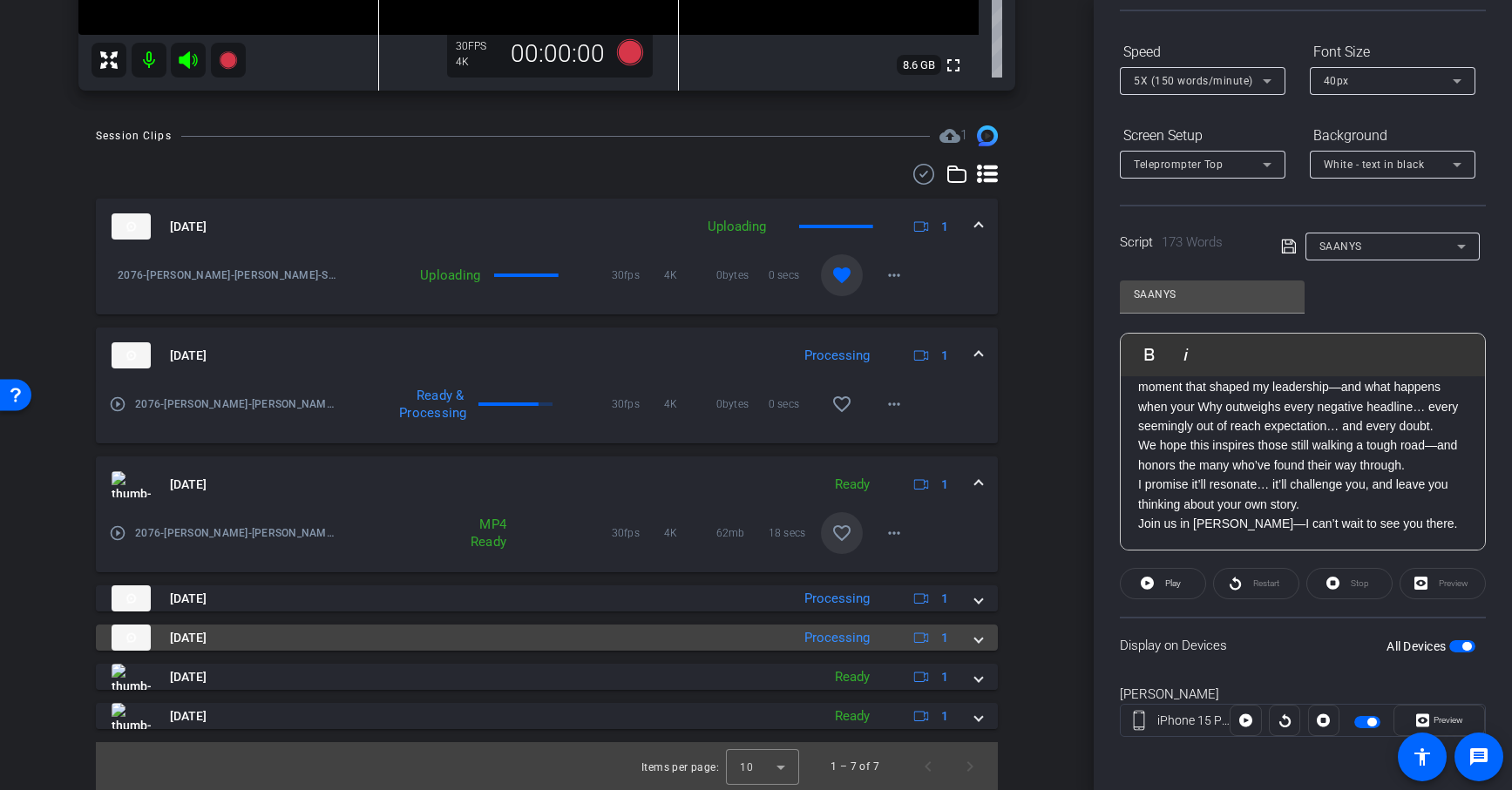
click at [975, 638] on span at bounding box center [978, 637] width 7 height 19
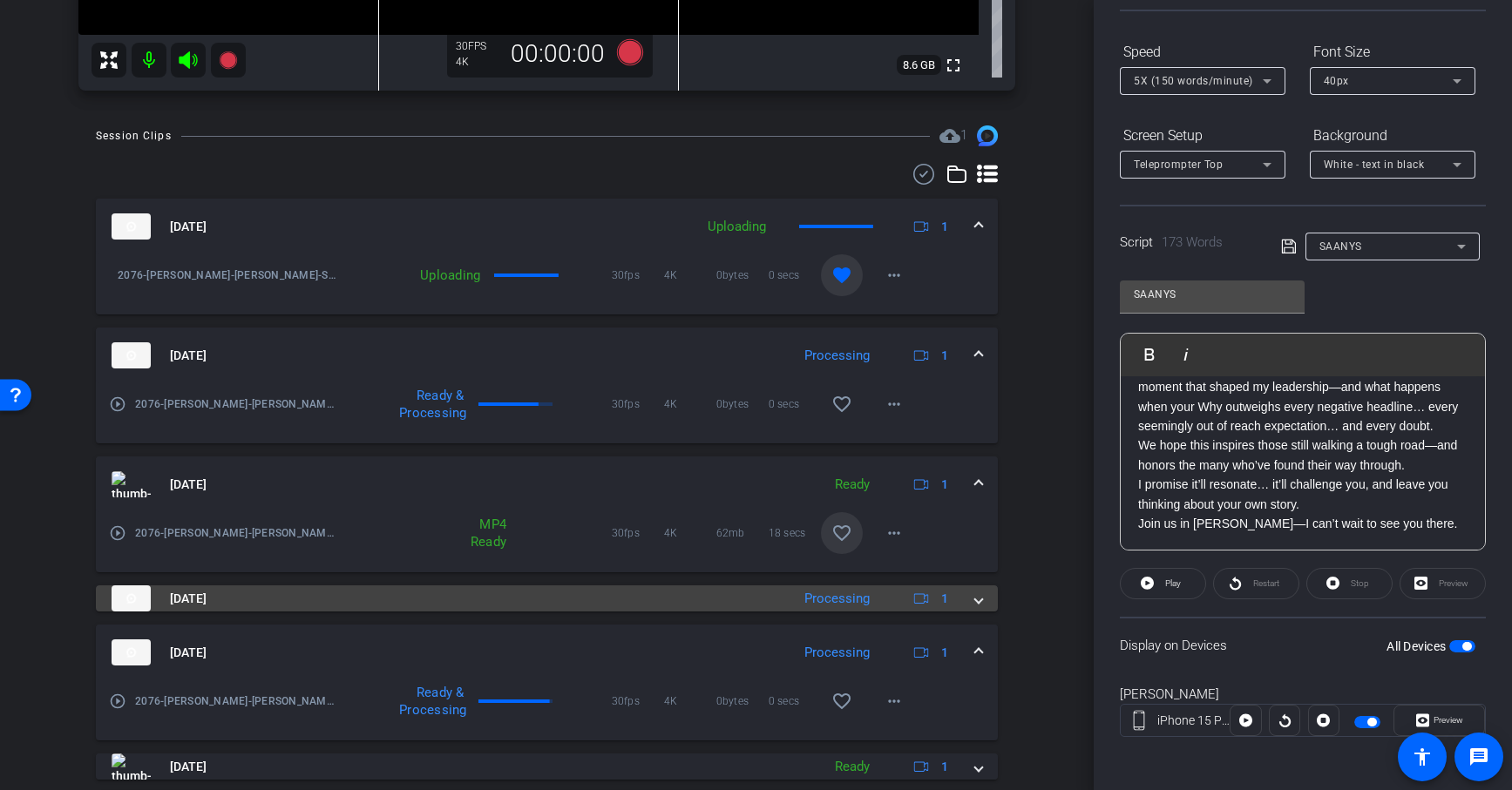
click at [975, 604] on span at bounding box center [978, 598] width 7 height 19
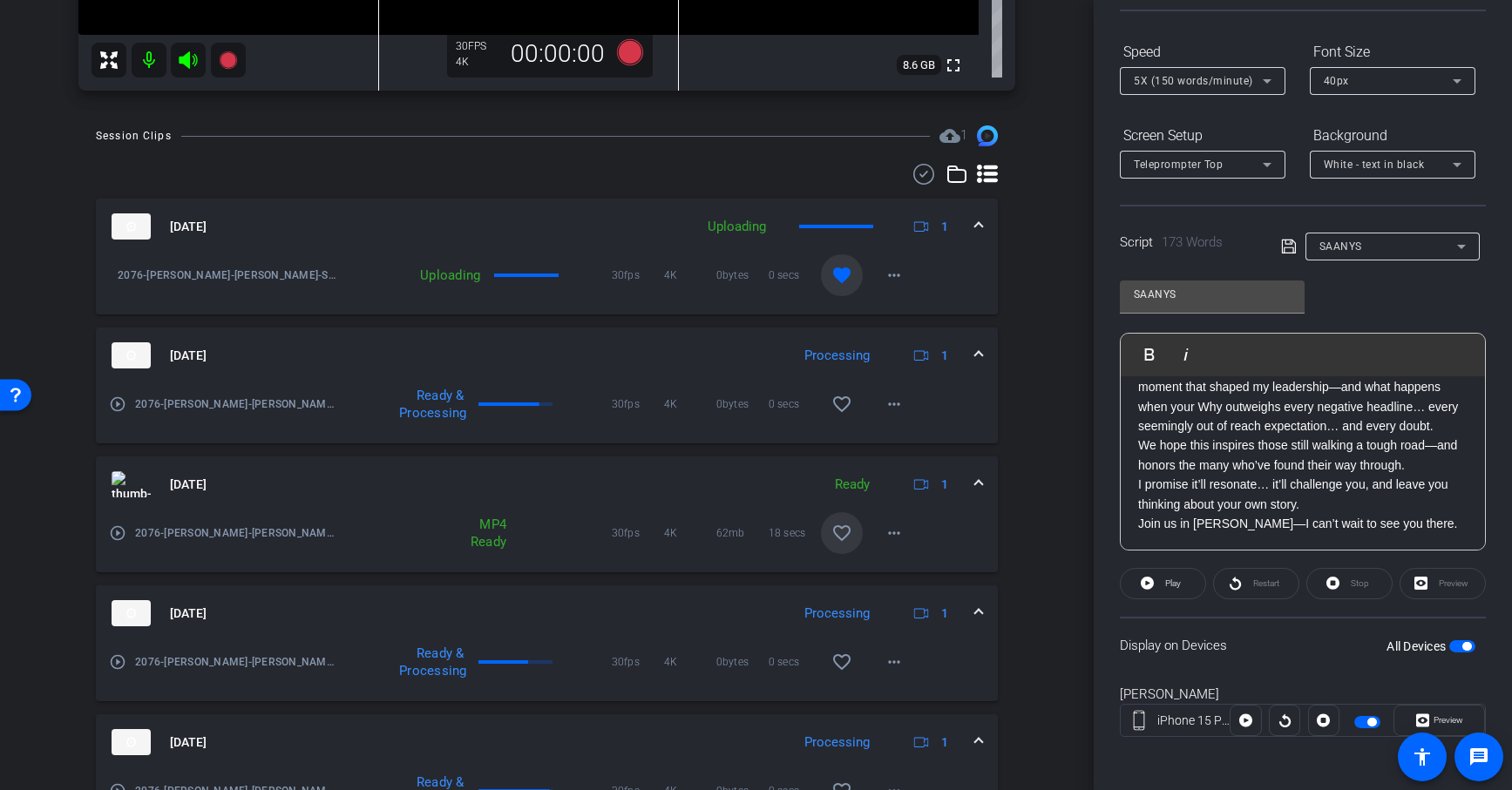
click at [975, 604] on span at bounding box center [978, 613] width 7 height 19
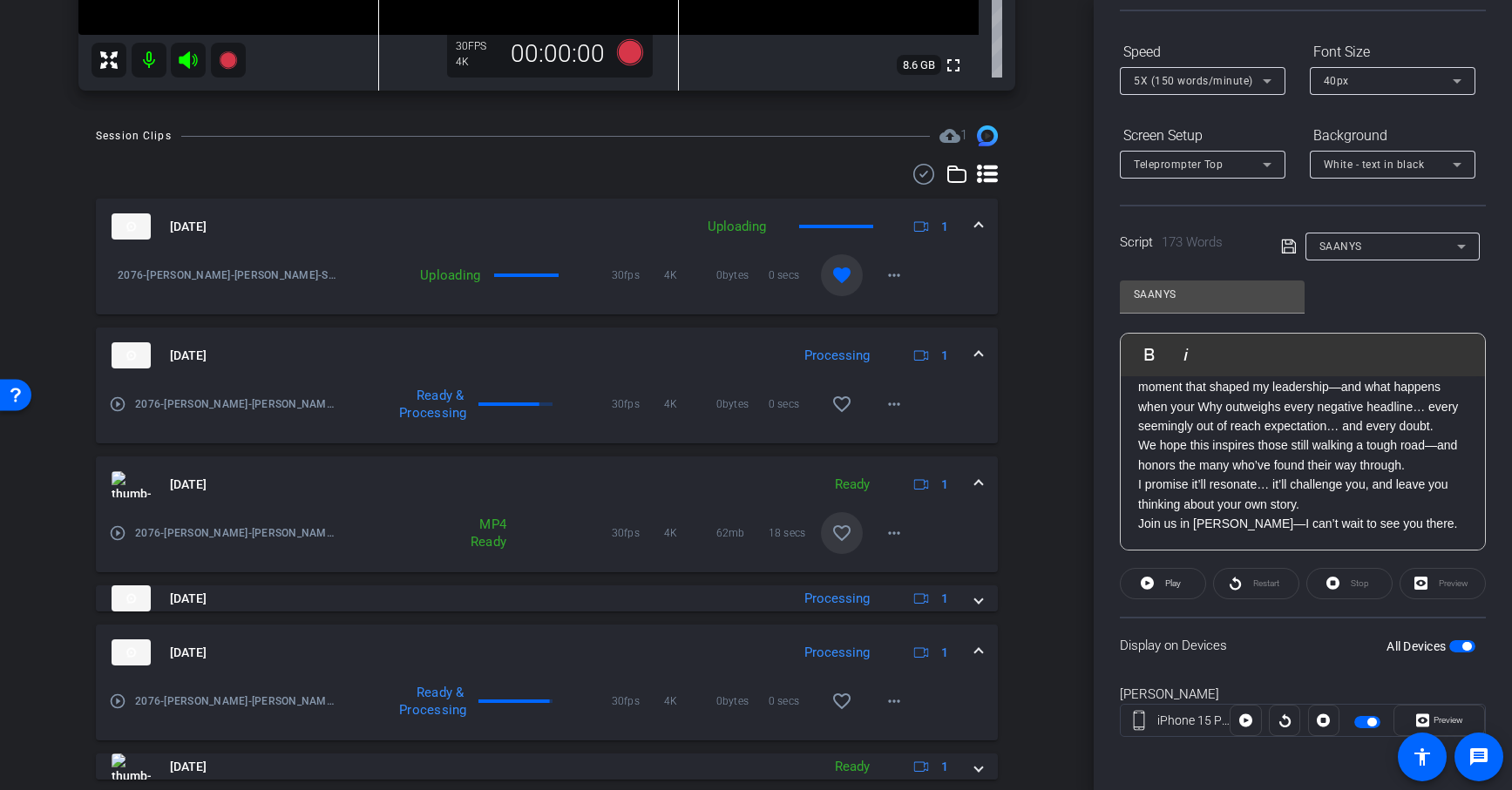
click at [978, 640] on mat-expansion-panel-header "[DATE] Processing 1" at bounding box center [546, 652] width 902 height 56
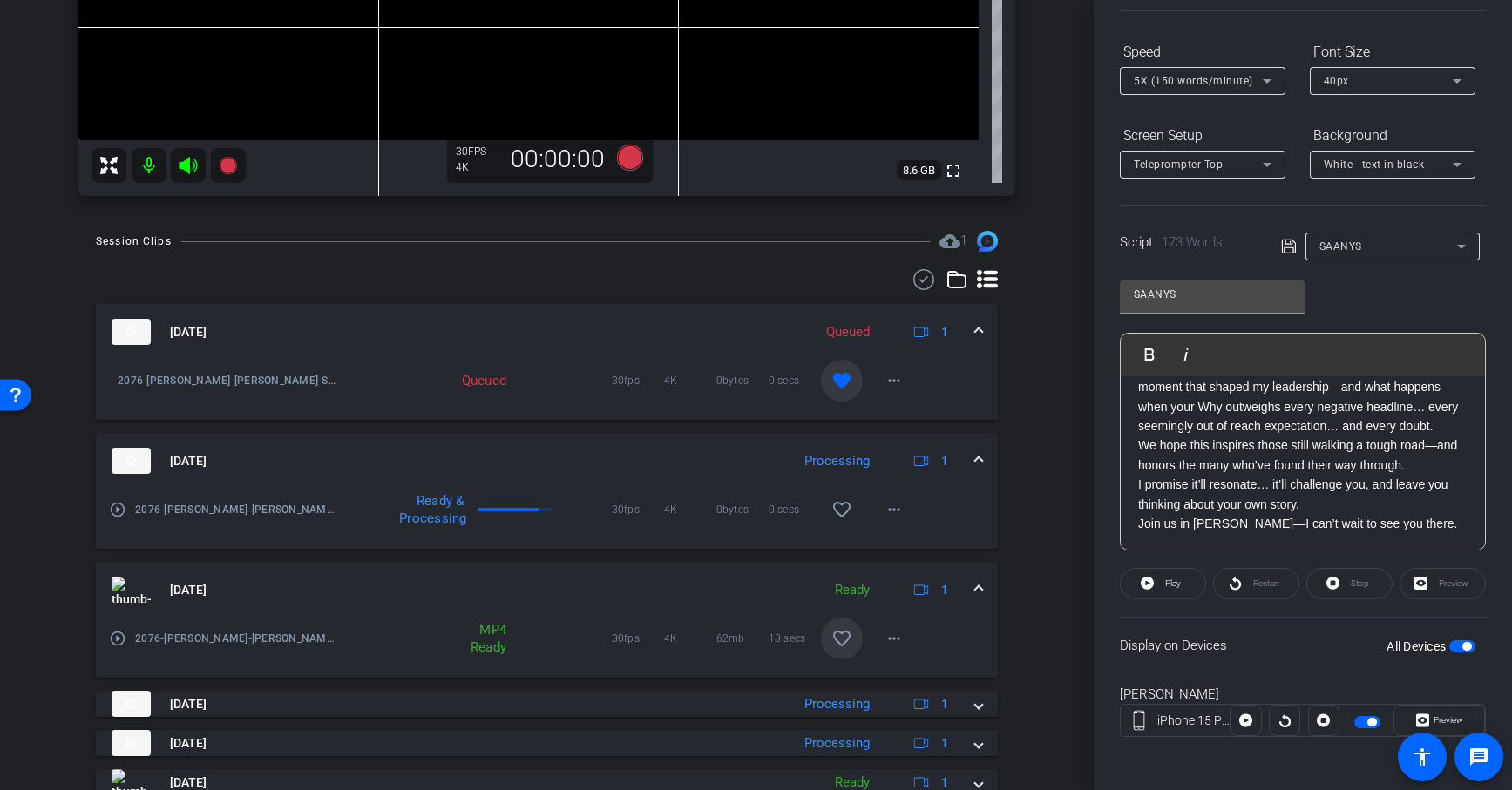
scroll to position [426, 0]
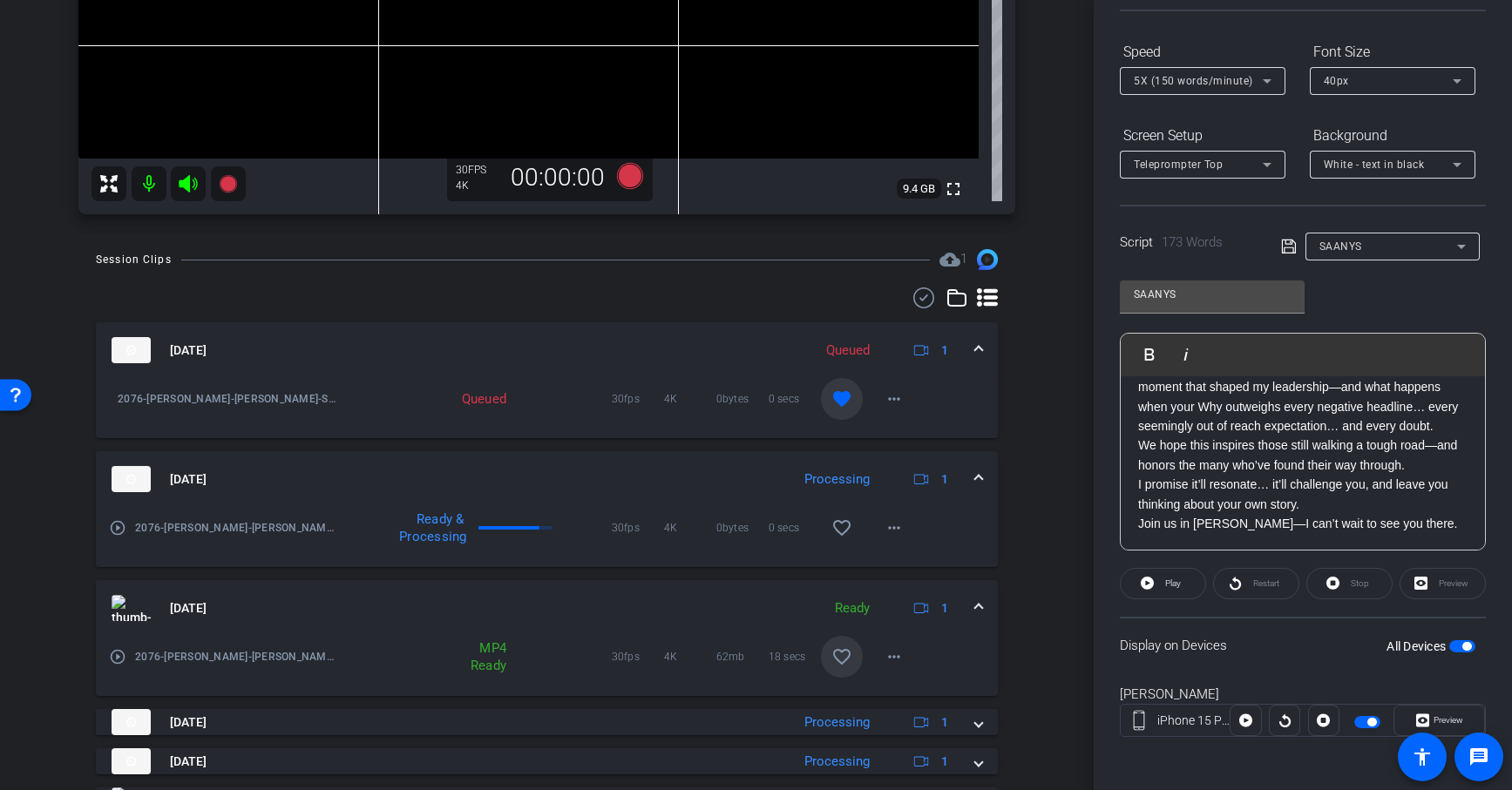
click at [1348, 253] on div "SAANYS" at bounding box center [1388, 246] width 138 height 22
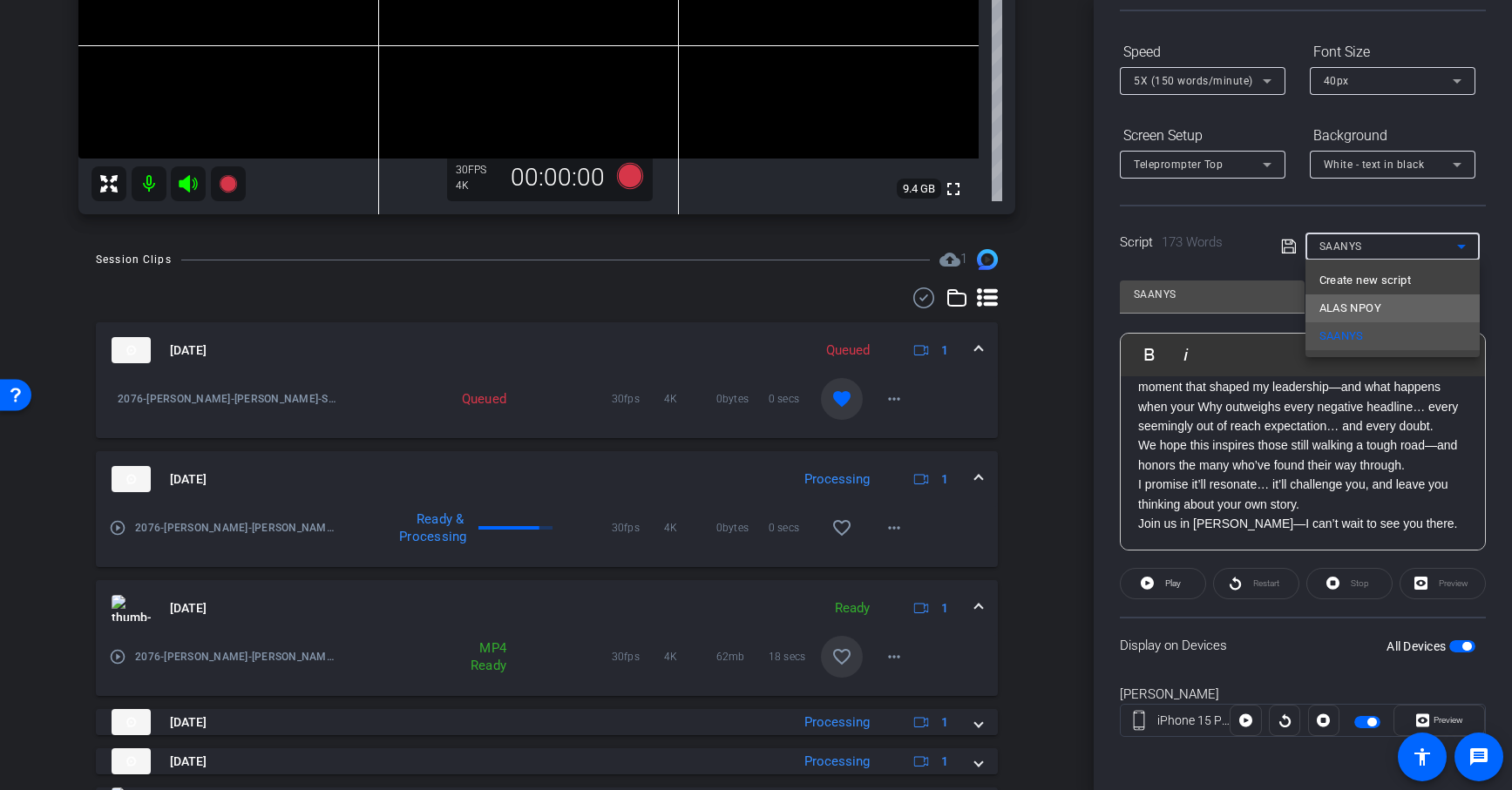
click at [1334, 310] on span "ALAS NPOY" at bounding box center [1349, 307] width 62 height 21
type input "ALAS NPOY"
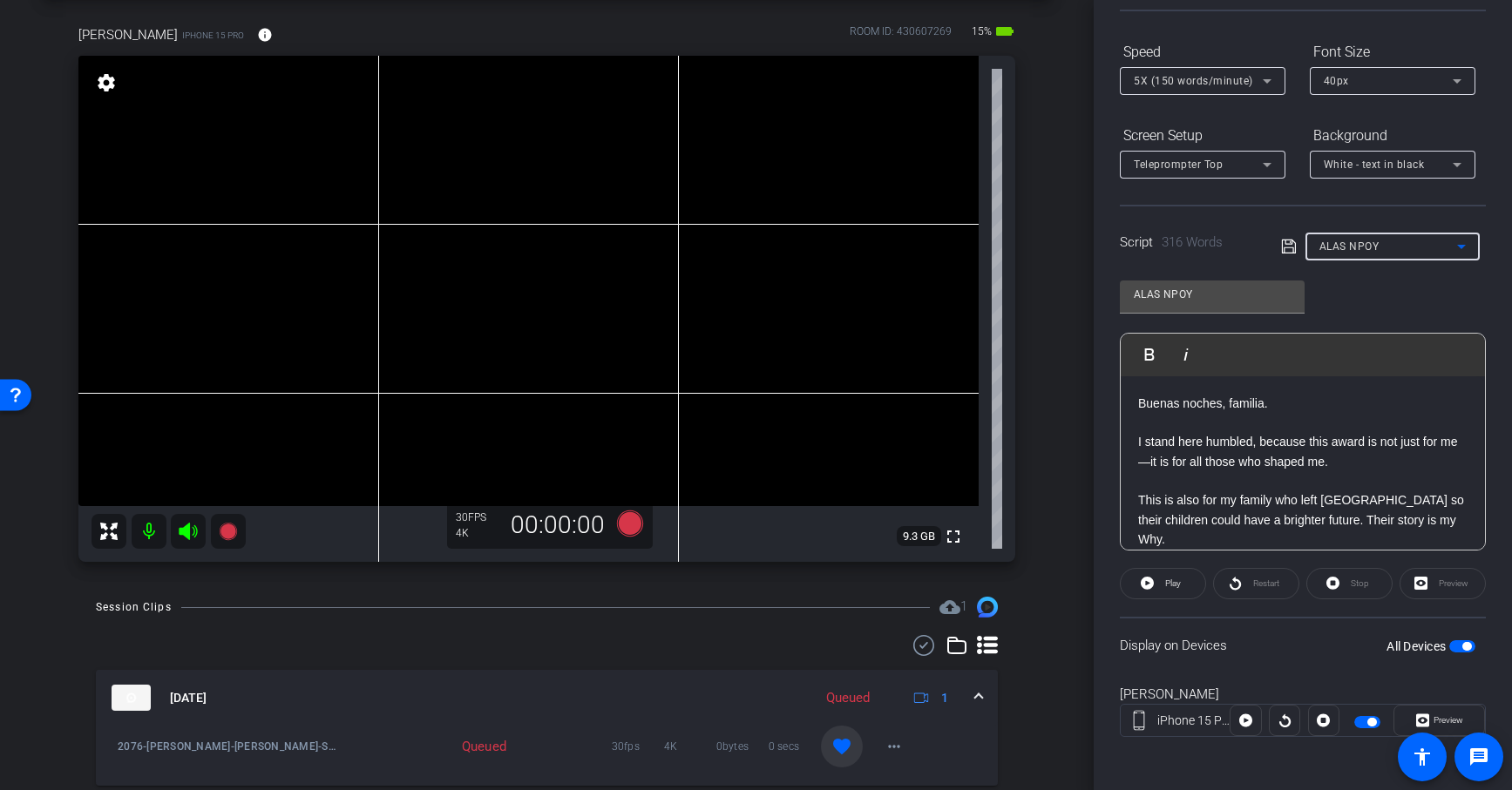
scroll to position [78, 0]
click at [1240, 84] on span "5X (150 words/minute)" at bounding box center [1193, 81] width 119 height 12
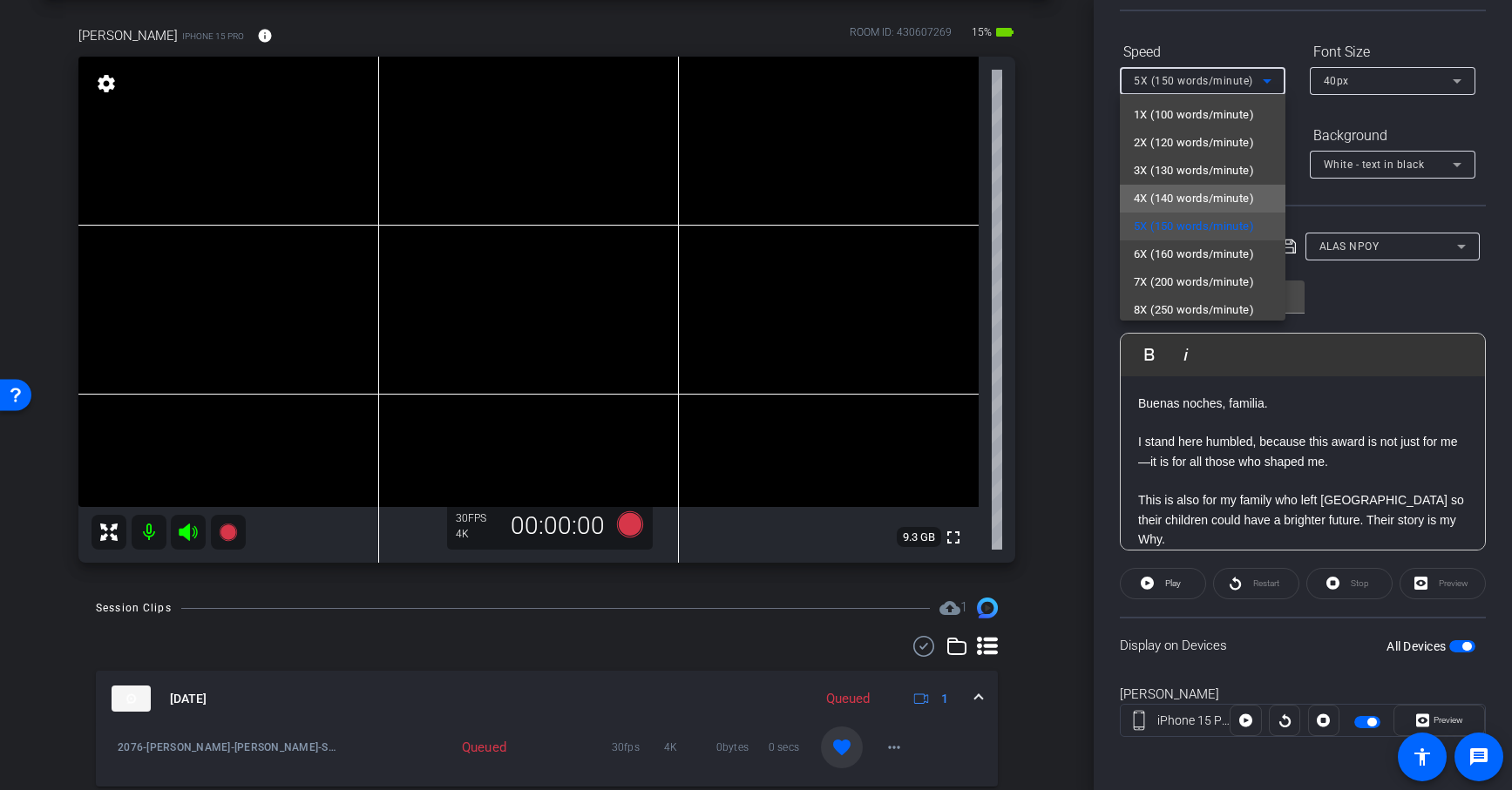
click at [1203, 192] on span "4X (140 words/minute)" at bounding box center [1194, 198] width 120 height 21
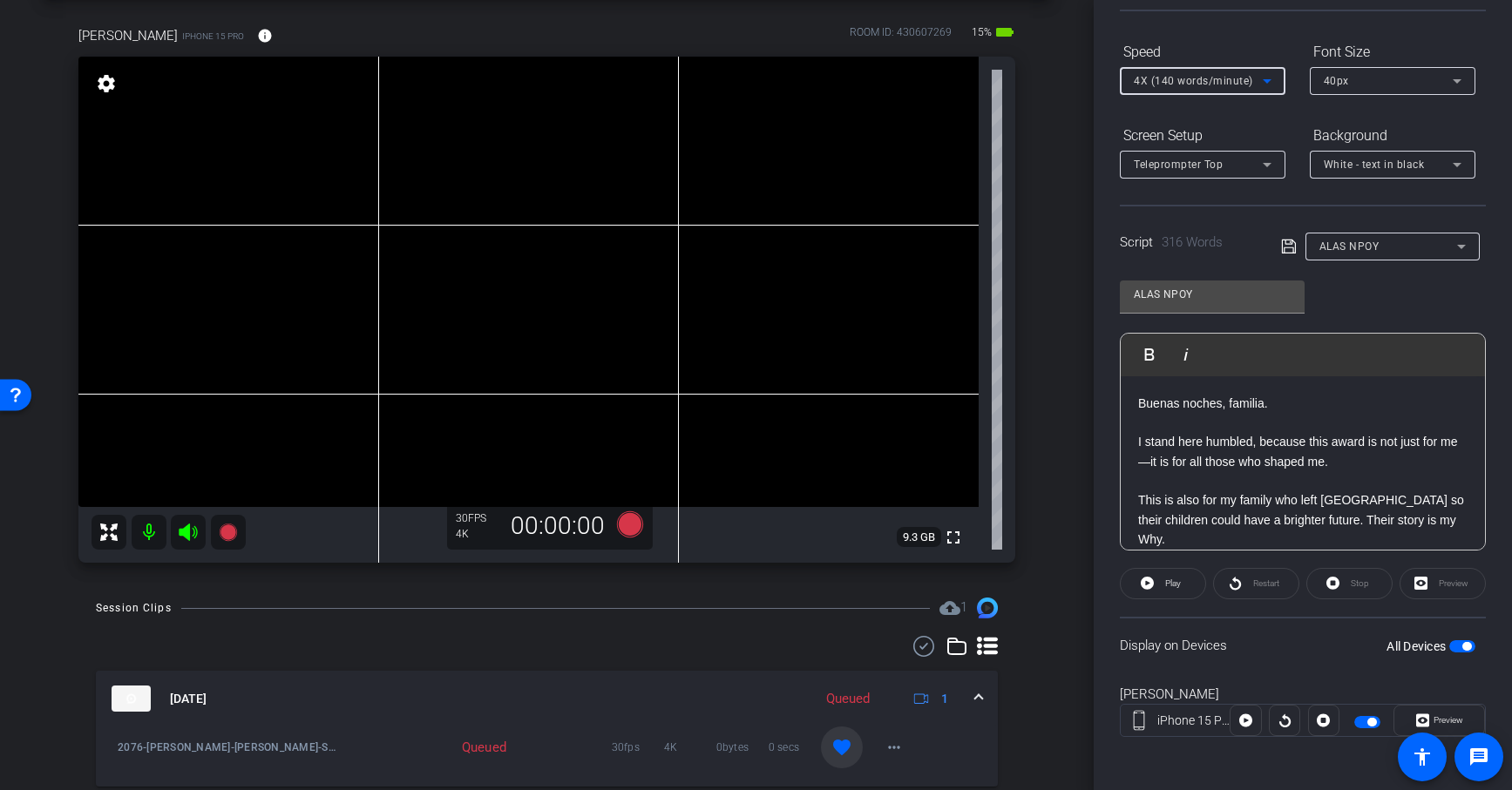
click at [1286, 240] on icon at bounding box center [1288, 246] width 16 height 21
click at [1159, 297] on input "ALAS NPOY" at bounding box center [1211, 294] width 157 height 21
drag, startPoint x: 1166, startPoint y: 294, endPoint x: 1066, endPoint y: 294, distance: 100.0
click at [1066, 294] on div "arrow_back 2076_DeWitt Back to project Send invite account_box grid_on settings…" at bounding box center [756, 395] width 1512 height 790
click at [640, 521] on icon at bounding box center [629, 524] width 27 height 27
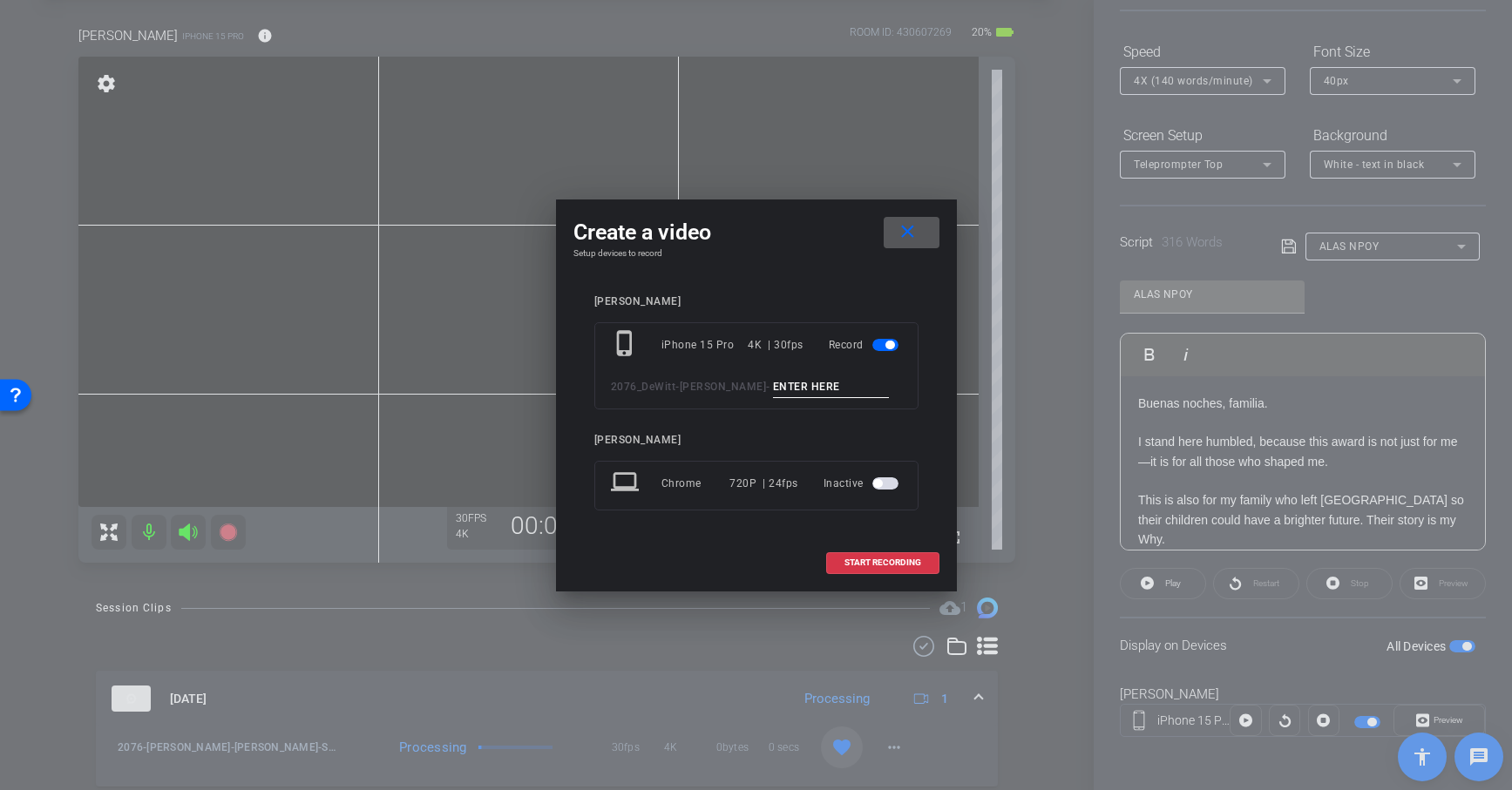
click at [784, 388] on input at bounding box center [831, 387] width 116 height 22
paste input "ALAS"
type input "ALAS 1"
click at [879, 551] on span at bounding box center [882, 562] width 111 height 41
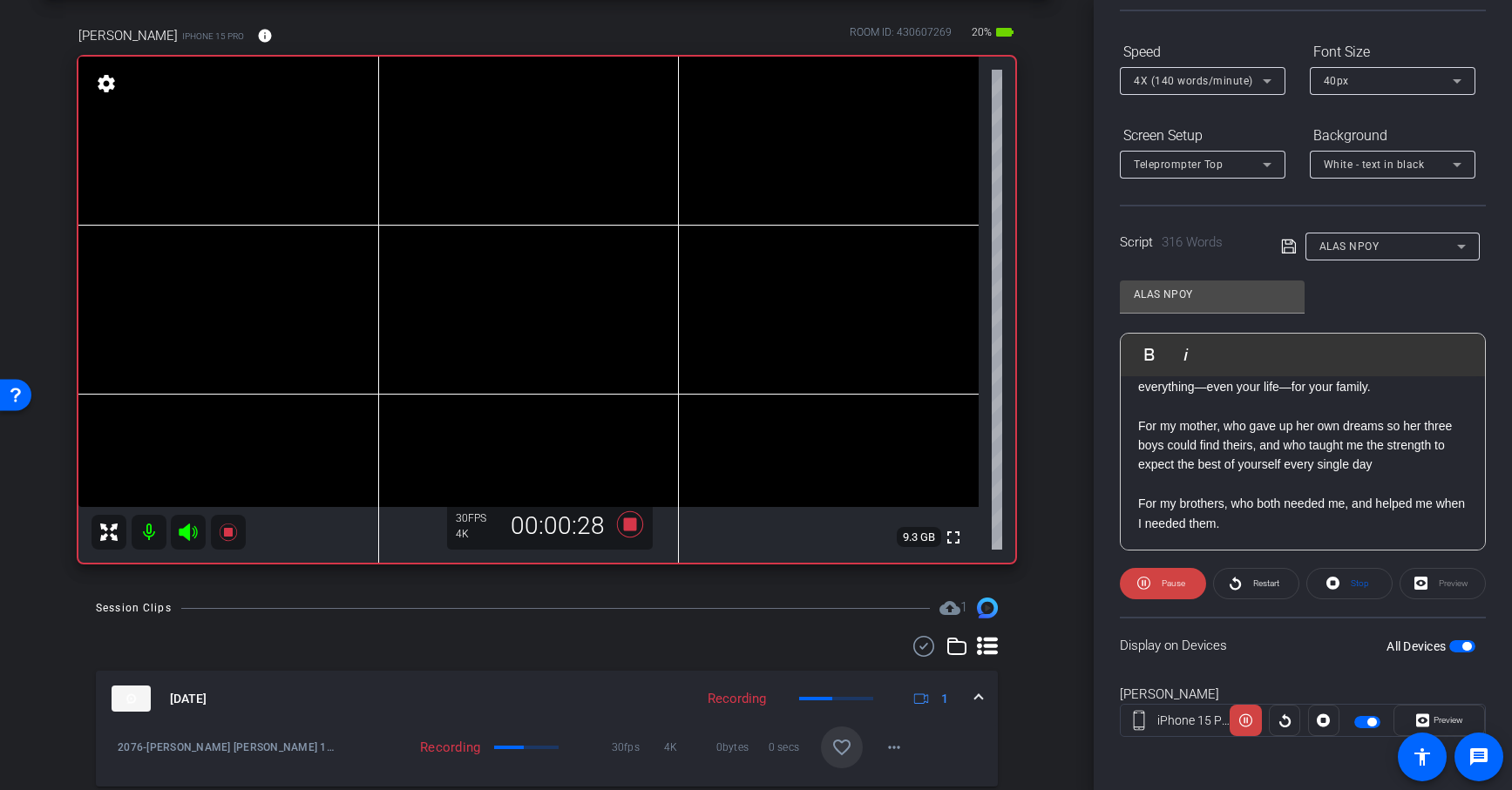
scroll to position [231, 0]
click at [1404, 474] on p at bounding box center [1302, 483] width 329 height 19
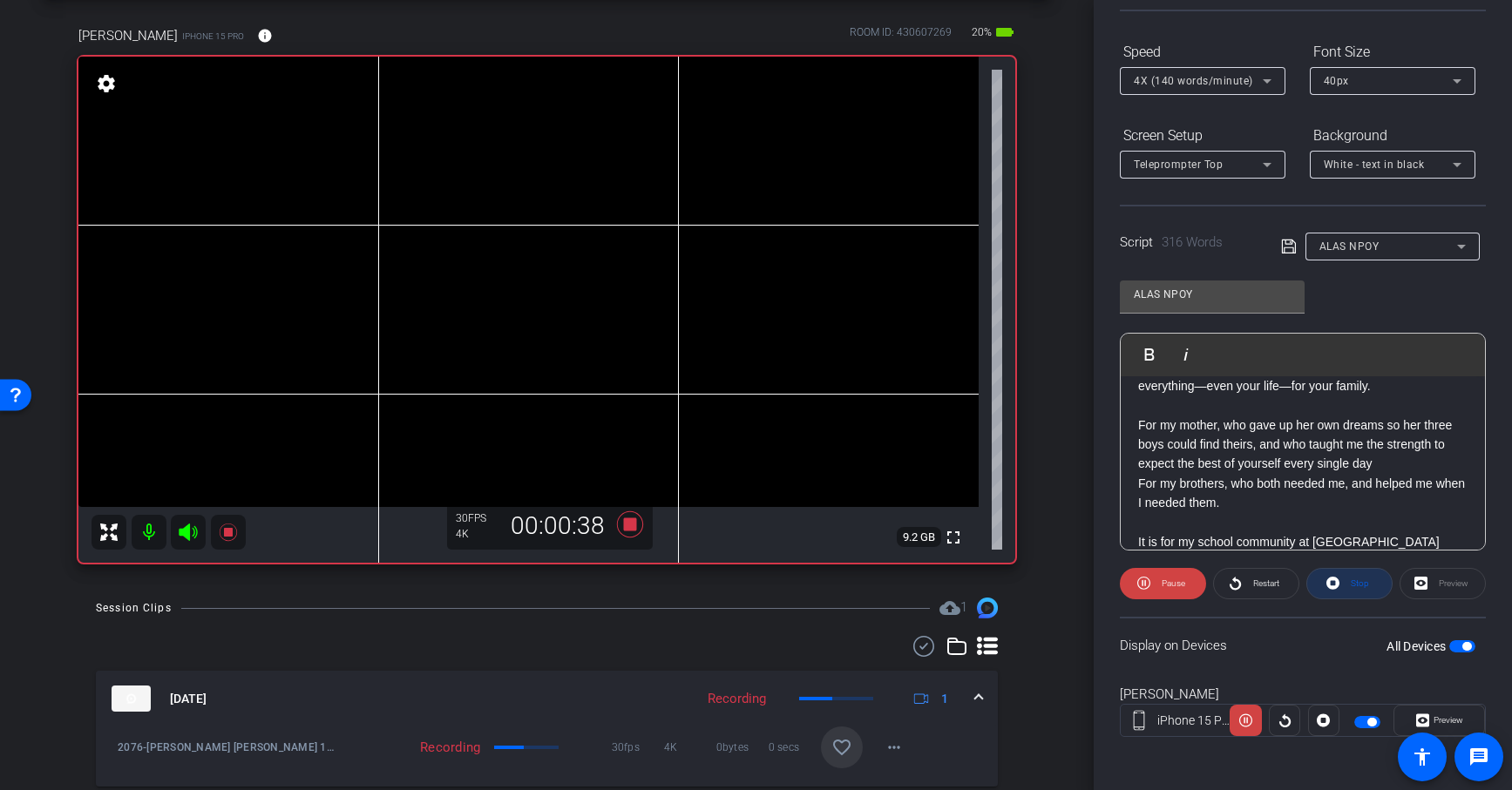
click at [1332, 581] on icon at bounding box center [1332, 583] width 13 height 22
click at [1213, 513] on p at bounding box center [1302, 522] width 329 height 19
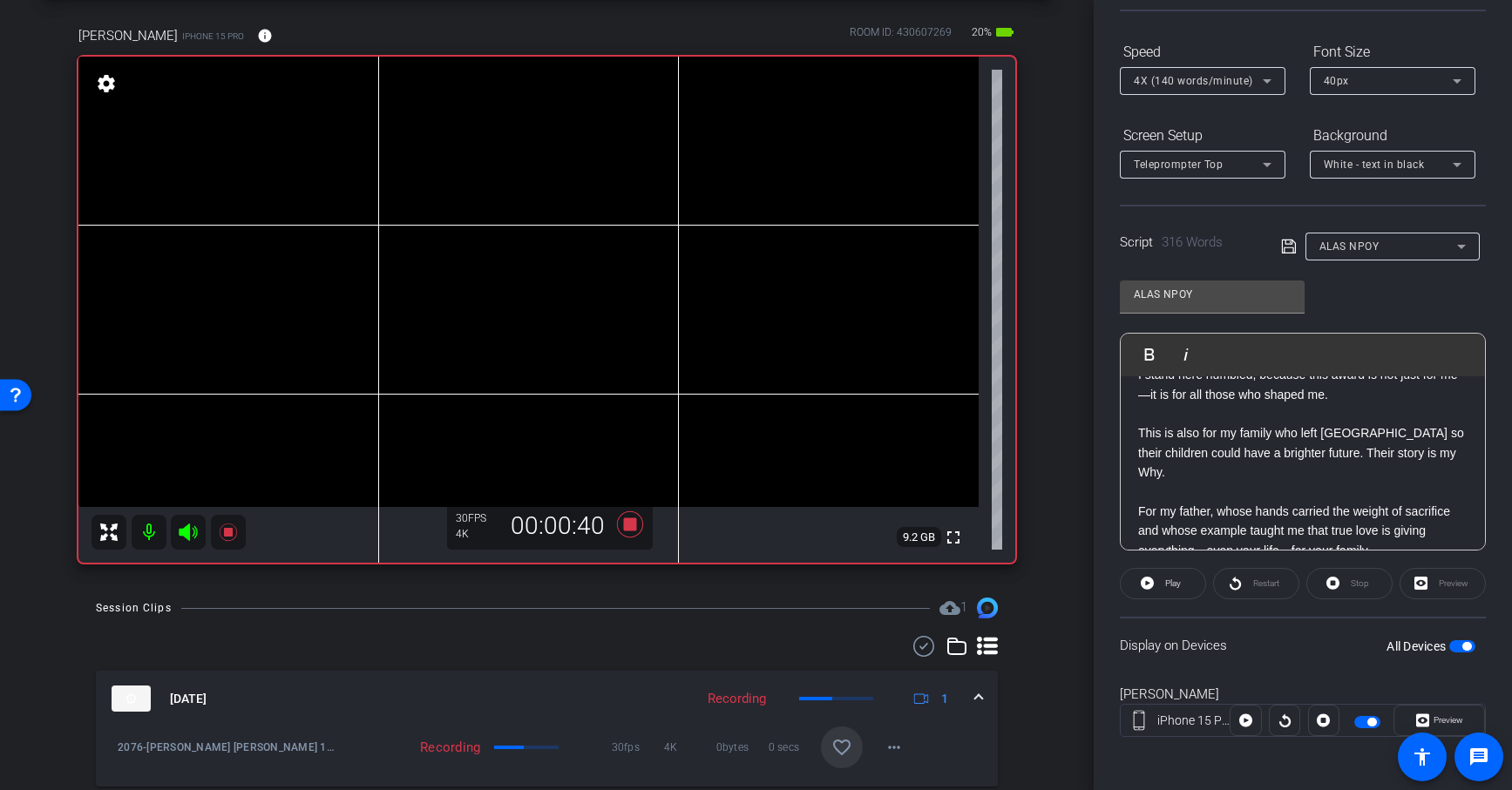
scroll to position [66, 0]
click at [1213, 484] on p at bounding box center [1302, 493] width 329 height 19
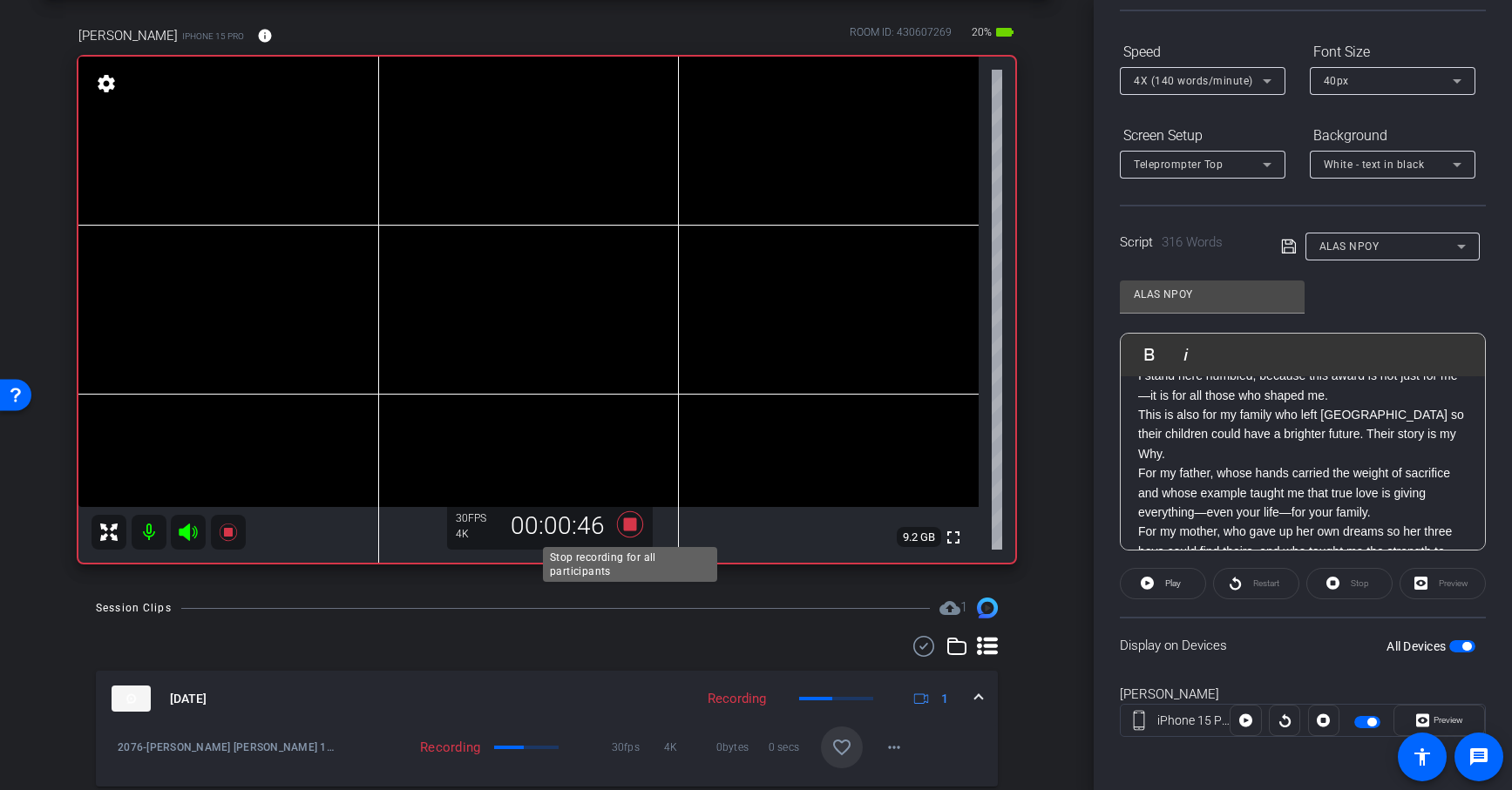
click at [628, 535] on icon at bounding box center [630, 524] width 41 height 32
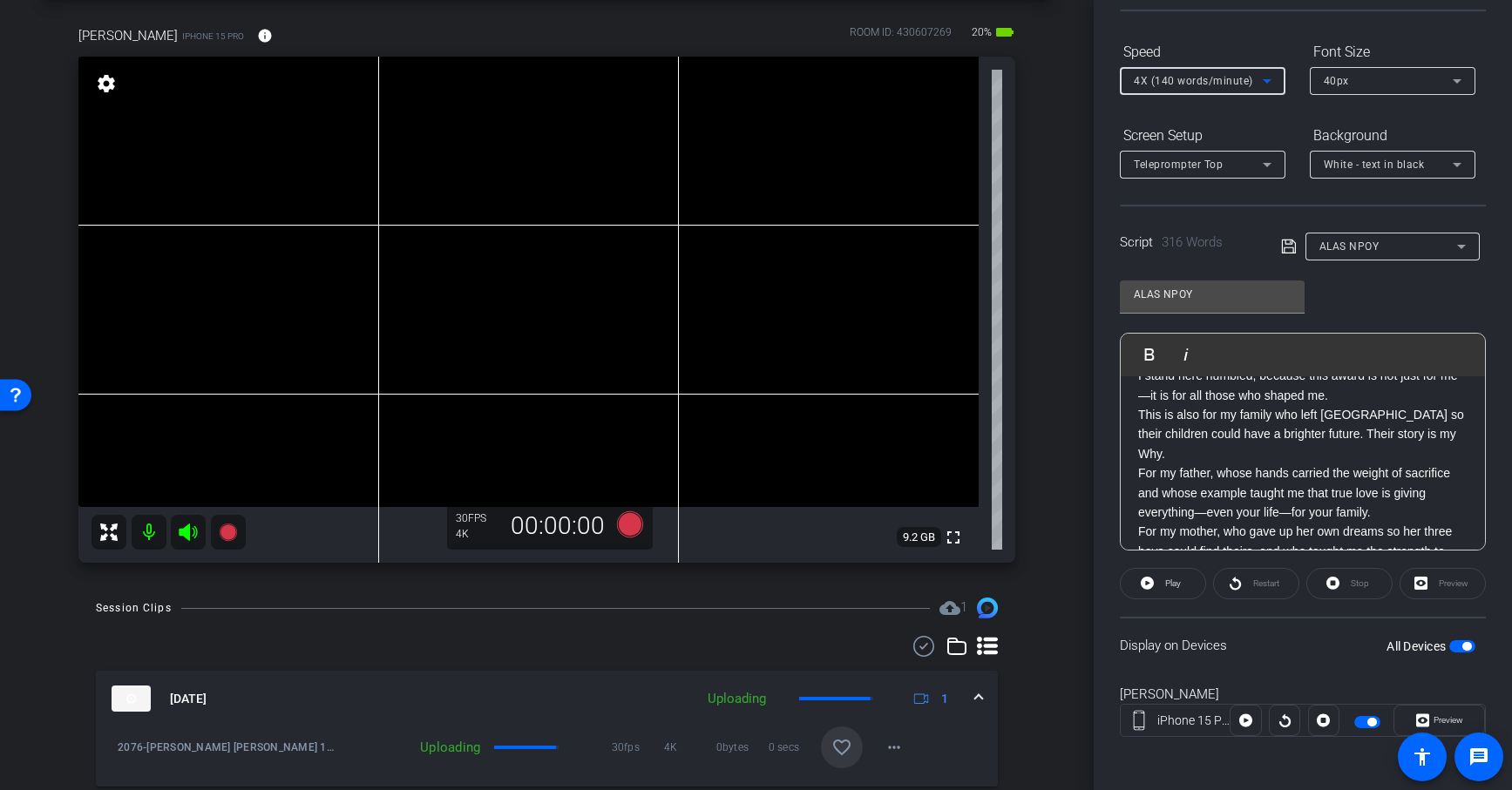
click at [1251, 77] on div "4X (140 words/minute)" at bounding box center [1198, 81] width 129 height 22
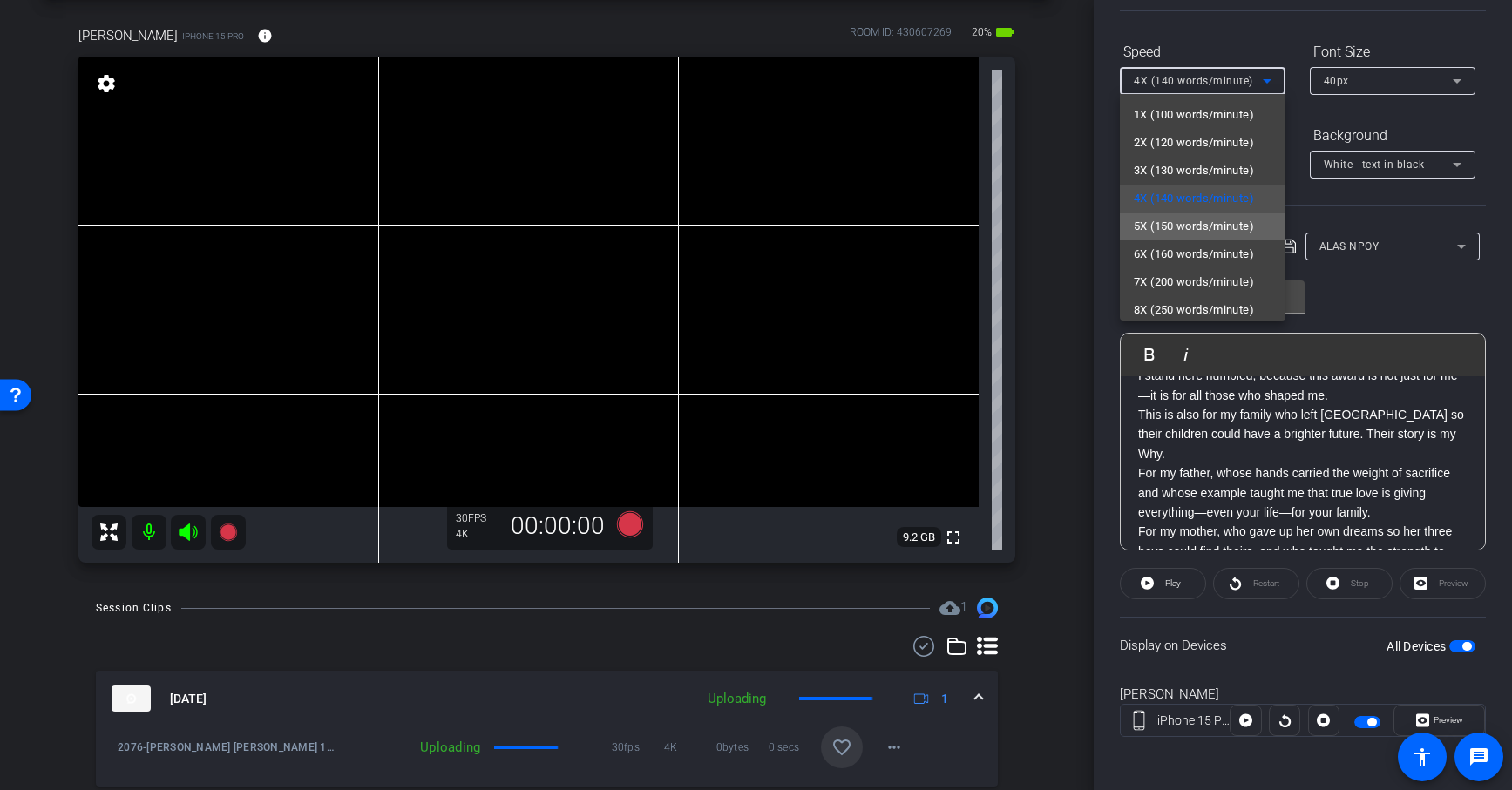
click at [1173, 222] on span "5X (150 words/minute)" at bounding box center [1194, 226] width 120 height 21
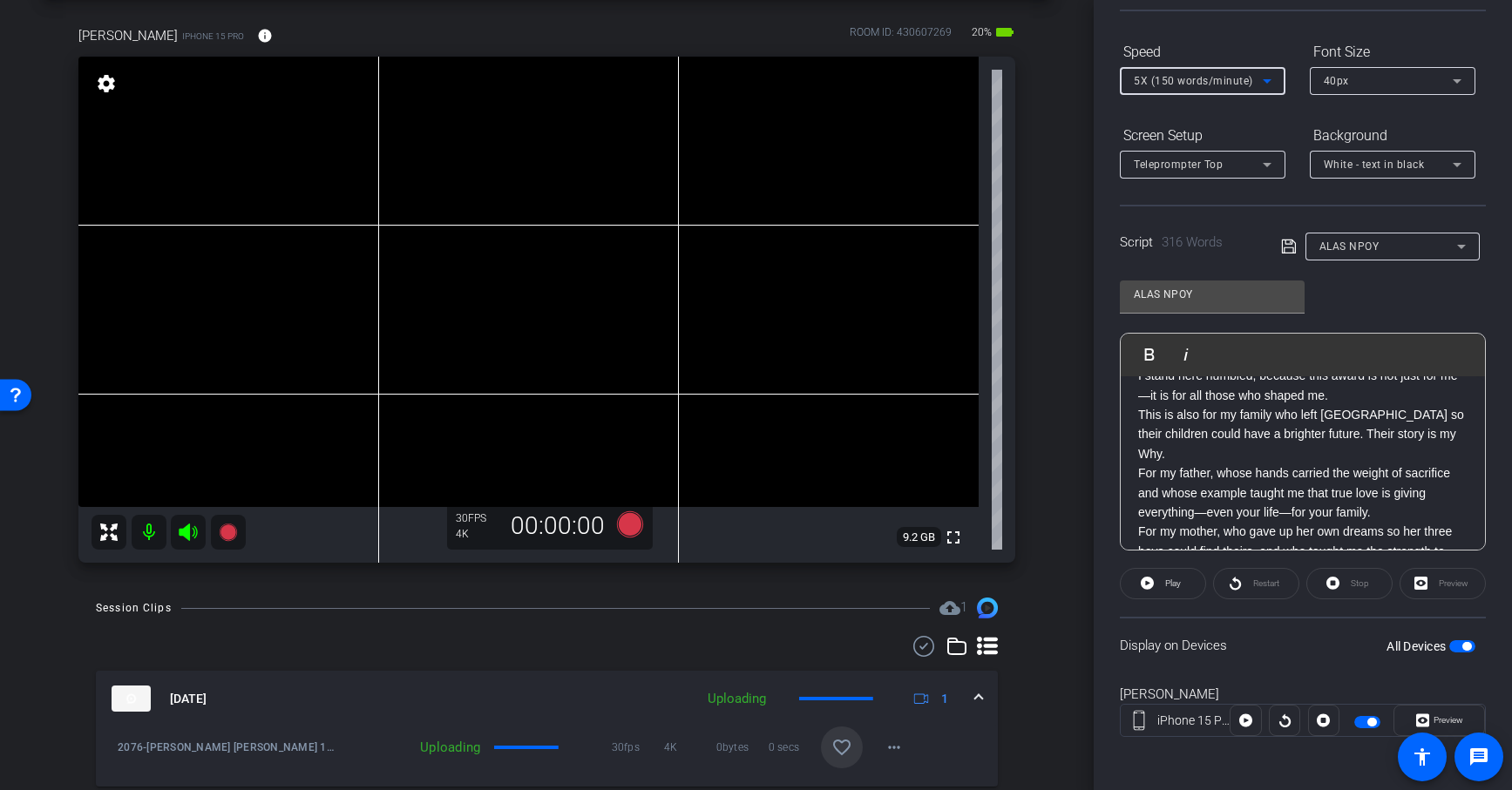
click at [1229, 521] on p "For my mother, who gave up her own dreams so her three boys could find theirs, …" at bounding box center [1302, 550] width 329 height 58
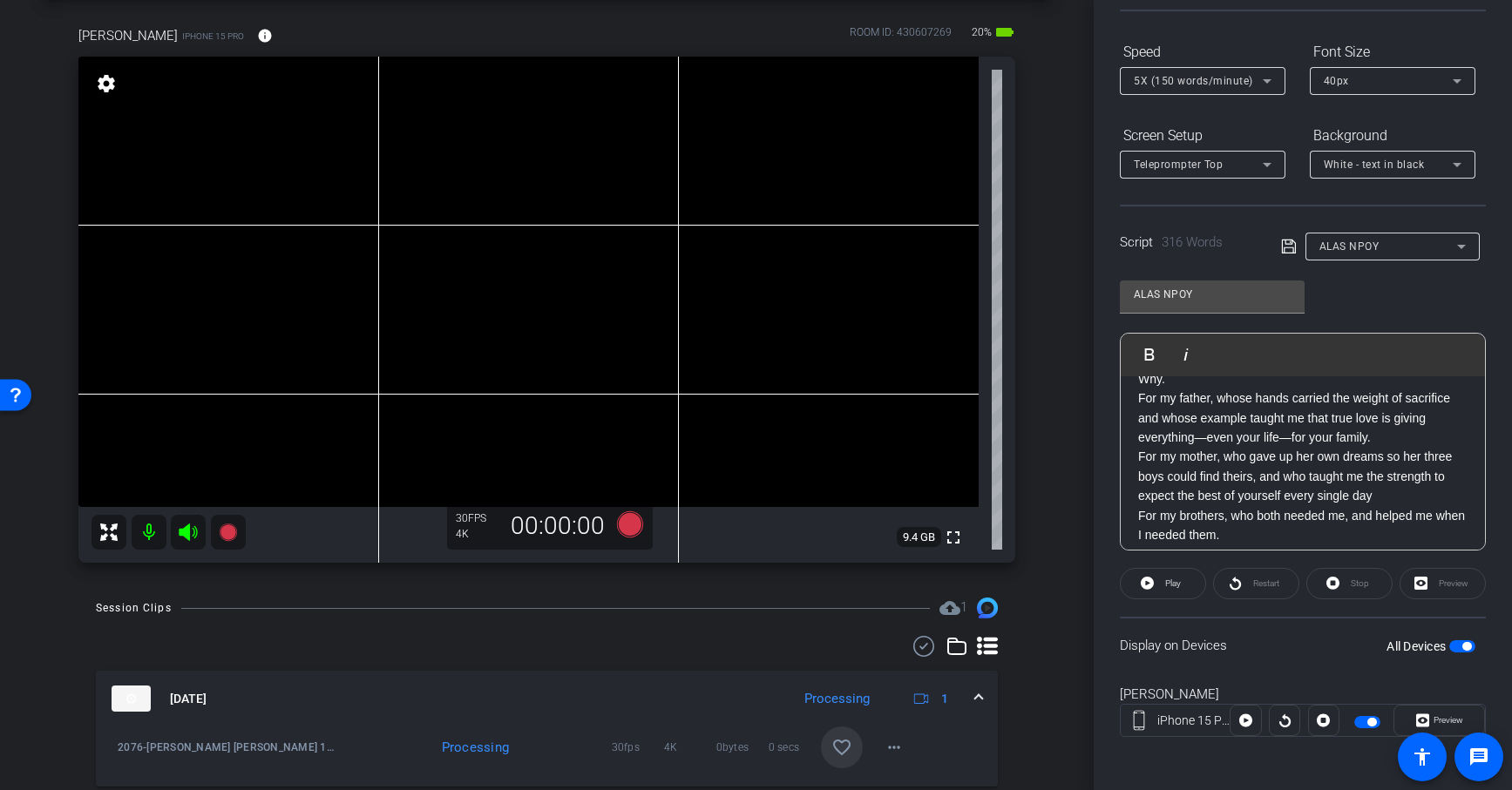
scroll to position [189, 0]
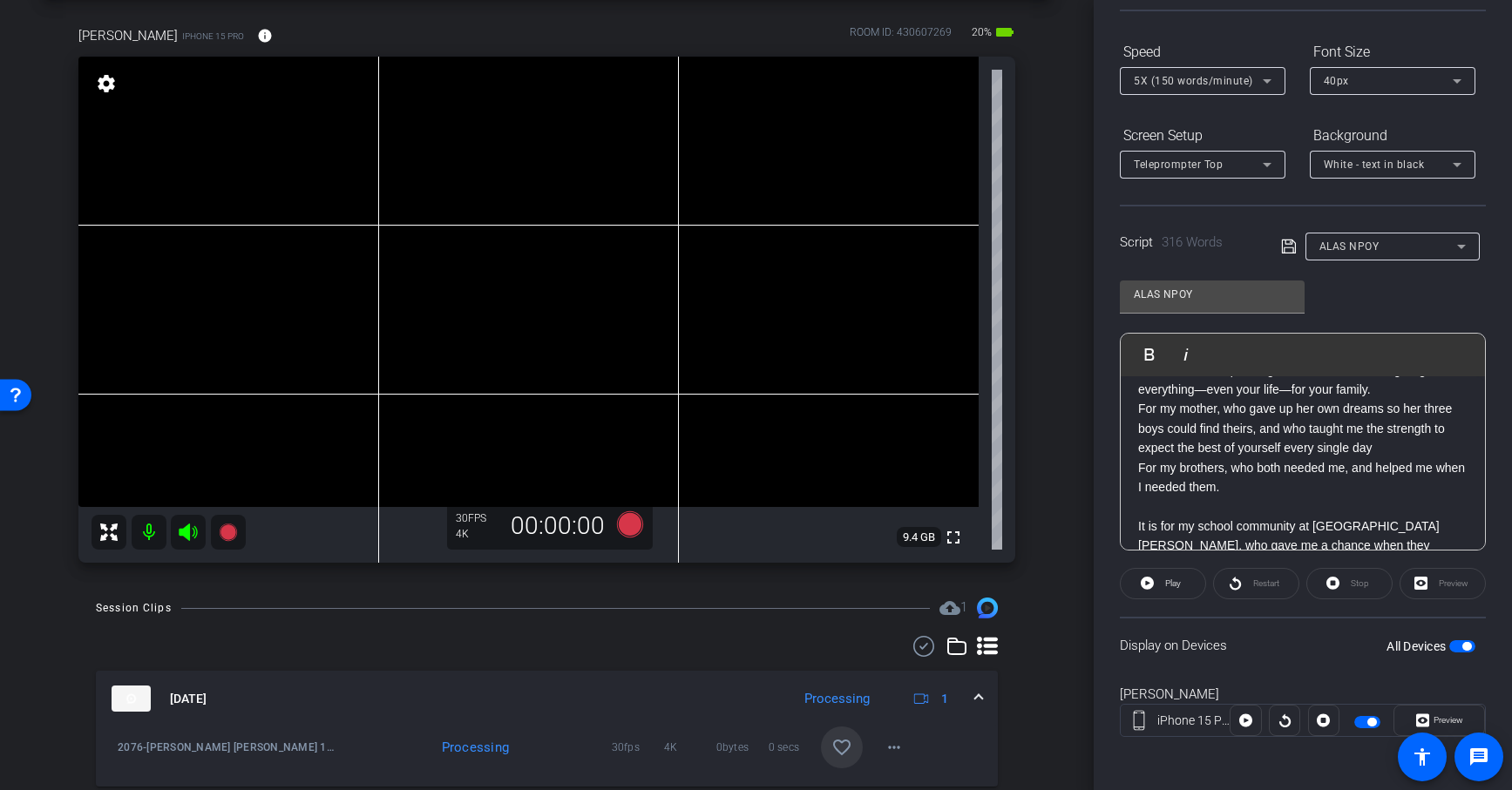
click at [1235, 496] on p at bounding box center [1302, 505] width 329 height 19
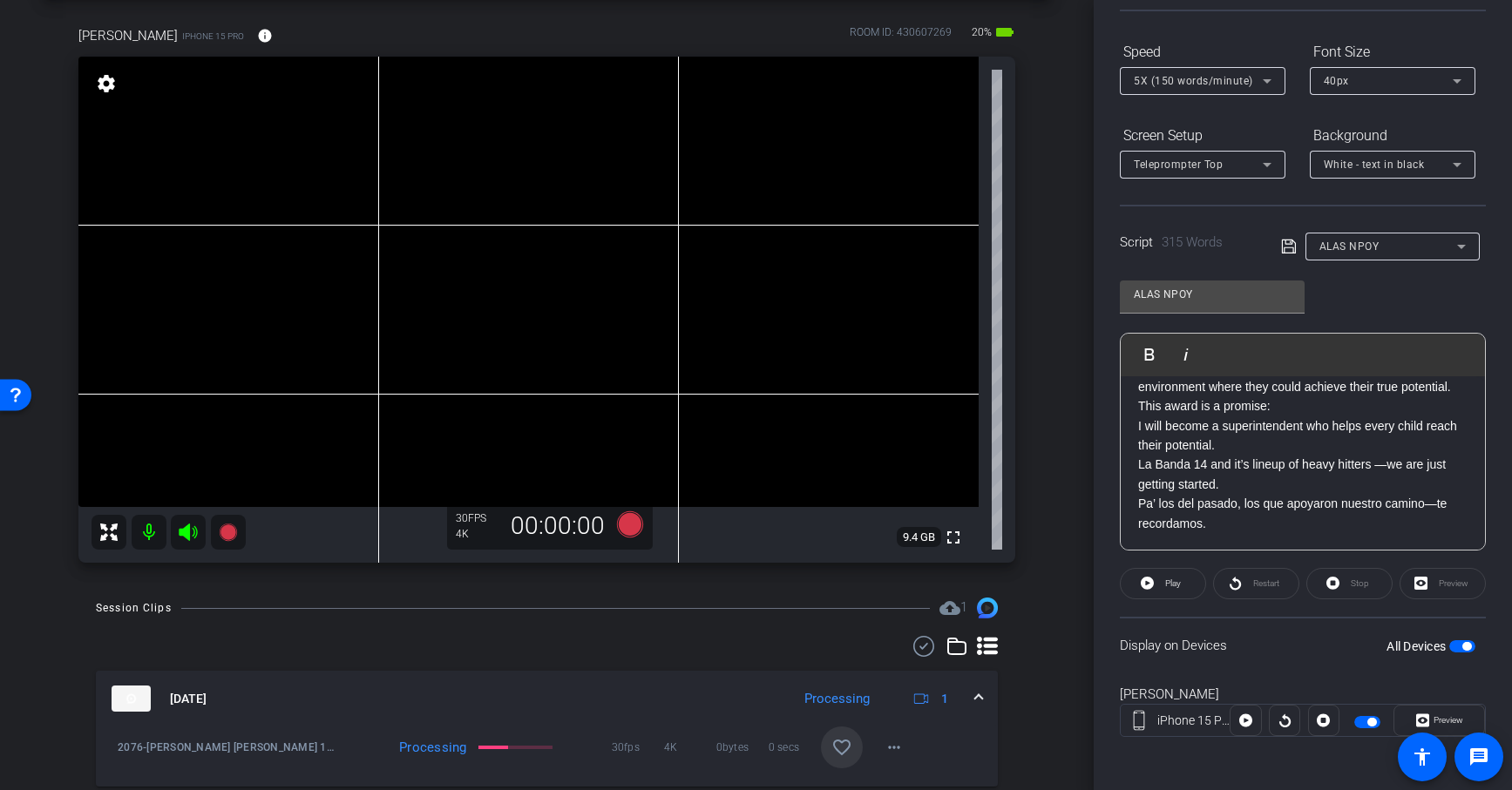
scroll to position [660, 0]
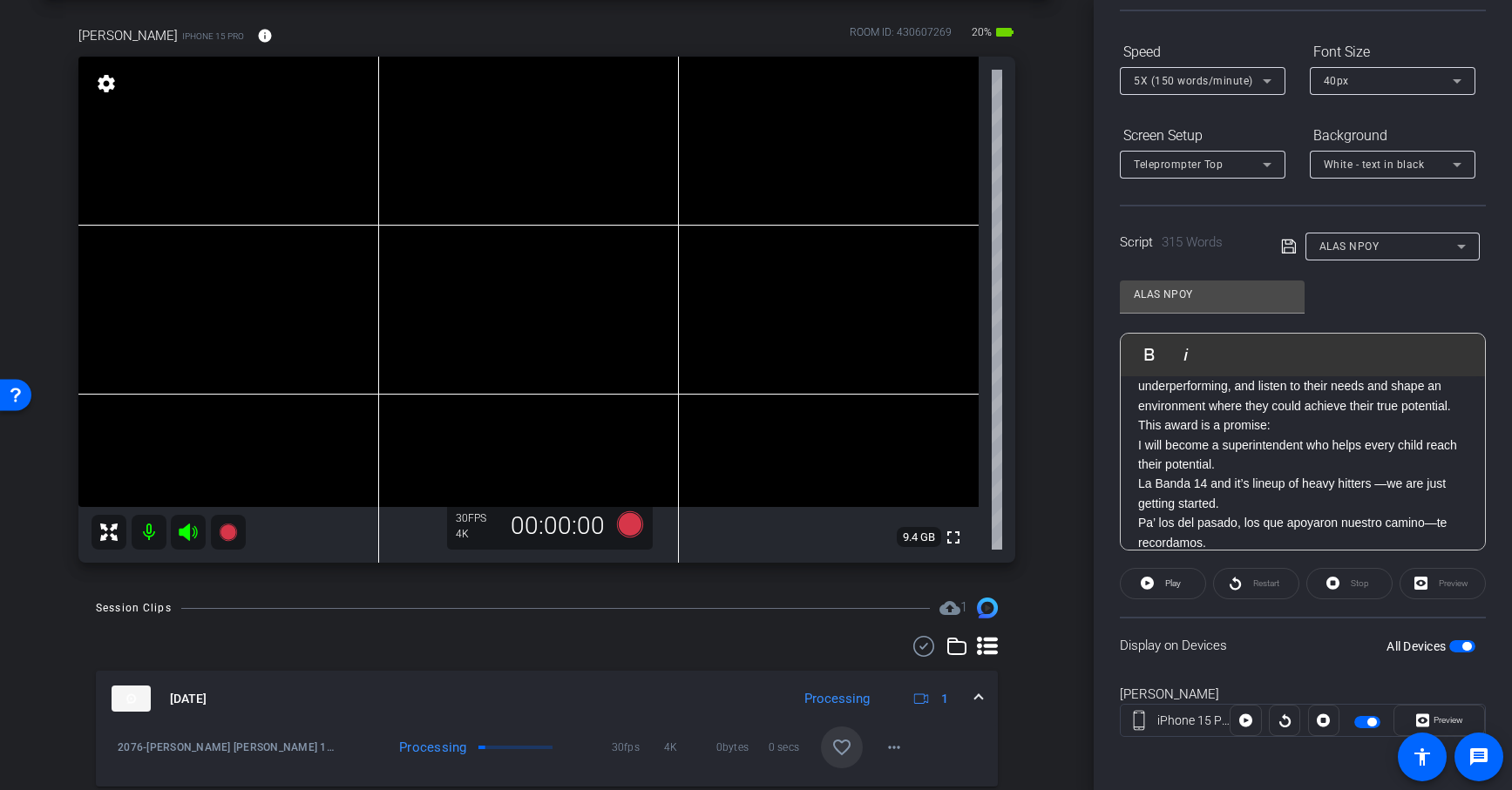
click at [1283, 241] on icon at bounding box center [1288, 246] width 16 height 21
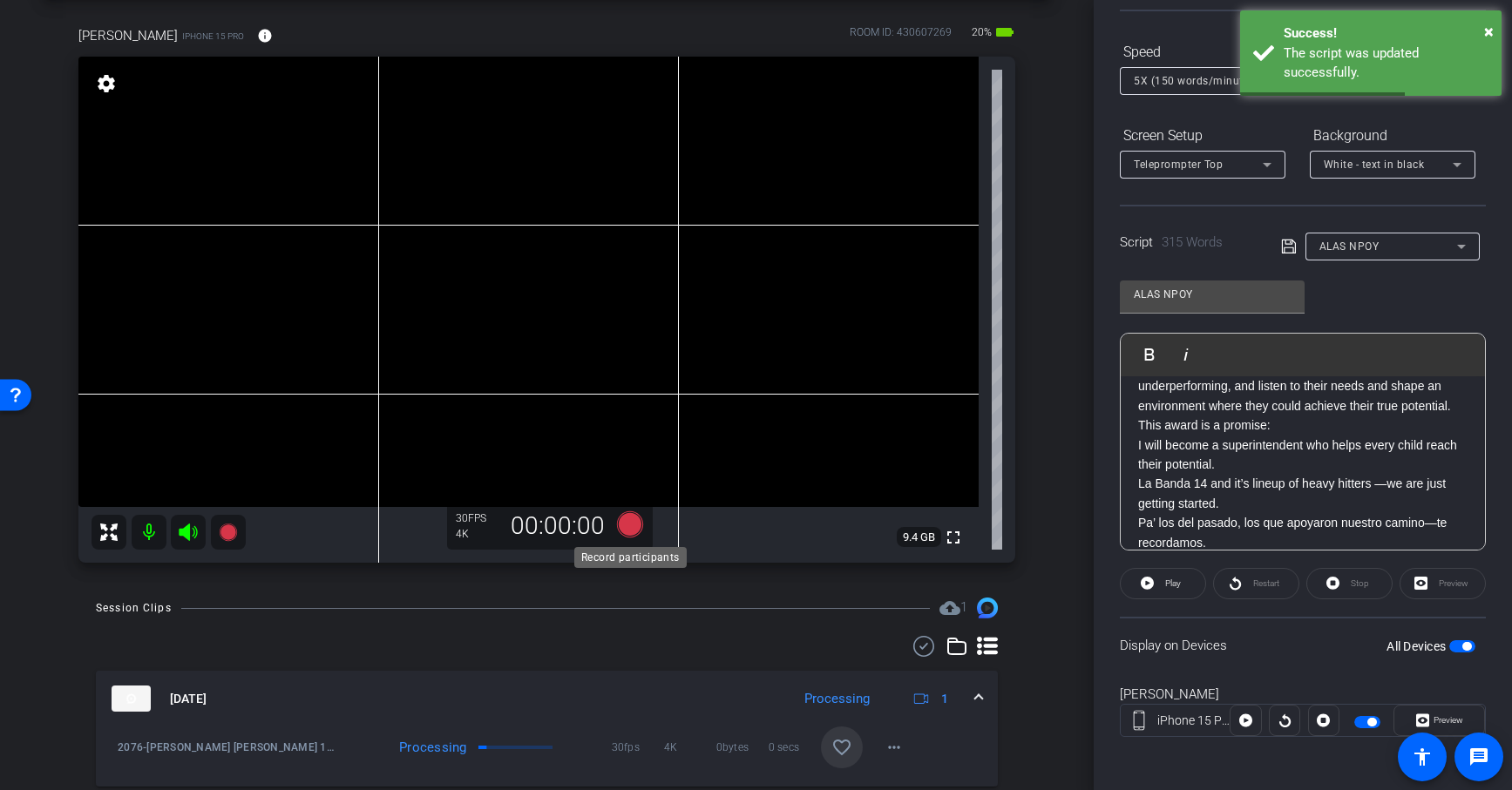
click at [634, 515] on icon at bounding box center [629, 524] width 27 height 27
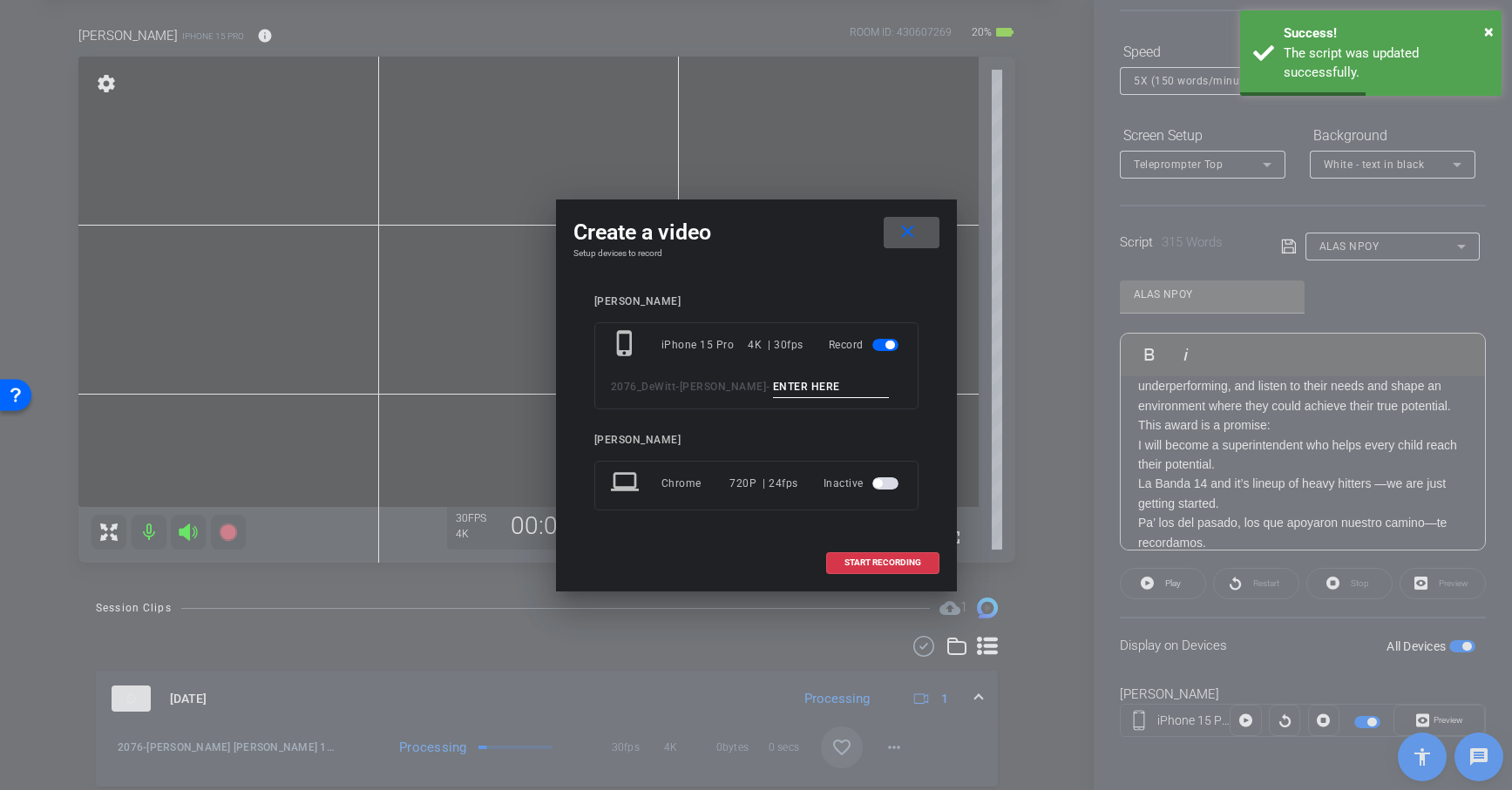
click at [790, 379] on input at bounding box center [831, 387] width 116 height 22
paste input "ALAS"
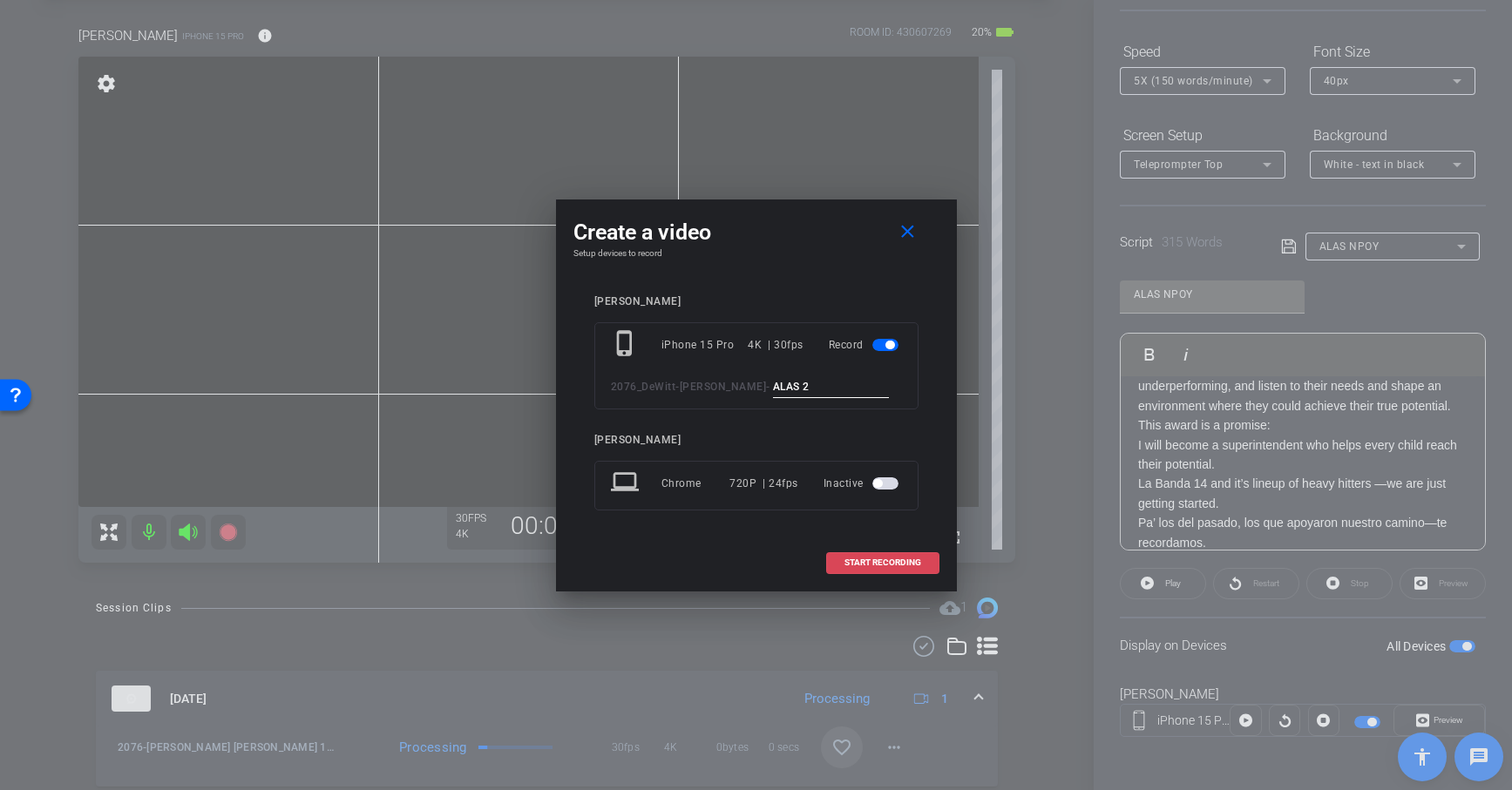
type input "ALAS 2"
click at [888, 559] on span "START RECORDING" at bounding box center [882, 562] width 77 height 9
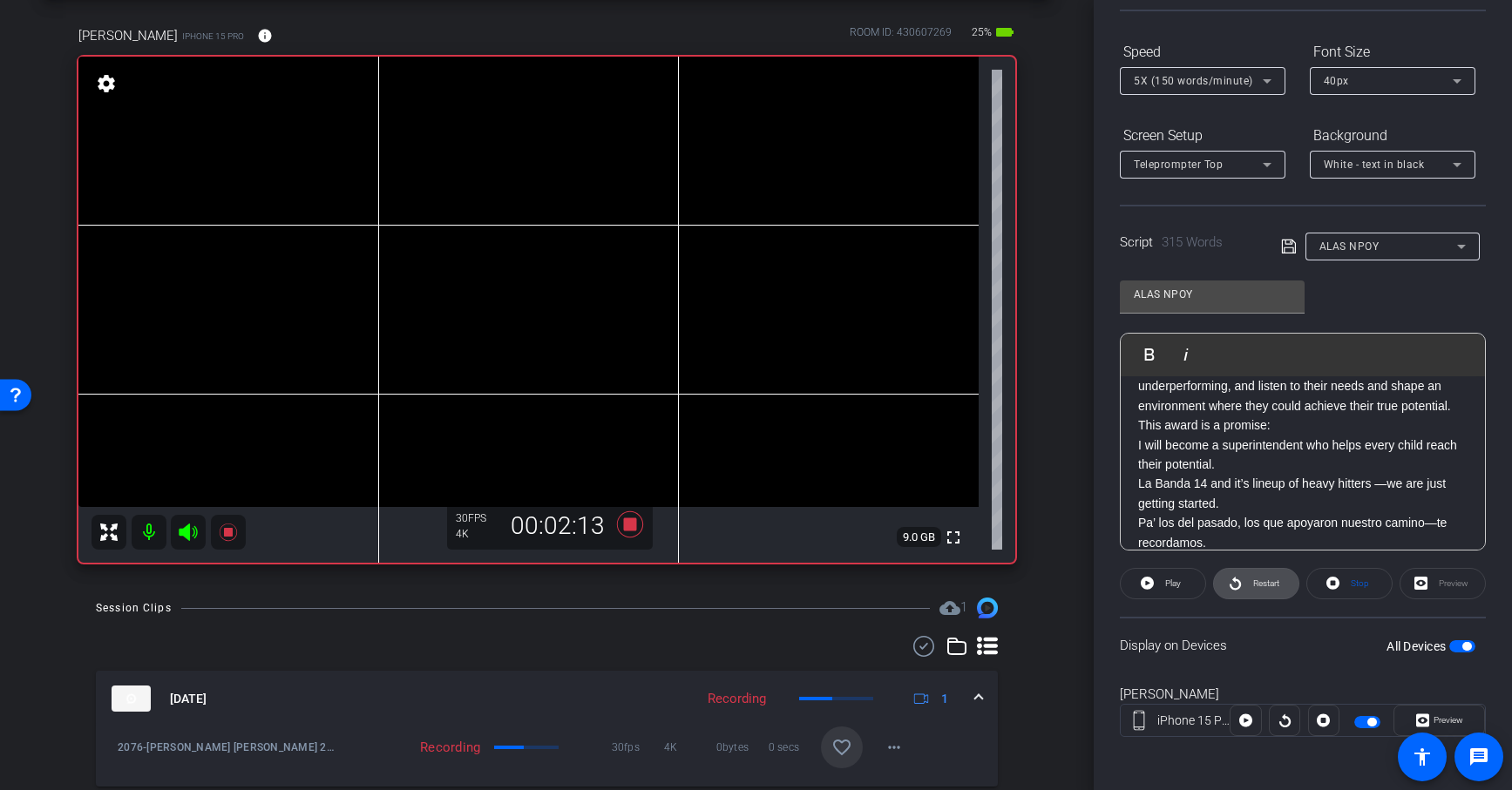
click at [1259, 578] on span "Restart" at bounding box center [1266, 583] width 27 height 10
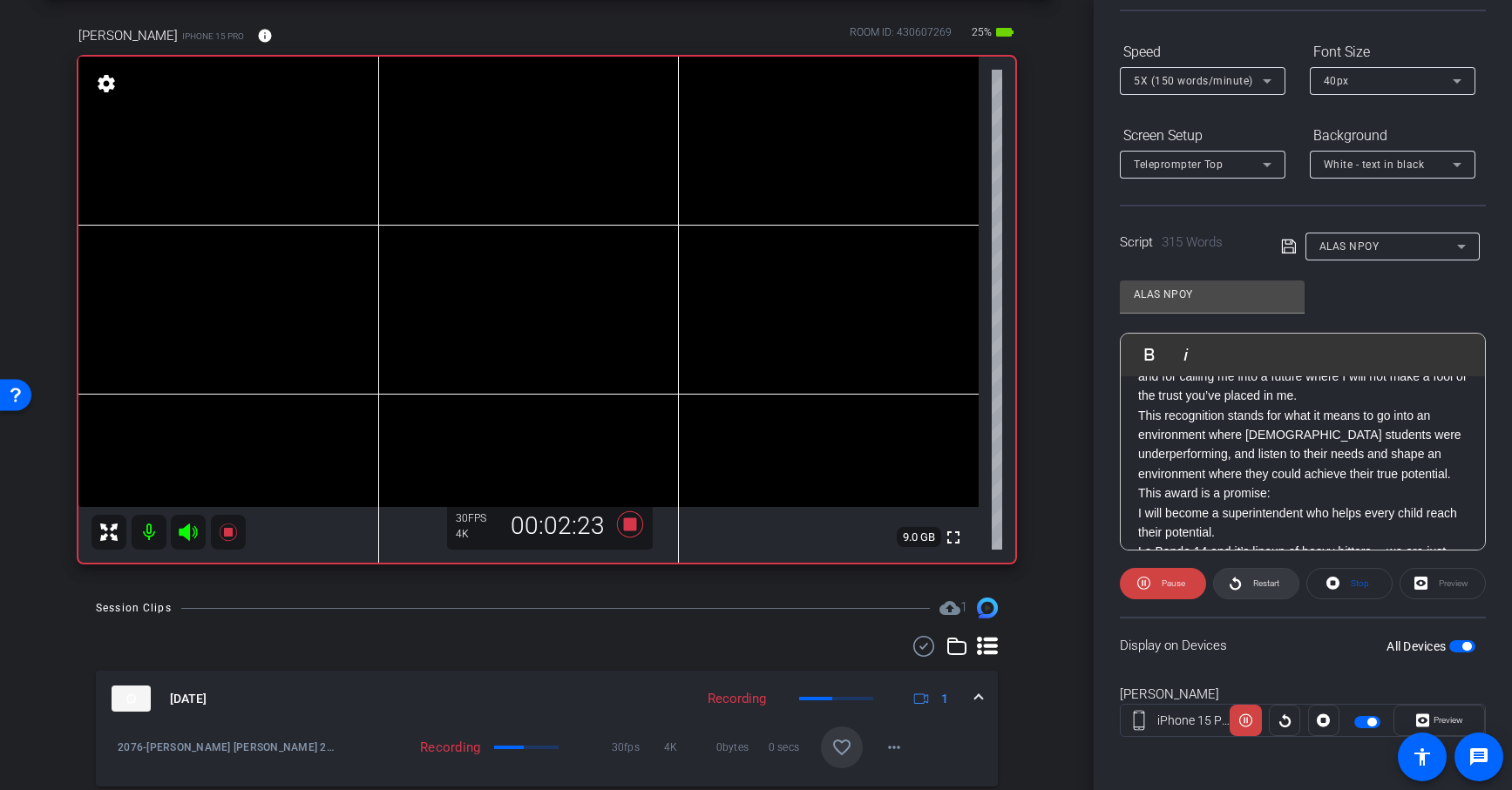
click at [1265, 586] on span "Restart" at bounding box center [1264, 583] width 31 height 25
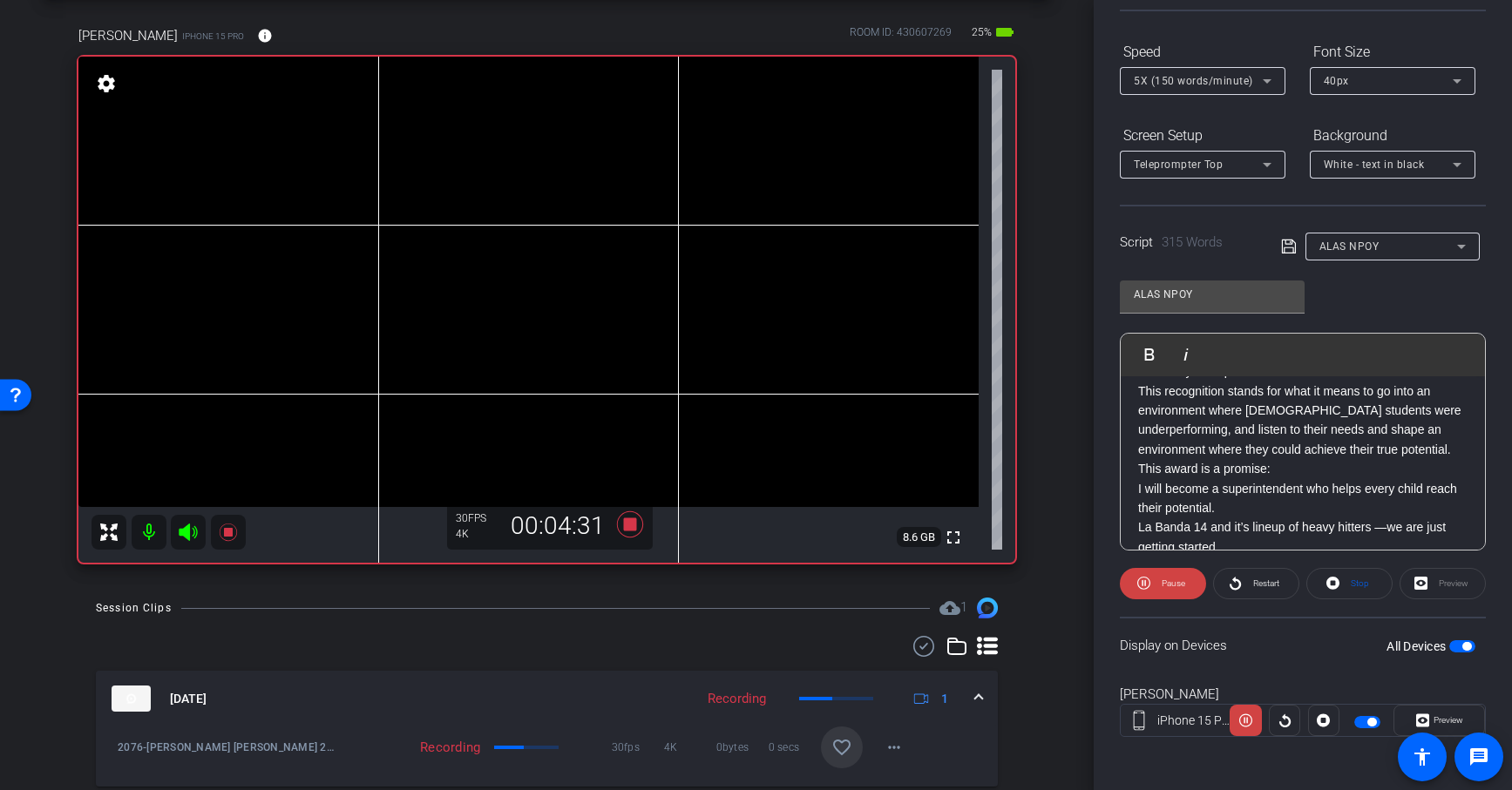
scroll to position [660, 0]
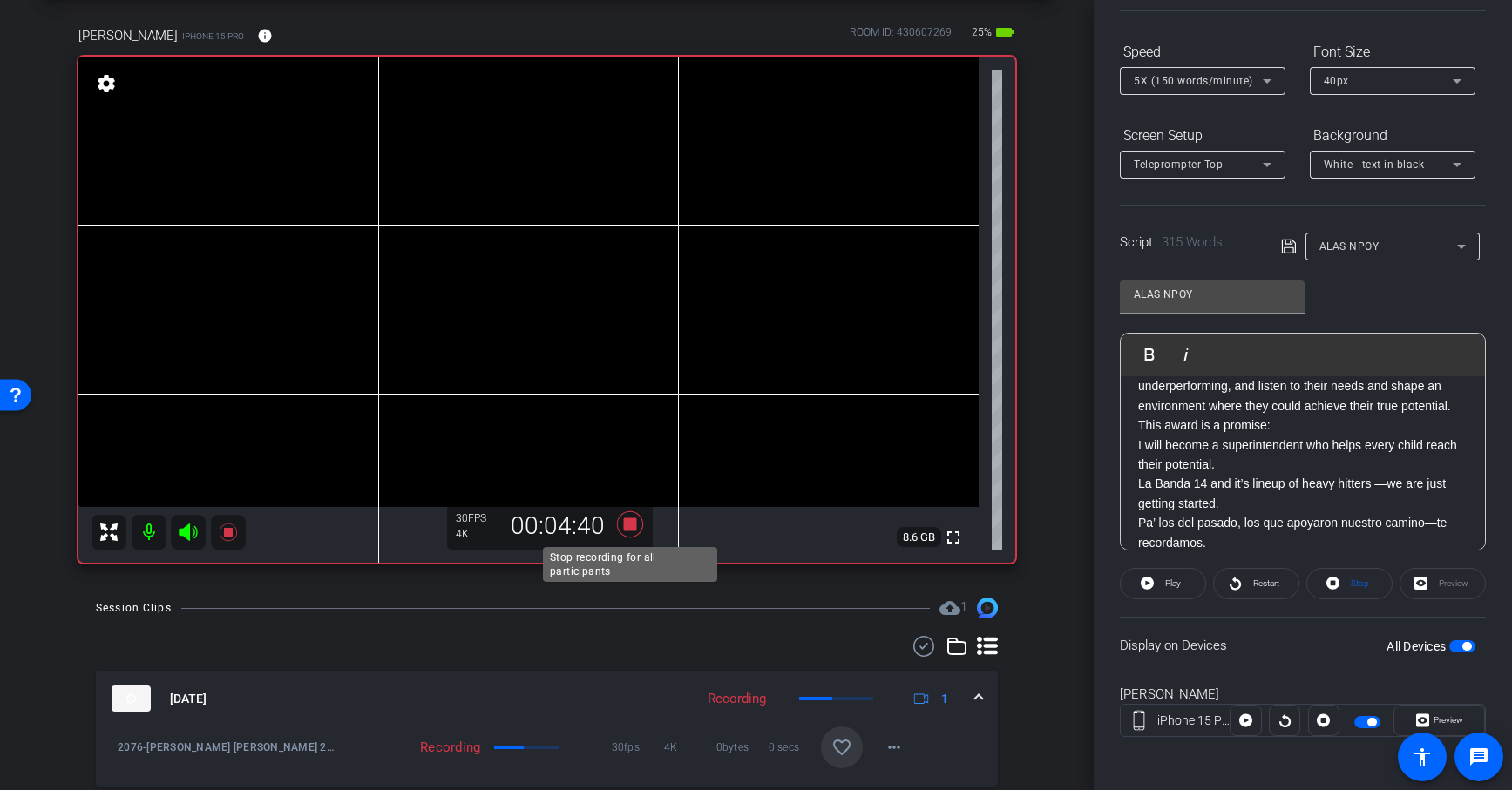
click at [635, 524] on icon at bounding box center [629, 524] width 27 height 27
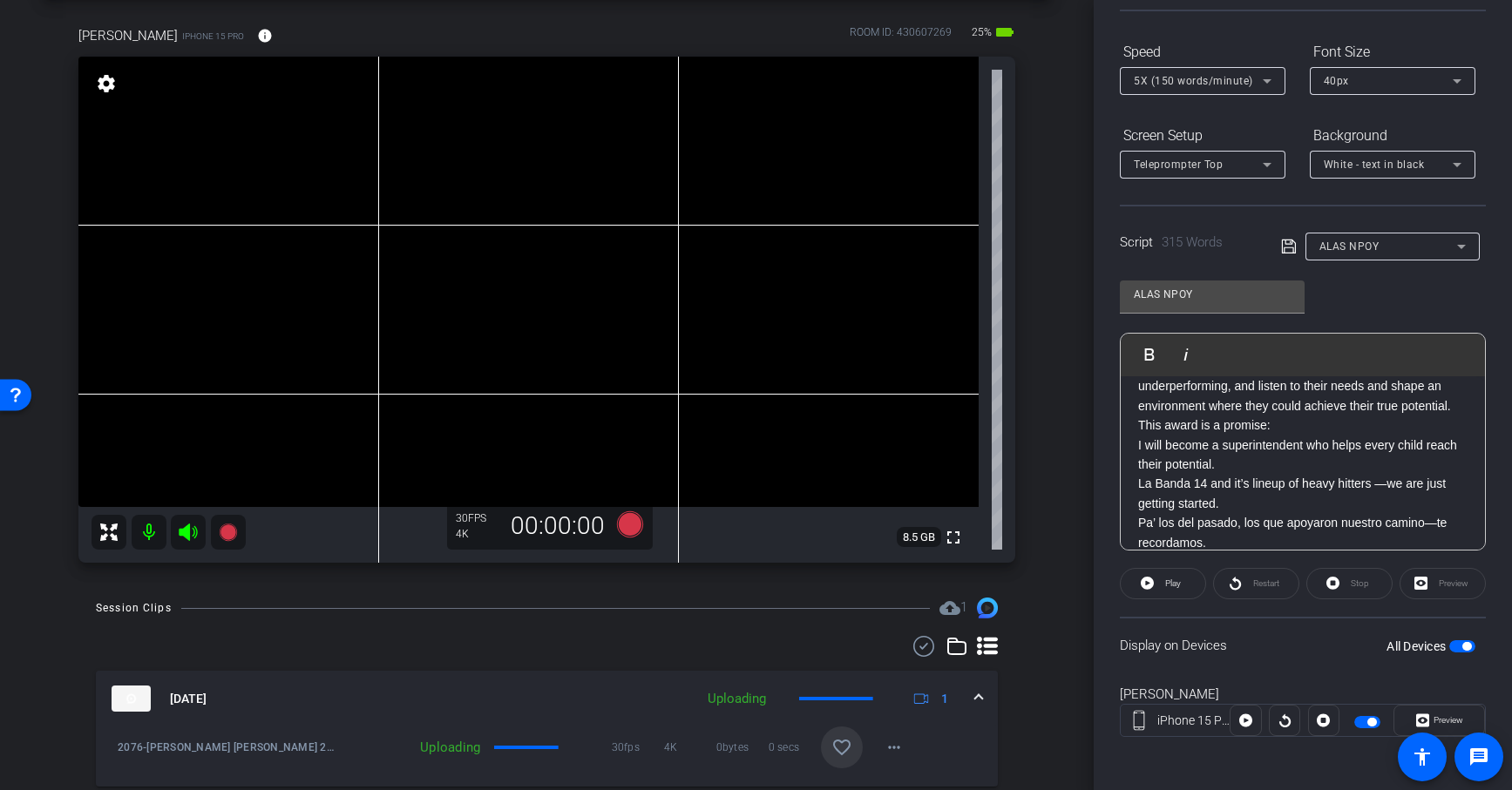
scroll to position [0, 0]
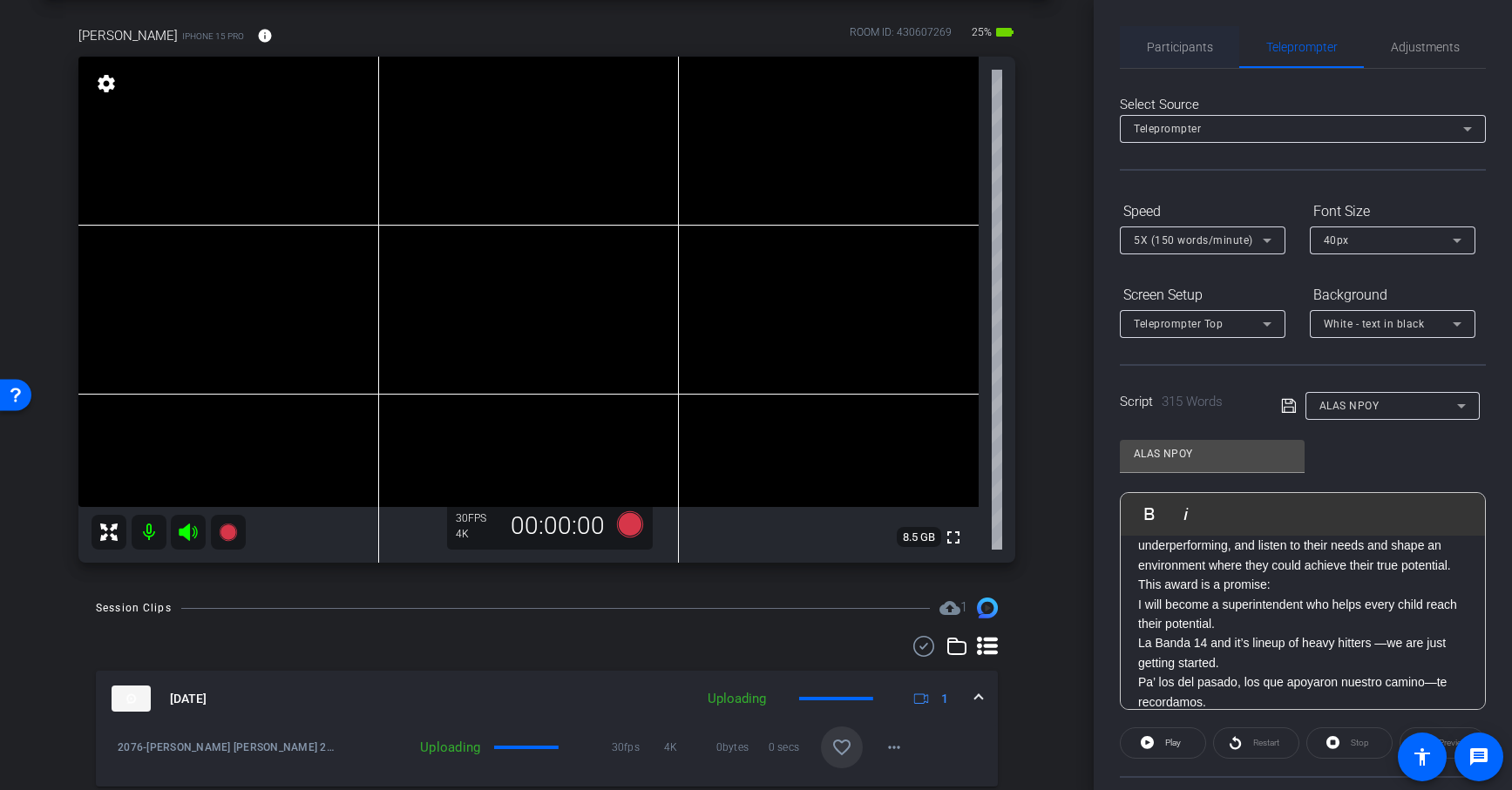
click at [1183, 46] on span "Participants" at bounding box center [1179, 47] width 66 height 12
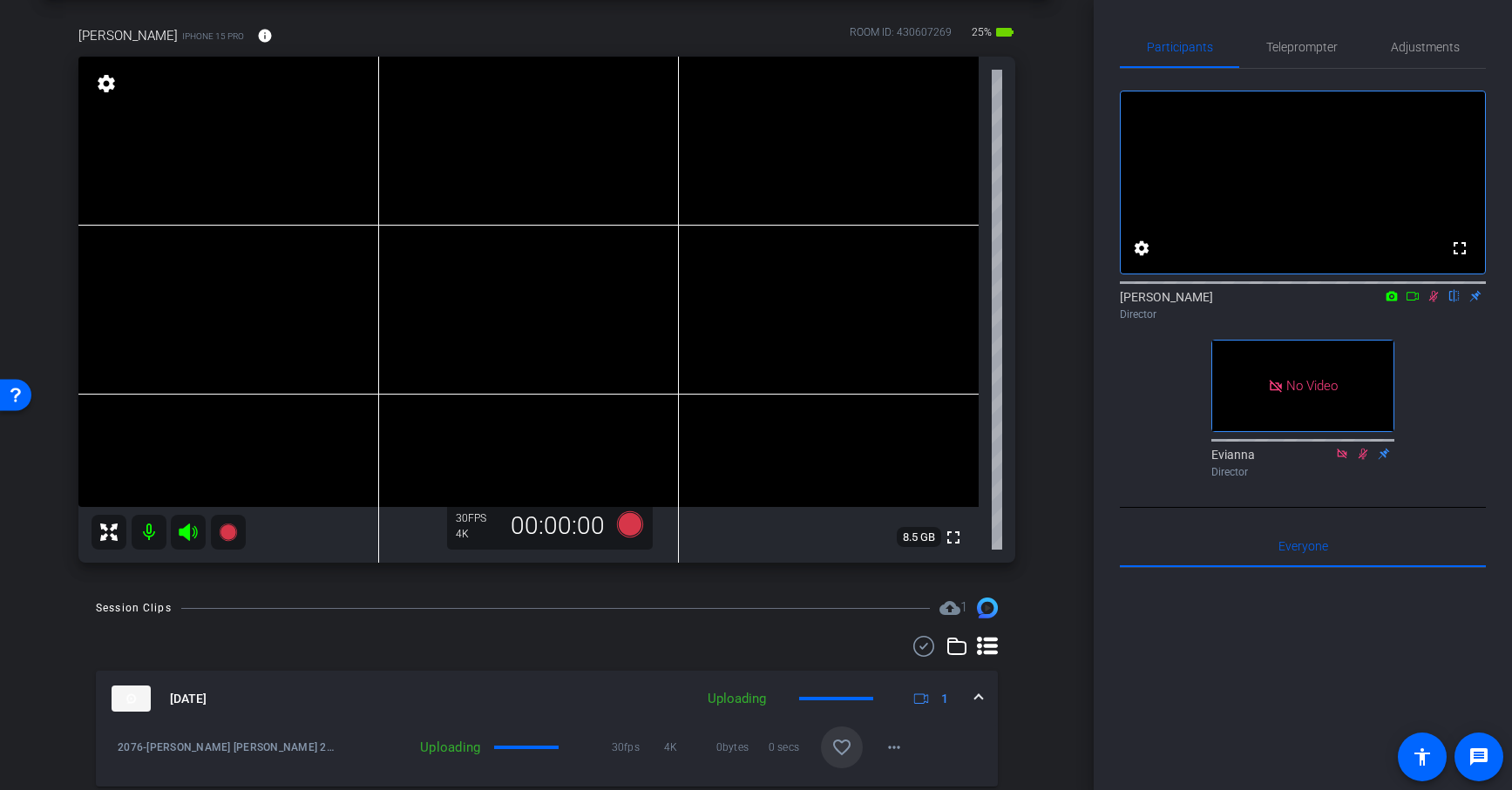
click at [1430, 302] on icon at bounding box center [1433, 296] width 14 height 12
click at [1321, 41] on span "Teleprompter" at bounding box center [1301, 47] width 71 height 12
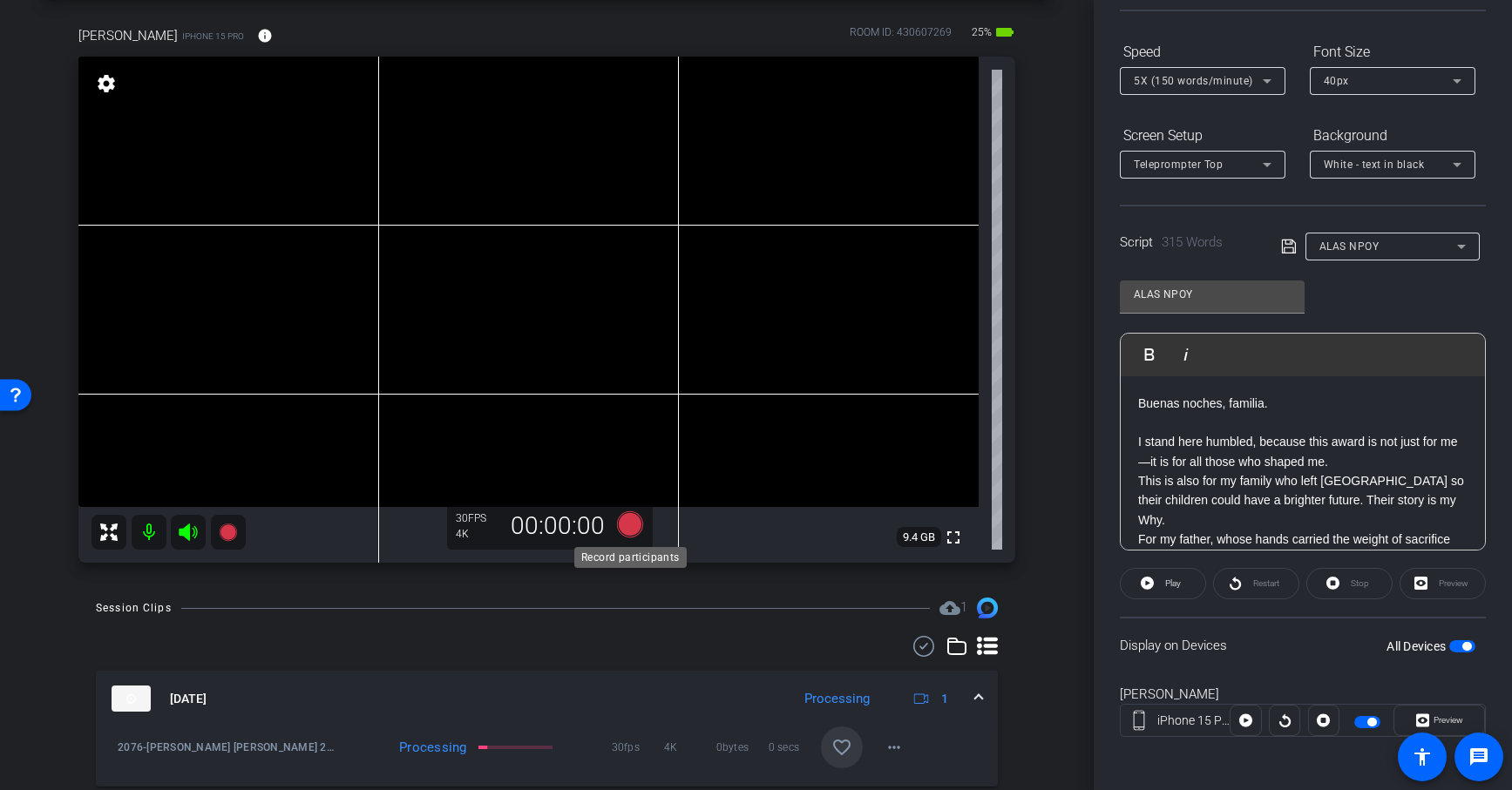
click at [627, 529] on icon at bounding box center [629, 524] width 27 height 27
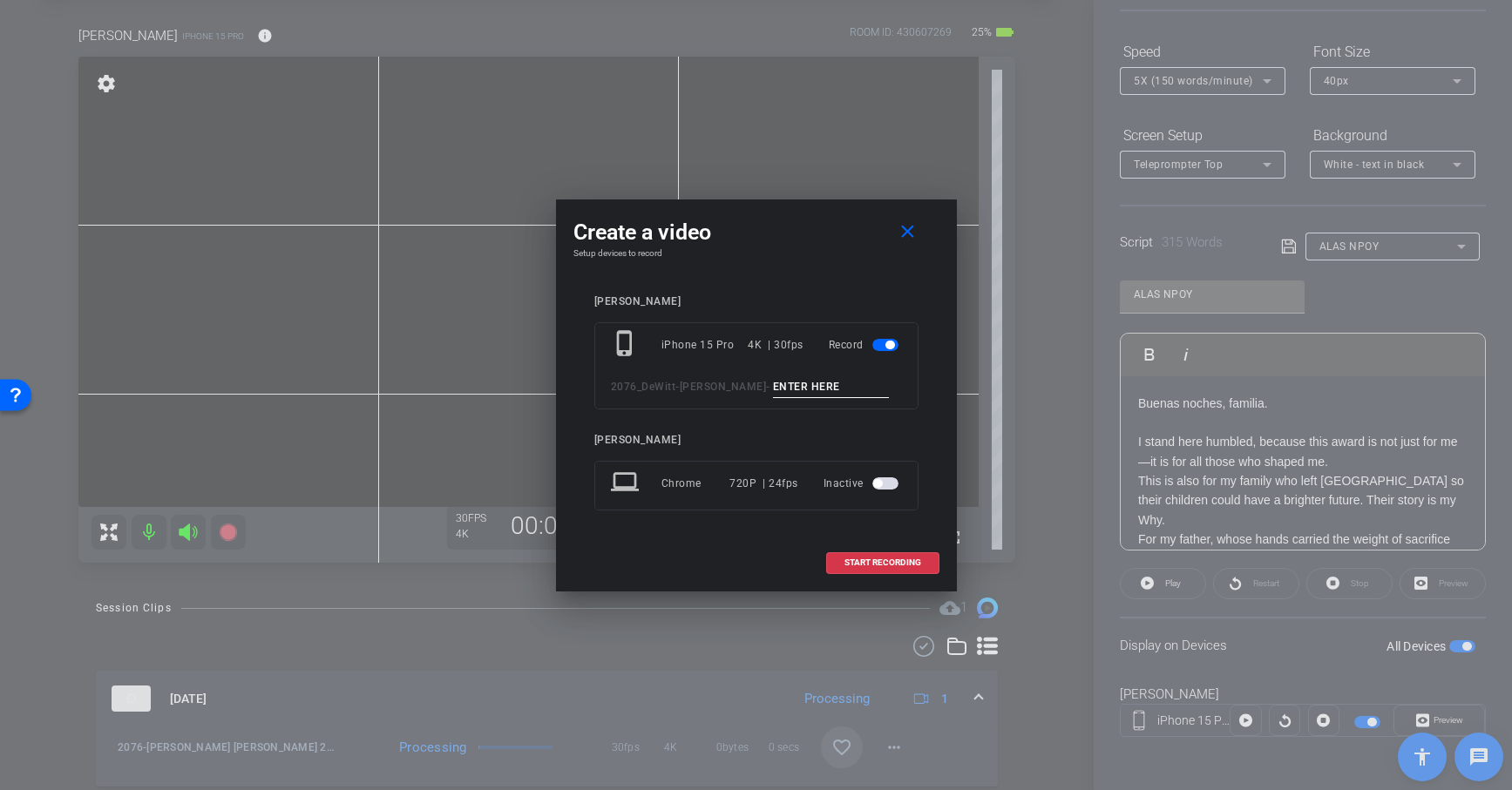
click at [782, 386] on input at bounding box center [831, 387] width 116 height 22
paste input "ALAS"
type input "ALAS 3"
click at [881, 559] on span "START RECORDING" at bounding box center [882, 562] width 77 height 9
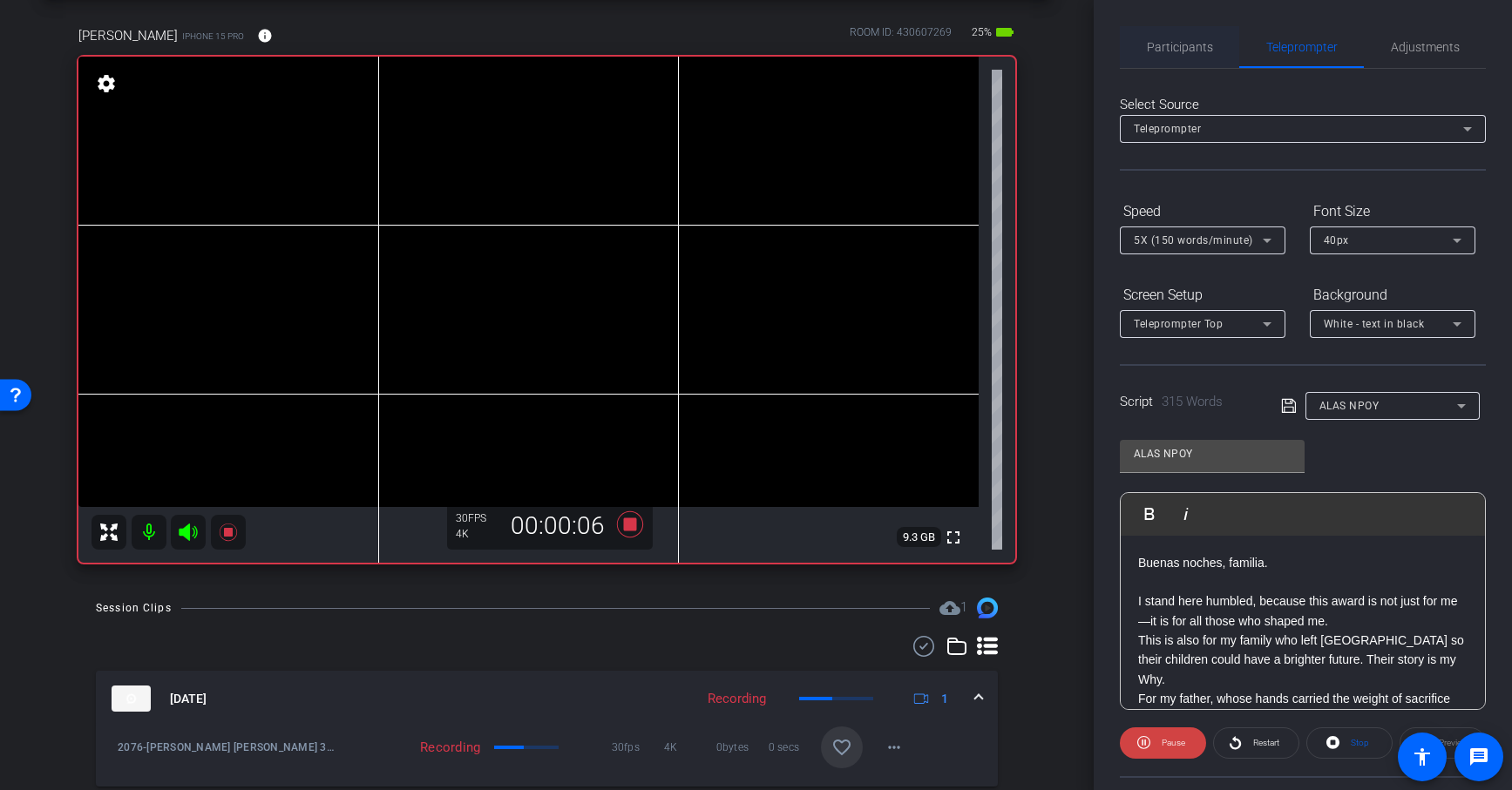
click at [1170, 52] on span "Participants" at bounding box center [1179, 47] width 66 height 12
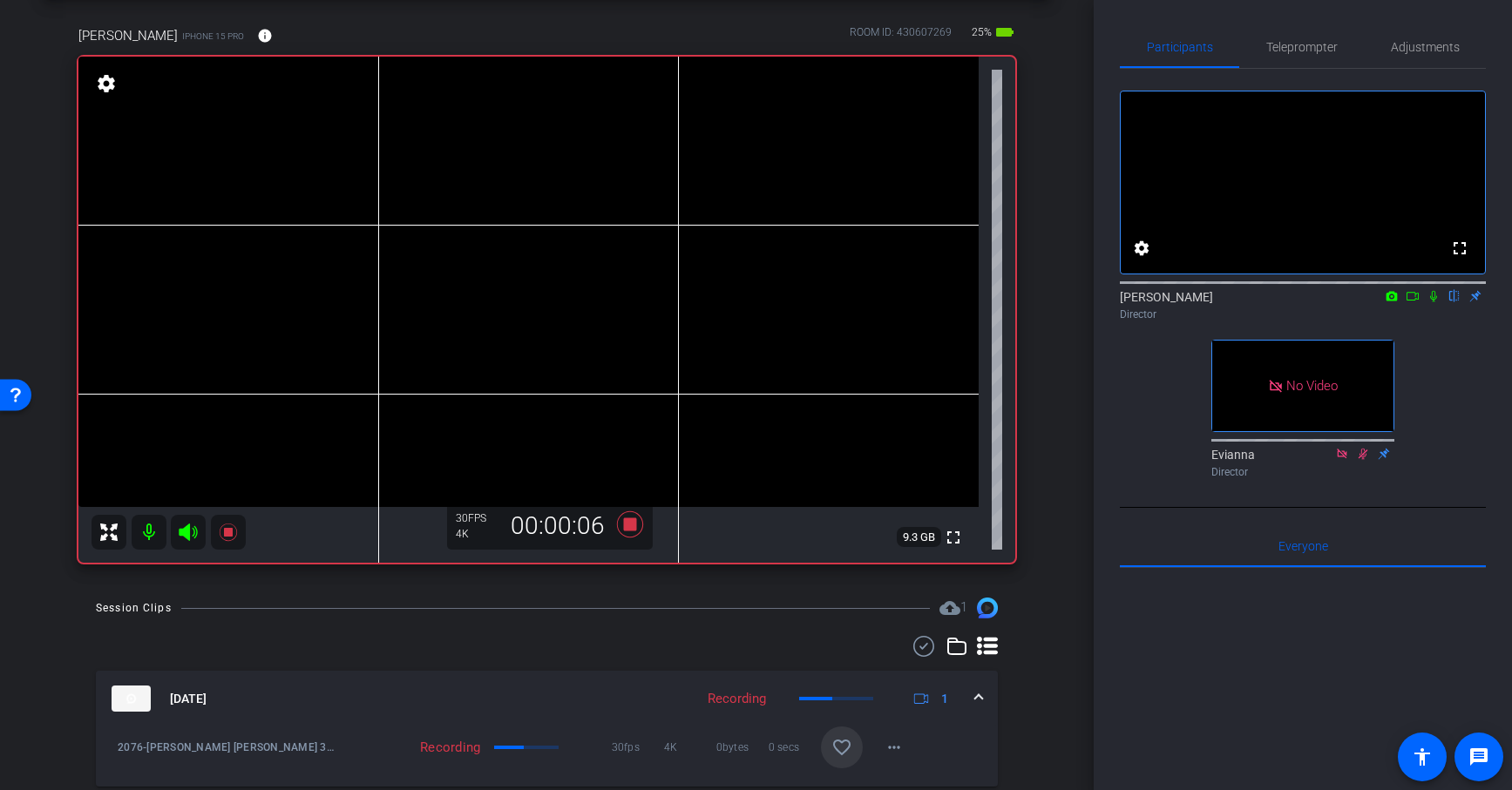
click at [1431, 302] on icon at bounding box center [1433, 296] width 14 height 12
click at [1300, 47] on span "Teleprompter" at bounding box center [1301, 47] width 71 height 12
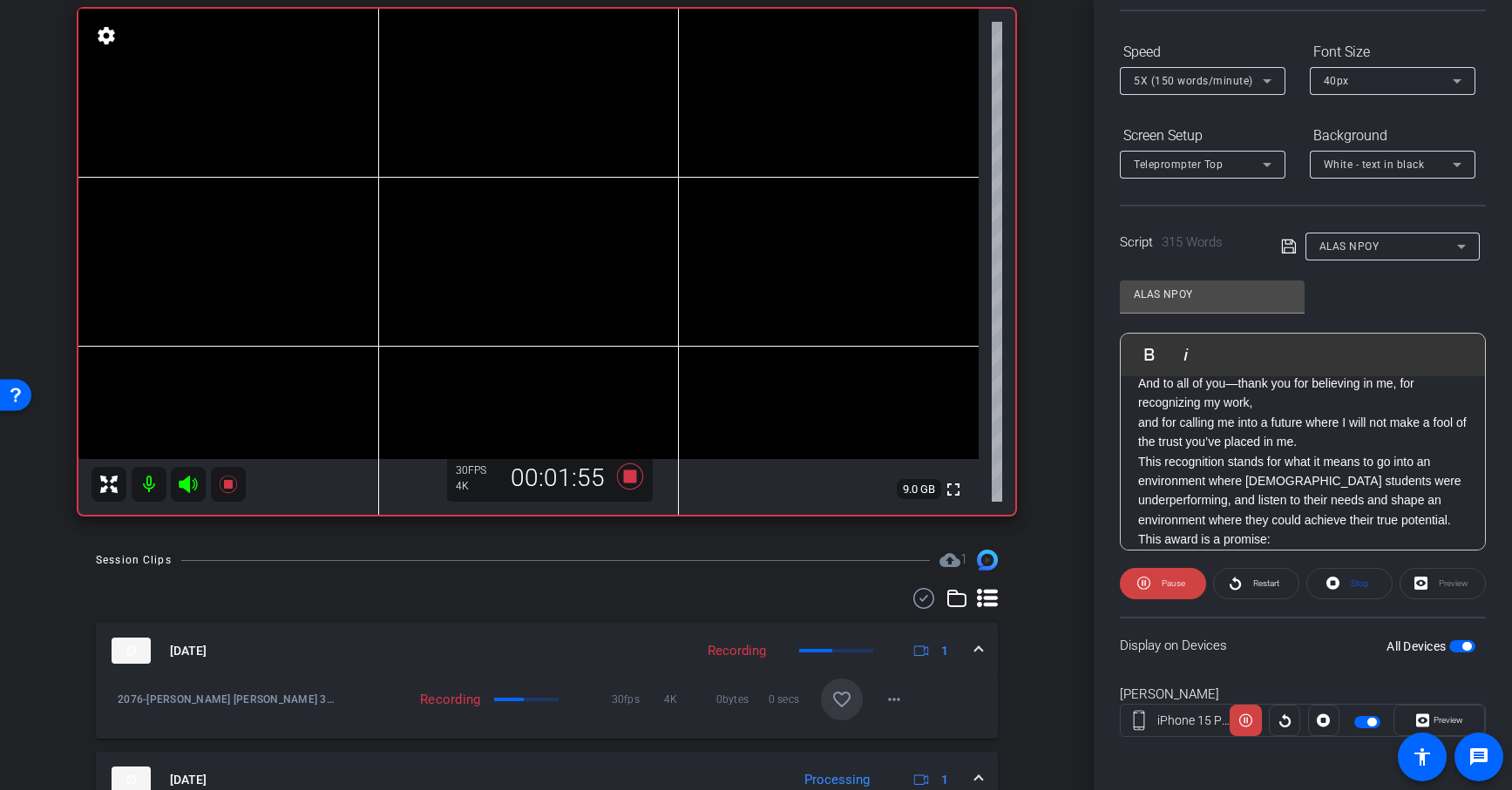
scroll to position [660, 0]
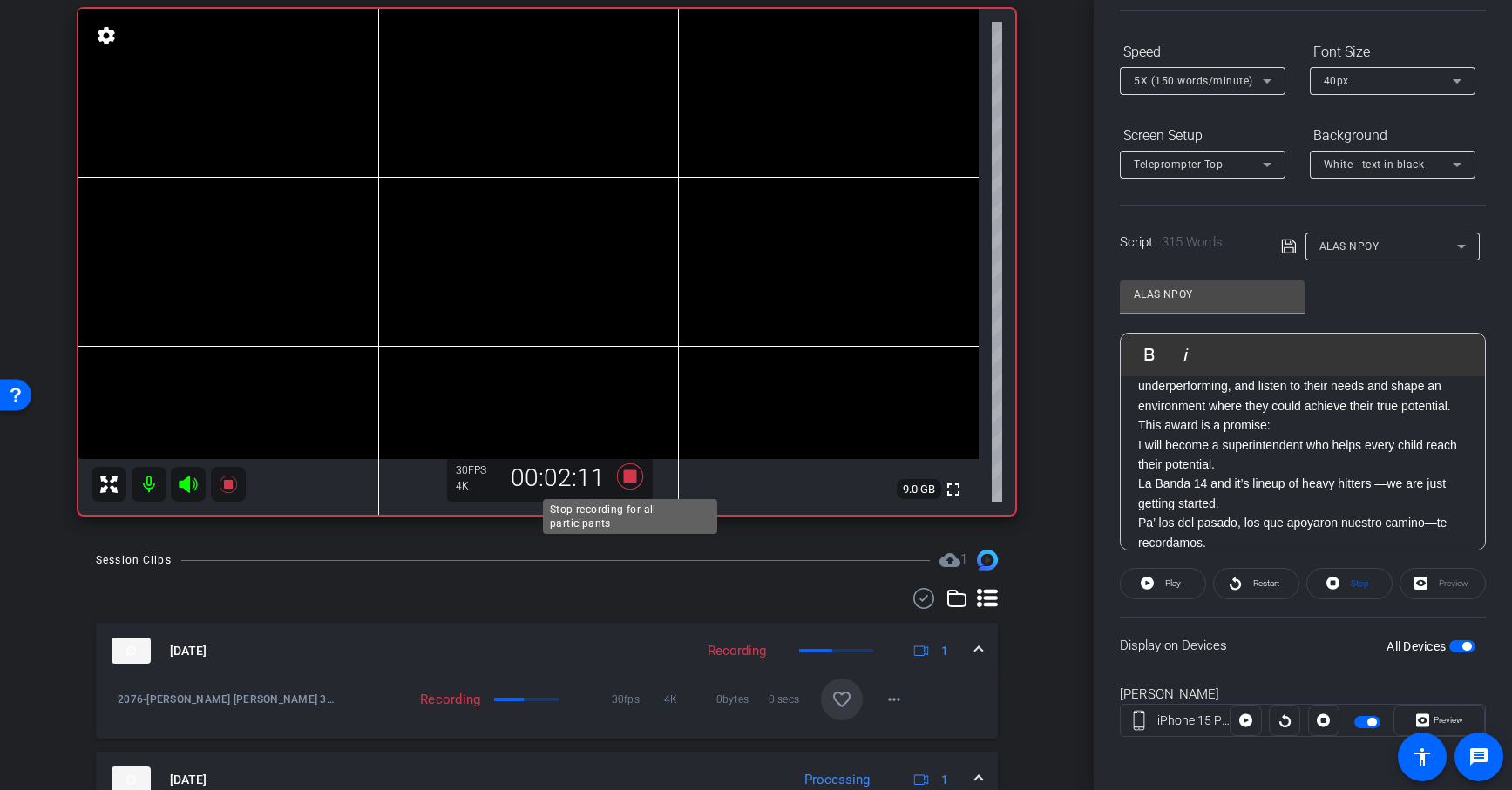
click at [635, 476] on icon at bounding box center [629, 476] width 27 height 27
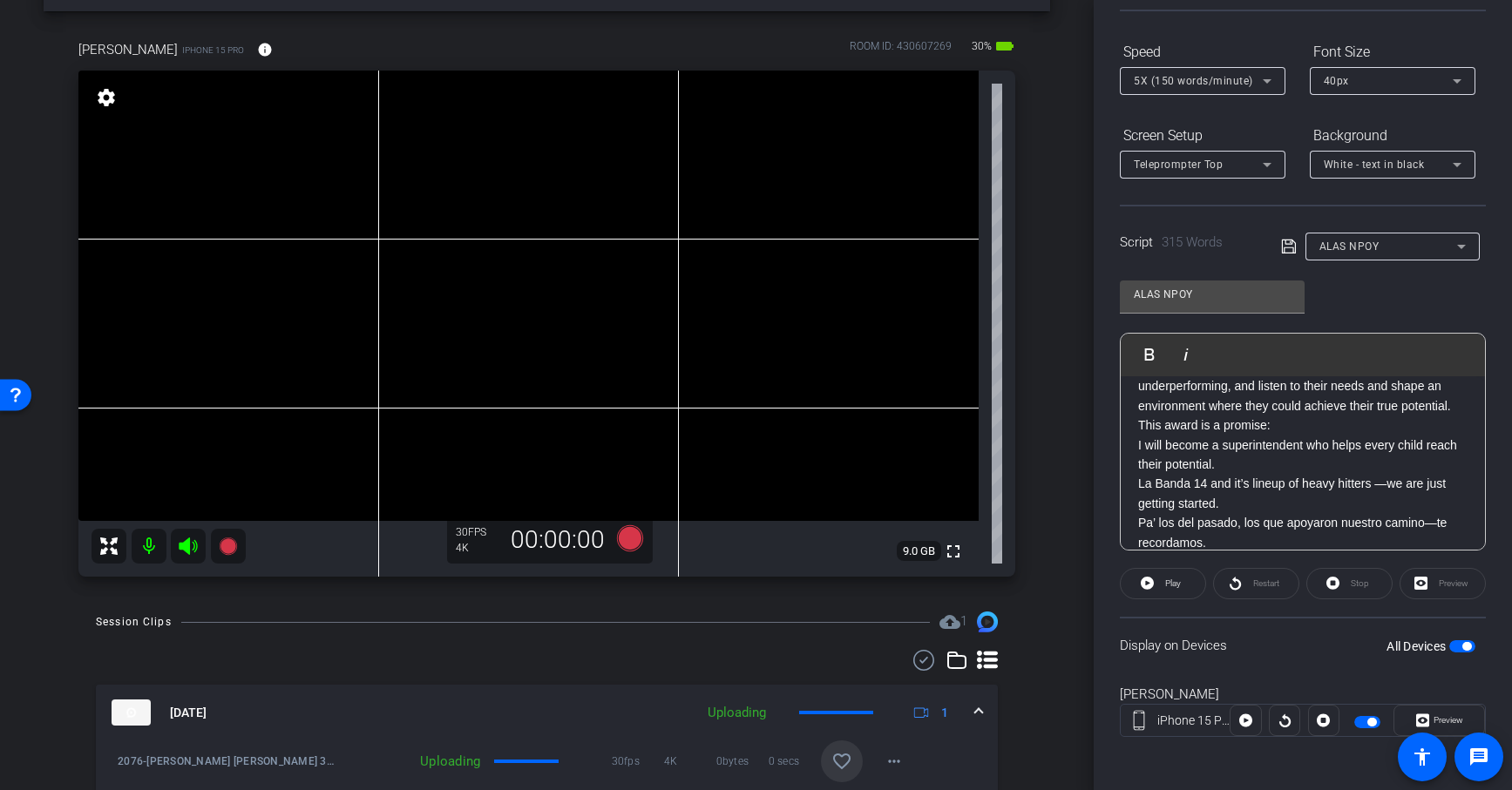
scroll to position [0, 0]
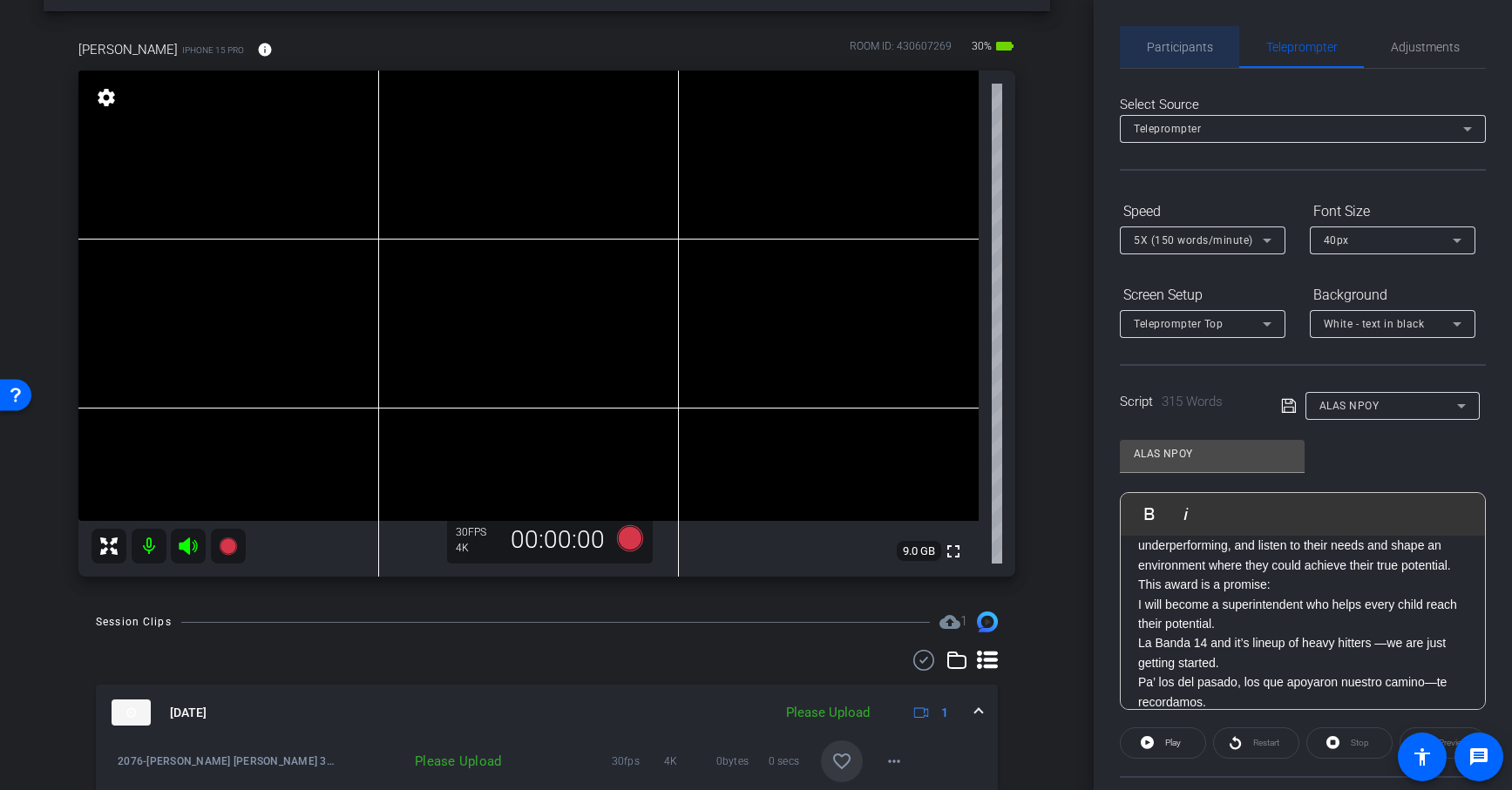
click at [1188, 41] on span "Participants" at bounding box center [1179, 47] width 66 height 12
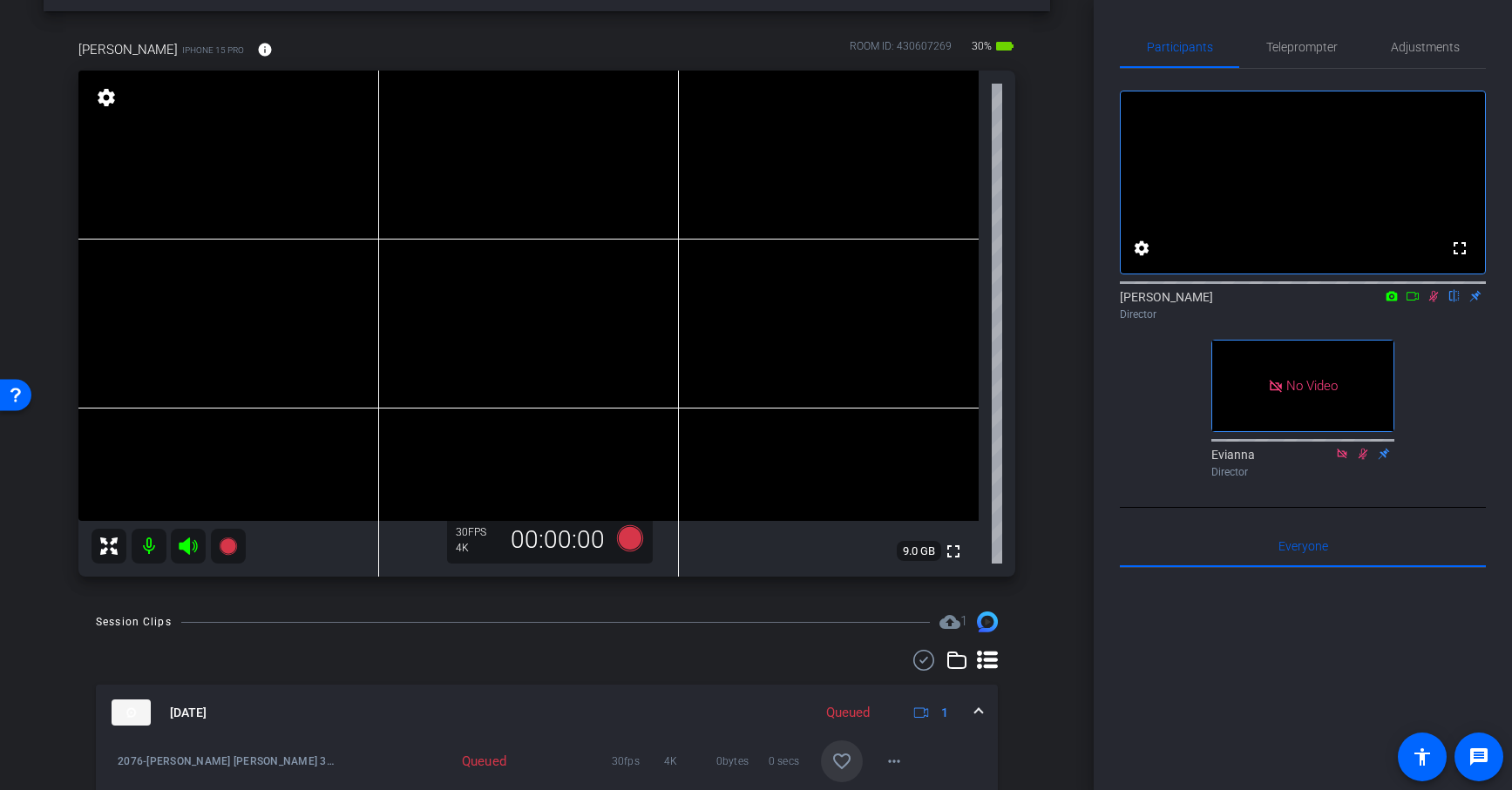
click at [1433, 302] on icon at bounding box center [1434, 296] width 10 height 11
click at [1281, 52] on span "Teleprompter" at bounding box center [1301, 47] width 71 height 12
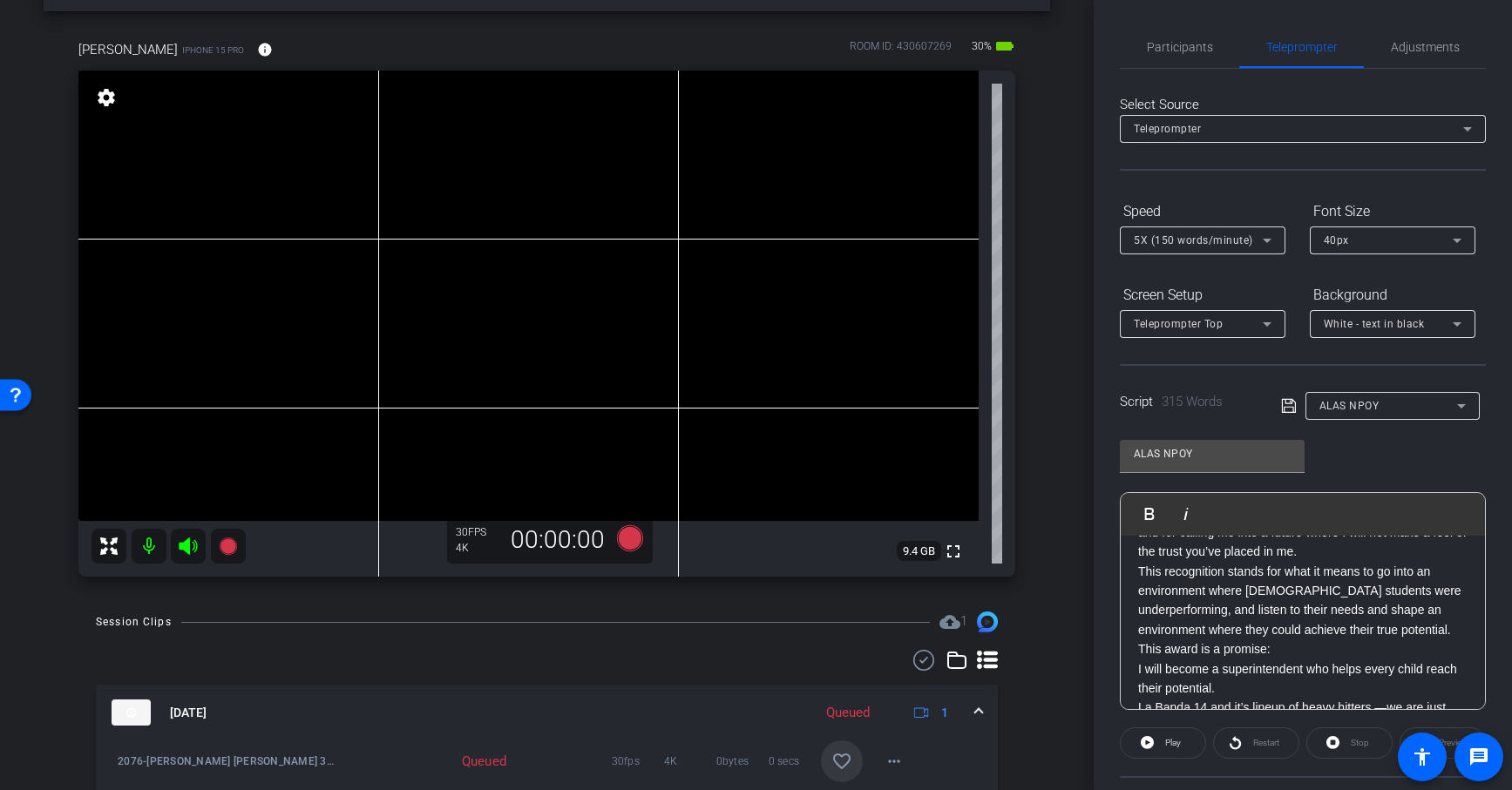
scroll to position [595, 0]
click at [1137, 640] on p "This award is a promise:" at bounding box center [1302, 649] width 329 height 19
click at [1180, 48] on span "Participants" at bounding box center [1179, 47] width 66 height 12
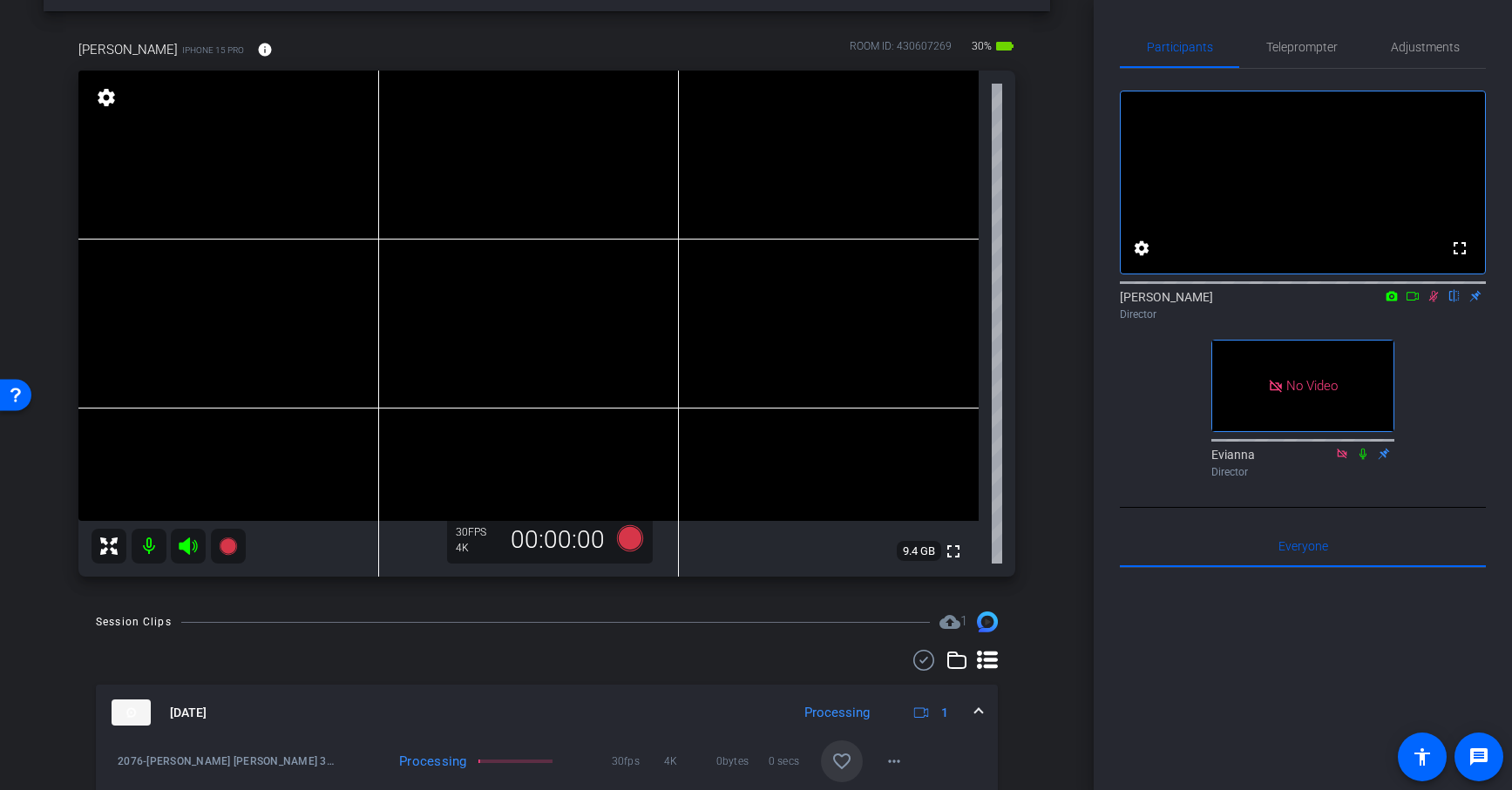
click at [1429, 302] on icon at bounding box center [1433, 296] width 14 height 12
click at [1301, 47] on span "Teleprompter" at bounding box center [1301, 47] width 71 height 12
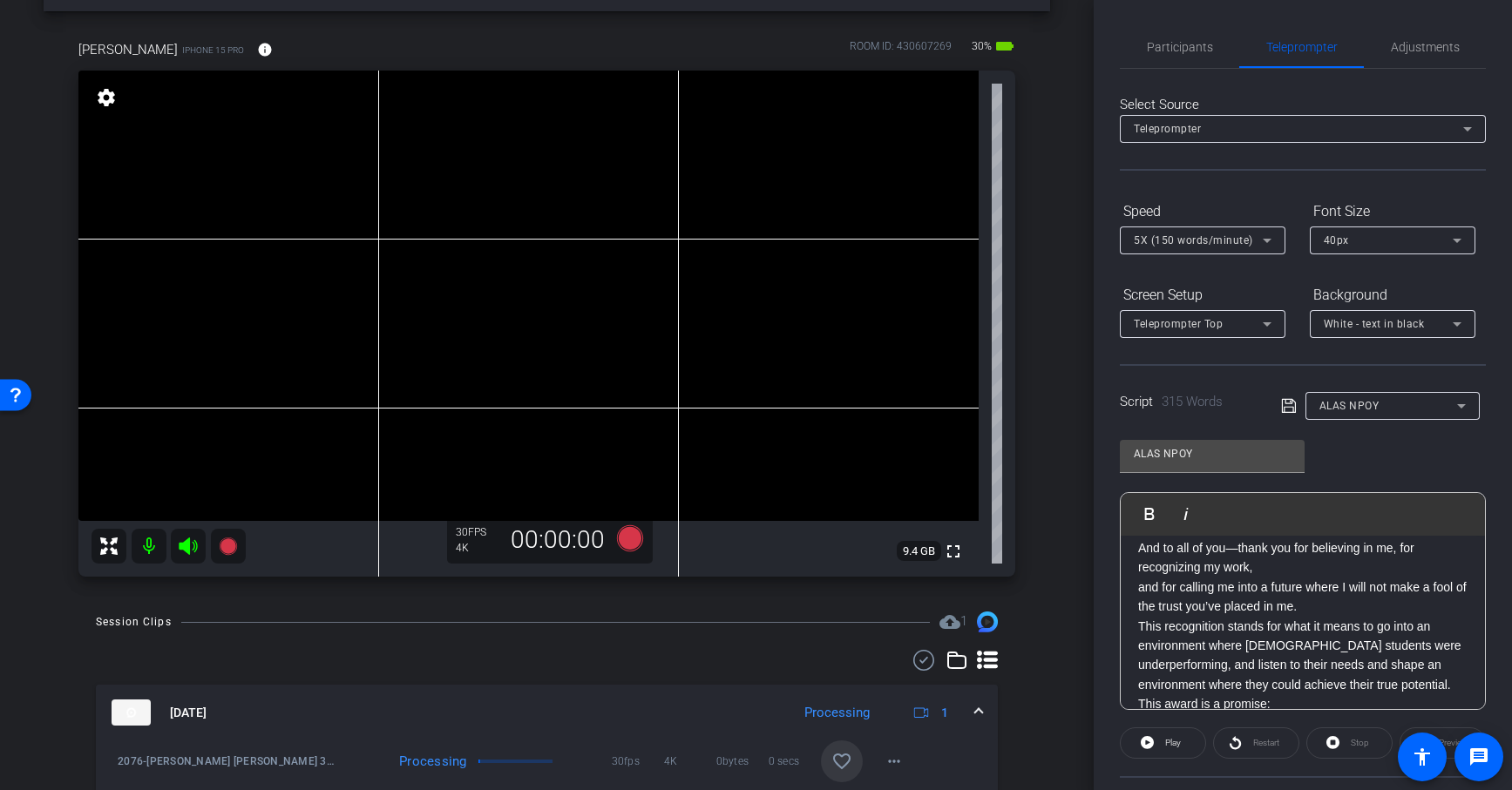
scroll to position [545, 0]
click at [1137, 612] on p "This recognition stands for what it means to go into an environment where [DEMO…" at bounding box center [1302, 651] width 329 height 79
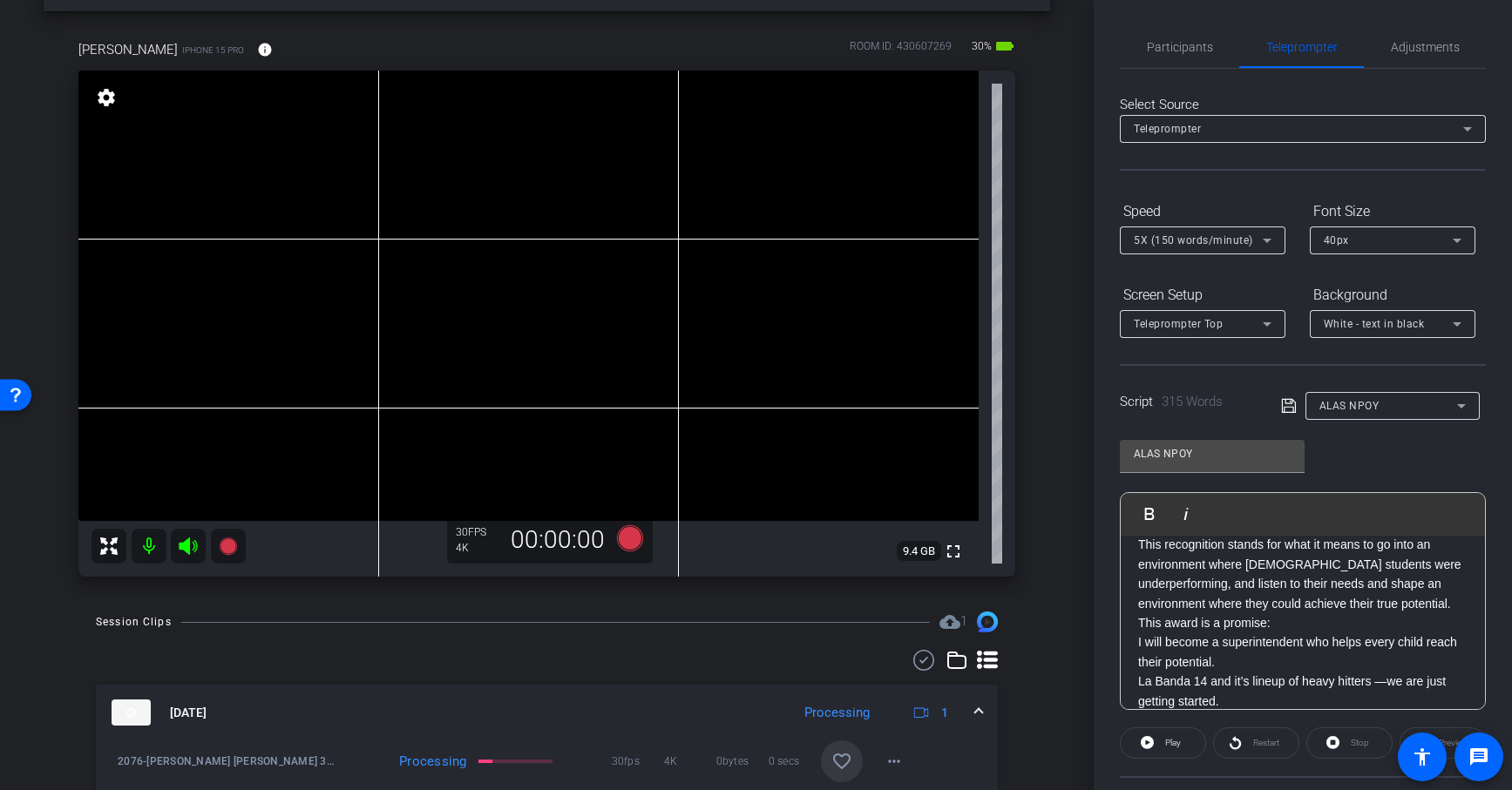
scroll to position [662, 0]
click at [1139, 612] on p "This award is a promise:" at bounding box center [1302, 621] width 329 height 19
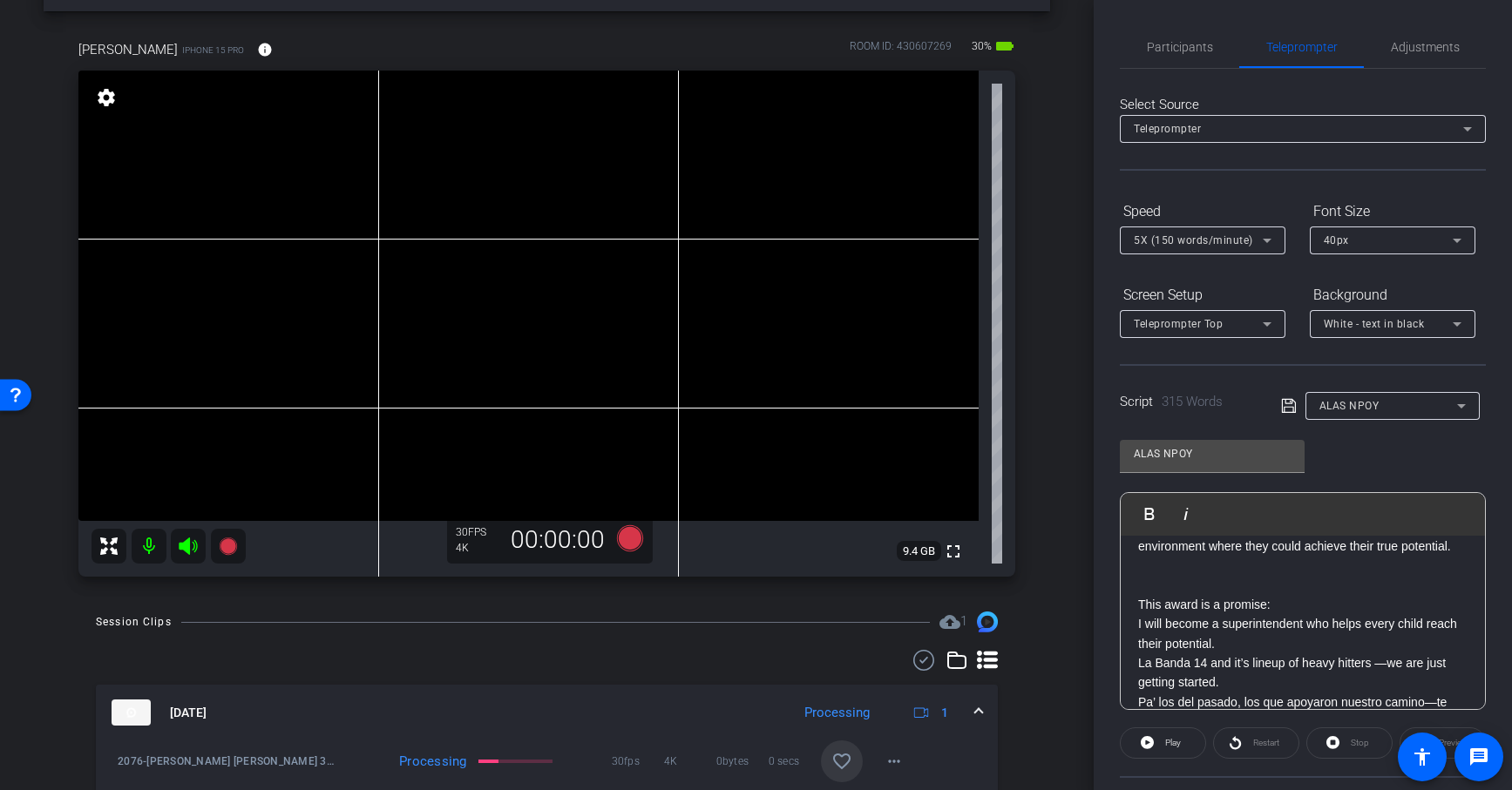
scroll to position [725, 0]
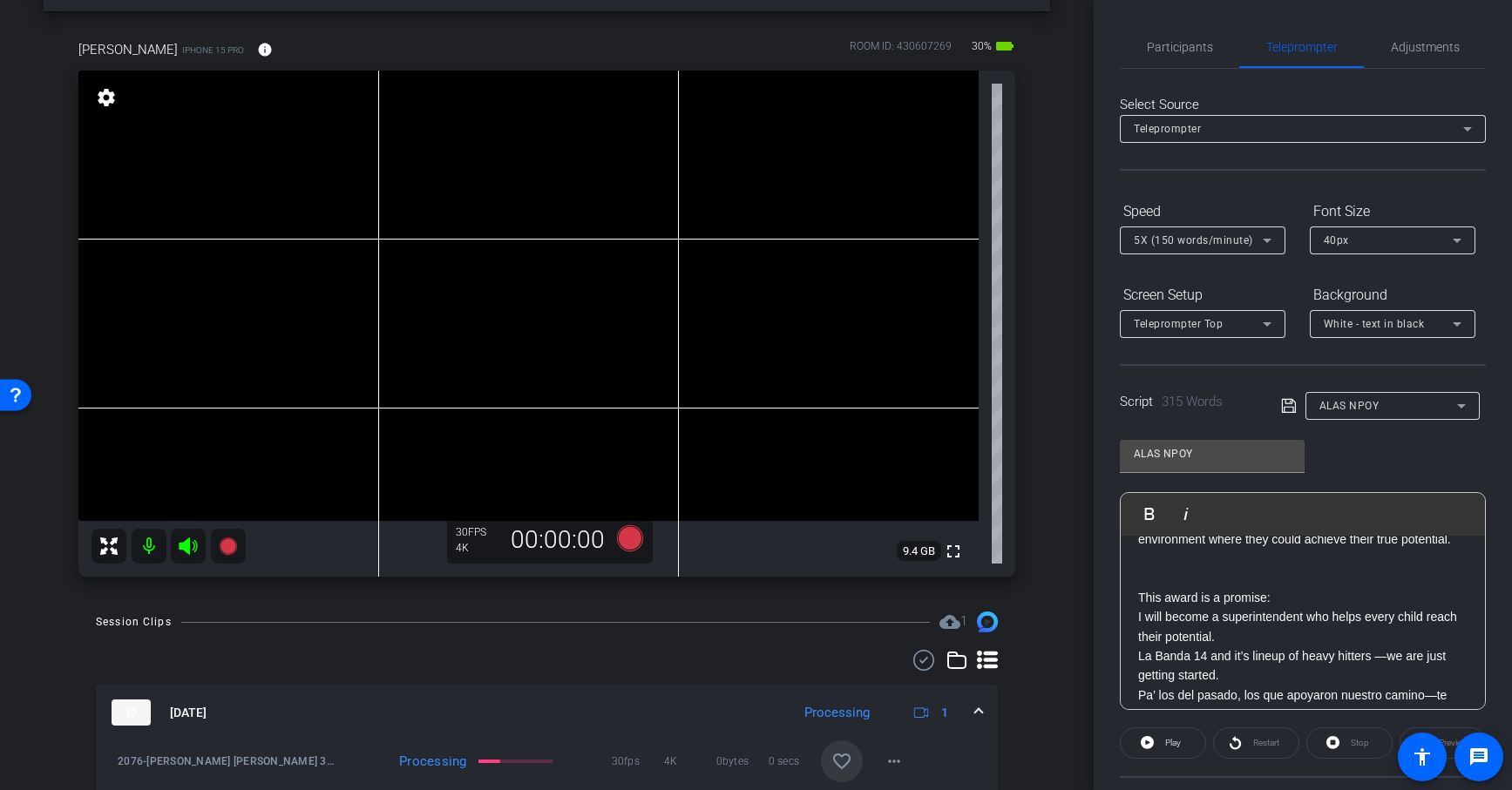
click at [1288, 404] on icon at bounding box center [1288, 405] width 16 height 21
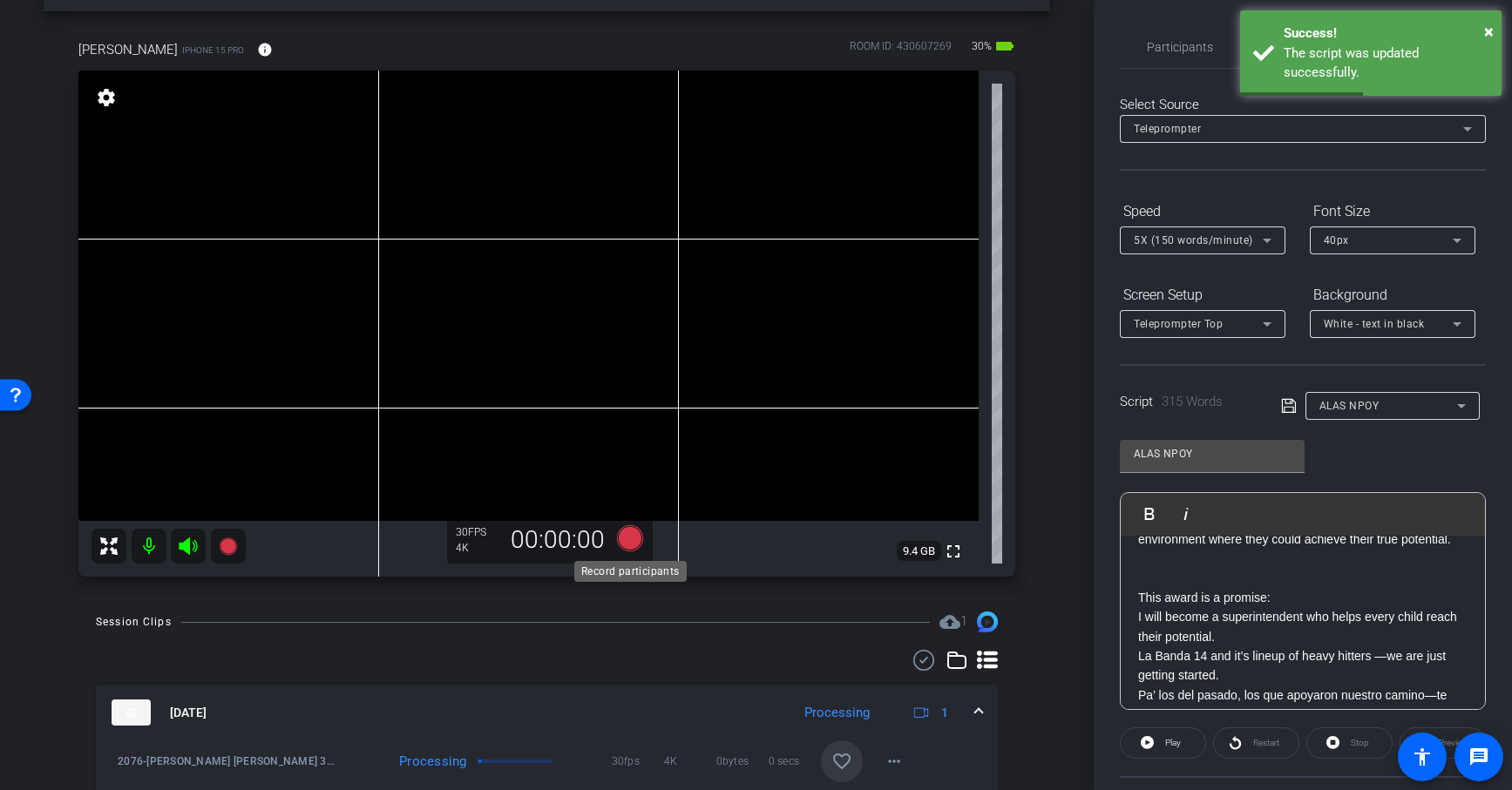
click at [633, 532] on icon at bounding box center [629, 538] width 27 height 27
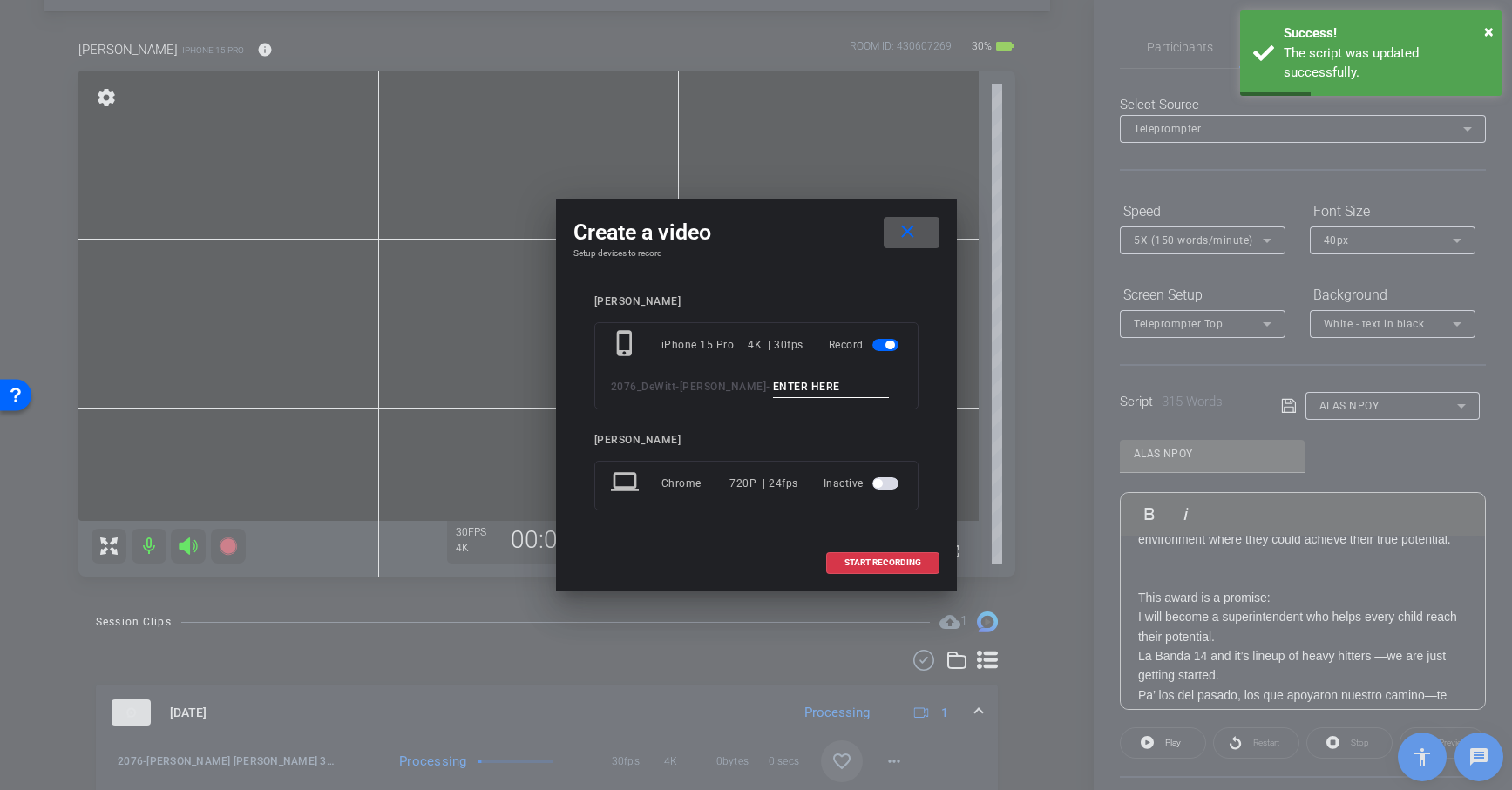
click at [781, 385] on input at bounding box center [831, 387] width 116 height 22
paste input "[PERSON_NAME]"
type input "[PERSON_NAME]"
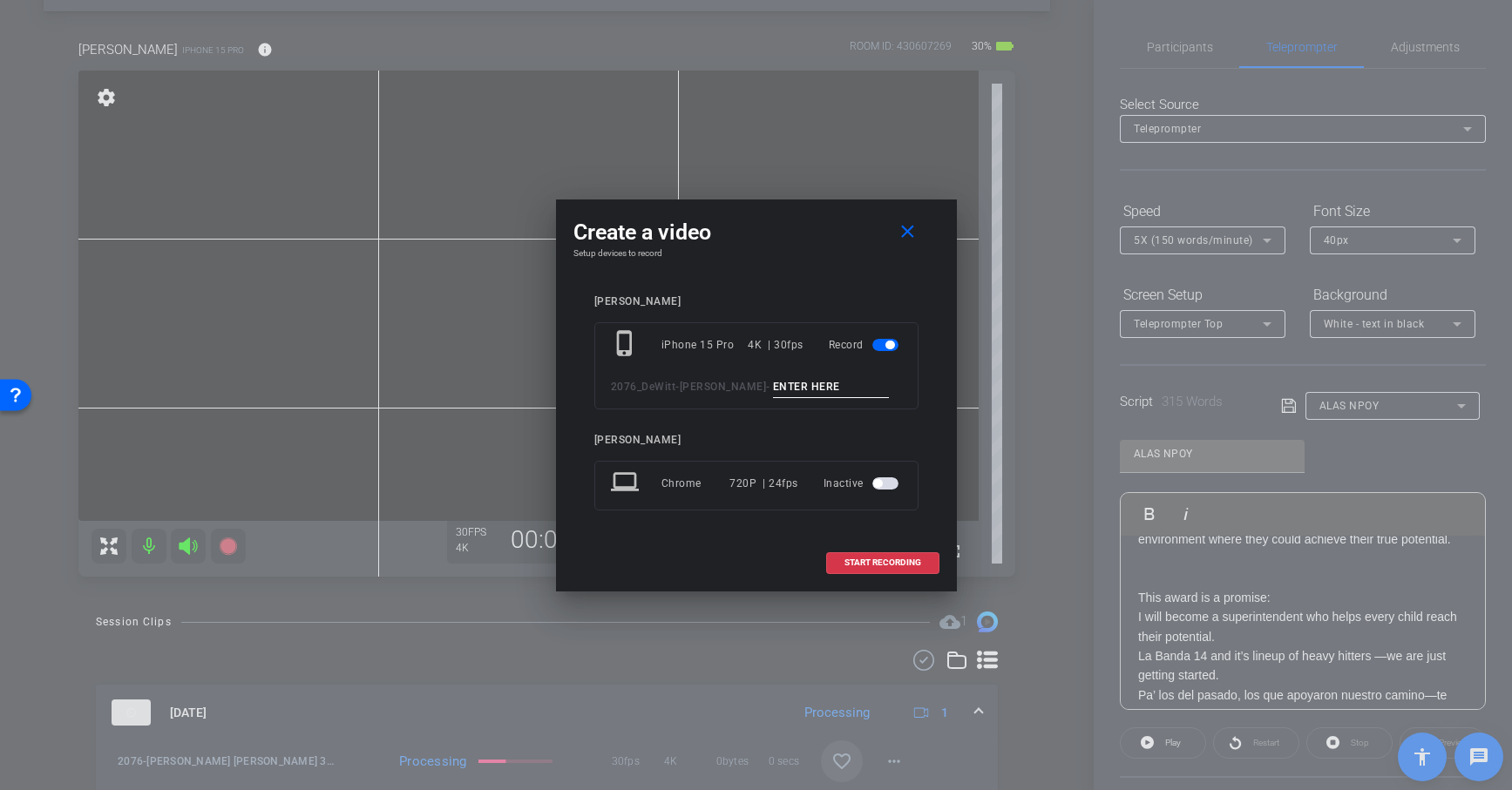
click at [1176, 463] on div at bounding box center [756, 395] width 1512 height 790
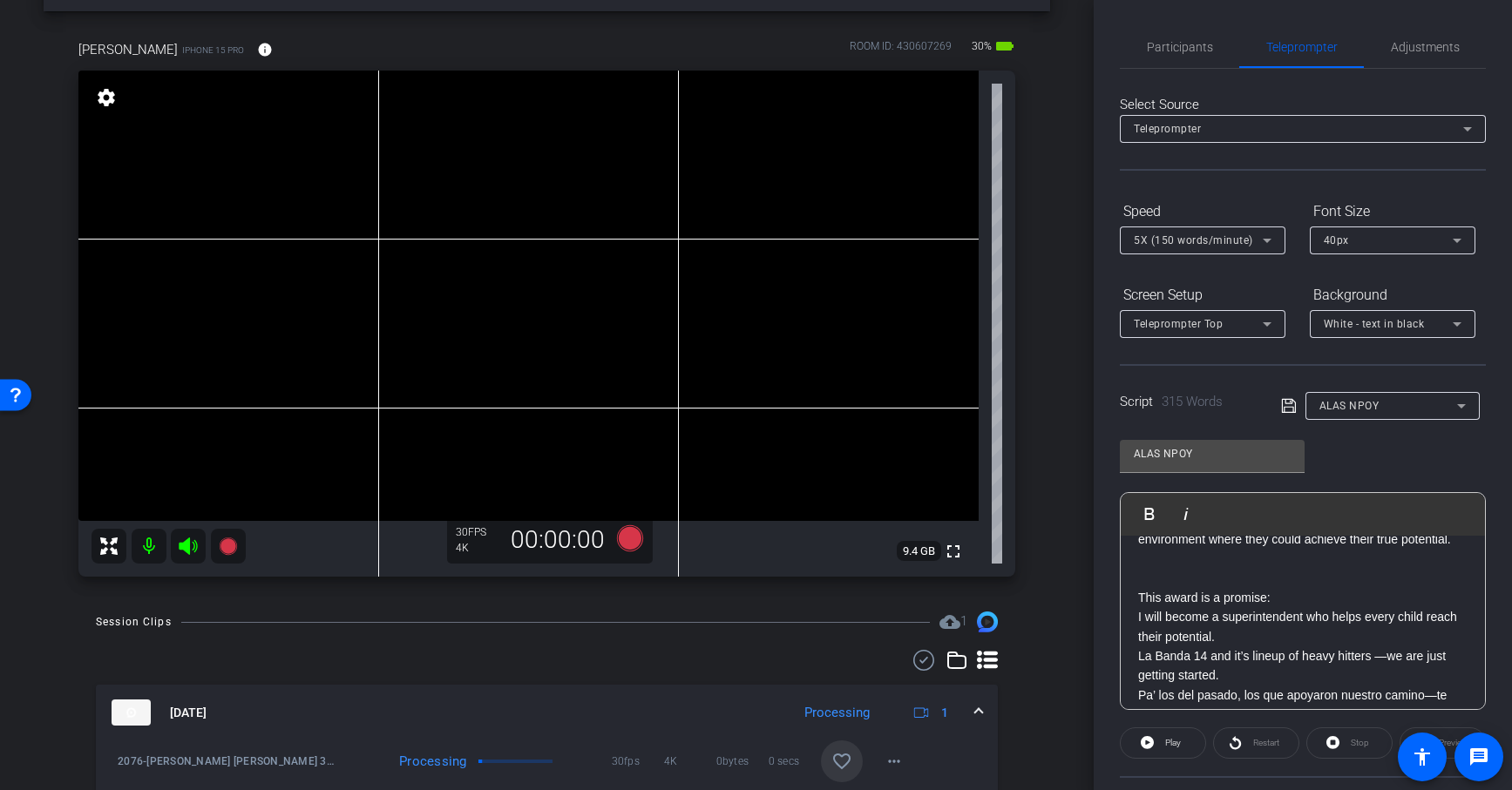
click at [1176, 463] on div "ALAS NPOY" at bounding box center [1211, 453] width 157 height 28
click at [627, 541] on icon at bounding box center [629, 538] width 27 height 27
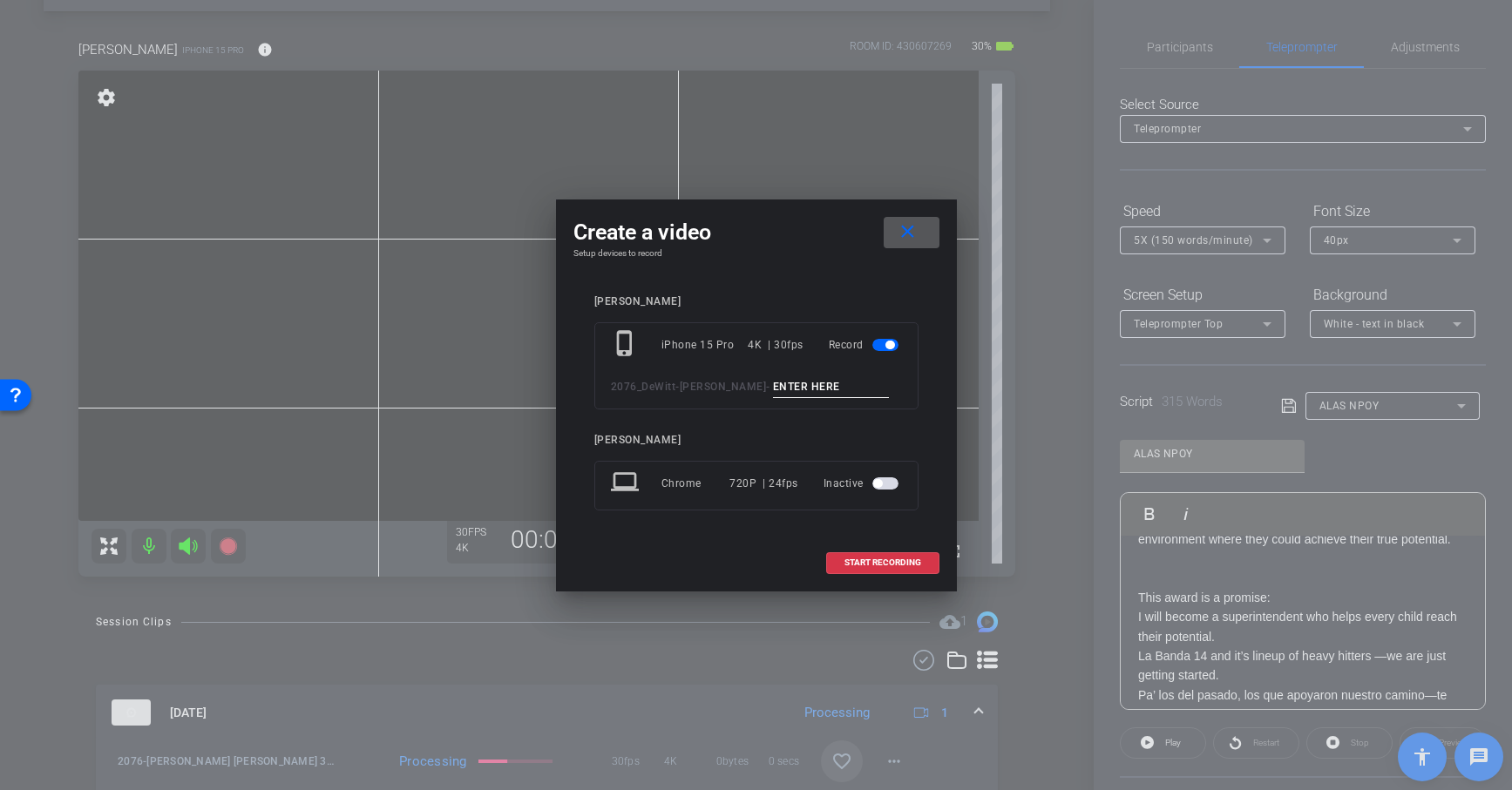
click at [781, 386] on input at bounding box center [831, 387] width 116 height 22
paste input "ALAS"
type input "ALAS 4"
click at [913, 567] on span at bounding box center [882, 562] width 111 height 41
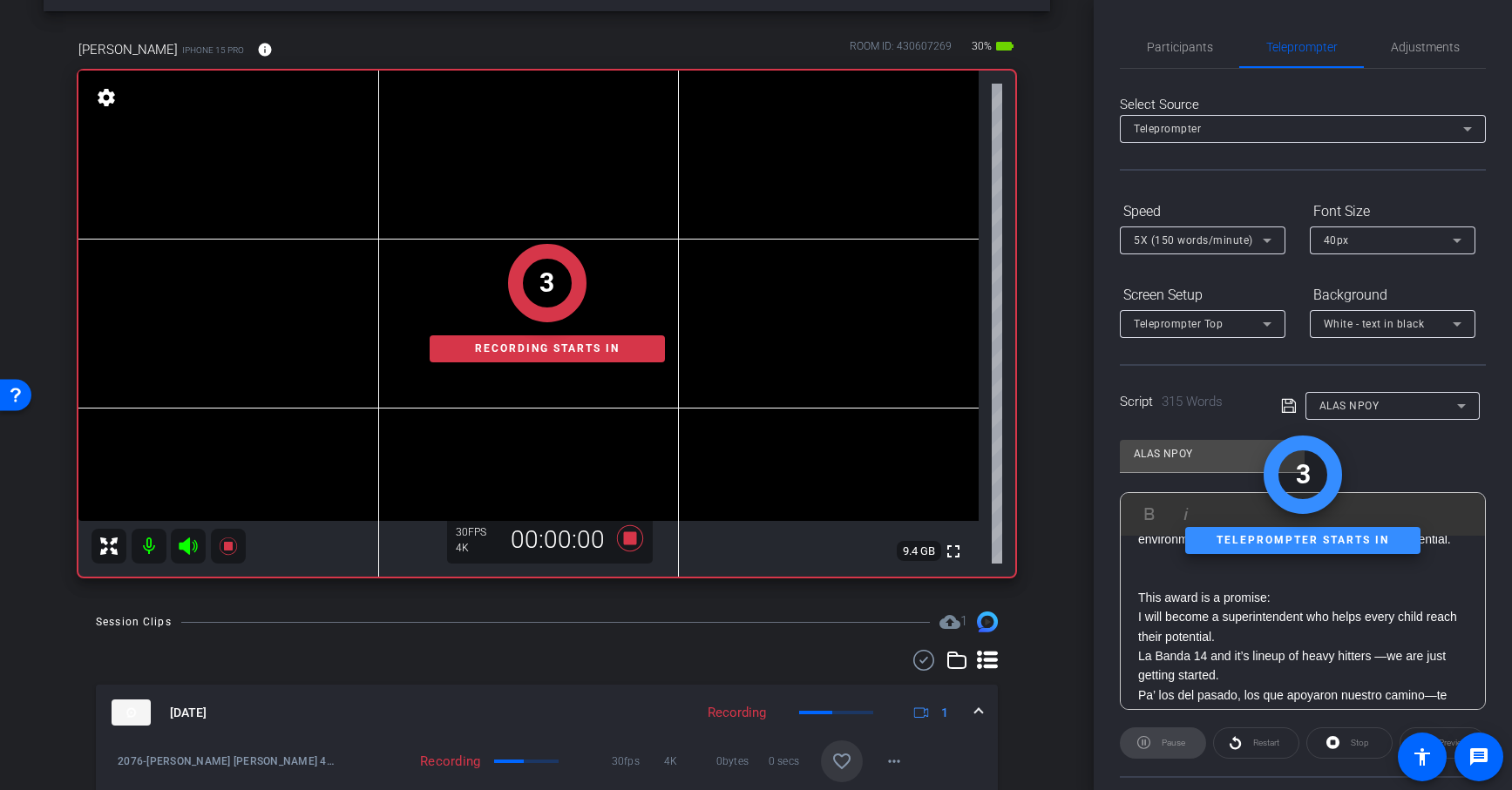
scroll to position [738, 0]
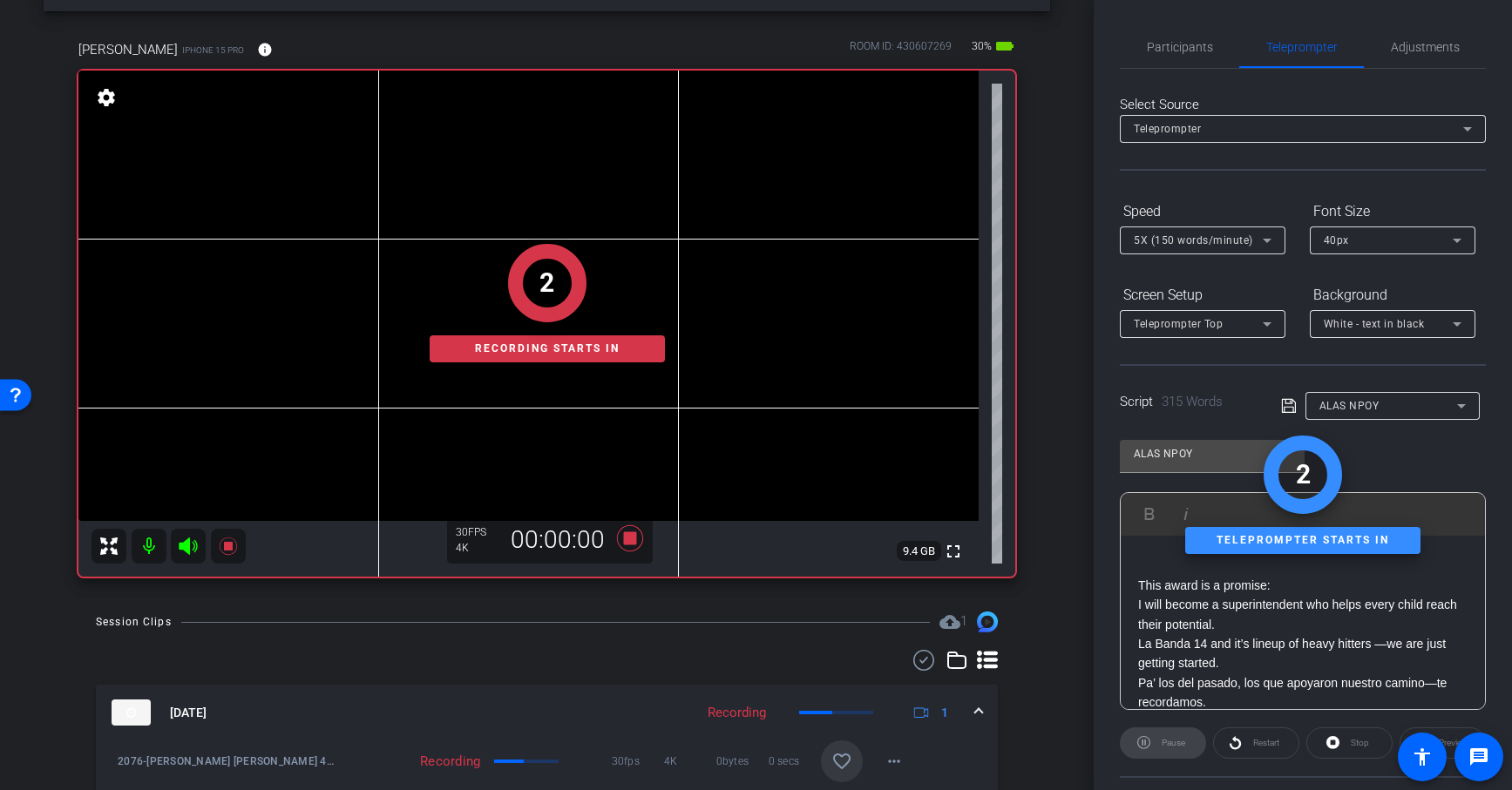
click at [1259, 671] on p "Pa’ los del pasado, los que apoyaron nuestro camino—te recordamos." at bounding box center [1302, 692] width 329 height 39
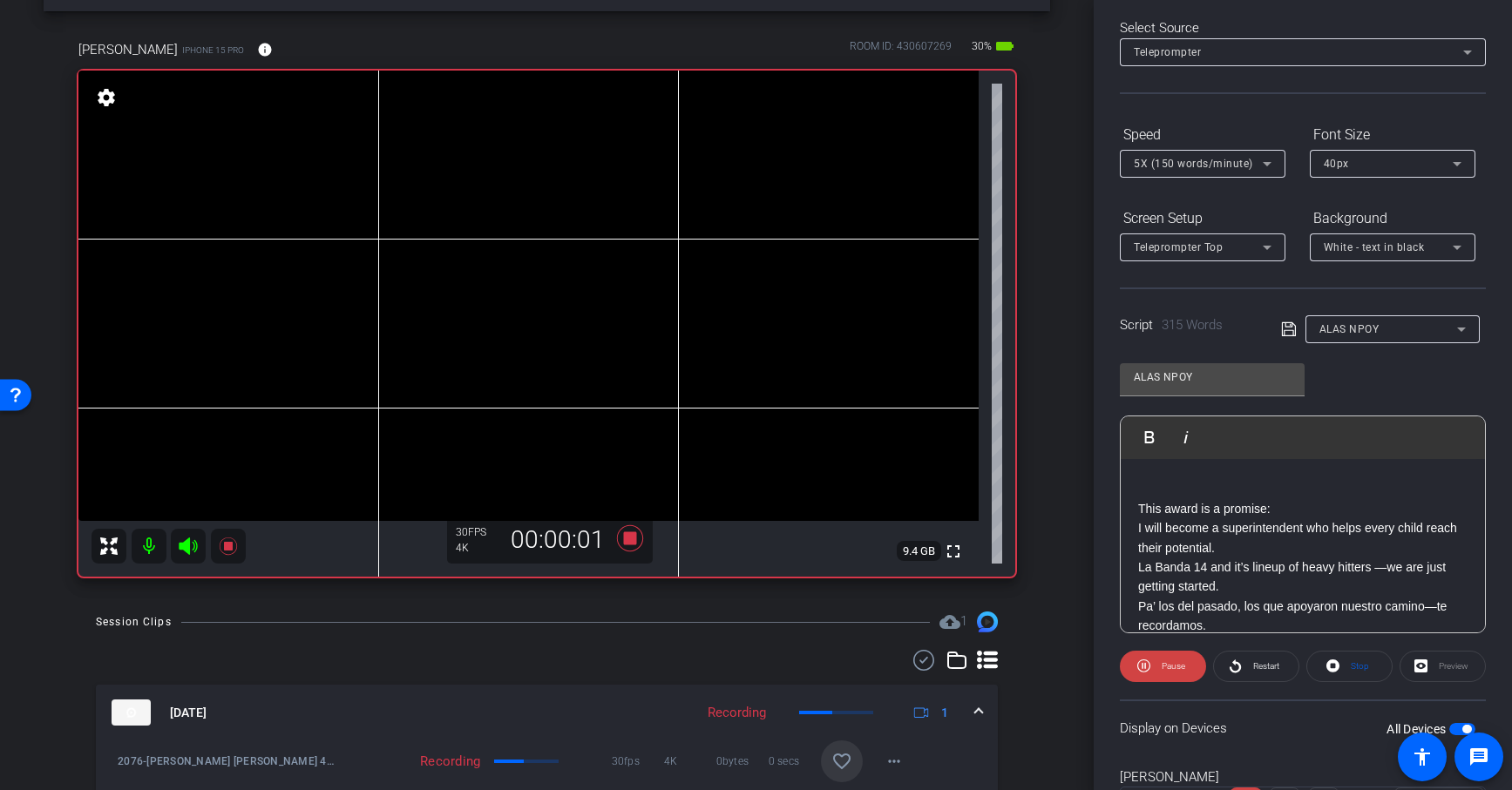
scroll to position [89, 0]
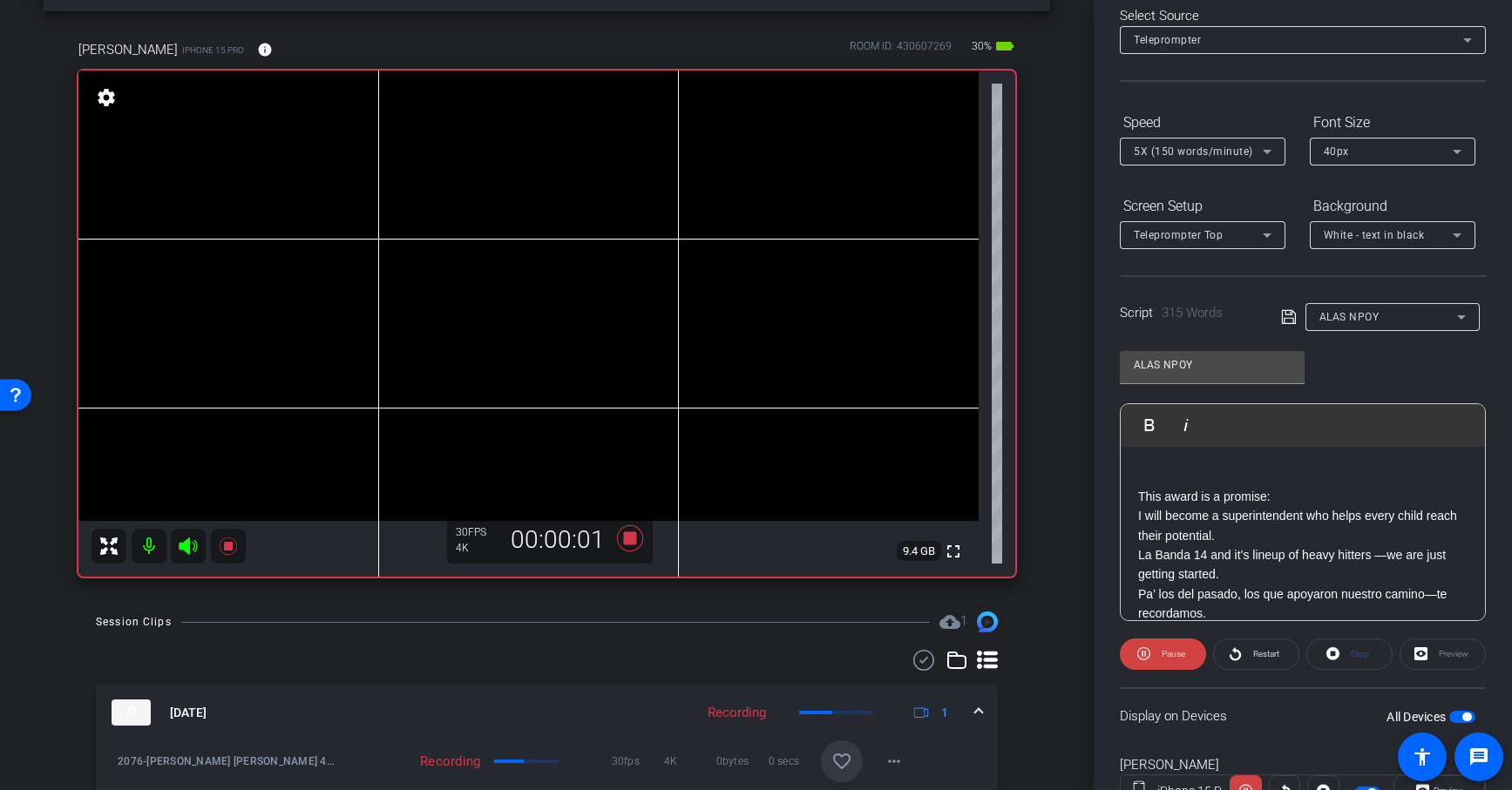
click at [1242, 545] on p "La Banda 14 and it’s lineup of heavy hitters —we are just getting started." at bounding box center [1302, 564] width 329 height 39
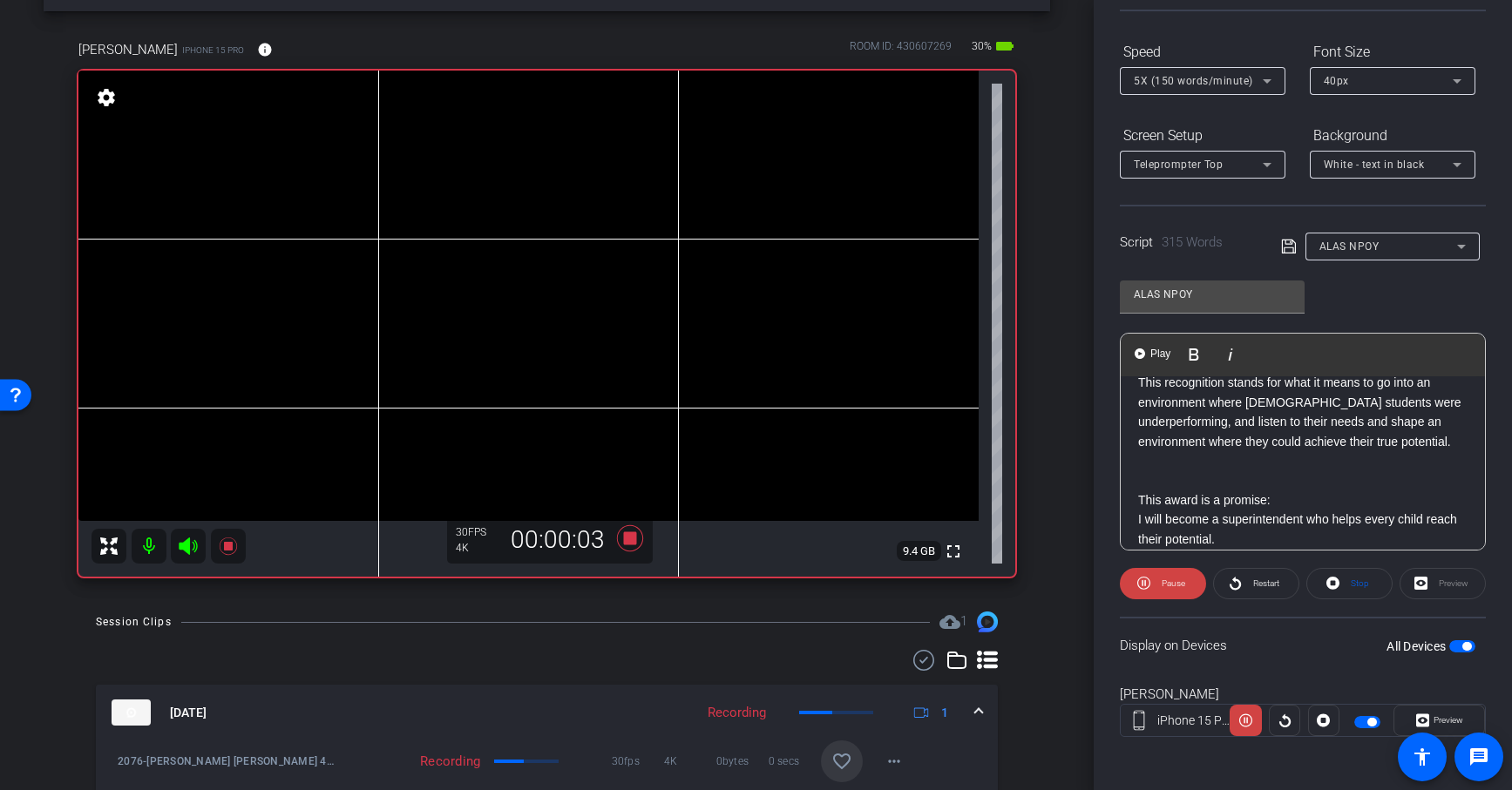
scroll to position [647, 0]
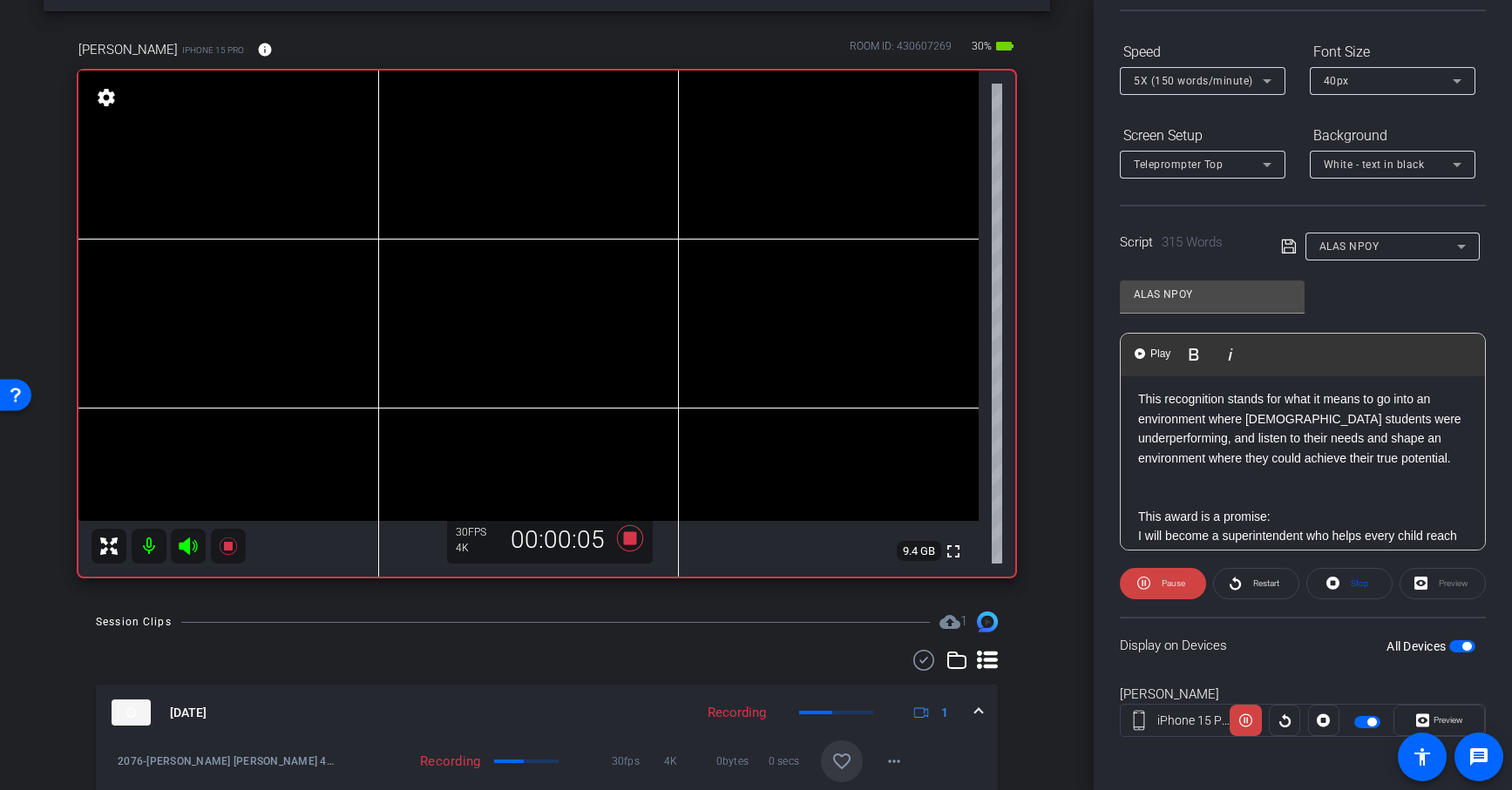
click at [1138, 506] on p "This award is a promise:" at bounding box center [1302, 515] width 329 height 19
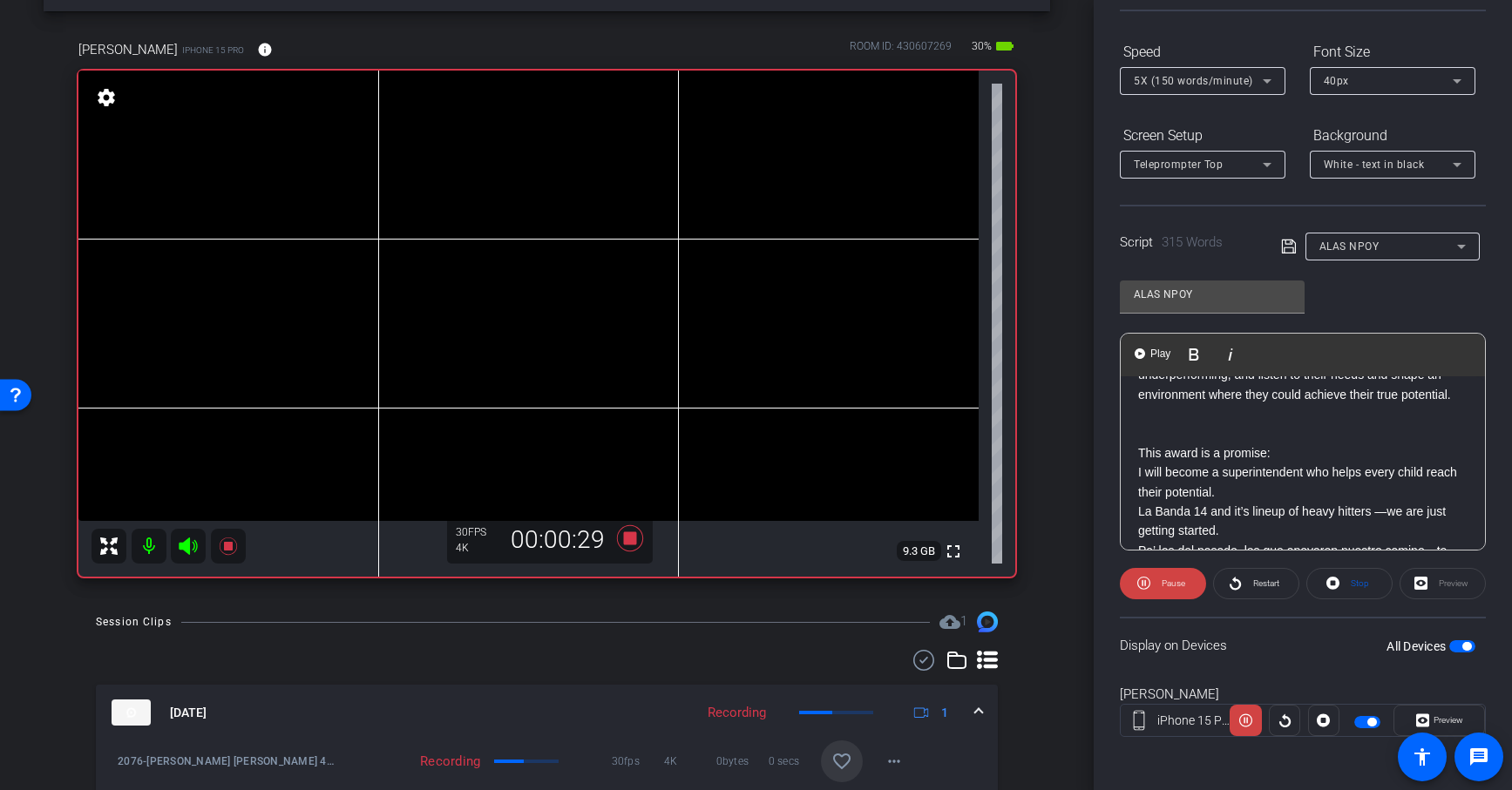
scroll to position [715, 0]
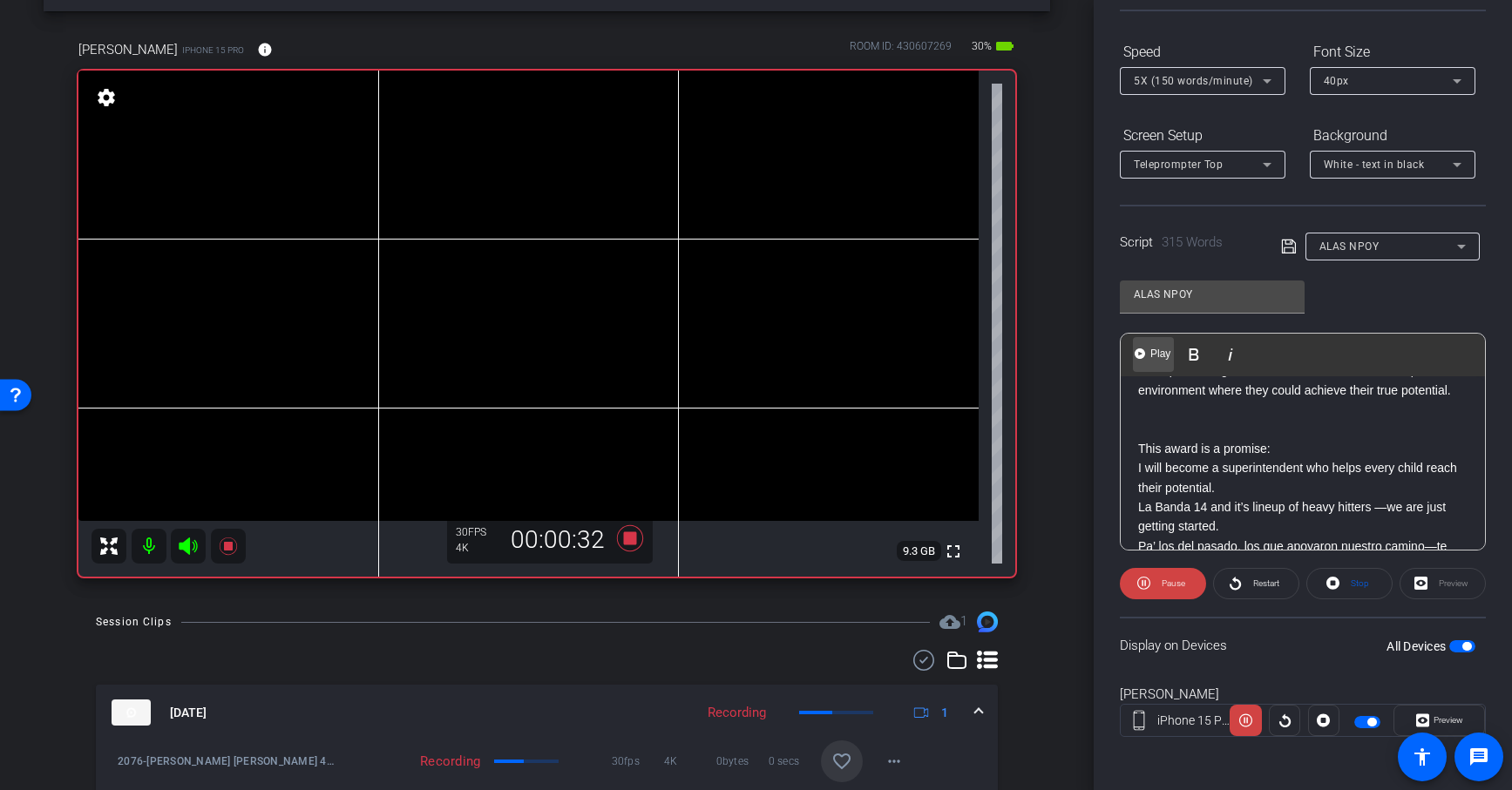
click at [1152, 355] on span "Play" at bounding box center [1159, 354] width 27 height 15
click at [1137, 355] on img "button" at bounding box center [1139, 354] width 11 height 11
click at [1343, 582] on span at bounding box center [1349, 583] width 85 height 41
click at [1137, 438] on p "This award is a promise:" at bounding box center [1302, 447] width 329 height 19
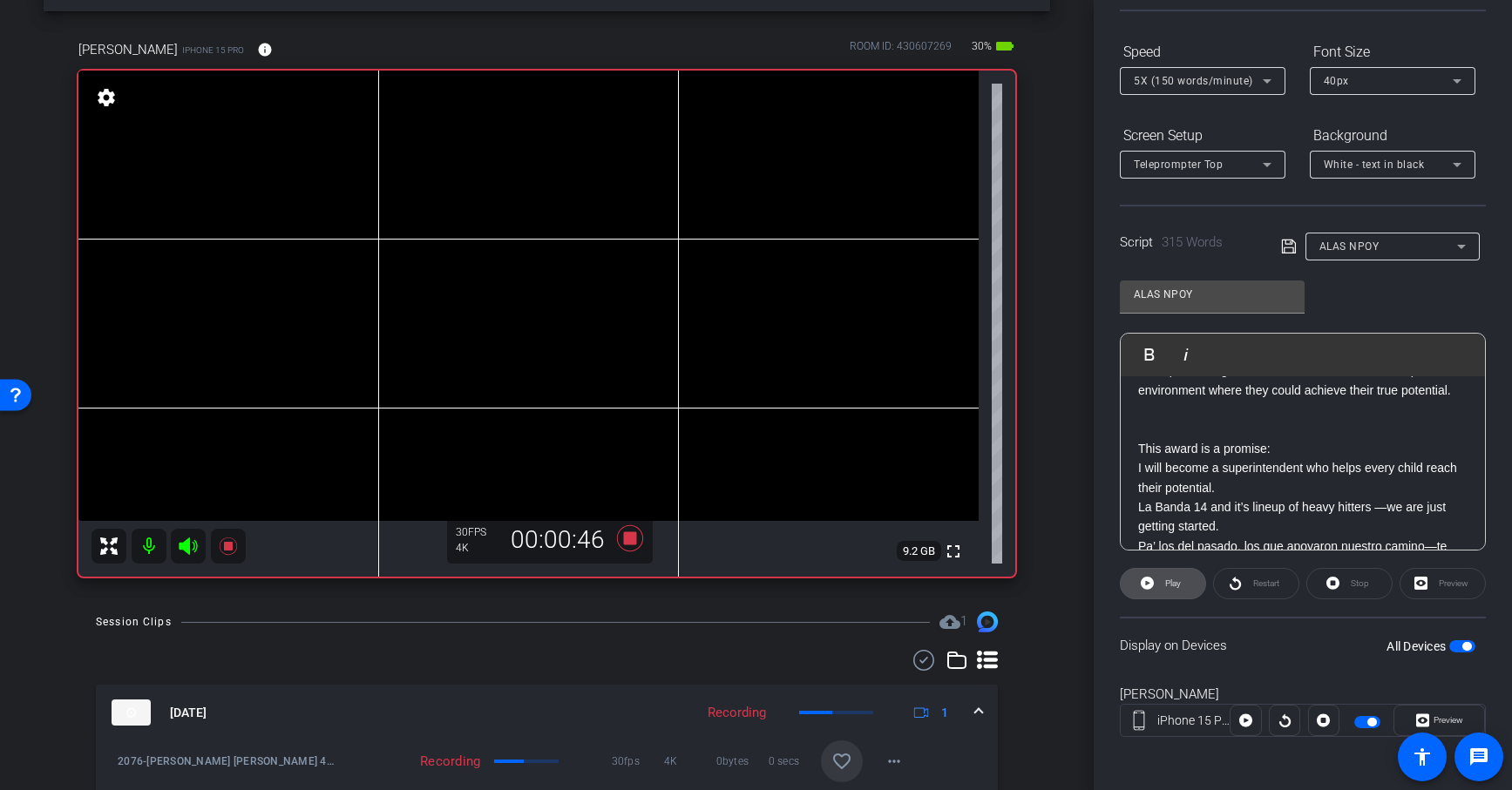
click at [1158, 581] on span at bounding box center [1163, 583] width 85 height 41
click at [1141, 438] on p "This award is a promise:" at bounding box center [1302, 447] width 329 height 19
click at [1137, 438] on p "This award is a promise:" at bounding box center [1302, 447] width 329 height 19
click at [1151, 361] on button "Play Play from this location" at bounding box center [1153, 354] width 41 height 34
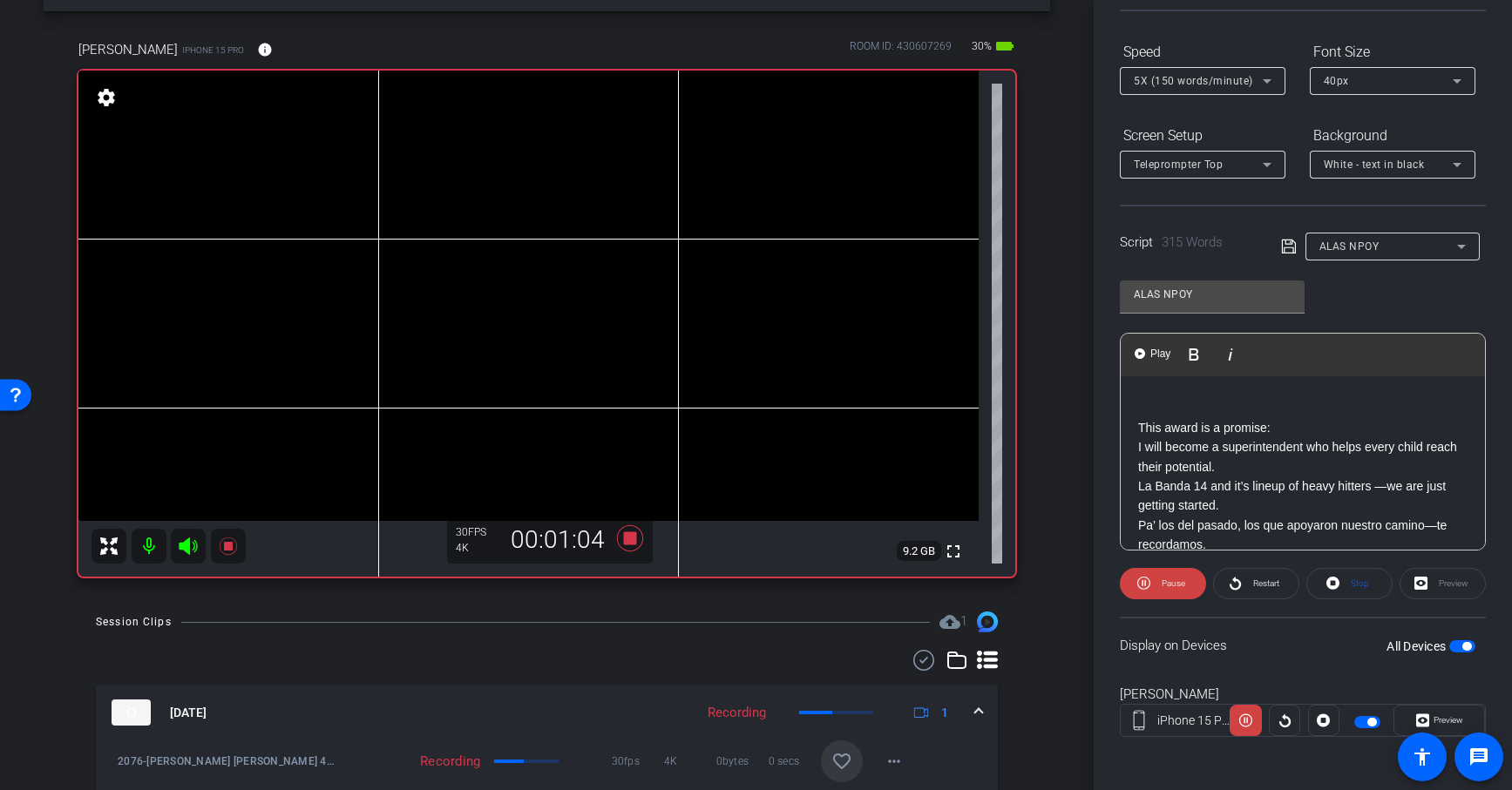
scroll to position [738, 0]
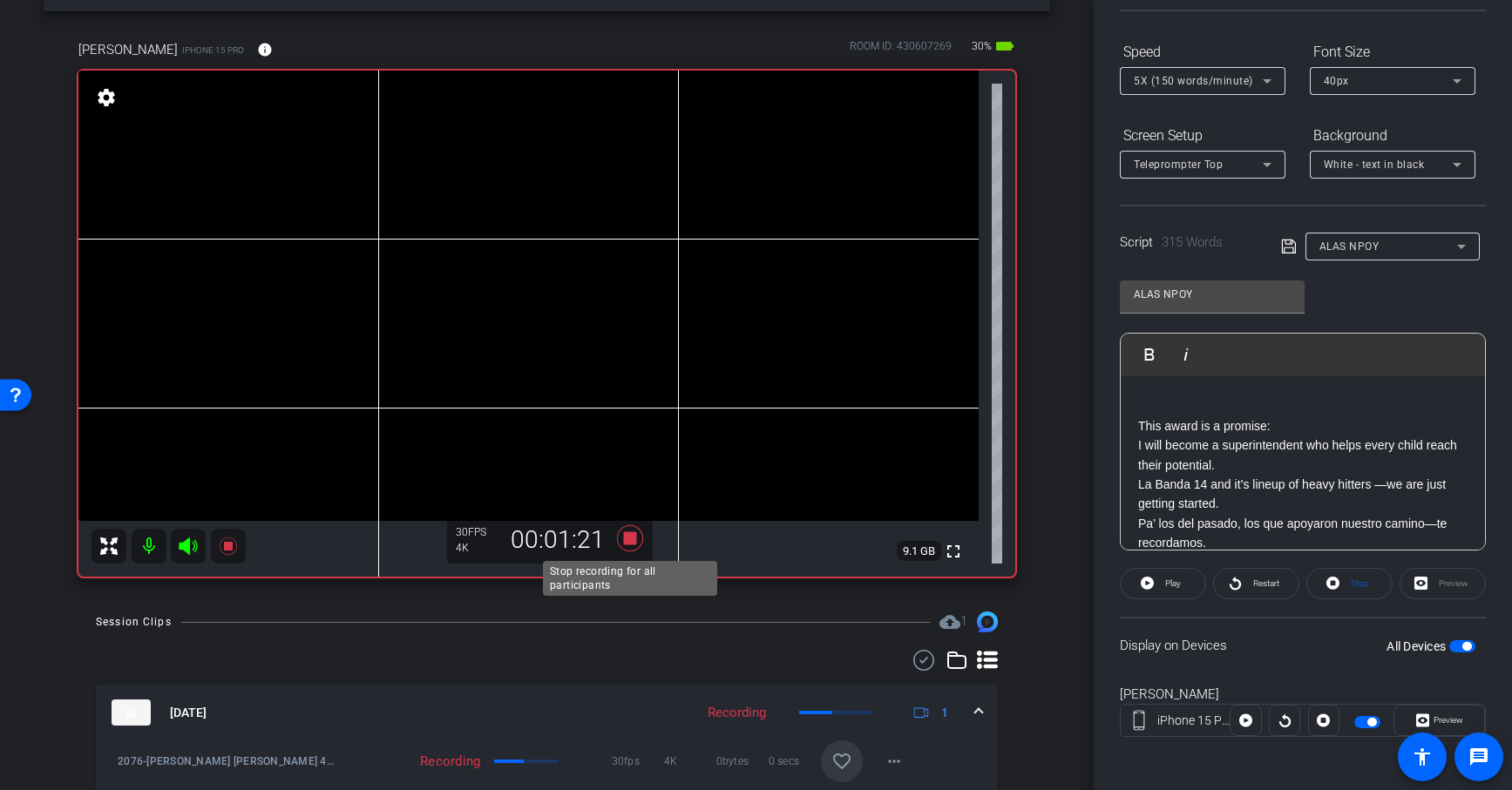
click at [624, 542] on icon at bounding box center [629, 538] width 27 height 27
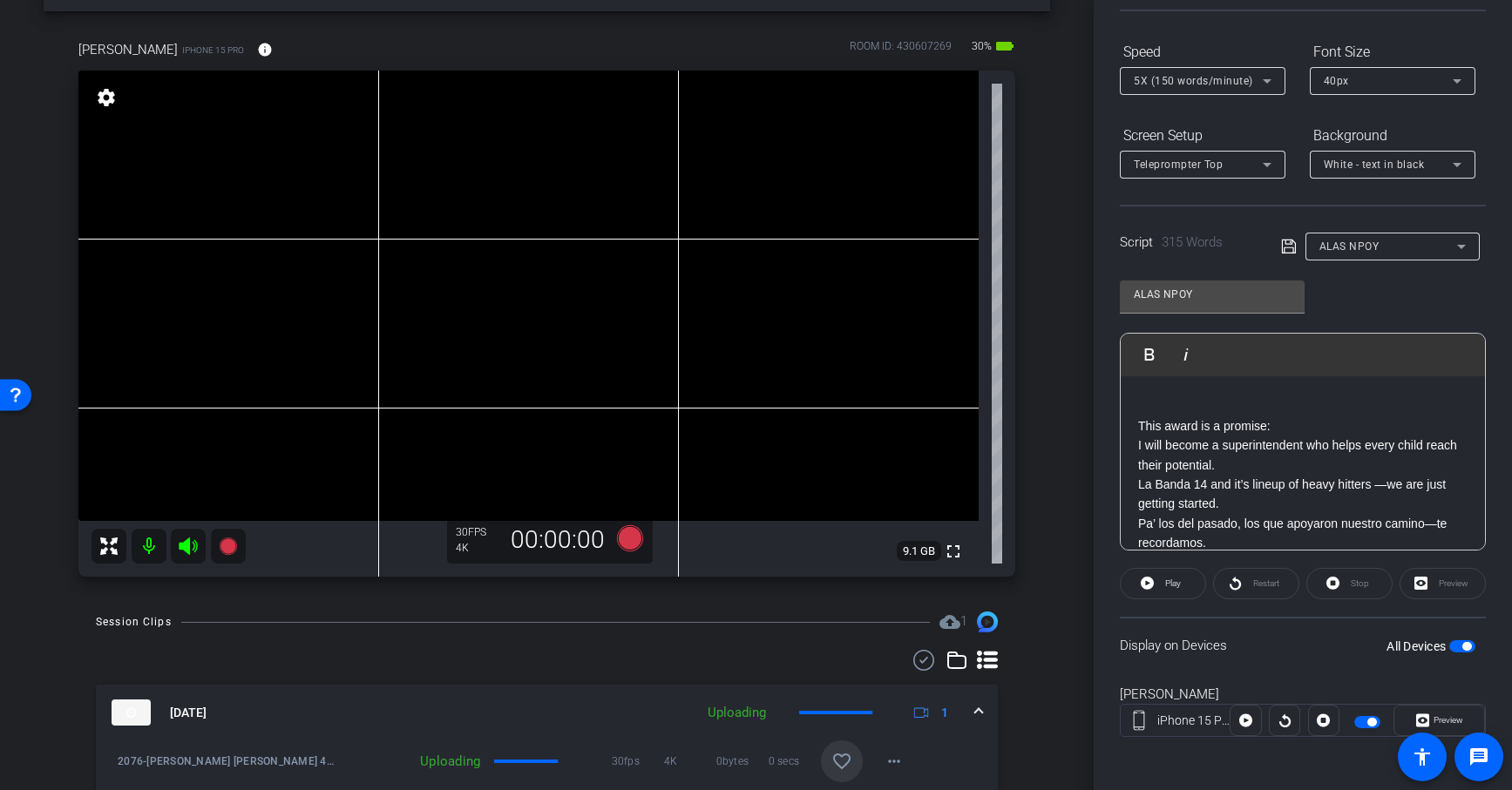
click at [1191, 513] on p "Pa’ los del pasado, los que apoyaron nuestro camino—te recordamos." at bounding box center [1302, 533] width 329 height 39
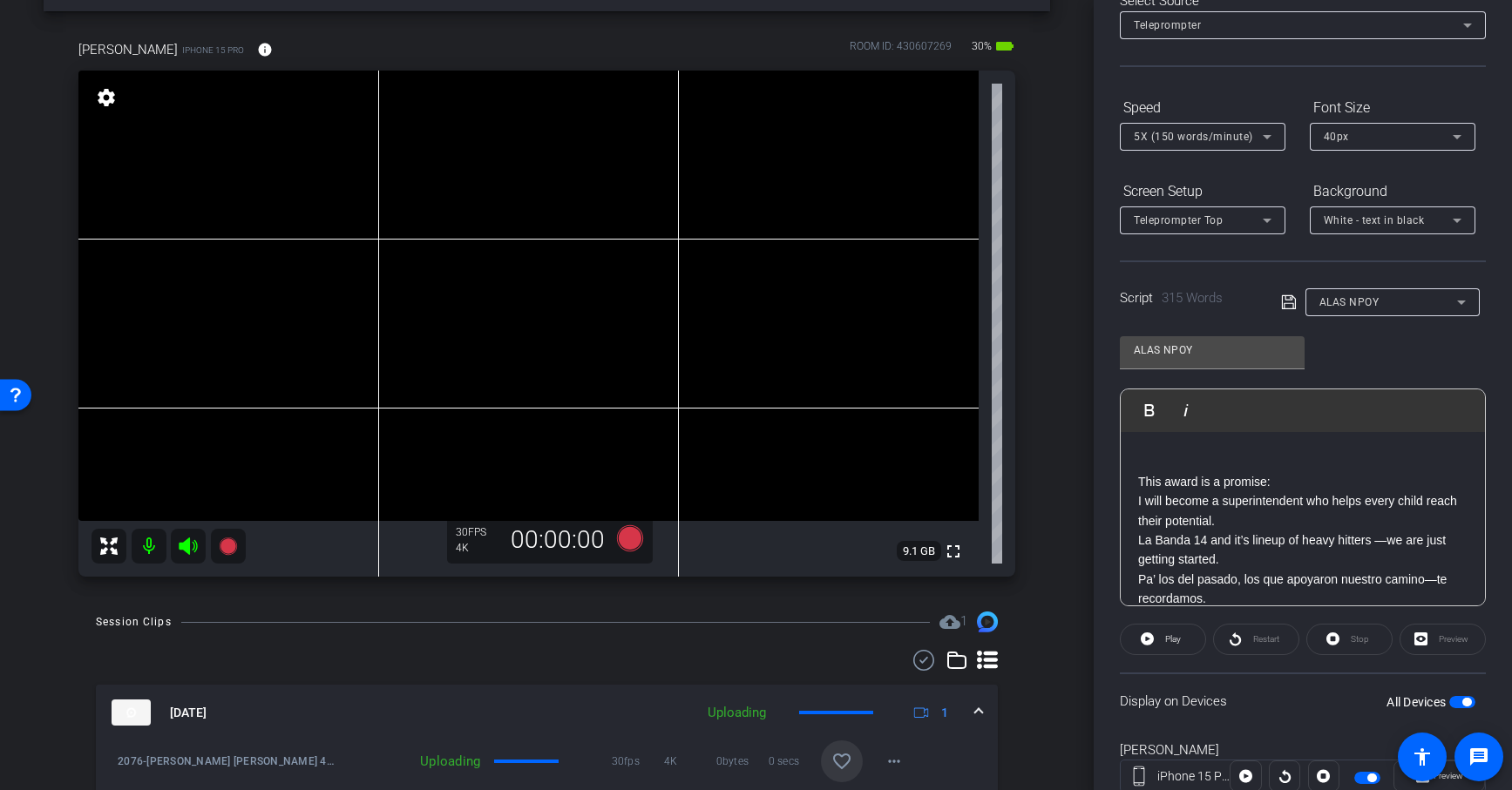
scroll to position [0, 0]
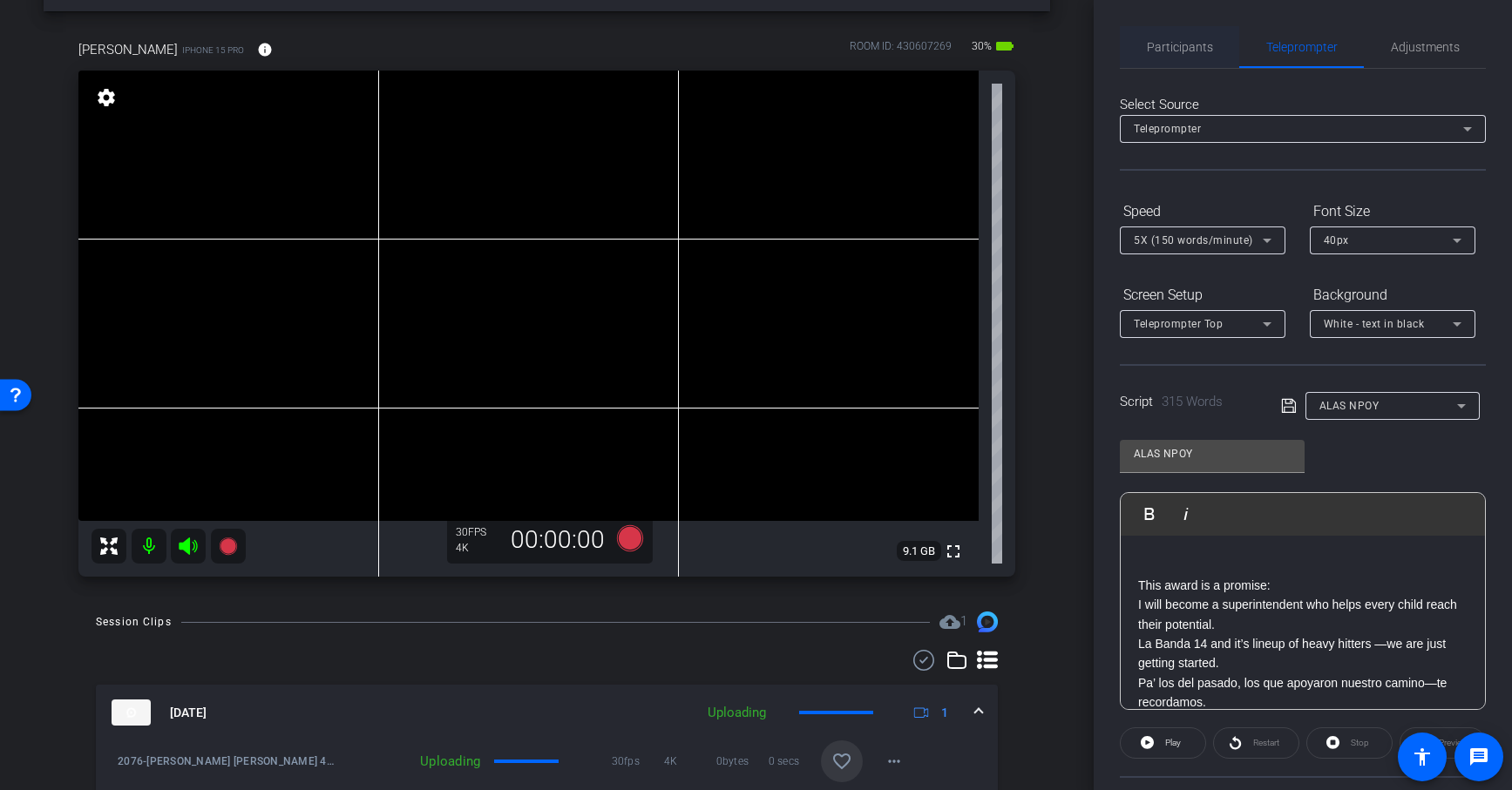
click at [1183, 47] on span "Participants" at bounding box center [1179, 47] width 66 height 12
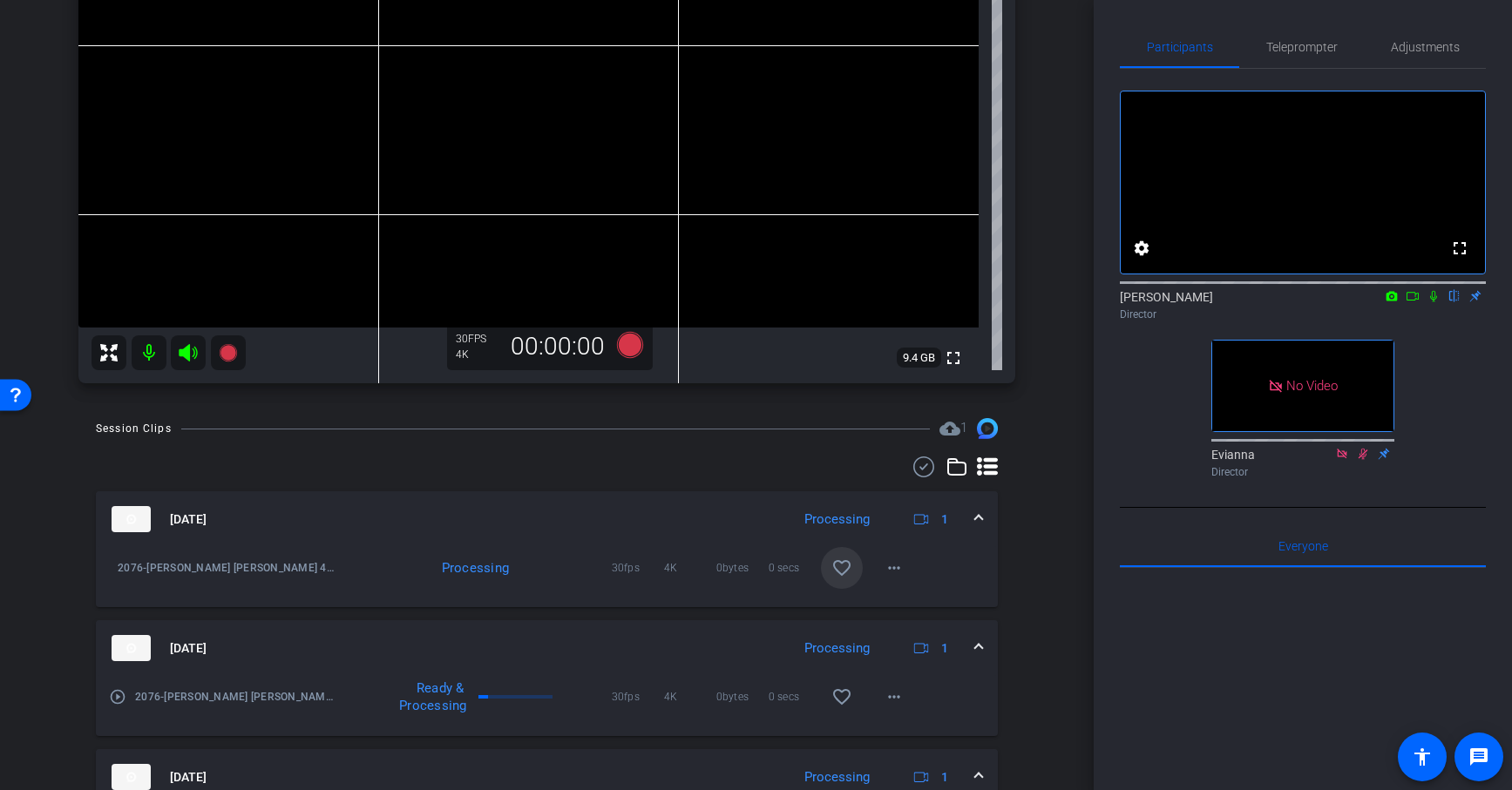
scroll to position [289, 0]
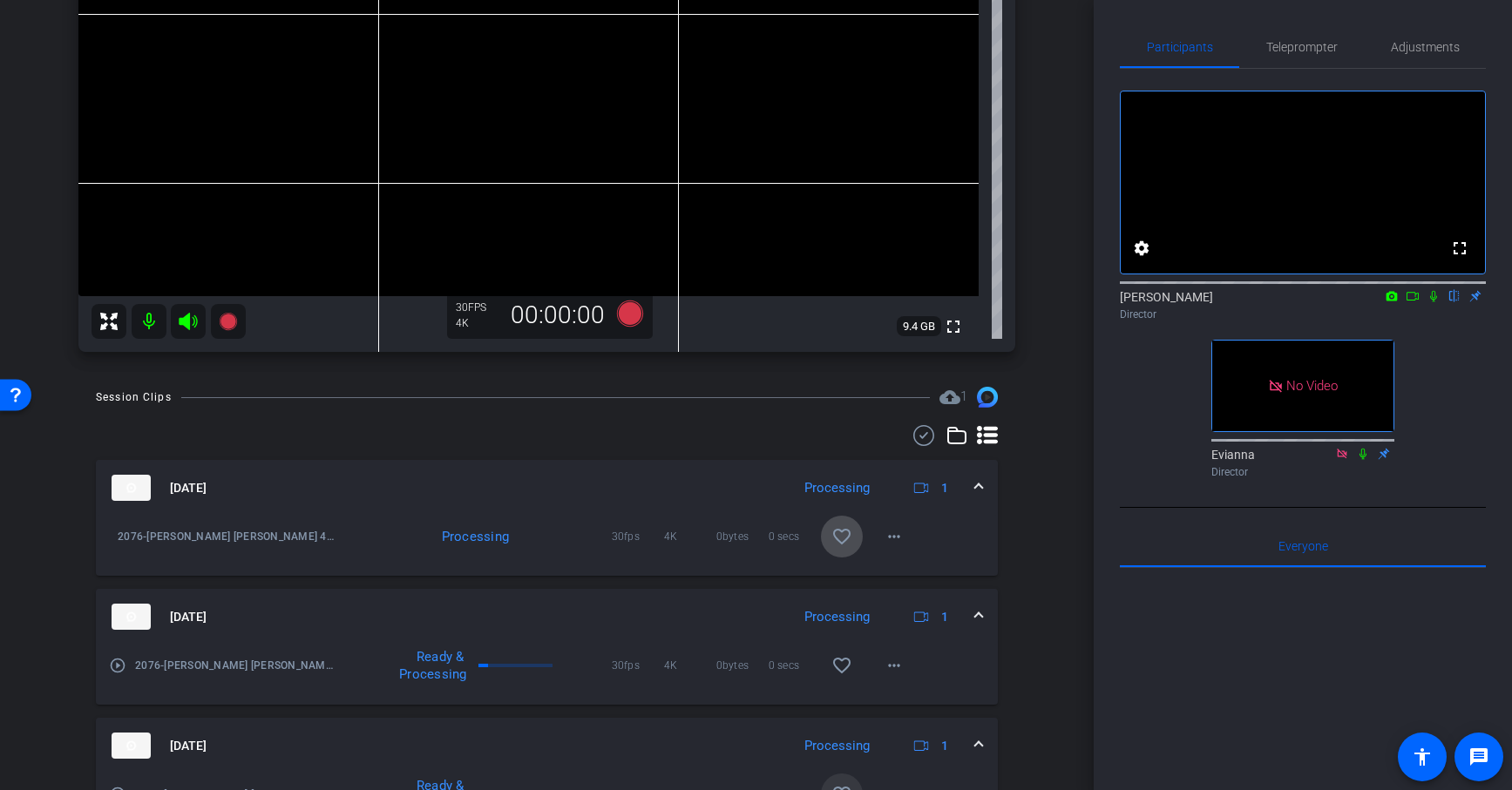
click at [847, 530] on mat-icon "favorite_border" at bounding box center [841, 536] width 21 height 21
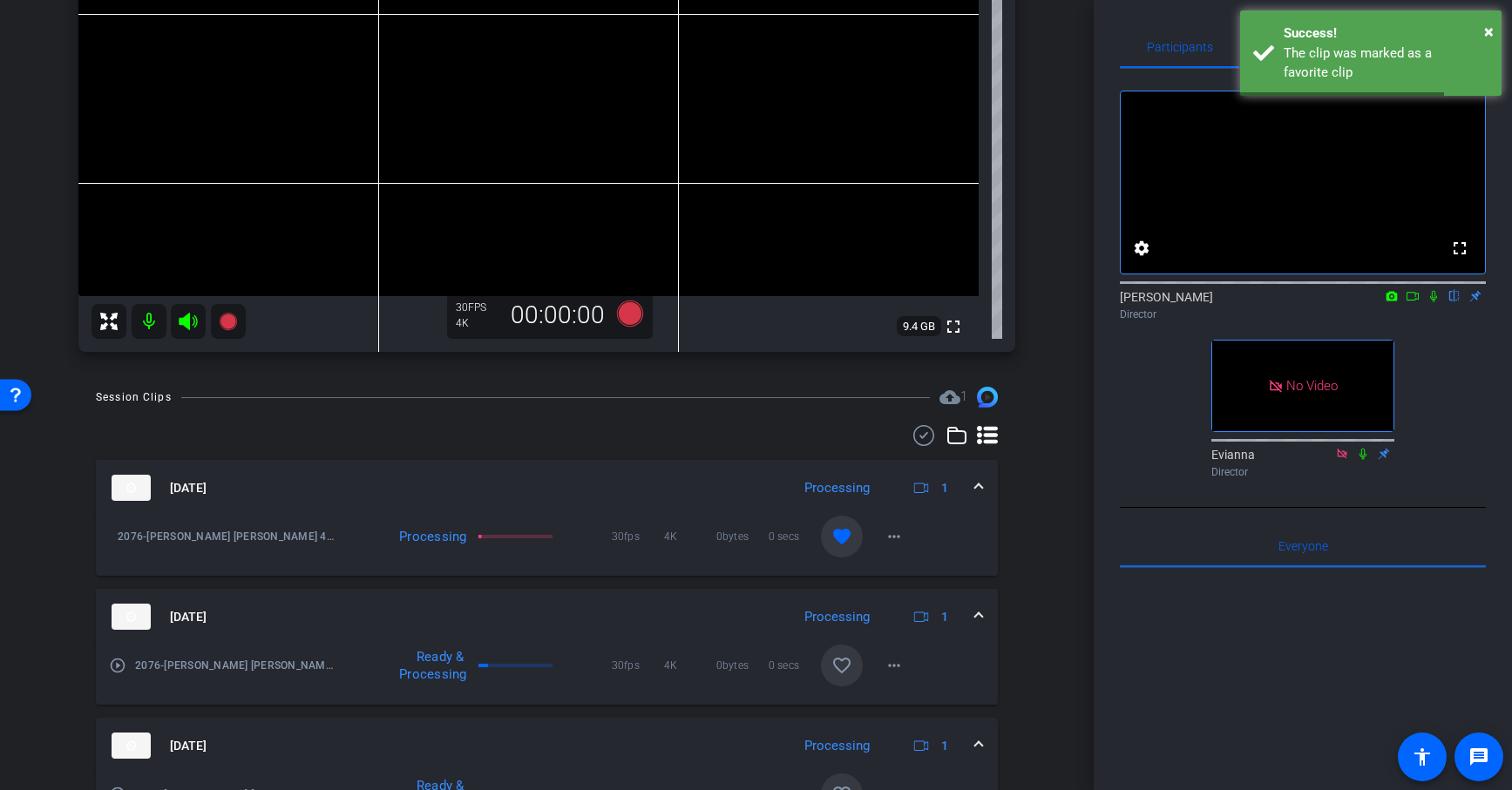
click at [842, 660] on mat-icon "favorite_border" at bounding box center [841, 665] width 21 height 21
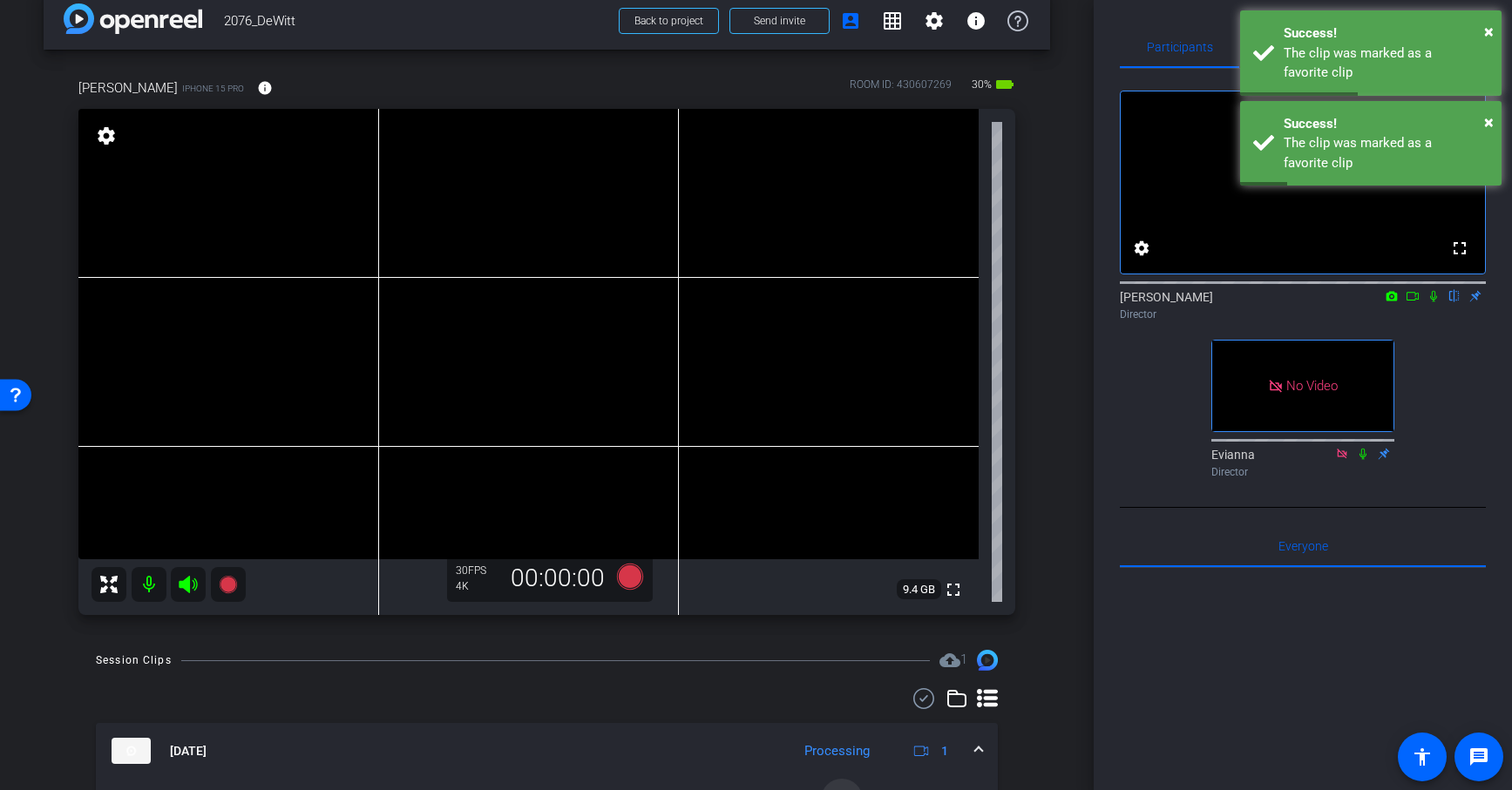
scroll to position [0, 0]
